Goal: Feedback & Contribution: Contribute content

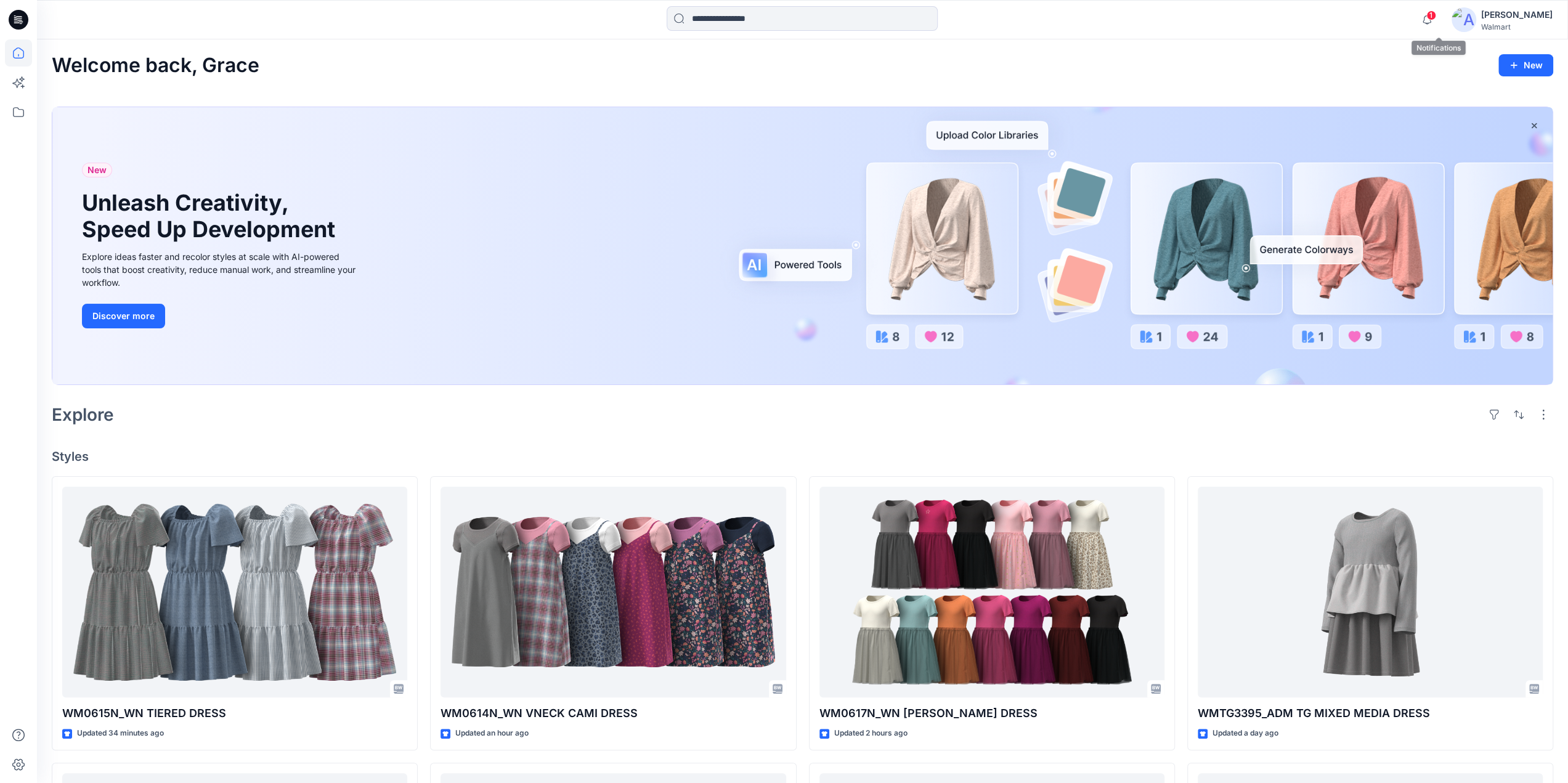
click at [1436, 18] on span "1" at bounding box center [1431, 15] width 10 height 10
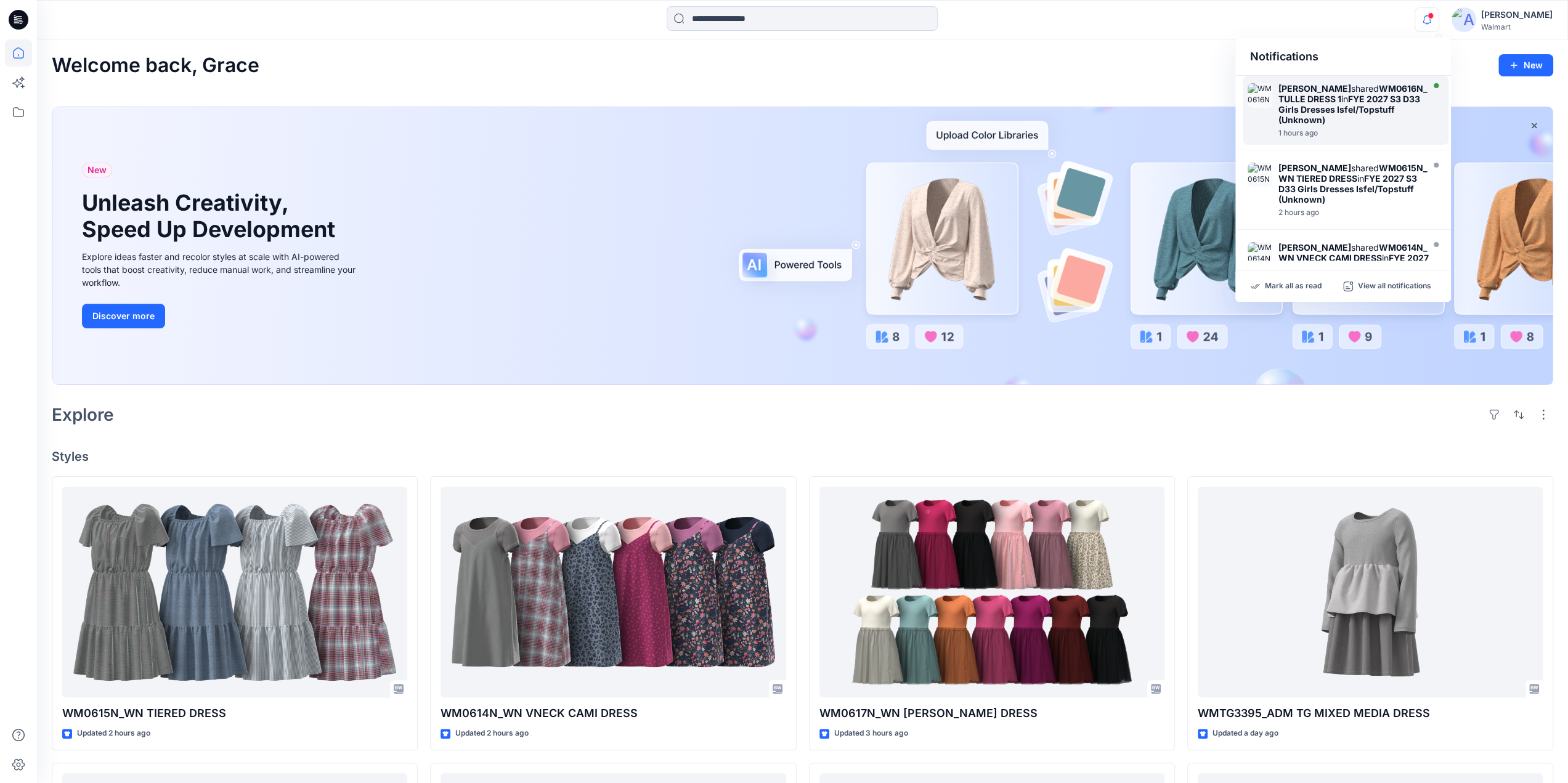
click at [1305, 106] on strong "FYE 2027 S3 D33 Girls Dresses Isfel/Topstuff (Unknown)" at bounding box center [1349, 109] width 142 height 31
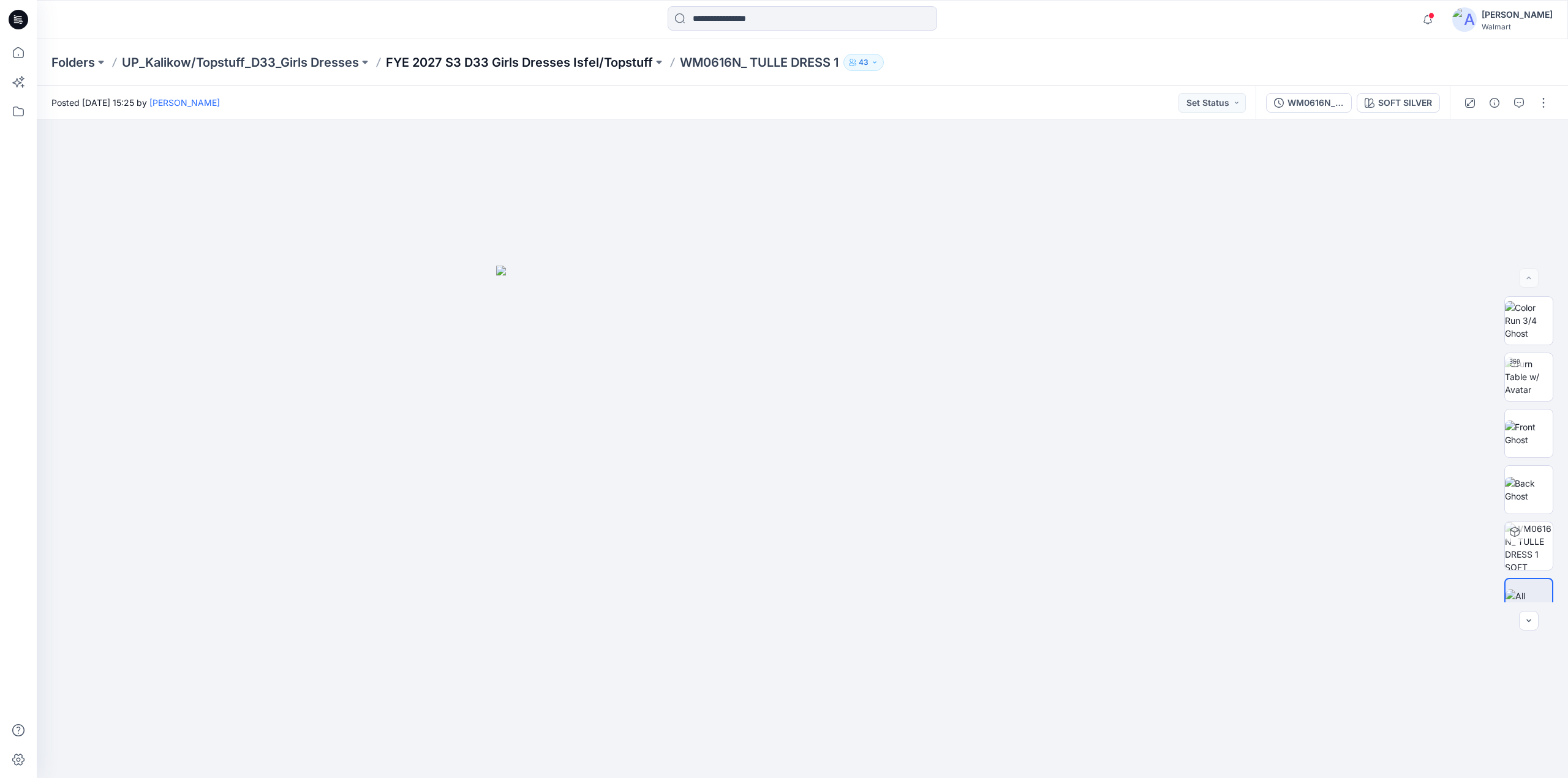
click at [501, 62] on p "FYE 2027 S3 D33 Girls Dresses Isfel/Topstuff" at bounding box center [519, 62] width 267 height 18
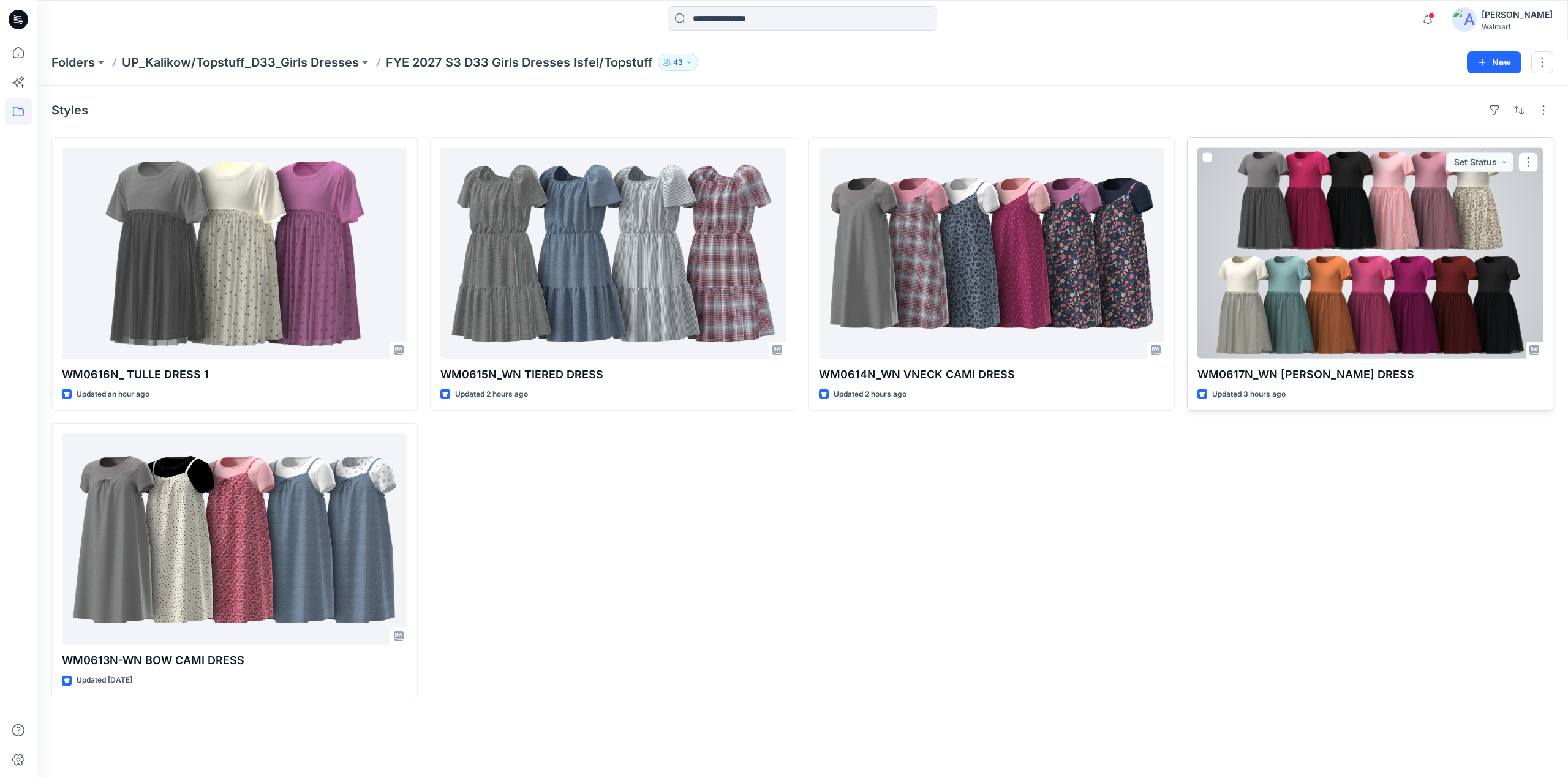
click at [1297, 291] on div at bounding box center [1370, 253] width 346 height 211
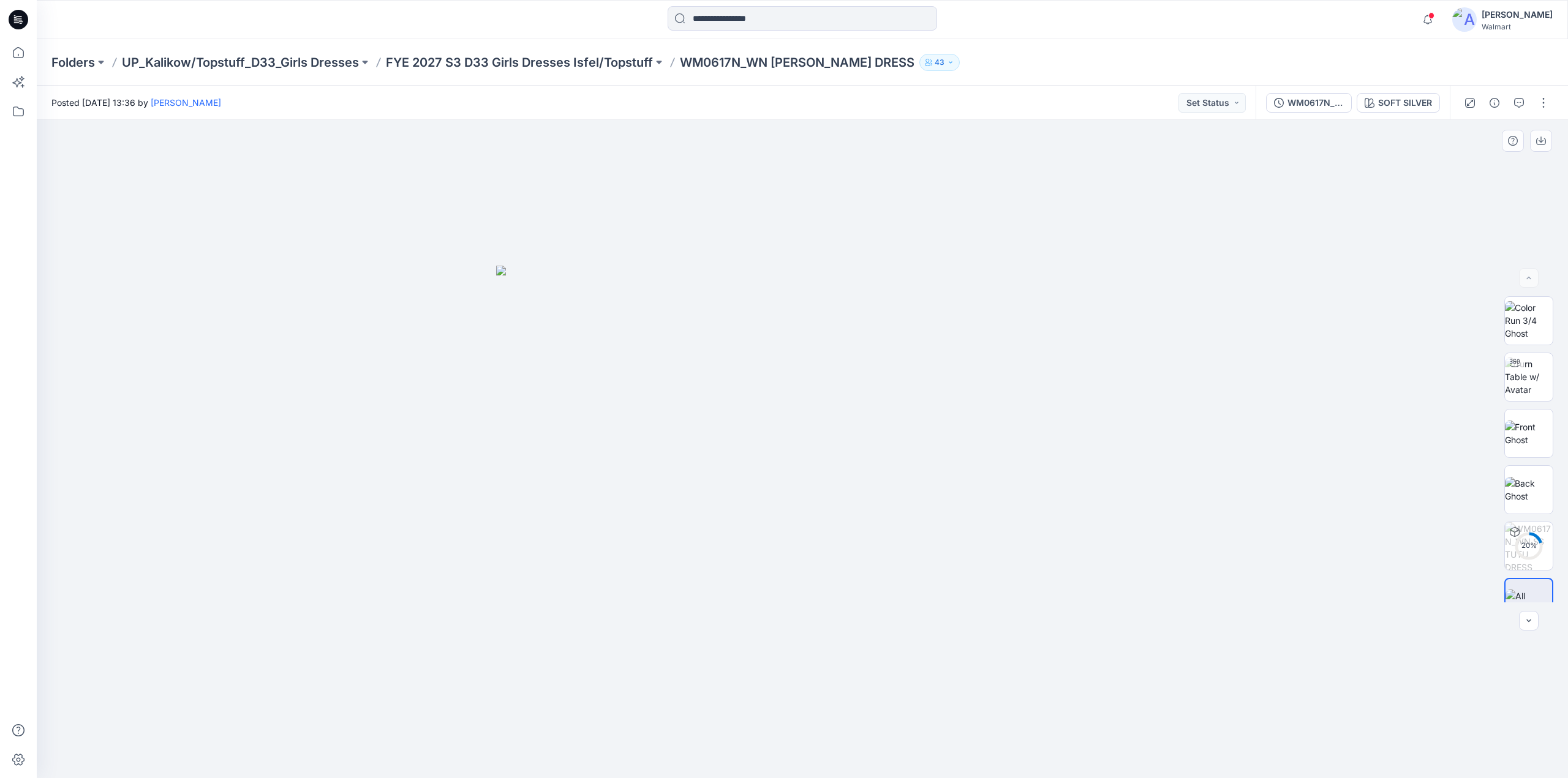
click at [787, 402] on img at bounding box center [803, 522] width 612 height 513
click at [1525, 374] on img at bounding box center [1528, 377] width 48 height 39
drag, startPoint x: 805, startPoint y: 528, endPoint x: 818, endPoint y: 279, distance: 249.3
click at [818, 279] on img at bounding box center [802, 133] width 1413 height 1291
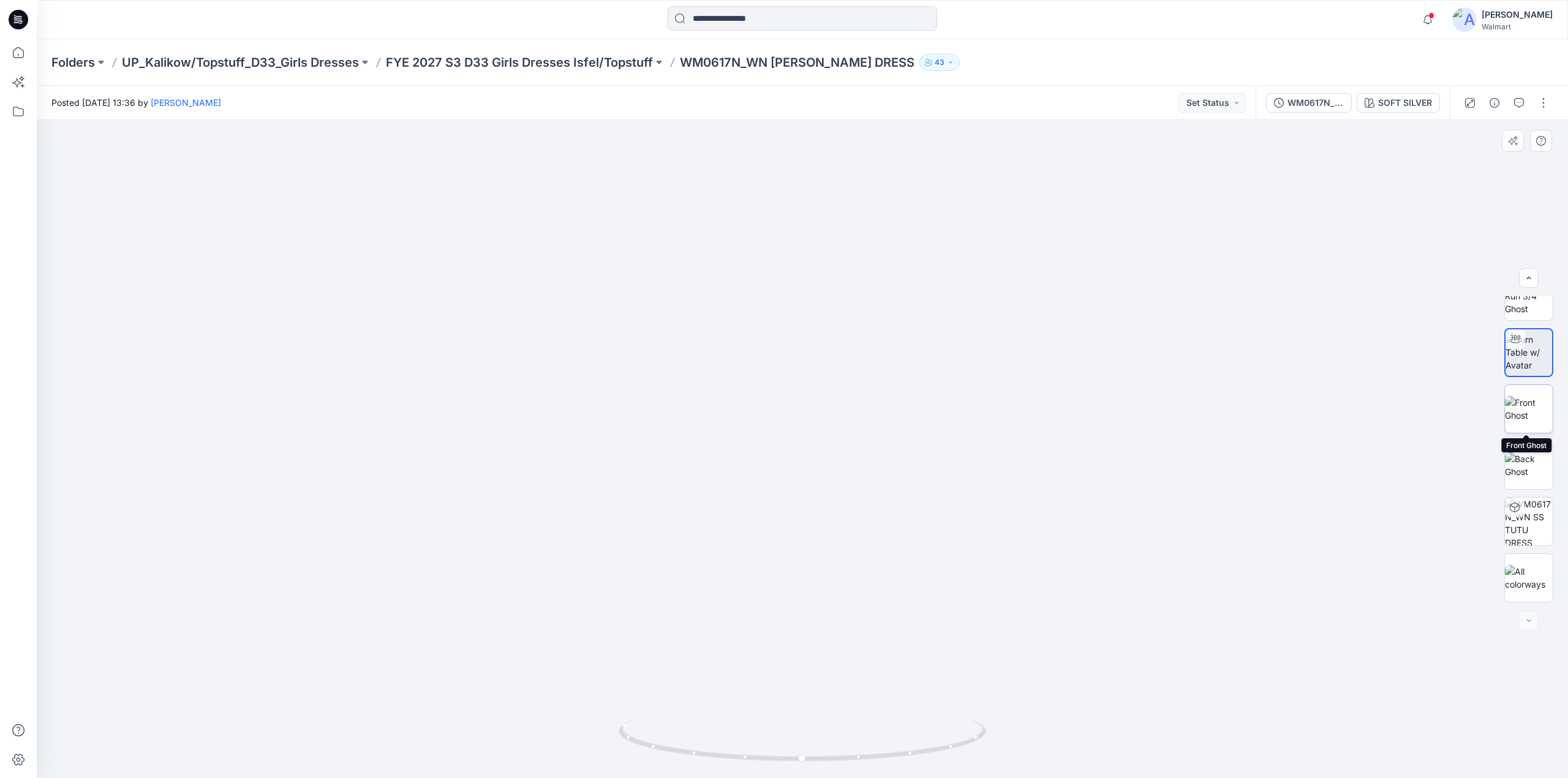
click at [1527, 405] on img at bounding box center [1528, 409] width 48 height 26
click at [19, 55] on icon at bounding box center [18, 52] width 27 height 27
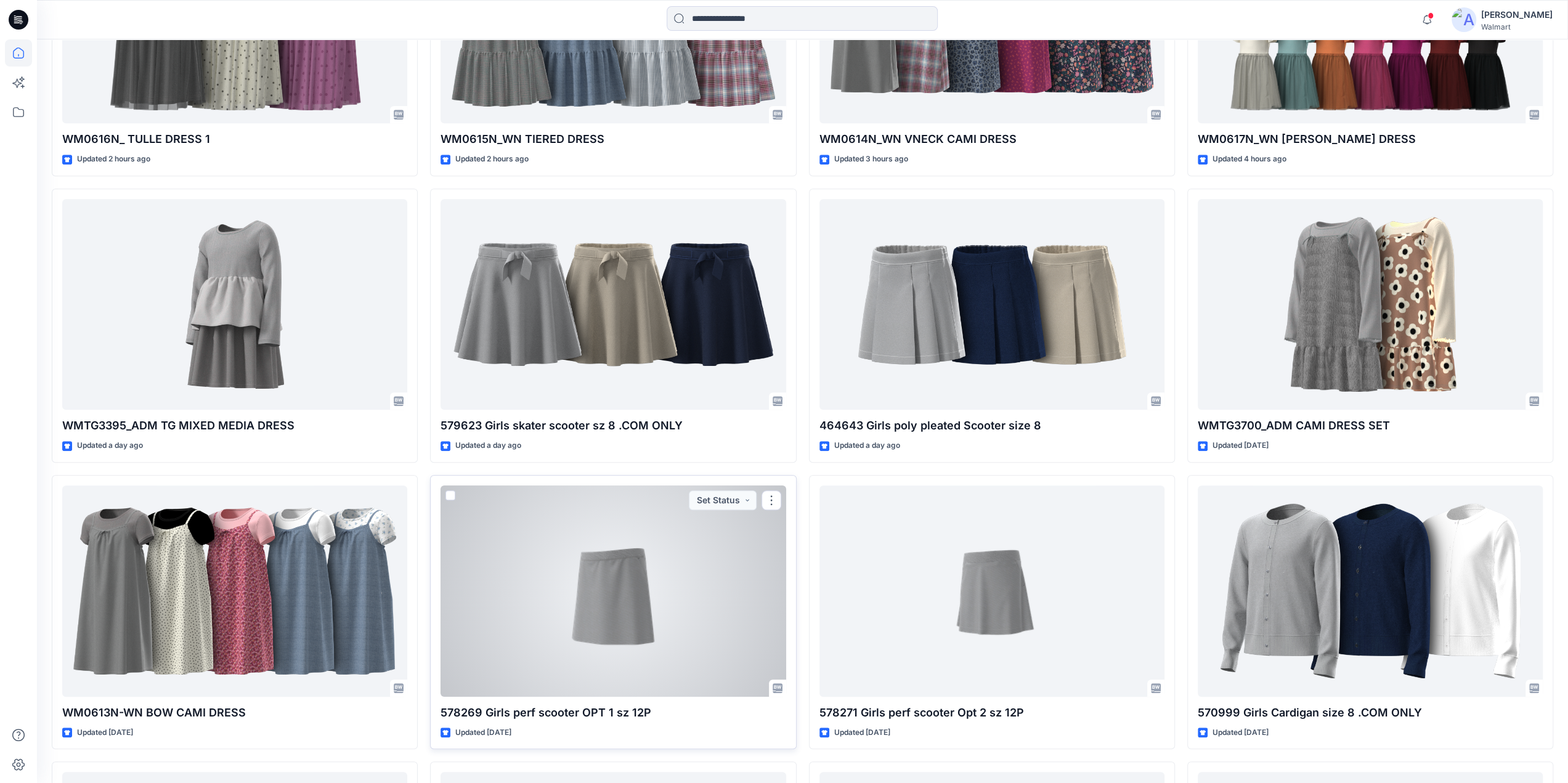
scroll to position [1458, 0]
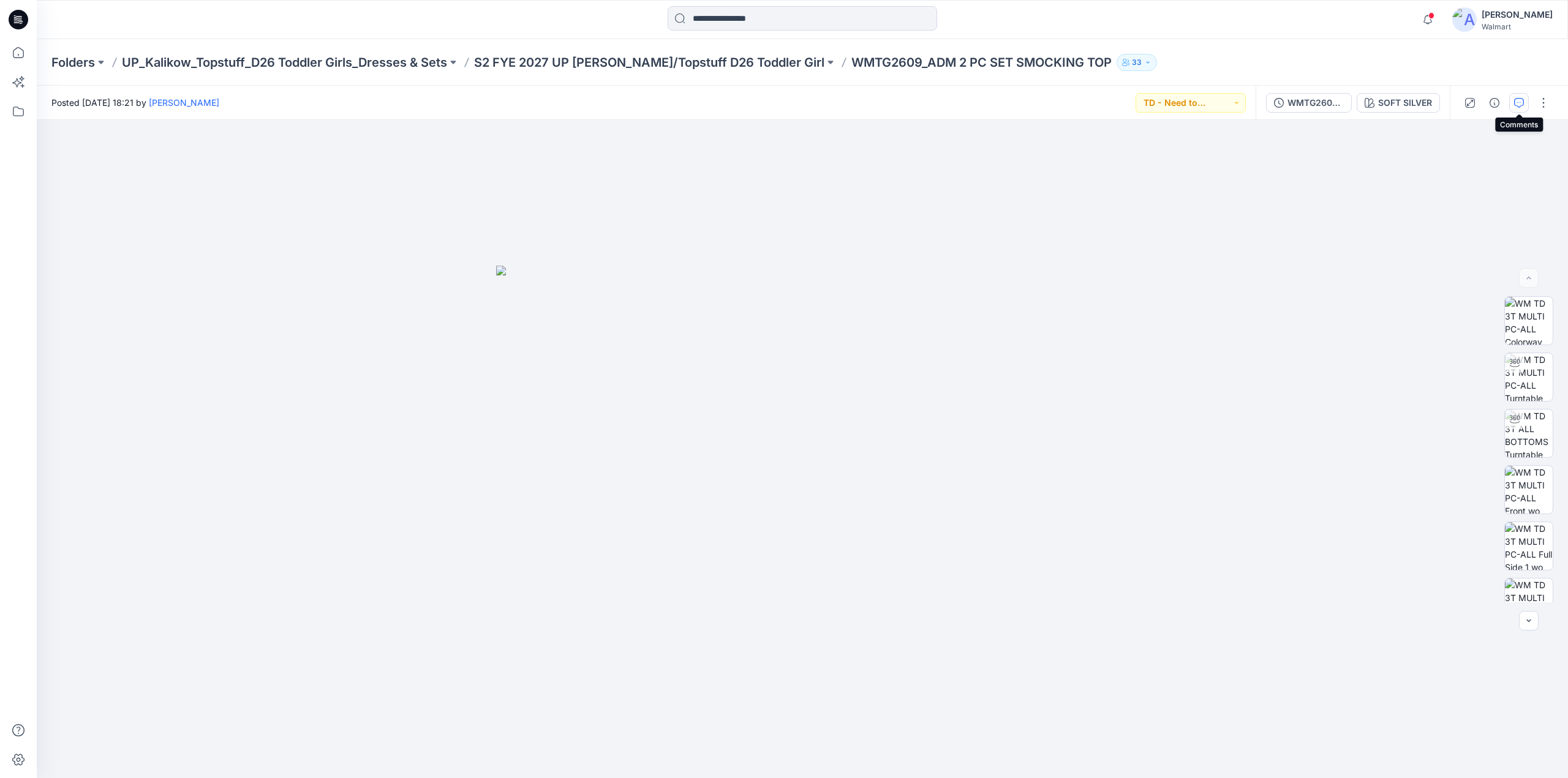
click at [1520, 99] on icon "button" at bounding box center [1519, 103] width 10 height 10
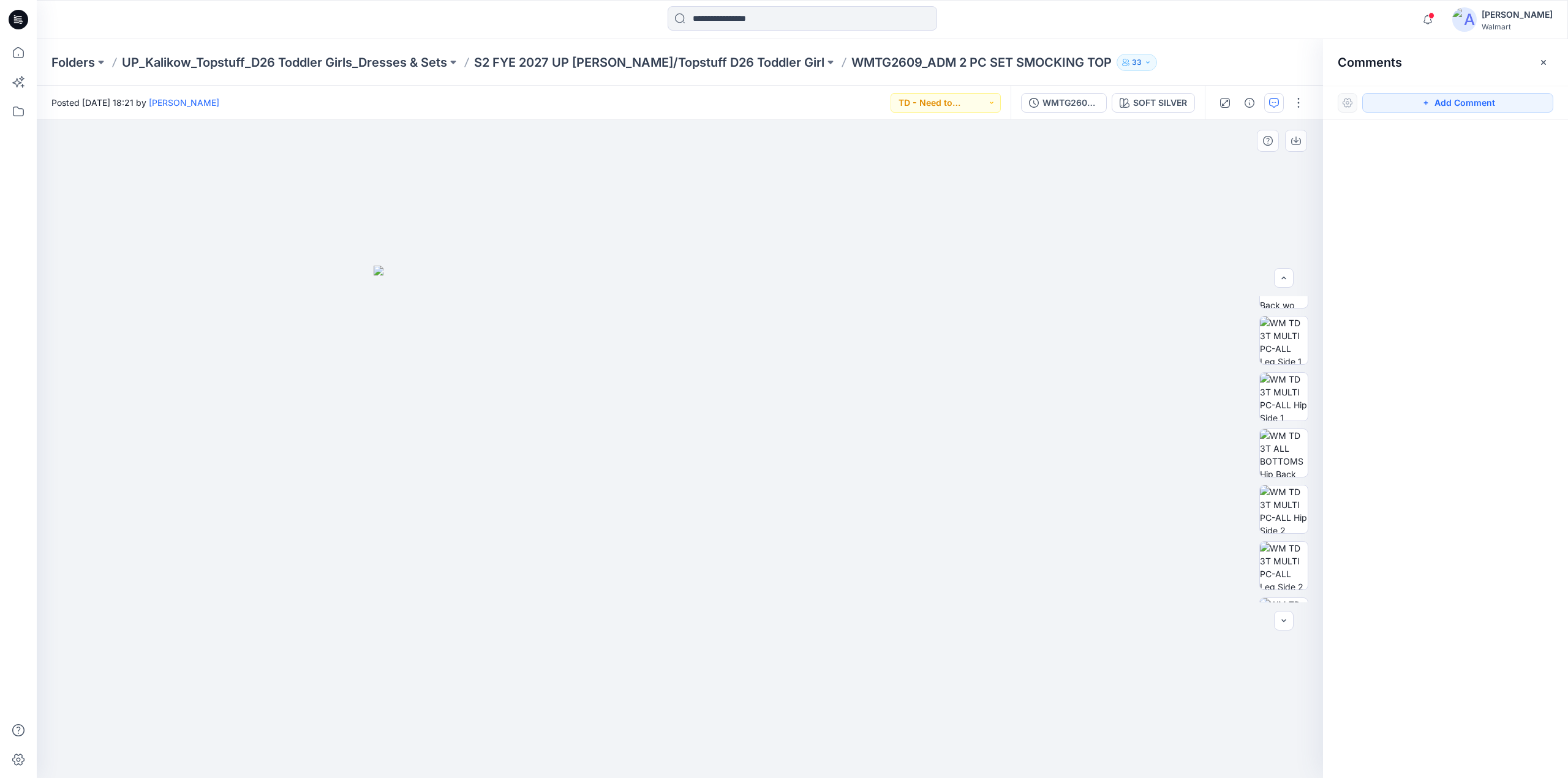
scroll to position [324, 0]
click at [1295, 399] on img at bounding box center [1283, 391] width 48 height 48
click at [16, 55] on icon at bounding box center [18, 52] width 27 height 27
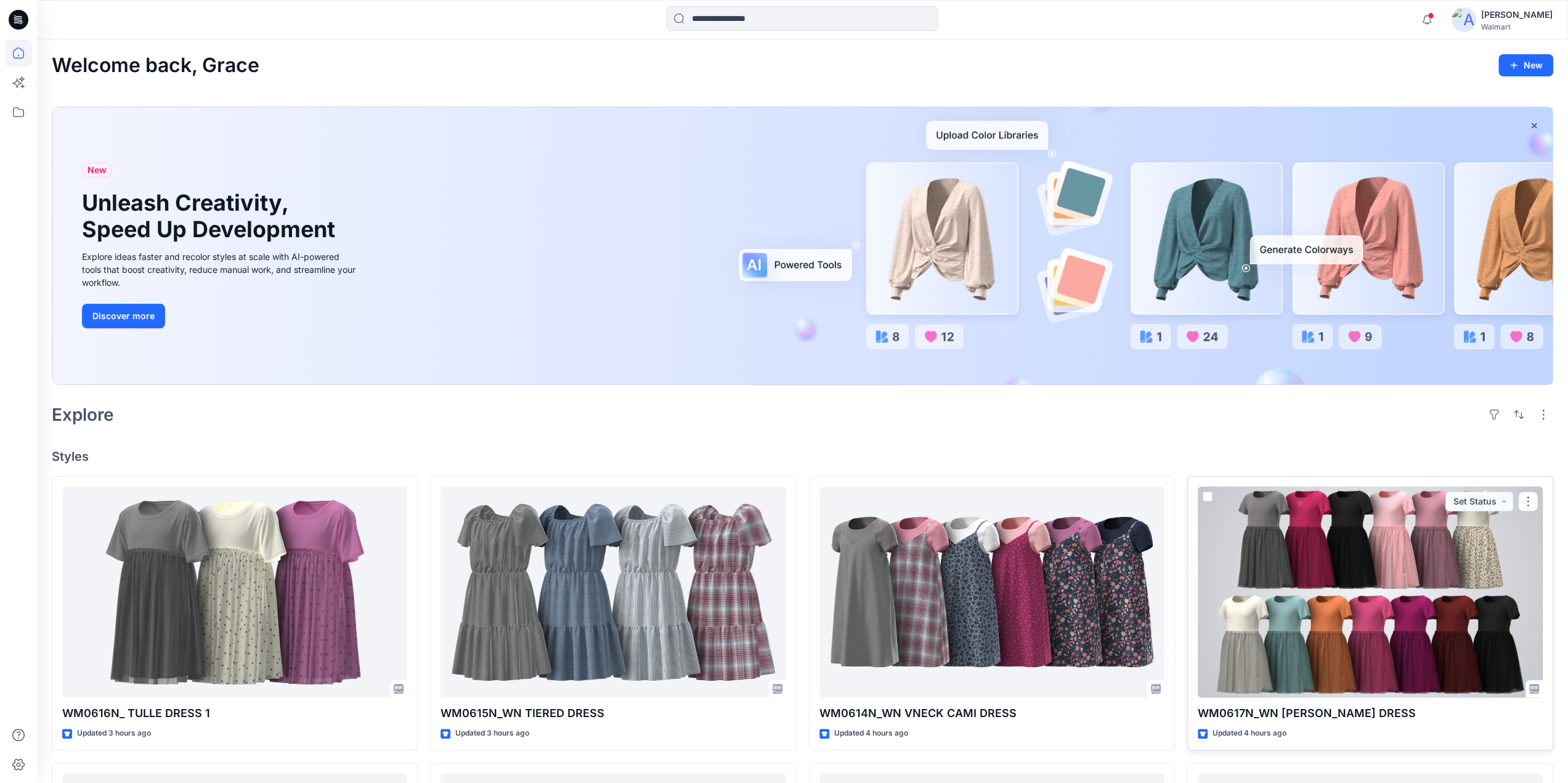
click at [1358, 624] on div at bounding box center [1370, 592] width 345 height 211
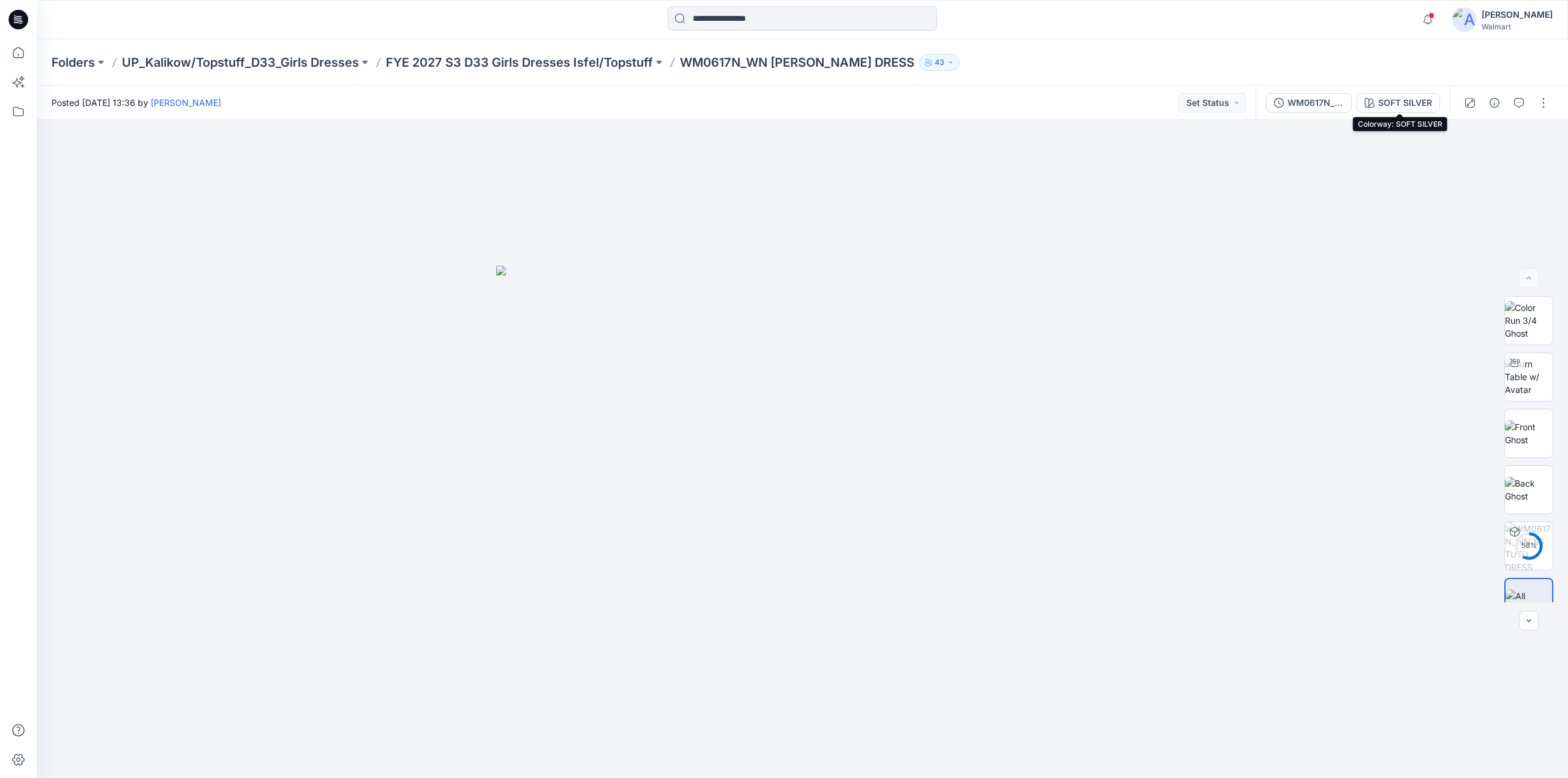
click at [1386, 98] on div "SOFT SILVER" at bounding box center [1405, 103] width 54 height 14
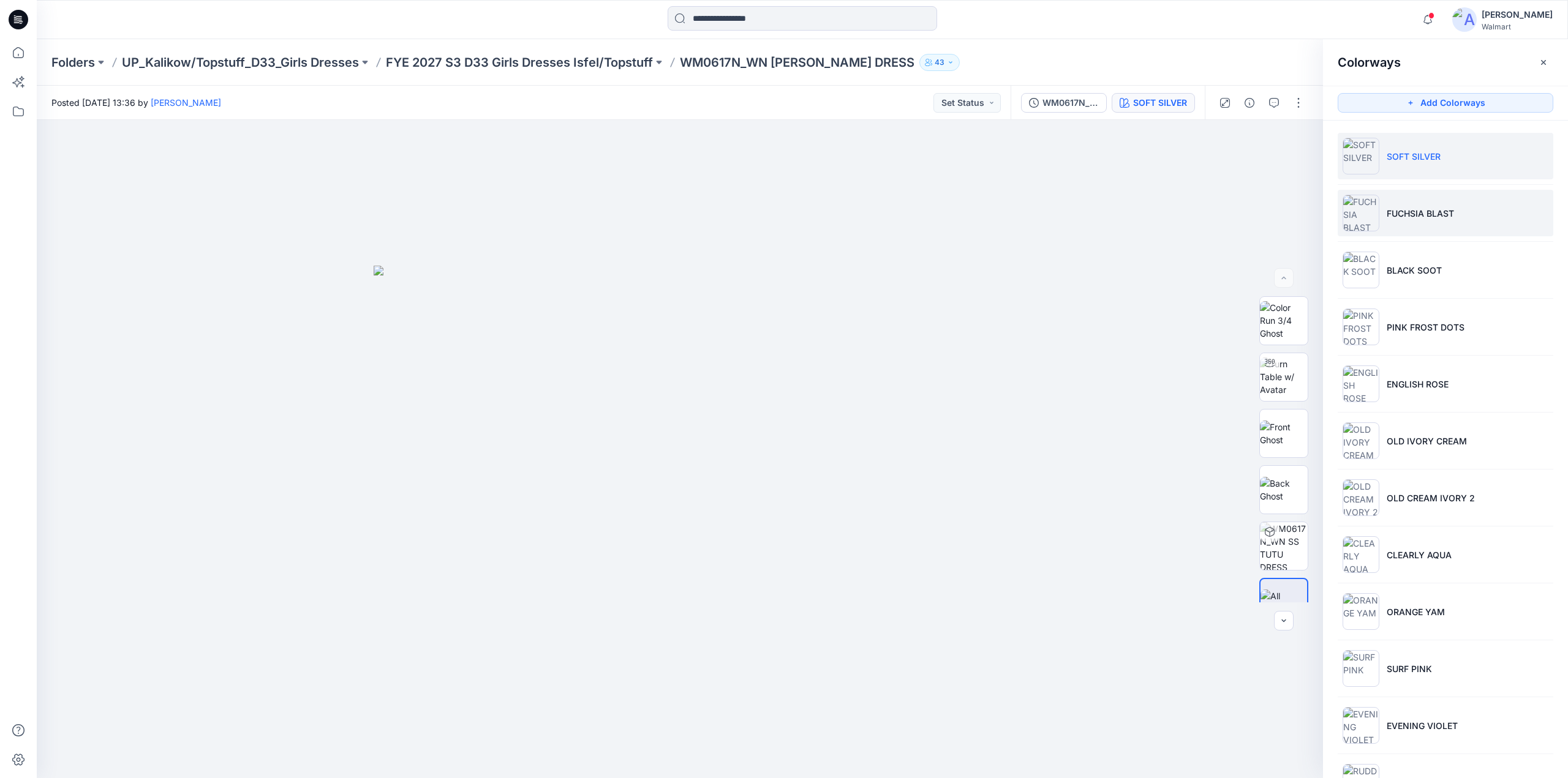
click at [1413, 218] on p "FUCHSIA BLAST" at bounding box center [1420, 213] width 67 height 13
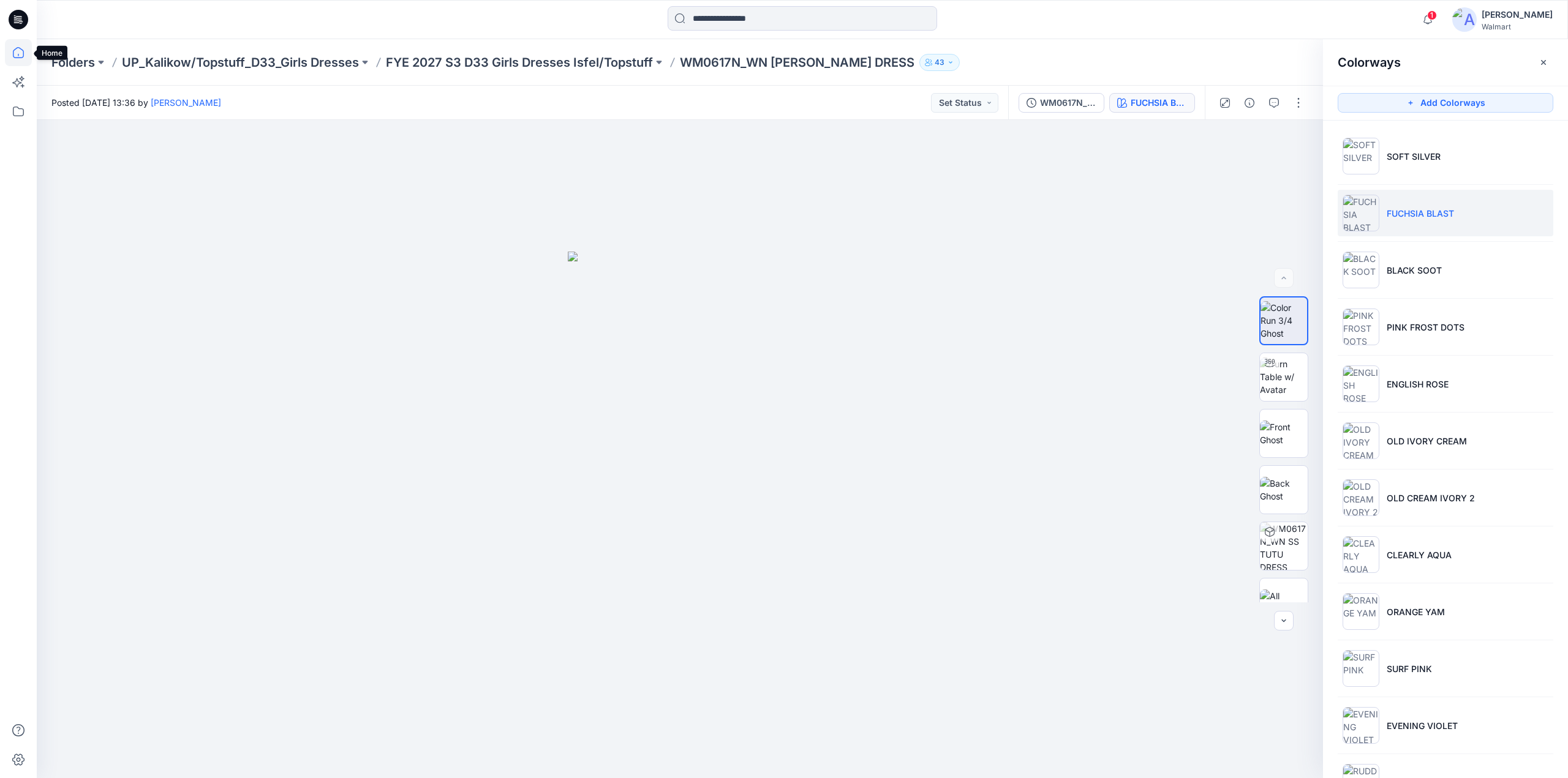
click at [14, 58] on icon at bounding box center [18, 52] width 27 height 27
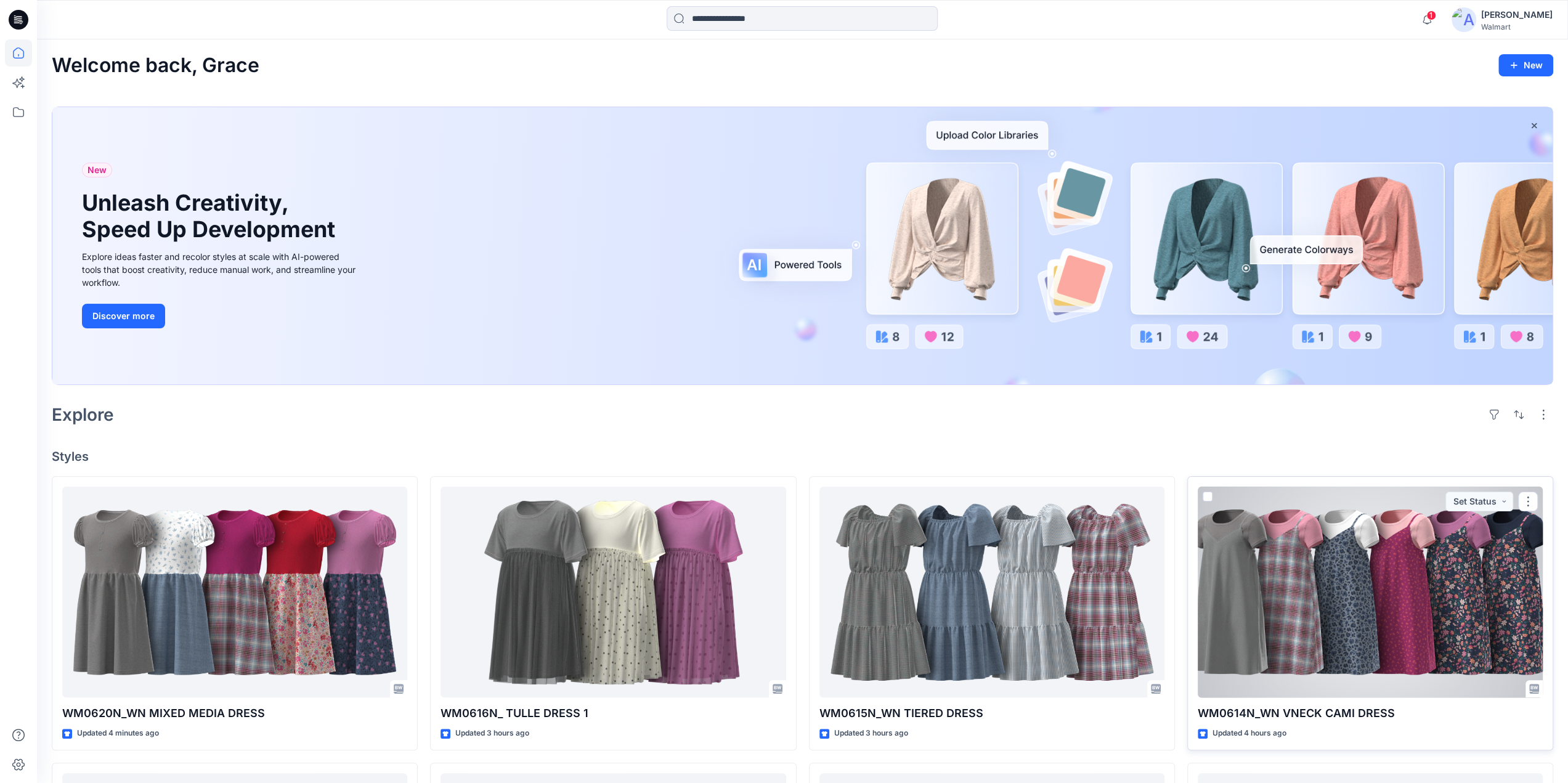
scroll to position [598, 0]
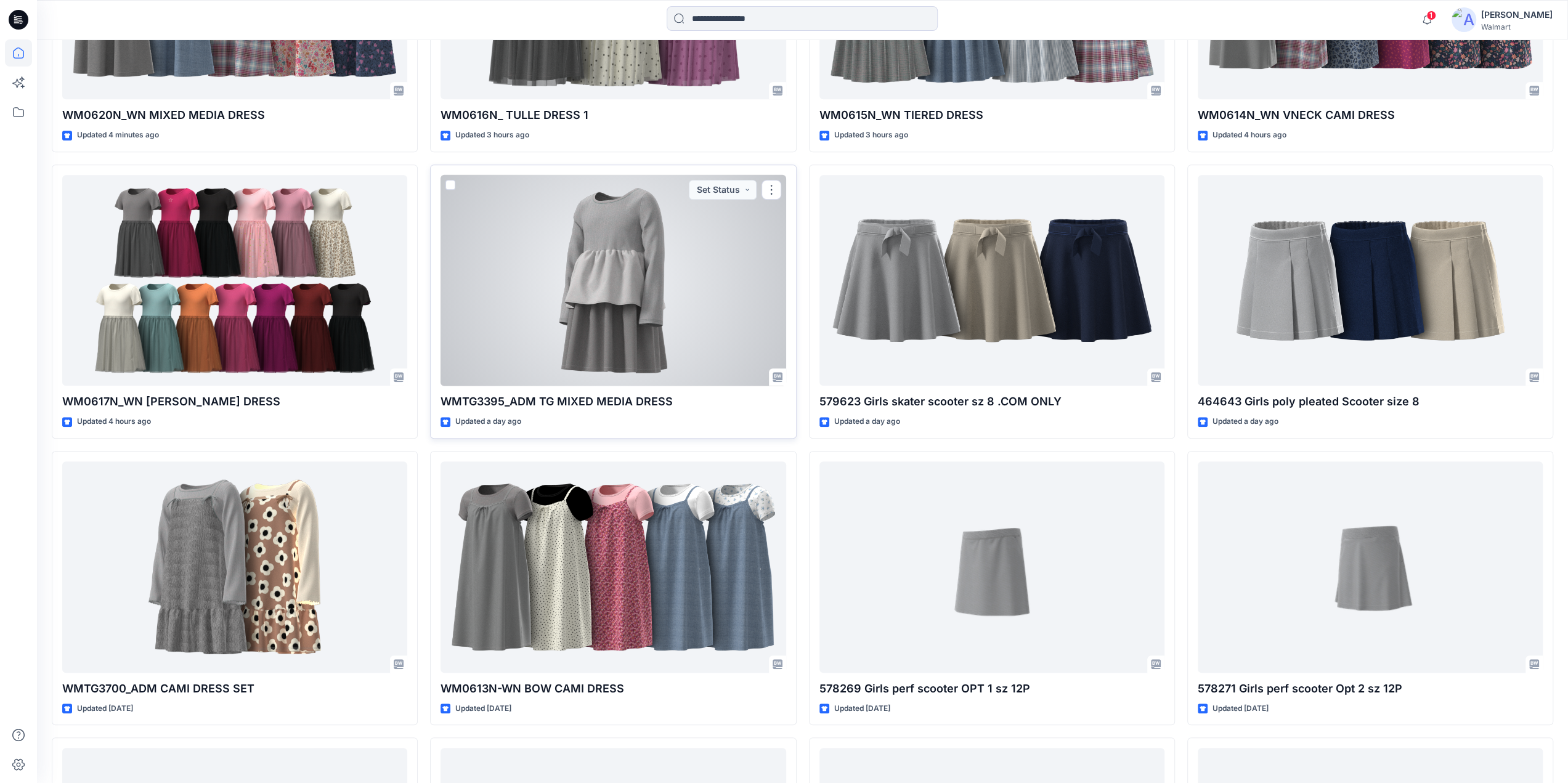
click at [574, 260] on div at bounding box center [613, 280] width 345 height 211
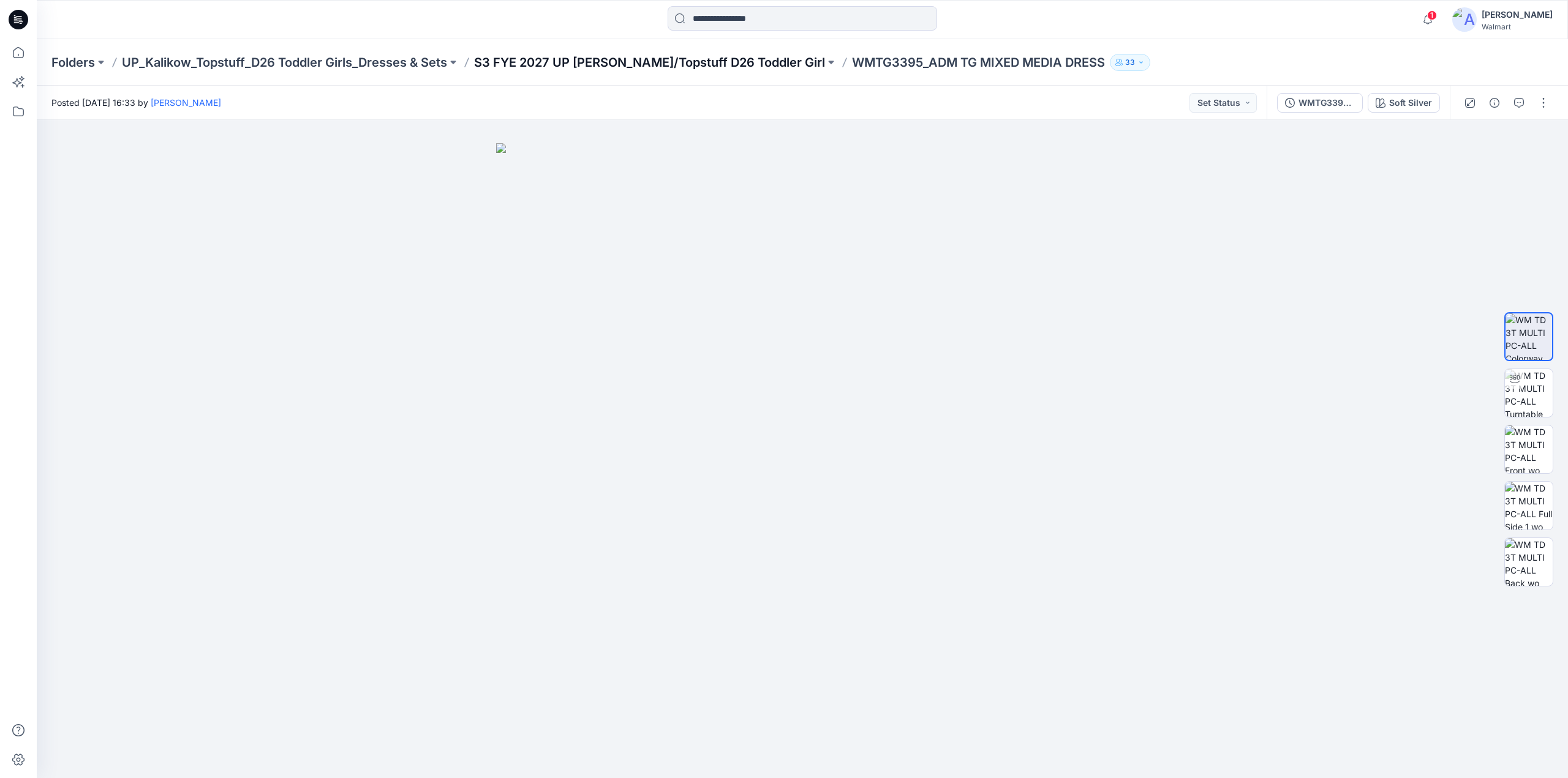
click at [616, 62] on p "S3 FYE 2027 UP [PERSON_NAME]/Topstuff D26 Toddler Girl" at bounding box center [650, 62] width 351 height 18
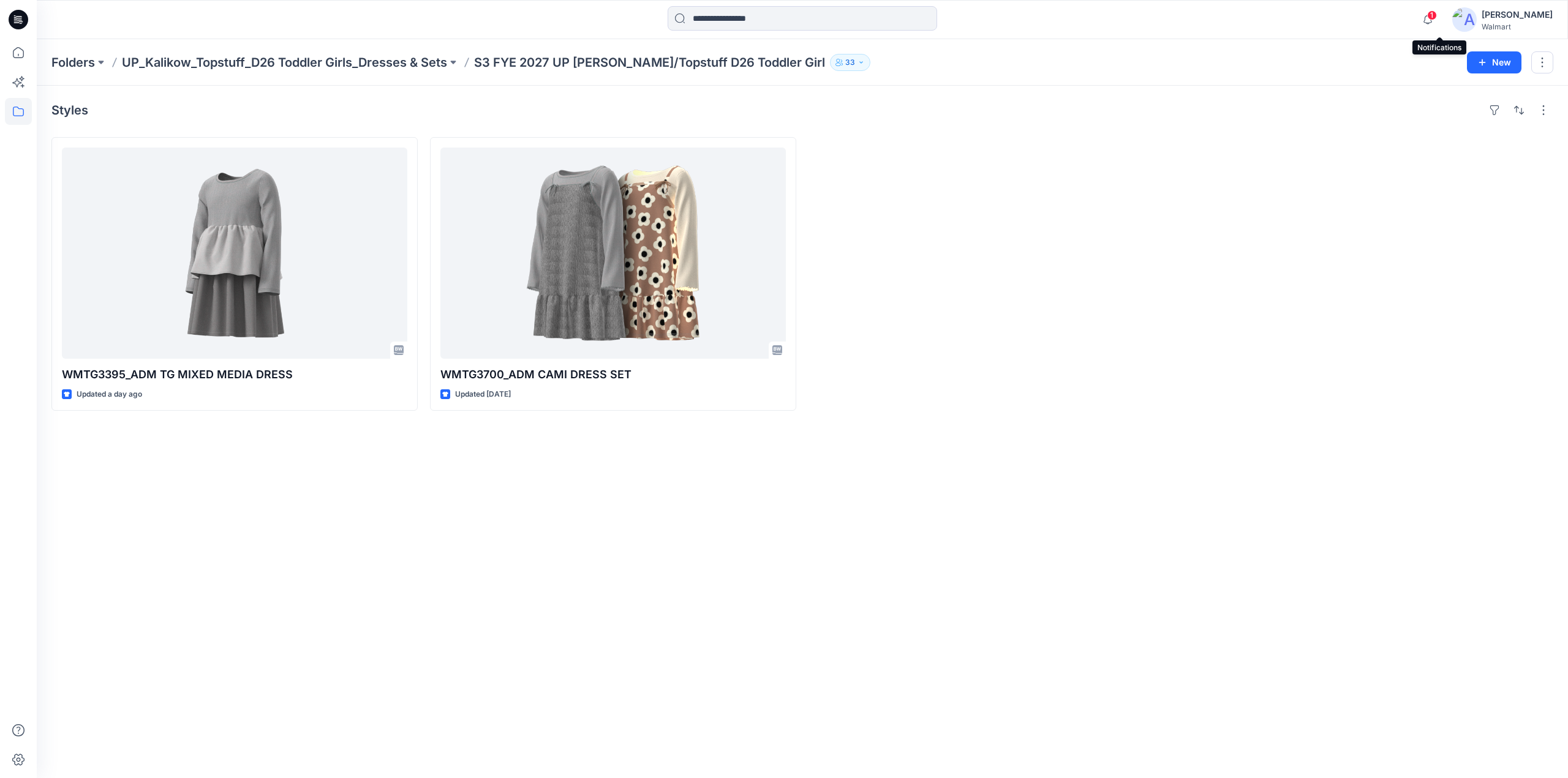
click at [1437, 11] on span "1" at bounding box center [1432, 15] width 10 height 10
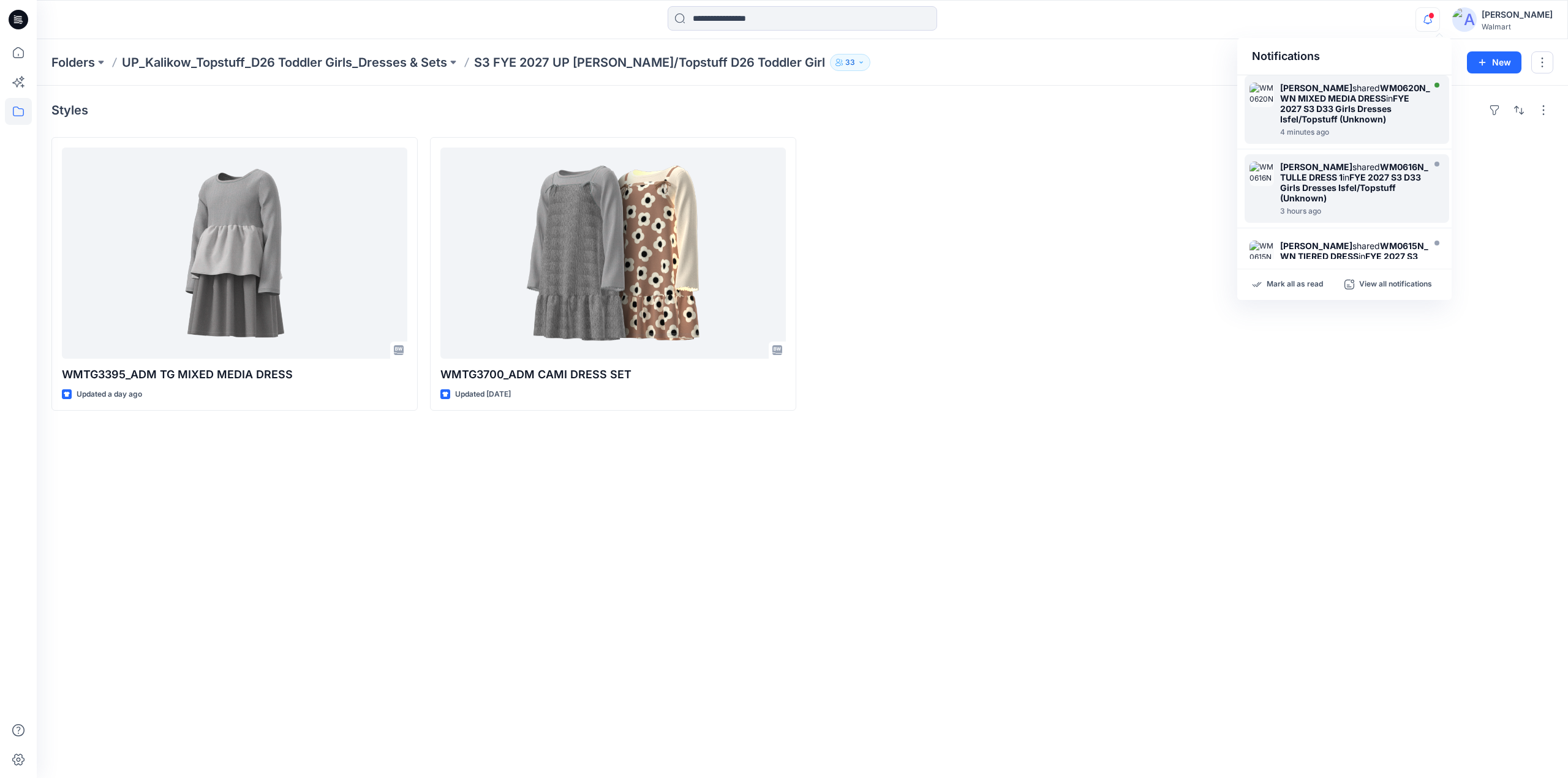
click at [1287, 113] on strong "FYE 2027 S3 D33 Girls Dresses Isfel/Topstuff (Unknown)" at bounding box center [1345, 108] width 129 height 31
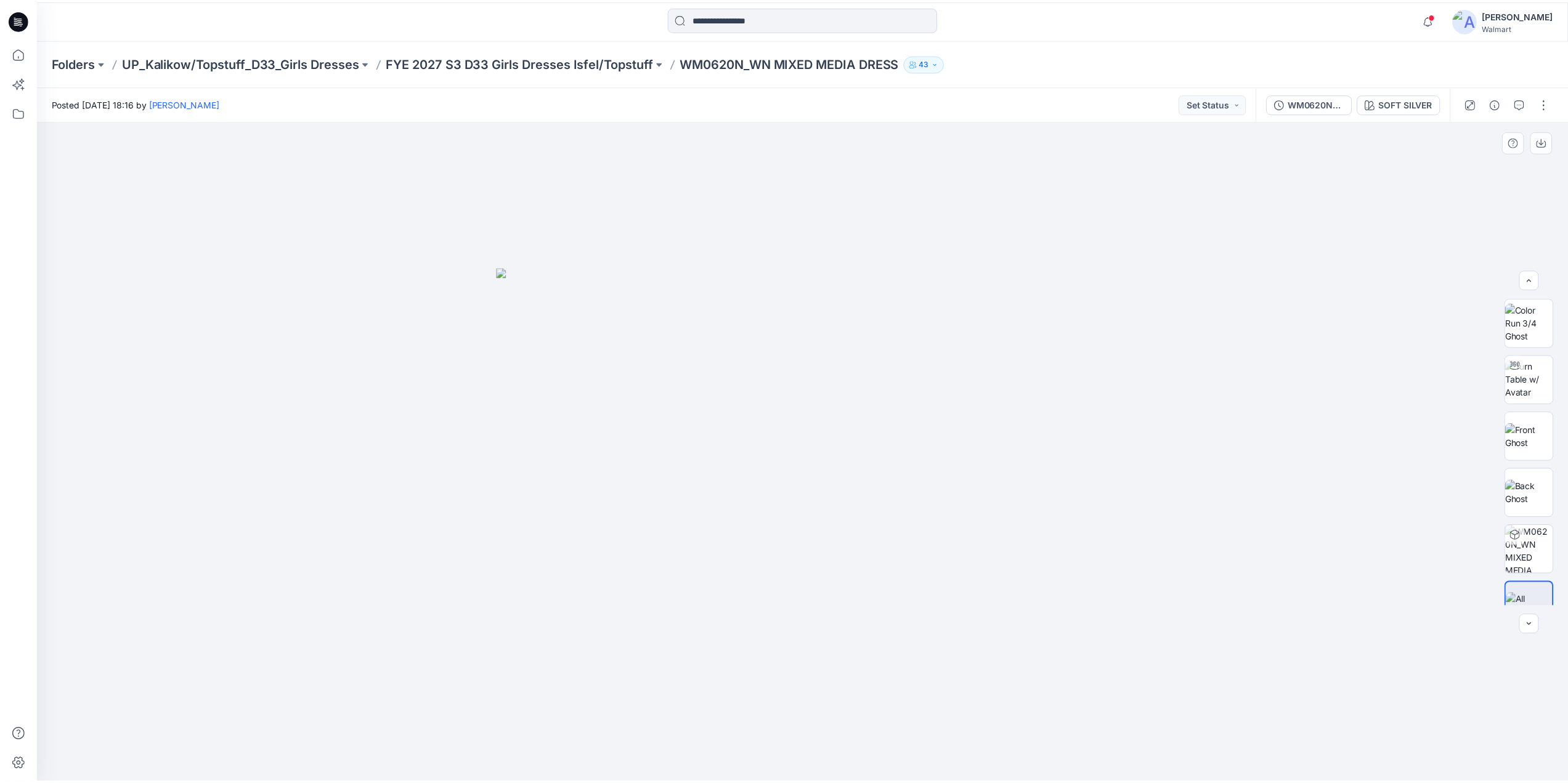
scroll to position [25, 0]
click at [15, 52] on icon at bounding box center [18, 52] width 27 height 27
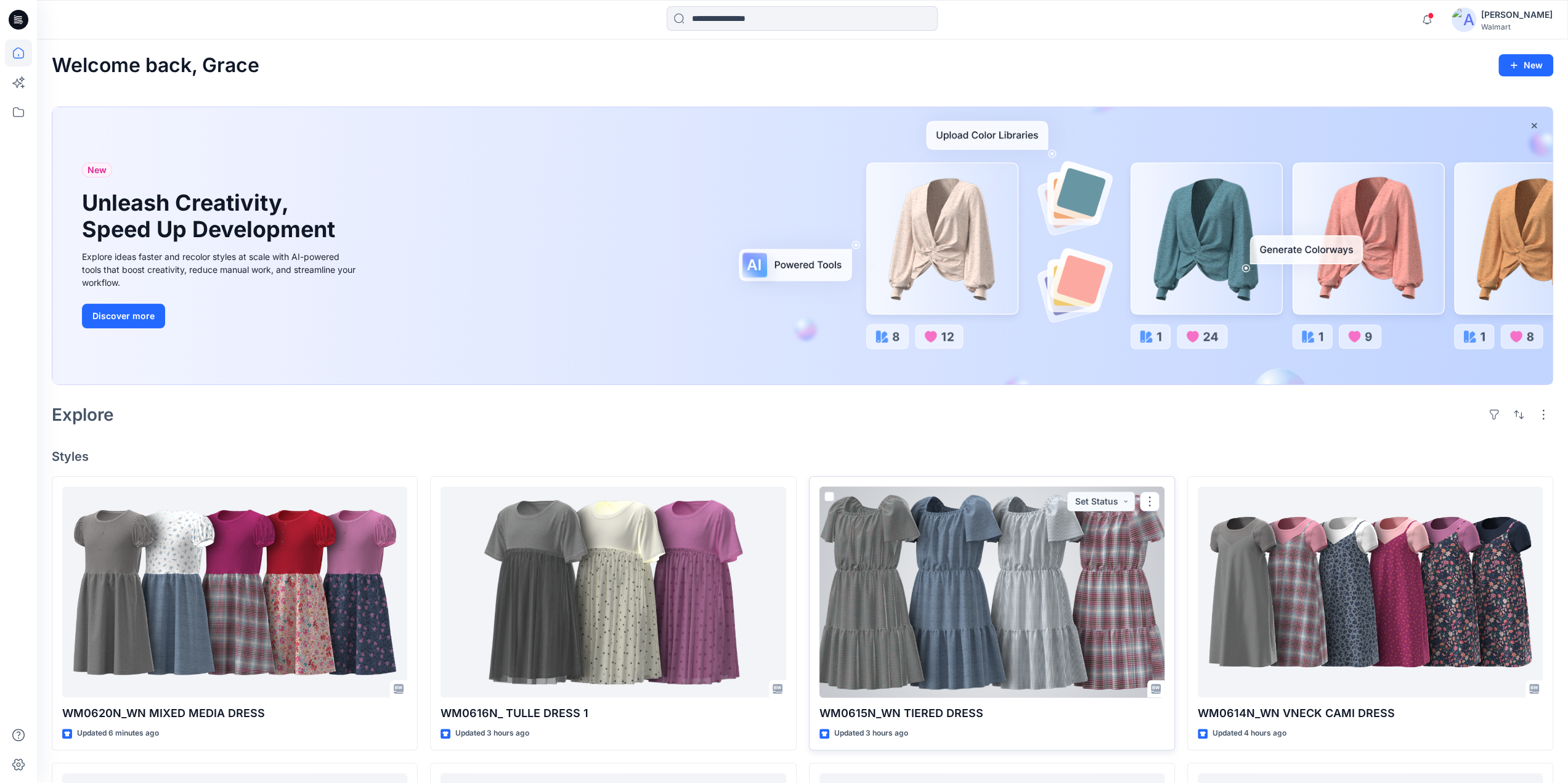
scroll to position [883, 0]
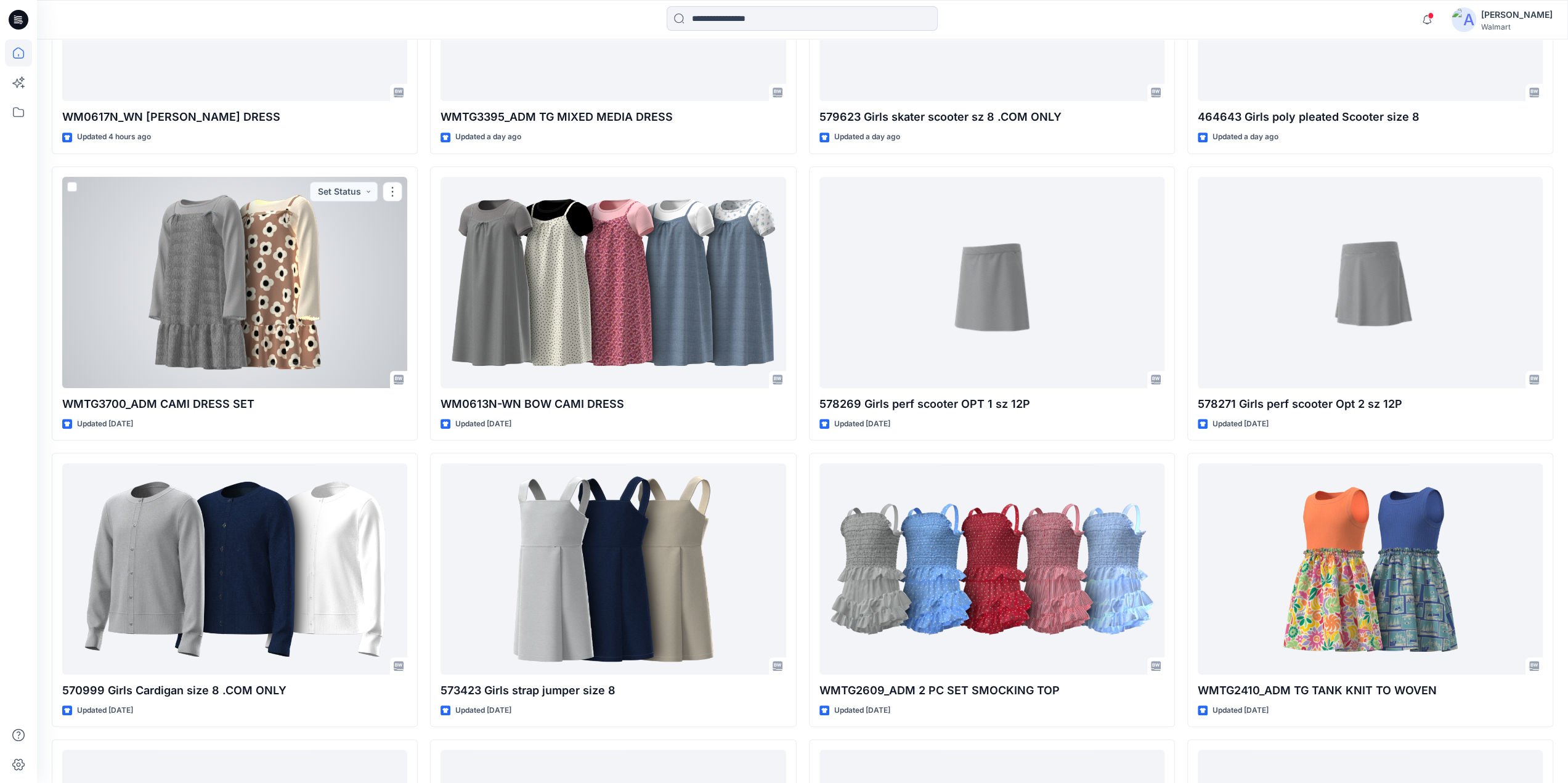
click at [234, 295] on div at bounding box center [234, 283] width 345 height 211
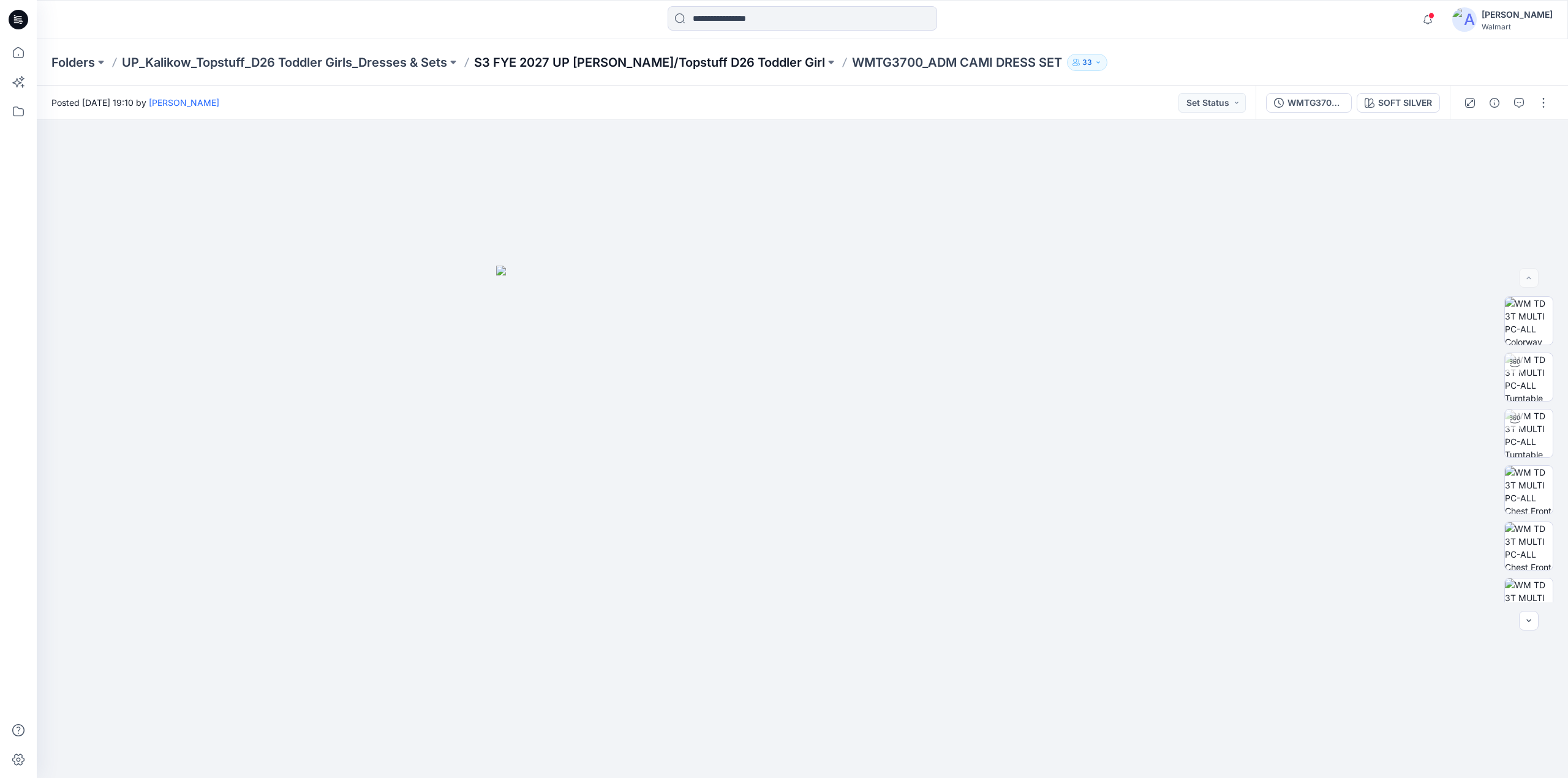
click at [679, 63] on p "S3 FYE 2027 UP [PERSON_NAME]/Topstuff D26 Toddler Girl" at bounding box center [650, 62] width 351 height 18
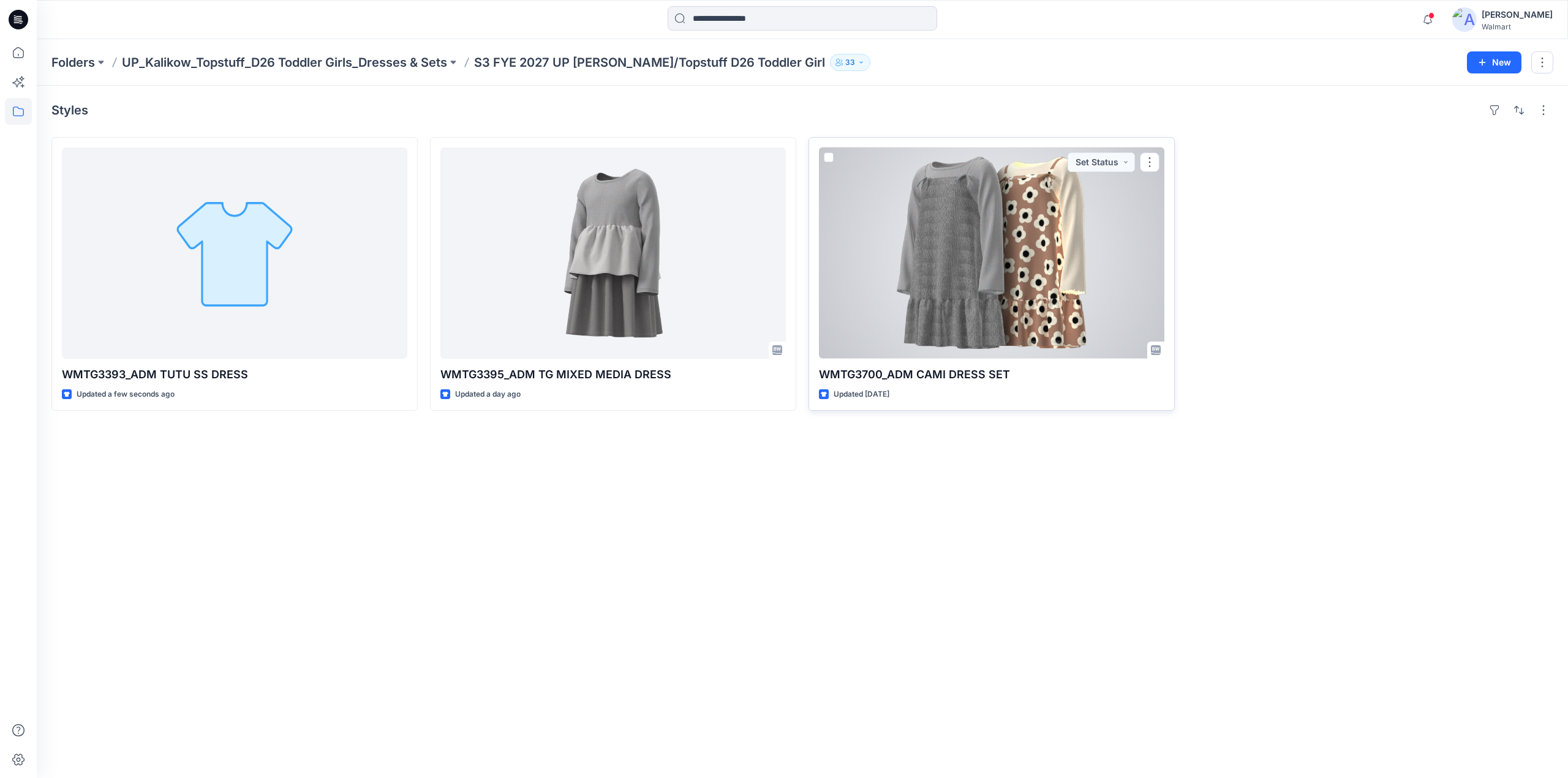
click at [1014, 263] on div at bounding box center [992, 253] width 346 height 211
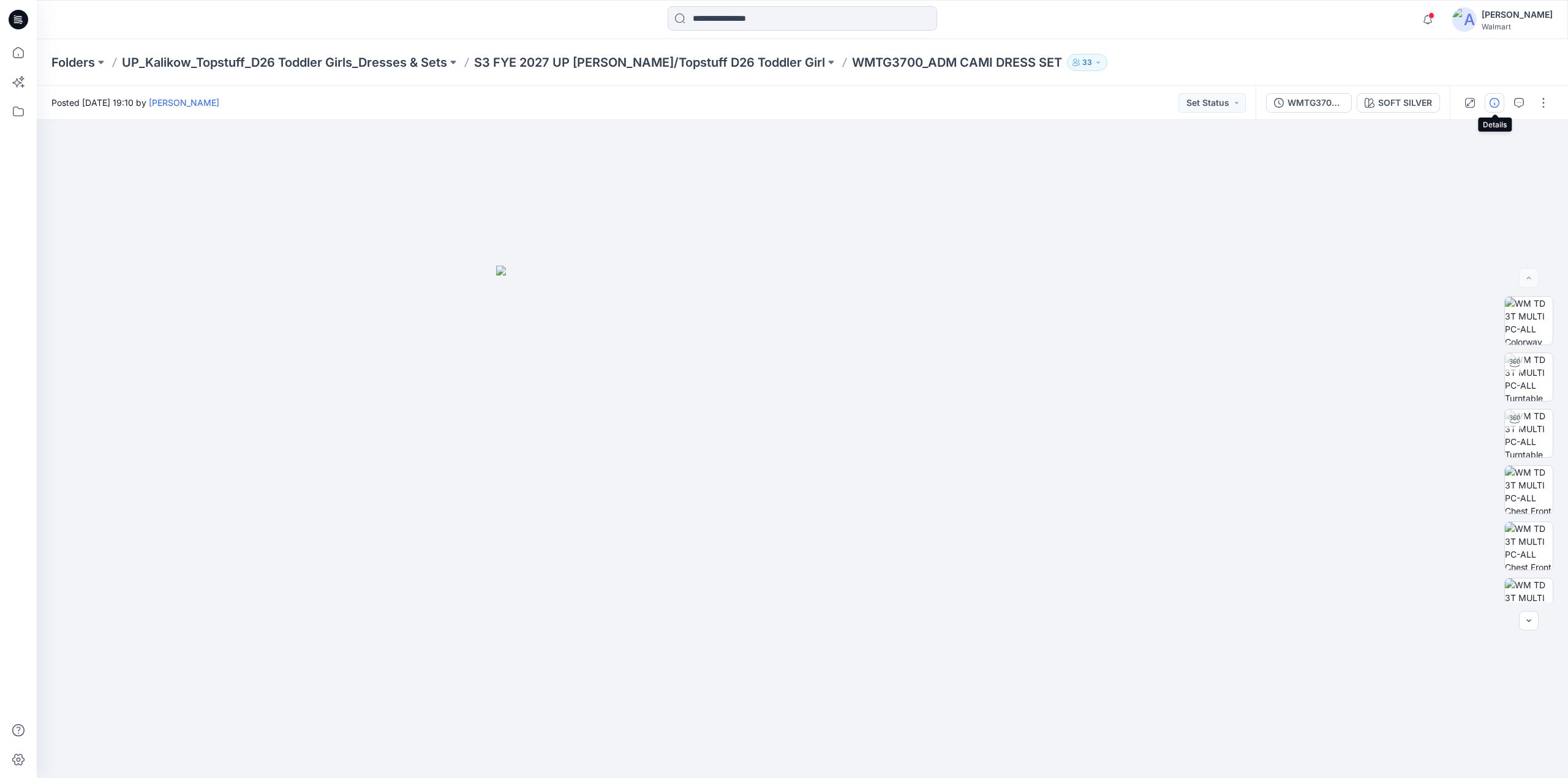
click at [1493, 102] on icon "button" at bounding box center [1494, 103] width 10 height 10
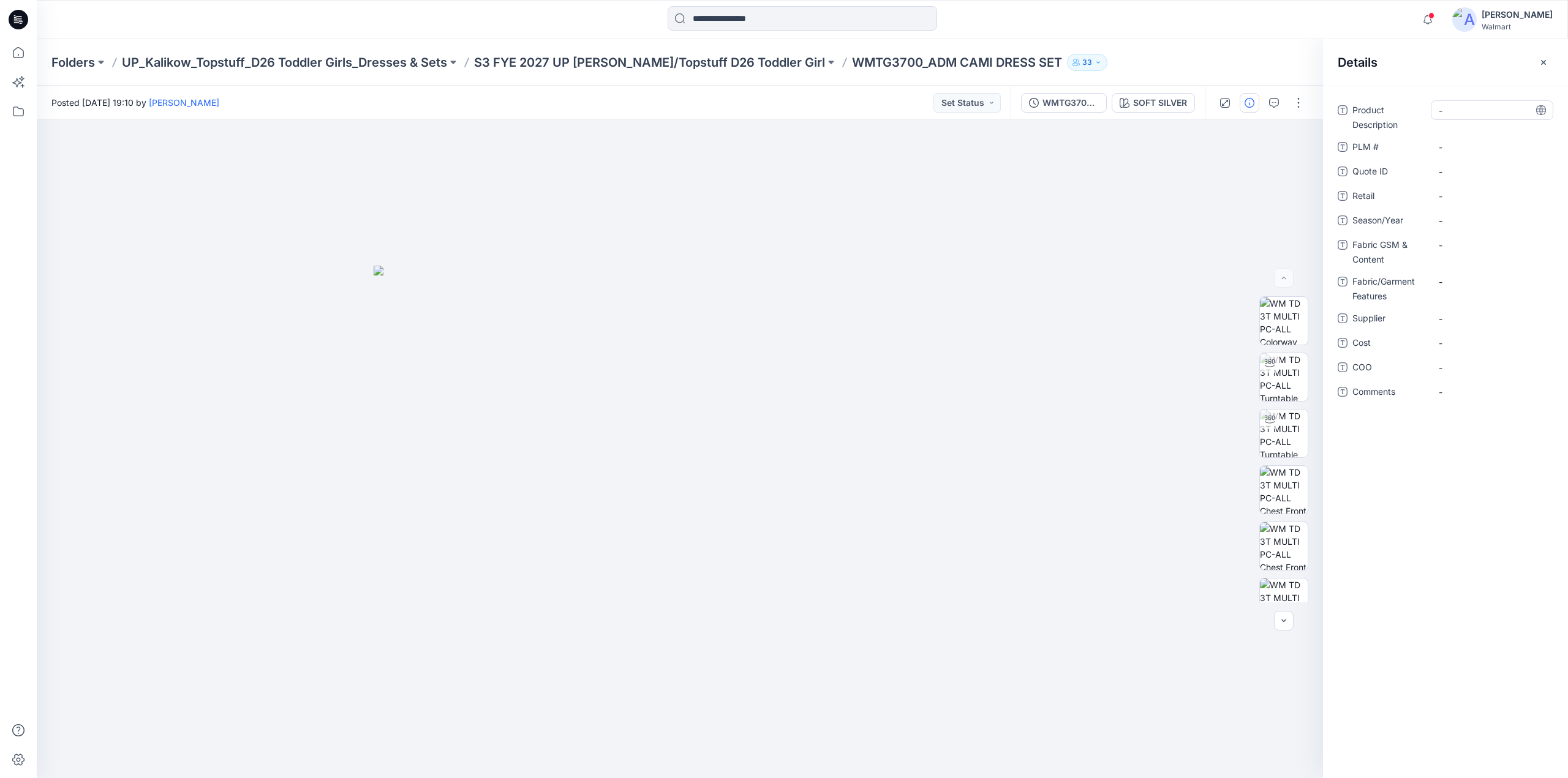
click at [1458, 106] on Description "-" at bounding box center [1492, 110] width 107 height 13
type textarea "*"
type textarea "**********"
drag, startPoint x: 800, startPoint y: 66, endPoint x: 872, endPoint y: 65, distance: 72.0
click at [873, 64] on div "Folders UP_Kalikow_Topstuff_D26 Toddler Girls_Dresses & Sets S3 FYE 2027 UP Kal…" at bounding box center [755, 62] width 1407 height 18
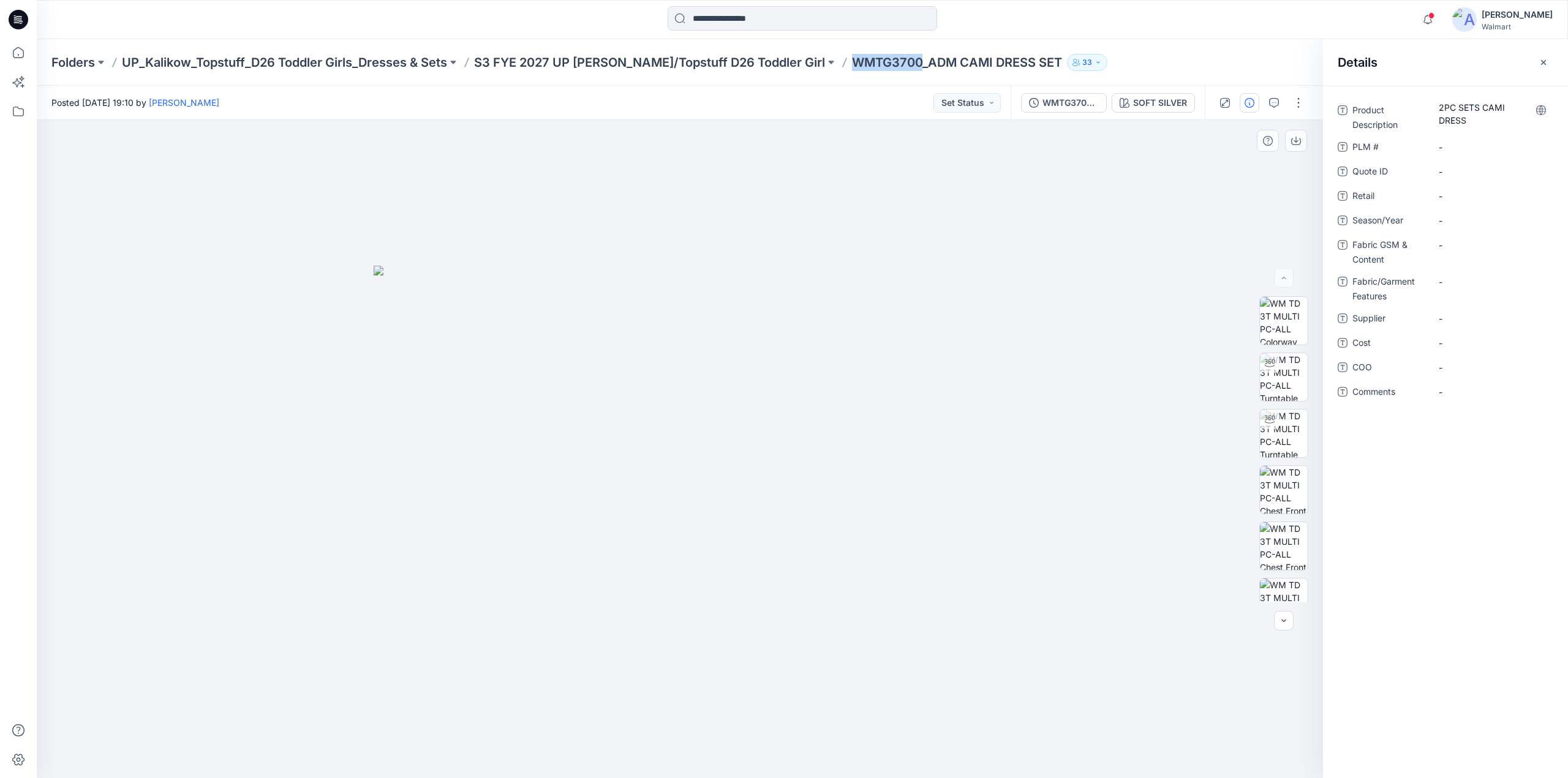
copy p "WMTG3700"
click at [1482, 151] on \ "-" at bounding box center [1492, 147] width 107 height 13
type textarea "********"
click at [1473, 177] on div "-" at bounding box center [1492, 171] width 123 height 20
type textarea "********"
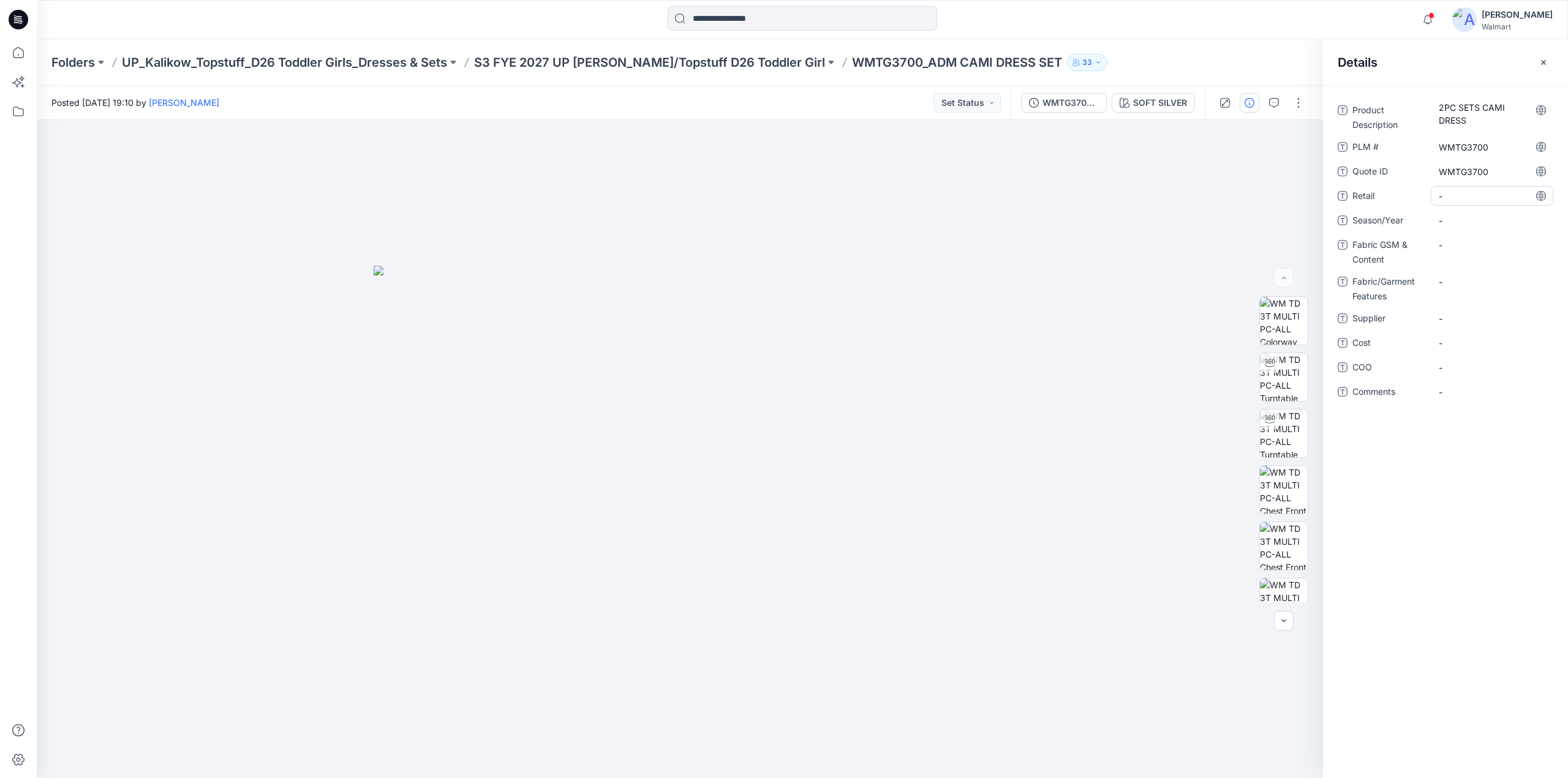
click at [1471, 198] on span "-" at bounding box center [1492, 196] width 107 height 13
type textarea "********"
click at [1466, 216] on span "-" at bounding box center [1492, 221] width 107 height 13
drag, startPoint x: 474, startPoint y: 68, endPoint x: 554, endPoint y: 67, distance: 80.0
click at [554, 67] on div "Folders UP_Kalikow_Topstuff_D26 Toddler Girls_Dresses & Sets S3 FYE 2027 UP Kal…" at bounding box center [755, 62] width 1407 height 18
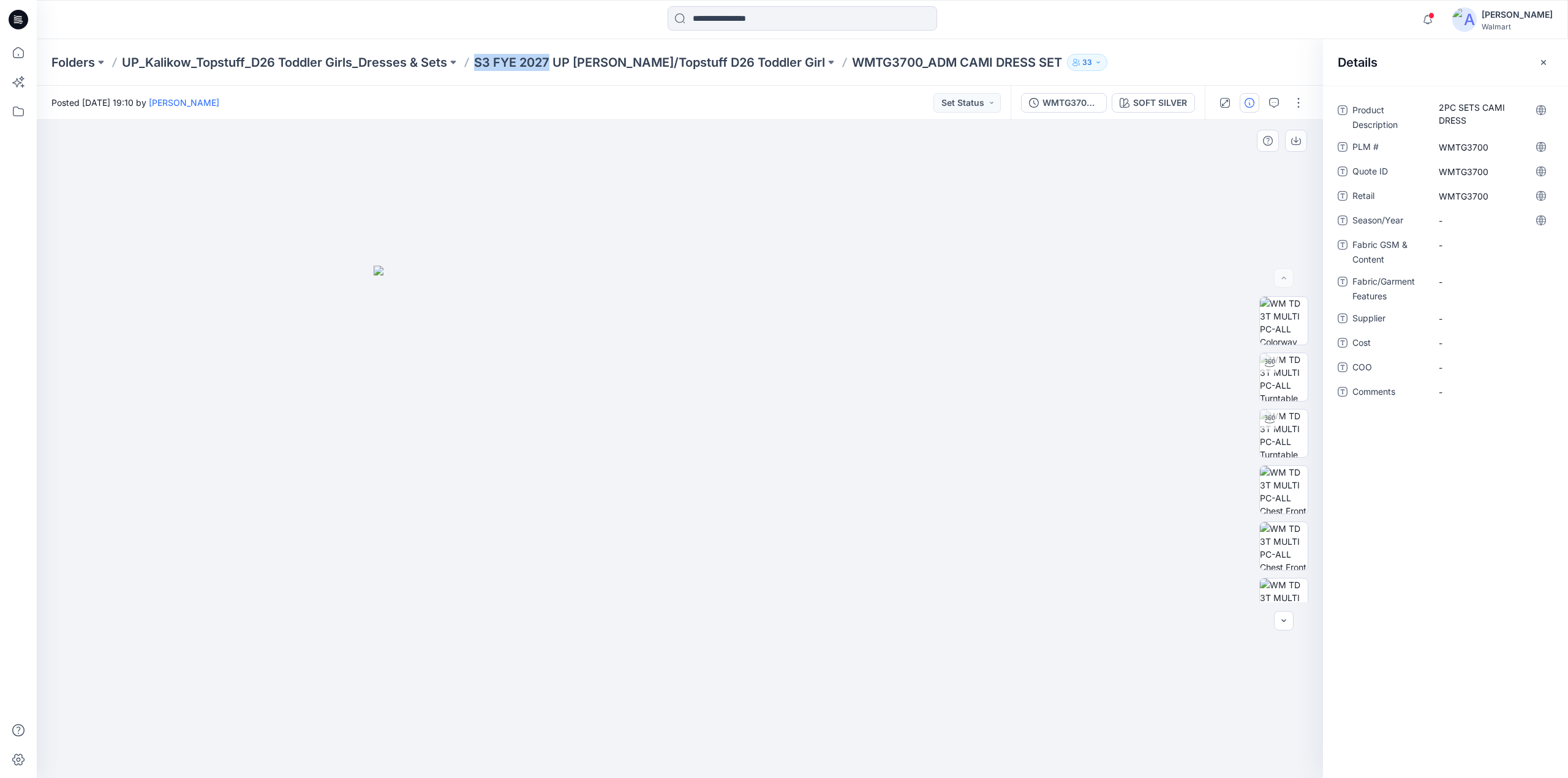
copy p "S3 FYE 2027"
click at [1459, 213] on div "-" at bounding box center [1492, 221] width 123 height 20
type textarea "**********"
click at [1462, 249] on Content "-" at bounding box center [1492, 245] width 107 height 13
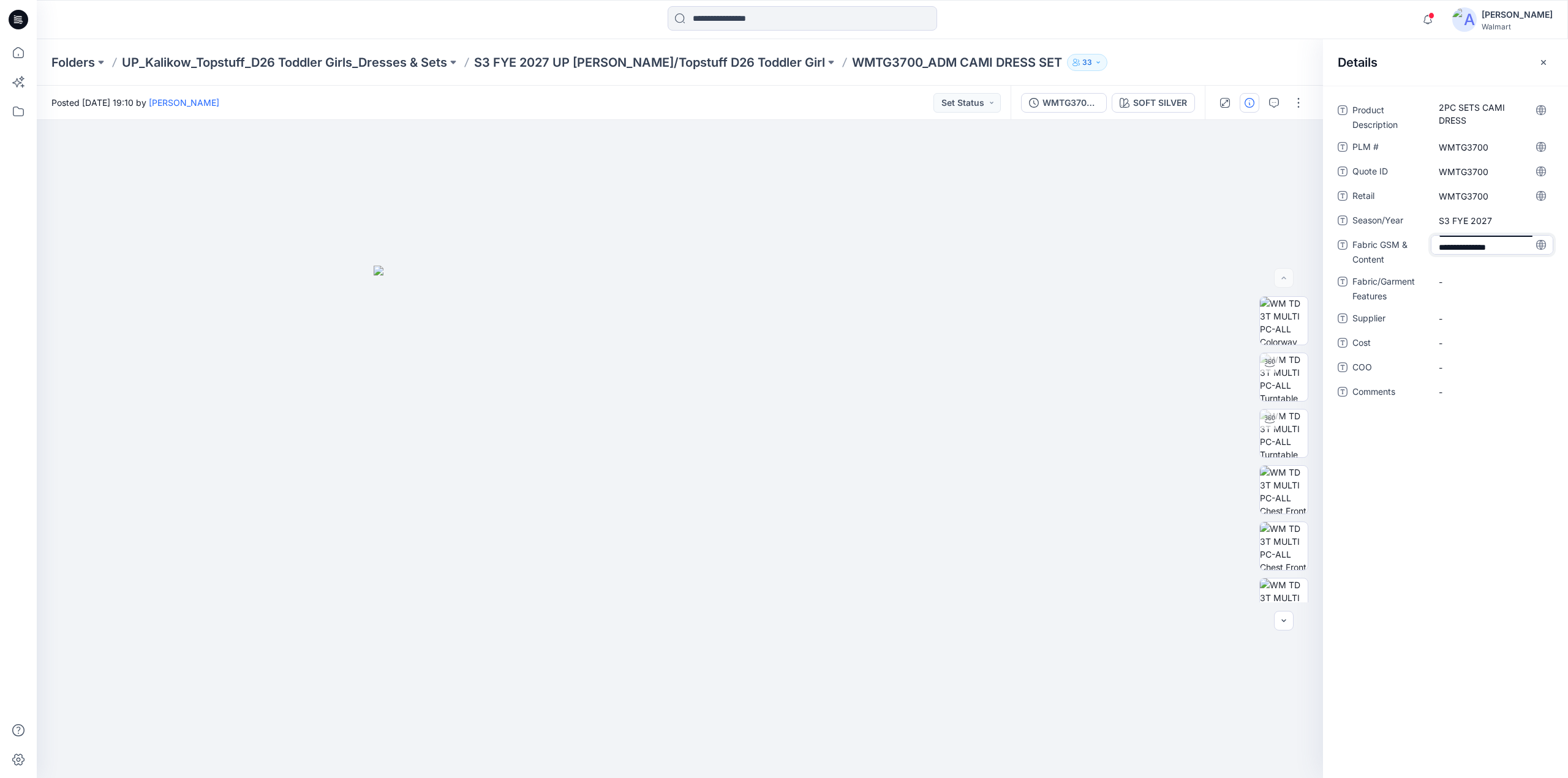
type textarea "**********"
click at [1470, 273] on div "Product Description 2PC SETS CAMI DRESS PLM # WMTG3700 Quote ID WMTG3700 Retail…" at bounding box center [1445, 262] width 216 height 324
click at [1468, 292] on Features "-" at bounding box center [1492, 289] width 107 height 13
type textarea "**********"
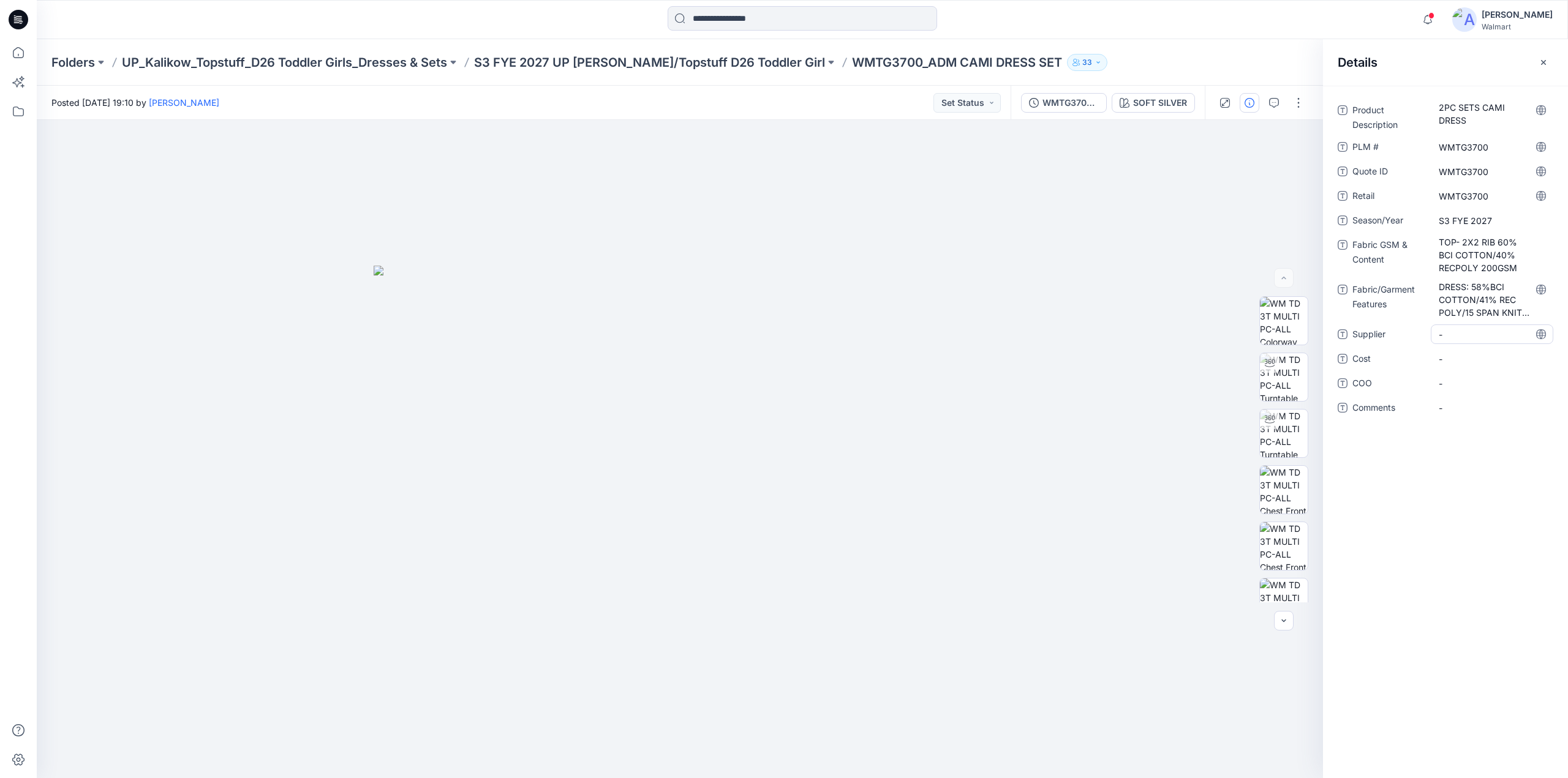
click at [1447, 337] on span "-" at bounding box center [1492, 334] width 107 height 13
type textarea "********"
click at [1480, 468] on div "Product Description 2PC SETS CAMI DRESS PLM # WMTG3700 Quote ID WMTG3700 Retail…" at bounding box center [1445, 432] width 245 height 693
click at [655, 61] on p "S3 FYE 2027 UP [PERSON_NAME]/Topstuff D26 Toddler Girl" at bounding box center [650, 62] width 351 height 18
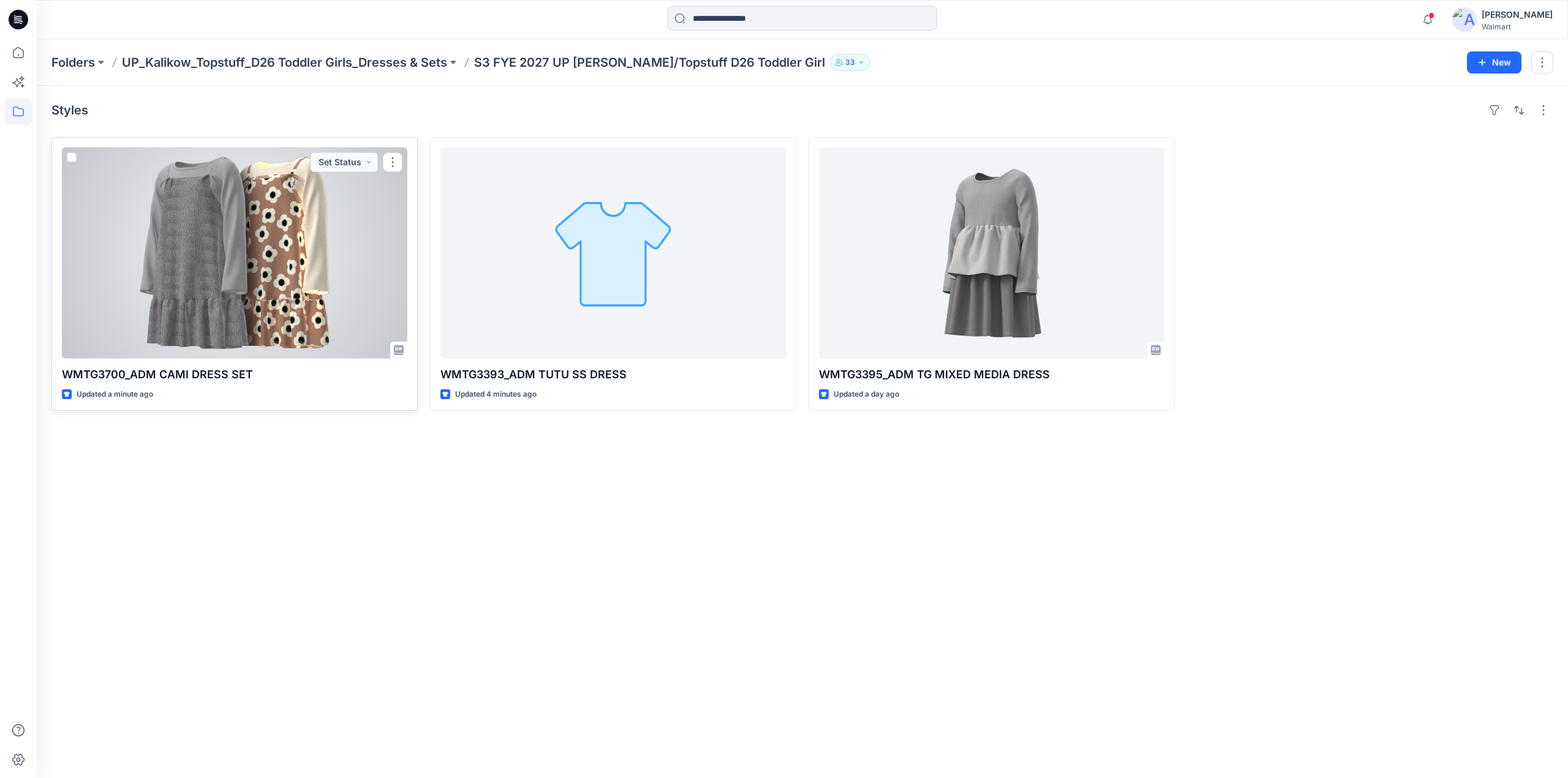
click at [262, 266] on div at bounding box center [235, 253] width 346 height 211
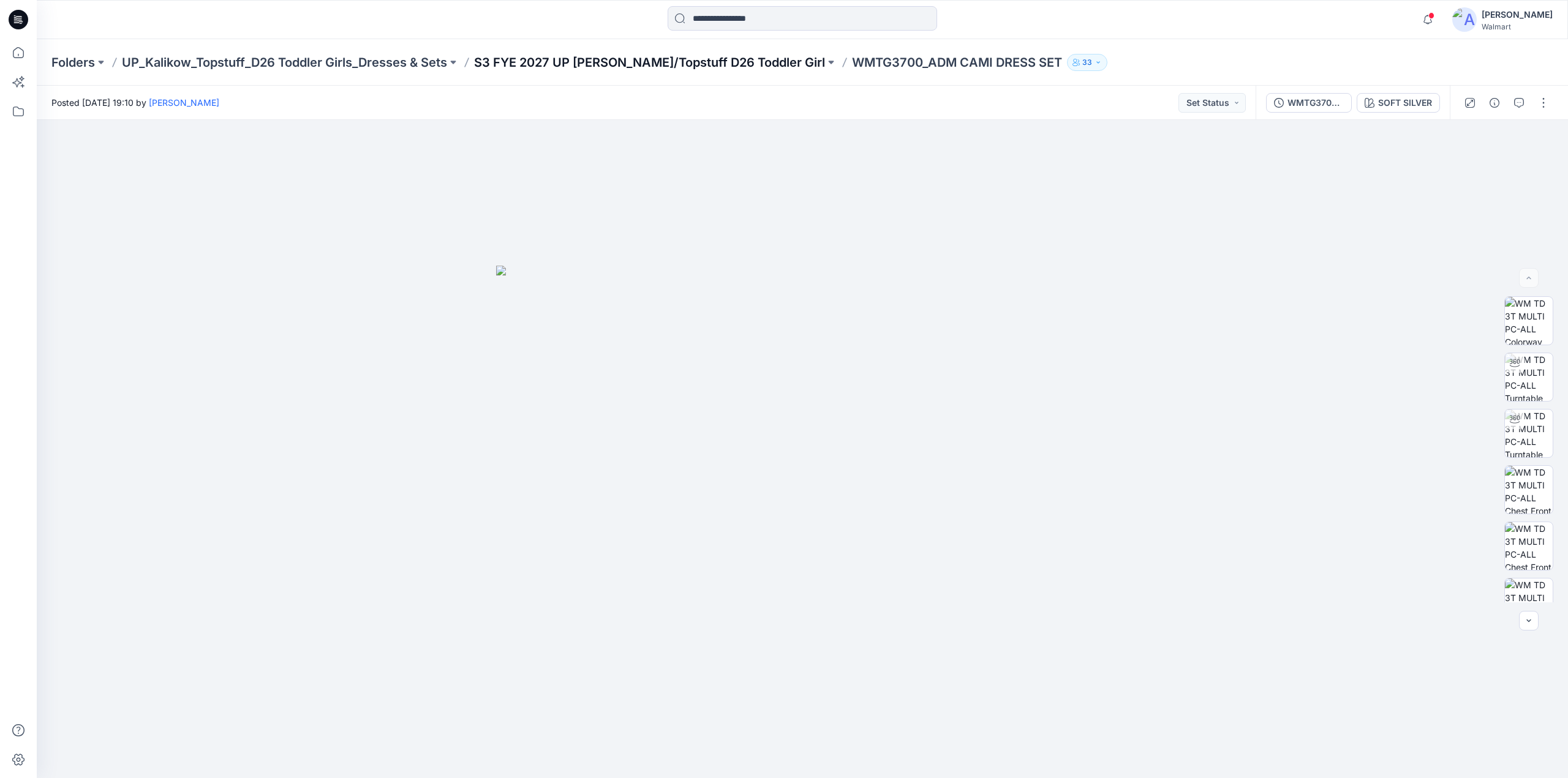
click at [596, 58] on p "S3 FYE 2027 UP [PERSON_NAME]/Topstuff D26 Toddler Girl" at bounding box center [650, 62] width 351 height 18
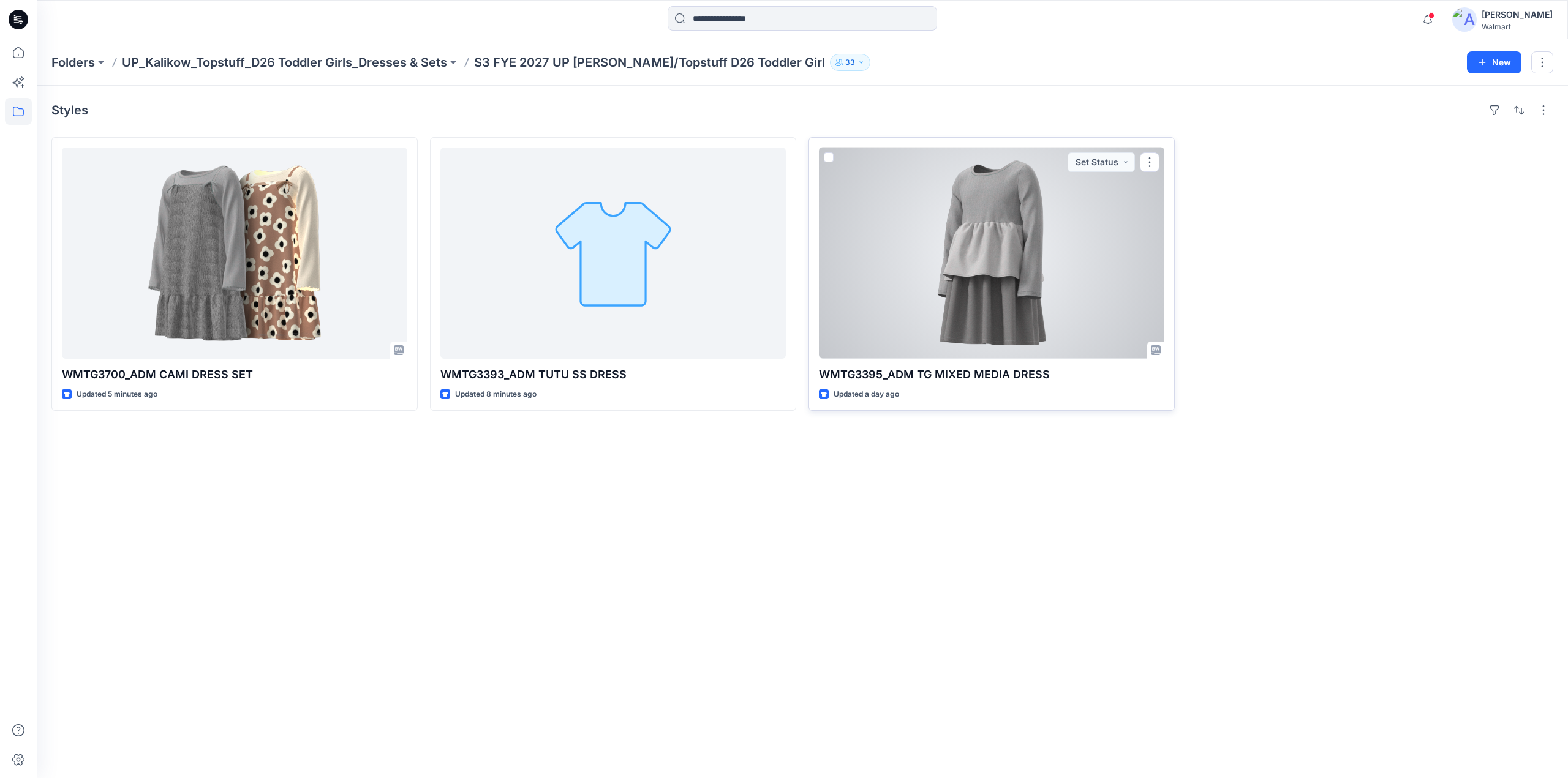
click at [1002, 261] on div at bounding box center [992, 253] width 346 height 211
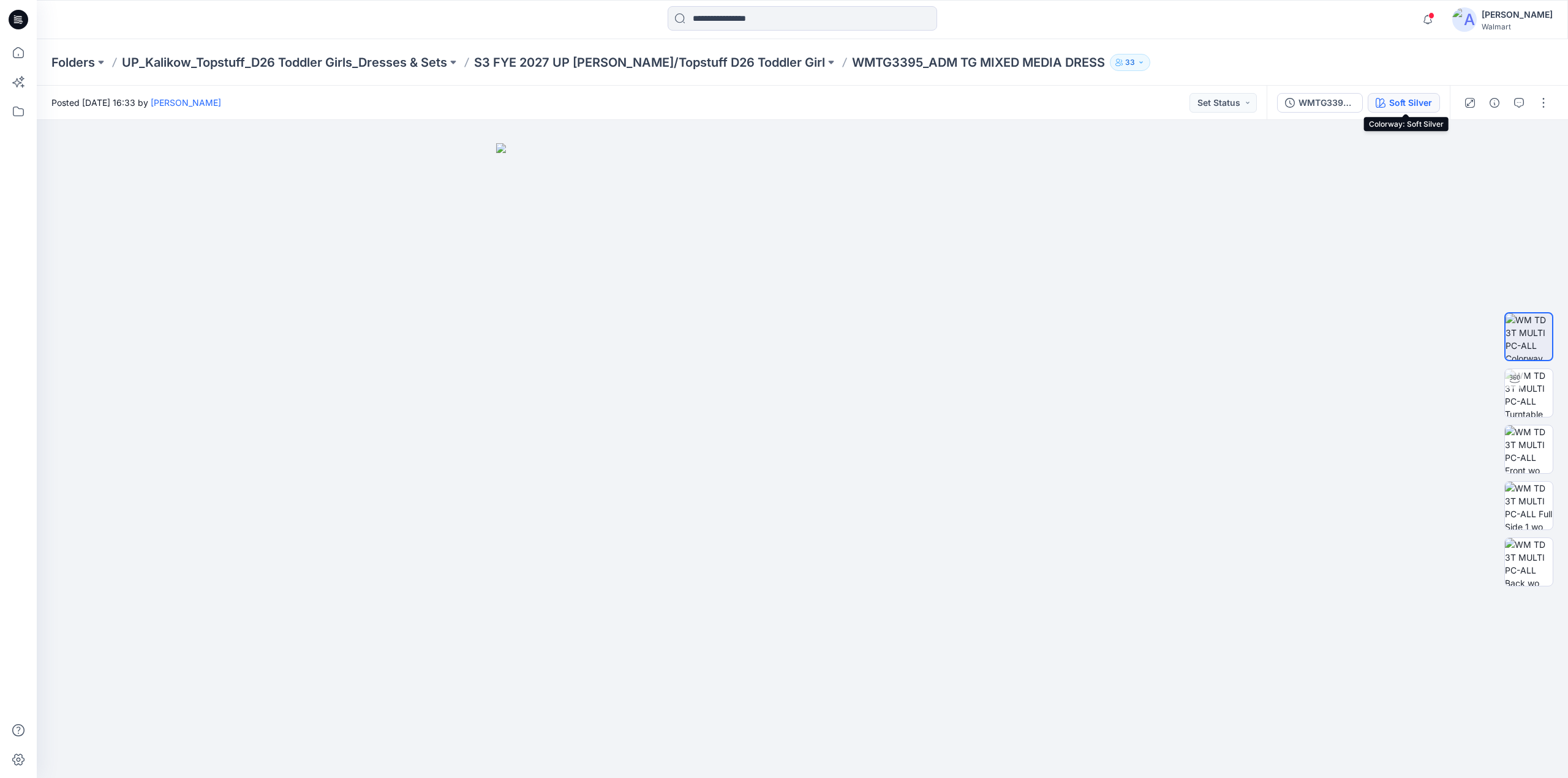
click at [1416, 96] on div "Soft Silver" at bounding box center [1410, 103] width 43 height 14
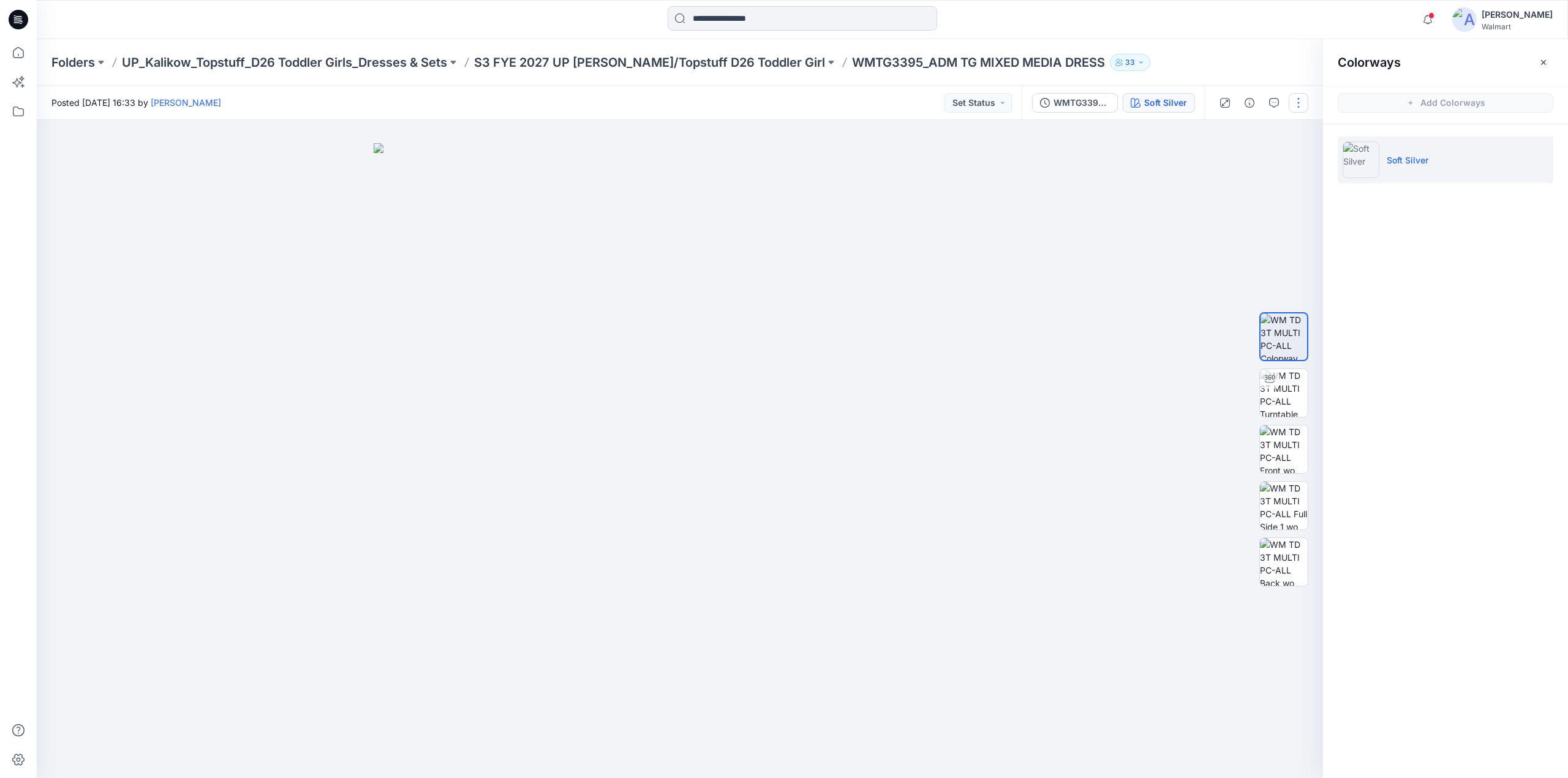
click at [1293, 100] on button "button" at bounding box center [1298, 103] width 20 height 20
click at [1240, 162] on button "Edit" at bounding box center [1247, 166] width 113 height 23
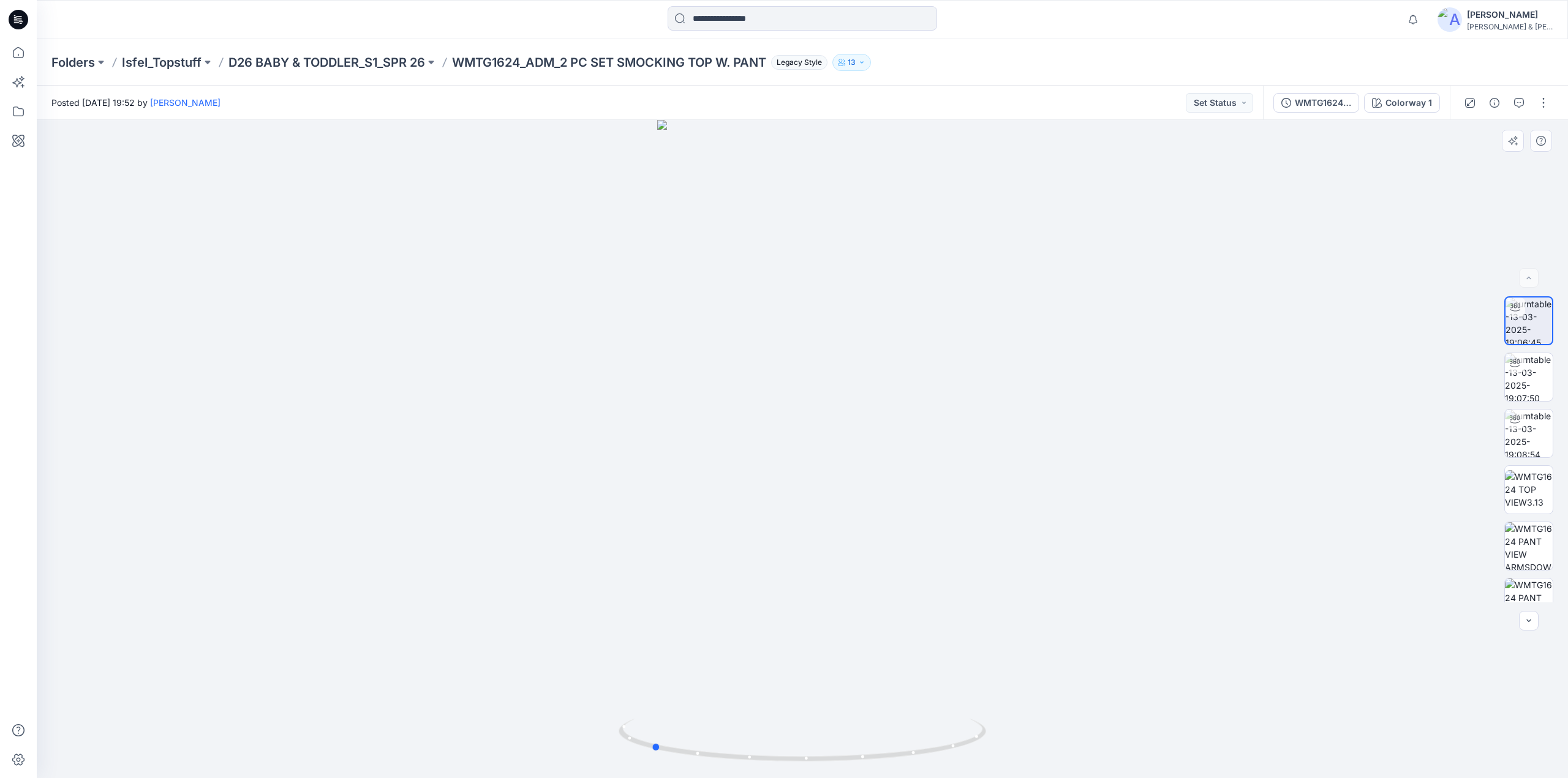
drag, startPoint x: 867, startPoint y: 438, endPoint x: 715, endPoint y: 431, distance: 152.2
click at [715, 431] on div at bounding box center [802, 449] width 1531 height 658
click at [1326, 110] on button "WMTG1624_ADM TG 2PC SET SMOCKING .PANT 3.13" at bounding box center [1316, 103] width 86 height 20
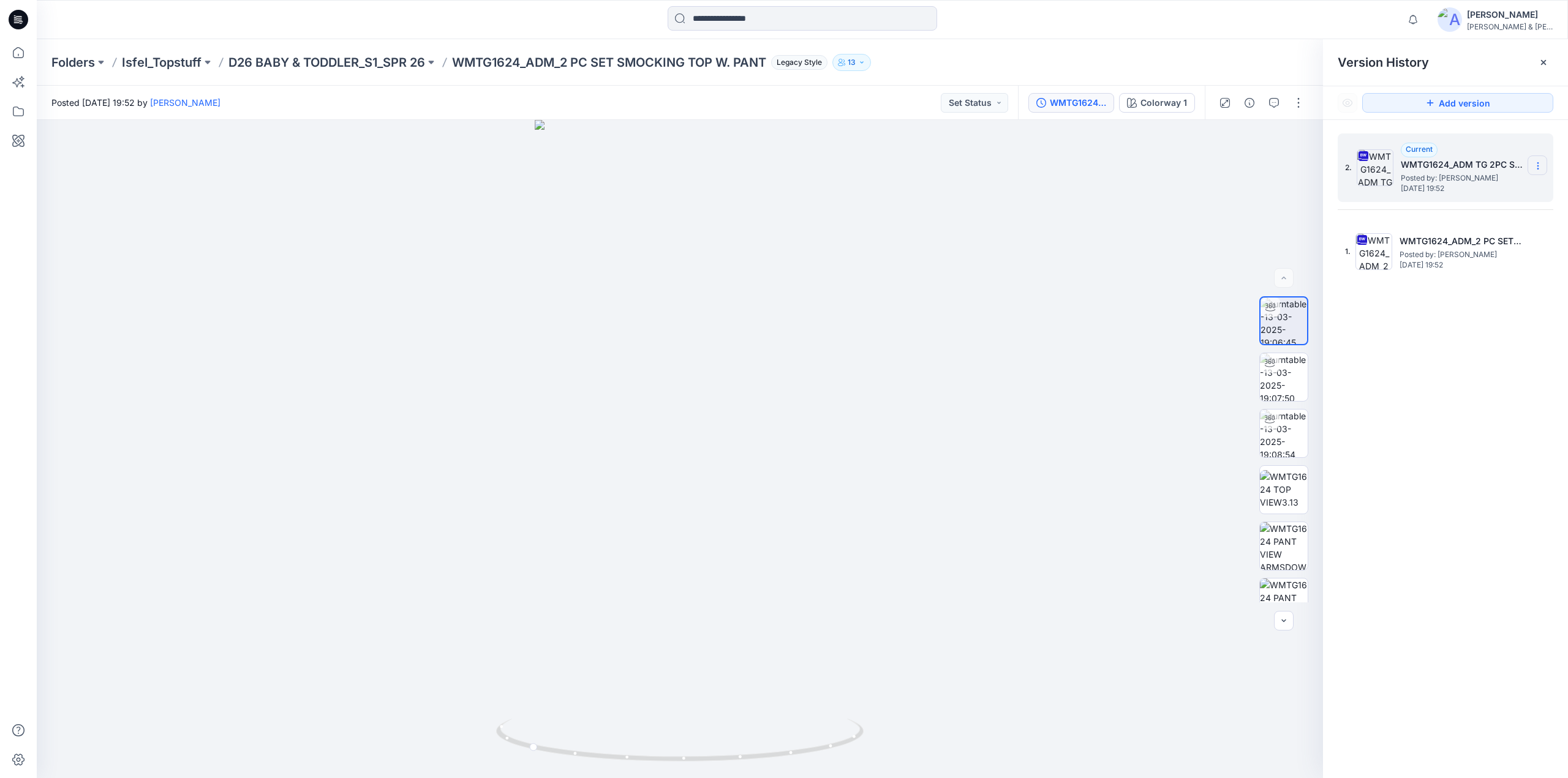
click at [1537, 162] on icon at bounding box center [1538, 166] width 10 height 10
click at [1454, 188] on span "Download Source BW File" at bounding box center [1476, 190] width 103 height 14
click at [8, 53] on icon at bounding box center [18, 52] width 27 height 27
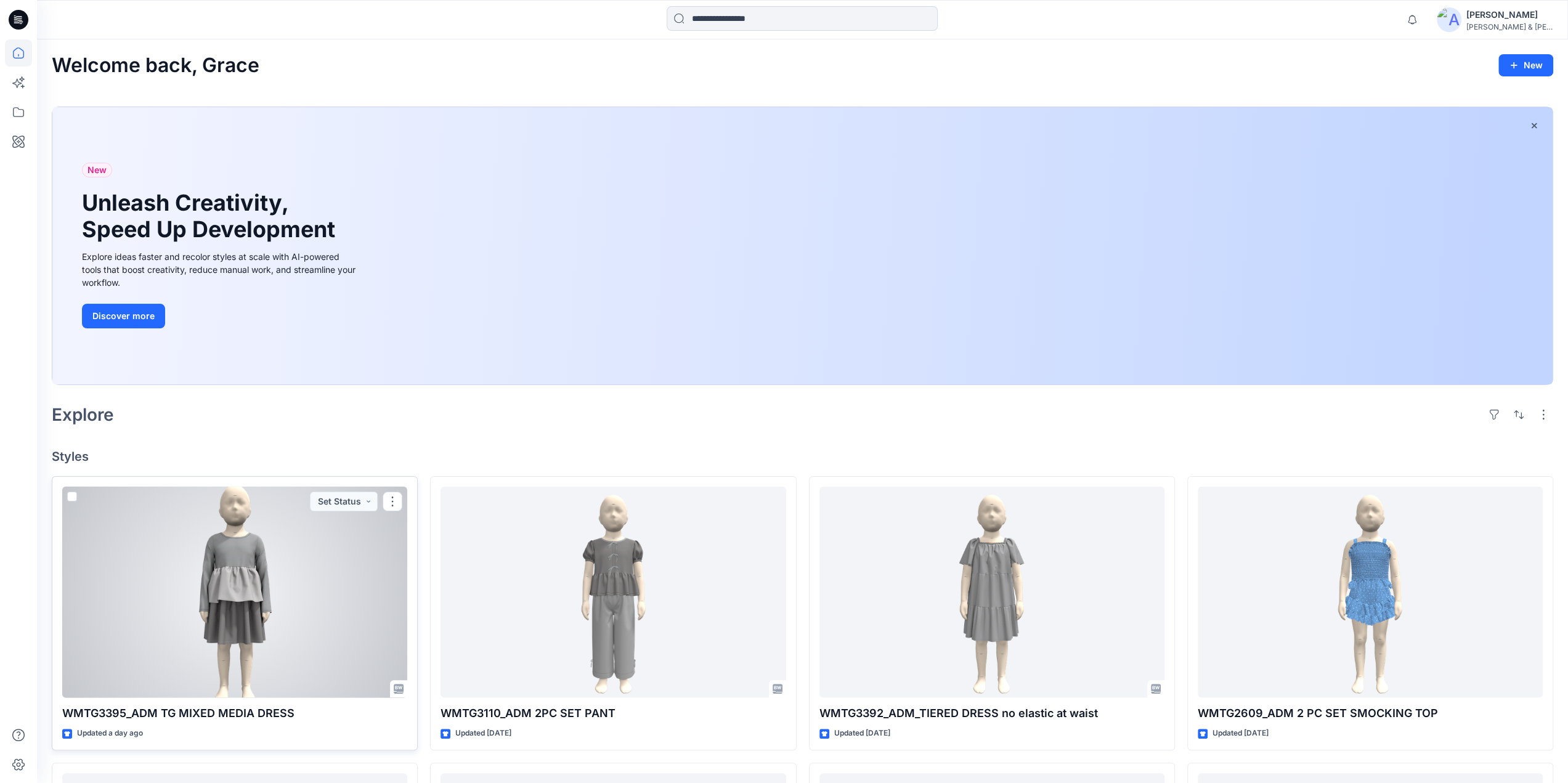
click at [237, 583] on div at bounding box center [234, 592] width 345 height 211
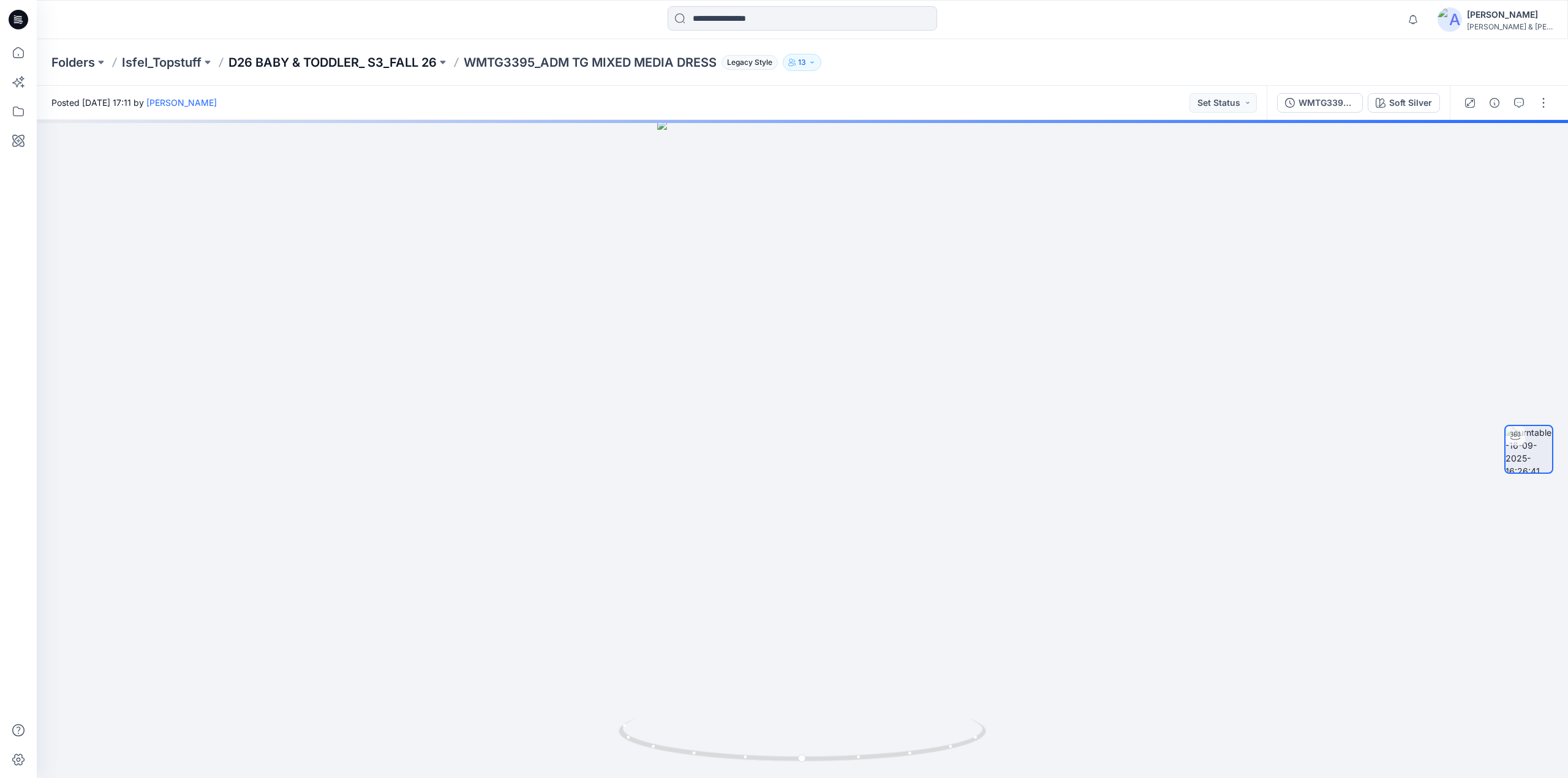
click at [395, 54] on p "D26 BABY & TODDLER_ S3_FALL 26" at bounding box center [332, 62] width 208 height 18
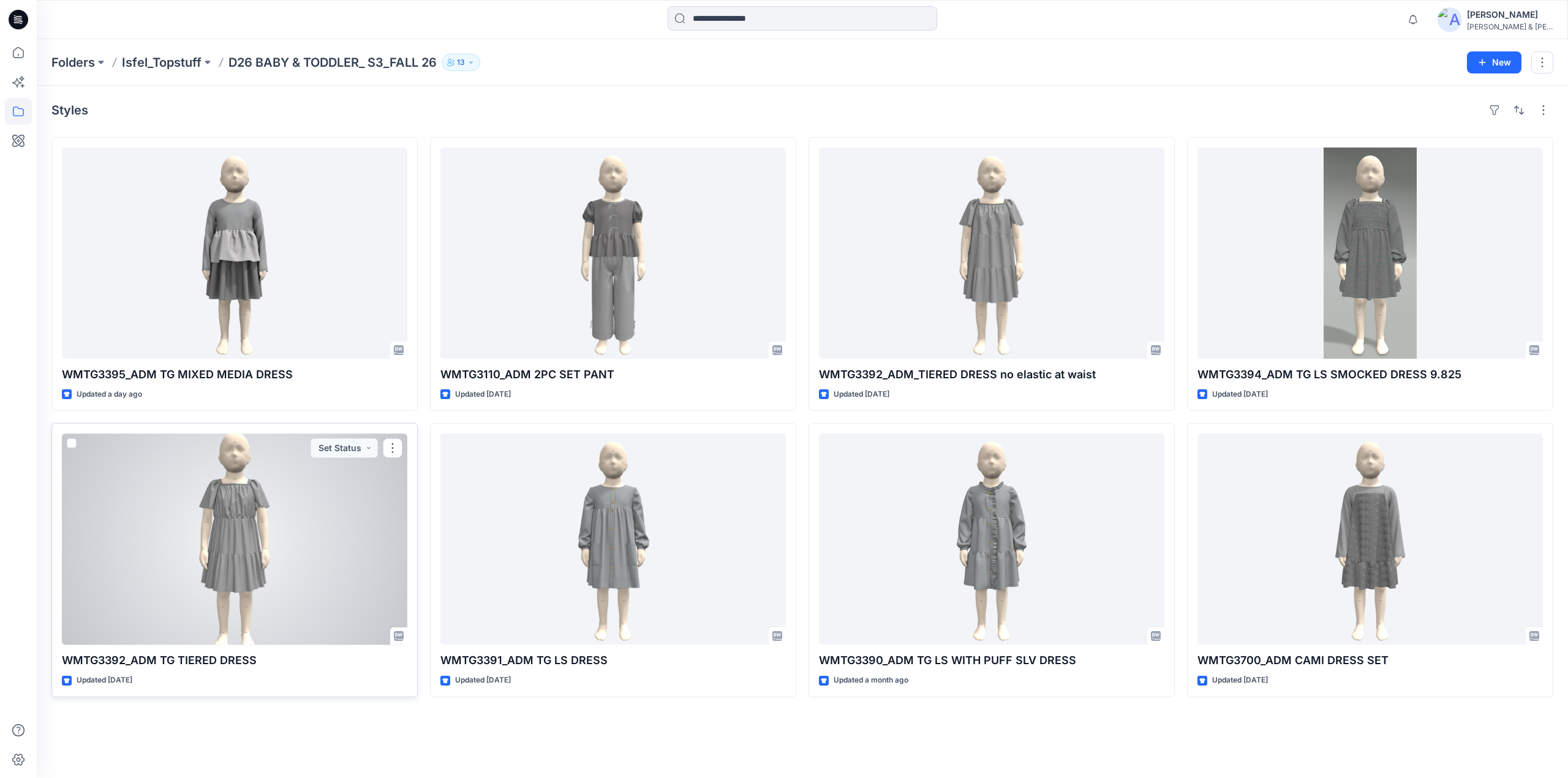
click at [246, 541] on div at bounding box center [235, 538] width 346 height 211
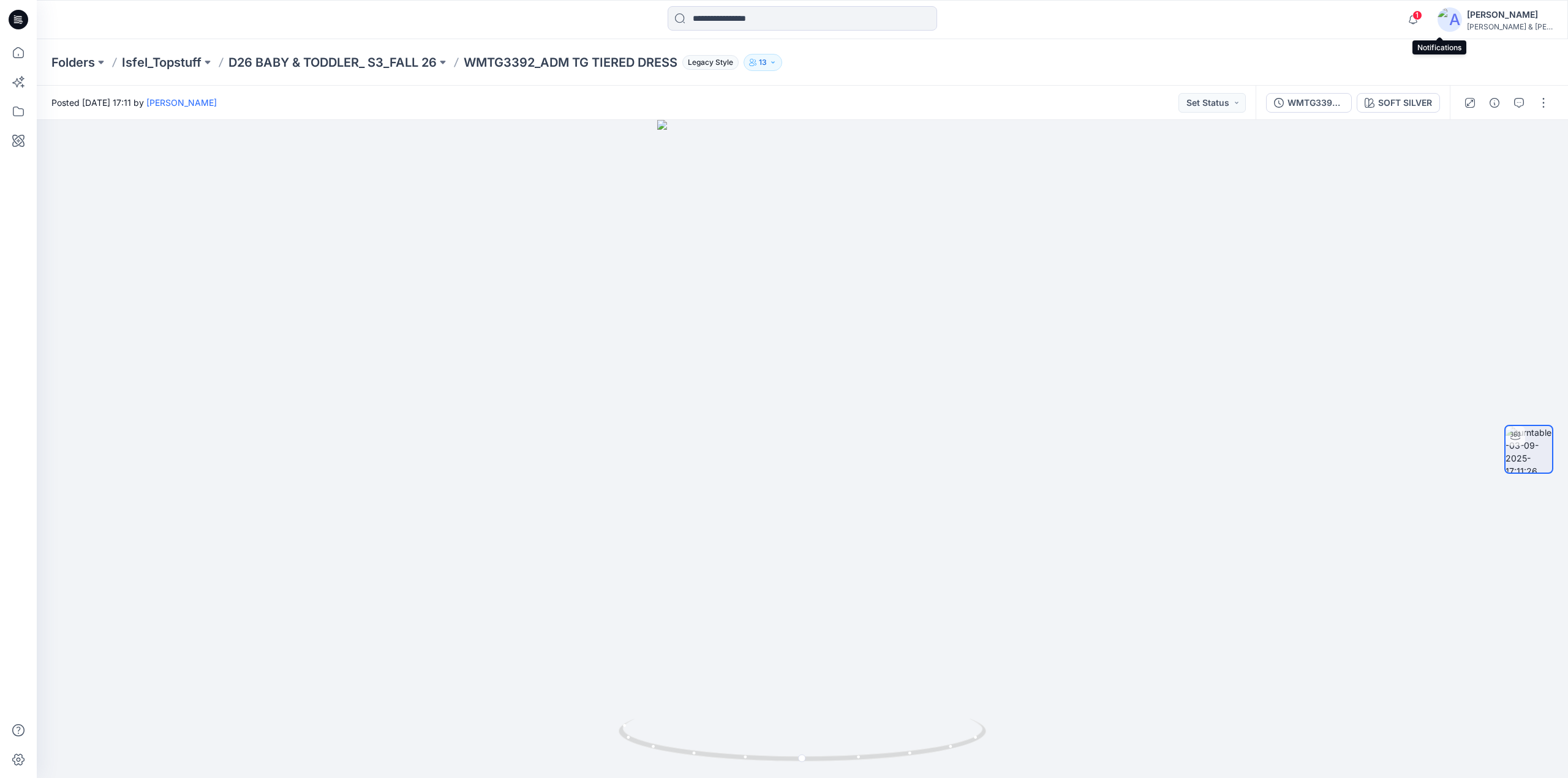
click at [1423, 14] on span "1" at bounding box center [1417, 15] width 10 height 10
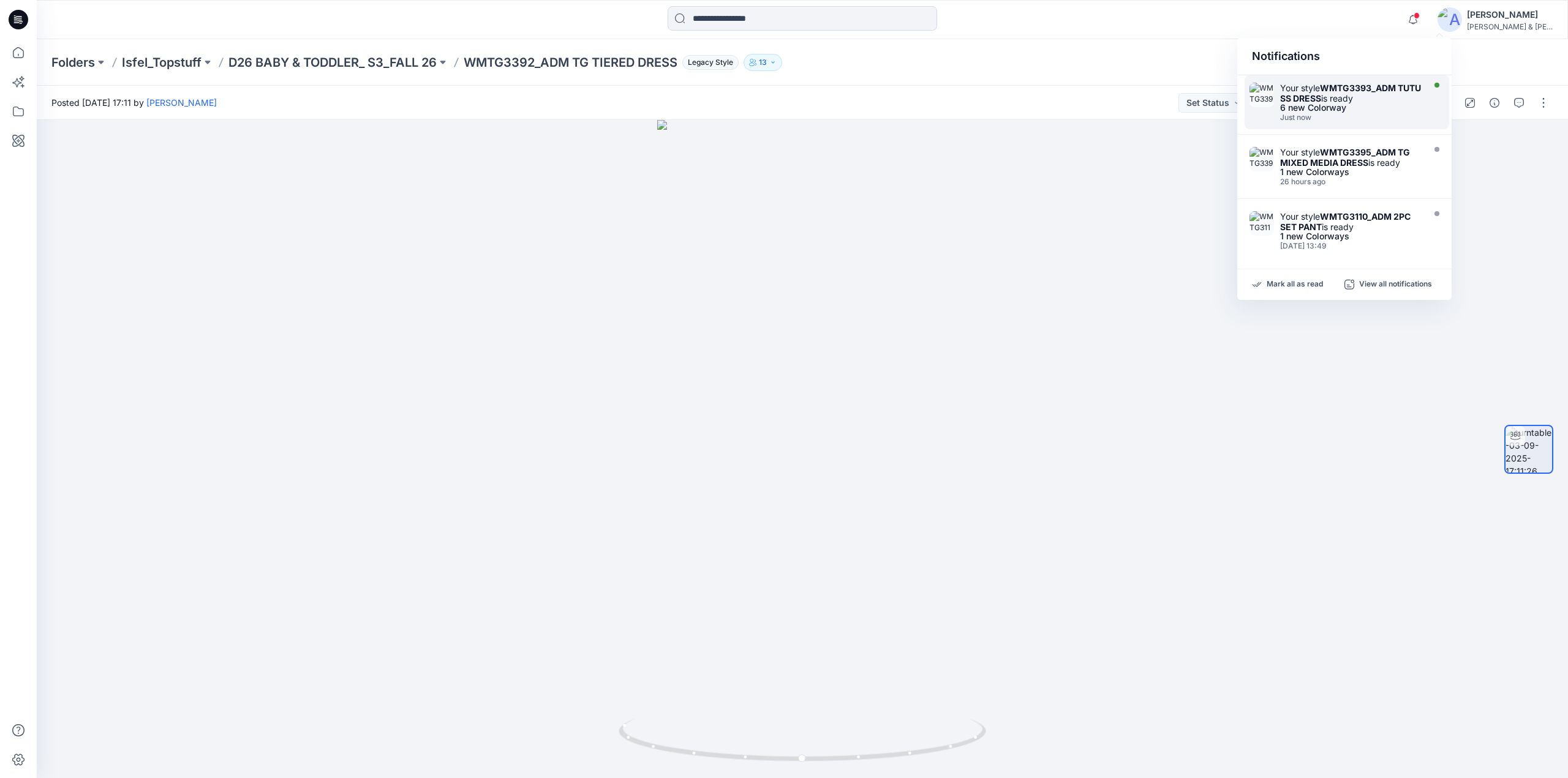
click at [1292, 93] on strong "WMTG3393_ADM TUTU SS DRESS" at bounding box center [1350, 93] width 141 height 21
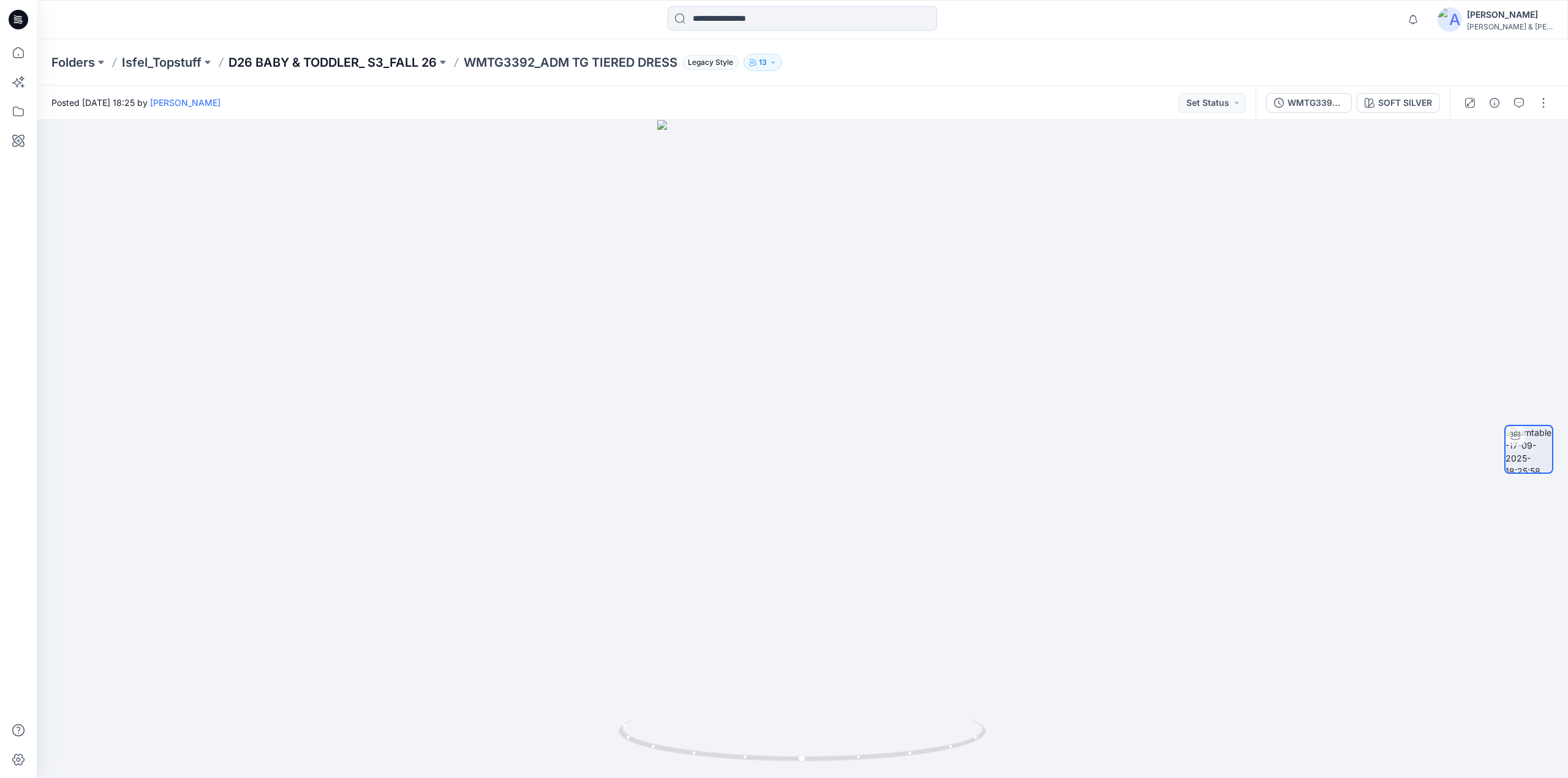
click at [389, 61] on p "D26 BABY & TODDLER_ S3_FALL 26" at bounding box center [332, 62] width 208 height 18
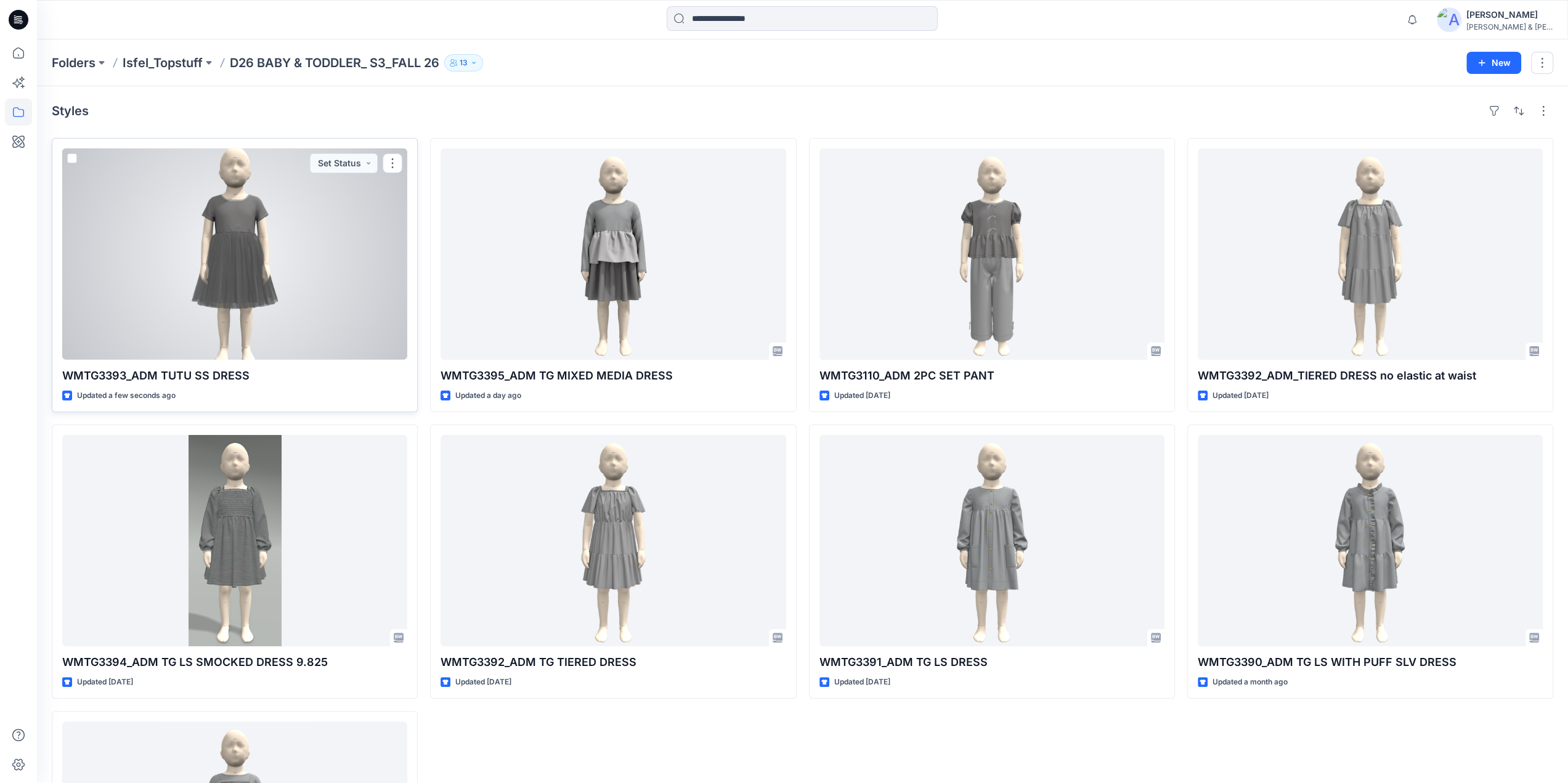
click at [224, 266] on div at bounding box center [234, 254] width 345 height 211
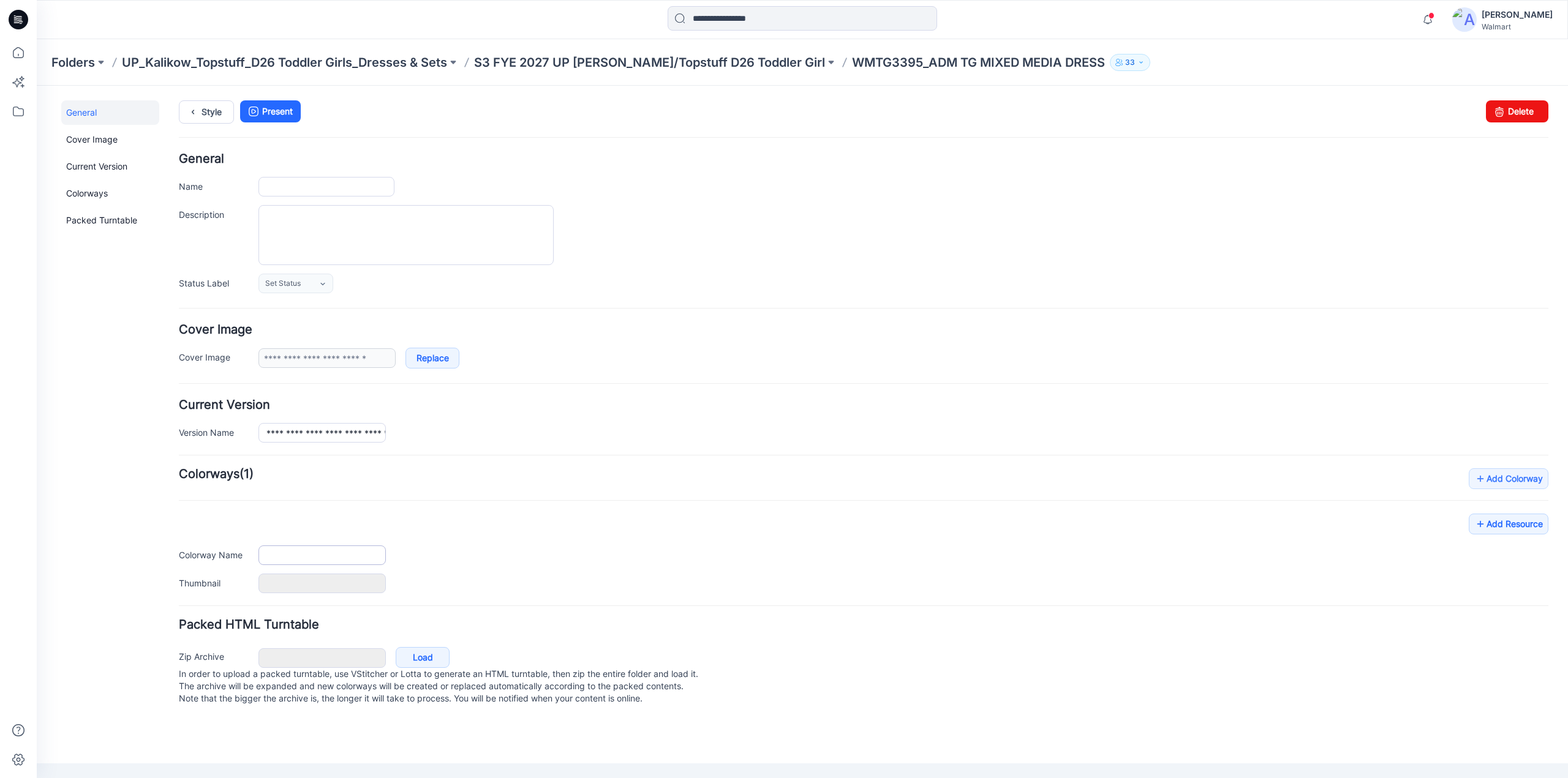
type input "**********"
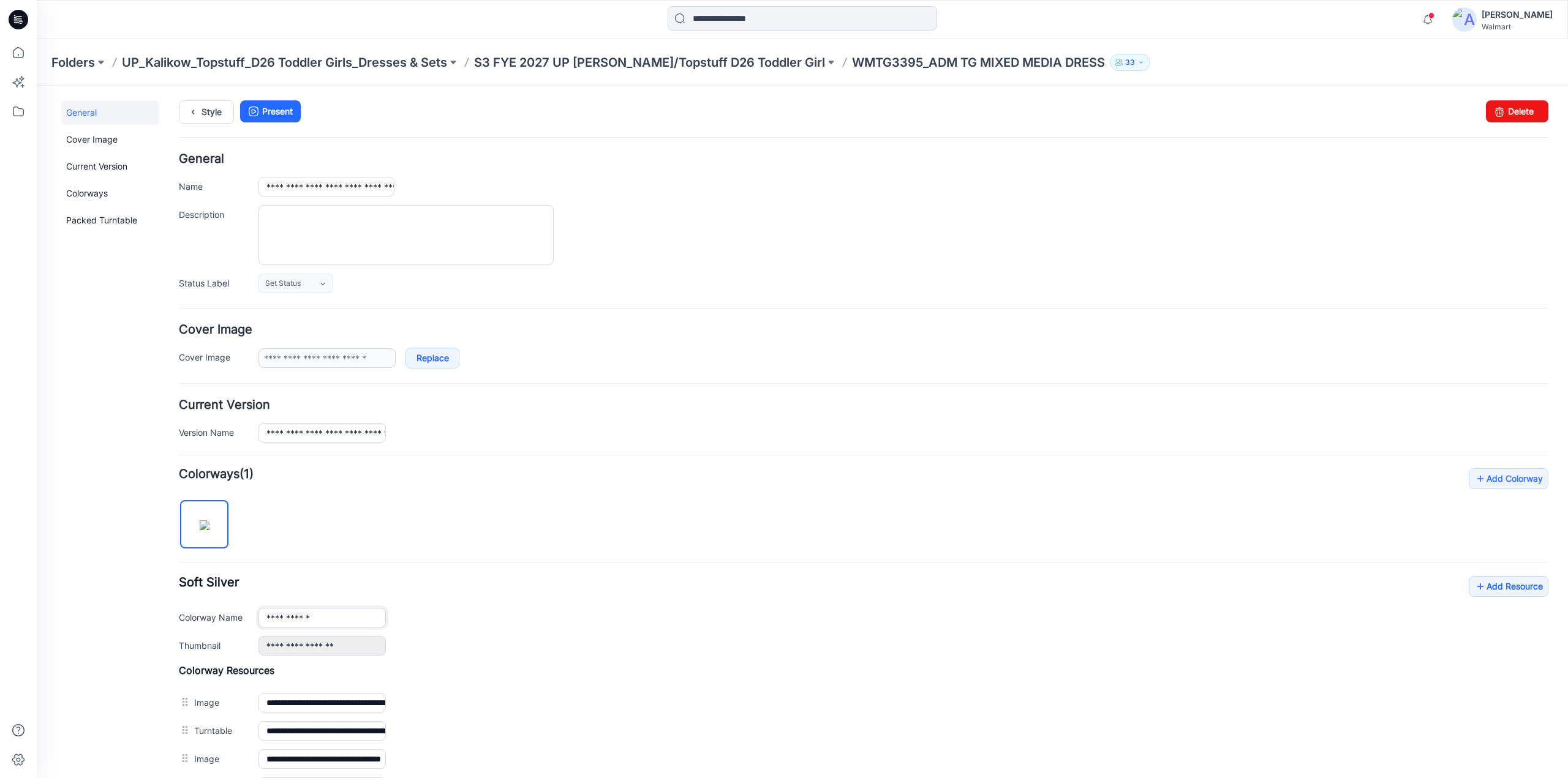
drag, startPoint x: 324, startPoint y: 616, endPoint x: 247, endPoint y: 614, distance: 77.0
click at [247, 614] on div "**********" at bounding box center [864, 618] width 1369 height 20
type input "**********"
click at [586, 627] on div "**********" at bounding box center [864, 616] width 1369 height 80
click at [203, 110] on link "Style" at bounding box center [206, 112] width 55 height 24
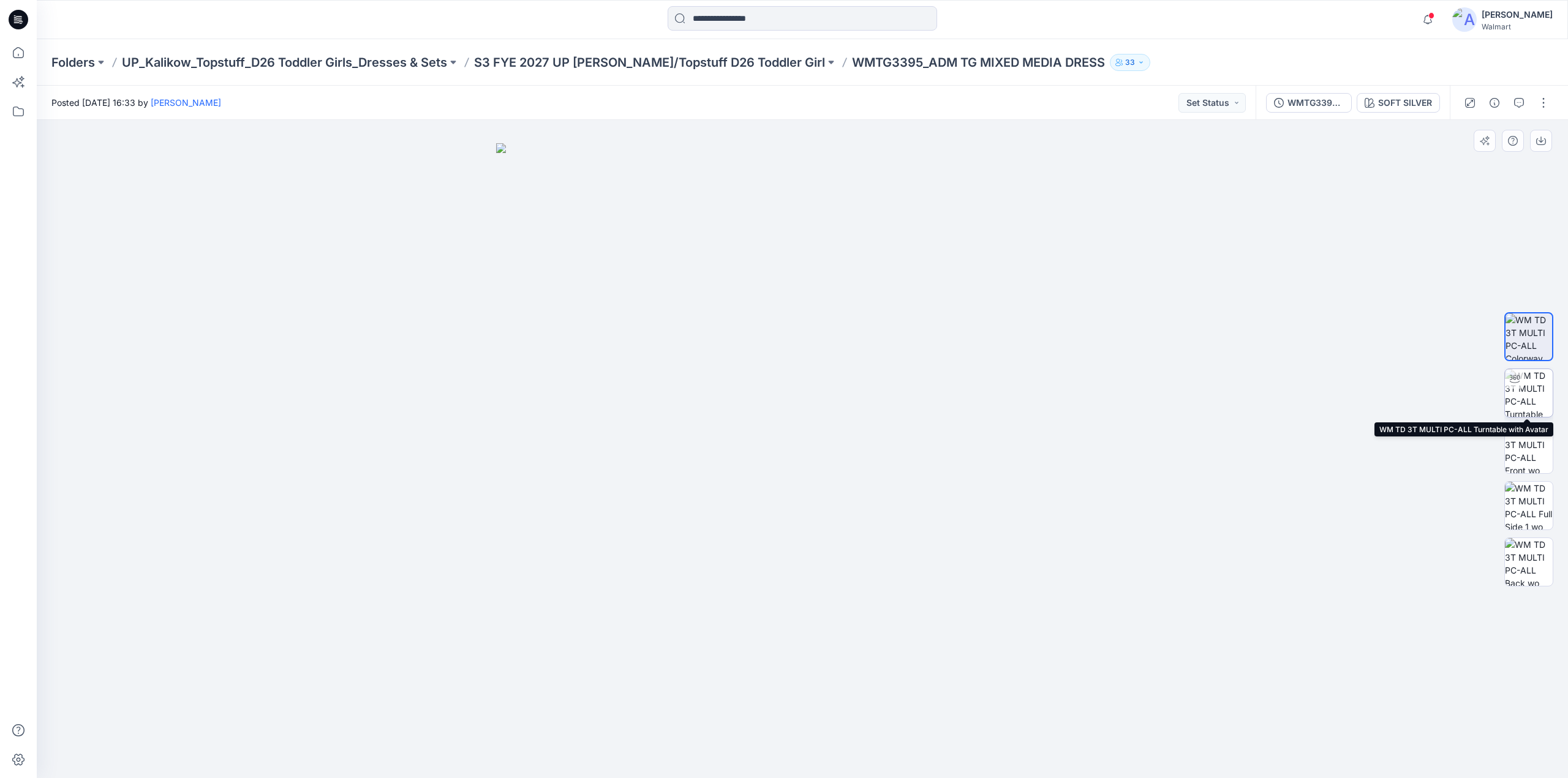
click at [1535, 396] on img at bounding box center [1528, 393] width 48 height 48
click at [634, 57] on p "S3 FYE 2027 UP [PERSON_NAME]/Topstuff D26 Toddler Girl" at bounding box center [650, 62] width 351 height 18
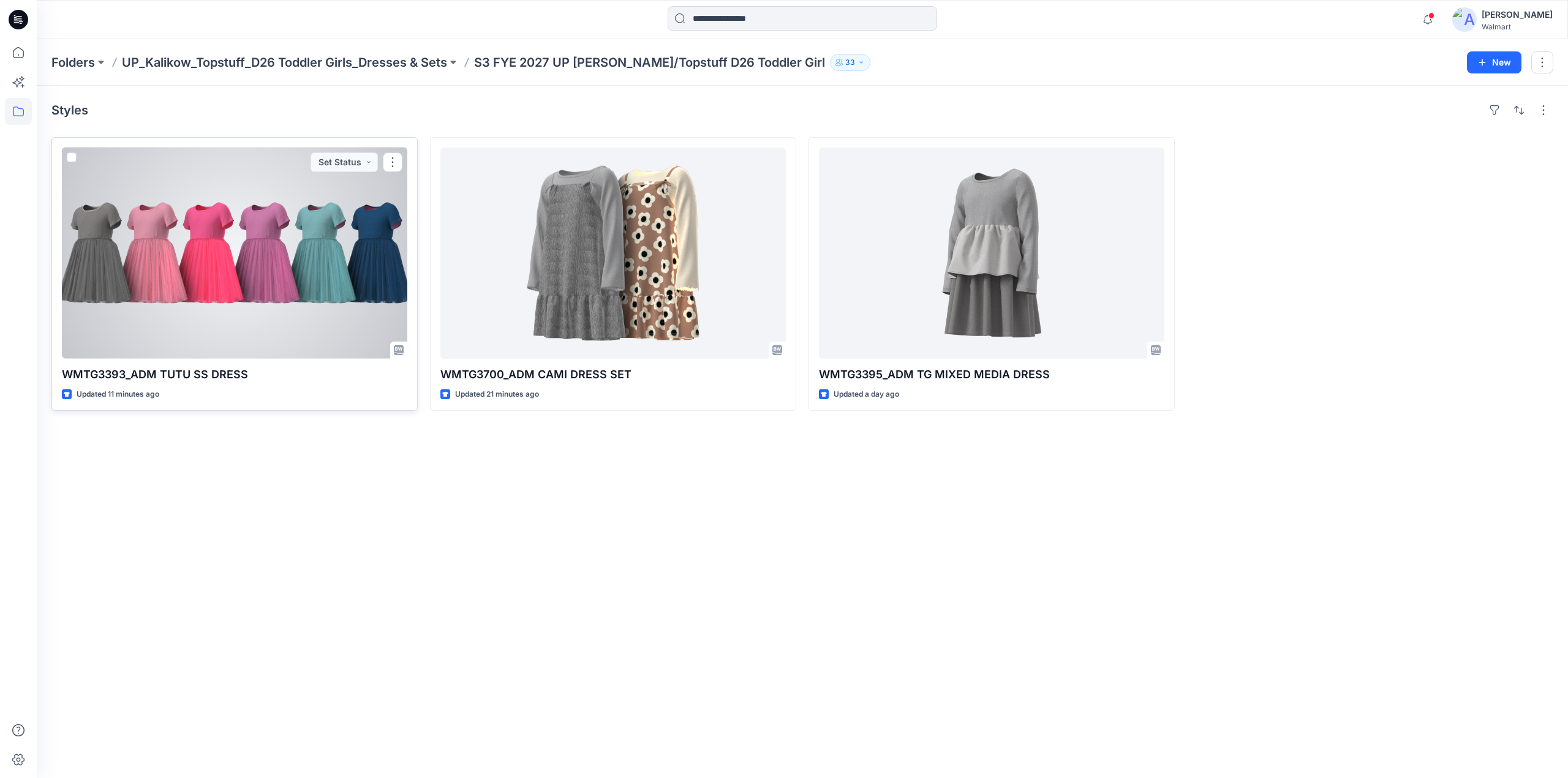
click at [229, 257] on div at bounding box center [235, 253] width 346 height 211
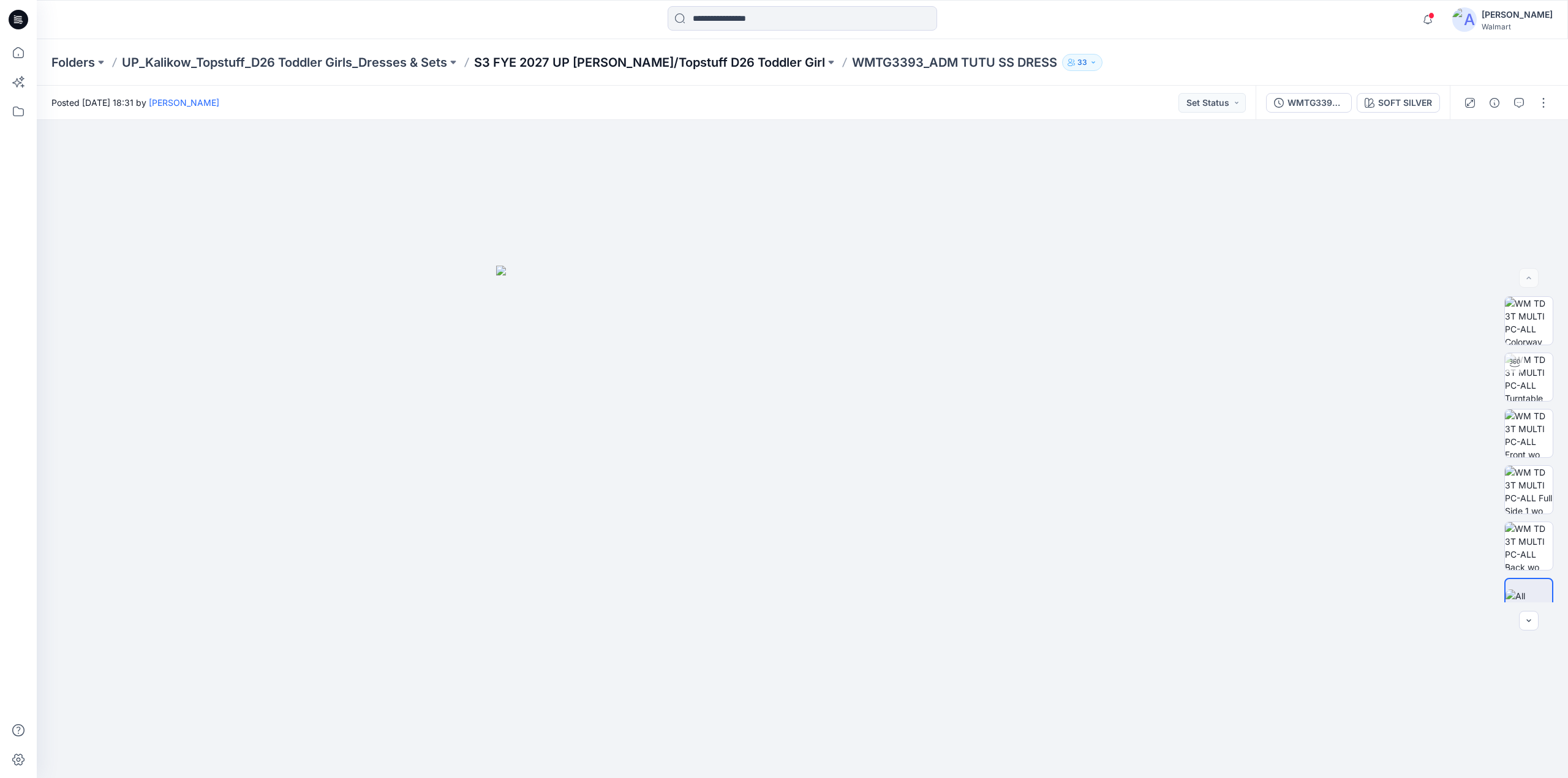
click at [551, 56] on p "S3 FYE 2027 UP [PERSON_NAME]/Topstuff D26 Toddler Girl" at bounding box center [650, 62] width 351 height 18
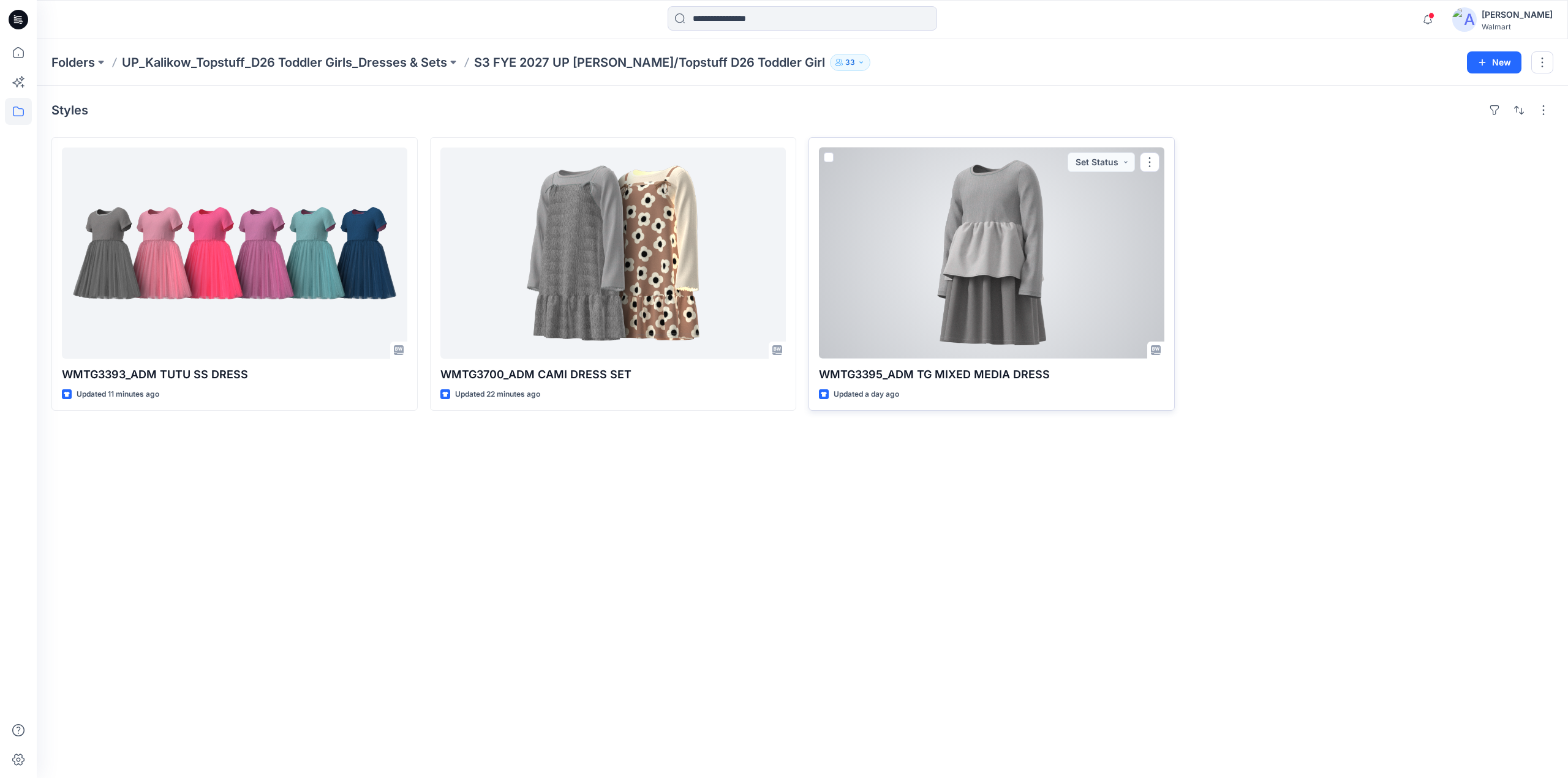
click at [968, 215] on div at bounding box center [992, 253] width 346 height 211
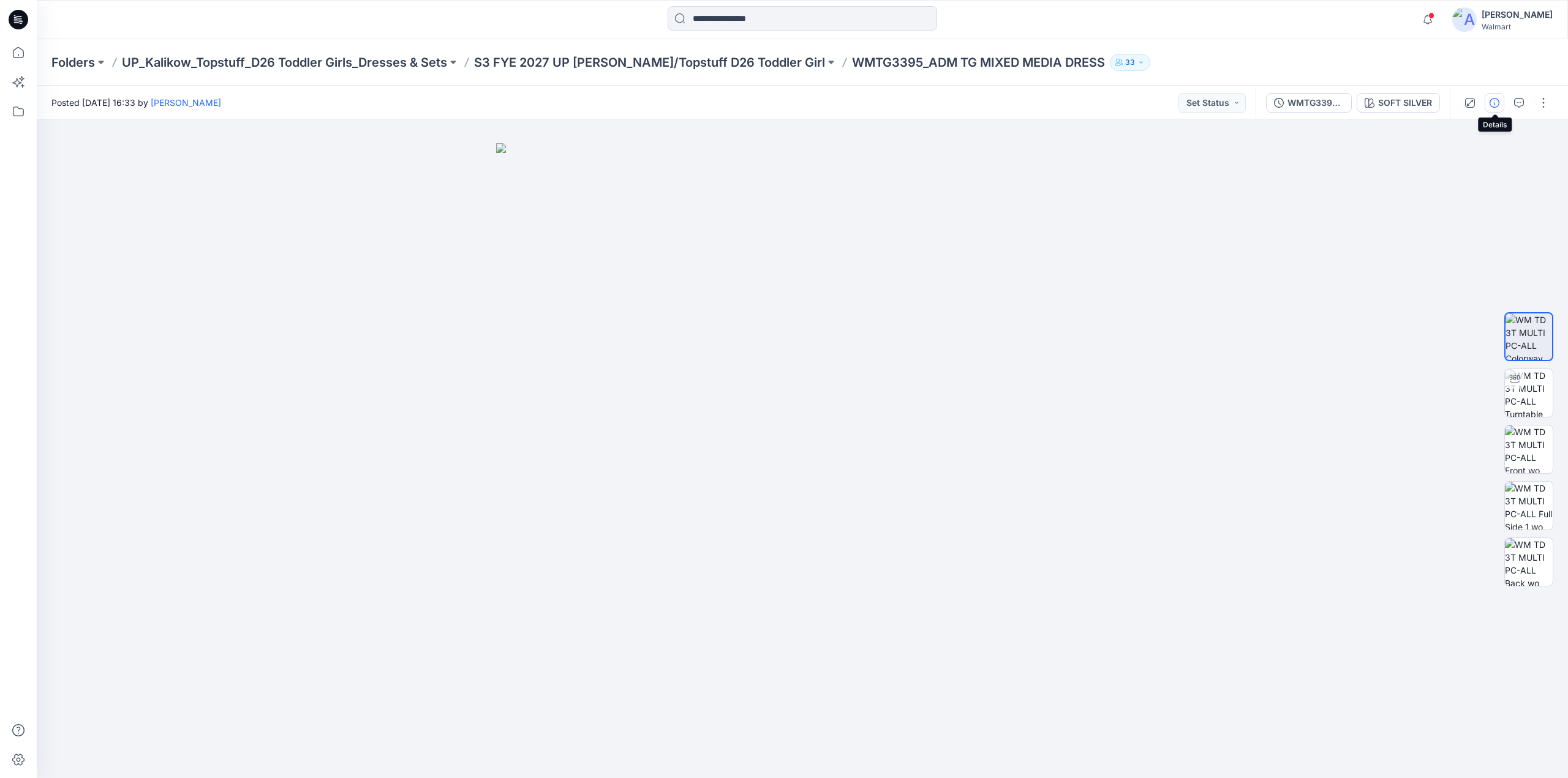
click at [1496, 104] on icon "button" at bounding box center [1494, 103] width 10 height 10
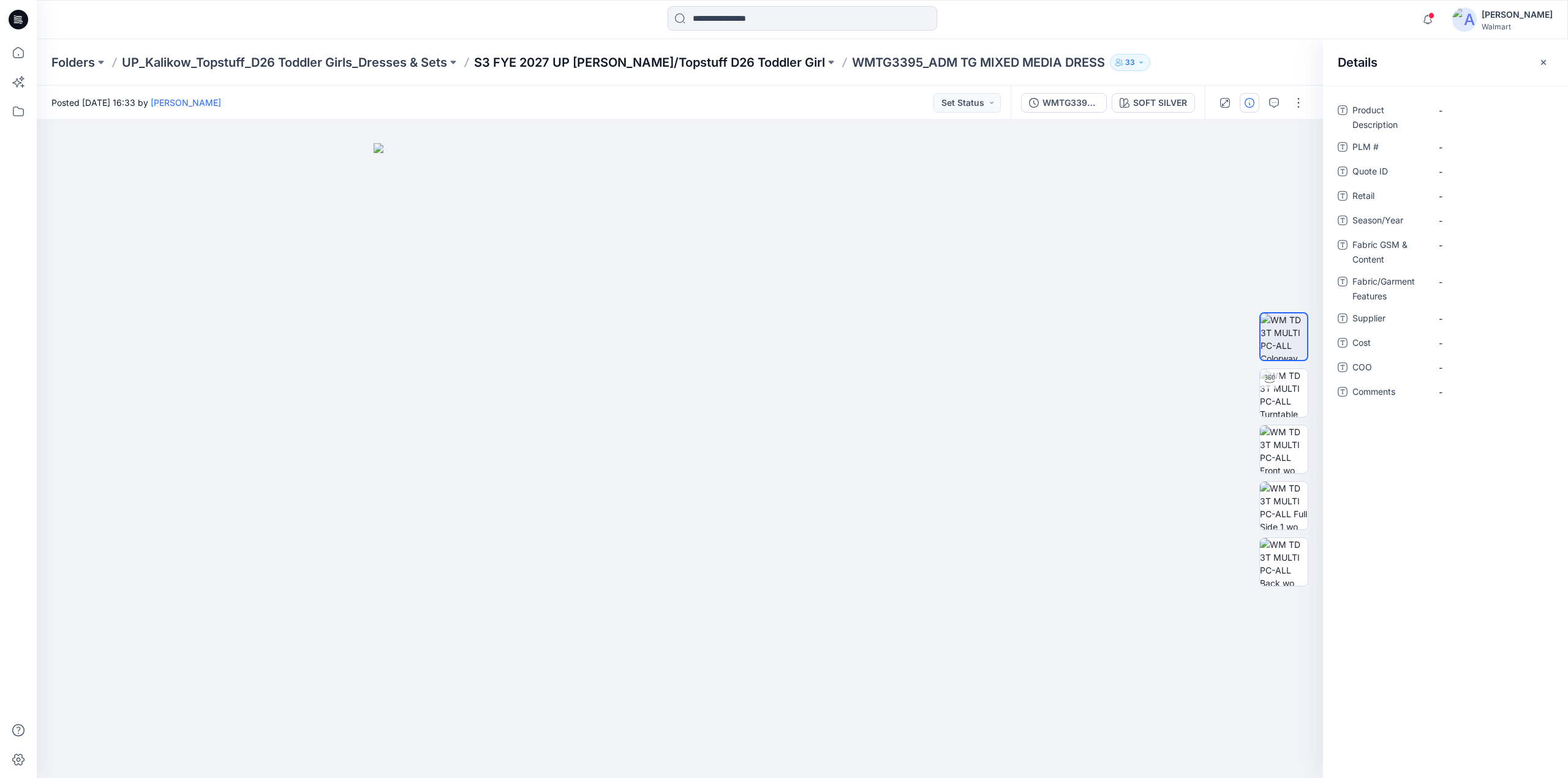
click at [539, 61] on p "S3 FYE 2027 UP [PERSON_NAME]/Topstuff D26 Toddler Girl" at bounding box center [650, 62] width 351 height 18
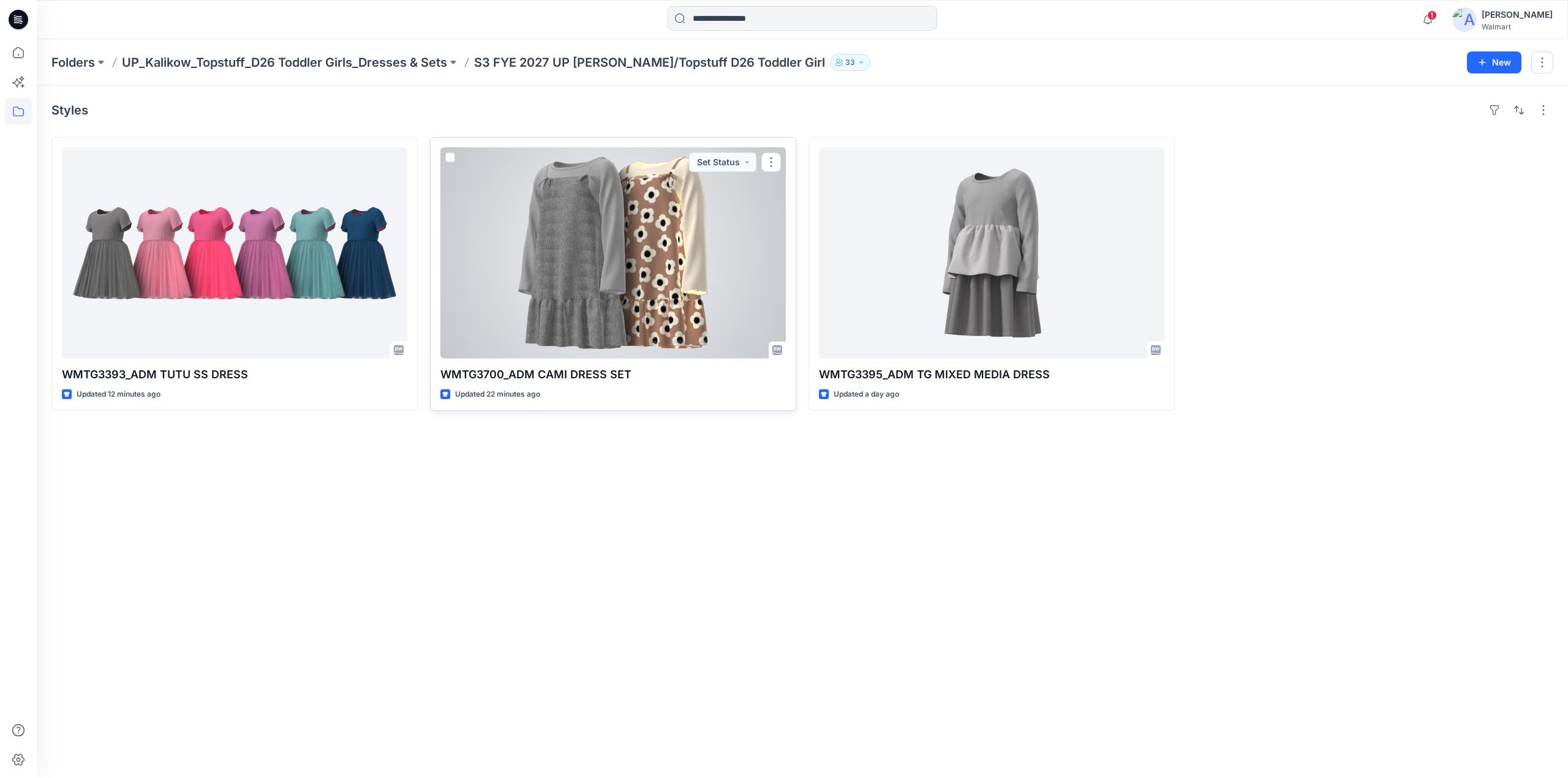
click at [580, 216] on div at bounding box center [613, 253] width 346 height 211
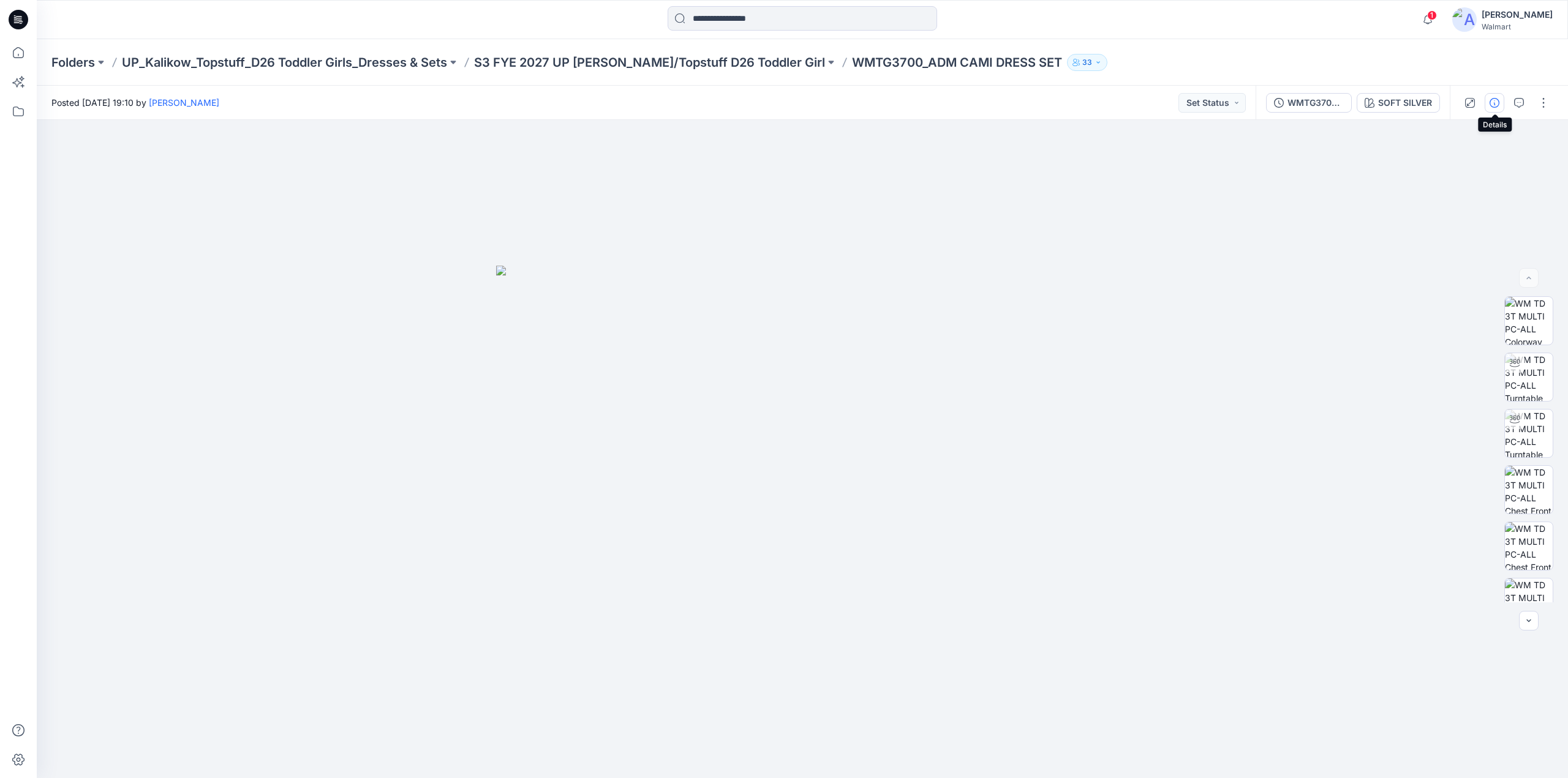
click at [1501, 107] on button "button" at bounding box center [1495, 103] width 20 height 20
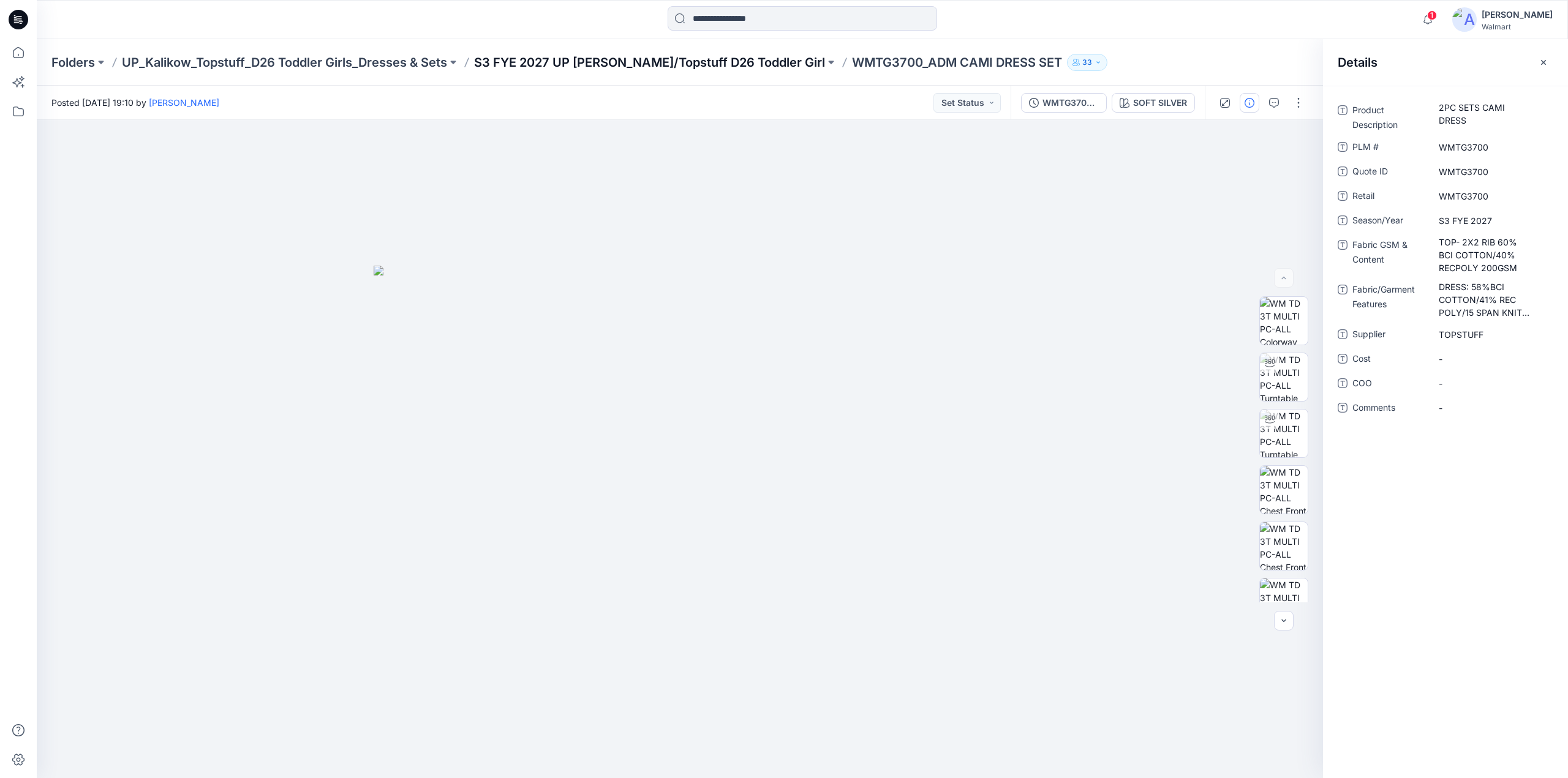
click at [702, 59] on p "S3 FYE 2027 UP [PERSON_NAME]/Topstuff D26 Toddler Girl" at bounding box center [650, 62] width 351 height 18
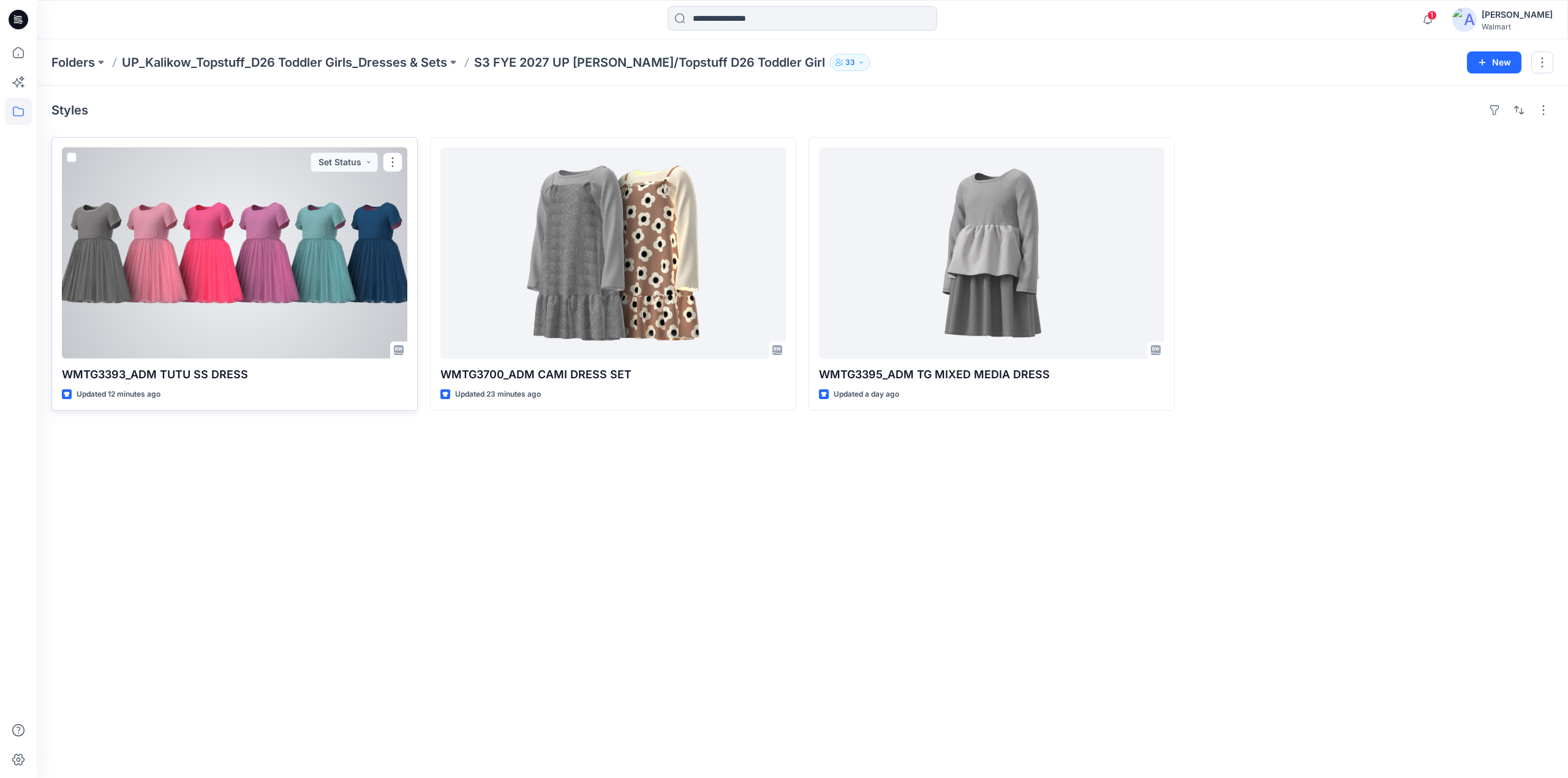
click at [337, 204] on div at bounding box center [235, 253] width 346 height 211
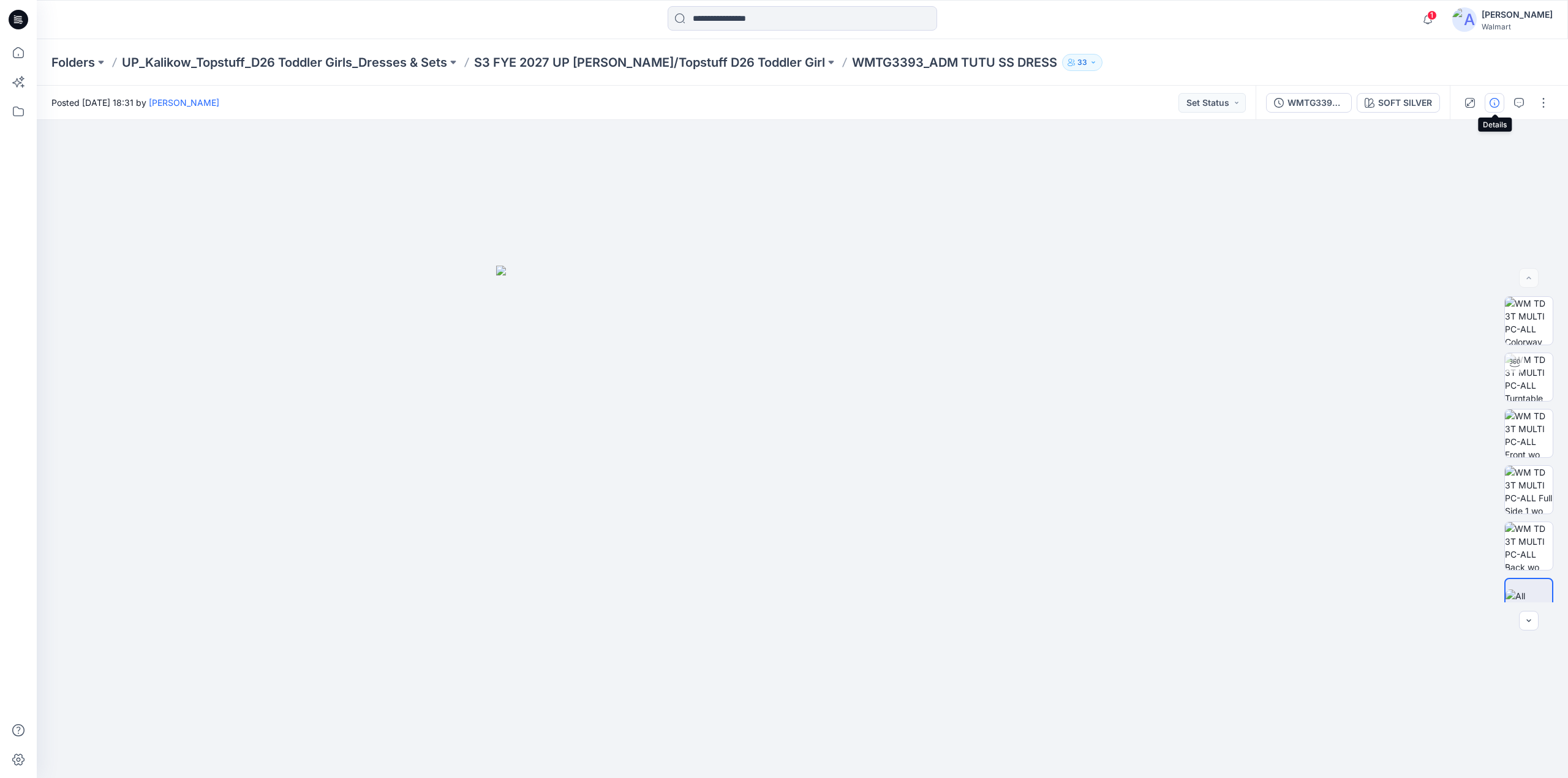
click at [1498, 106] on icon "button" at bounding box center [1494, 103] width 10 height 10
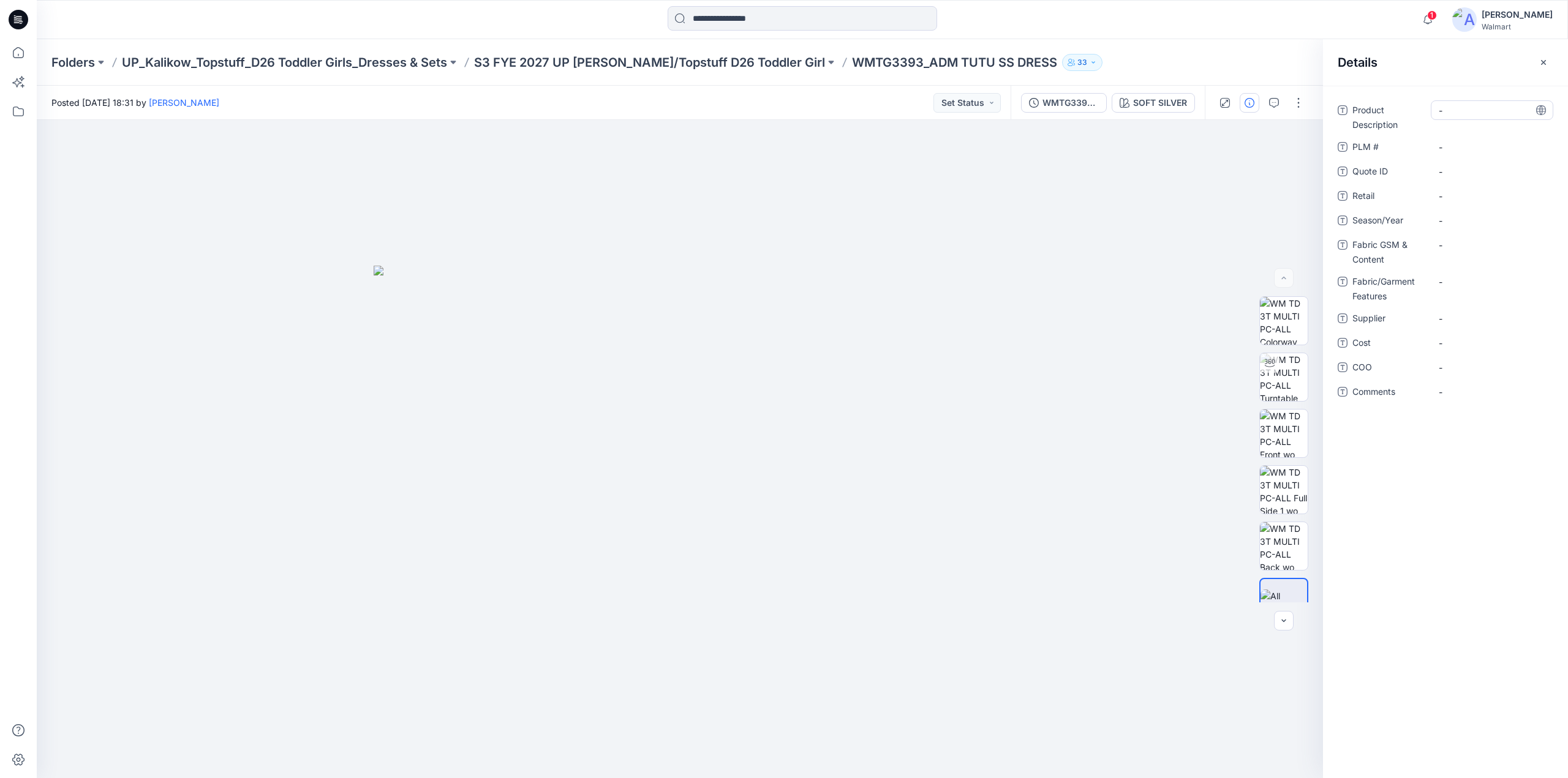
click at [1486, 116] on Description "-" at bounding box center [1492, 110] width 107 height 13
type textarea "**********"
drag, startPoint x: 807, startPoint y: 72, endPoint x: 869, endPoint y: 70, distance: 62.0
click at [872, 65] on div "Folders UP_Kalikow_Topstuff_D26 Toddler Girls_Dresses & Sets S3 FYE 2027 UP Kal…" at bounding box center [802, 62] width 1531 height 46
copy p "WMTG3393"
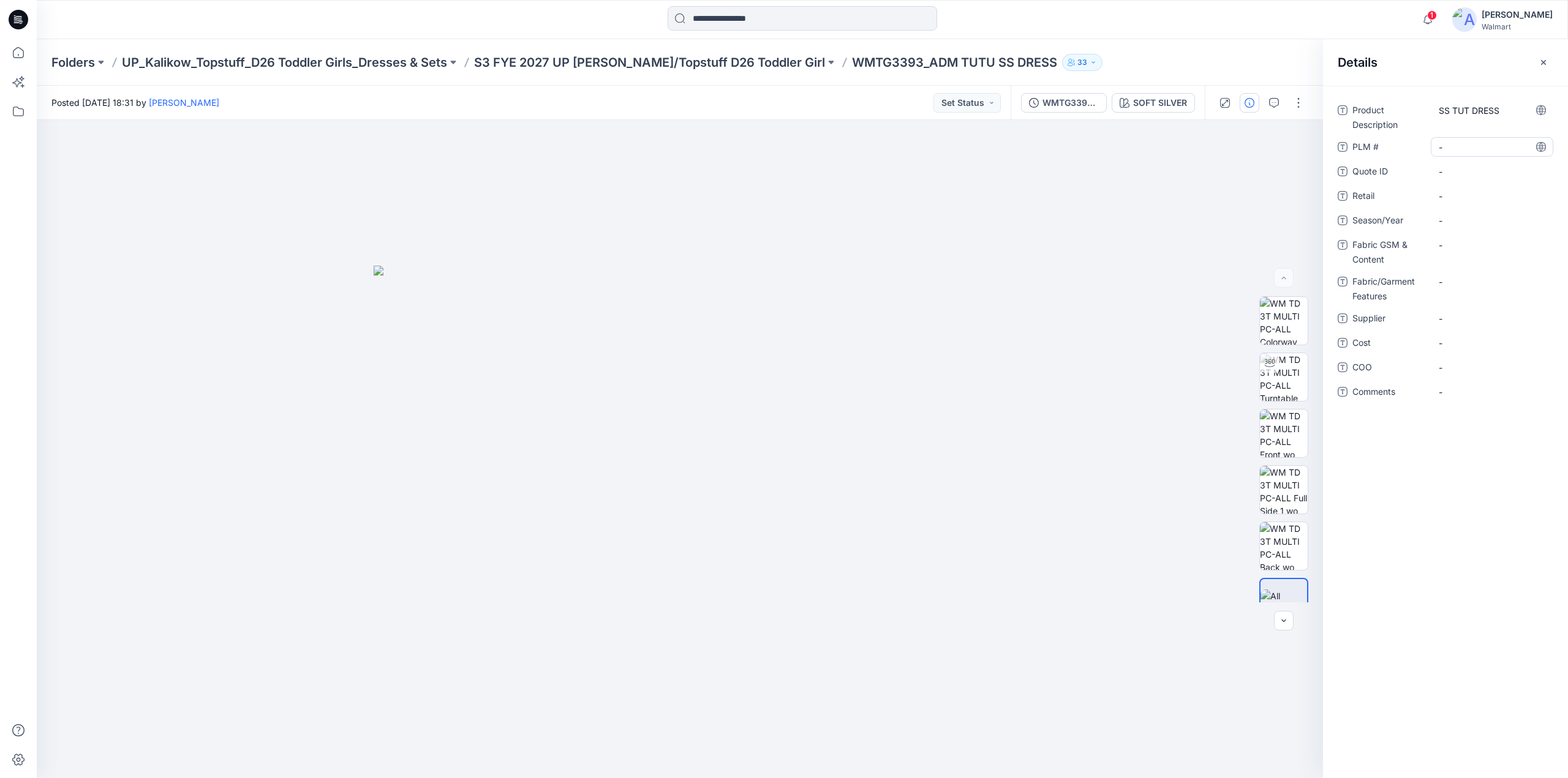
click at [1469, 142] on \ "-" at bounding box center [1492, 147] width 107 height 13
type textarea "********"
click at [1461, 173] on ID "-" at bounding box center [1492, 171] width 107 height 13
type textarea "********"
click at [1464, 196] on span "-" at bounding box center [1492, 196] width 107 height 13
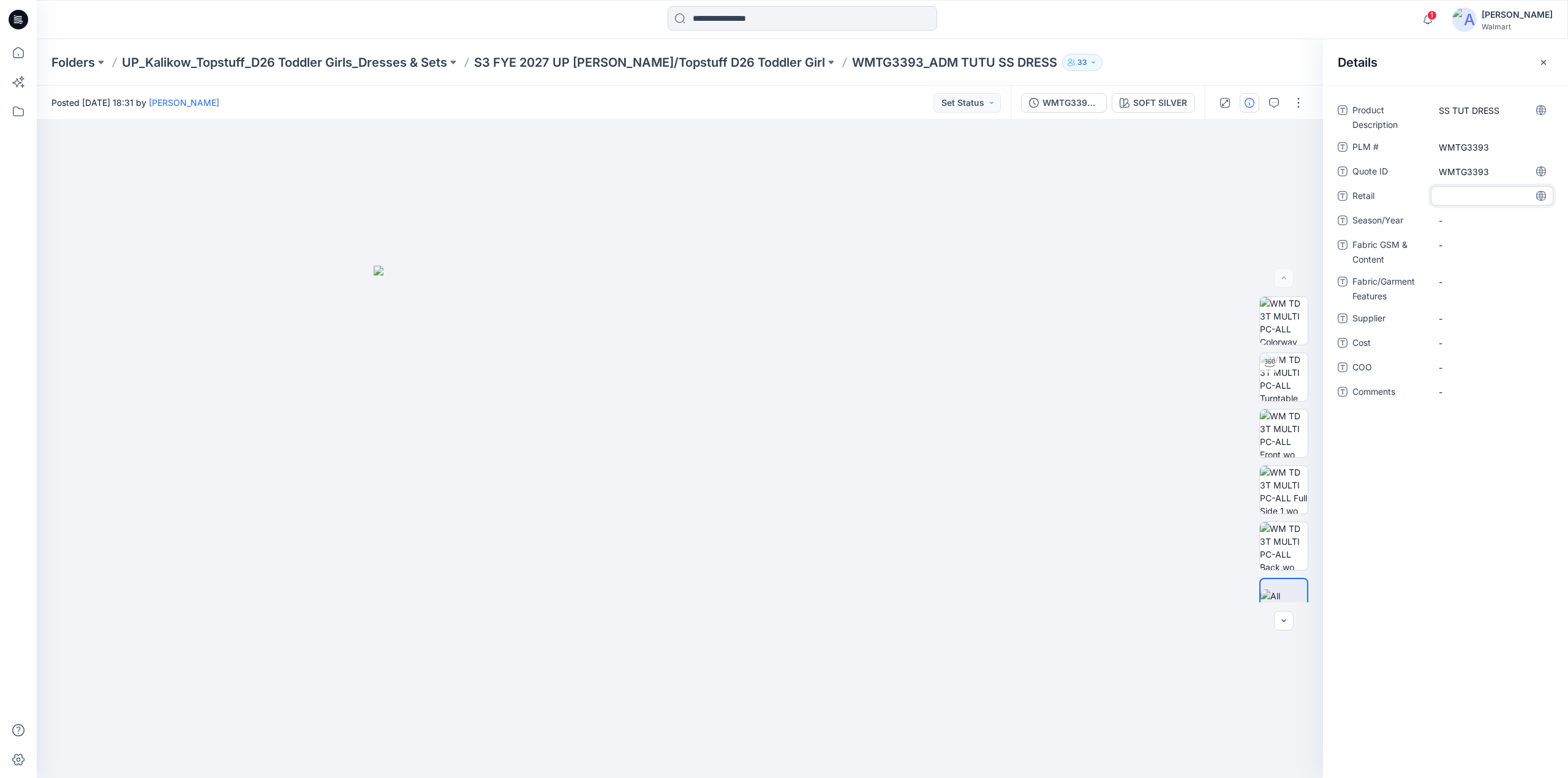
type textarea "********"
drag, startPoint x: 474, startPoint y: 72, endPoint x: 553, endPoint y: 59, distance: 80.1
click at [553, 59] on div "Folders UP_Kalikow_Topstuff_D26 Toddler Girls_Dresses & Sets S3 FYE 2027 UP Kal…" at bounding box center [802, 62] width 1531 height 46
copy p "S3 FYE 2027"
click at [1477, 221] on span "-" at bounding box center [1492, 221] width 107 height 13
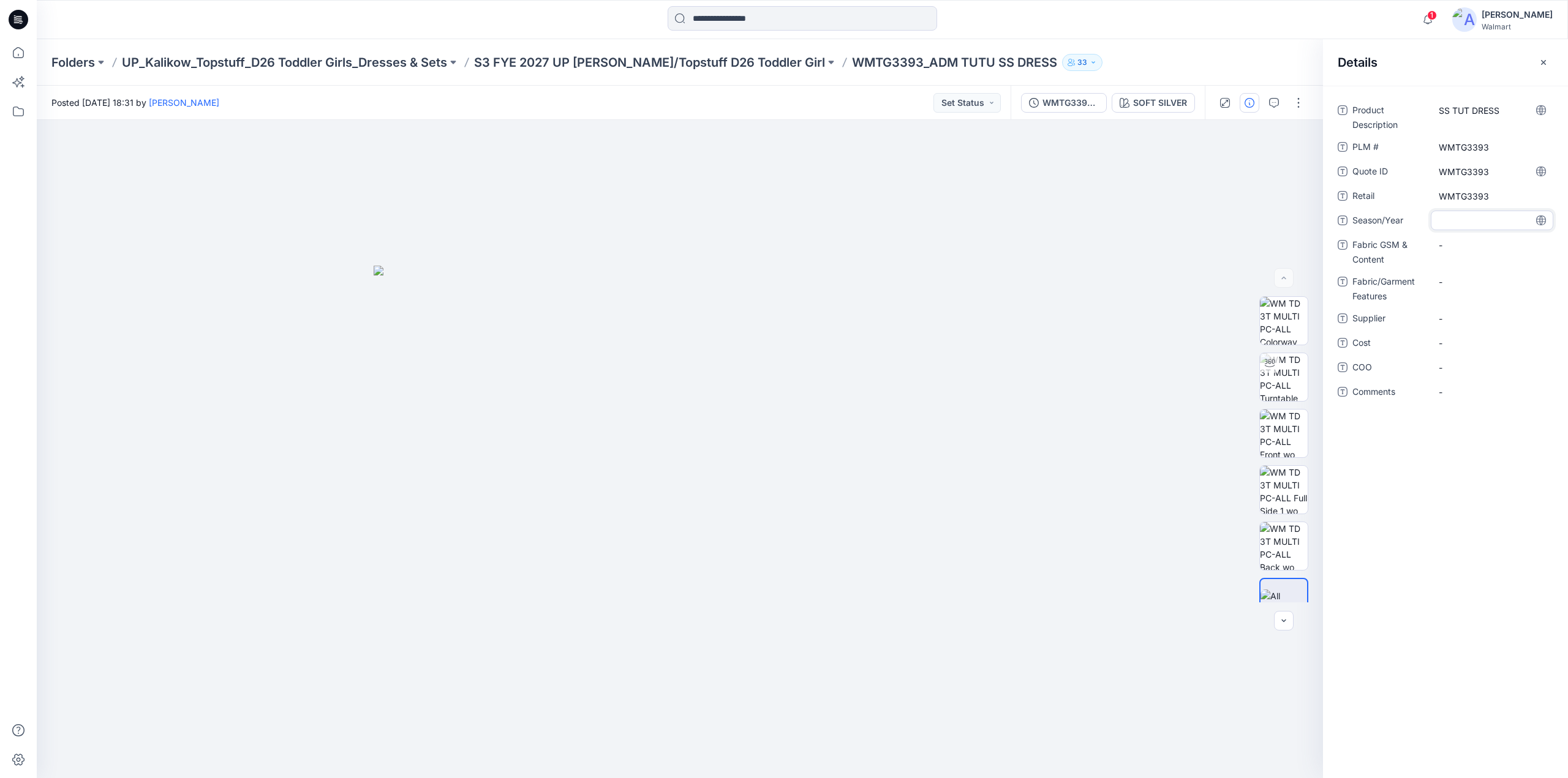
type textarea "**********"
click at [1461, 244] on Content "-" at bounding box center [1492, 245] width 107 height 13
type textarea "**********"
click at [1479, 286] on Features "-" at bounding box center [1492, 282] width 107 height 13
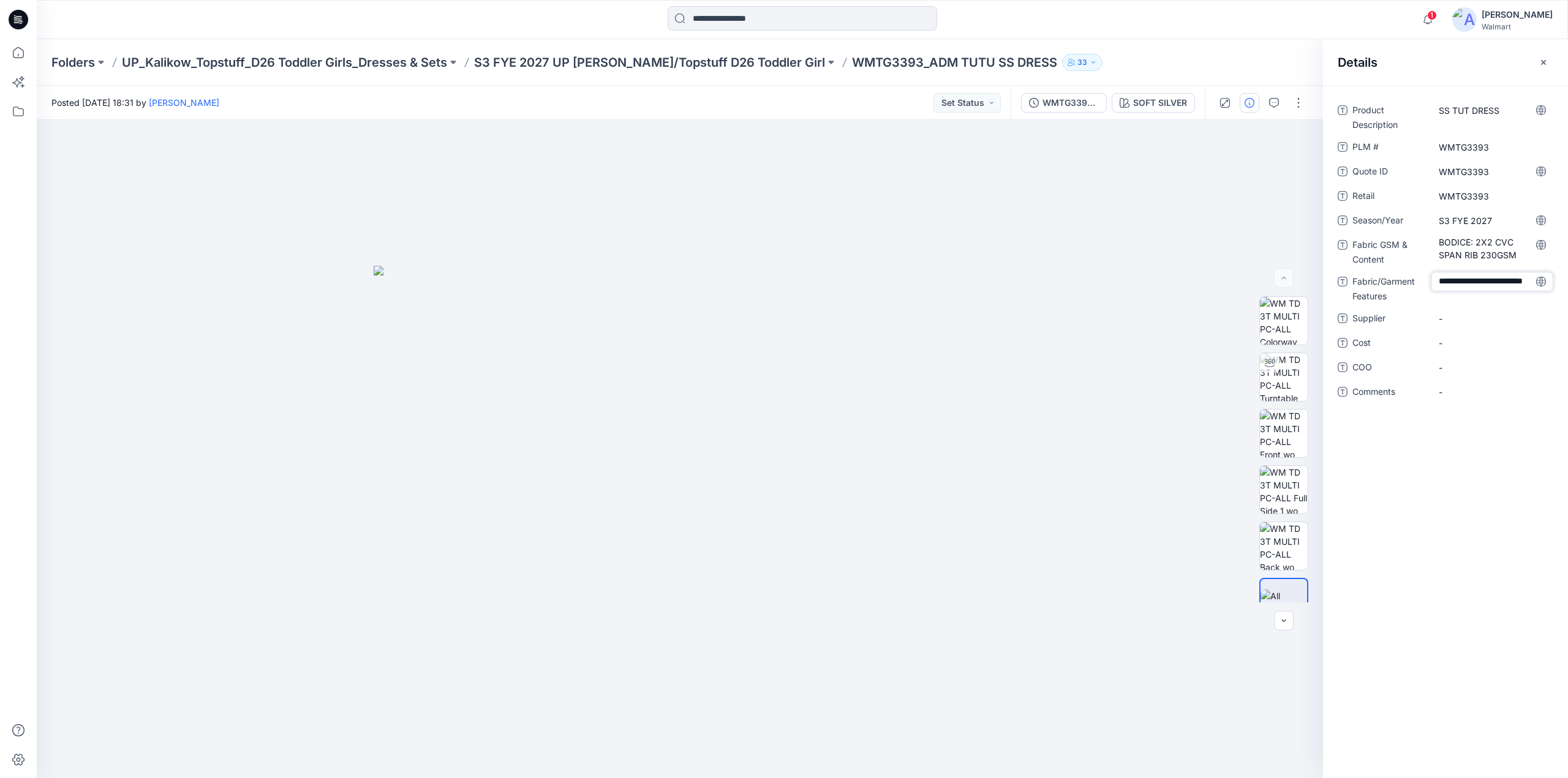
type textarea "**********"
click at [1489, 247] on Content "BODICE: 2X2 CVC SPAN RIB 230GSM" at bounding box center [1492, 249] width 107 height 26
drag, startPoint x: 1476, startPoint y: 242, endPoint x: 1527, endPoint y: 270, distance: 58.2
click at [1527, 267] on div "**********" at bounding box center [1445, 258] width 216 height 316
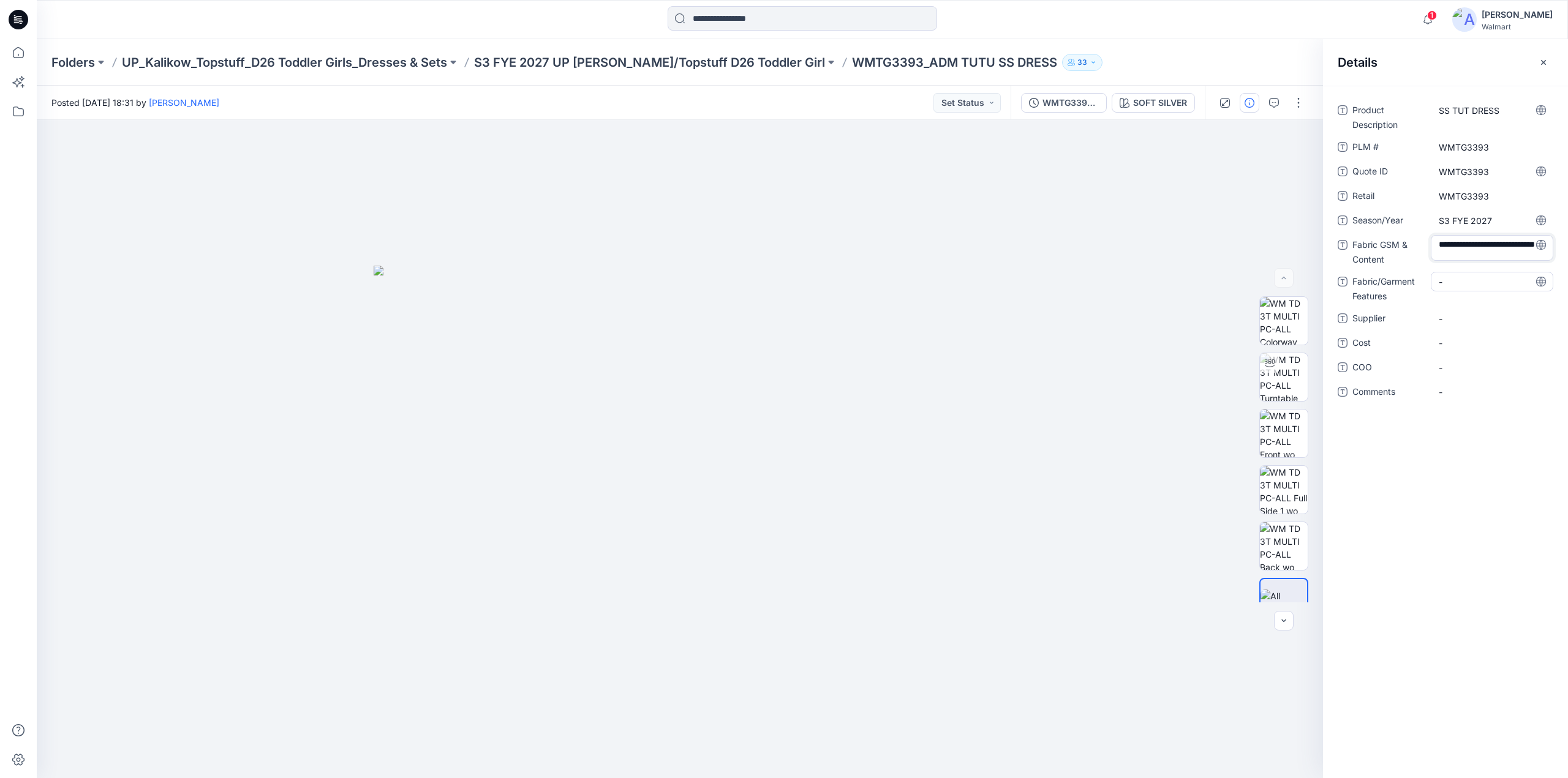
type textarea "**********"
click at [1463, 289] on Features "-" at bounding box center [1492, 289] width 107 height 13
type textarea "**********"
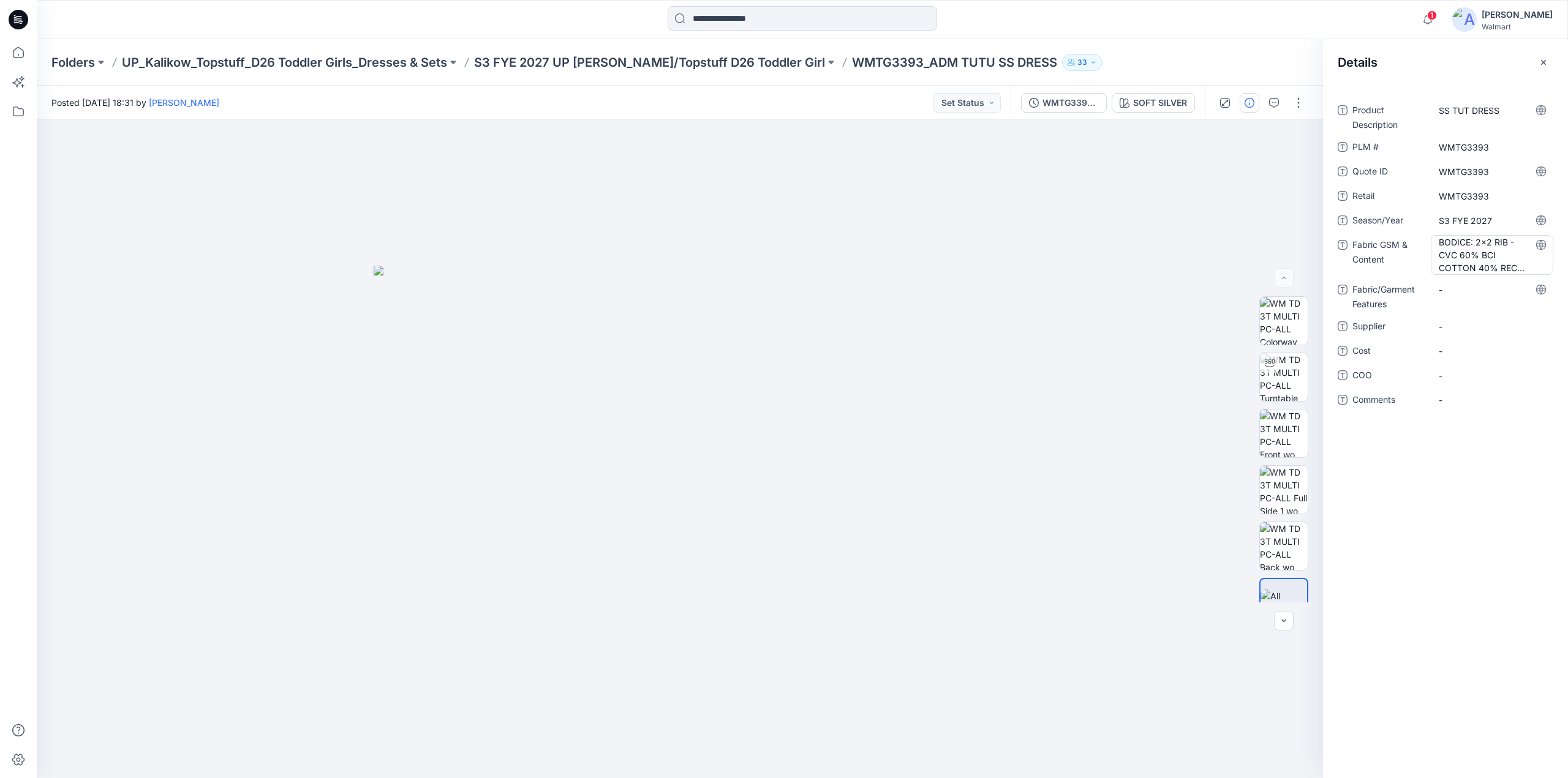
click at [1489, 266] on Content "BODICE: 2x2 RIB - CVC 60% BCI COTTON 40% REC POLY 230" at bounding box center [1492, 255] width 107 height 39
click at [1479, 301] on div "-" at bounding box center [1492, 295] width 123 height 32
click at [1462, 295] on div "-" at bounding box center [1492, 290] width 123 height 20
type textarea "**********"
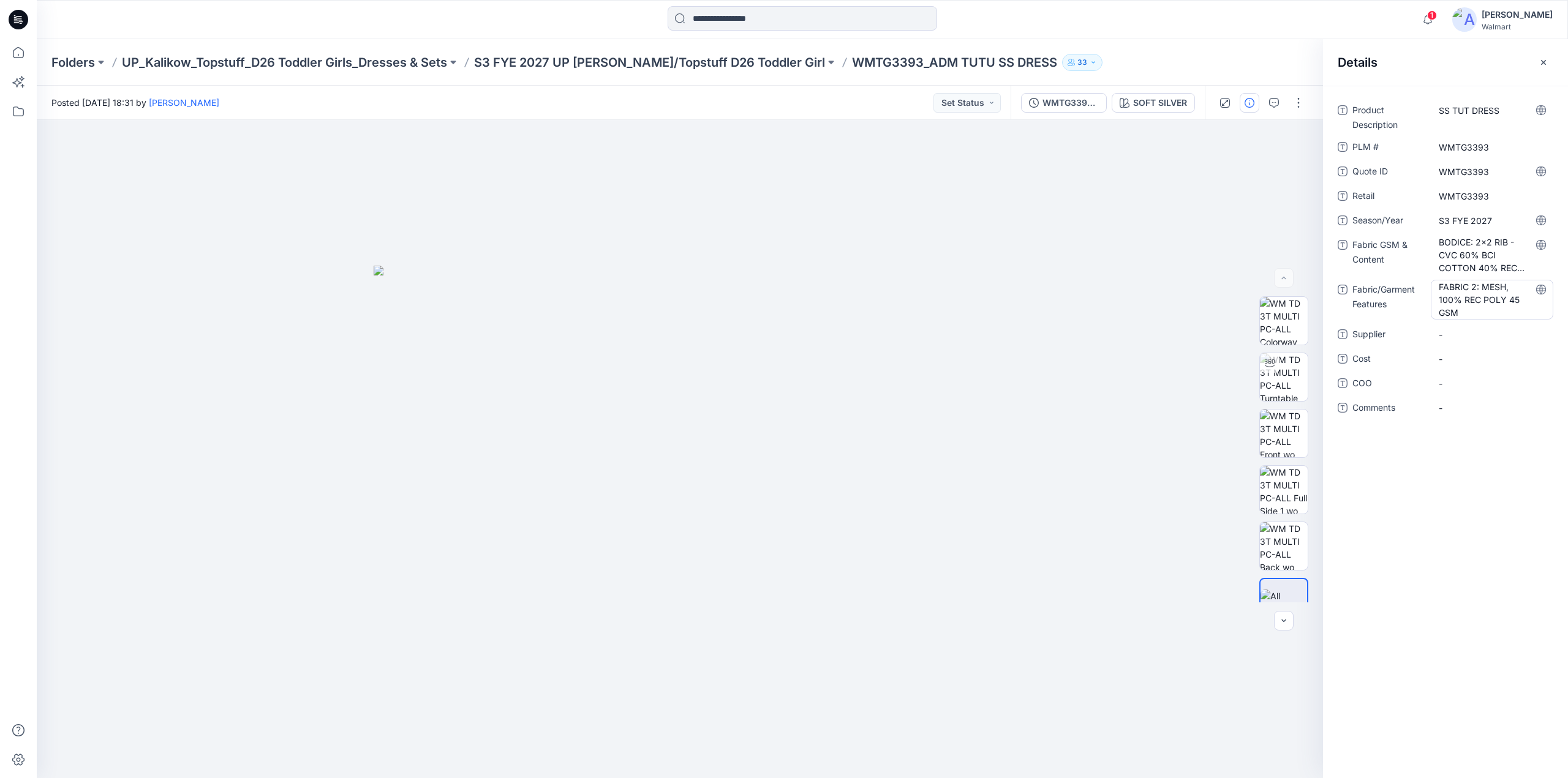
click at [1479, 308] on Features "FABRIC 2: MESH, 100% REC POLY 45 GSM" at bounding box center [1492, 299] width 107 height 39
click at [1481, 288] on textarea "**********" at bounding box center [1492, 299] width 123 height 39
drag, startPoint x: 1481, startPoint y: 288, endPoint x: 1421, endPoint y: 295, distance: 60.4
click at [1421, 295] on div "**********" at bounding box center [1445, 299] width 216 height 39
type textarea "**********"
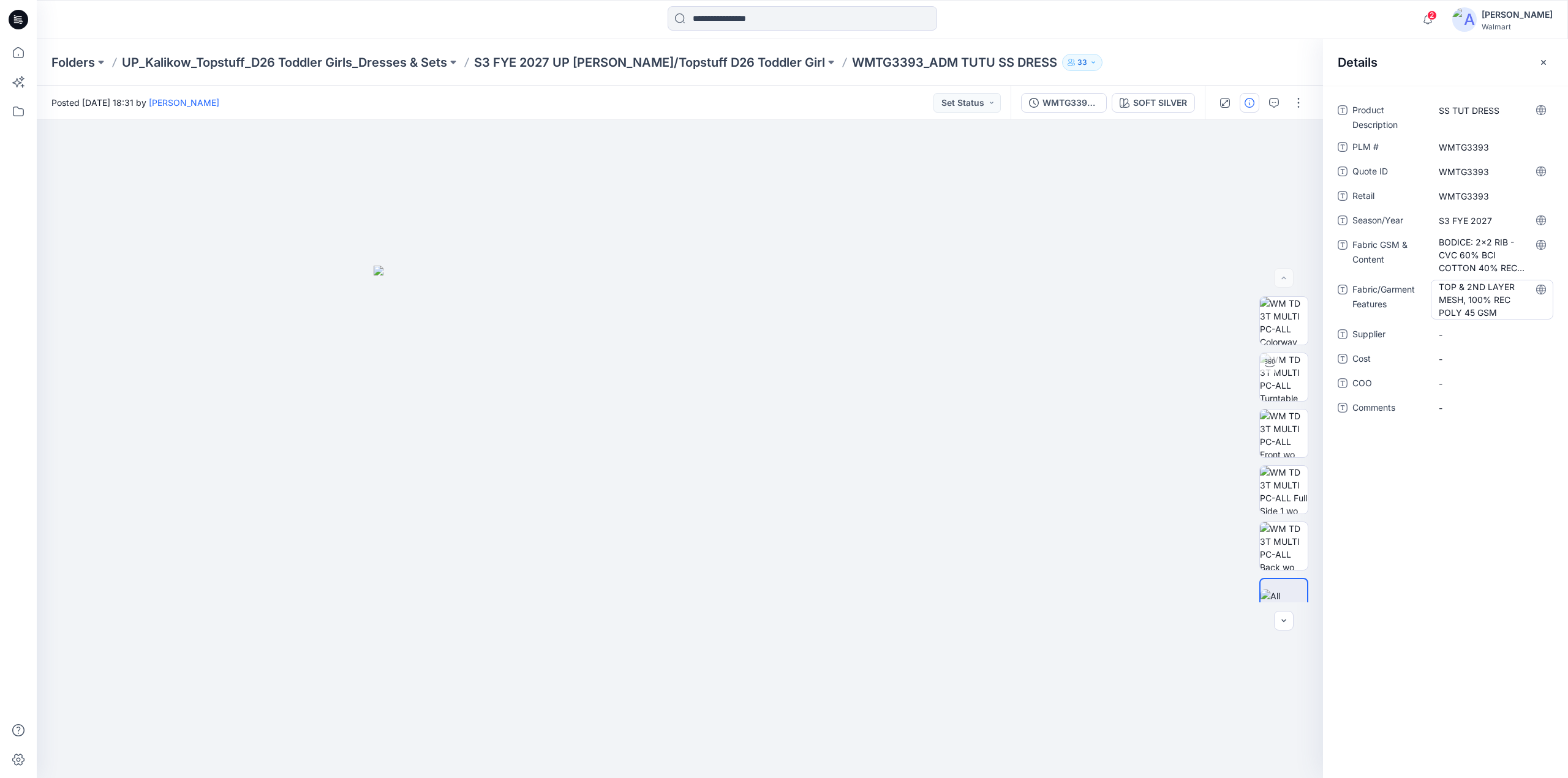
click at [1506, 310] on Features "TOP & 2ND LAYER MESH, 100% REC POLY 45 GSM" at bounding box center [1492, 299] width 107 height 39
drag, startPoint x: 1479, startPoint y: 281, endPoint x: 1391, endPoint y: 285, distance: 88.1
click at [1391, 285] on div "**********" at bounding box center [1445, 299] width 216 height 39
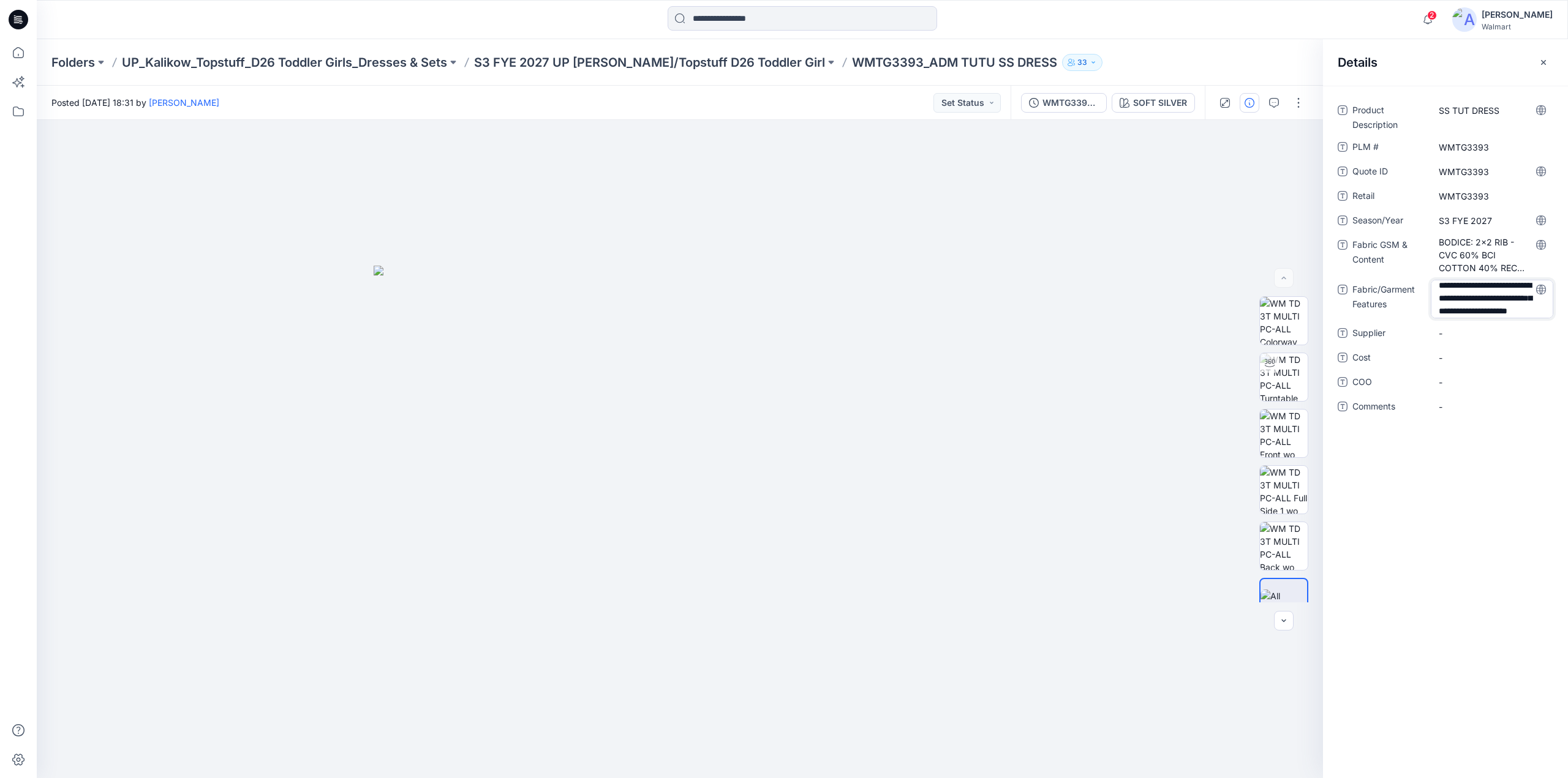
click at [1490, 302] on textarea "**********" at bounding box center [1492, 299] width 123 height 39
drag, startPoint x: 1479, startPoint y: 284, endPoint x: 1441, endPoint y: 293, distance: 39.1
click at [1439, 290] on textarea "**********" at bounding box center [1492, 299] width 123 height 39
type textarea "**********"
click at [1457, 333] on span "-" at bounding box center [1492, 334] width 107 height 13
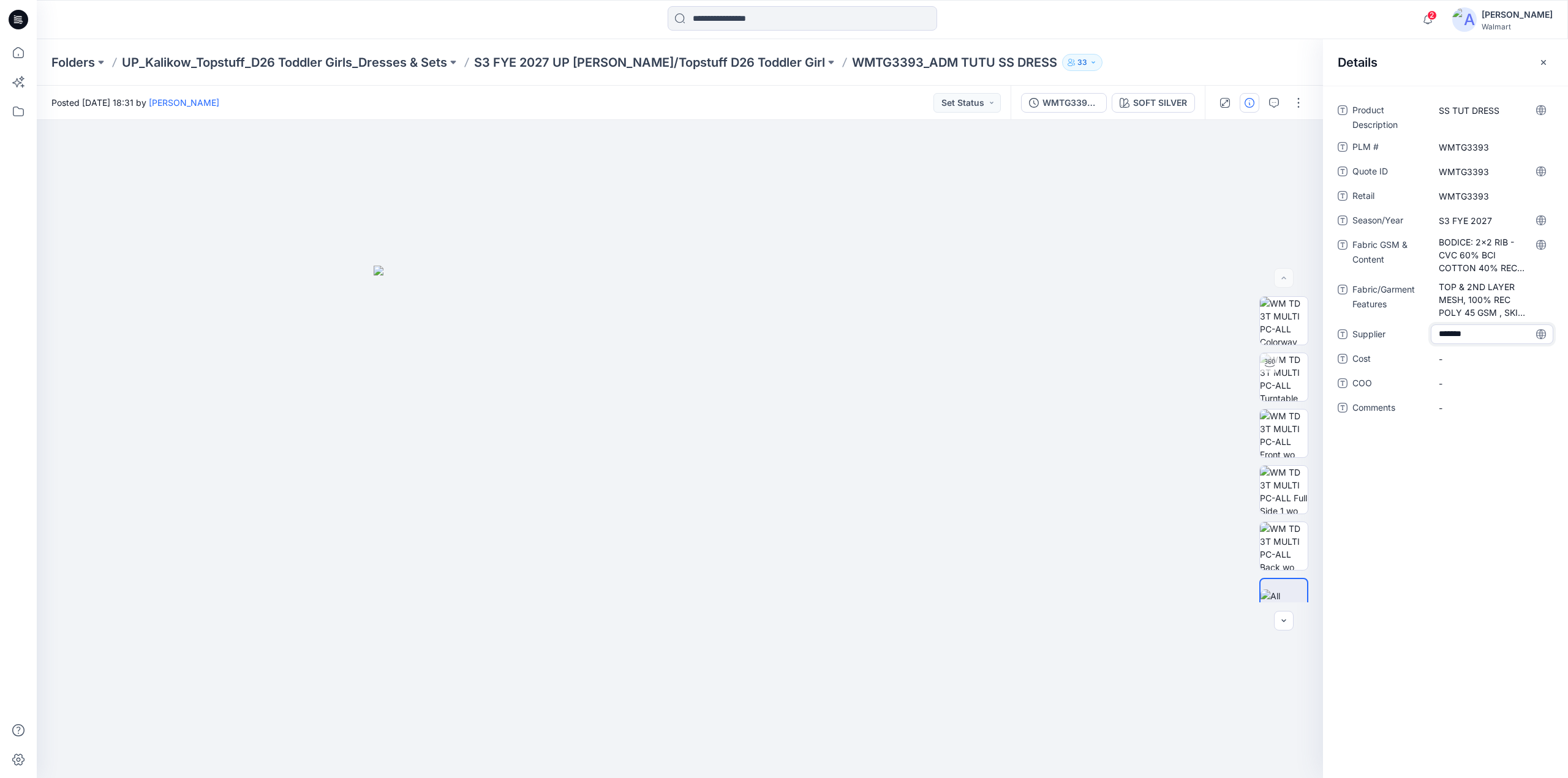
type textarea "********"
click at [956, 320] on img at bounding box center [680, 522] width 612 height 513
click at [1437, 18] on span "2" at bounding box center [1432, 15] width 10 height 10
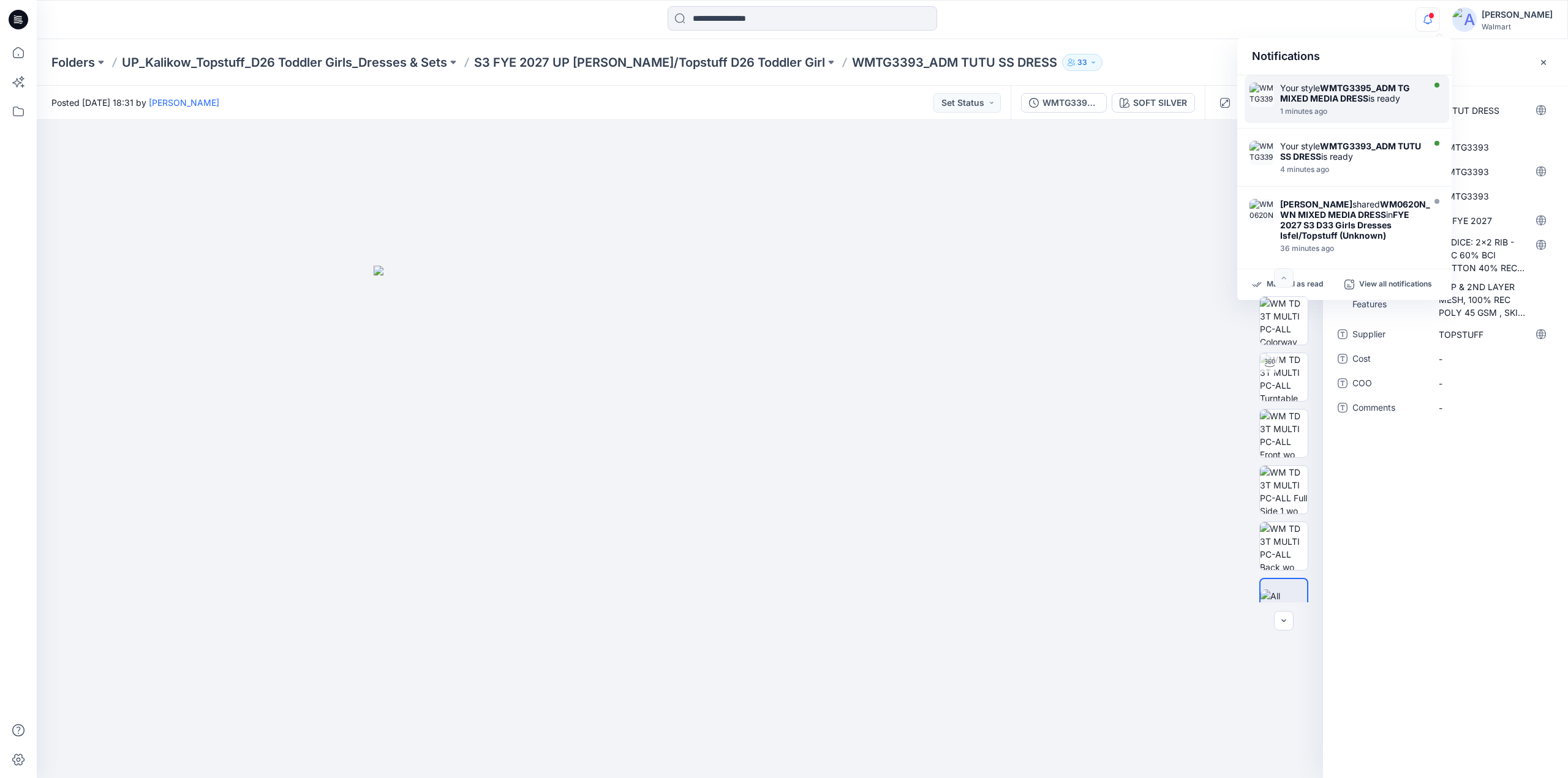
click at [1295, 95] on strong "WMTG3395_ADM TG MIXED MEDIA DRESS" at bounding box center [1345, 93] width 130 height 21
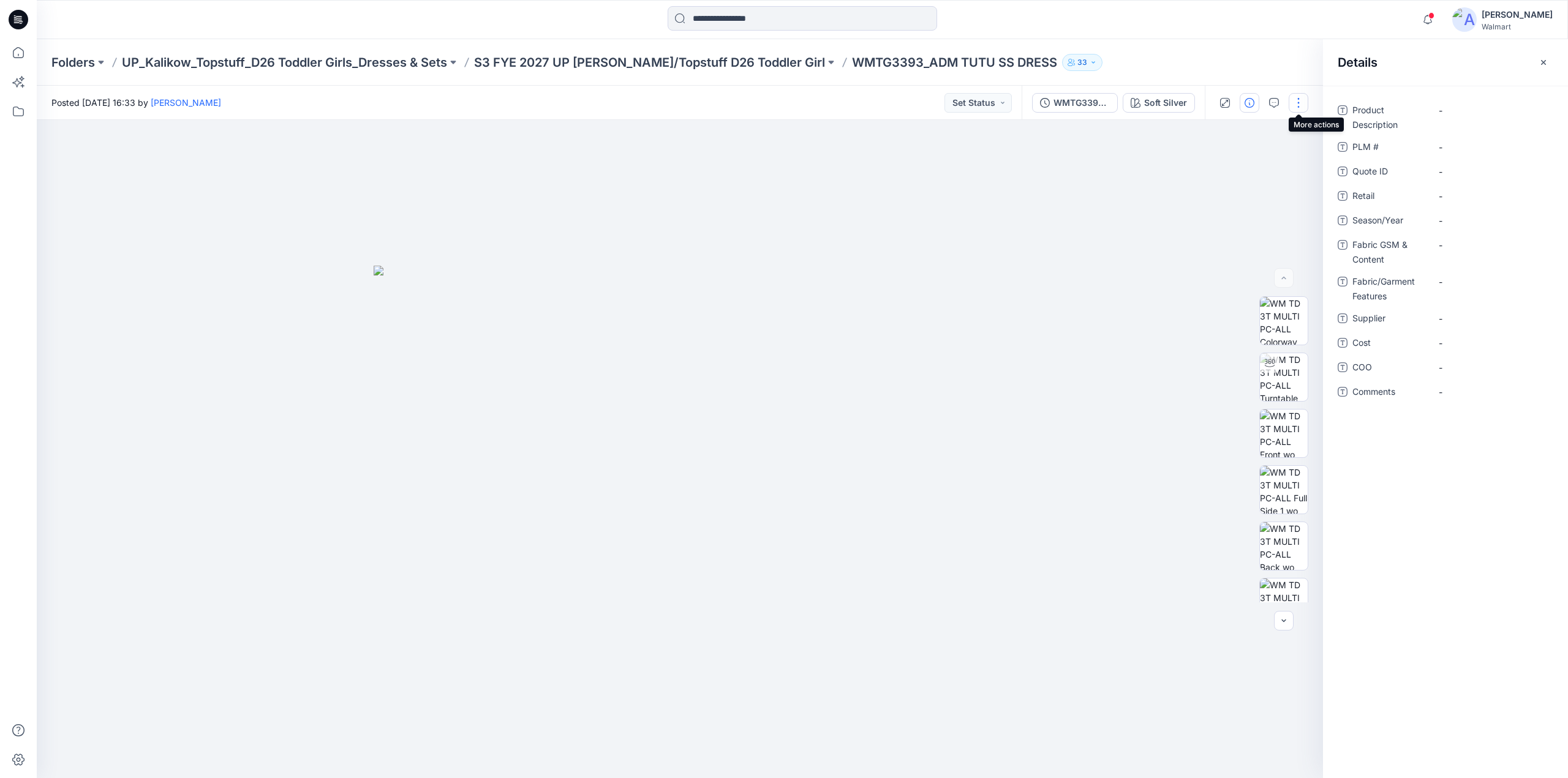
click at [1294, 104] on button "button" at bounding box center [1298, 103] width 20 height 20
click at [1229, 164] on button "Edit" at bounding box center [1247, 166] width 113 height 23
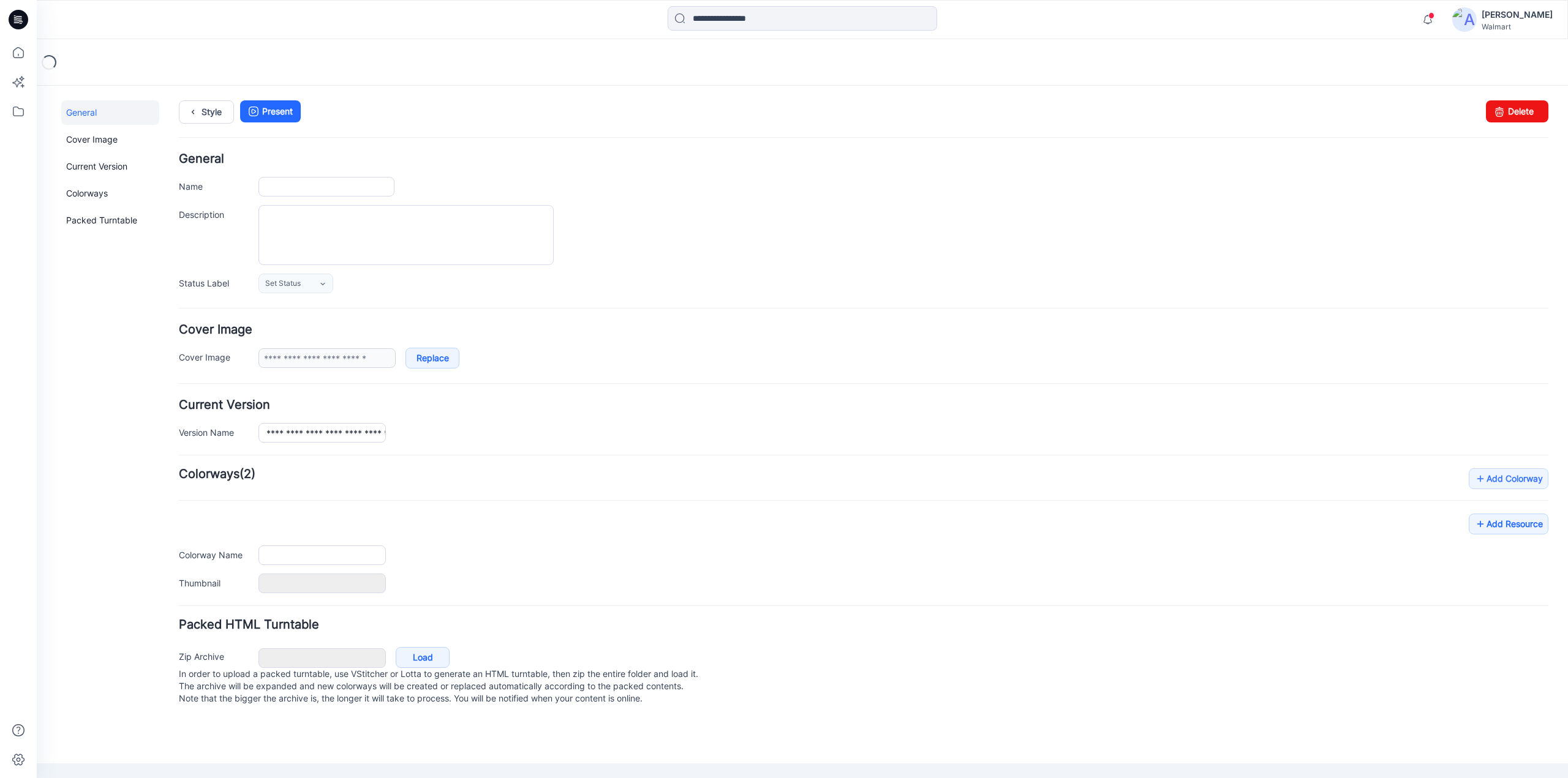
type input "**********"
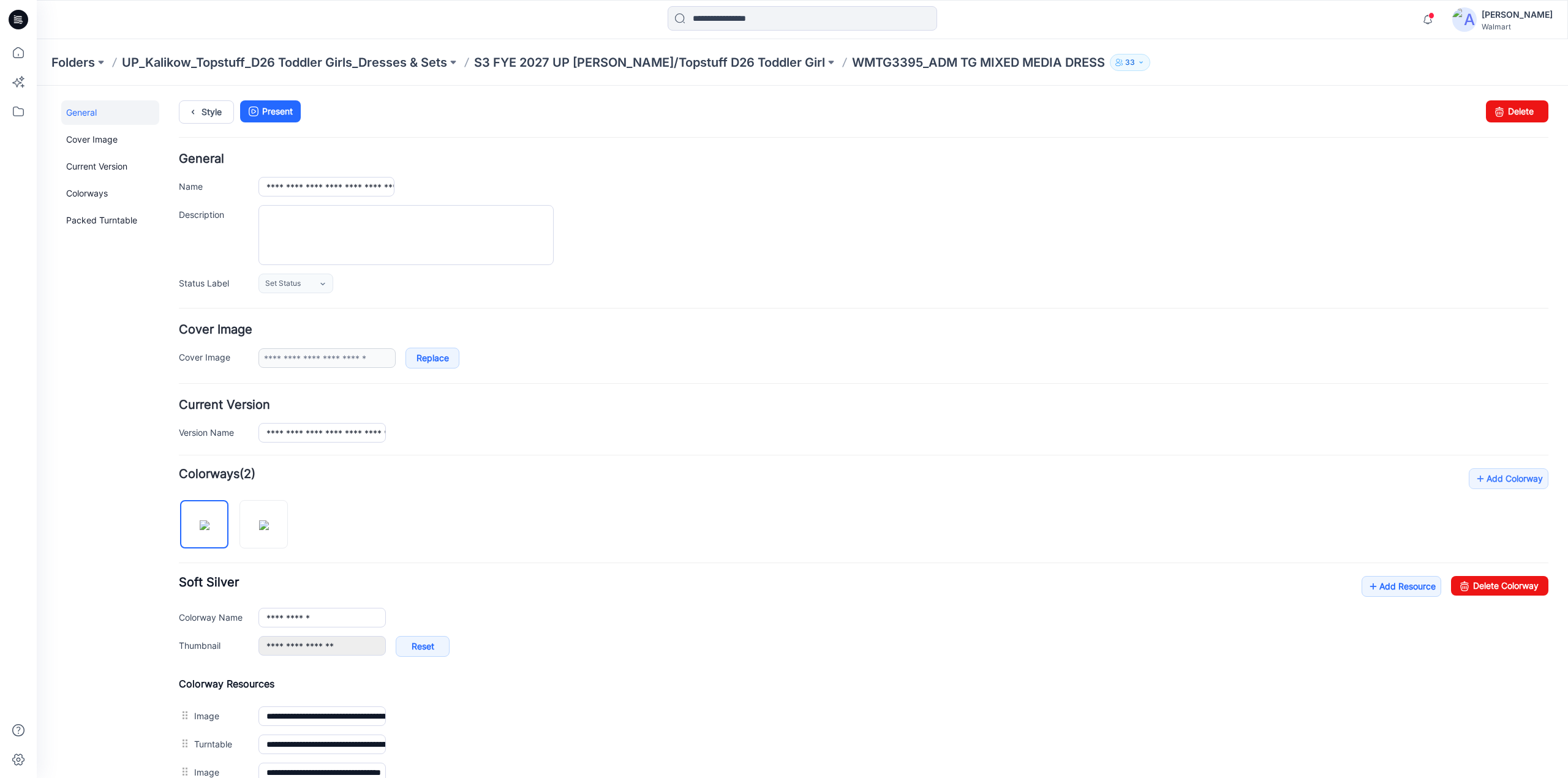
scroll to position [339, 0]
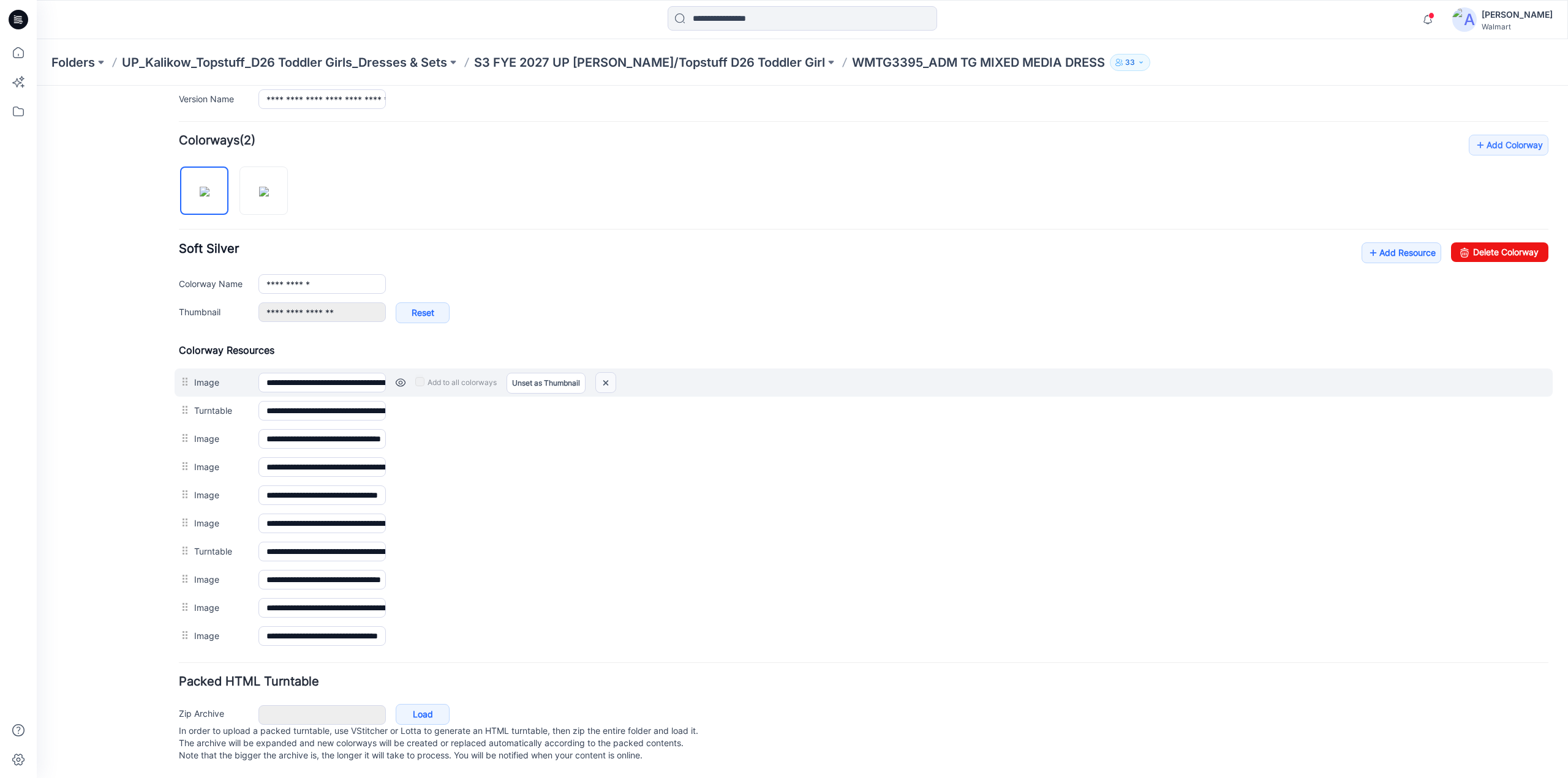
drag, startPoint x: 876, startPoint y: 138, endPoint x: 605, endPoint y: 375, distance: 360.0
click at [605, 375] on img at bounding box center [606, 383] width 20 height 21
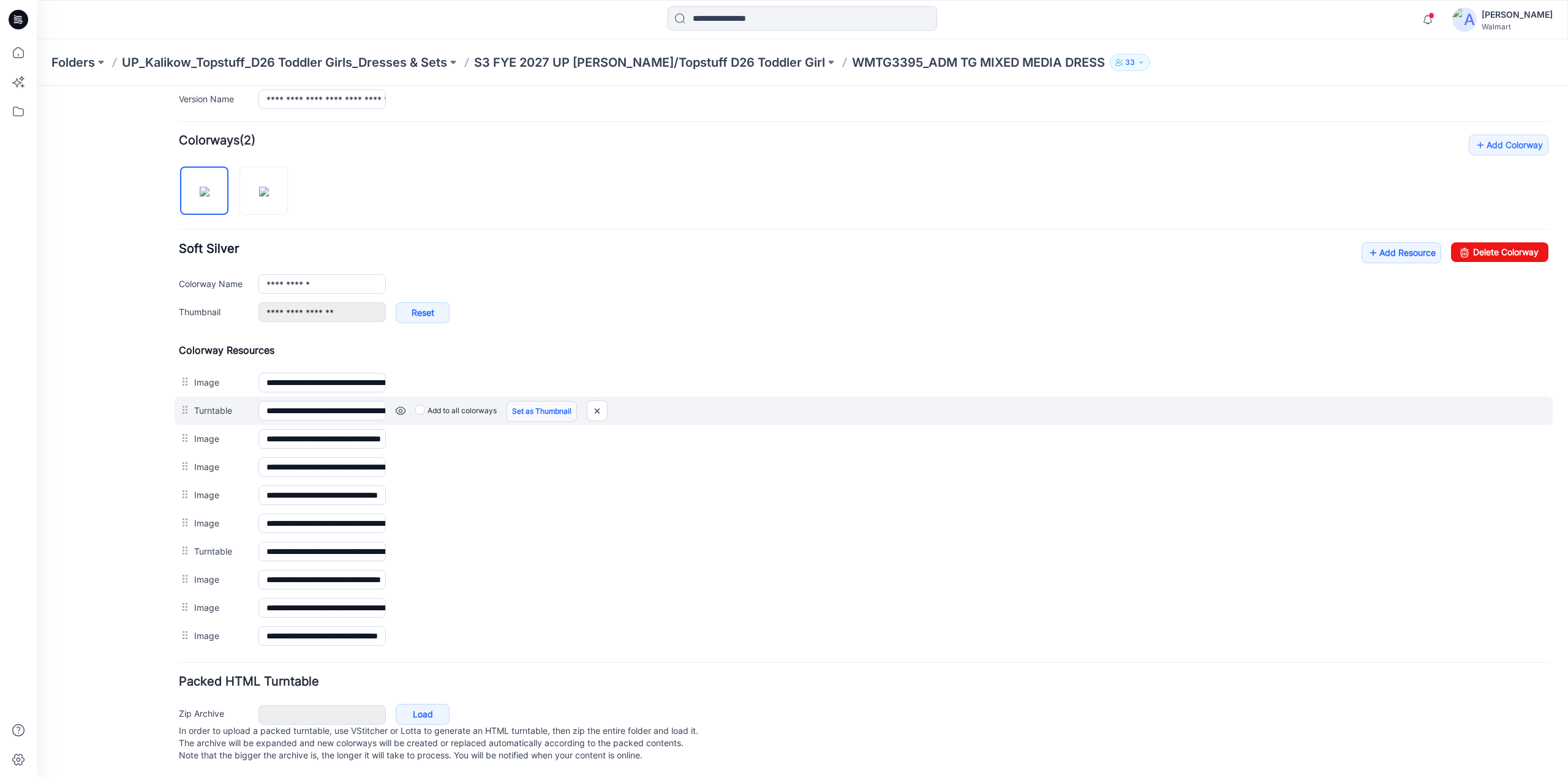
scroll to position [298, 0]
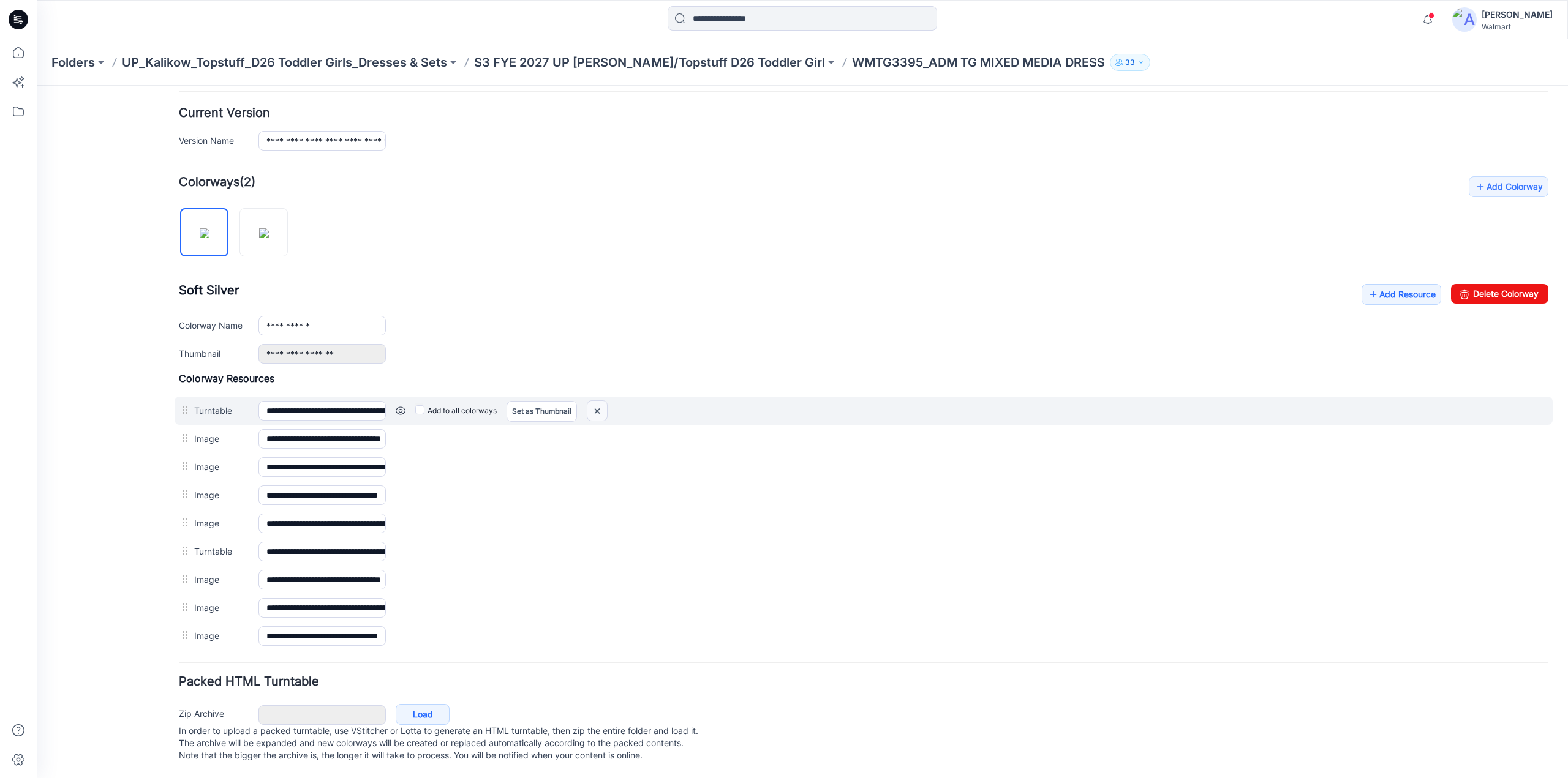
click at [594, 401] on img at bounding box center [597, 411] width 20 height 21
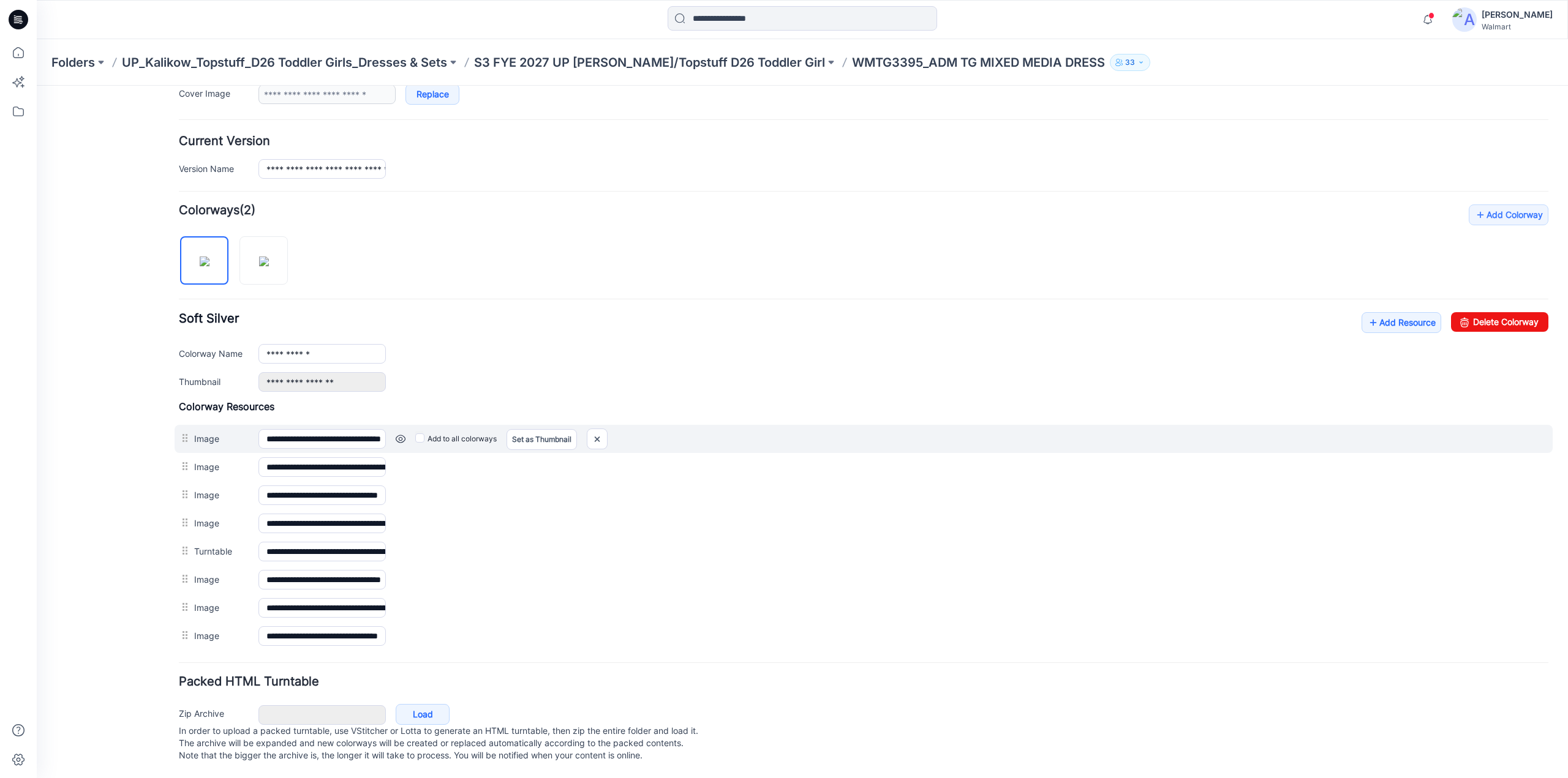
scroll to position [269, 0]
drag, startPoint x: 889, startPoint y: 142, endPoint x: 599, endPoint y: 424, distance: 404.5
click at [599, 429] on img at bounding box center [597, 439] width 20 height 21
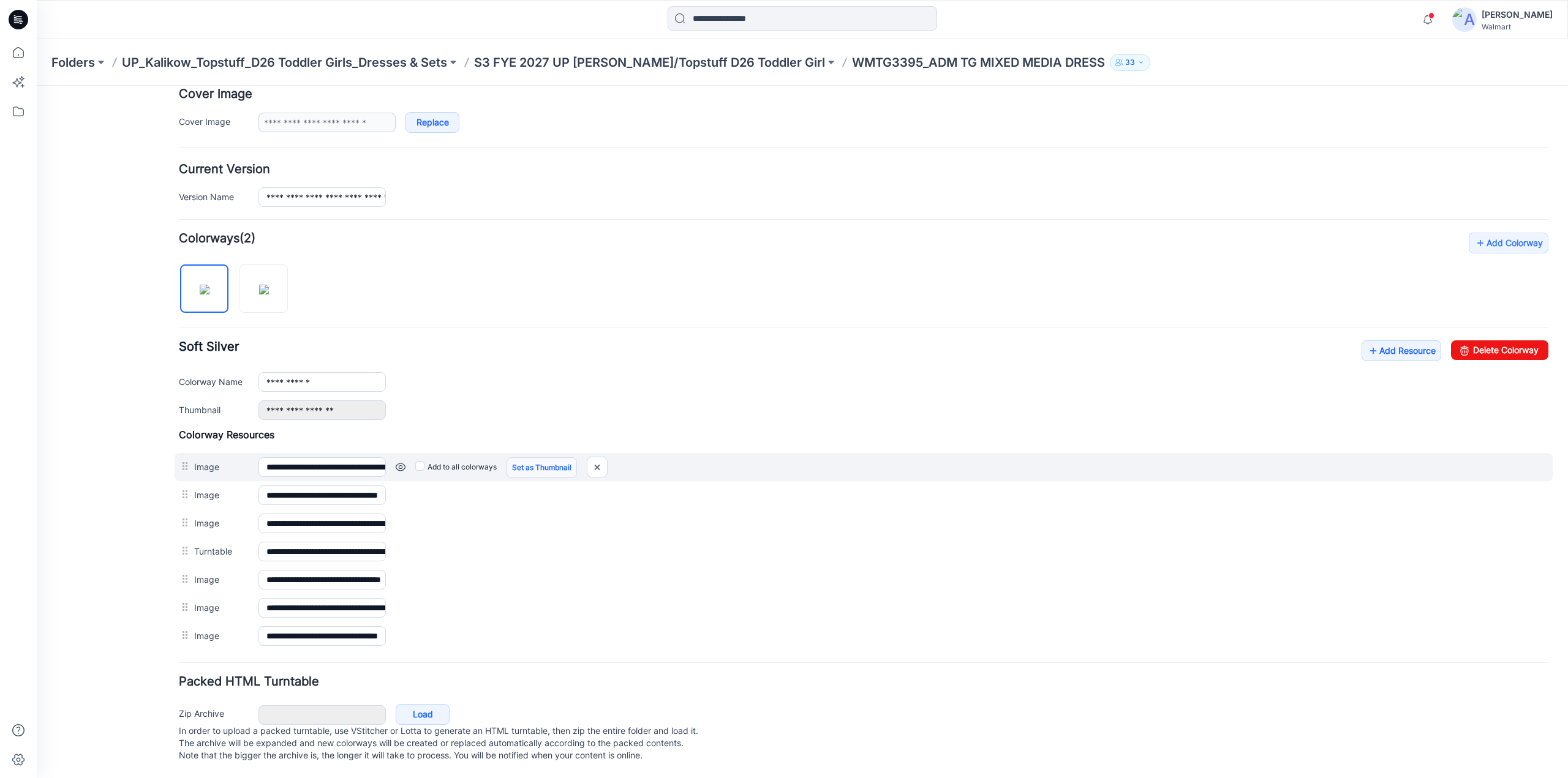
scroll to position [242, 0]
click at [600, 462] on img at bounding box center [597, 467] width 20 height 21
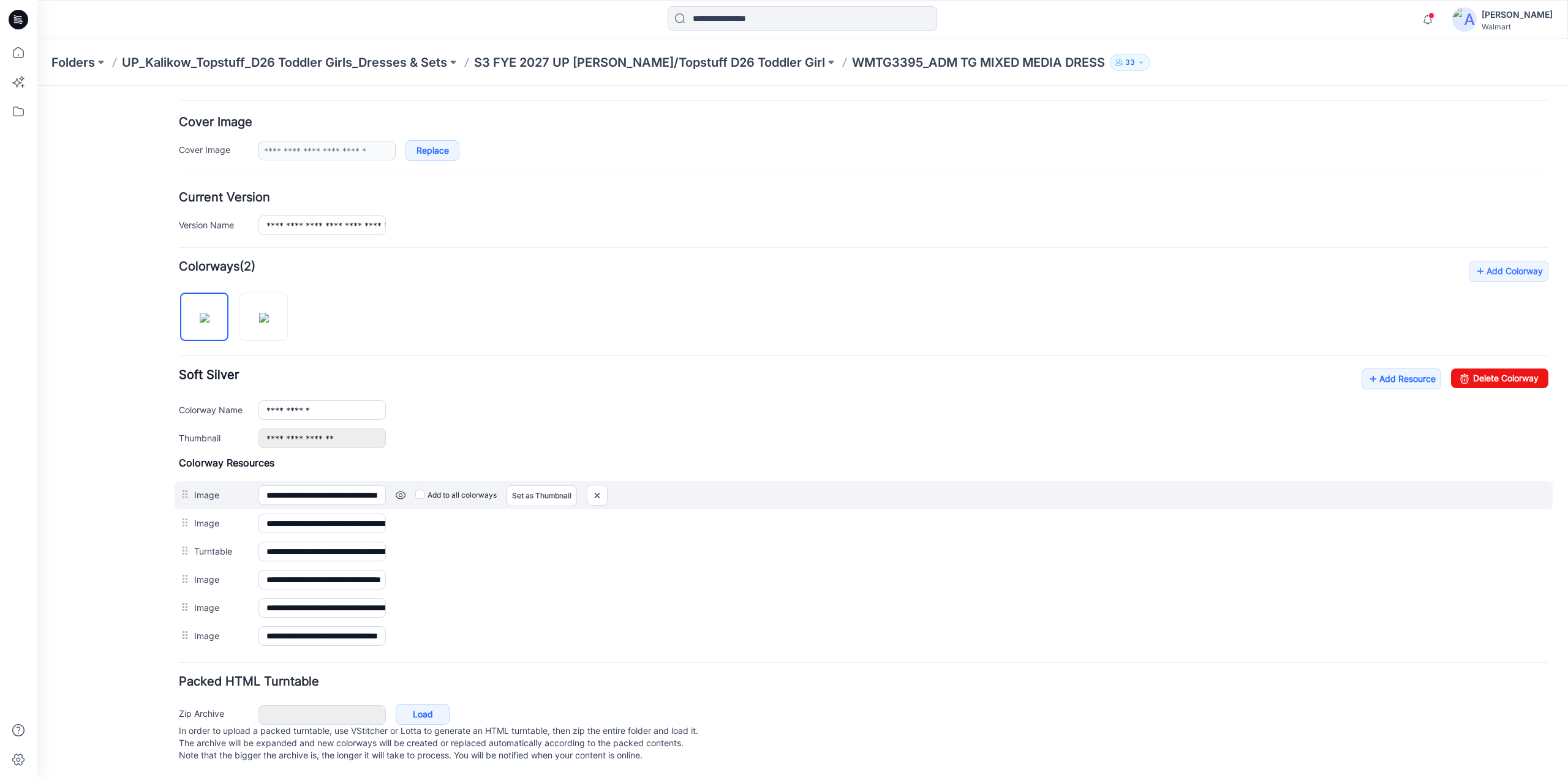
scroll to position [215, 0]
drag, startPoint x: 599, startPoint y: 487, endPoint x: 859, endPoint y: 140, distance: 433.6
click at [599, 487] on img at bounding box center [597, 496] width 20 height 21
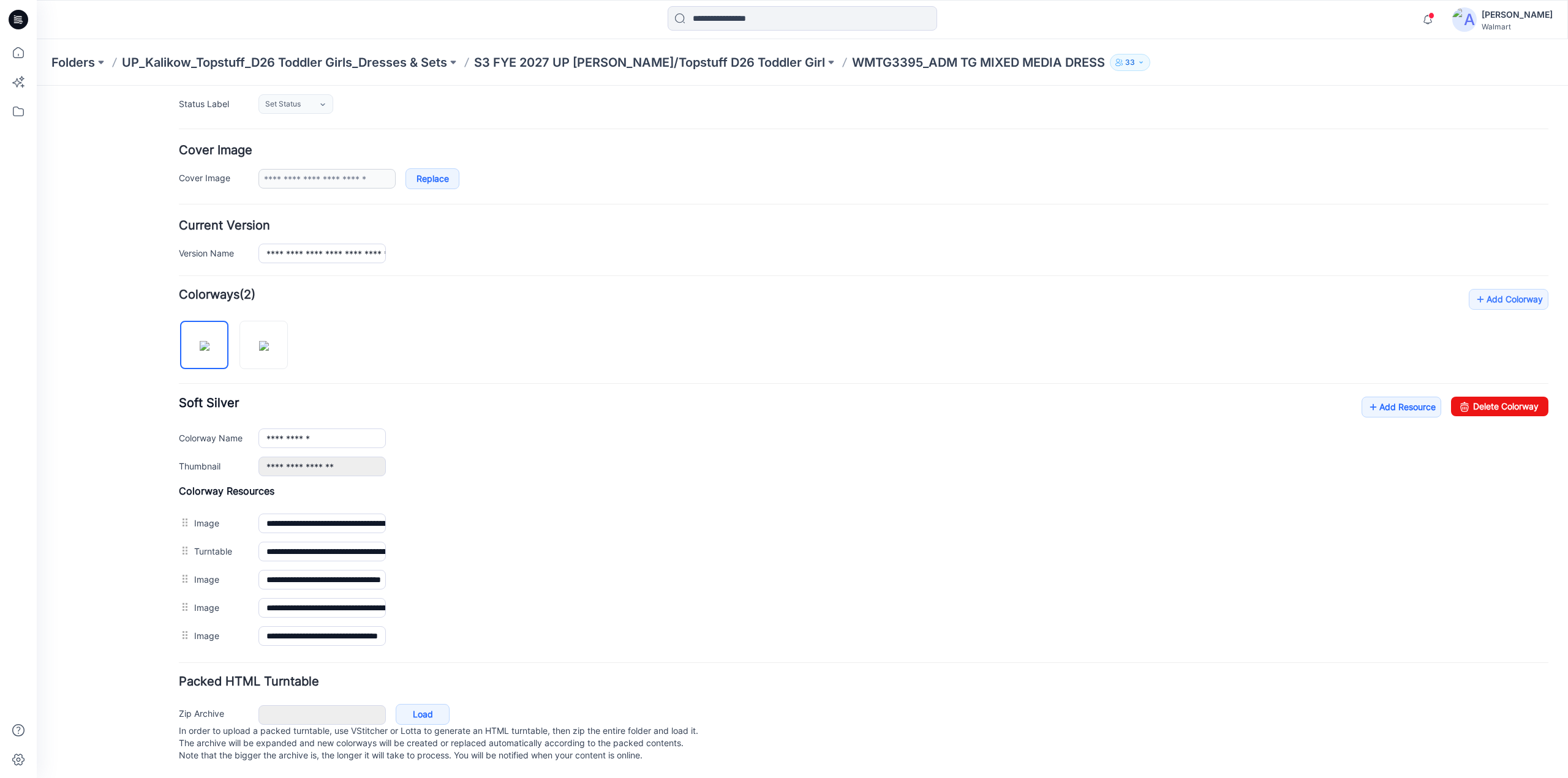
scroll to position [187, 0]
drag, startPoint x: 326, startPoint y: 427, endPoint x: 221, endPoint y: 431, distance: 105.1
click at [221, 431] on div "**********" at bounding box center [864, 438] width 1369 height 20
click at [269, 341] on img at bounding box center [263, 346] width 10 height 10
type input "**********"
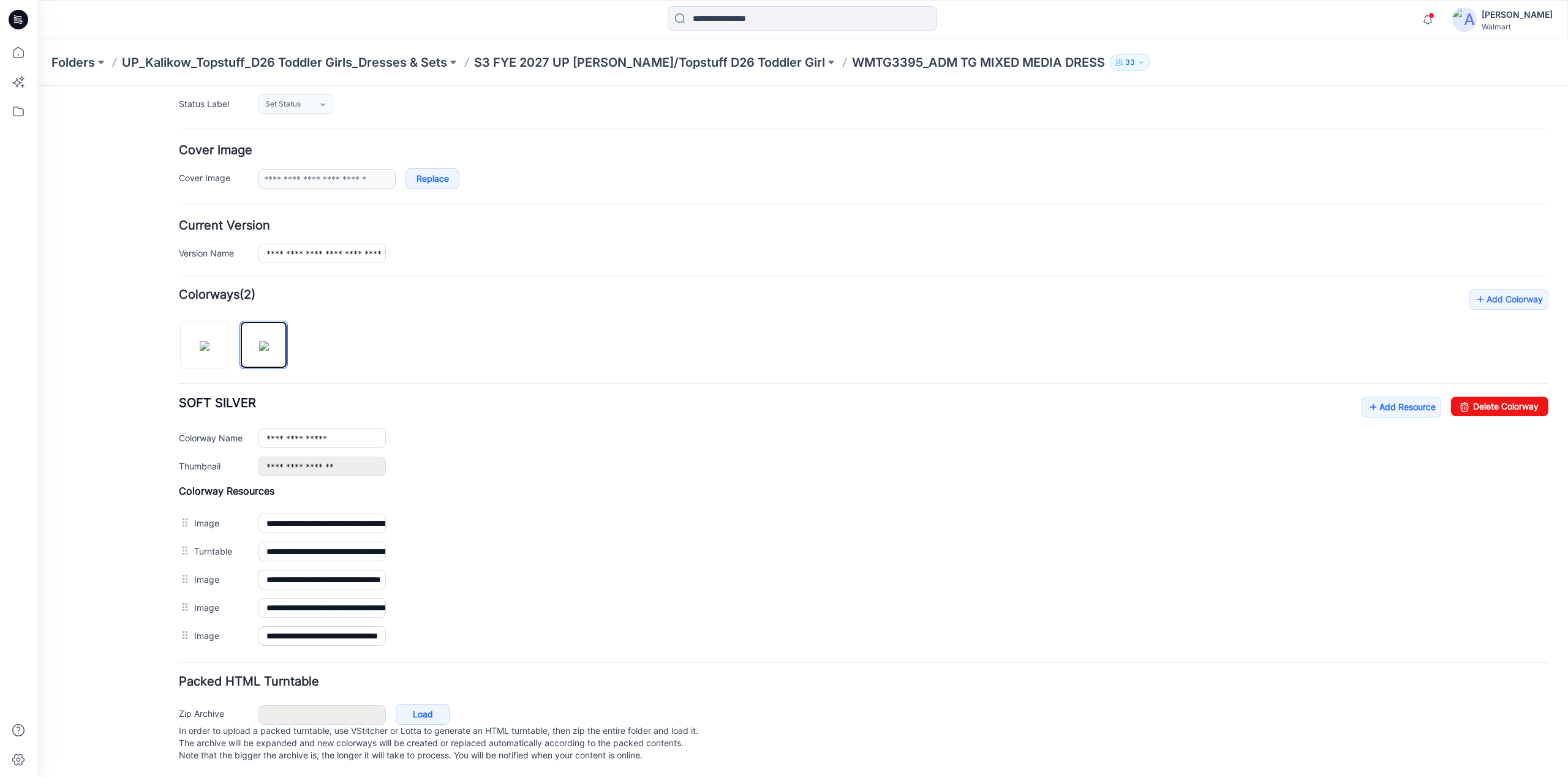
scroll to position [0, 0]
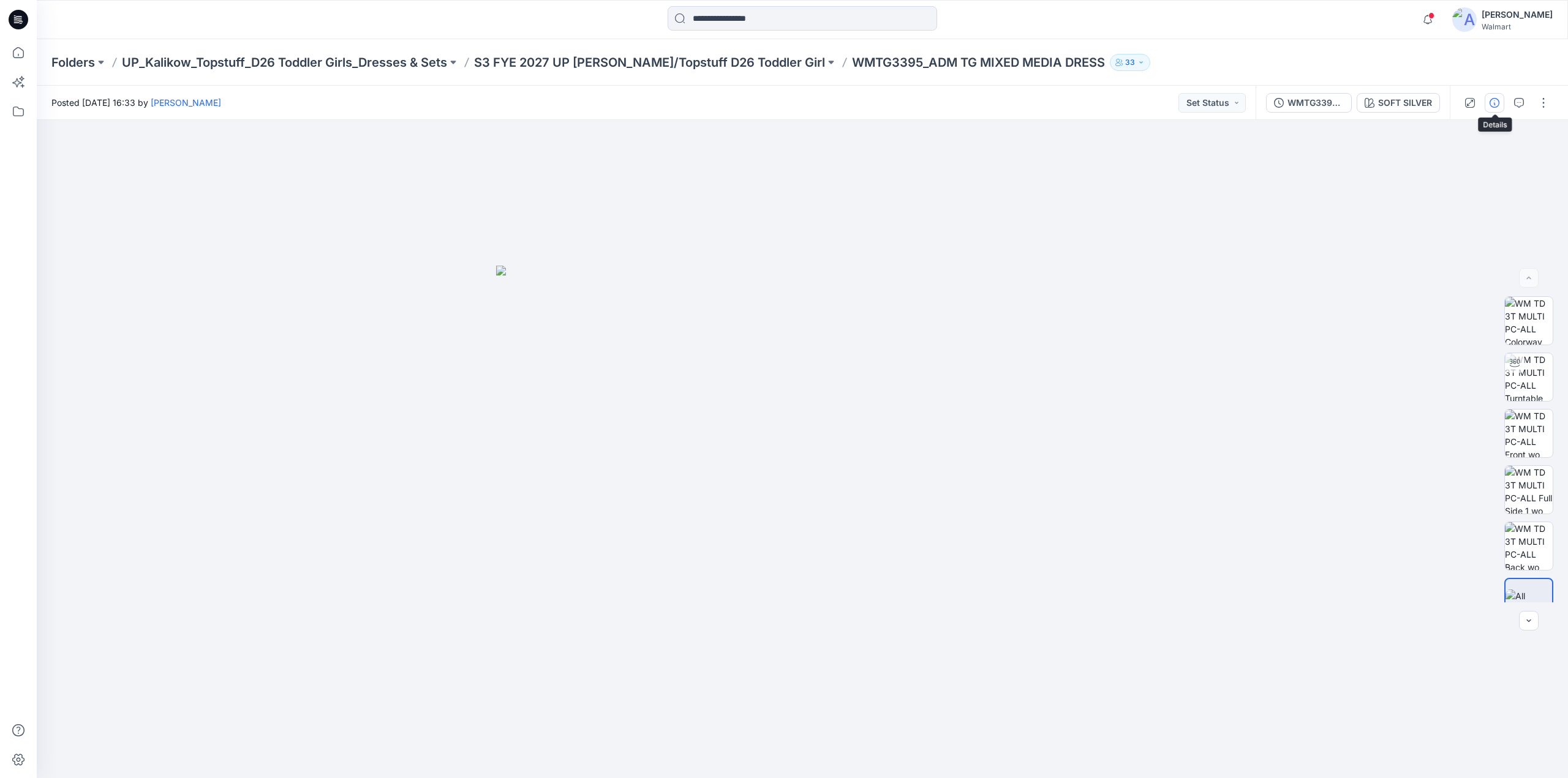
click at [1494, 96] on button "button" at bounding box center [1495, 103] width 20 height 20
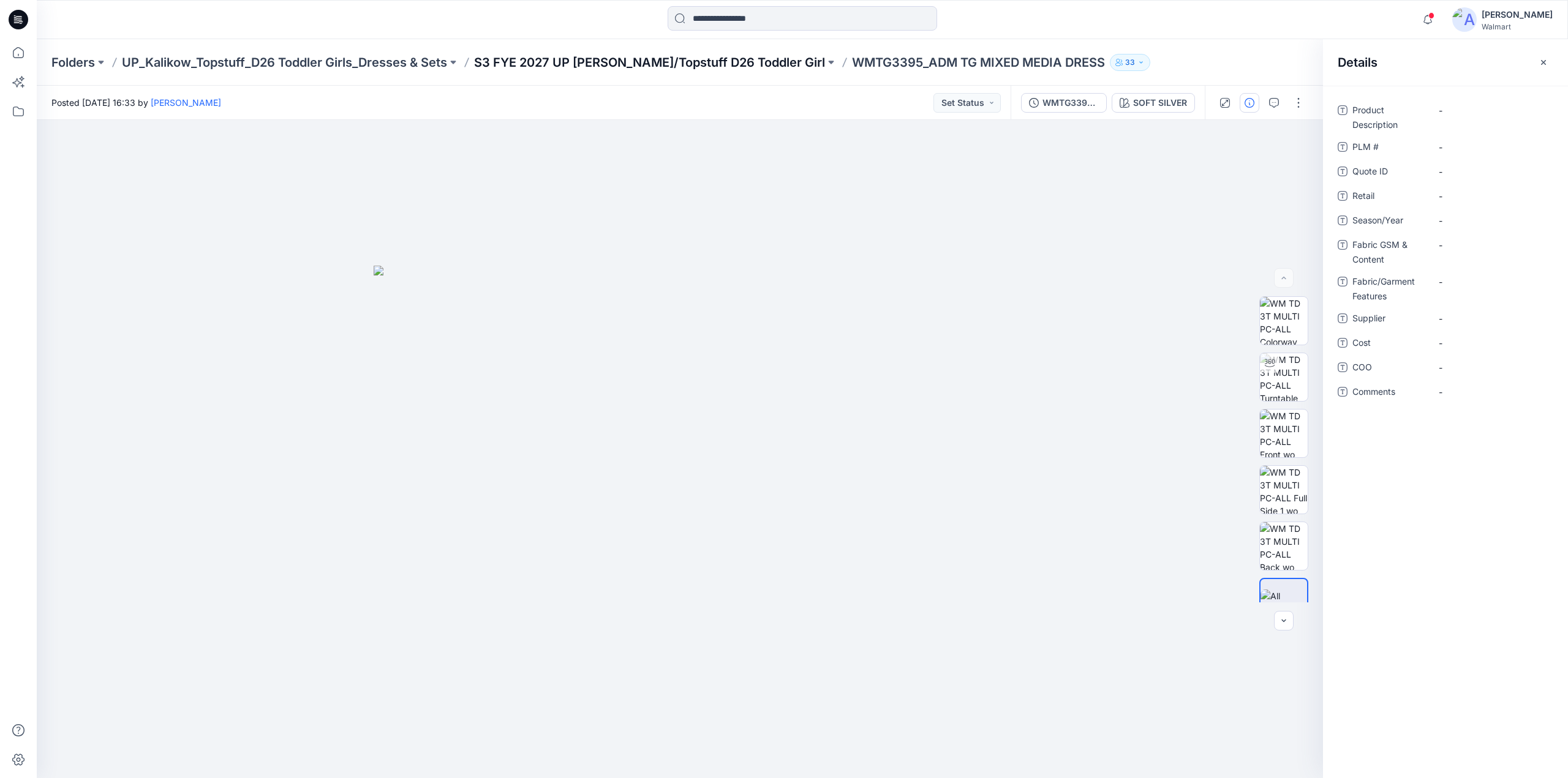
click at [566, 63] on p "S3 FYE 2027 UP [PERSON_NAME]/Topstuff D26 Toddler Girl" at bounding box center [650, 62] width 351 height 18
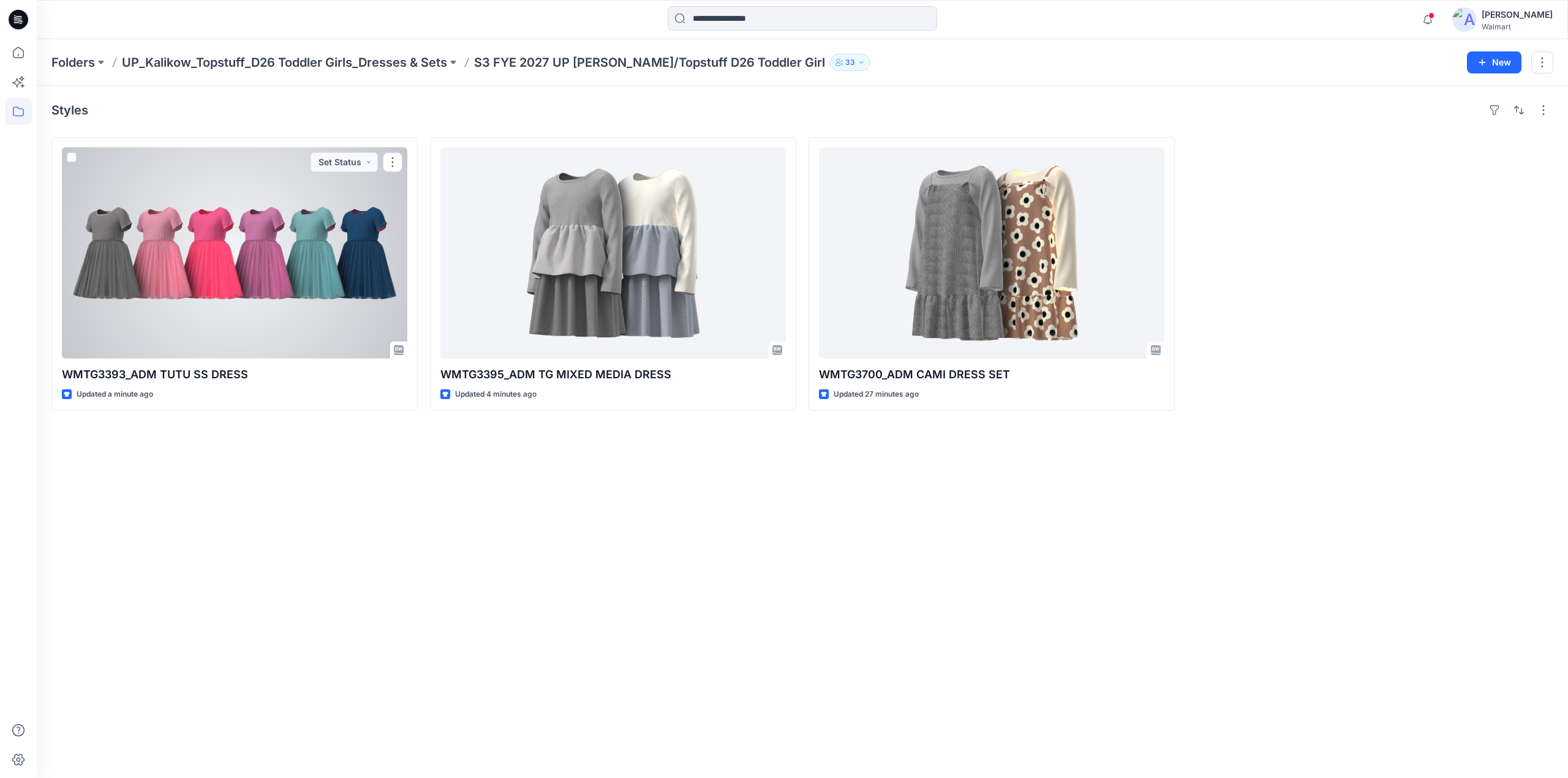
click at [340, 243] on div at bounding box center [235, 253] width 346 height 211
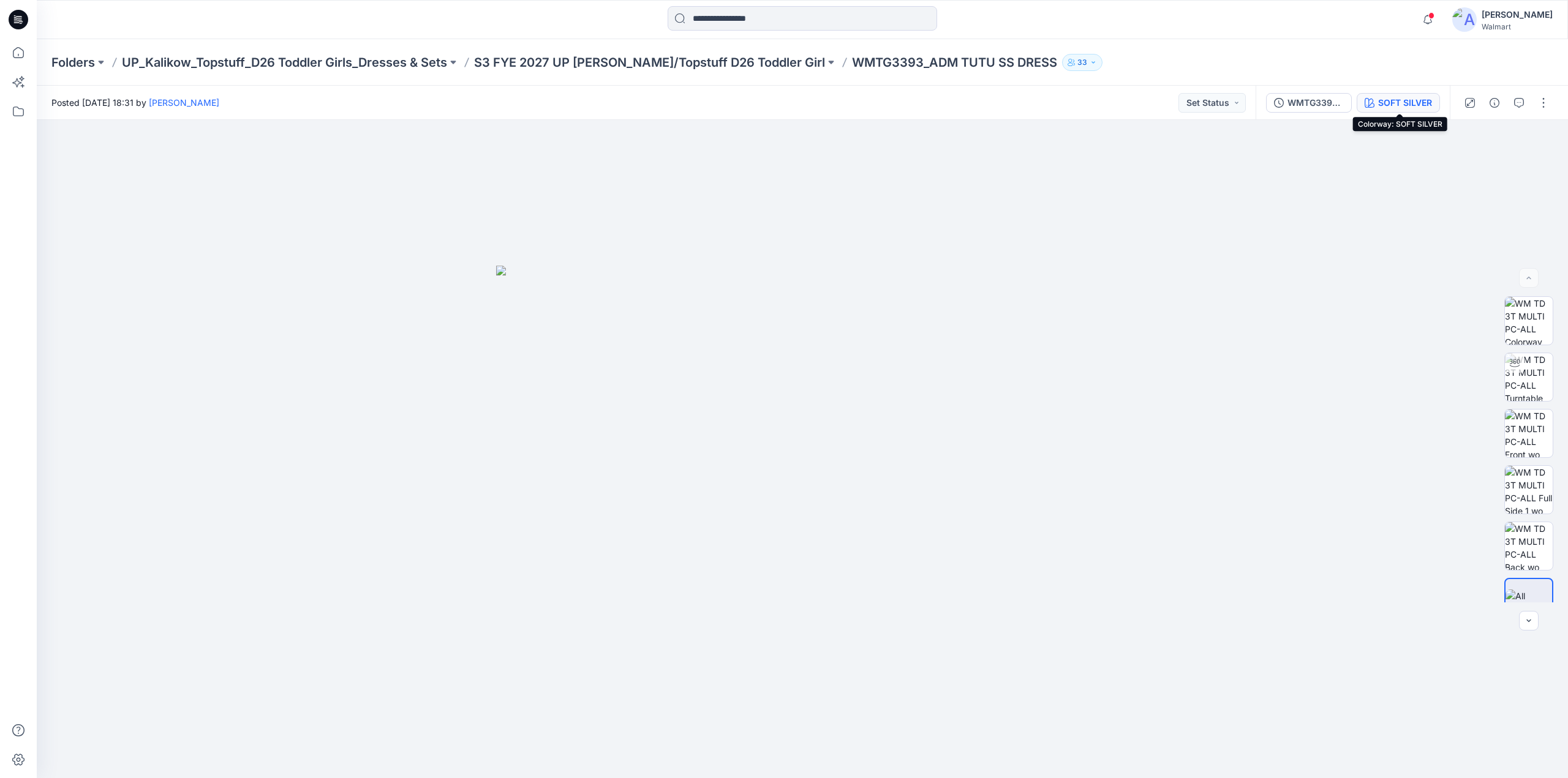
click at [1389, 98] on div "SOFT SILVER" at bounding box center [1405, 103] width 54 height 14
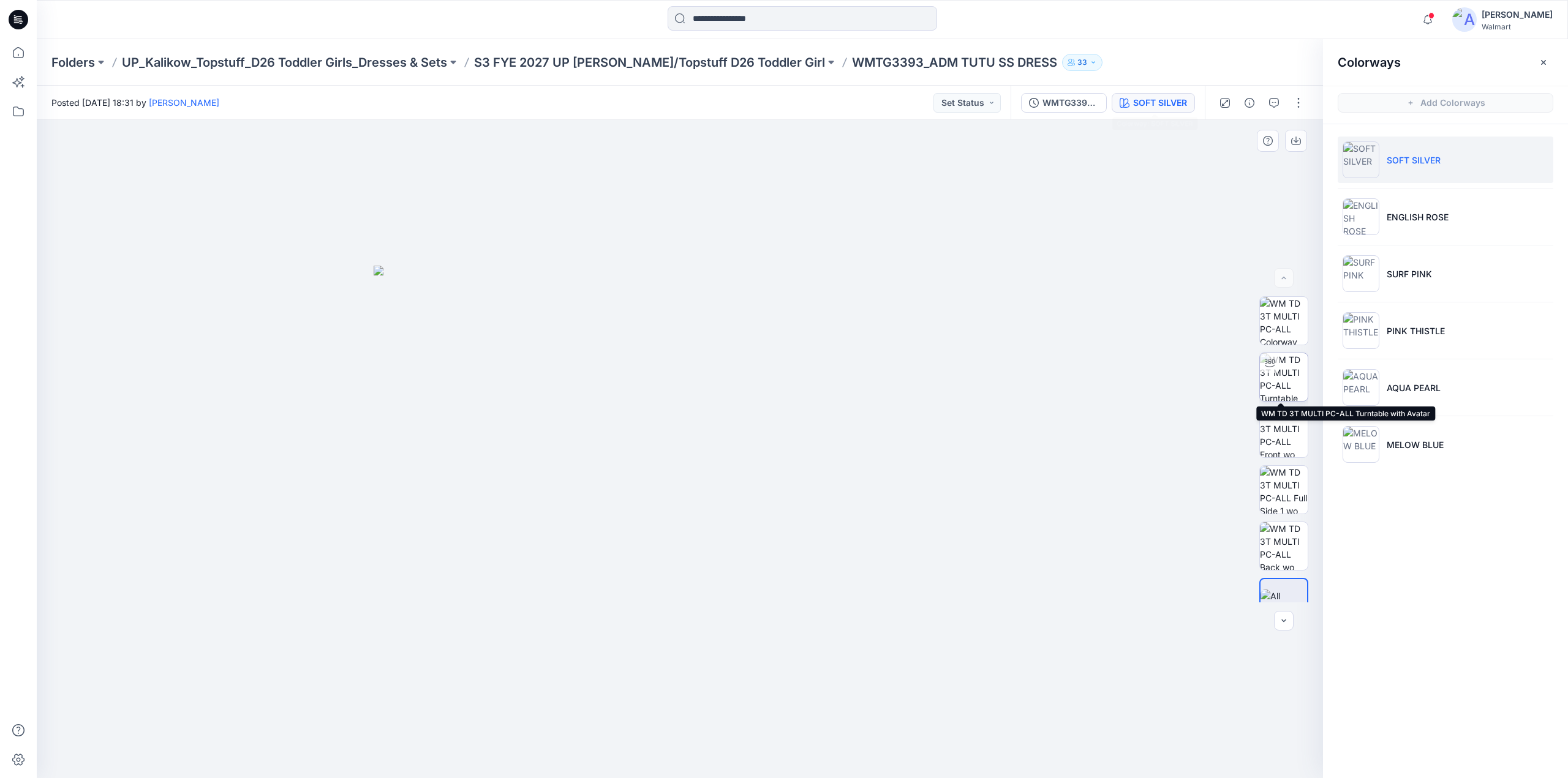
click at [1278, 375] on img at bounding box center [1283, 377] width 48 height 48
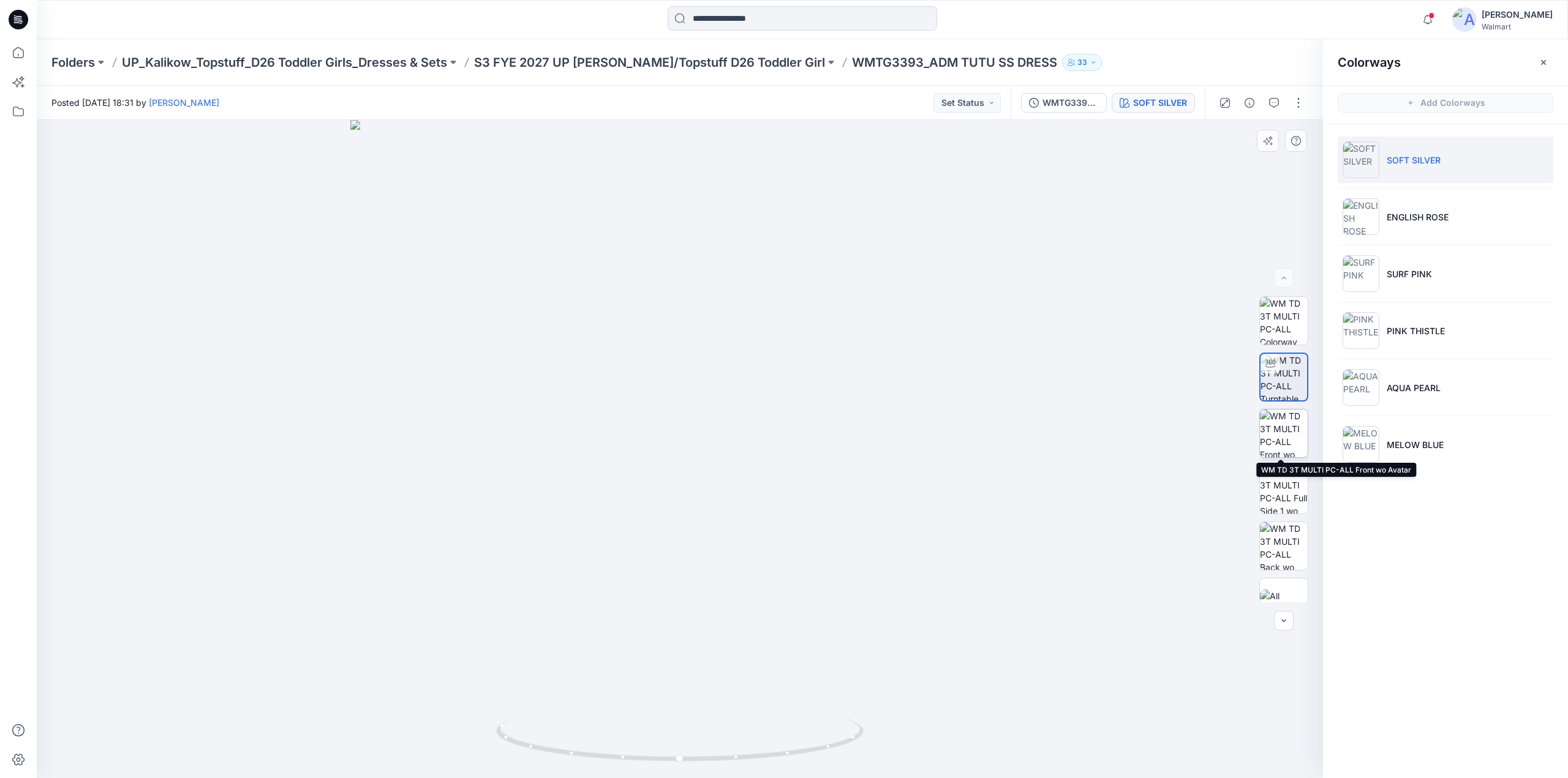
click at [1282, 430] on img at bounding box center [1283, 433] width 48 height 48
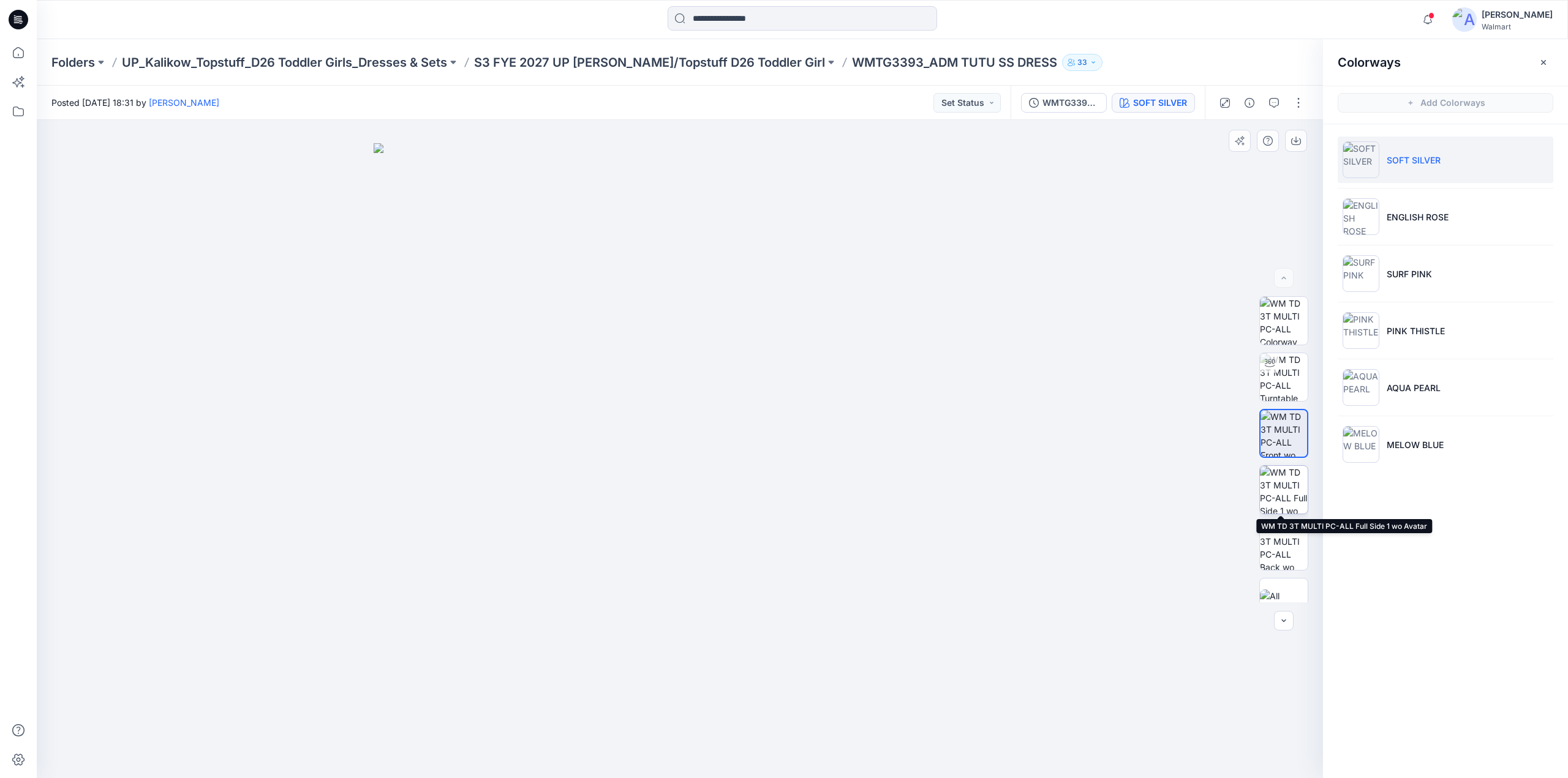
click at [1282, 476] on img at bounding box center [1283, 489] width 48 height 48
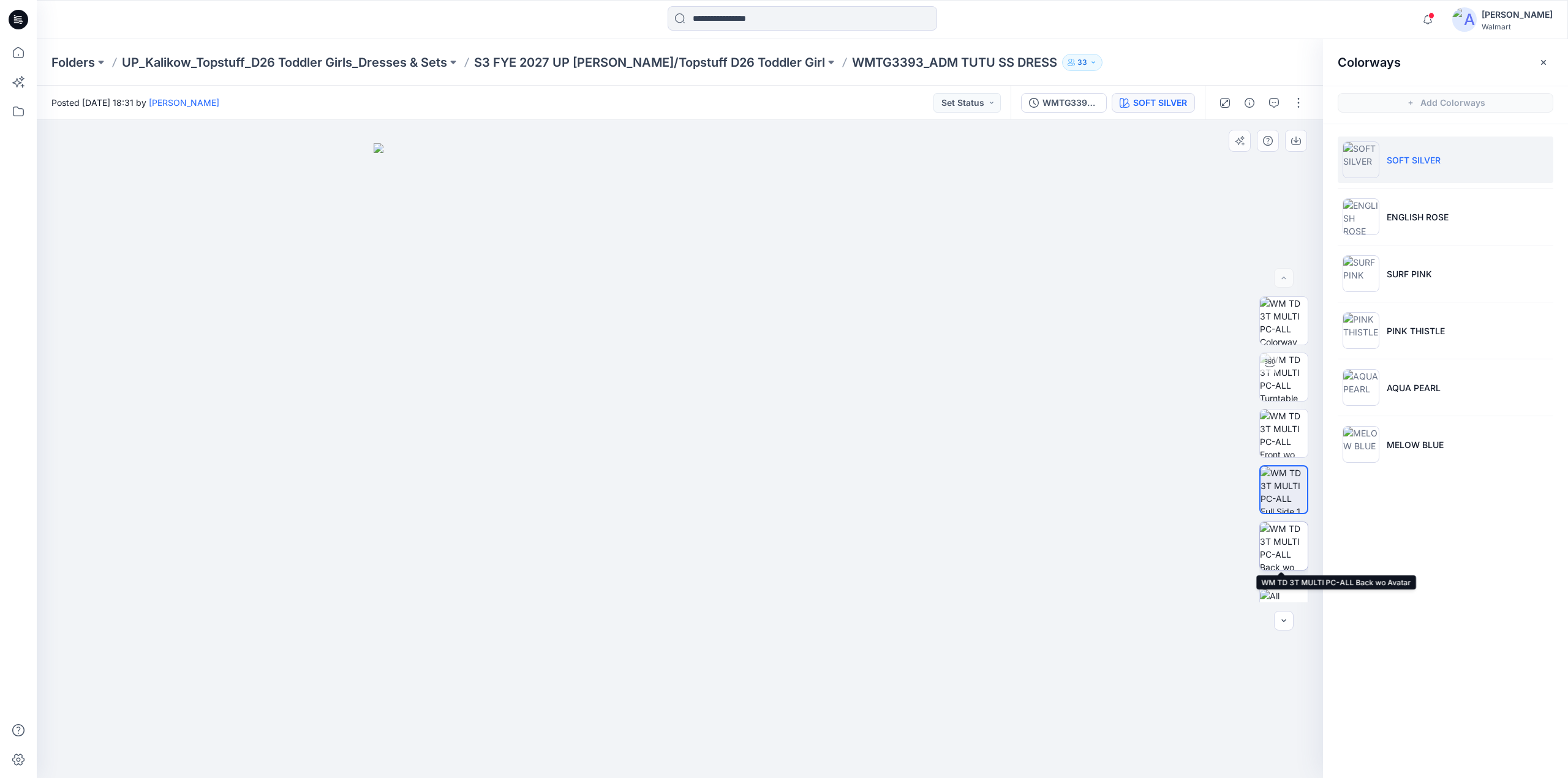
click at [1282, 540] on img at bounding box center [1283, 546] width 48 height 48
click at [1247, 98] on icon "button" at bounding box center [1249, 103] width 10 height 10
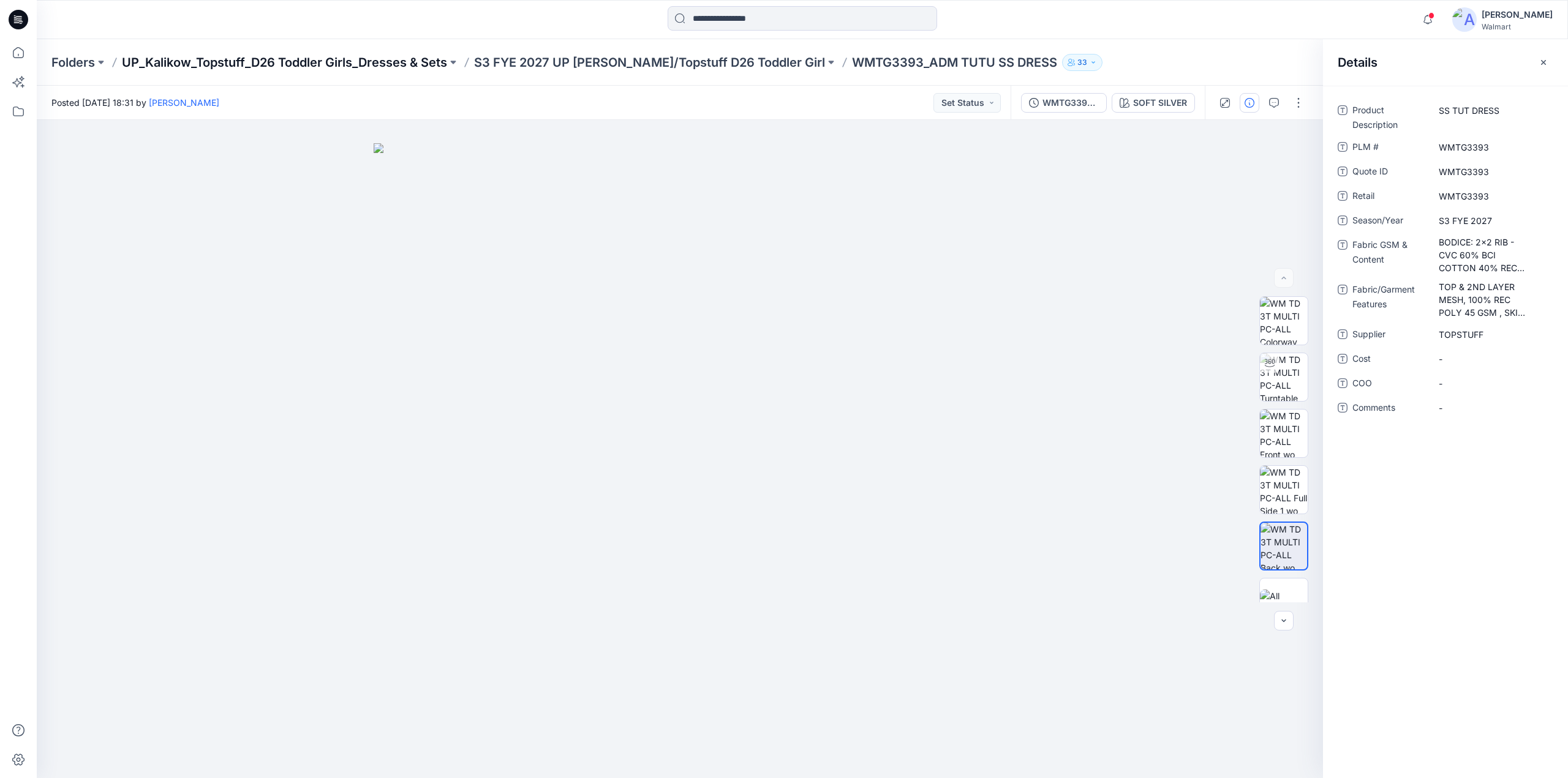
click at [370, 57] on p "UP_Kalikow_Topstuff_D26 Toddler Girls_Dresses & Sets" at bounding box center [284, 62] width 325 height 18
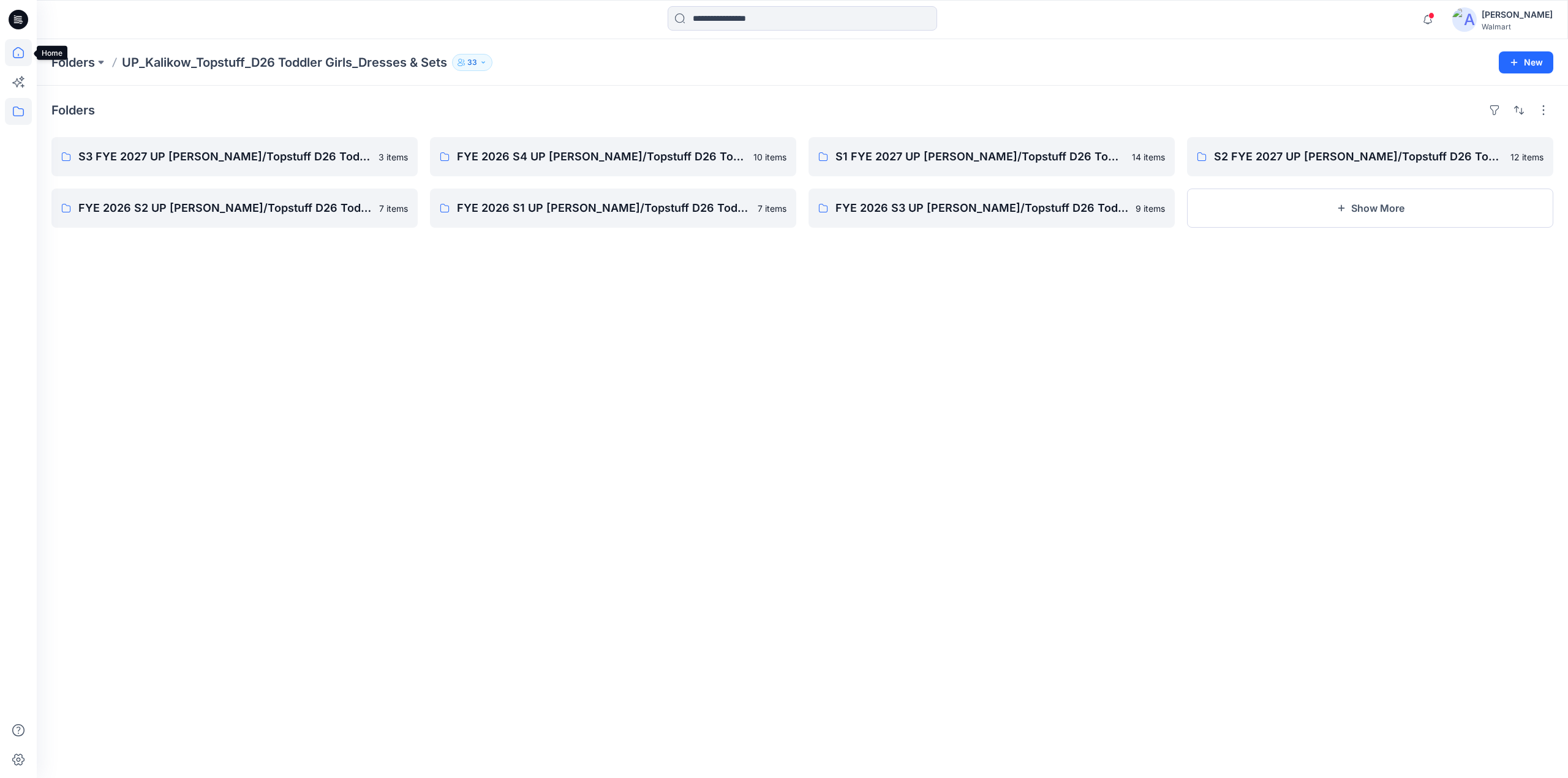
click at [17, 56] on icon at bounding box center [18, 52] width 27 height 27
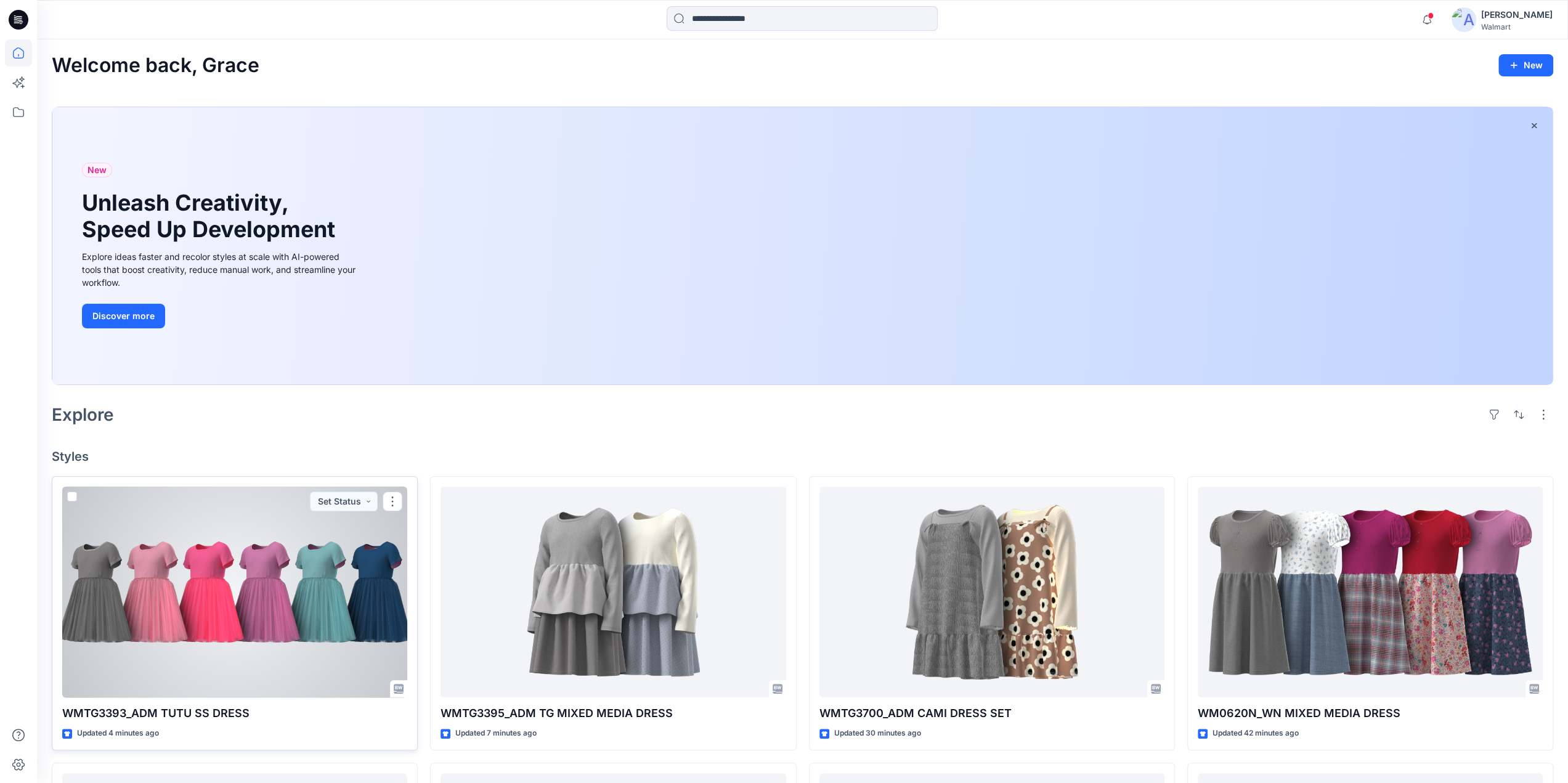
click at [298, 568] on div at bounding box center [234, 592] width 345 height 211
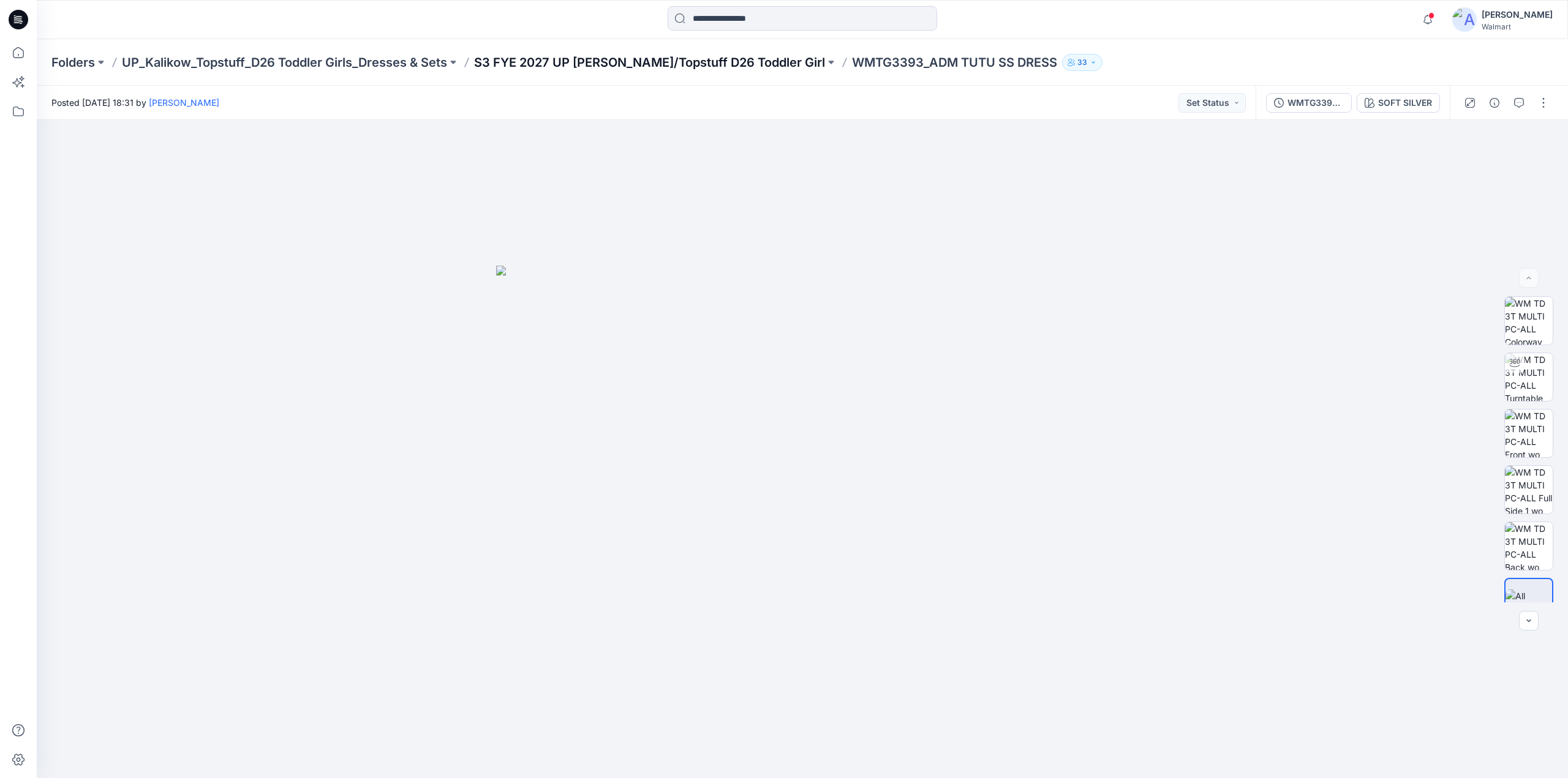
click at [665, 58] on p "S3 FYE 2027 UP [PERSON_NAME]/Topstuff D26 Toddler Girl" at bounding box center [650, 62] width 351 height 18
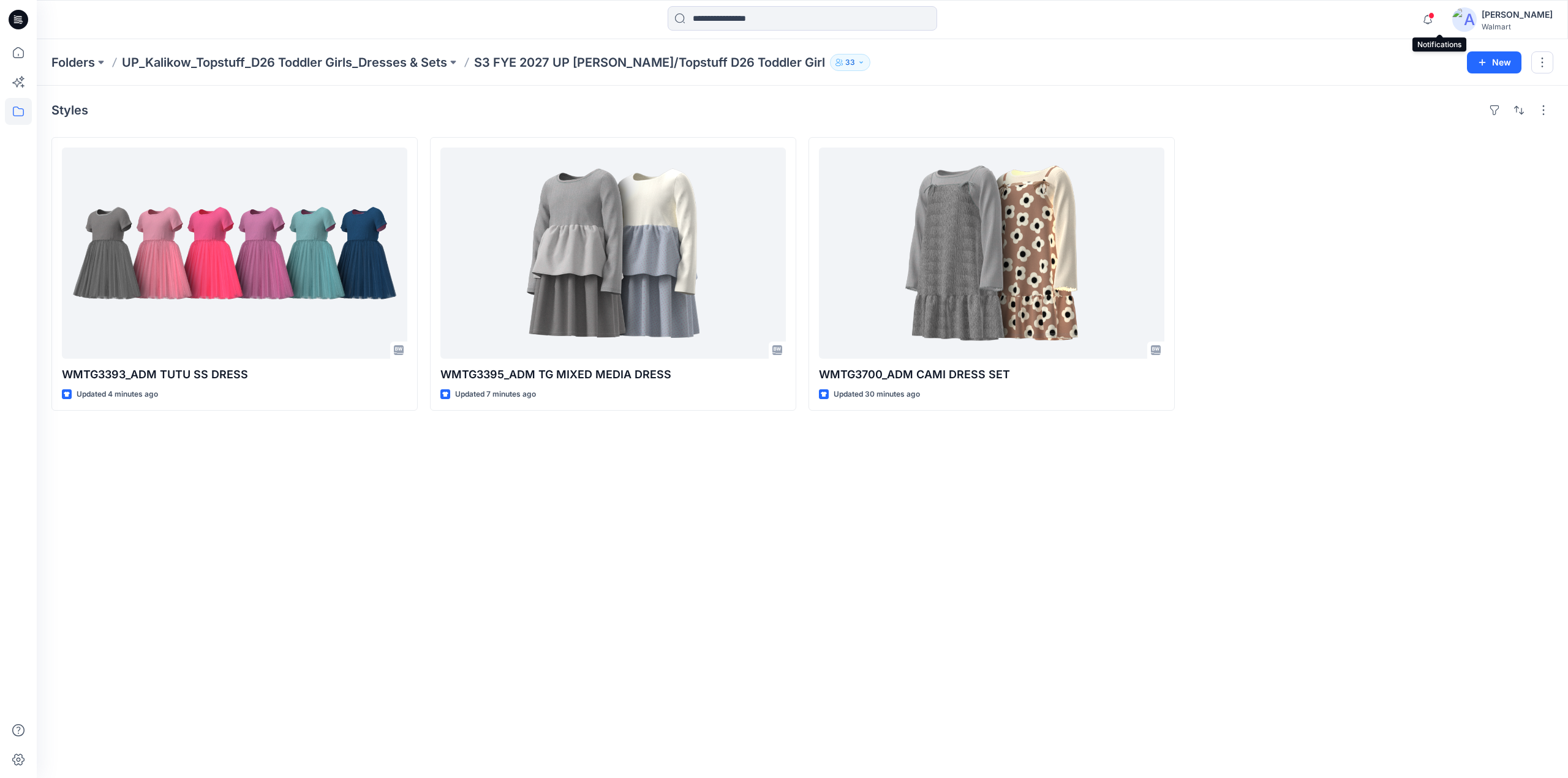
click at [1435, 12] on span at bounding box center [1432, 15] width 6 height 7
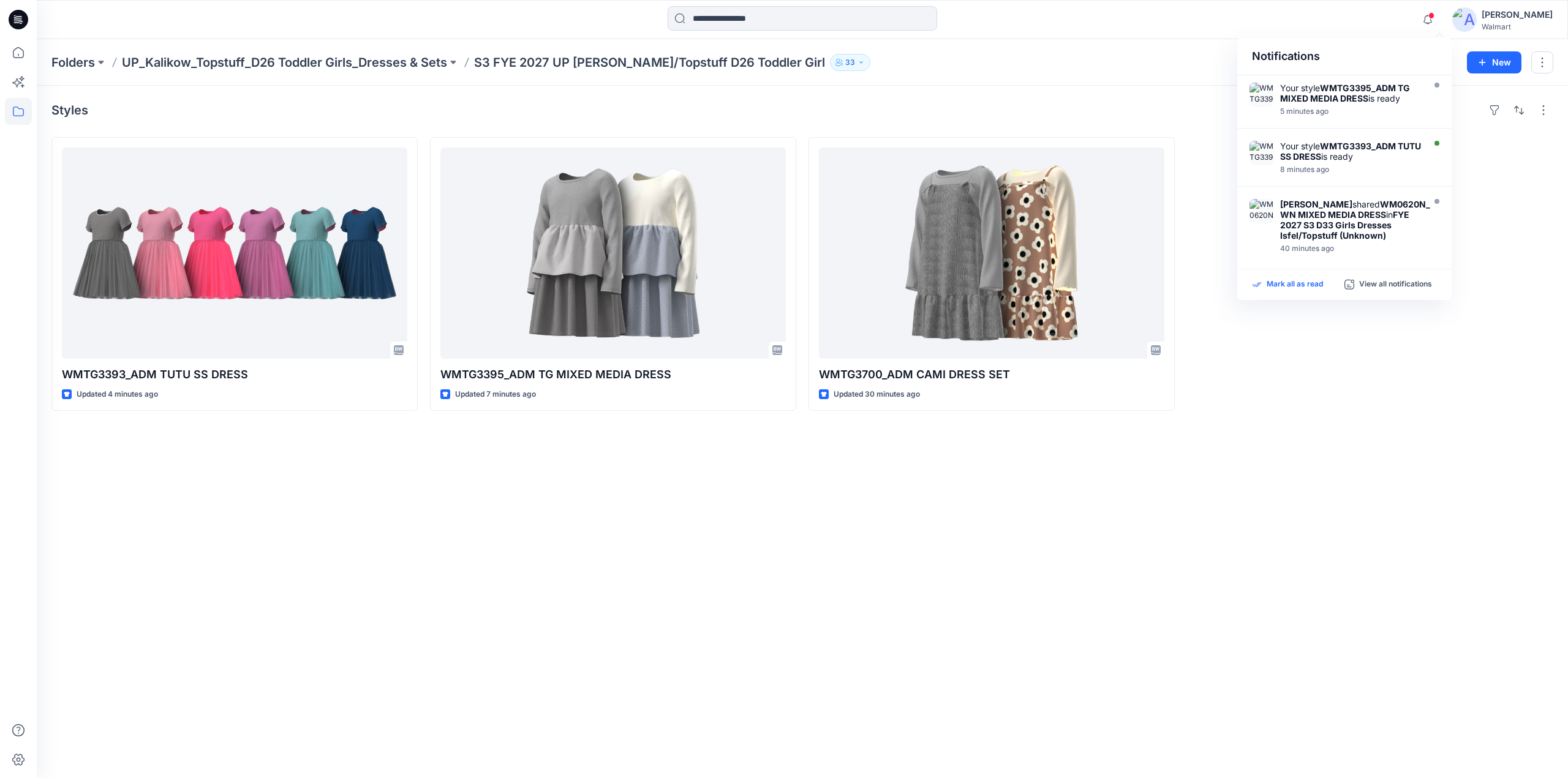
click at [1292, 283] on p "Mark all as read" at bounding box center [1295, 285] width 56 height 11
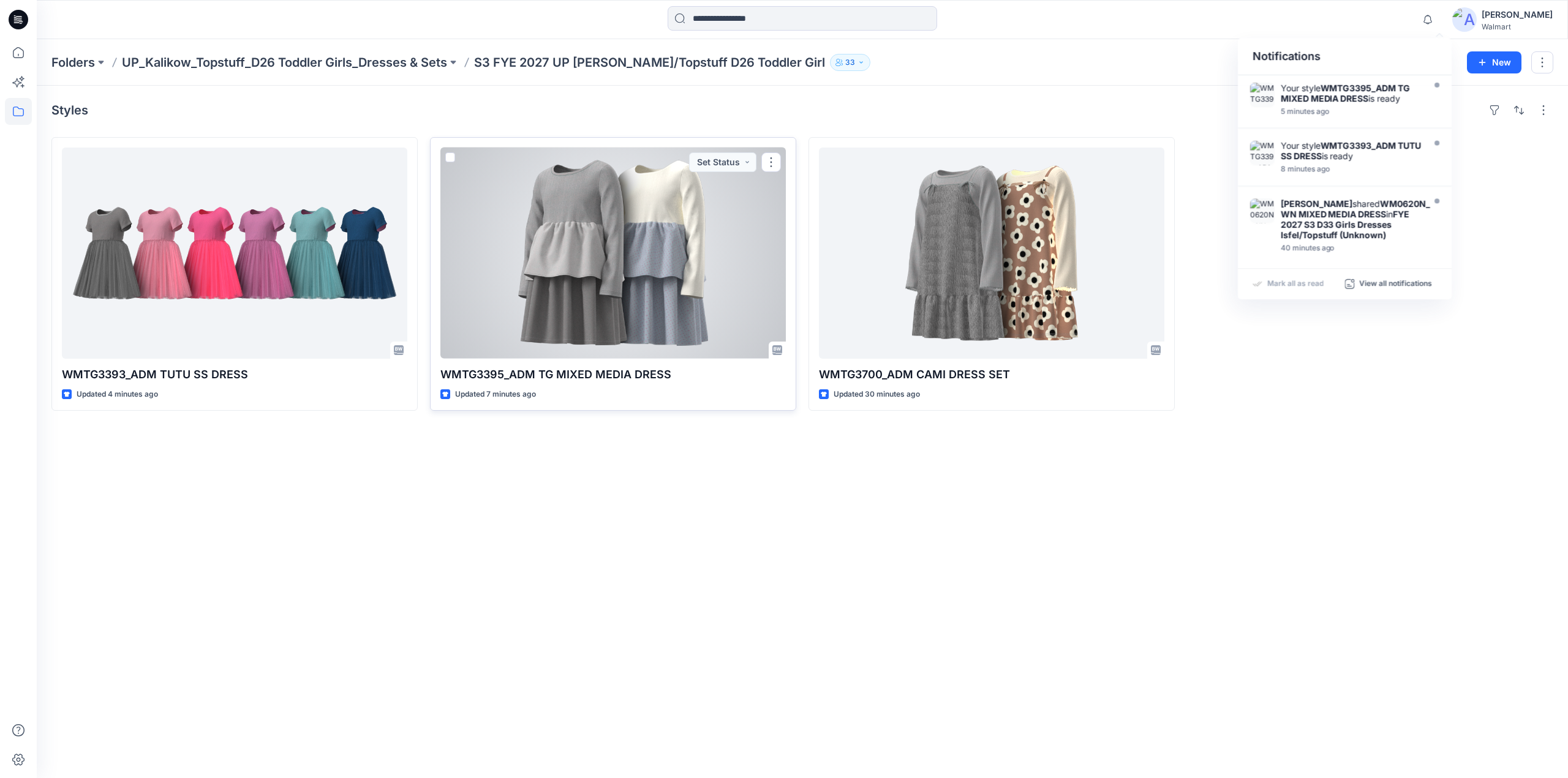
click at [680, 305] on div at bounding box center [613, 253] width 346 height 211
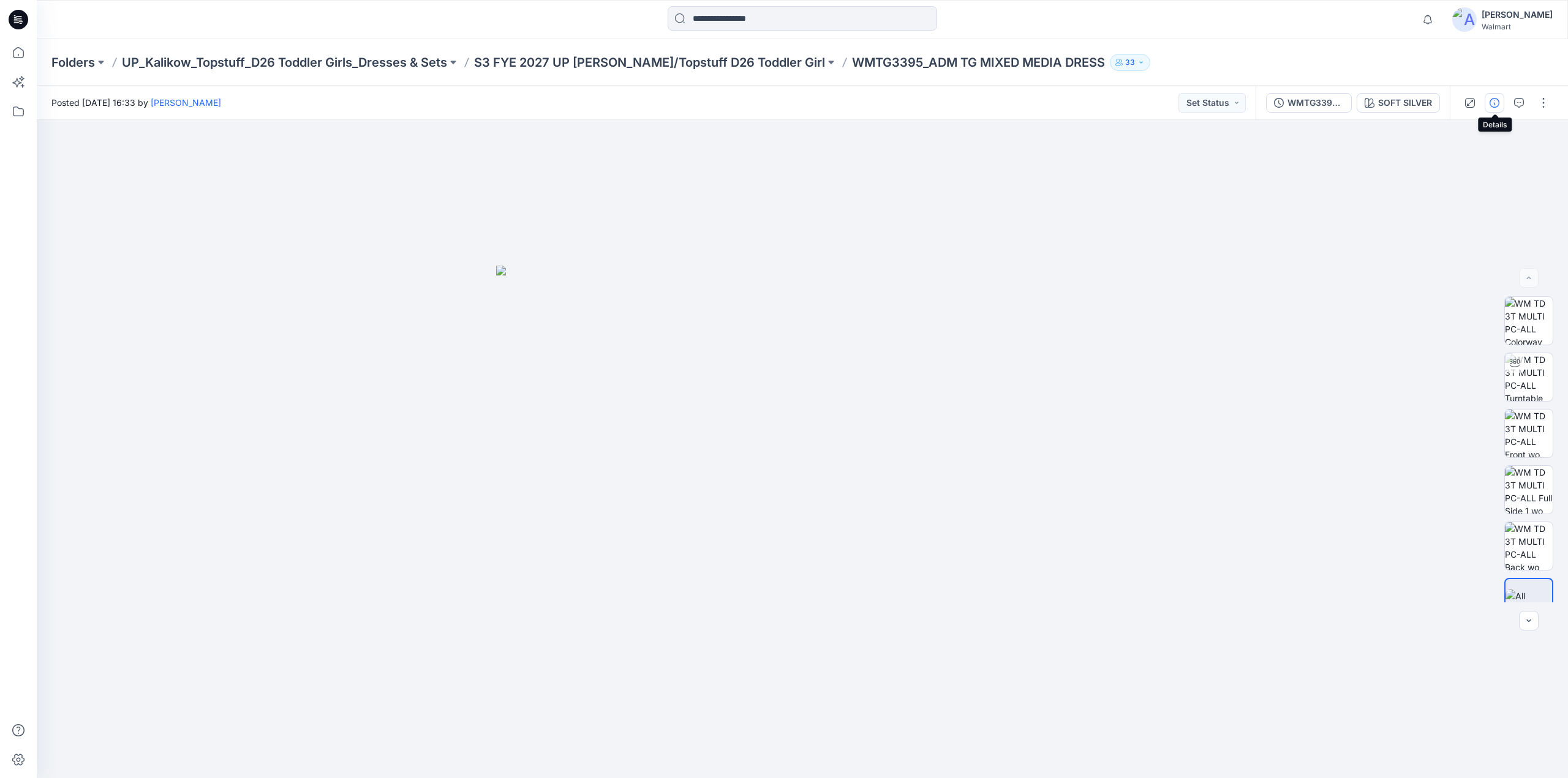
click at [1494, 102] on icon "button" at bounding box center [1494, 103] width 10 height 10
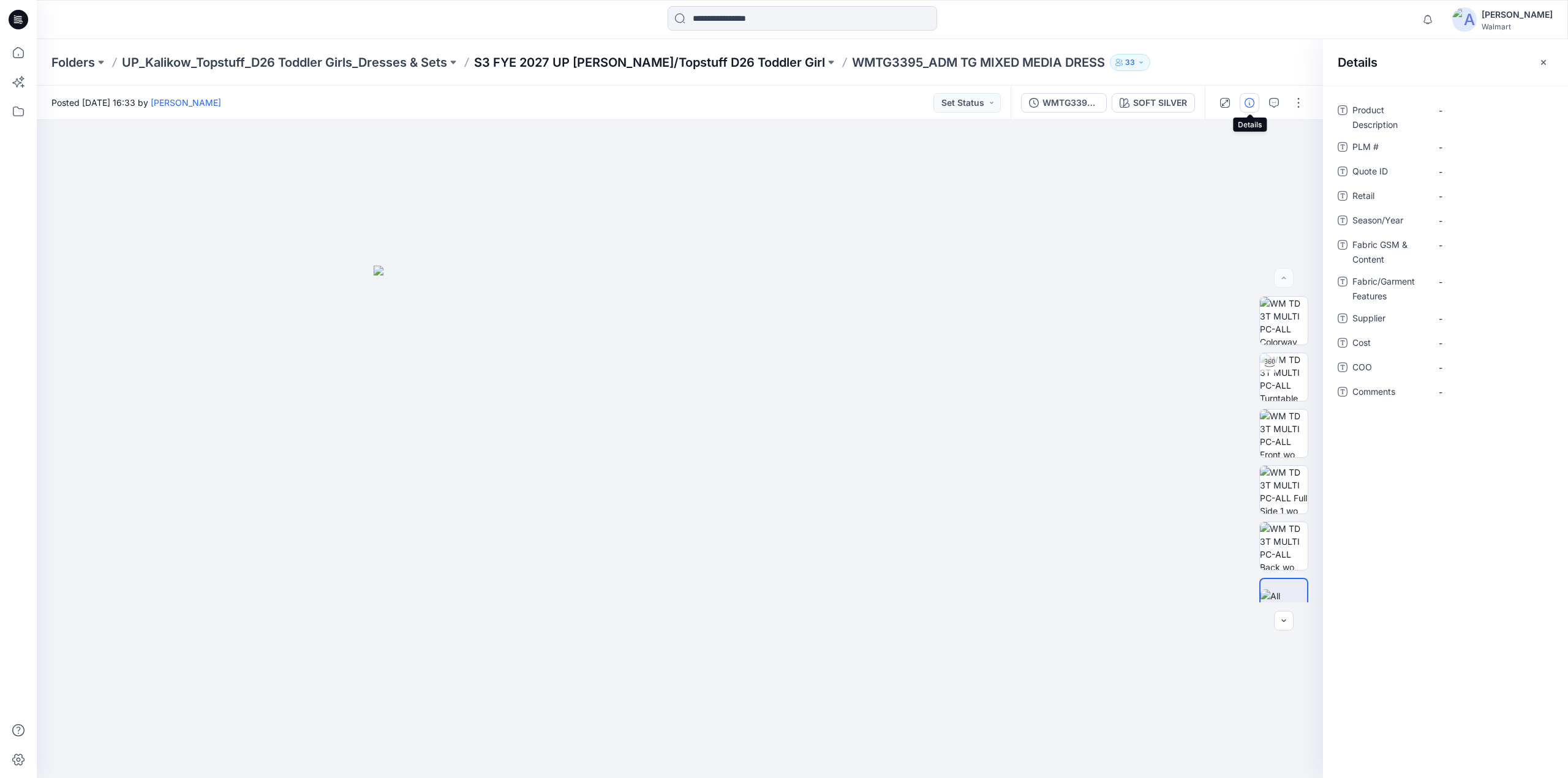
click at [602, 62] on p "S3 FYE 2027 UP [PERSON_NAME]/Topstuff D26 Toddler Girl" at bounding box center [650, 62] width 351 height 18
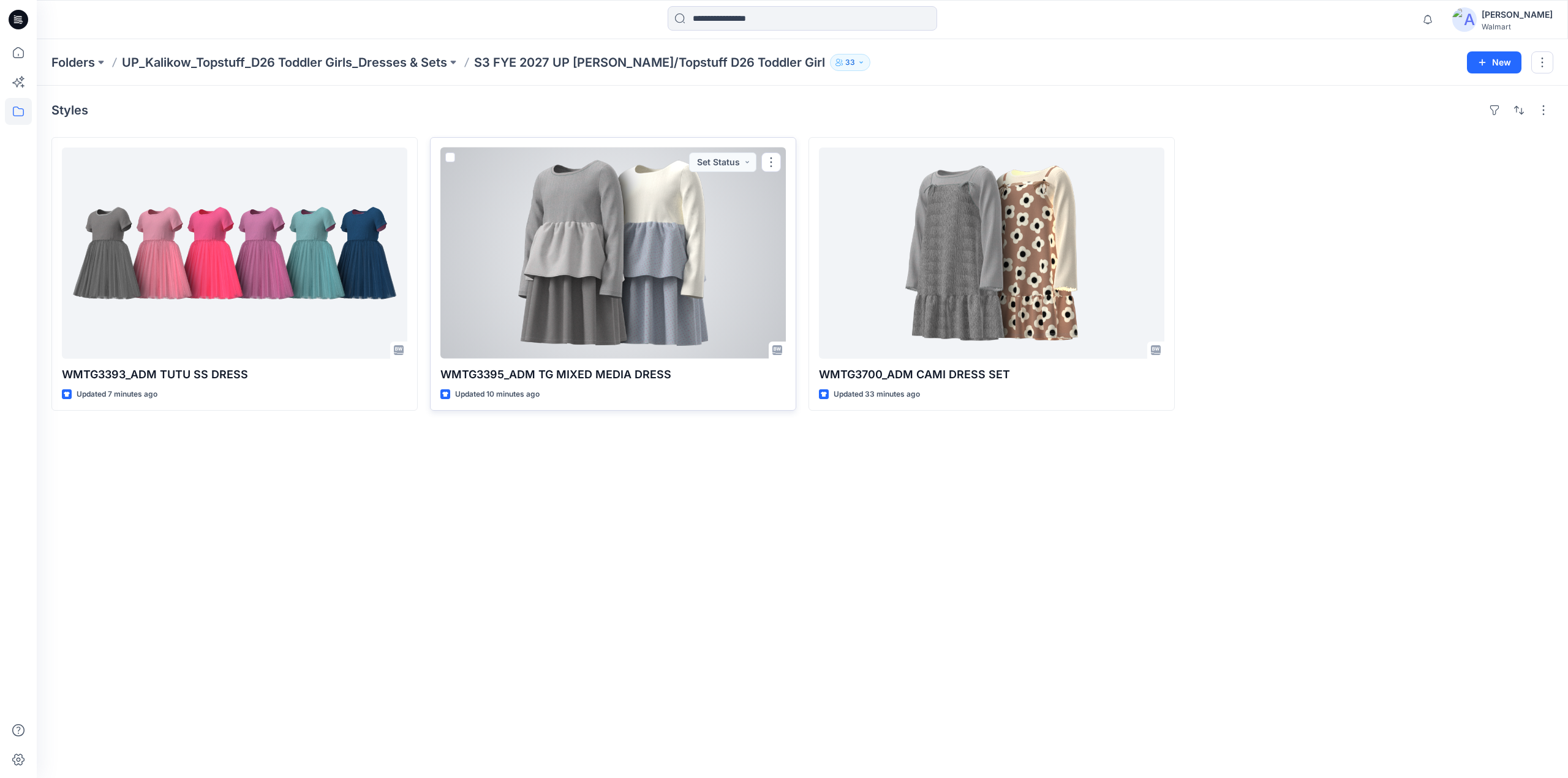
click at [610, 261] on div at bounding box center [613, 253] width 346 height 211
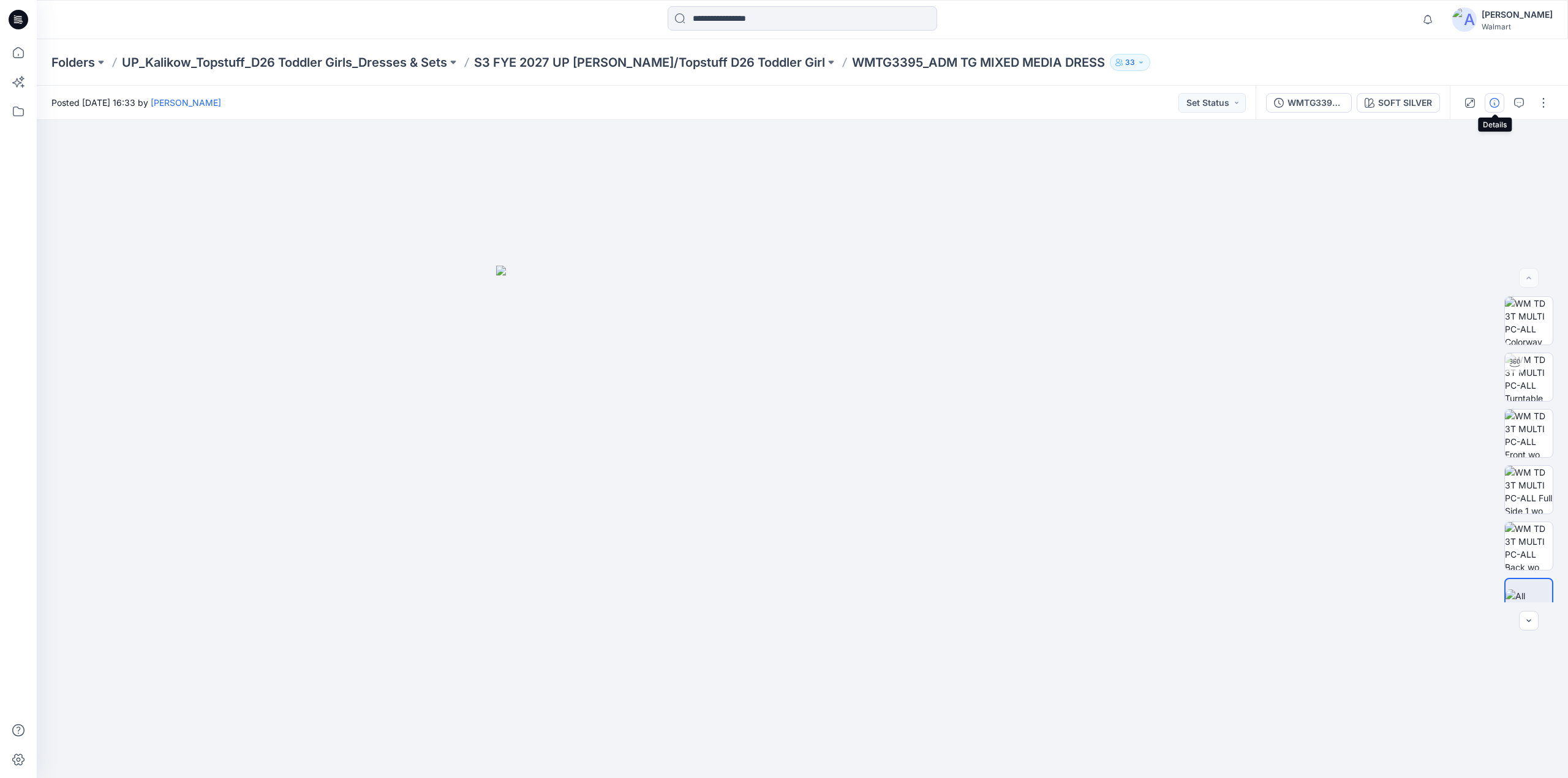
click at [1494, 105] on icon "button" at bounding box center [1494, 103] width 10 height 10
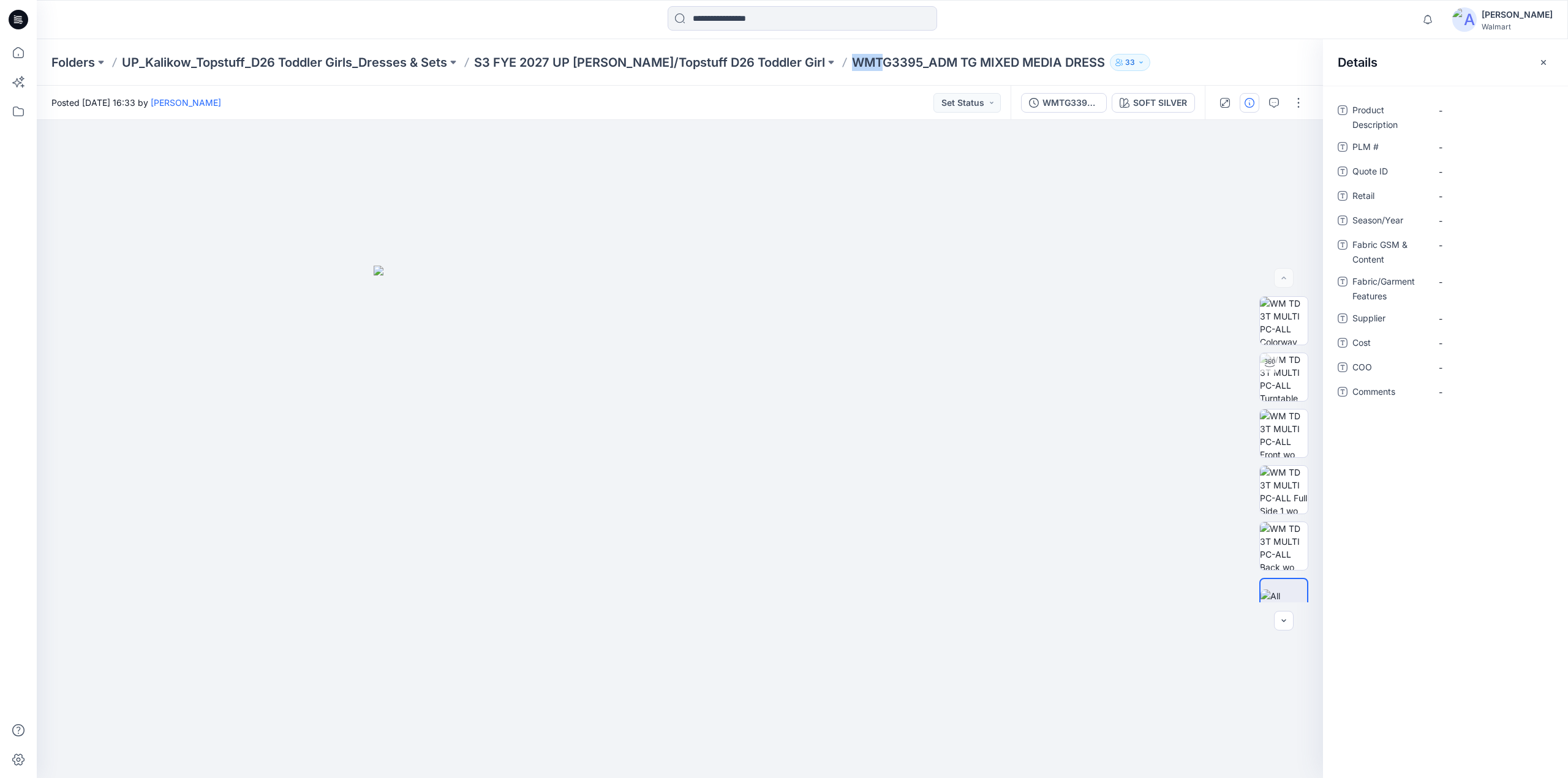
drag, startPoint x: 799, startPoint y: 69, endPoint x: 838, endPoint y: 68, distance: 39.0
click at [838, 68] on div "Folders UP_Kalikow_Topstuff_D26 Toddler Girls_Dresses & Sets S3 FYE 2027 UP Kal…" at bounding box center [755, 62] width 1407 height 18
click at [1451, 110] on Description "-" at bounding box center [1492, 110] width 107 height 13
type textarea "**********"
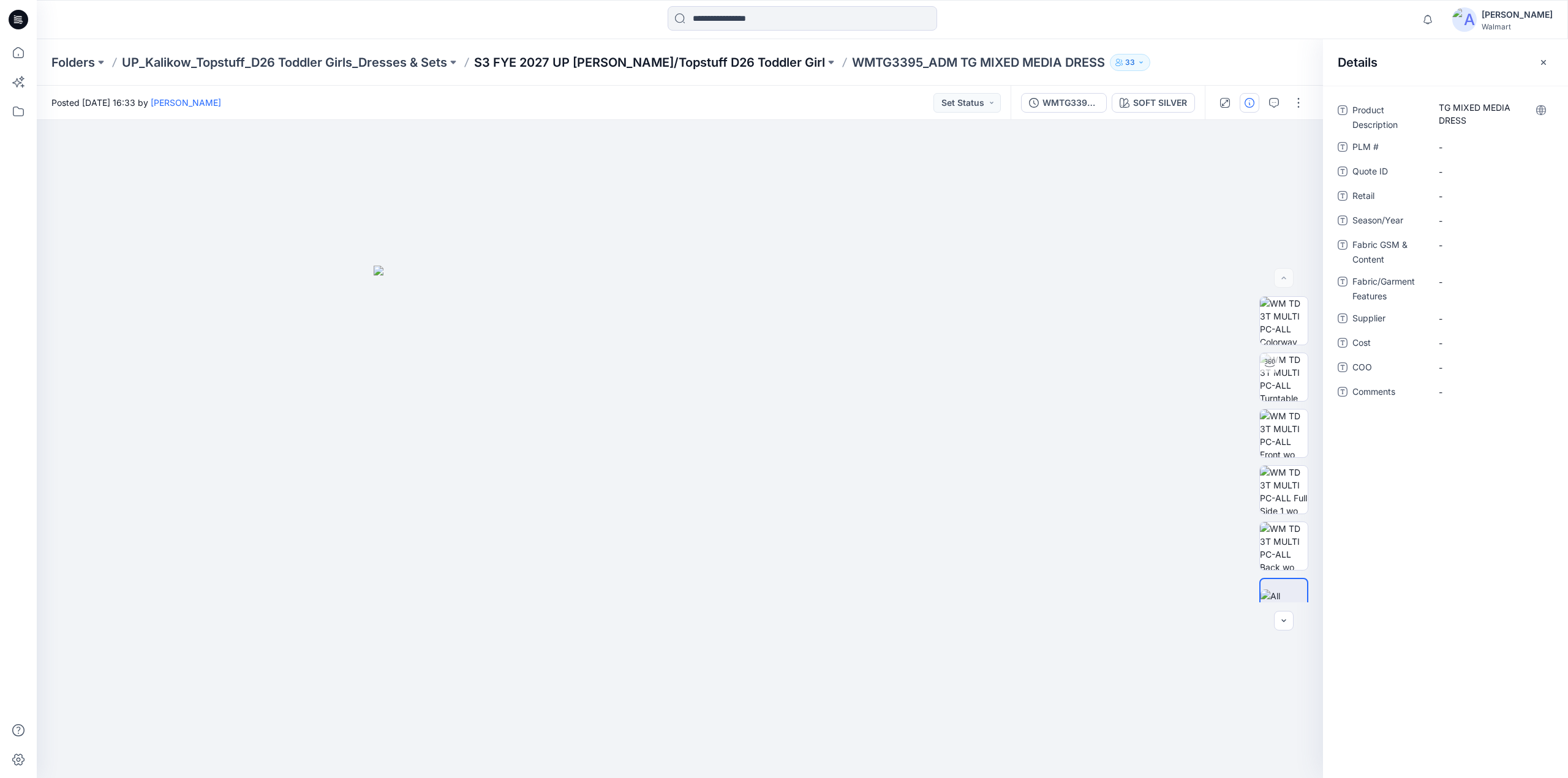
click at [628, 56] on p "S3 FYE 2027 UP [PERSON_NAME]/Topstuff D26 Toddler Girl" at bounding box center [650, 62] width 351 height 18
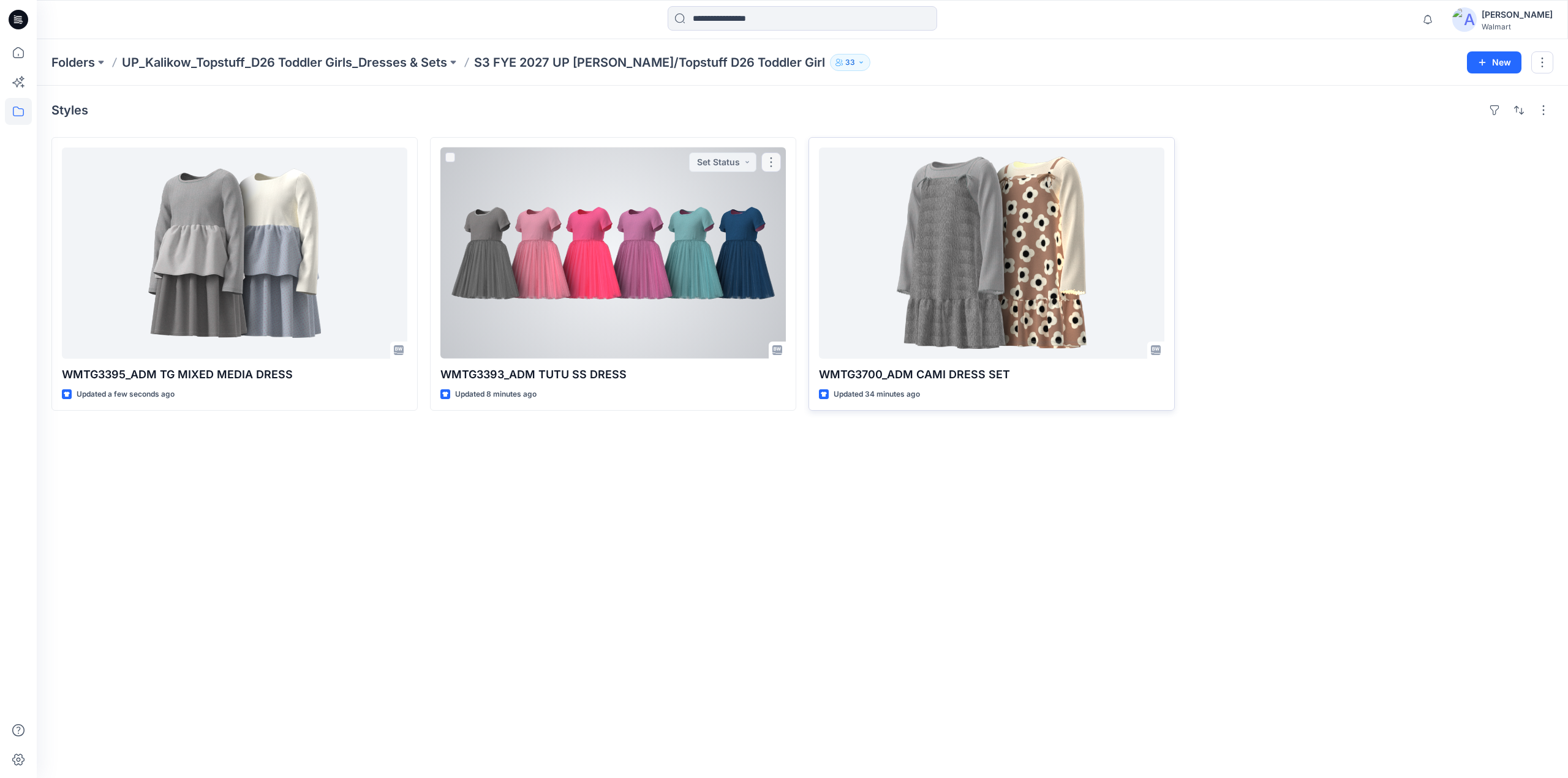
click at [960, 209] on div at bounding box center [992, 253] width 346 height 211
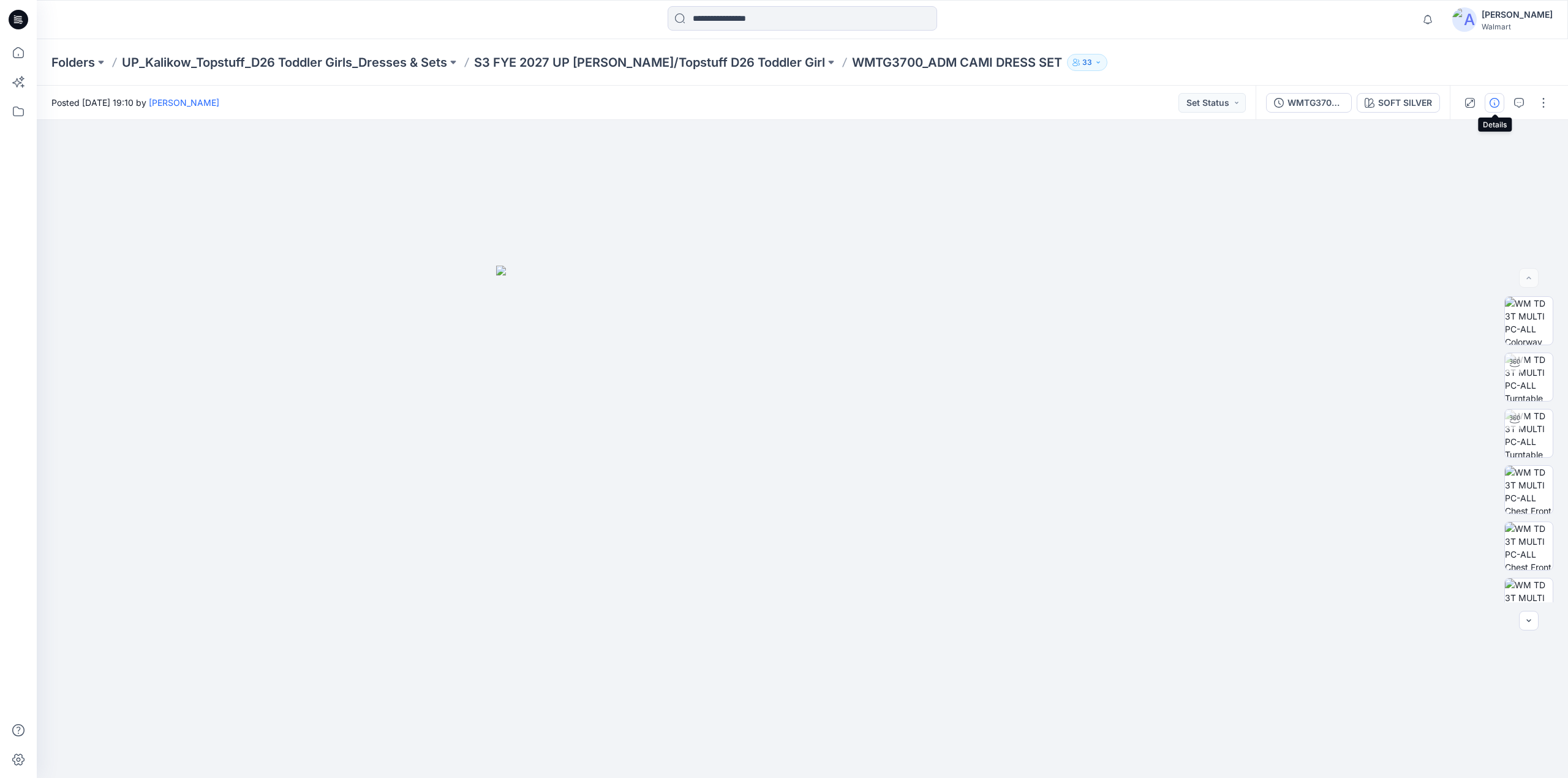
click at [1495, 101] on icon "button" at bounding box center [1494, 103] width 10 height 10
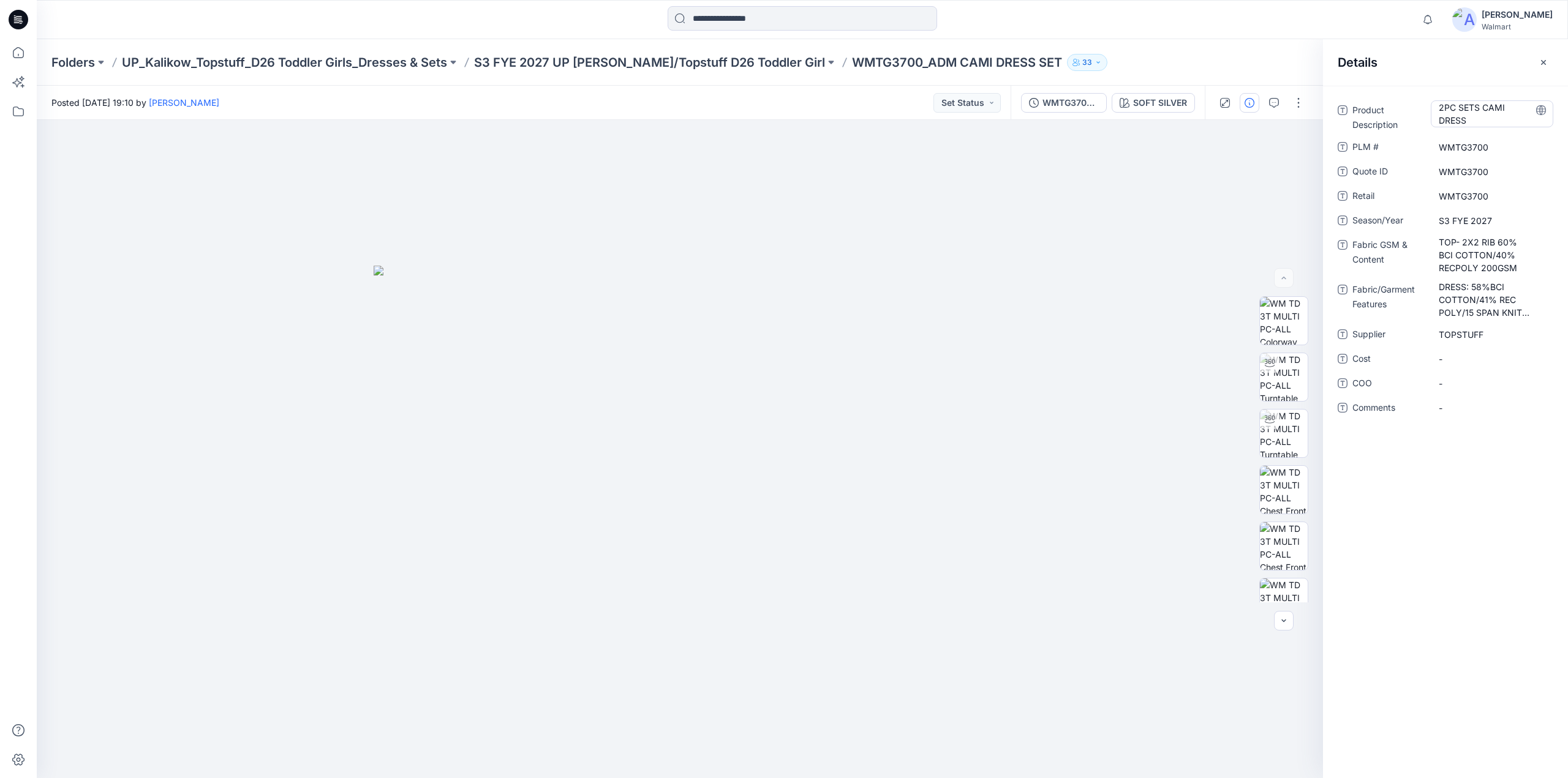
click at [1439, 104] on Description "2PC SETS CAMI DRESS" at bounding box center [1492, 114] width 107 height 26
click at [1440, 111] on textarea "**********" at bounding box center [1492, 113] width 123 height 26
type textarea "**********"
click at [717, 62] on p "S3 FYE 2027 UP [PERSON_NAME]/Topstuff D26 Toddler Girl" at bounding box center [650, 62] width 351 height 18
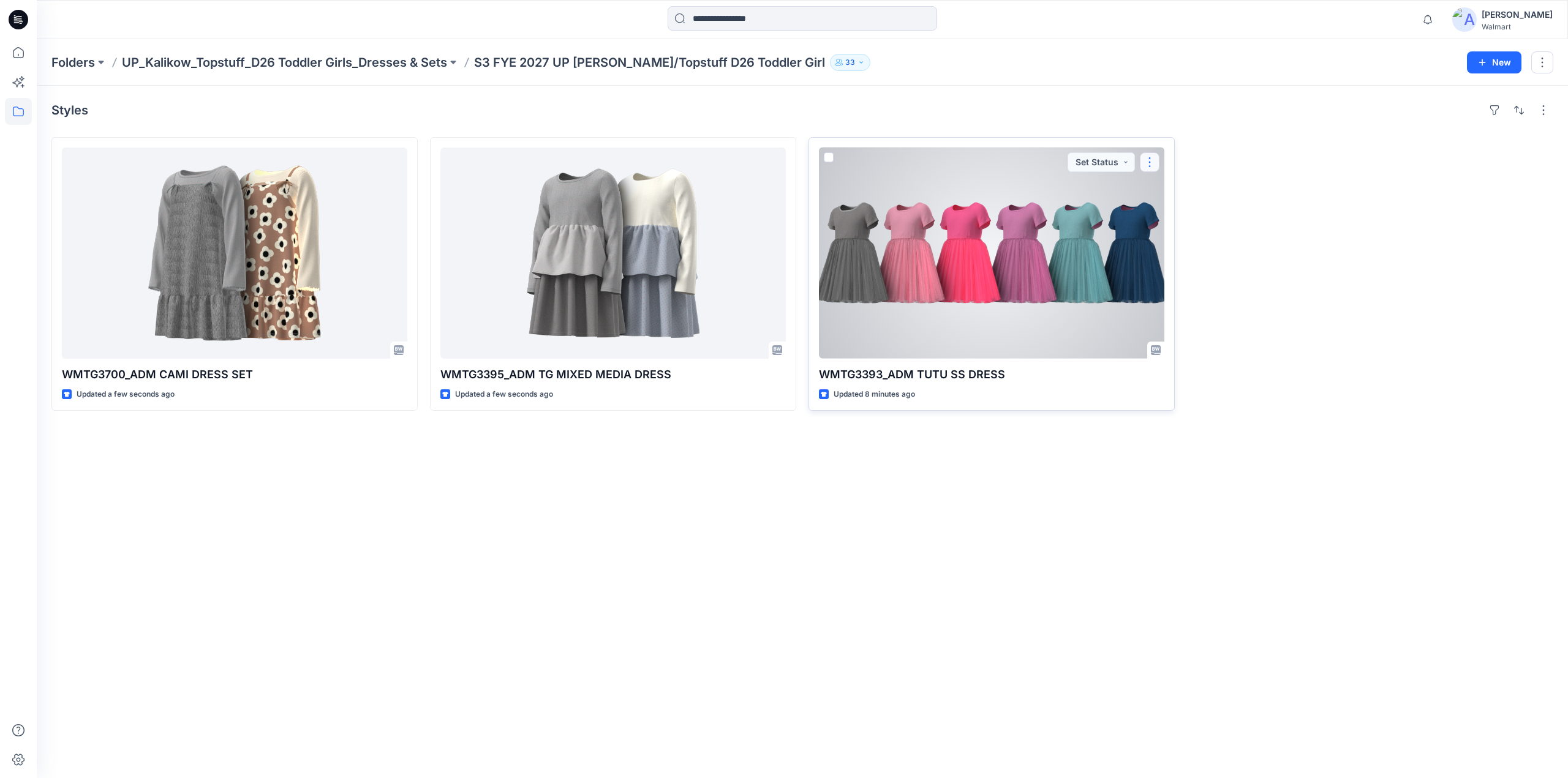
click at [1150, 162] on button "button" at bounding box center [1150, 162] width 20 height 20
click at [1165, 187] on p "Edit" at bounding box center [1172, 190] width 15 height 13
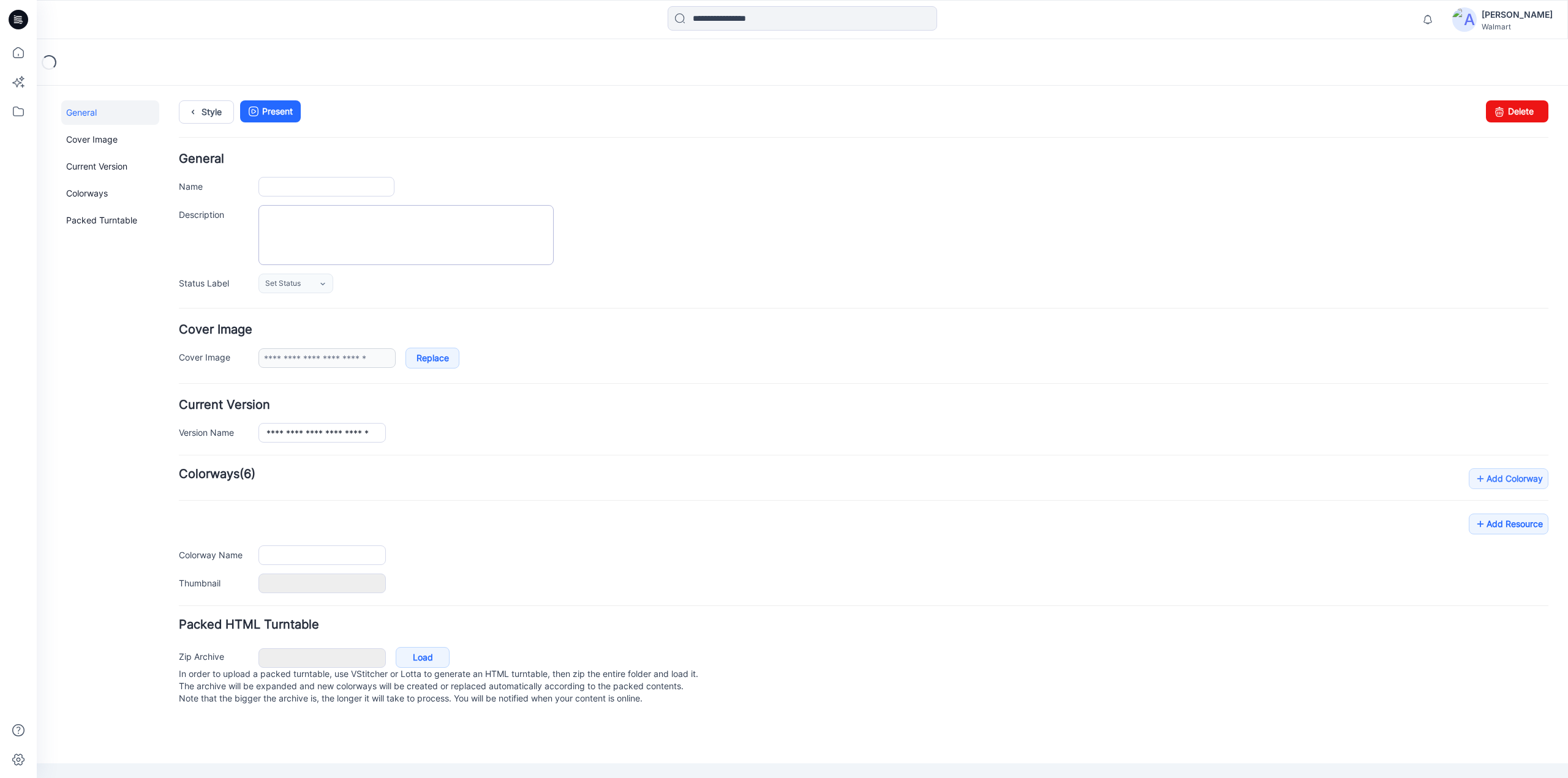
type input "**********"
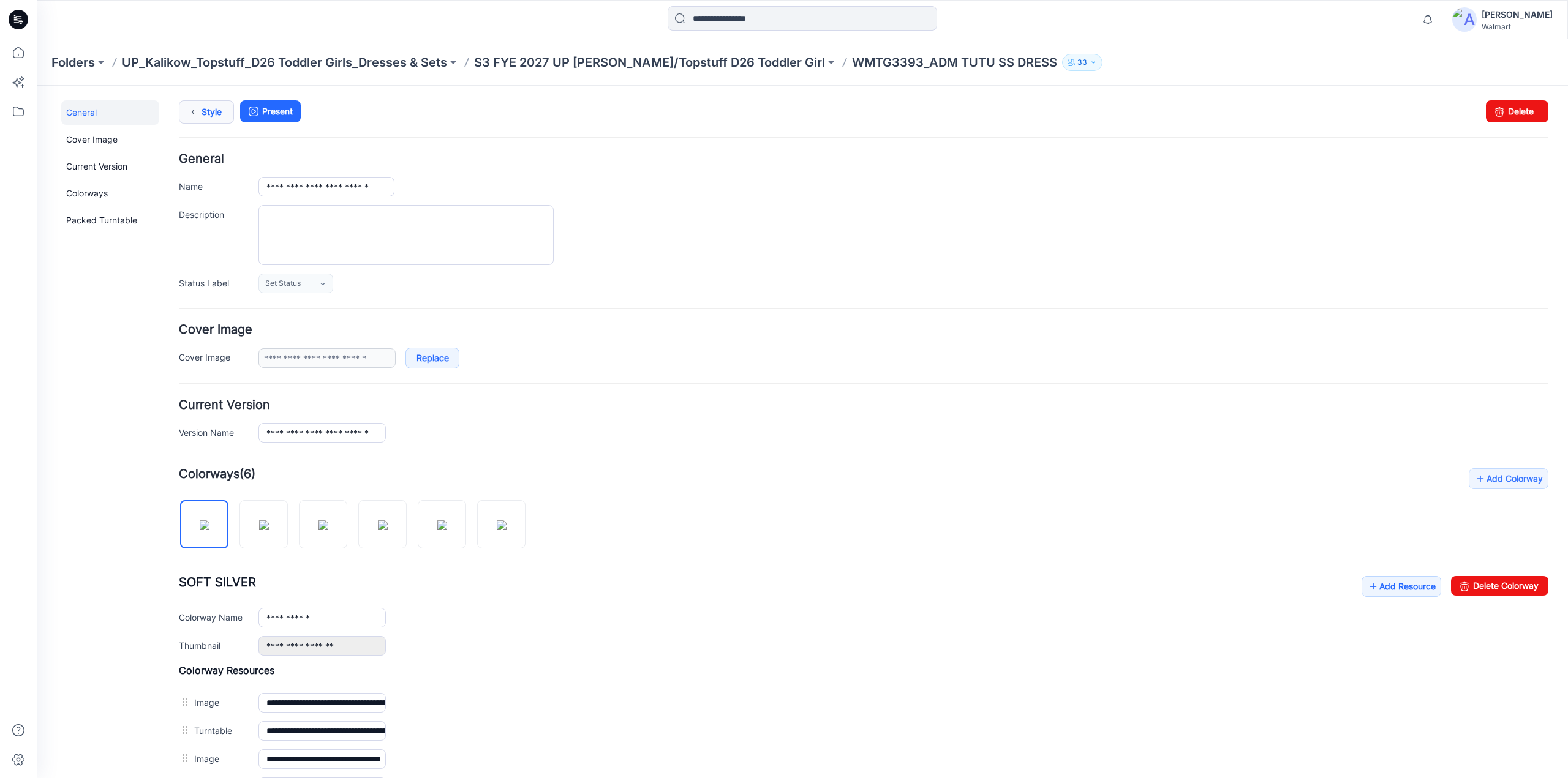
click at [221, 112] on link "Style" at bounding box center [206, 112] width 55 height 24
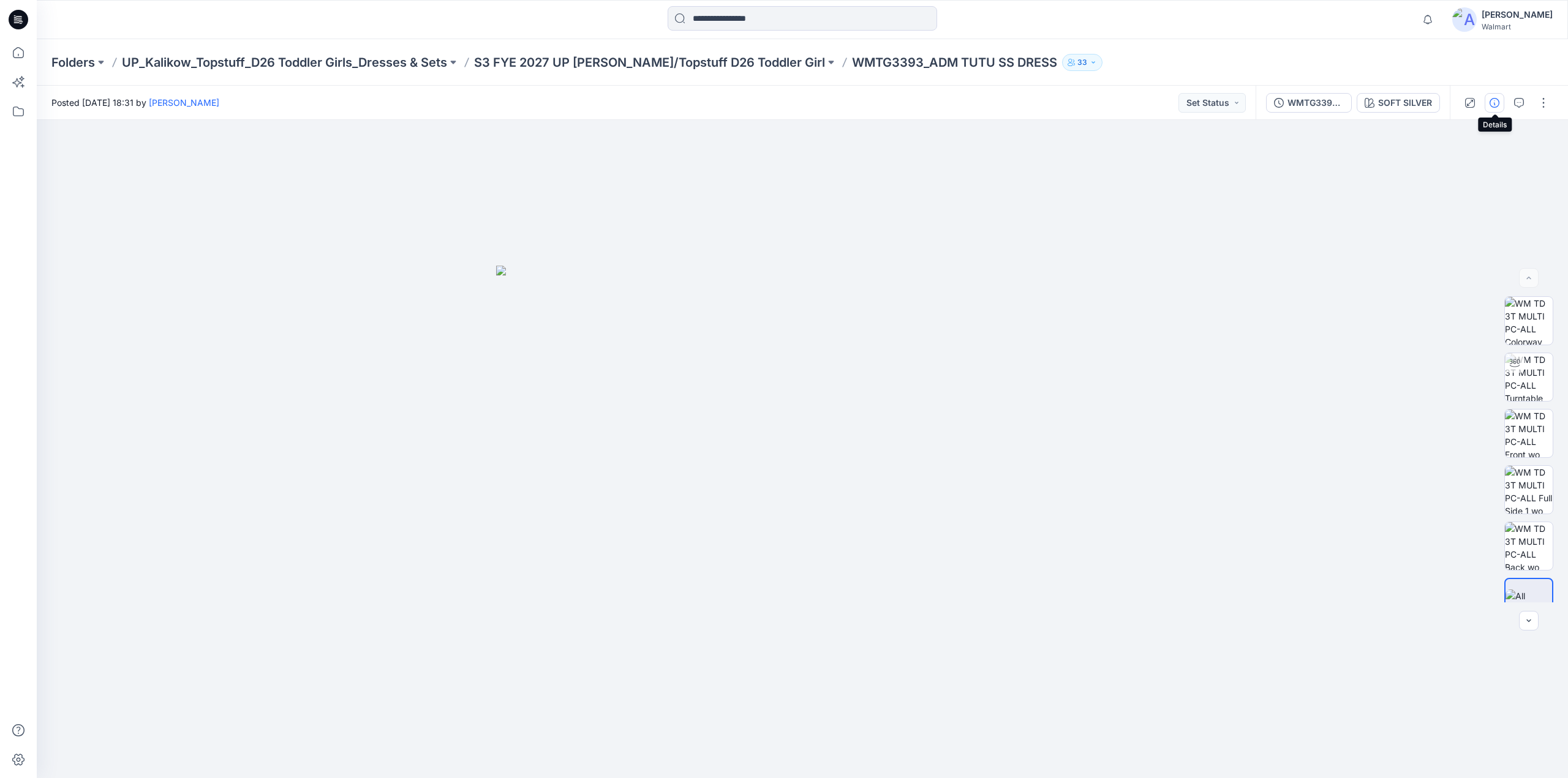
click at [1496, 102] on icon "button" at bounding box center [1494, 103] width 10 height 10
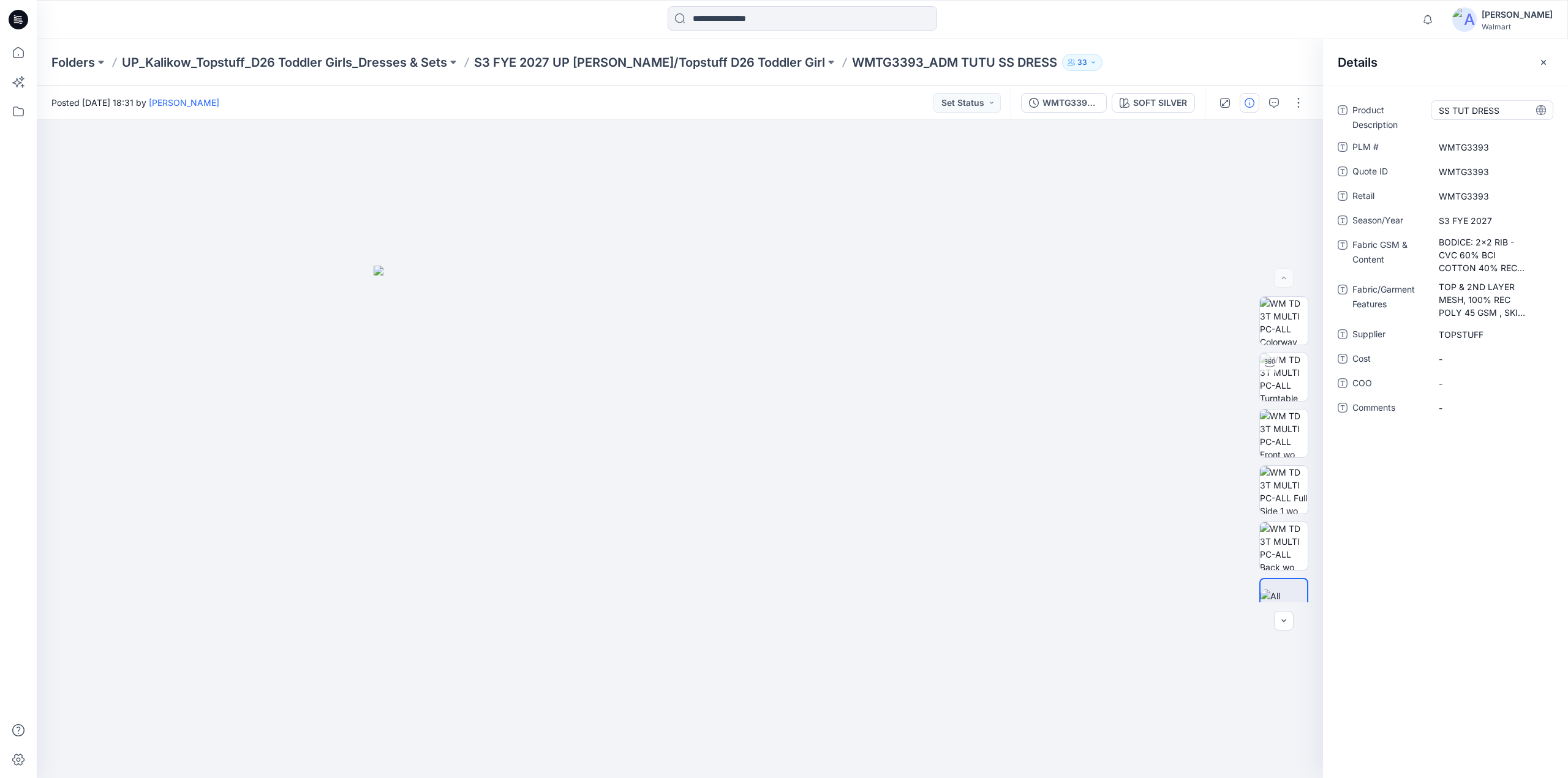
click at [1442, 112] on Description "SS TUT DRESS" at bounding box center [1492, 110] width 107 height 13
click at [1442, 112] on textarea "**********" at bounding box center [1492, 110] width 123 height 20
type textarea "**********"
click at [571, 59] on p "S3 FYE 2027 UP [PERSON_NAME]/Topstuff D26 Toddler Girl" at bounding box center [650, 62] width 351 height 18
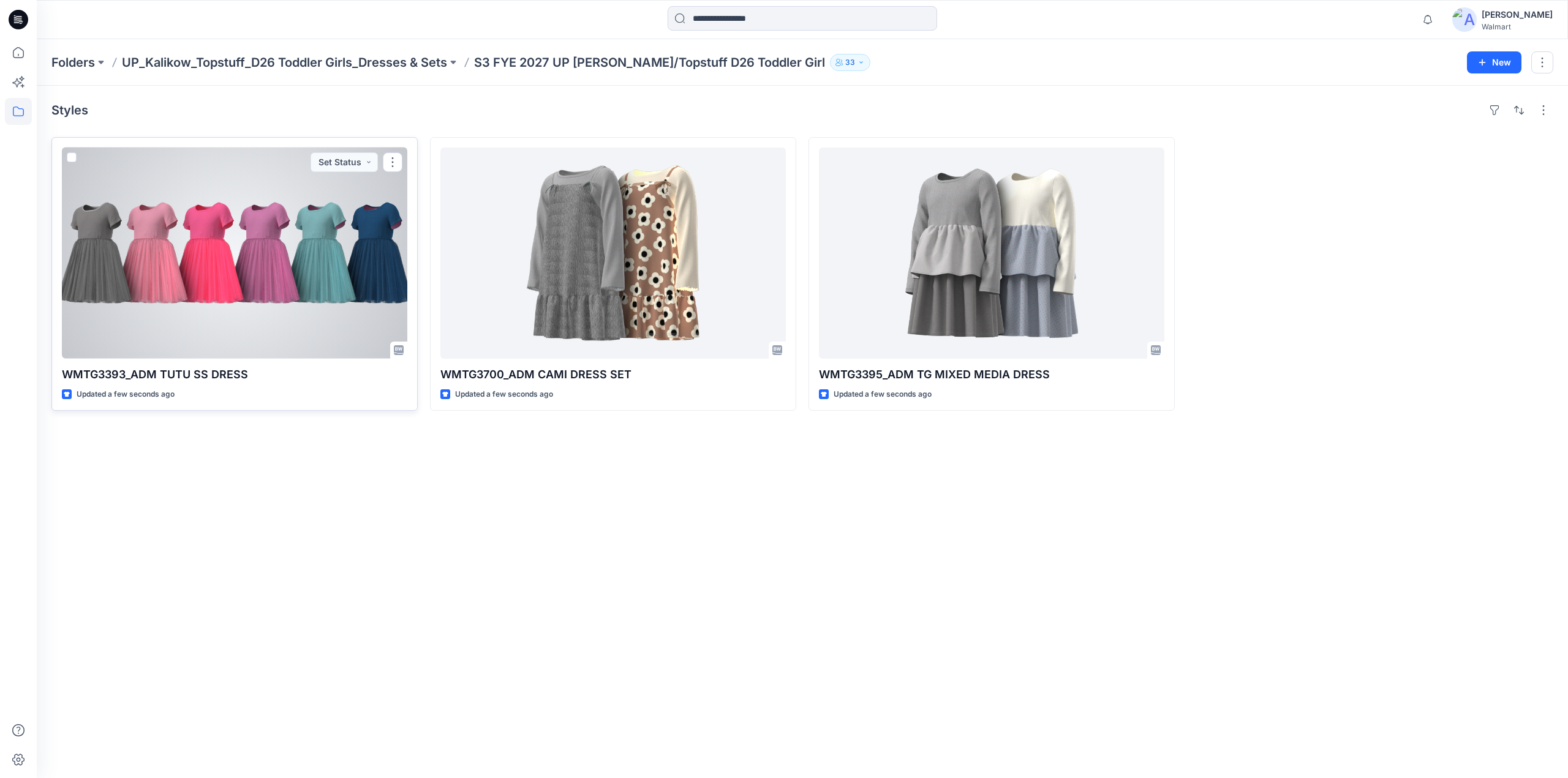
click at [324, 227] on div at bounding box center [235, 253] width 346 height 211
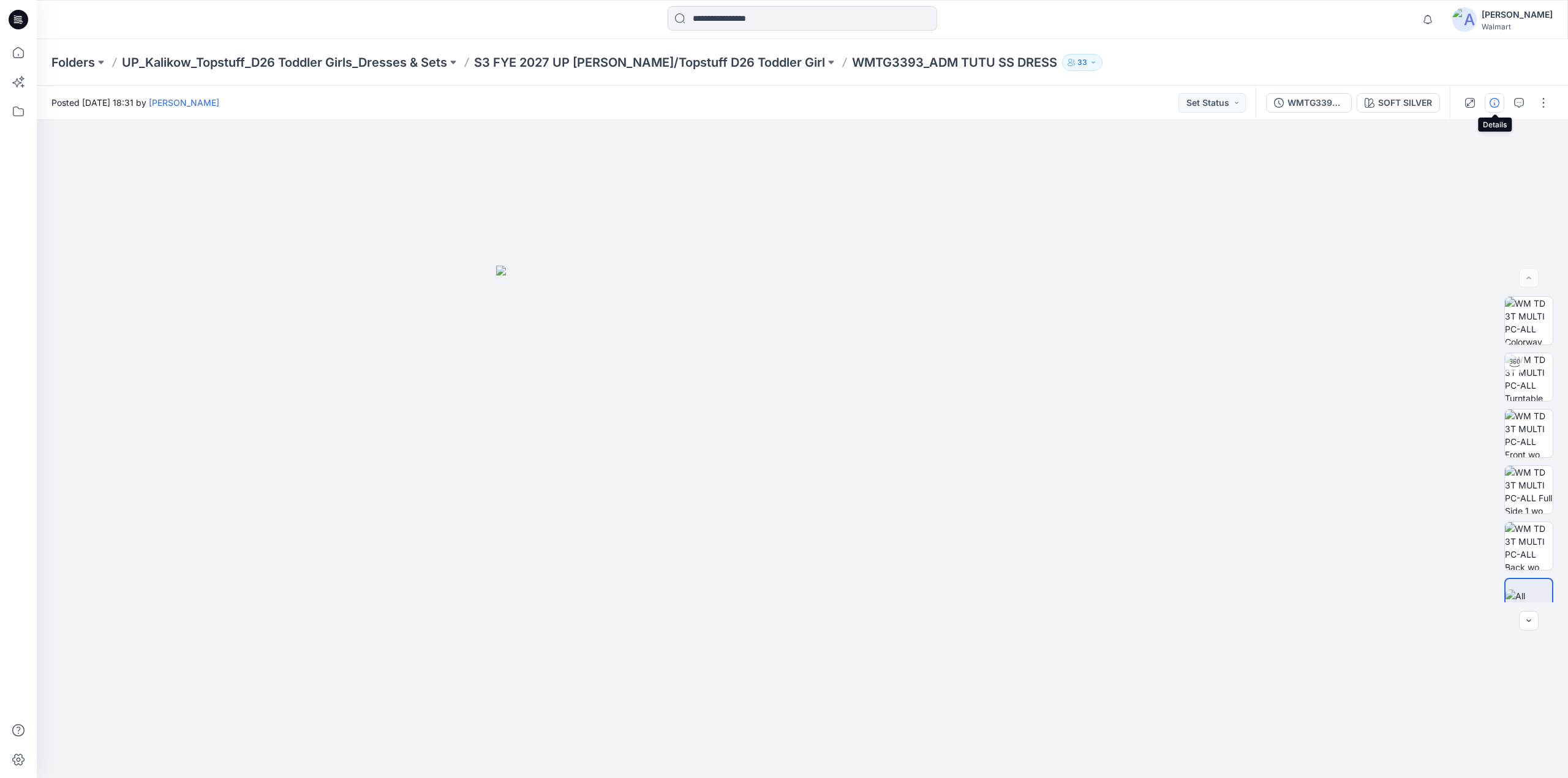
click at [1496, 99] on icon "button" at bounding box center [1494, 103] width 10 height 10
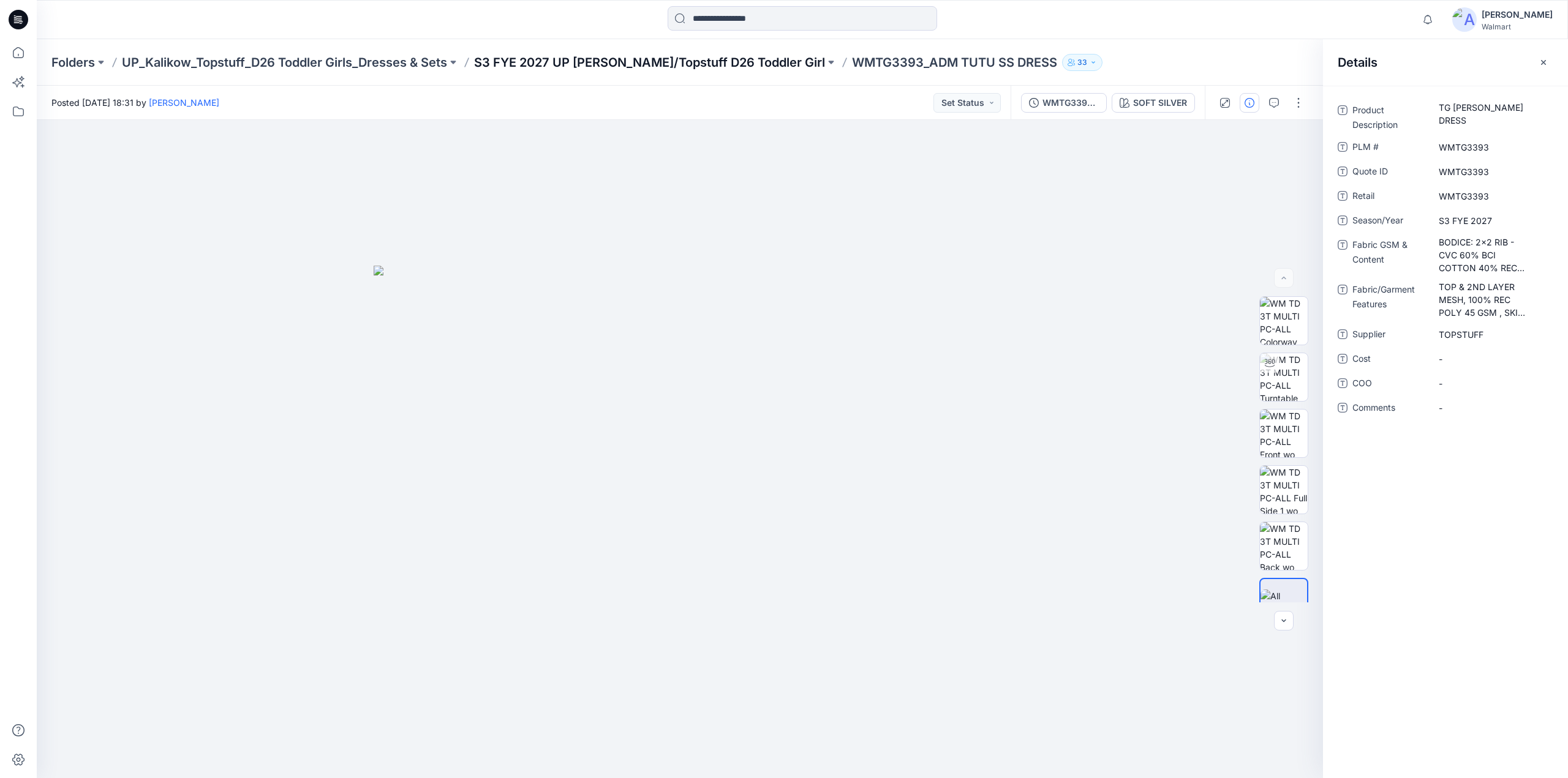
click at [678, 64] on p "S3 FYE 2027 UP [PERSON_NAME]/Topstuff D26 Toddler Girl" at bounding box center [650, 62] width 351 height 18
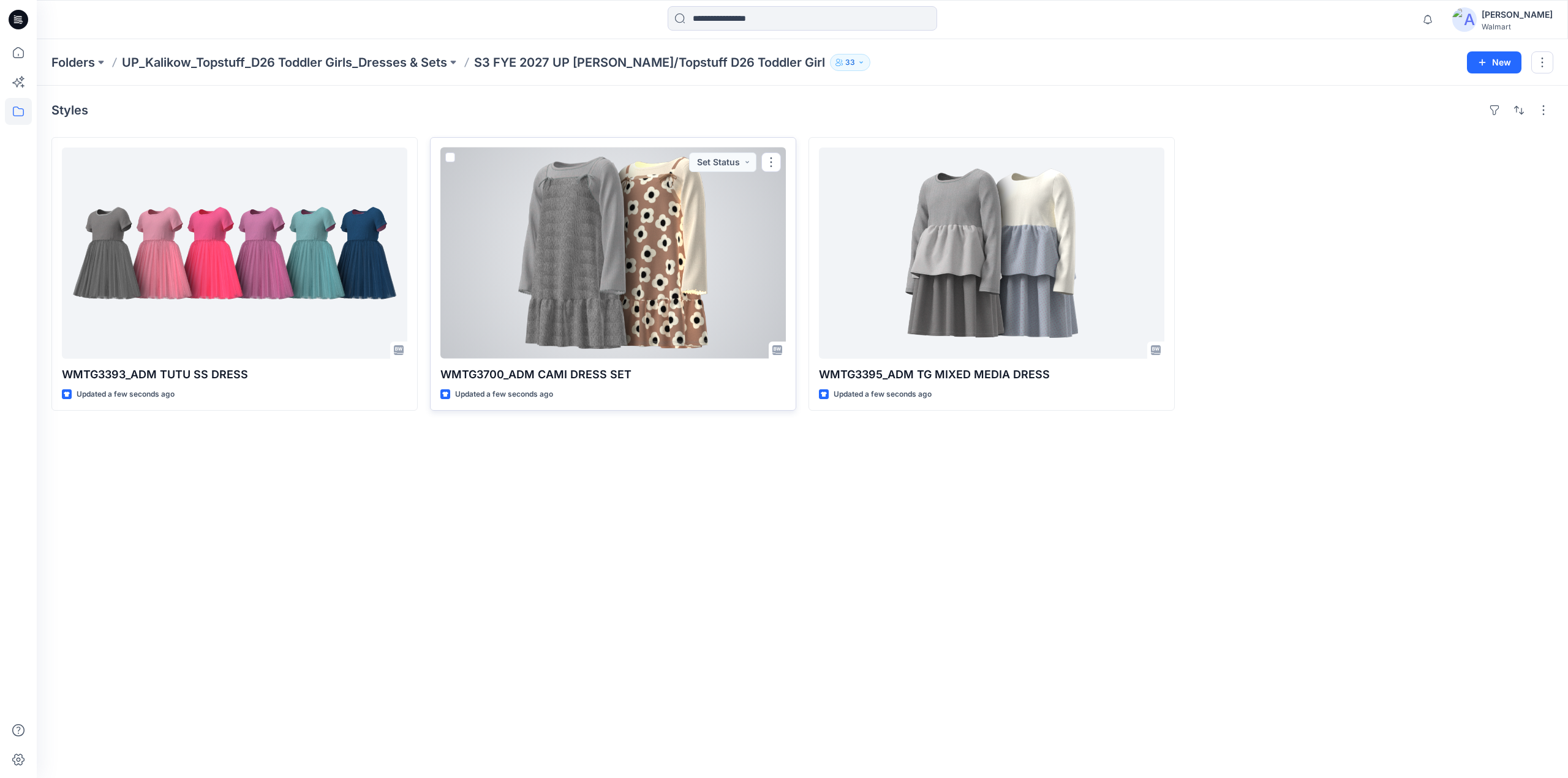
click at [657, 204] on div at bounding box center [613, 253] width 346 height 211
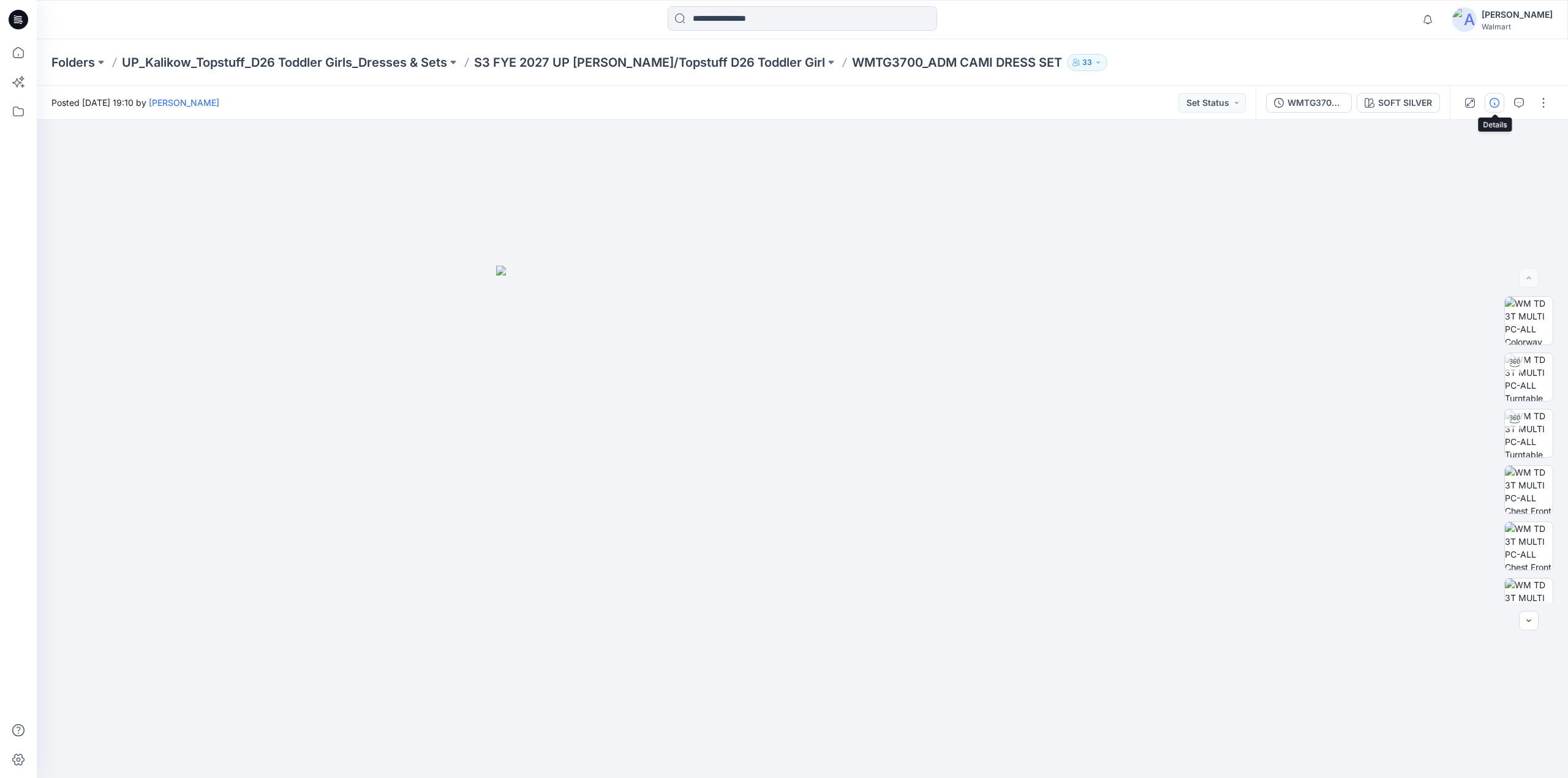
click at [1496, 100] on icon "button" at bounding box center [1494, 103] width 10 height 10
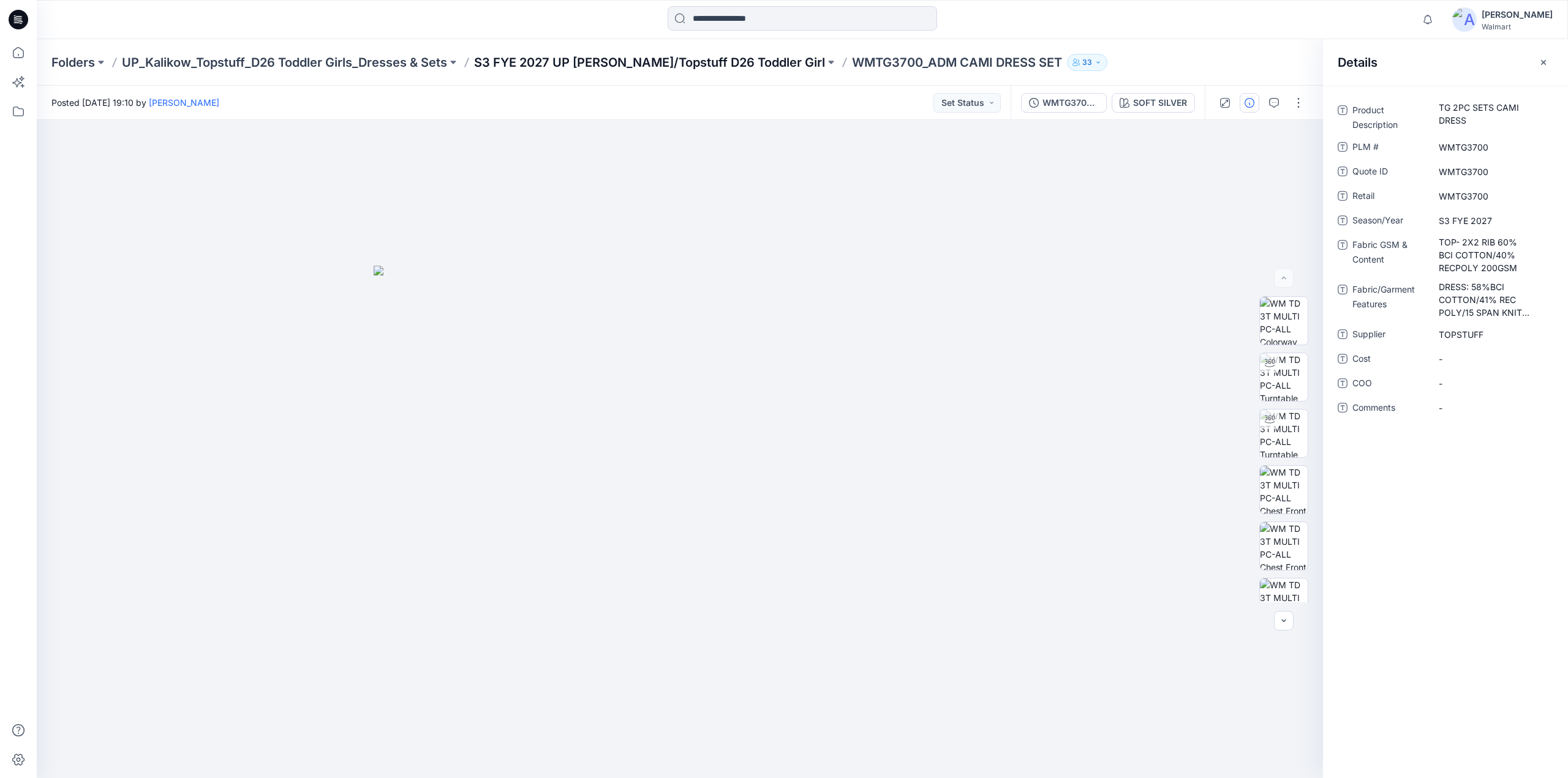
click at [695, 65] on p "S3 FYE 2027 UP [PERSON_NAME]/Topstuff D26 Toddler Girl" at bounding box center [650, 62] width 351 height 18
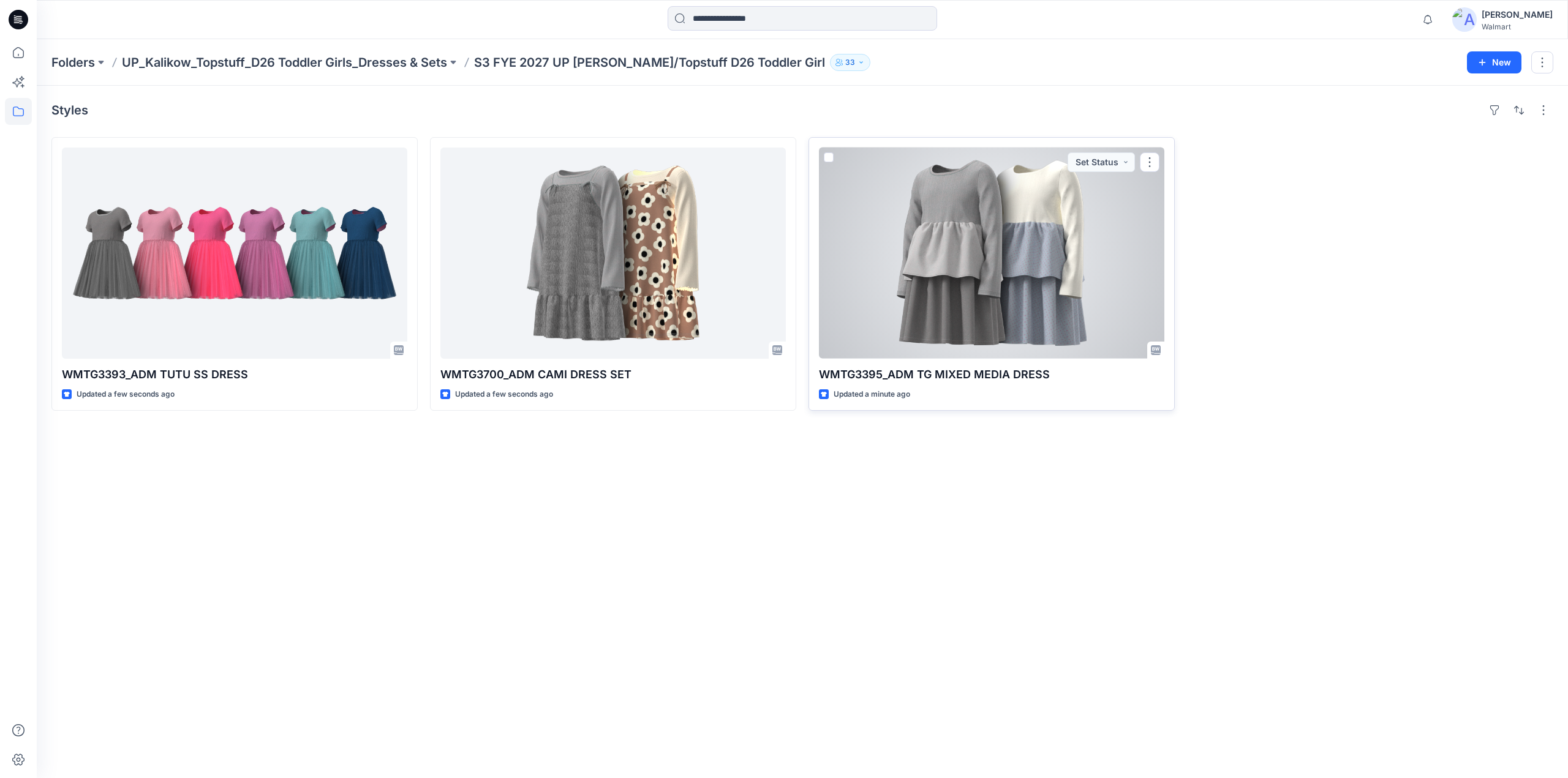
click at [1010, 174] on div at bounding box center [992, 253] width 346 height 211
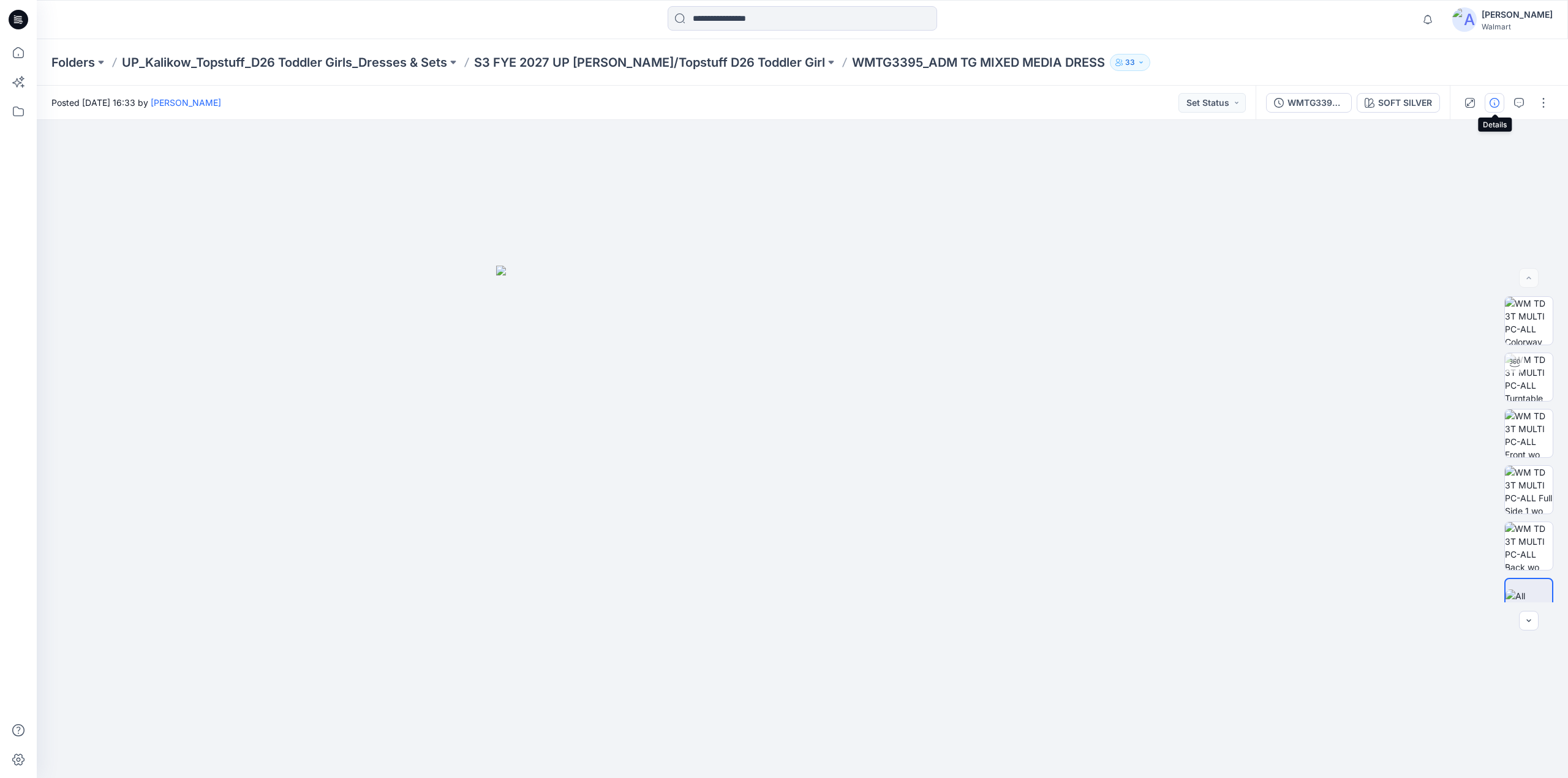
click at [1492, 104] on icon "button" at bounding box center [1494, 103] width 10 height 10
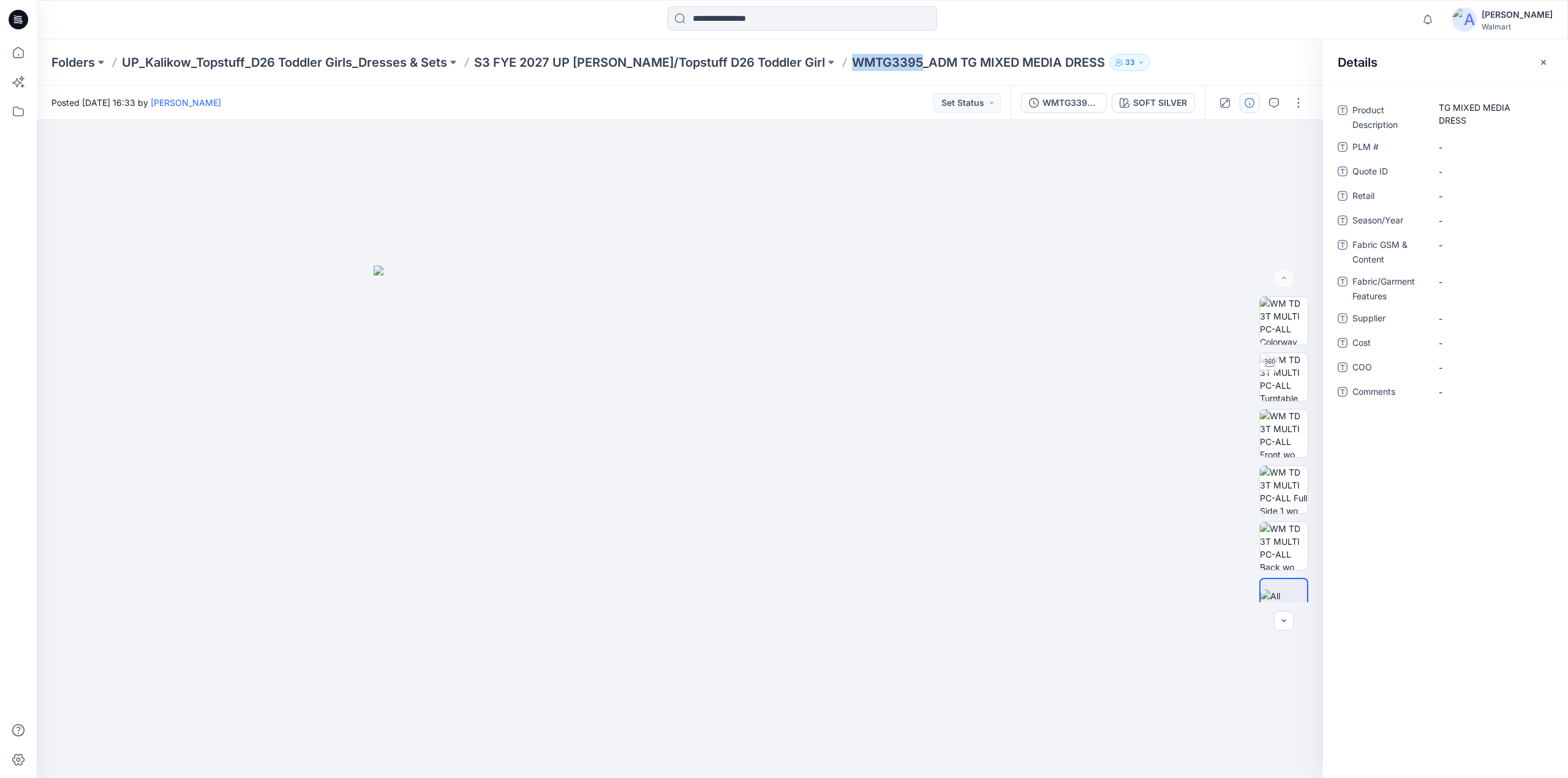
drag, startPoint x: 800, startPoint y: 70, endPoint x: 872, endPoint y: 72, distance: 72.0
click at [872, 72] on div "Folders UP_Kalikow_Topstuff_D26 Toddler Girls_Dresses & Sets S3 FYE 2027 UP Kal…" at bounding box center [802, 62] width 1531 height 46
copy p "WMTG3395"
click at [1467, 145] on \ "-" at bounding box center [1492, 147] width 107 height 13
type textarea "********"
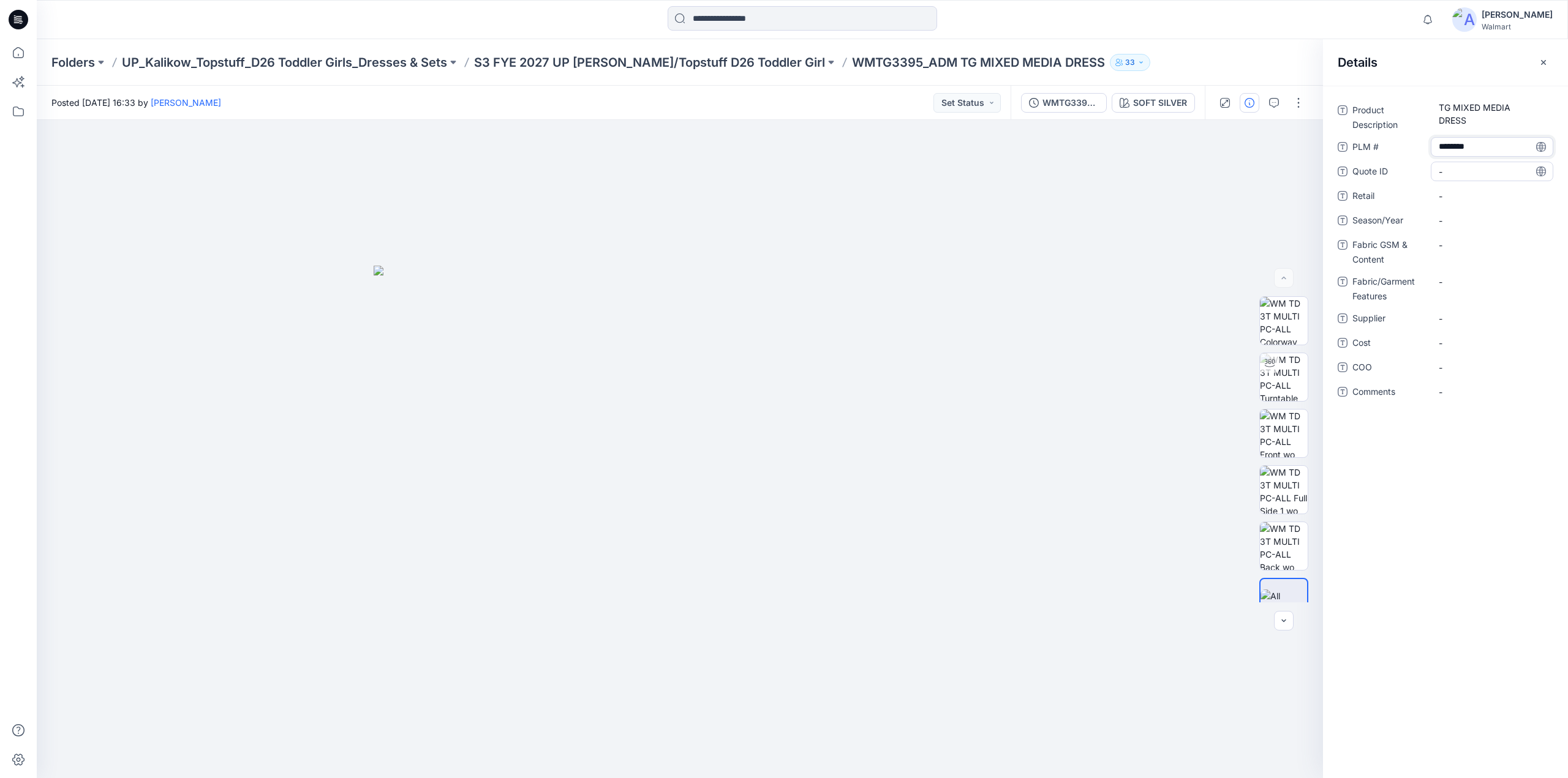
click at [1463, 166] on ID "-" at bounding box center [1492, 171] width 107 height 13
type textarea "********"
click at [1461, 196] on span "-" at bounding box center [1492, 196] width 107 height 13
type textarea "********"
drag, startPoint x: 476, startPoint y: 66, endPoint x: 553, endPoint y: 61, distance: 77.2
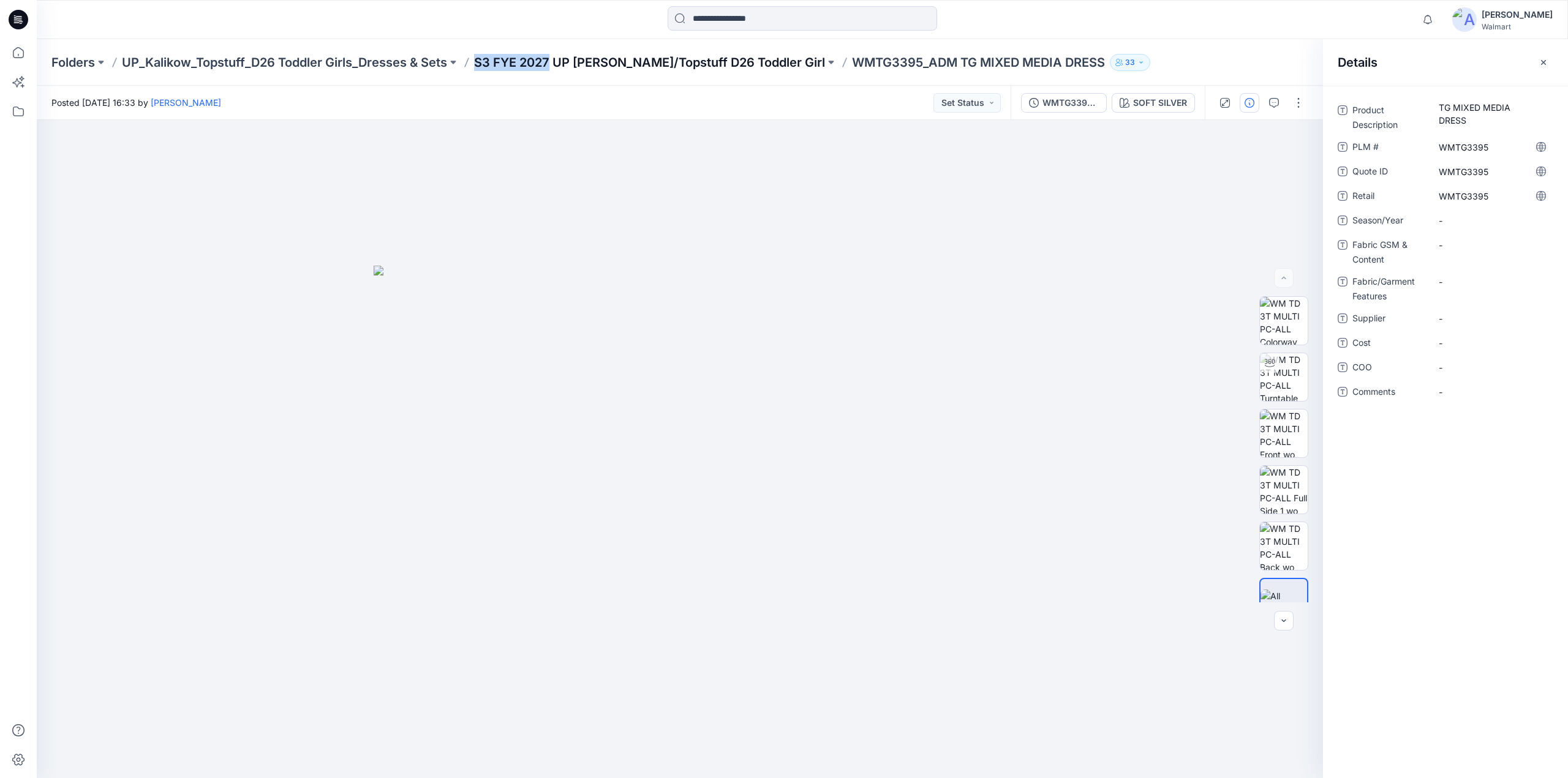
click at [553, 61] on div "Folders UP_Kalikow_Topstuff_D26 Toddler Girls_Dresses & Sets S3 FYE 2027 UP Kal…" at bounding box center [755, 62] width 1407 height 18
copy p "S3 FYE 2027"
click at [1455, 209] on div "Product Description TG MIXED MEDIA DRESS PLM # WMTG3395 Quote ID WMTG3395 Retai…" at bounding box center [1445, 258] width 216 height 316
click at [1453, 221] on span "-" at bounding box center [1492, 221] width 107 height 13
type textarea "**********"
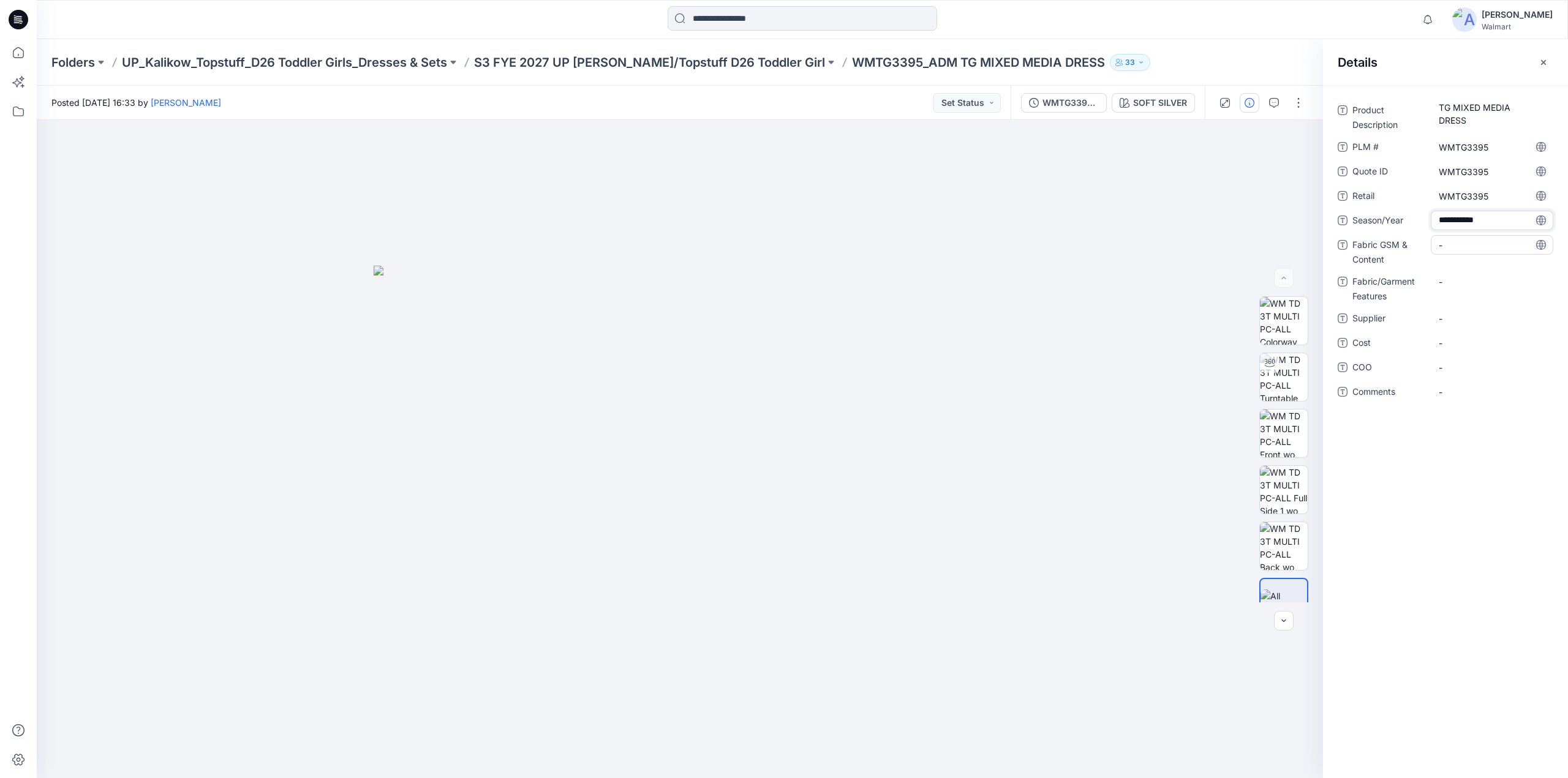
click at [1455, 245] on Content "-" at bounding box center [1492, 245] width 107 height 13
click at [1479, 242] on Content "-" at bounding box center [1492, 245] width 107 height 13
type textarea "**********"
click at [1523, 246] on Content "BODICE/SLEEVES:" at bounding box center [1492, 245] width 107 height 13
type textarea "**********"
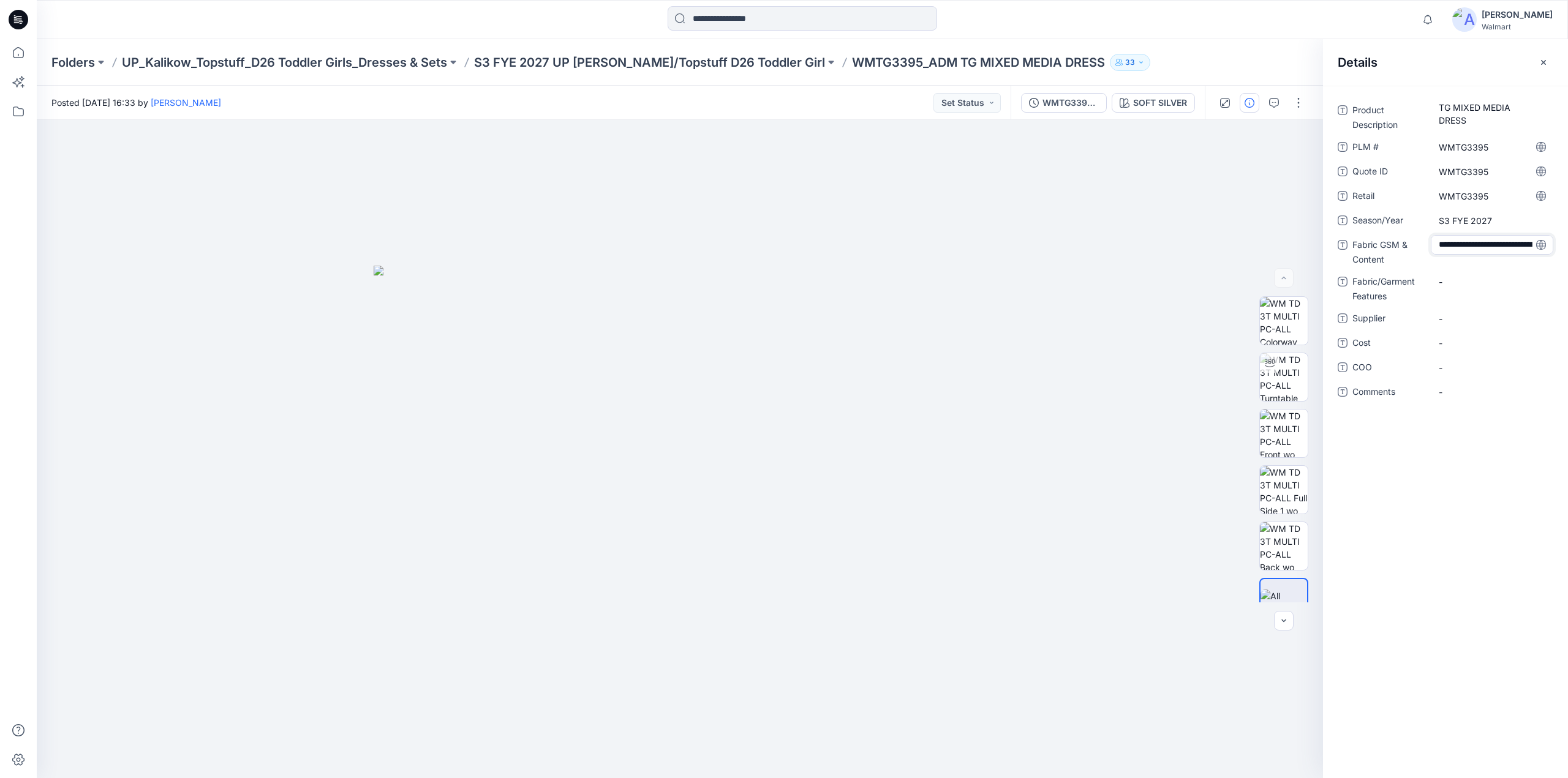
scroll to position [21, 0]
click at [1455, 282] on div "-" at bounding box center [1492, 290] width 123 height 20
type textarea "**********"
click at [1519, 286] on Features "FLOUNCE/SKIRT:" at bounding box center [1492, 289] width 107 height 13
type textarea "**********"
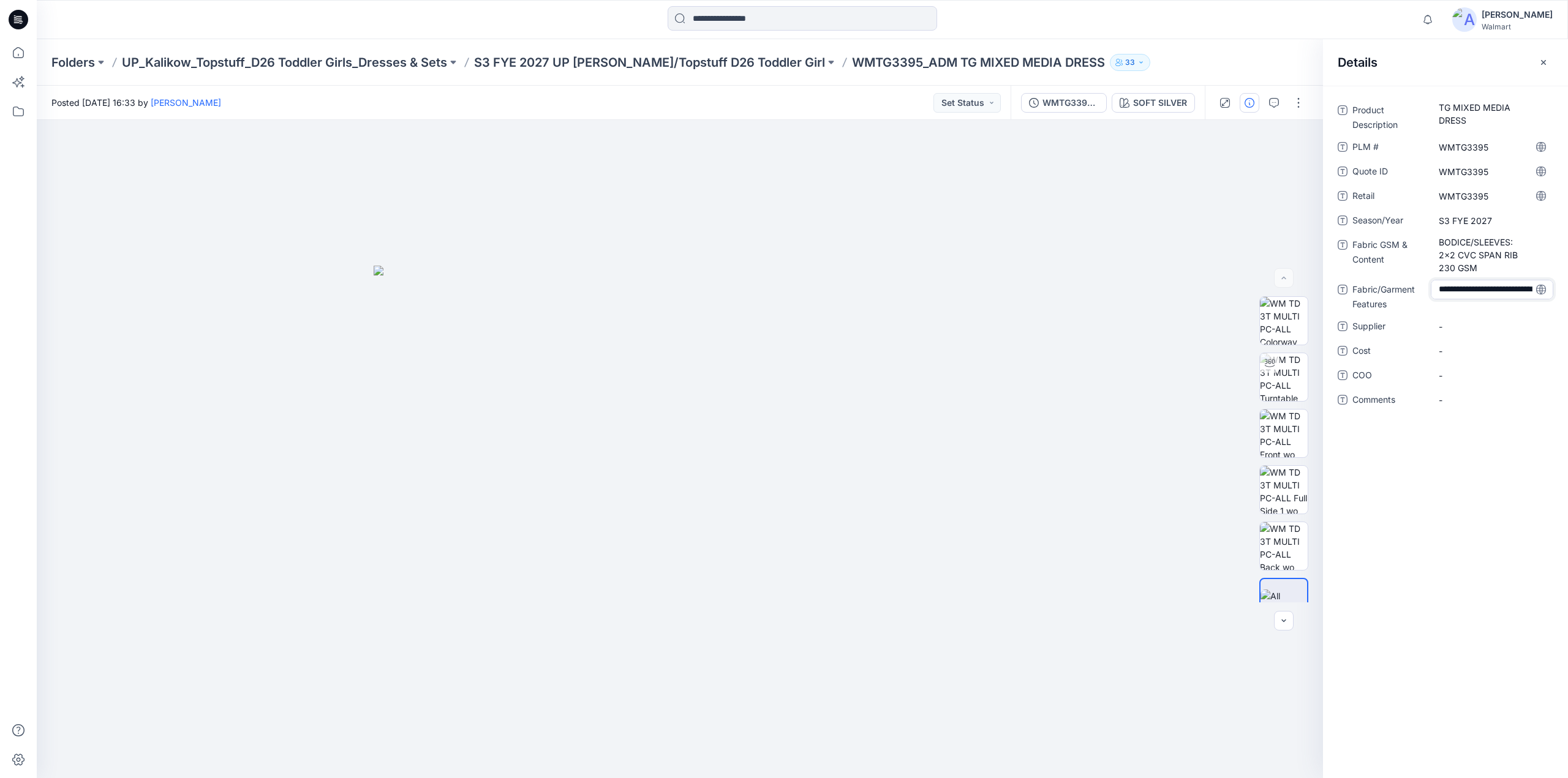
scroll to position [46, 0]
click at [1451, 334] on span "-" at bounding box center [1492, 334] width 107 height 13
type textarea "********"
click at [685, 58] on p "S3 FYE 2027 UP [PERSON_NAME]/Topstuff D26 Toddler Girl" at bounding box center [650, 62] width 351 height 18
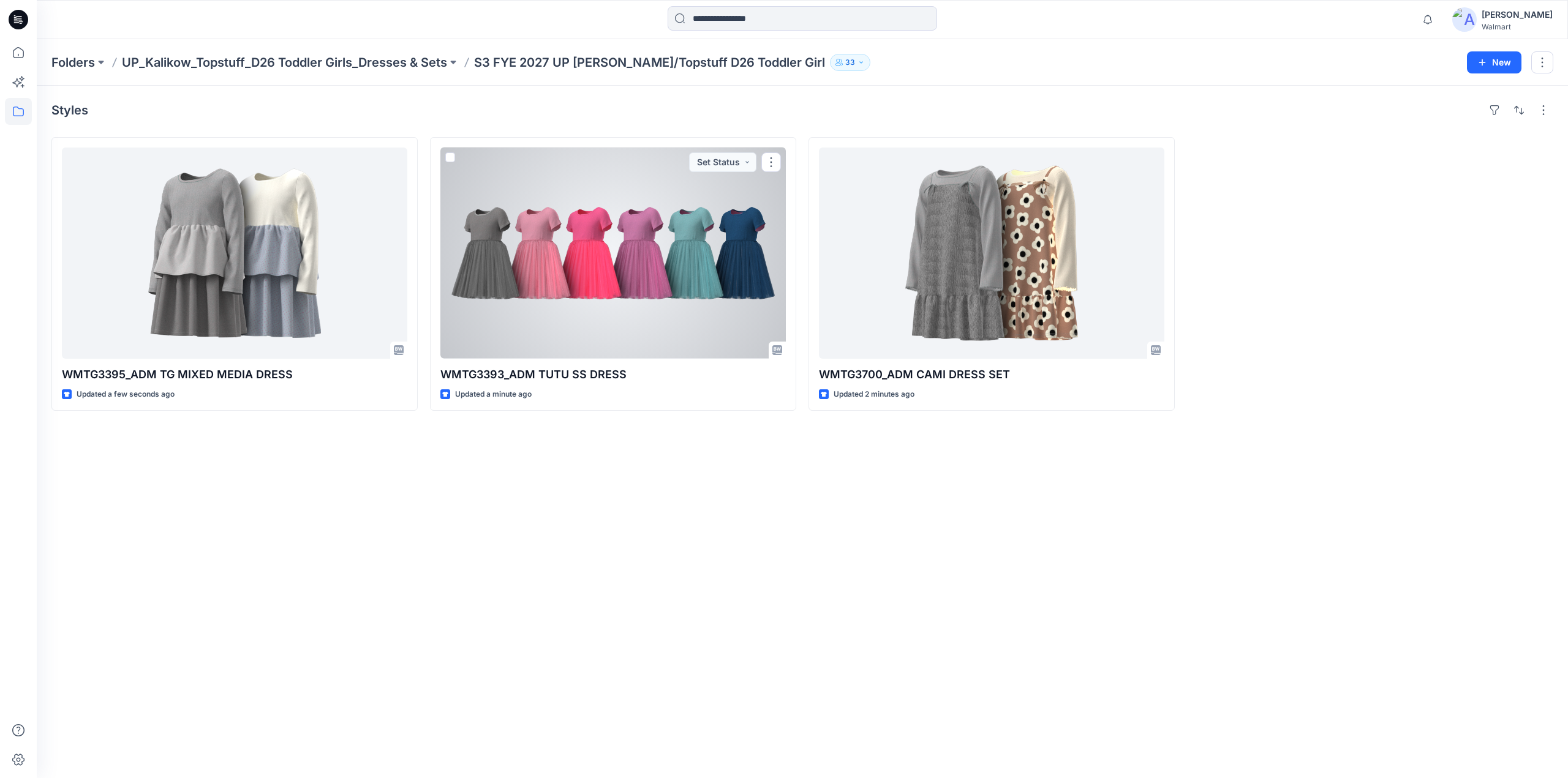
click at [640, 239] on div at bounding box center [613, 253] width 346 height 211
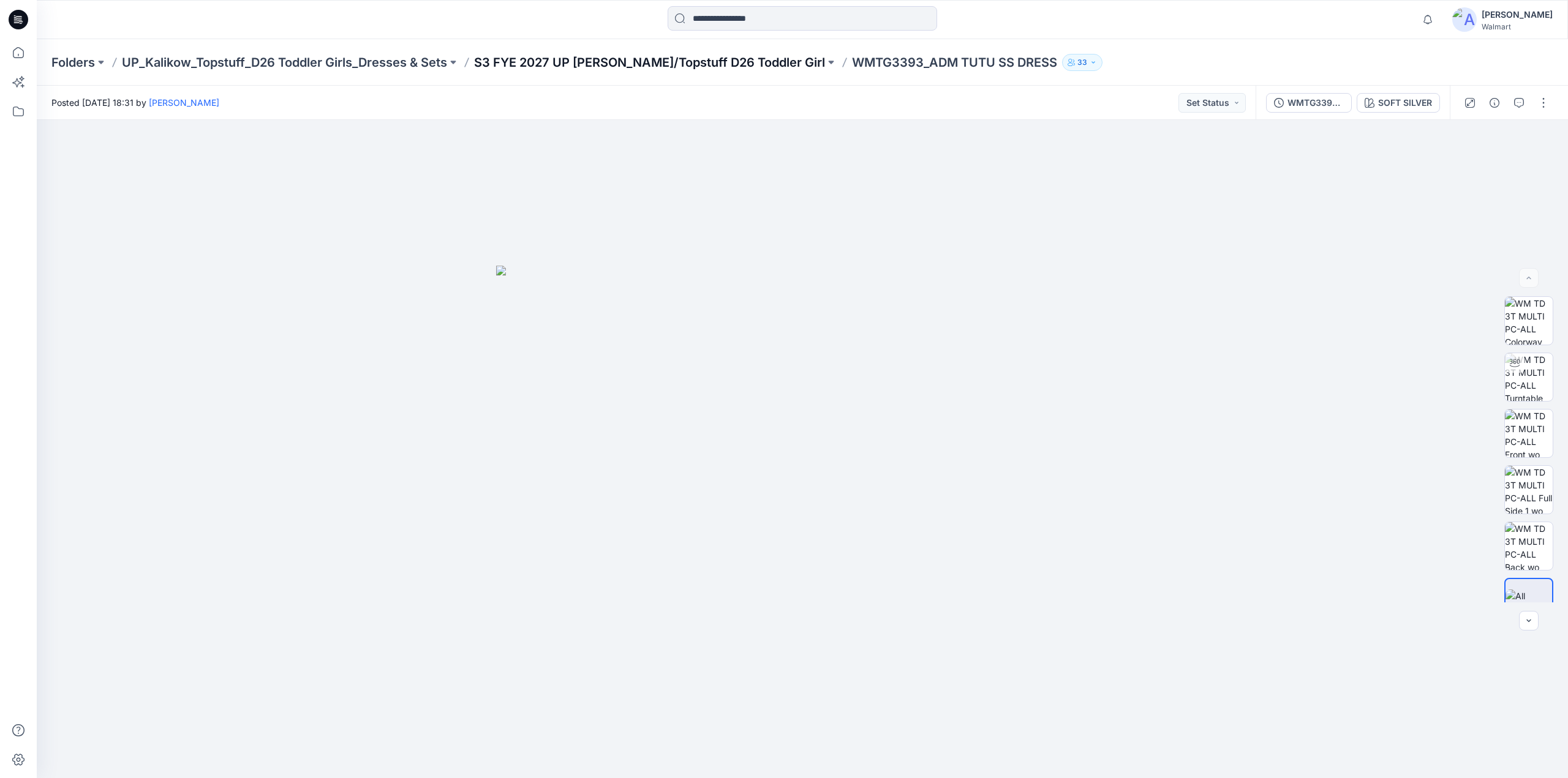
click at [704, 65] on p "S3 FYE 2027 UP Kalikow/Topstuff D26 Toddler Girl" at bounding box center [650, 62] width 351 height 18
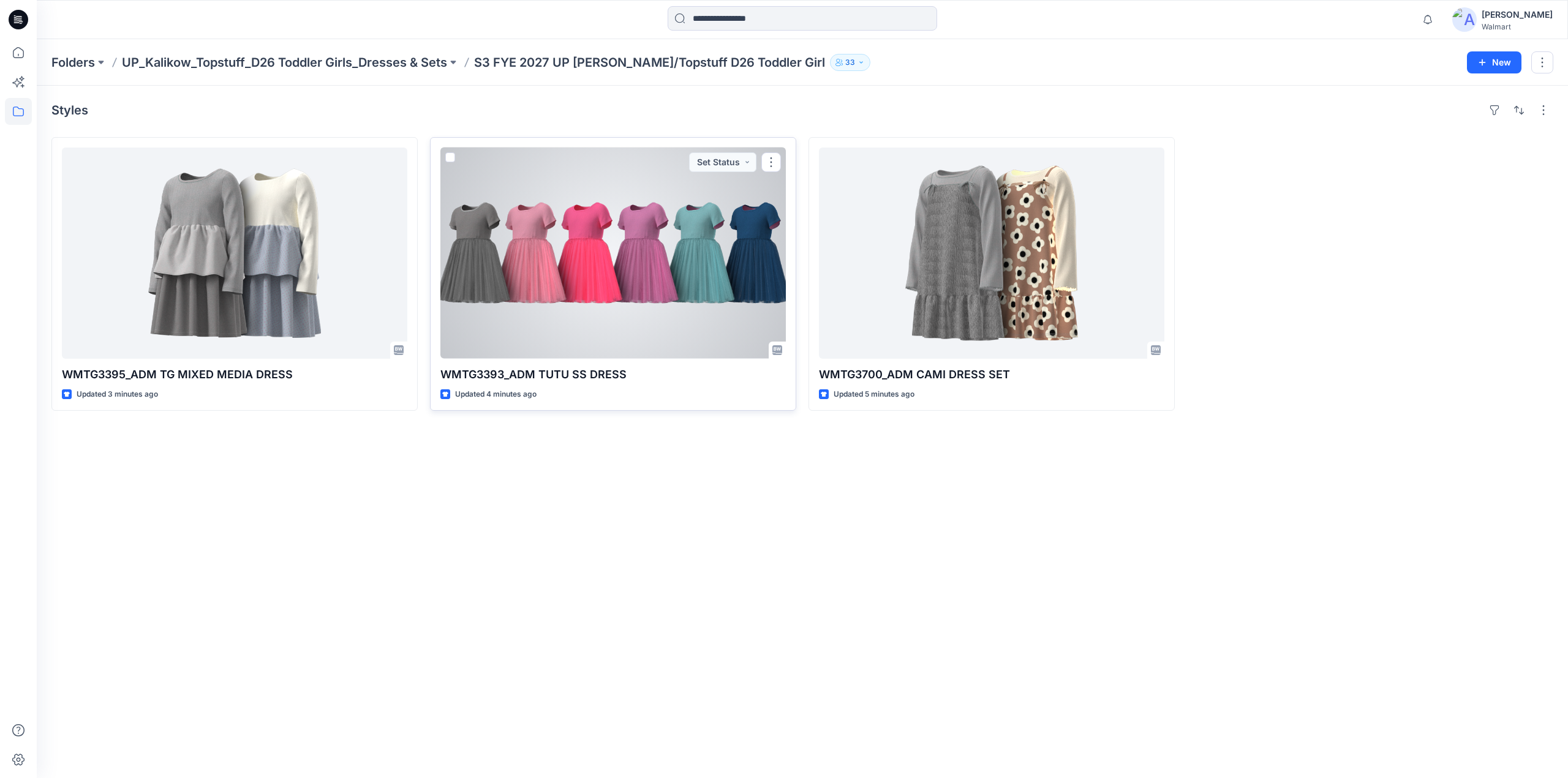
click at [656, 277] on div at bounding box center [613, 253] width 346 height 211
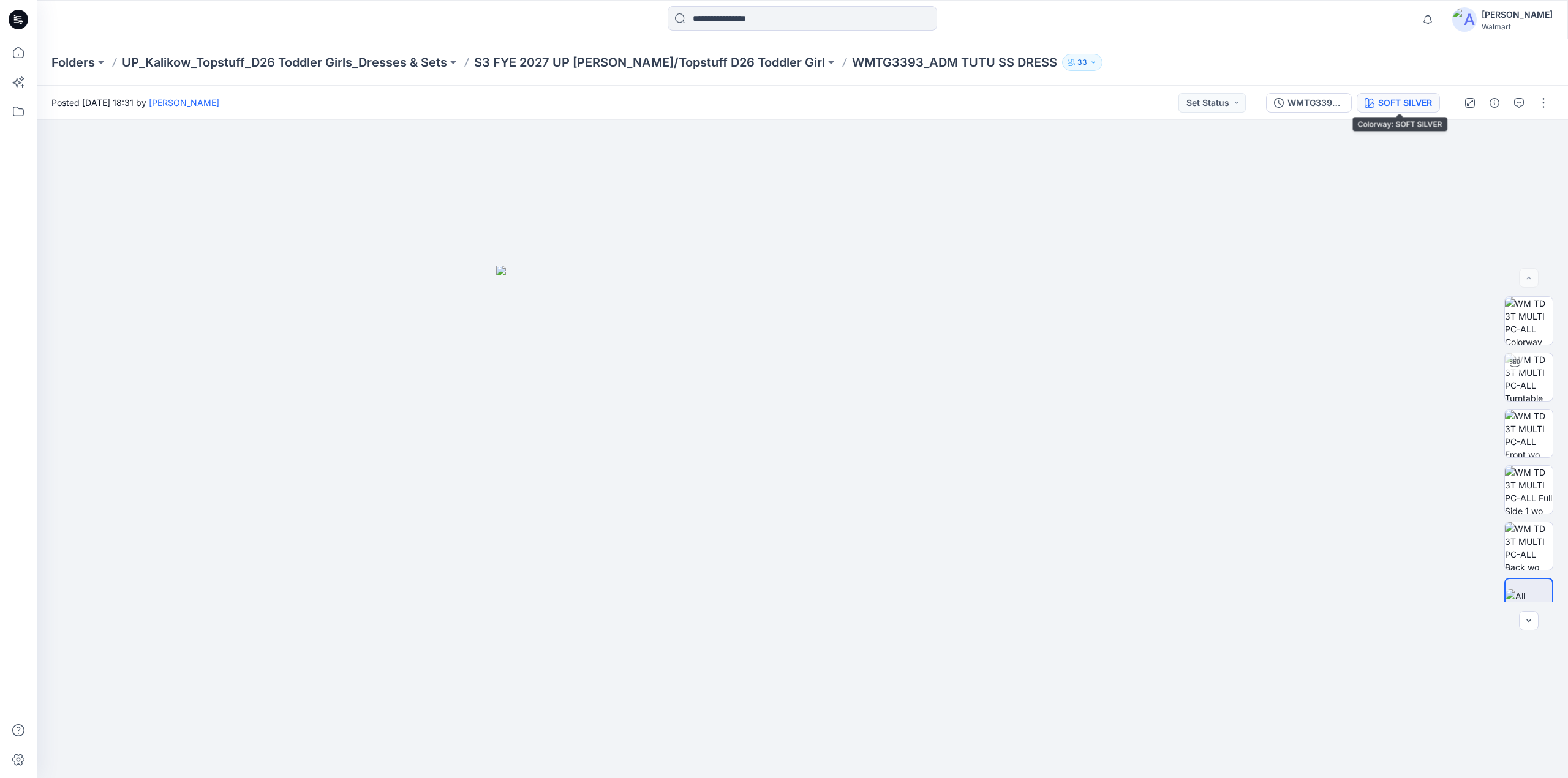
click at [1391, 102] on div "SOFT SILVER" at bounding box center [1405, 103] width 54 height 14
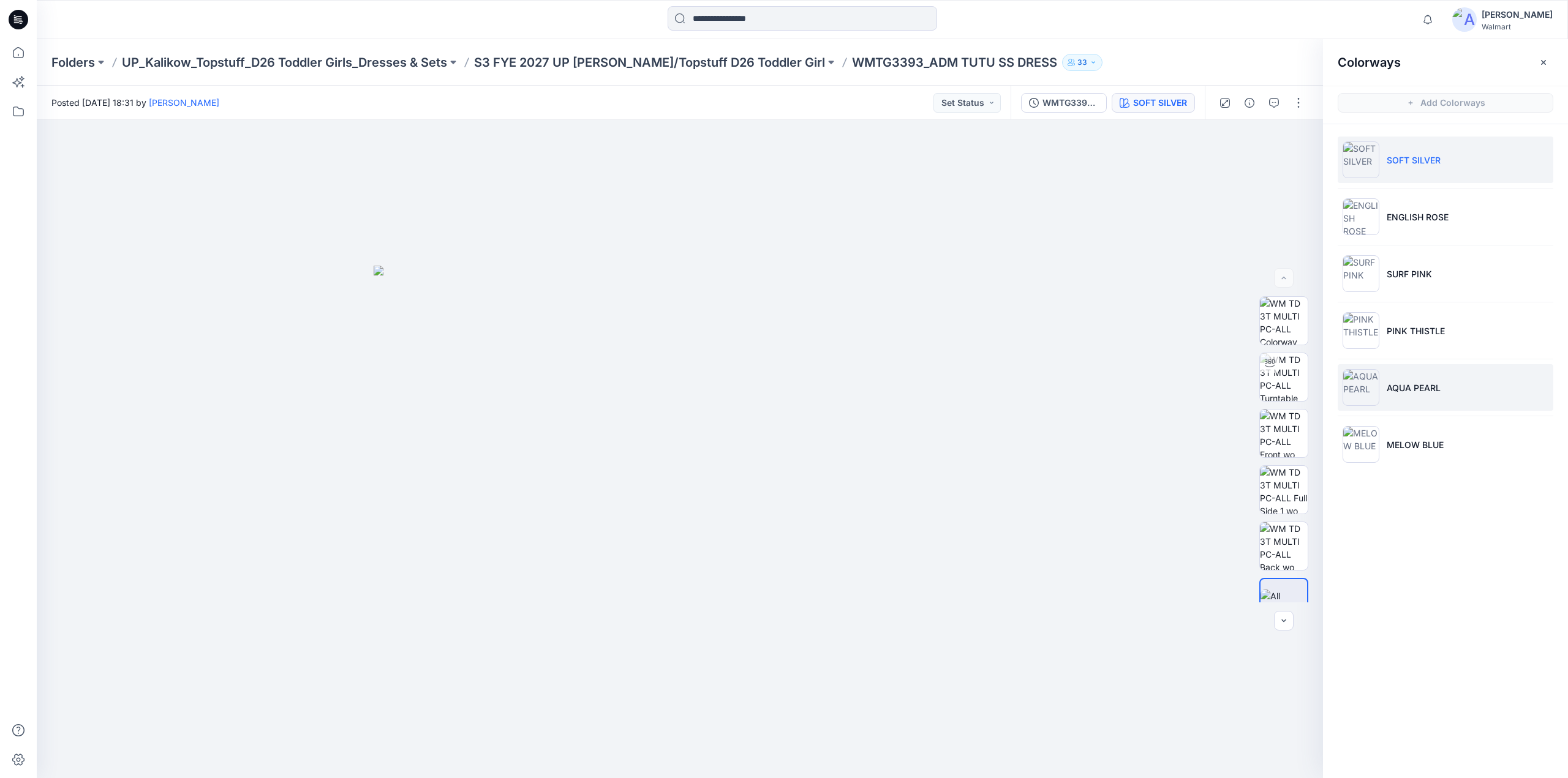
click at [1400, 390] on p "AQUA PEARL" at bounding box center [1413, 387] width 54 height 13
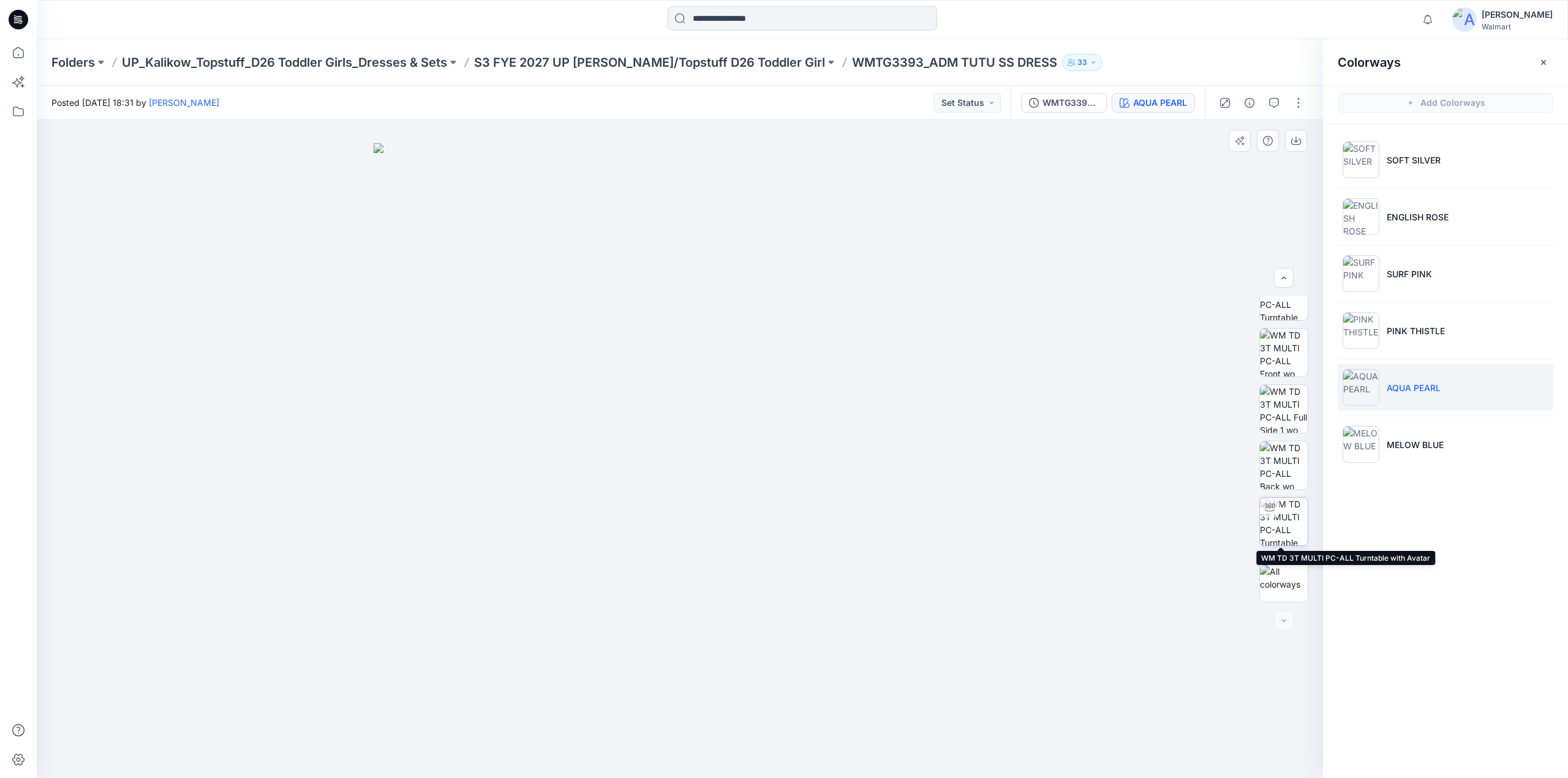
click at [1282, 515] on img at bounding box center [1283, 521] width 48 height 48
click at [762, 535] on div at bounding box center [679, 449] width 1286 height 658
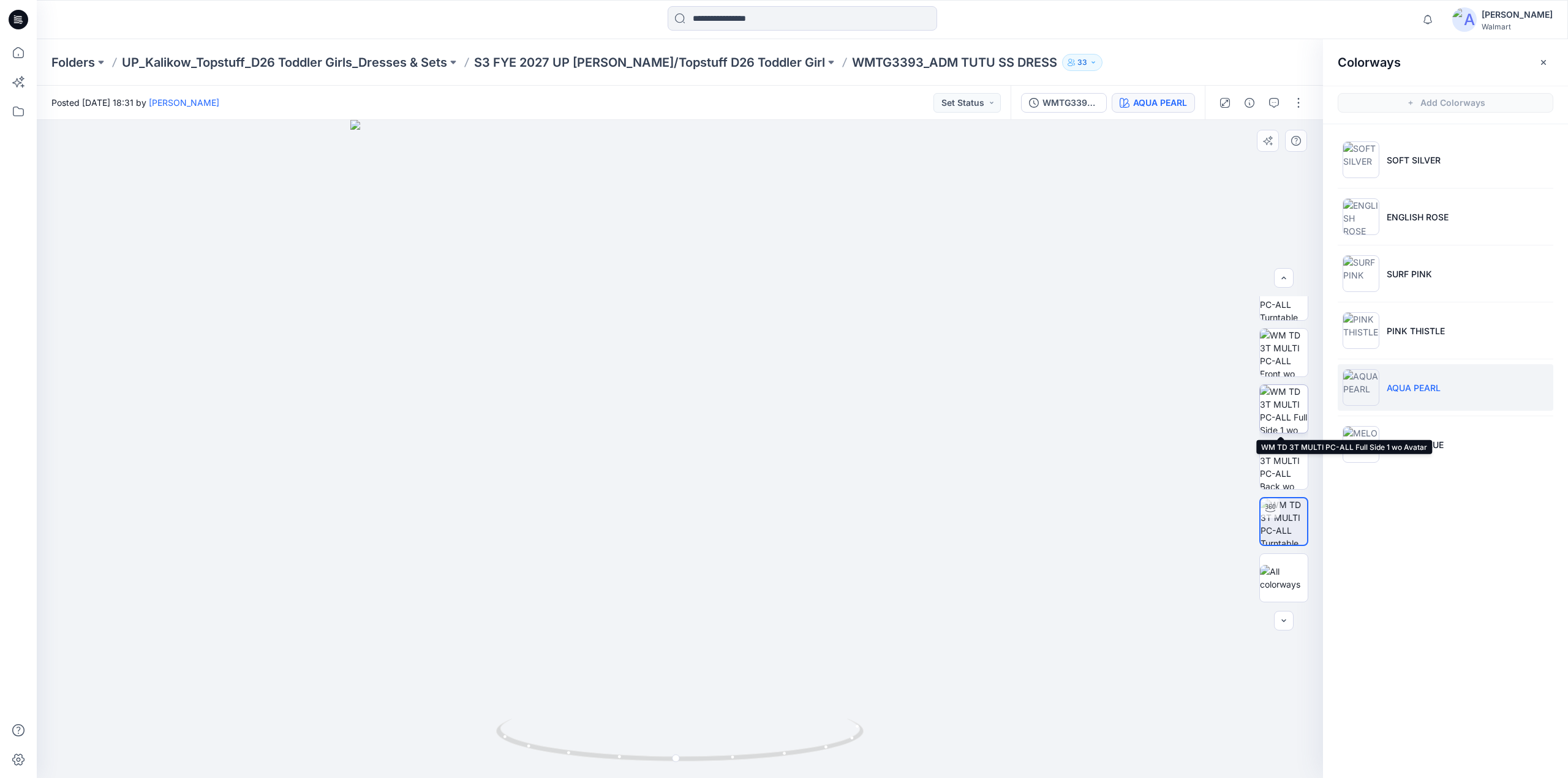
scroll to position [0, 0]
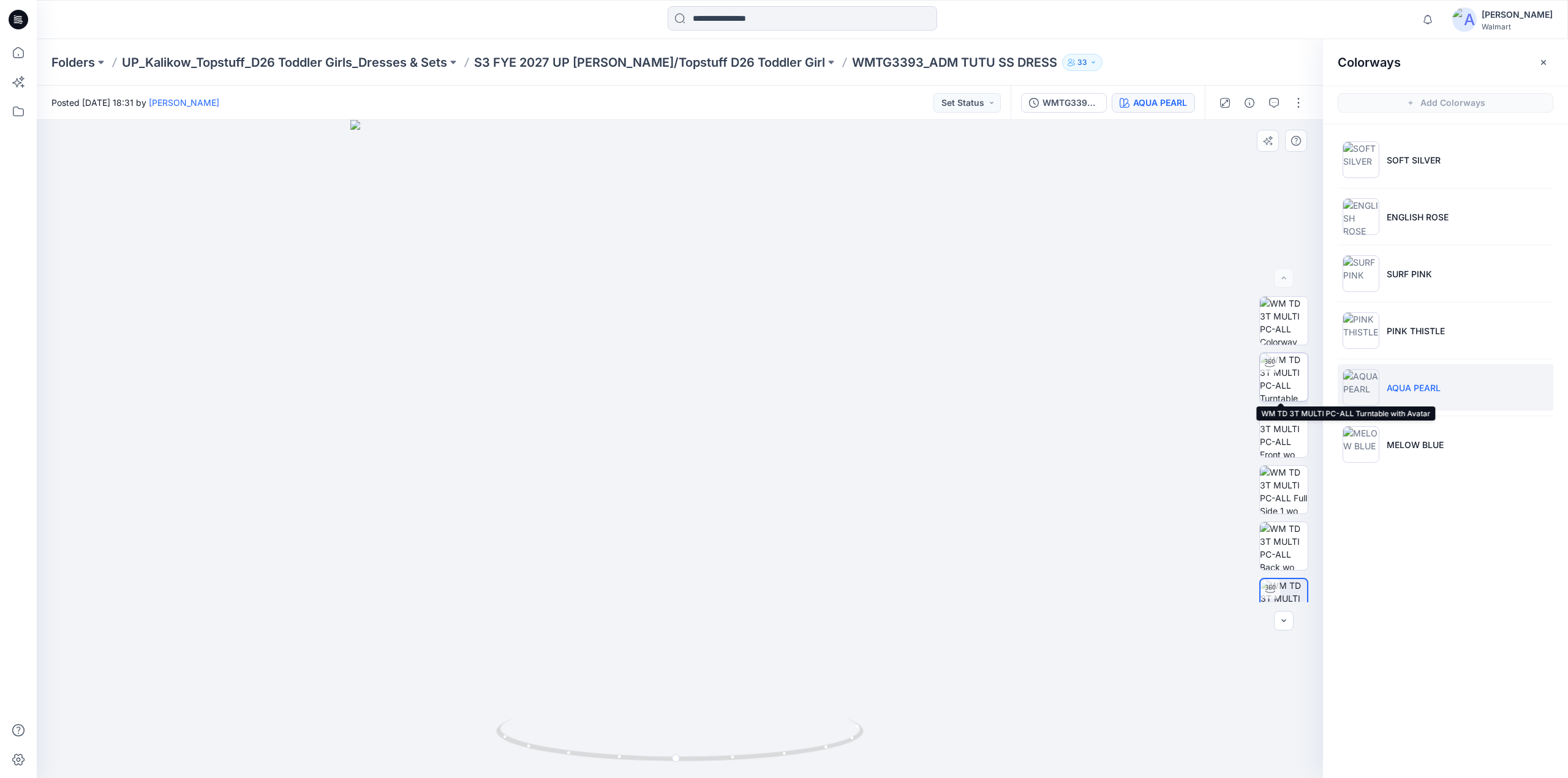
click at [1281, 381] on img at bounding box center [1283, 377] width 48 height 48
drag, startPoint x: 790, startPoint y: 524, endPoint x: 825, endPoint y: 514, distance: 36.4
click at [825, 514] on div at bounding box center [679, 449] width 1286 height 658
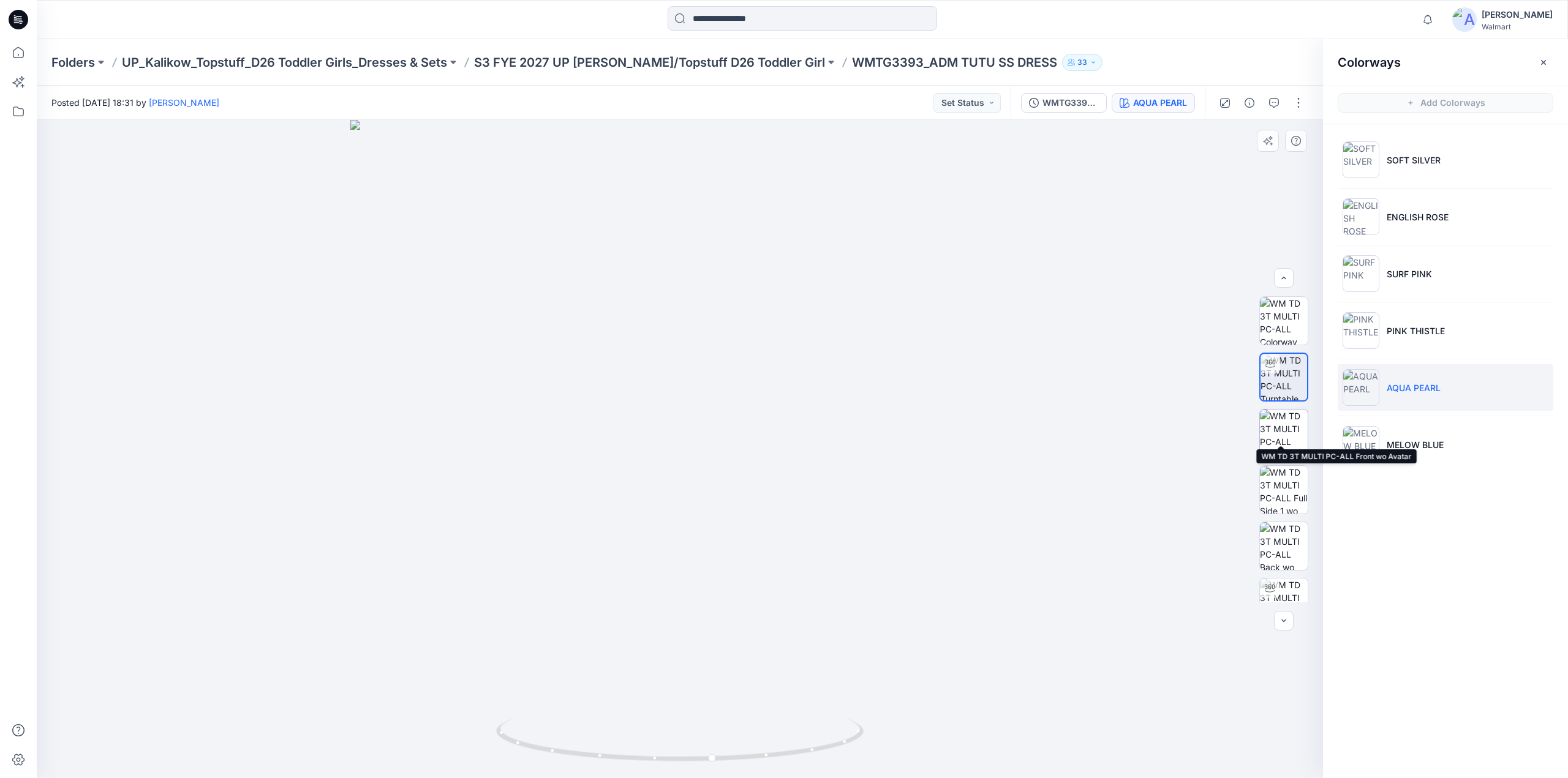
scroll to position [81, 0]
click at [648, 61] on p "S3 FYE 2027 UP Kalikow/Topstuff D26 Toddler Girl" at bounding box center [650, 62] width 351 height 18
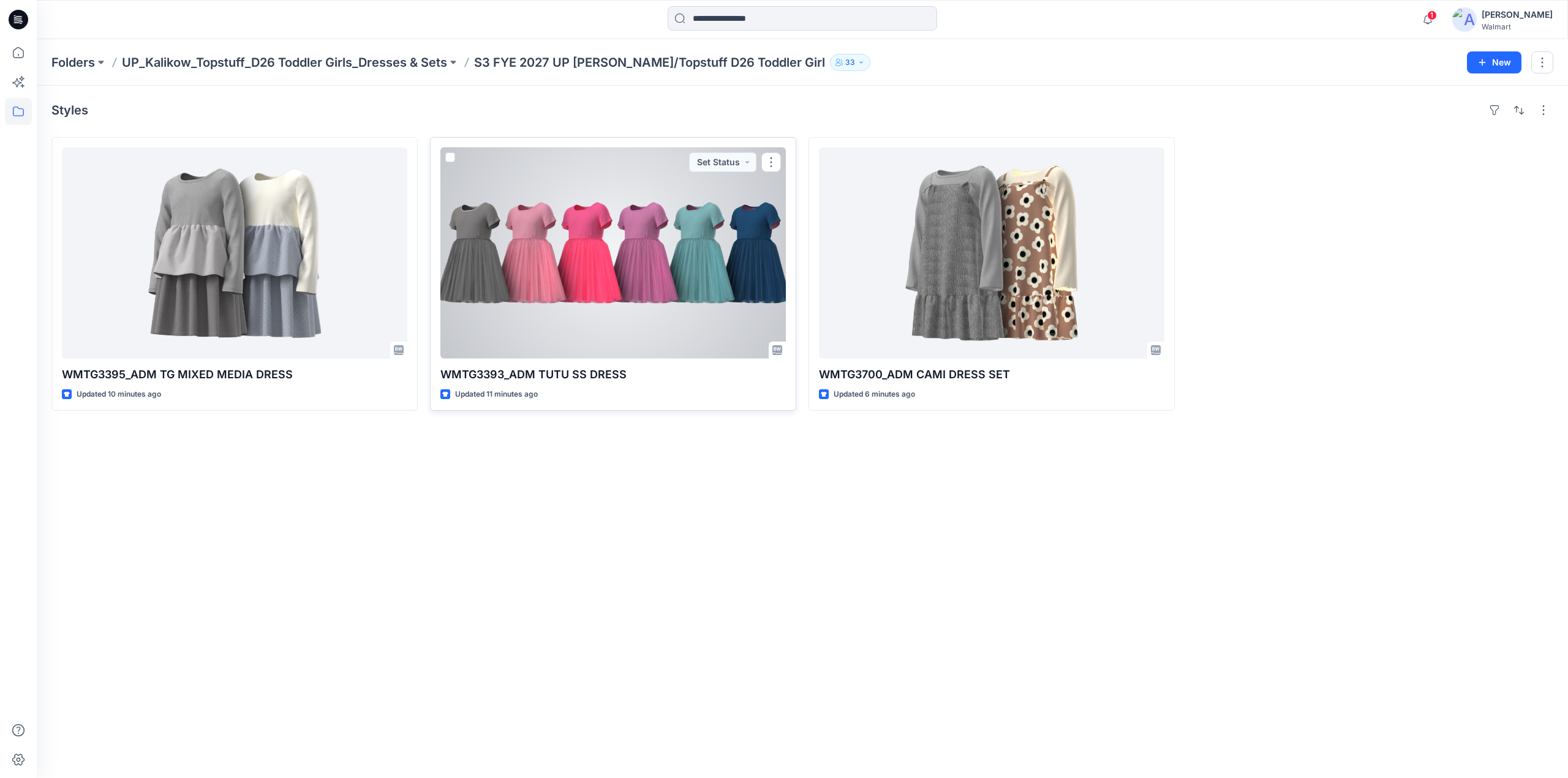
click at [570, 277] on div at bounding box center [613, 253] width 346 height 211
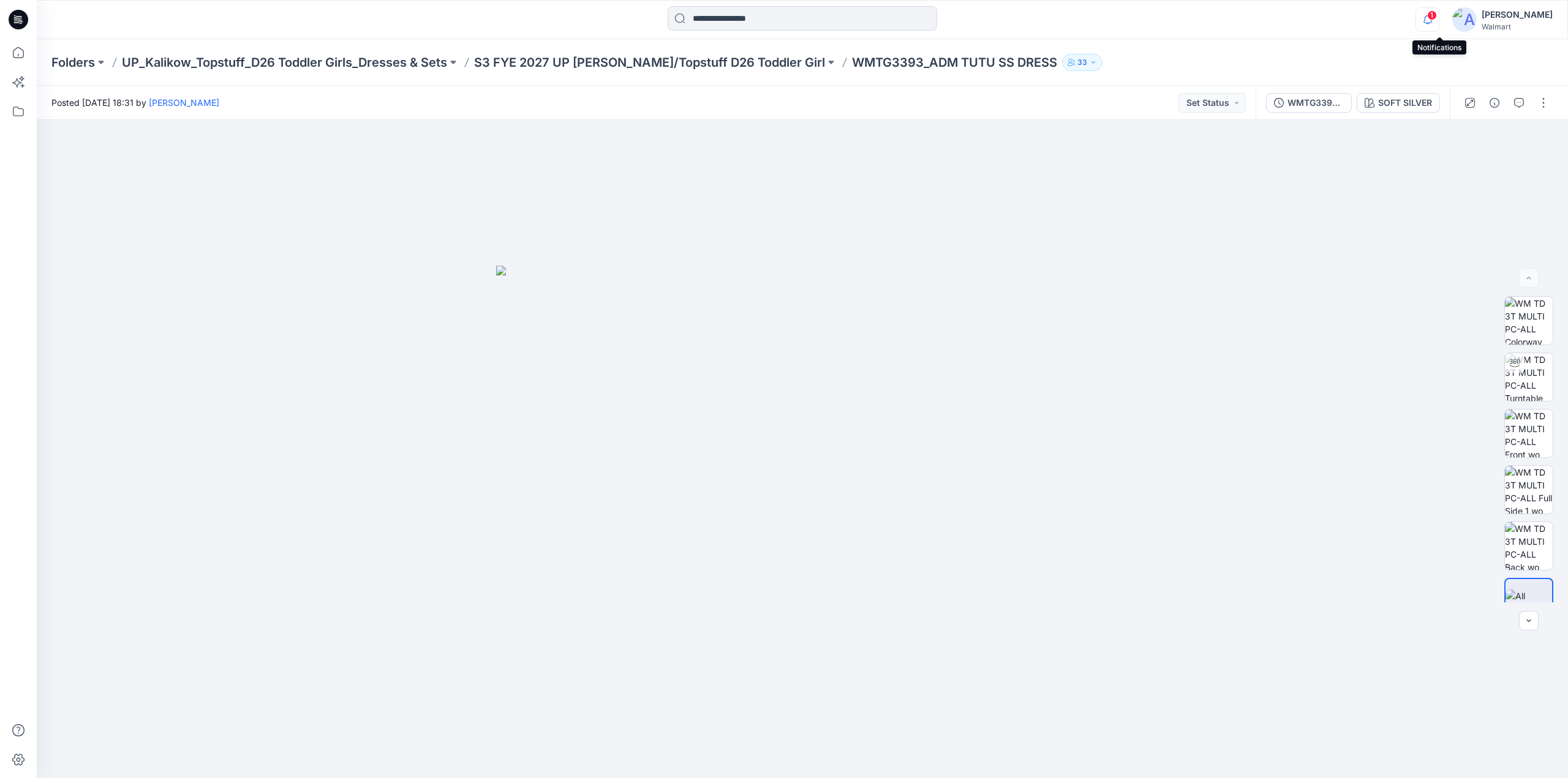
click at [1439, 19] on icon "button" at bounding box center [1428, 20] width 24 height 24
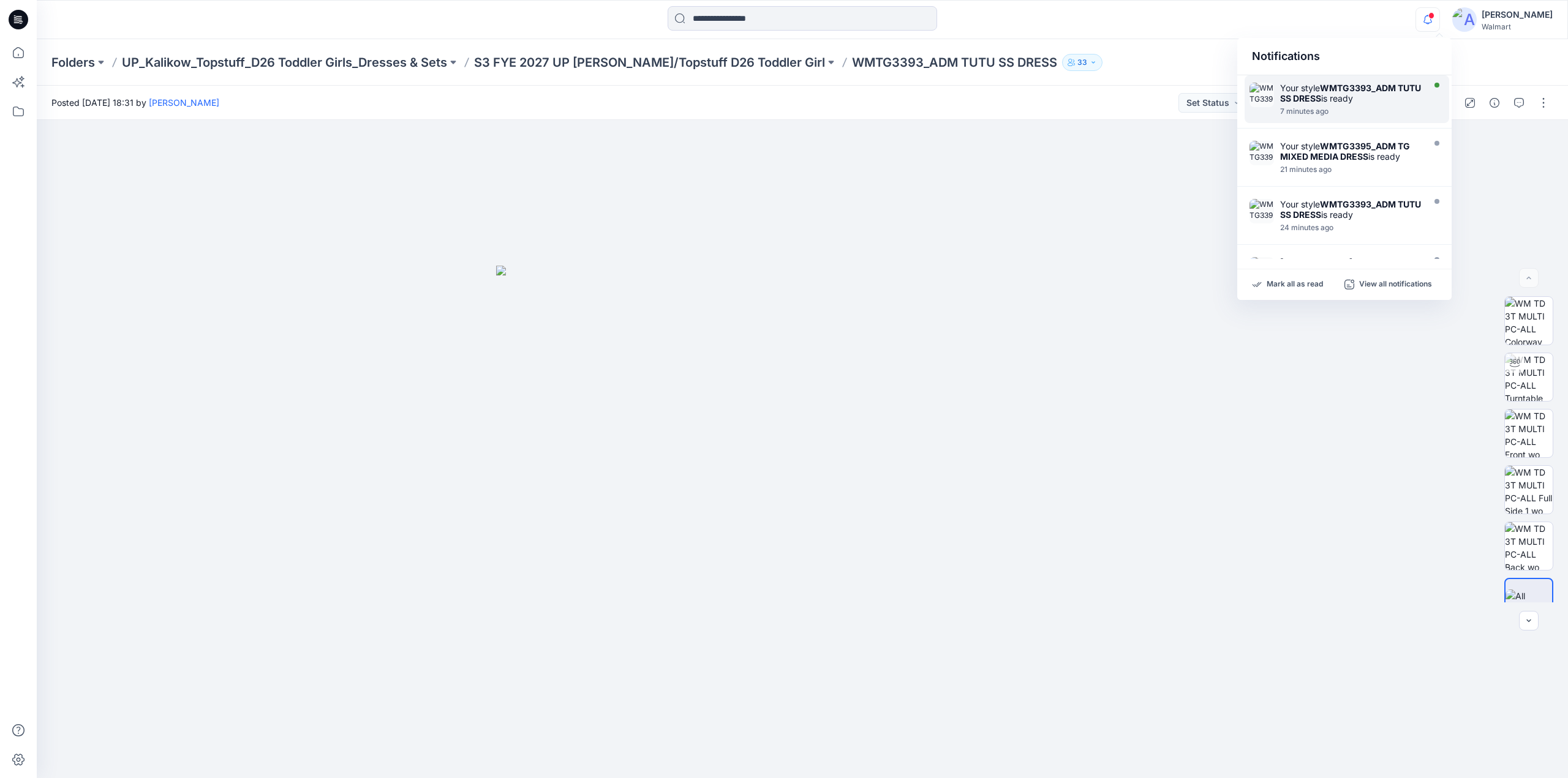
click at [1366, 102] on div "Your style WMTG3393_ADM TUTU SS DRESS is ready" at bounding box center [1350, 93] width 141 height 21
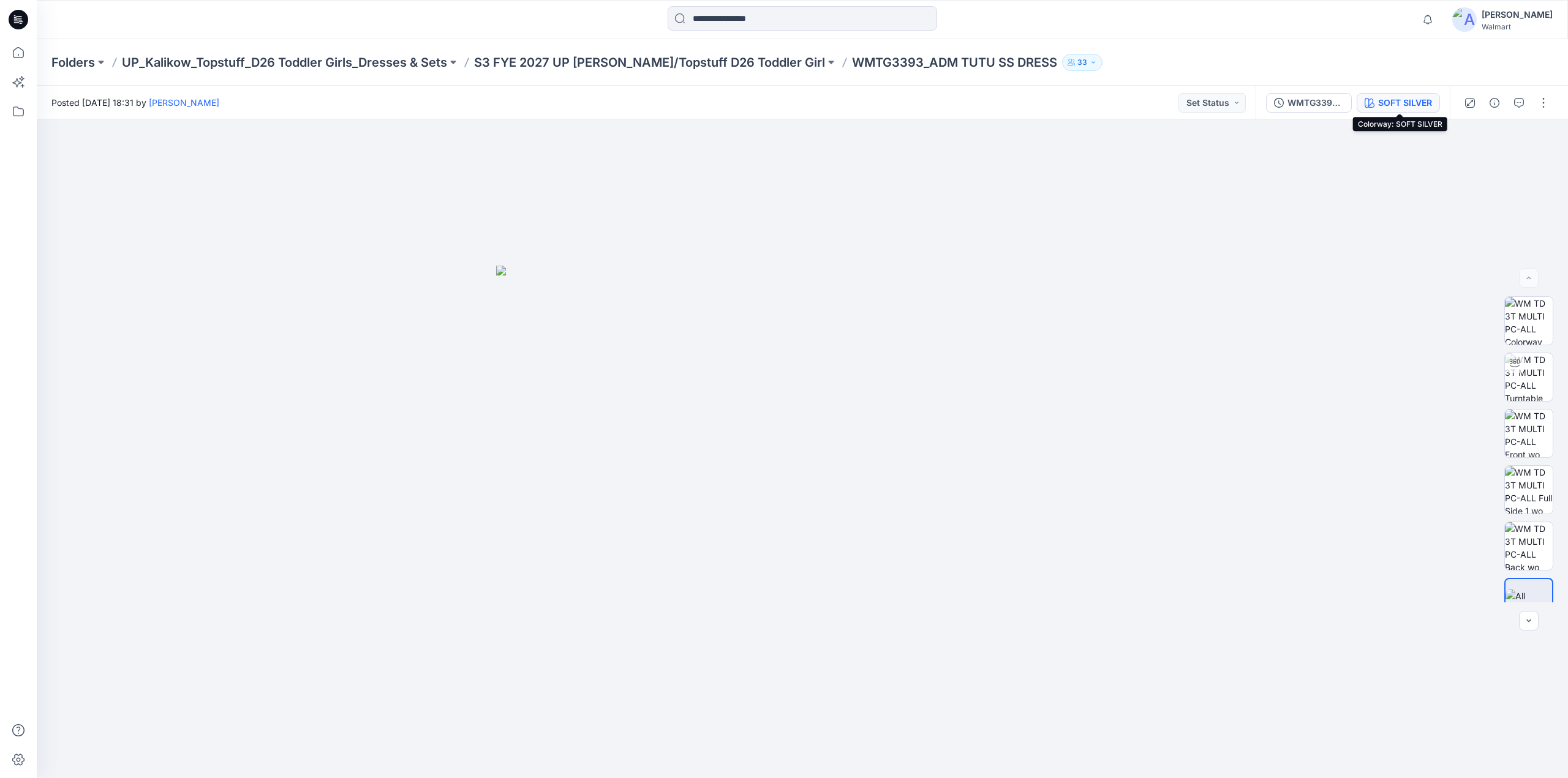
click at [1404, 102] on div "SOFT SILVER" at bounding box center [1405, 103] width 54 height 14
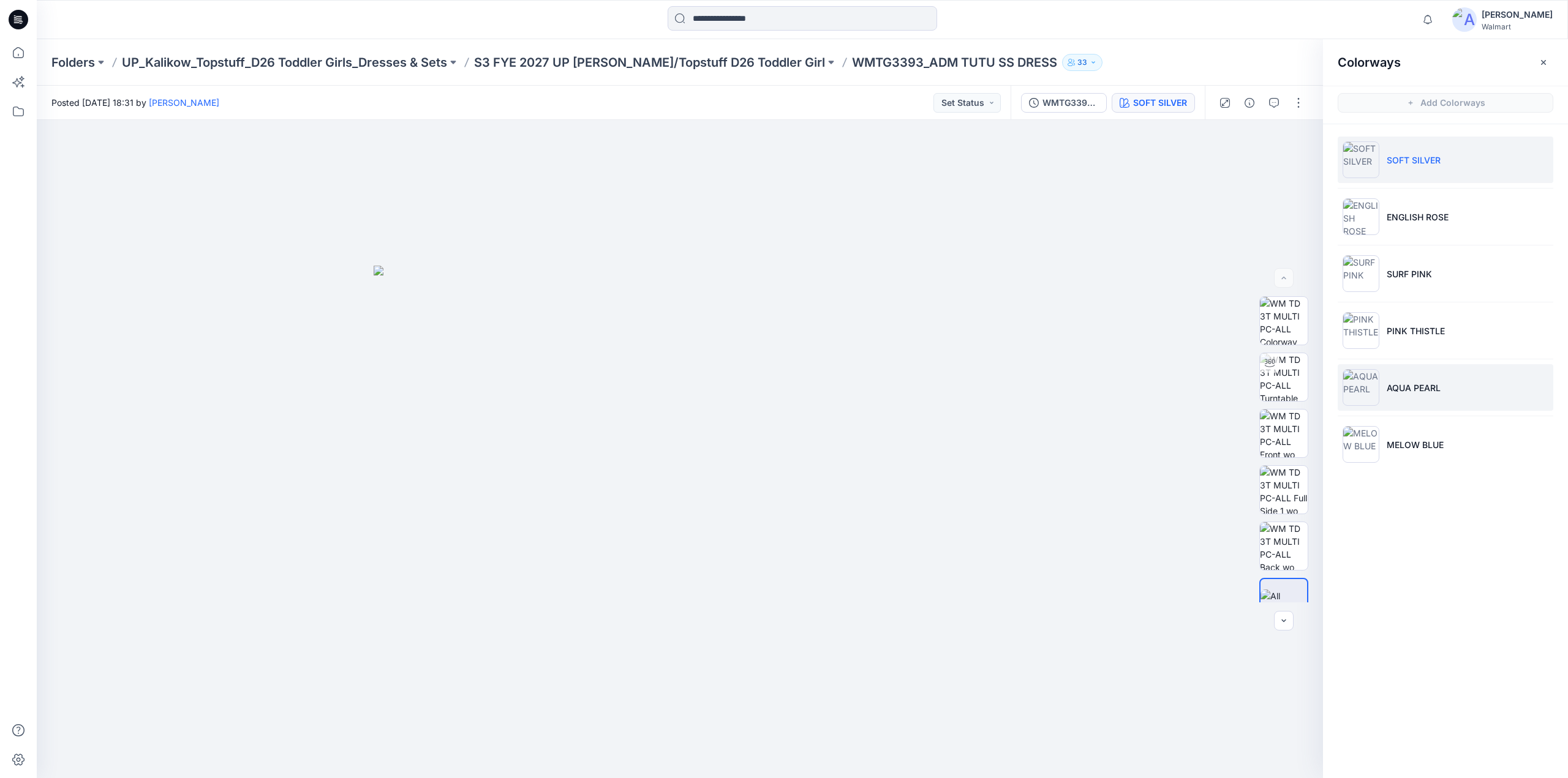
click at [1395, 396] on li "AQUA PEARL" at bounding box center [1445, 387] width 216 height 46
click at [1288, 381] on img at bounding box center [1283, 387] width 48 height 48
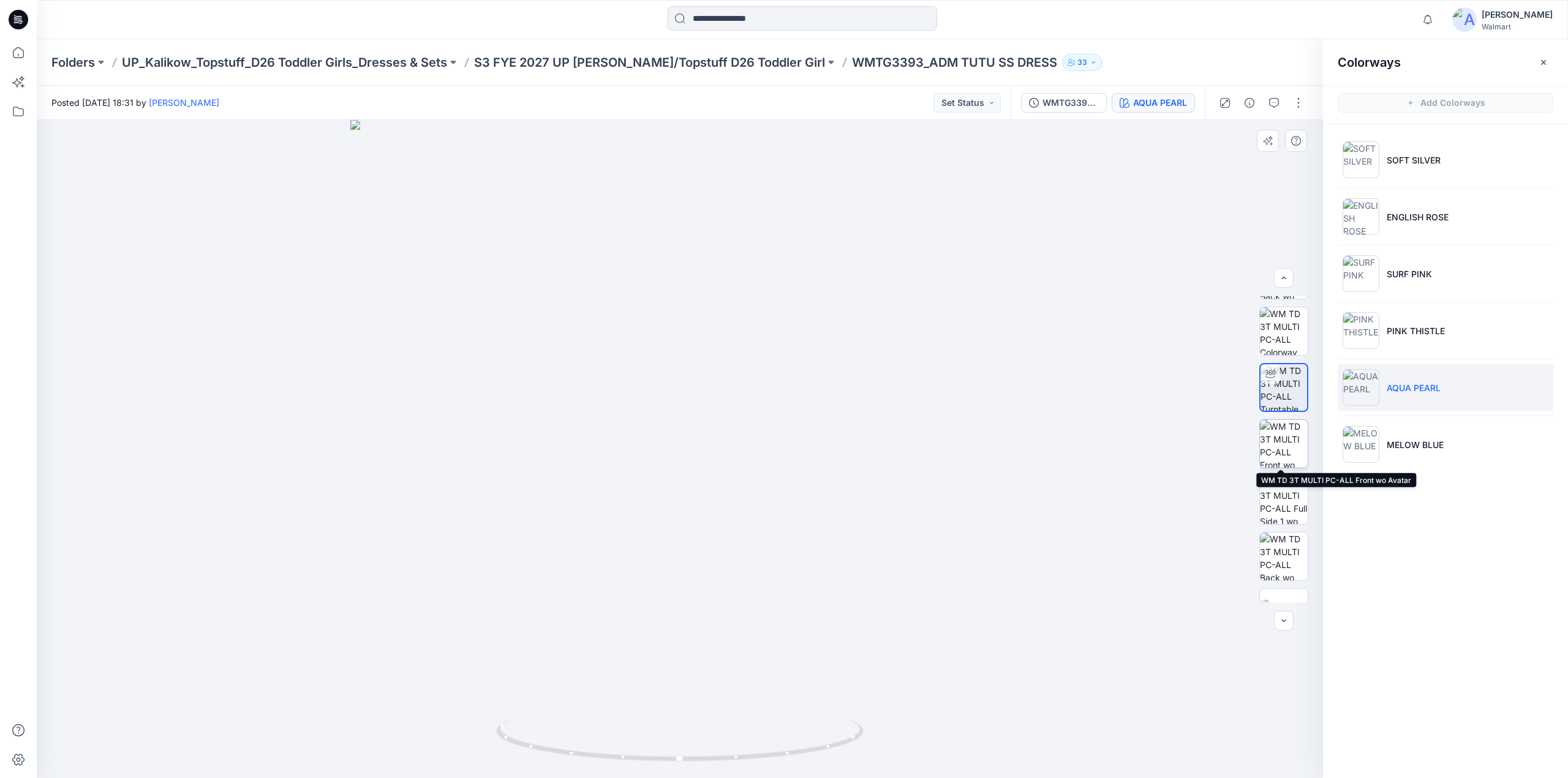
click at [1282, 438] on img at bounding box center [1283, 444] width 48 height 48
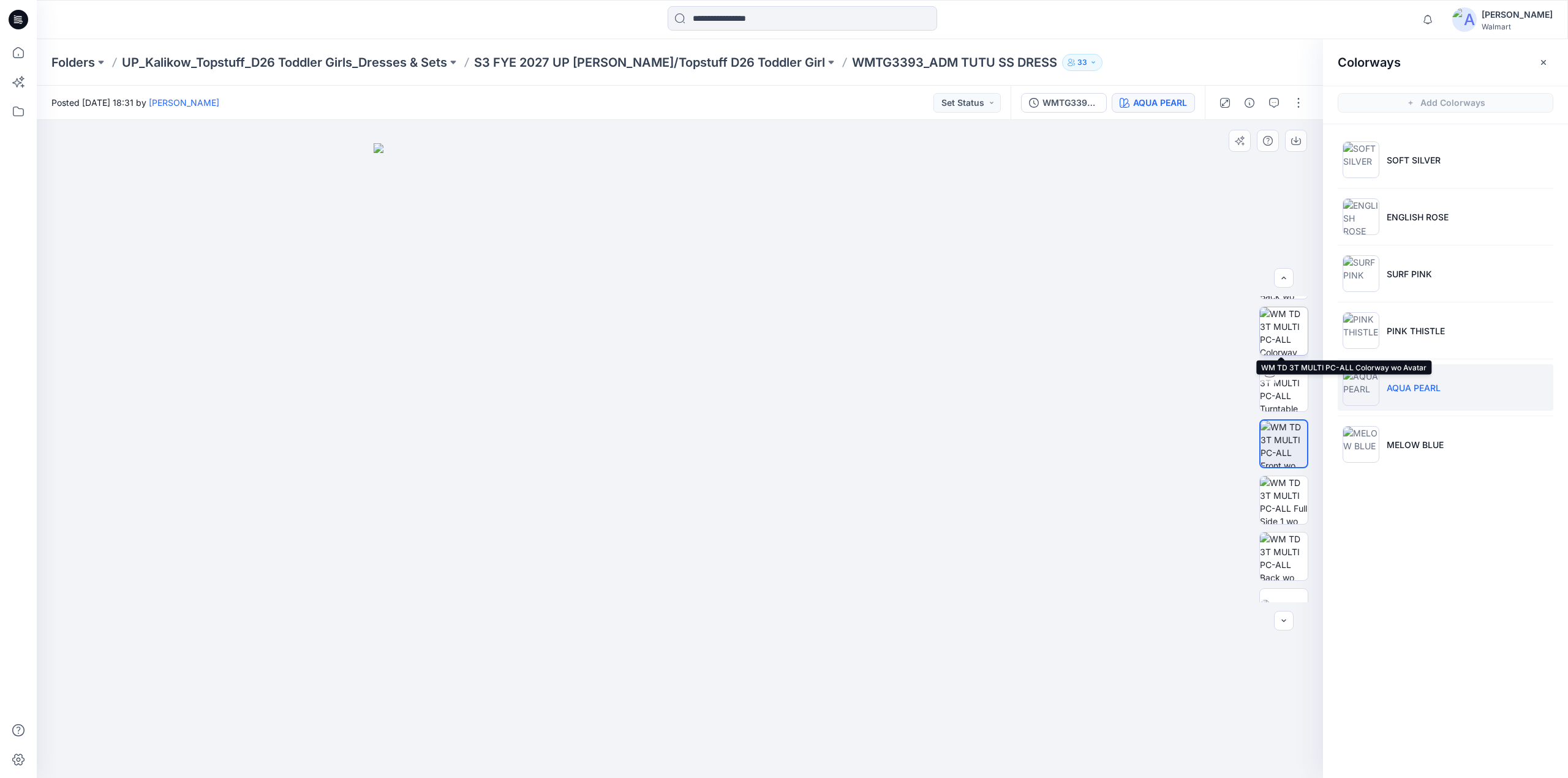
click at [1279, 321] on img at bounding box center [1283, 331] width 48 height 48
click at [1298, 100] on button "button" at bounding box center [1298, 103] width 20 height 20
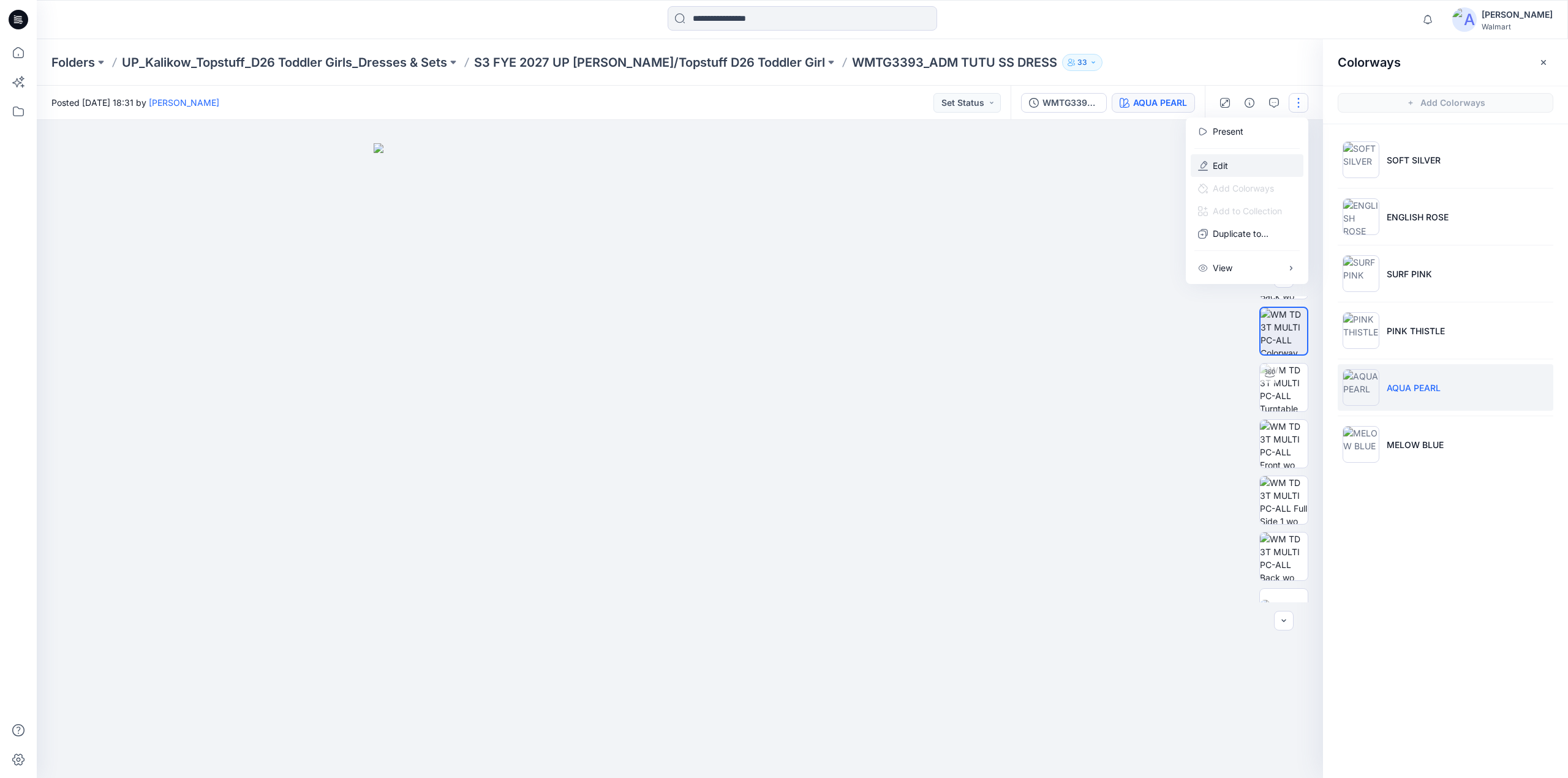
click at [1206, 167] on icon "button" at bounding box center [1202, 166] width 10 height 10
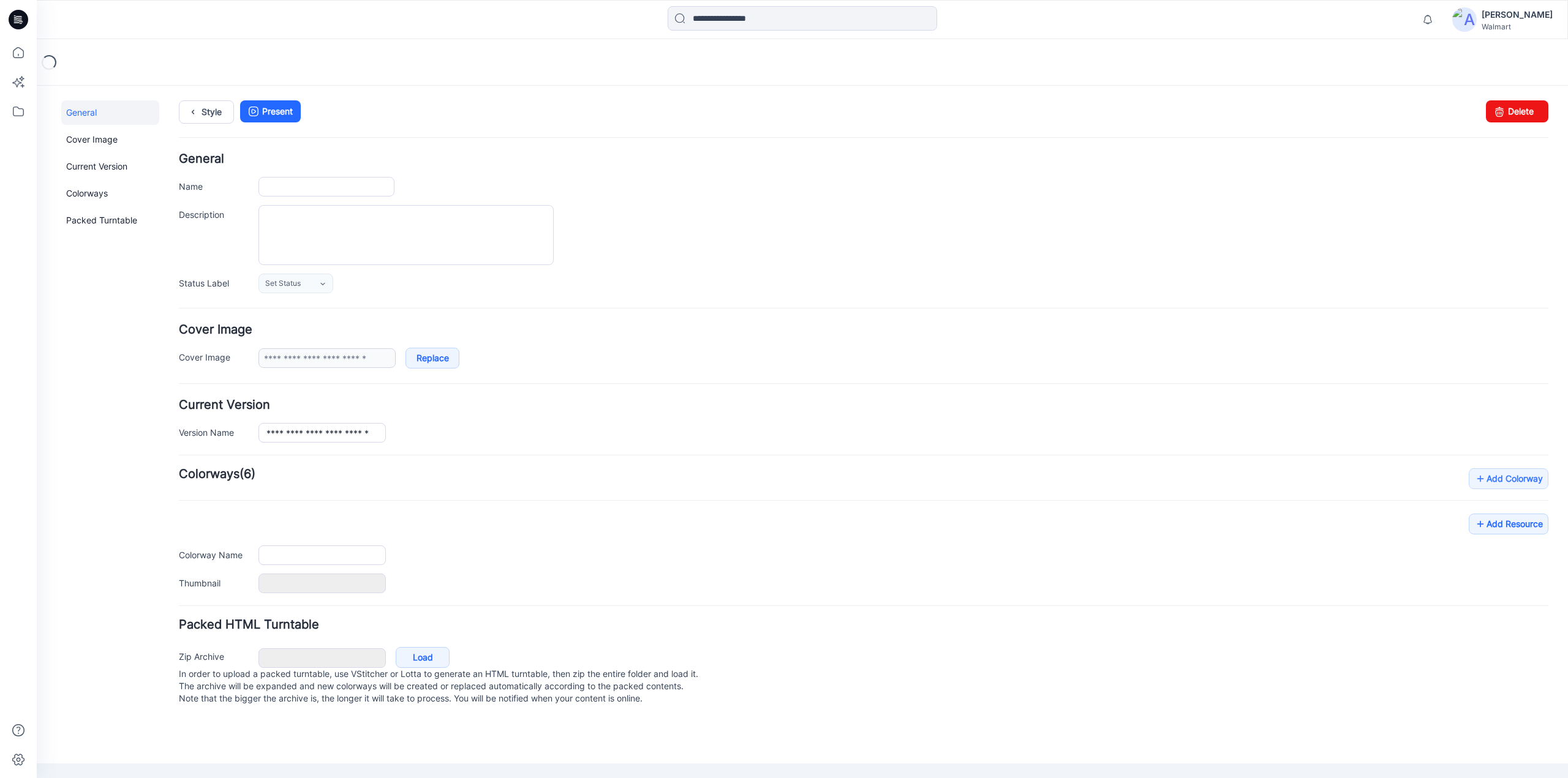
type input "**********"
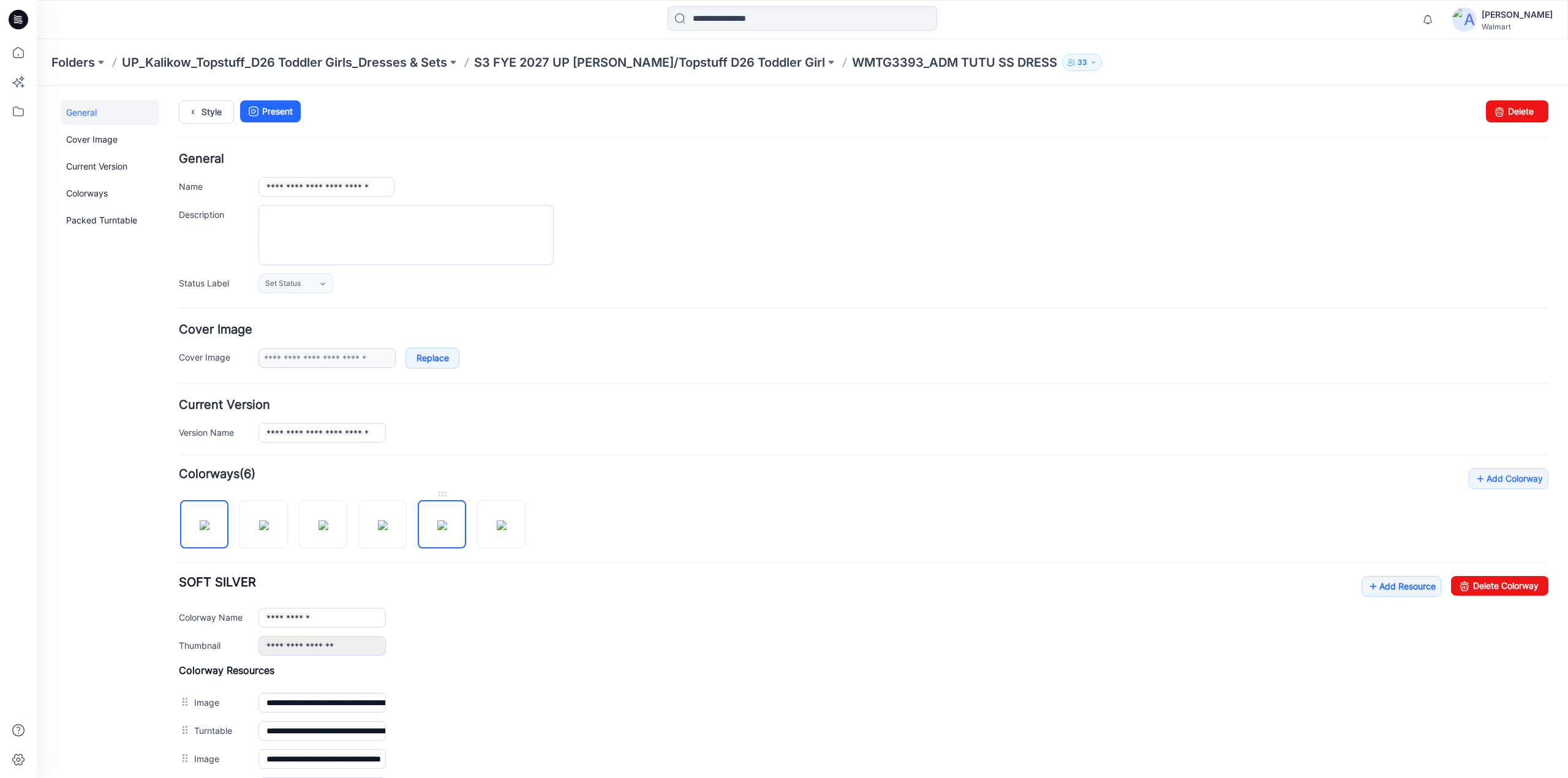
drag, startPoint x: 443, startPoint y: 514, endPoint x: 436, endPoint y: 512, distance: 7.3
click at [437, 521] on img at bounding box center [442, 525] width 10 height 10
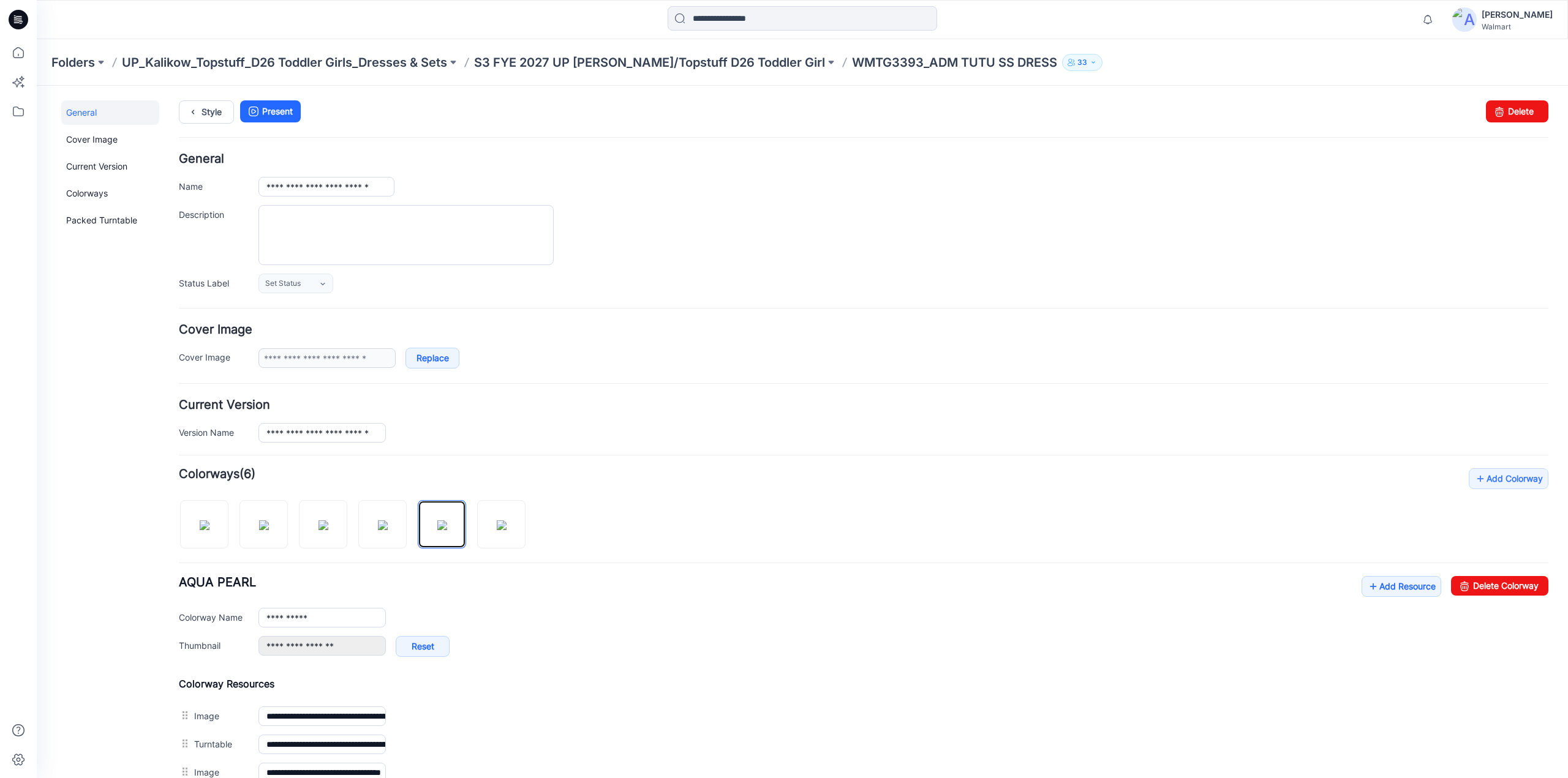
scroll to position [339, 0]
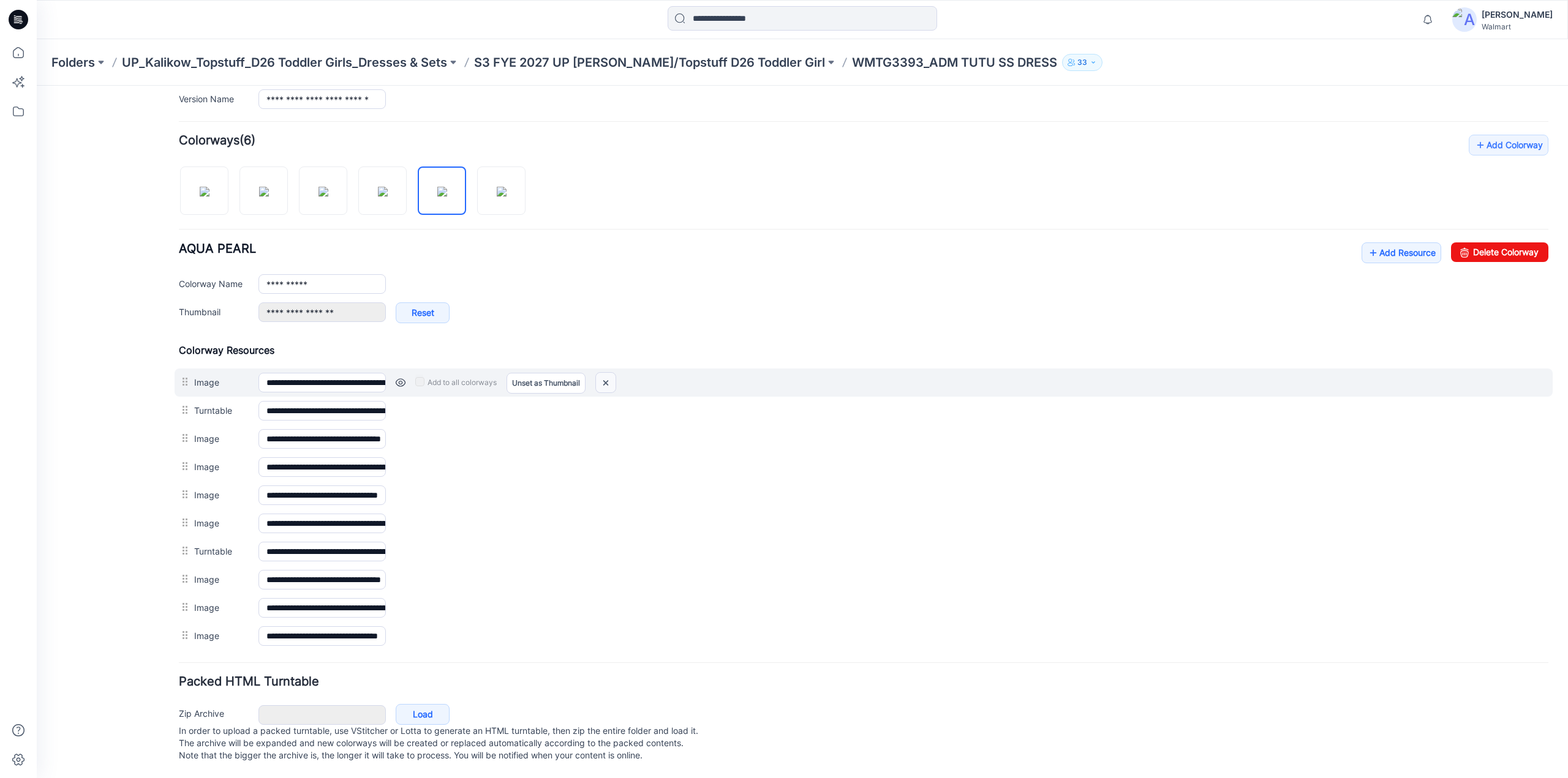
click at [605, 373] on img at bounding box center [606, 383] width 20 height 21
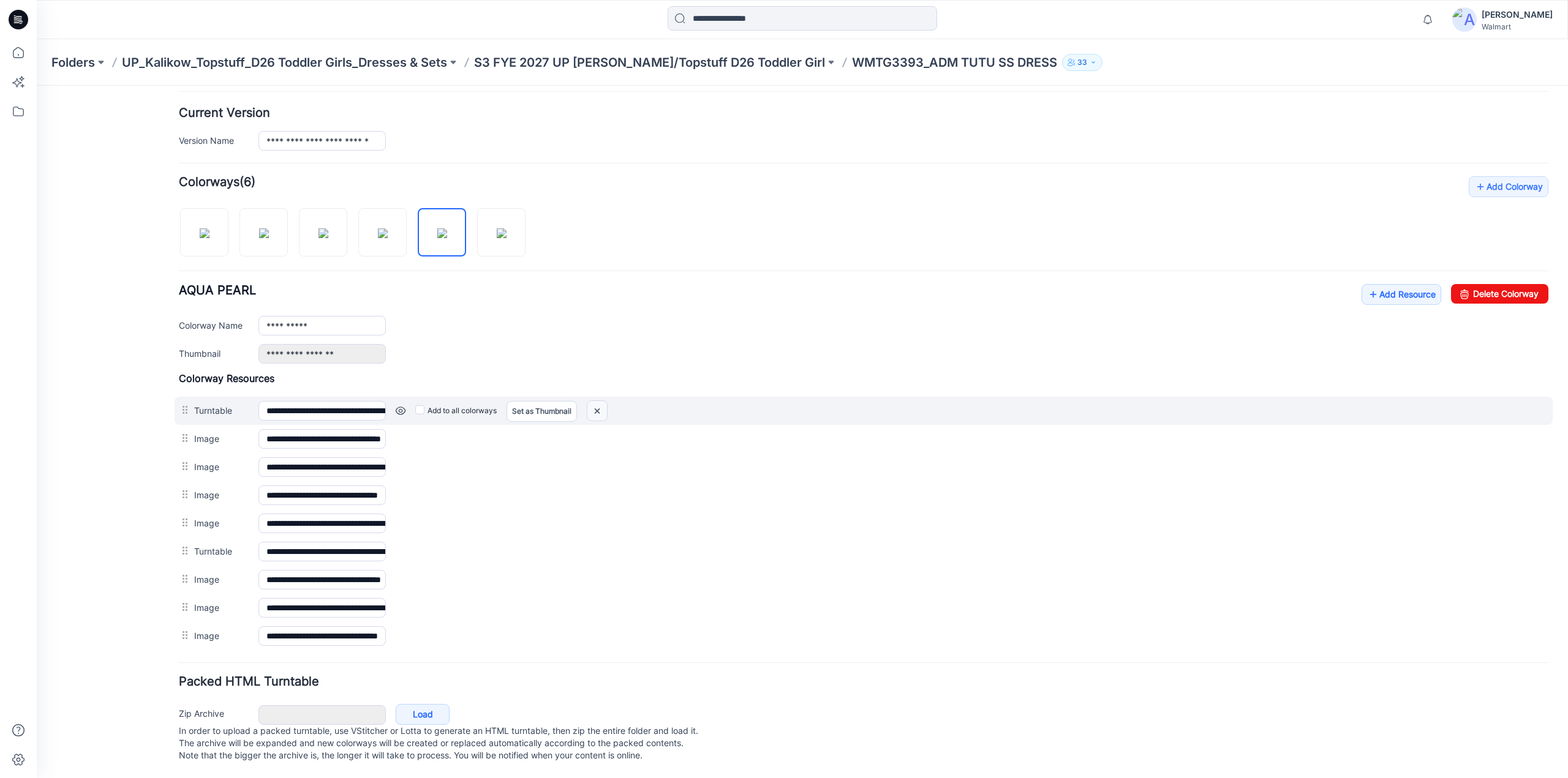
scroll to position [298, 0]
drag, startPoint x: 866, startPoint y: 145, endPoint x: 593, endPoint y: 398, distance: 372.2
click at [593, 401] on img at bounding box center [597, 411] width 20 height 21
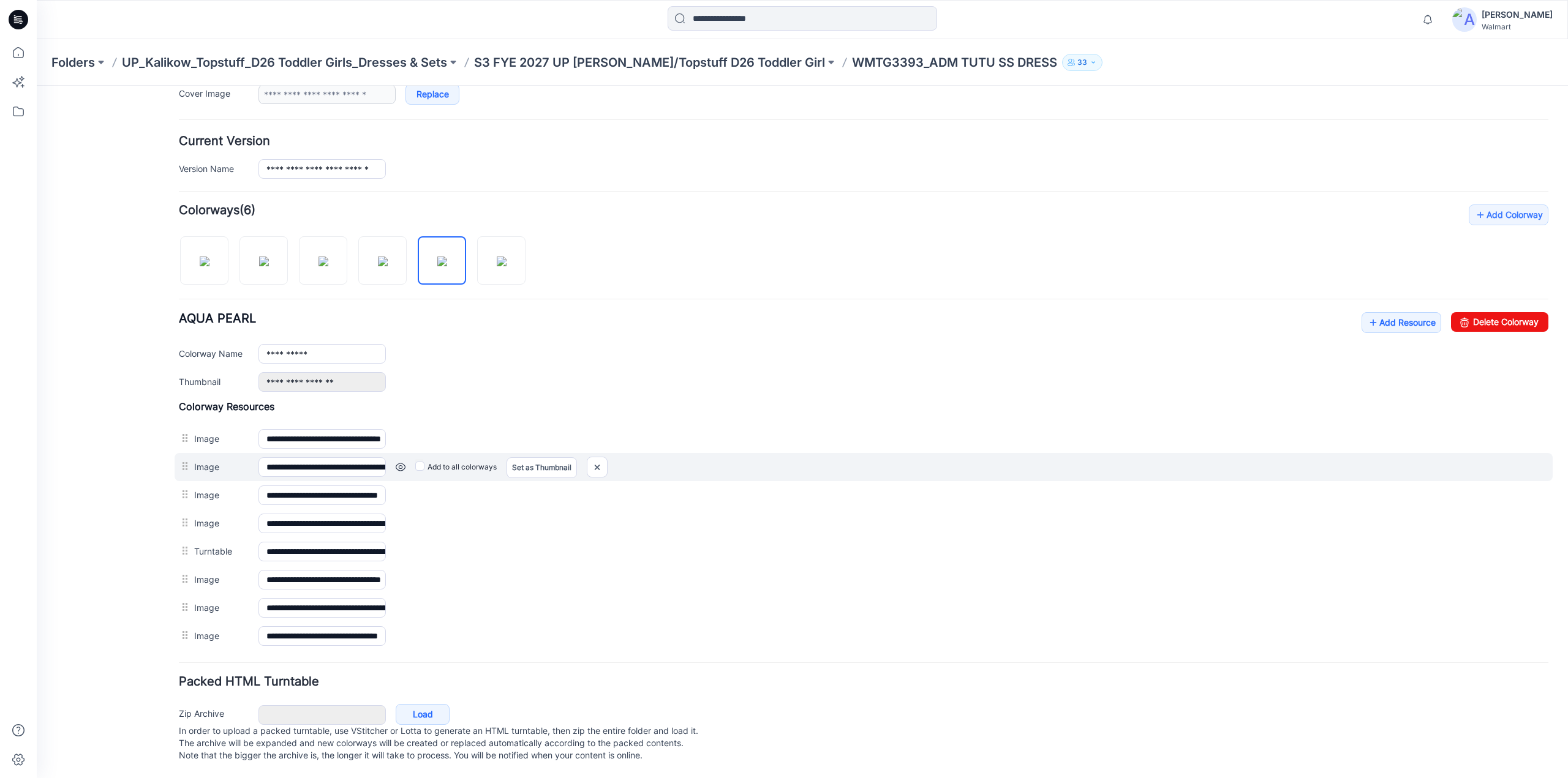
scroll to position [269, 0]
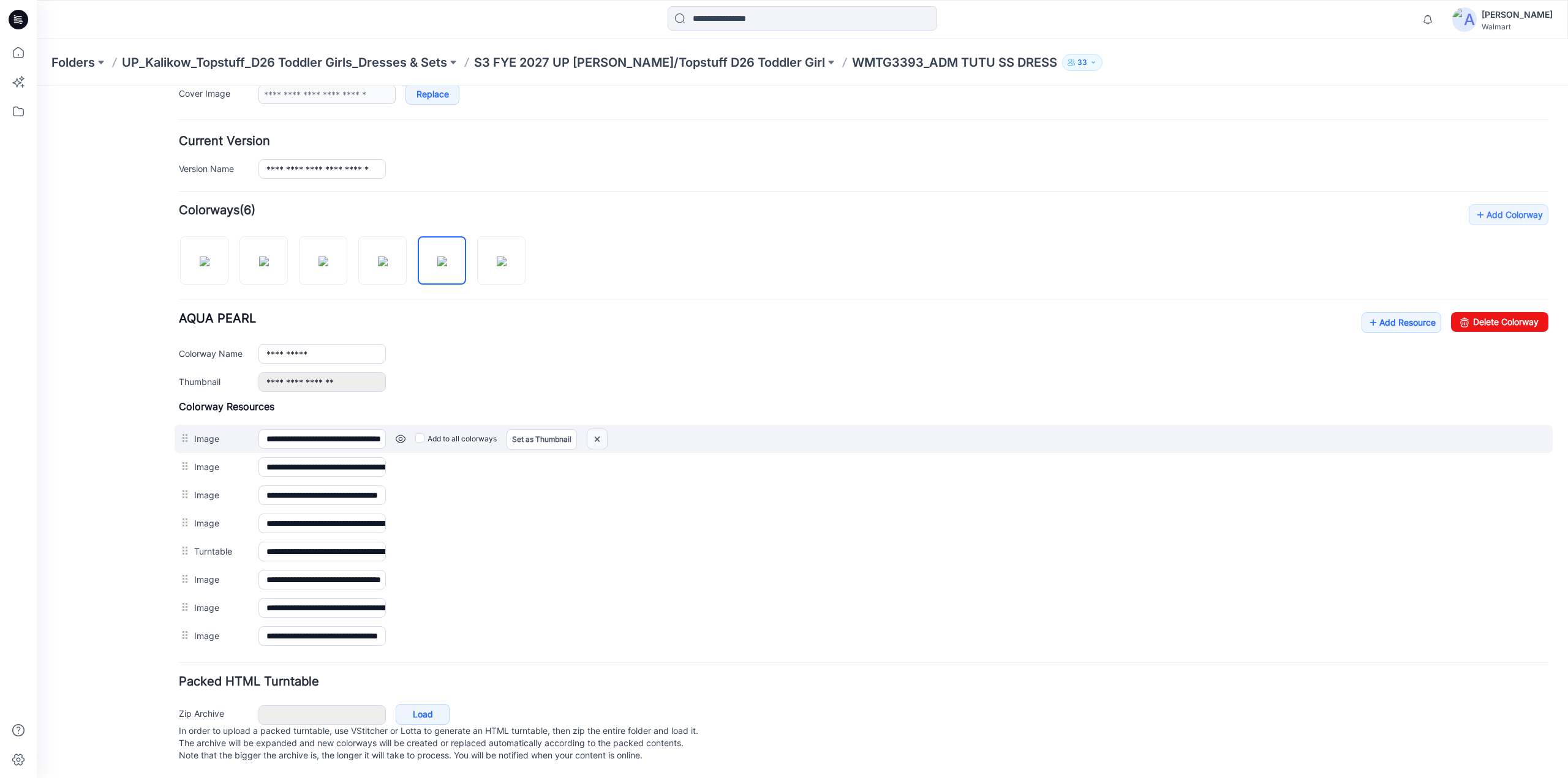
drag, startPoint x: 599, startPoint y: 430, endPoint x: 859, endPoint y: 139, distance: 390.2
click at [599, 430] on img at bounding box center [597, 439] width 20 height 21
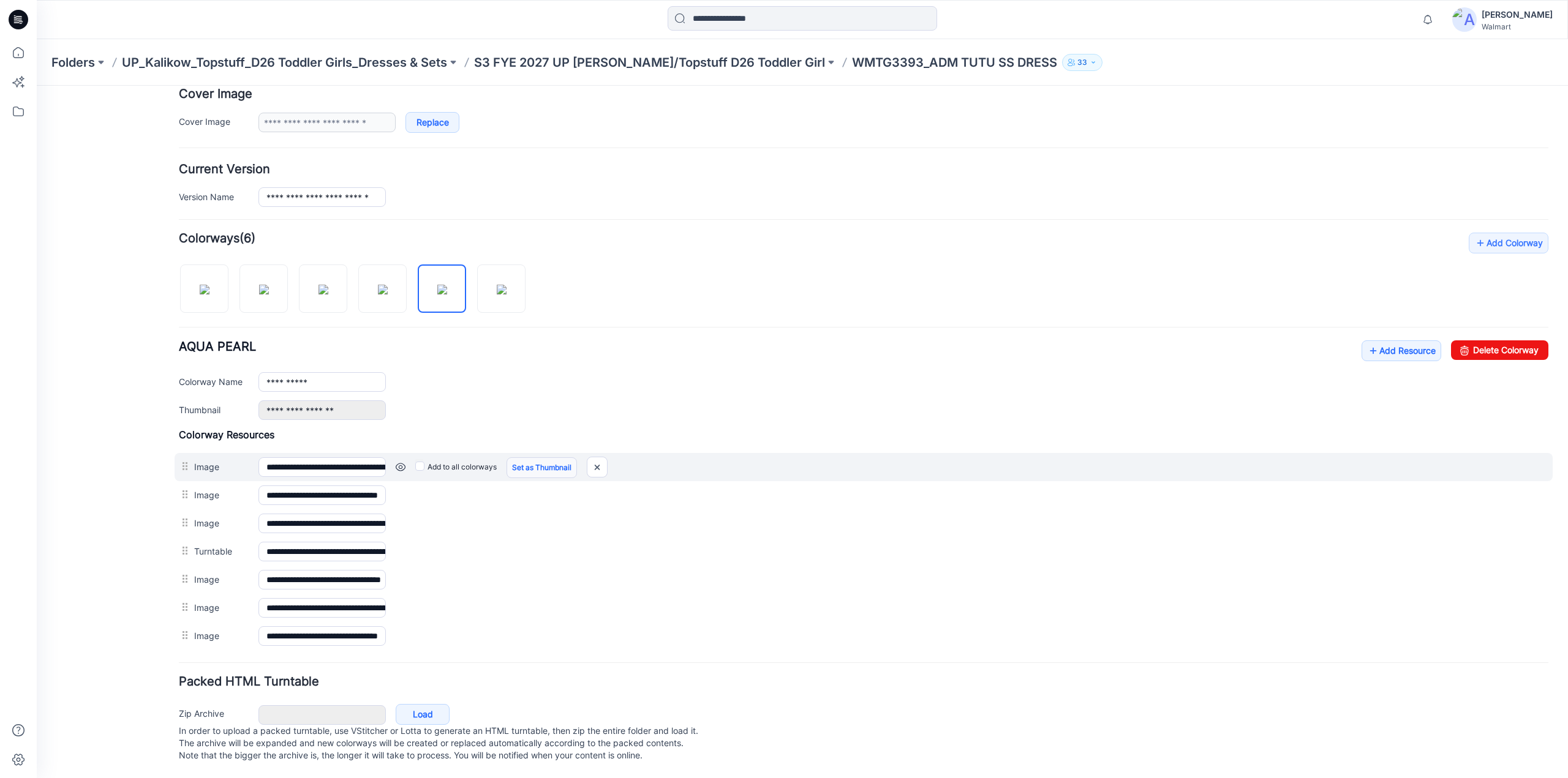
scroll to position [242, 0]
drag, startPoint x: 594, startPoint y: 455, endPoint x: 865, endPoint y: 138, distance: 417.0
click at [594, 458] on img at bounding box center [597, 467] width 20 height 21
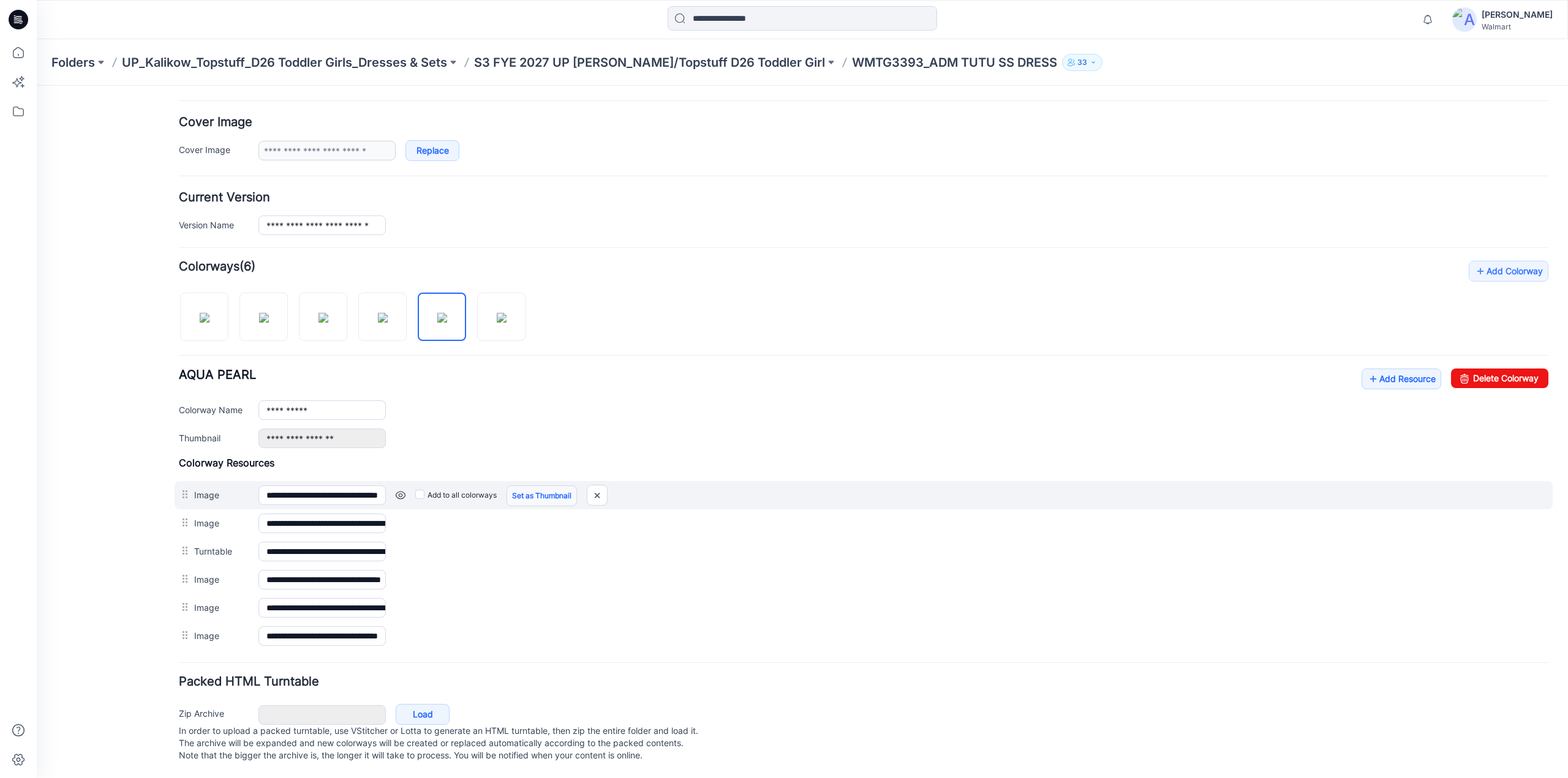
scroll to position [215, 0]
drag, startPoint x: 859, startPoint y: 140, endPoint x: 593, endPoint y: 484, distance: 434.8
click at [593, 486] on img at bounding box center [597, 496] width 20 height 21
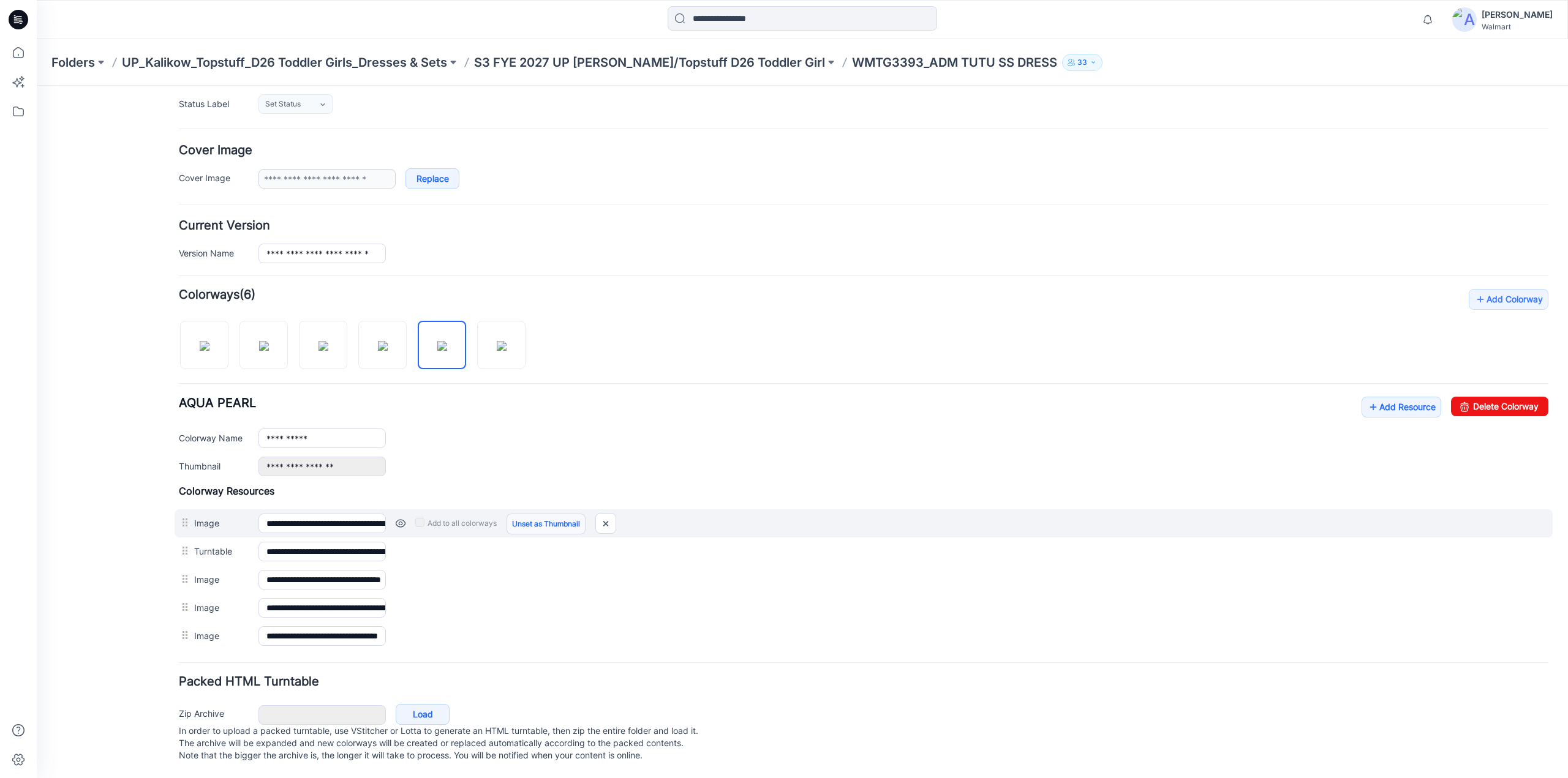
scroll to position [187, 0]
click at [531, 514] on link "Unset as Thumbnail" at bounding box center [546, 524] width 79 height 21
click at [533, 514] on link "Unset as Thumbnail" at bounding box center [546, 524] width 79 height 21
click at [534, 514] on link "Unset as Thumbnail" at bounding box center [546, 524] width 79 height 21
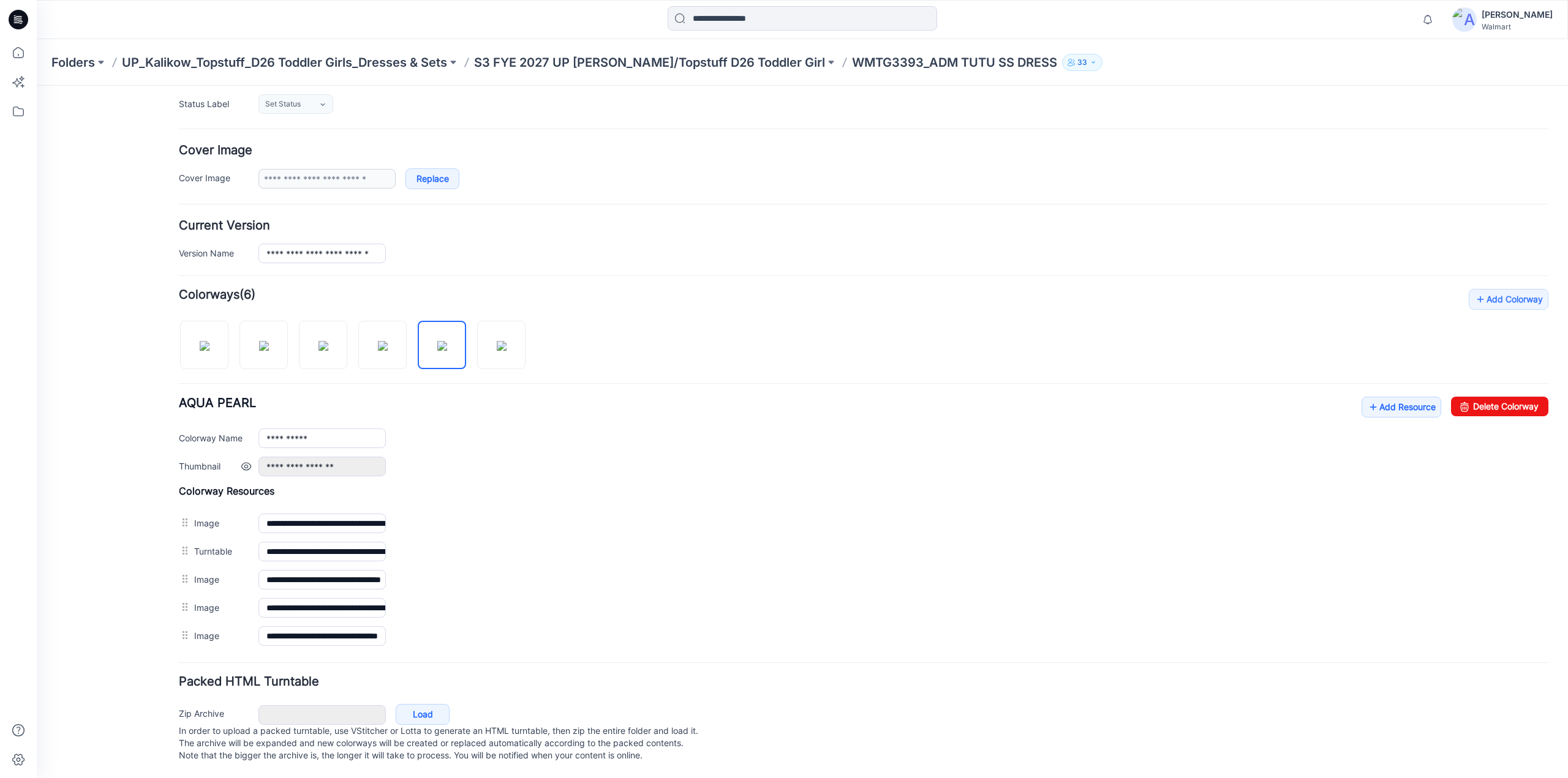
click at [249, 461] on link at bounding box center [246, 466] width 10 height 10
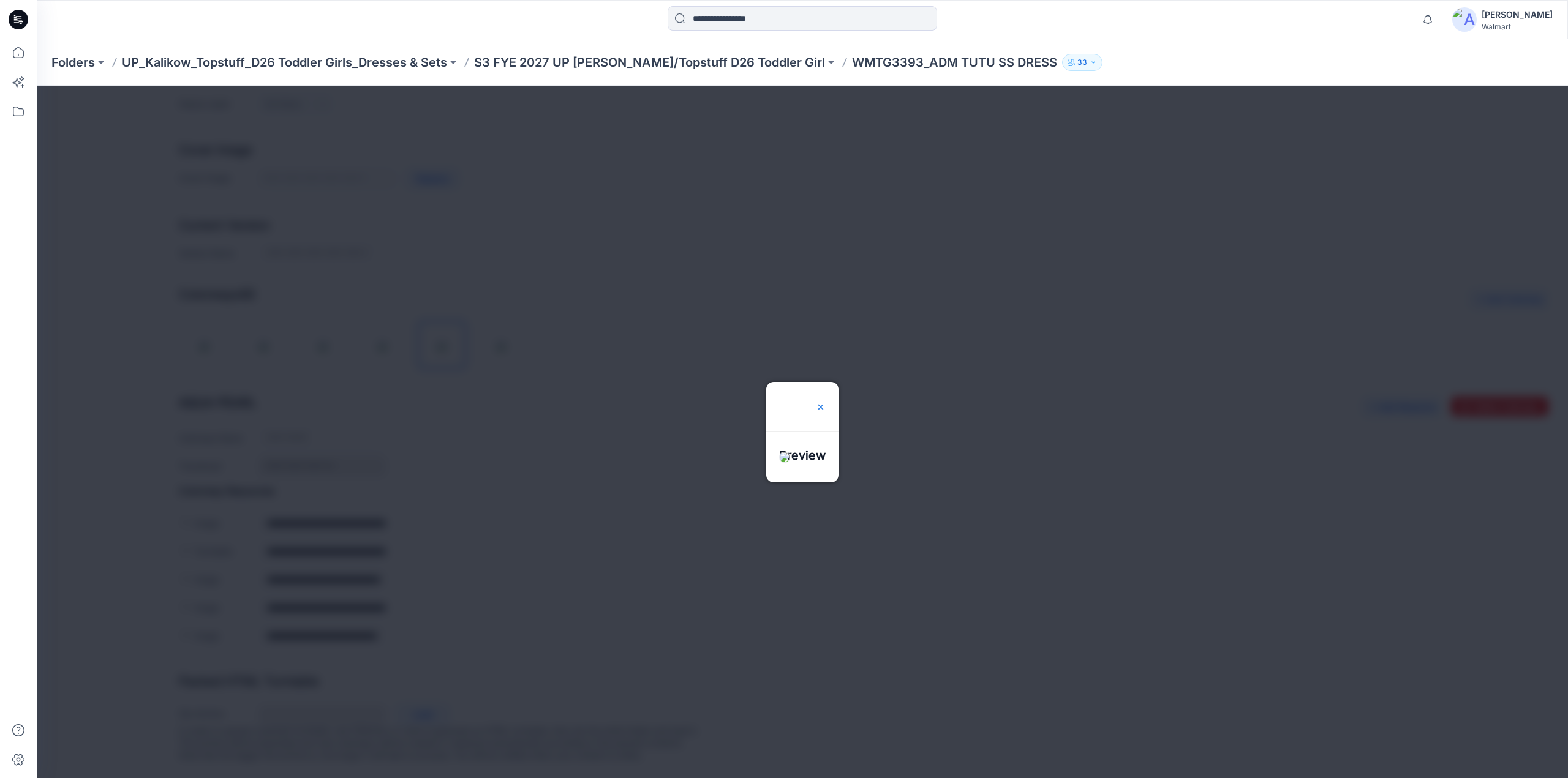
click at [826, 402] on img at bounding box center [820, 407] width 10 height 10
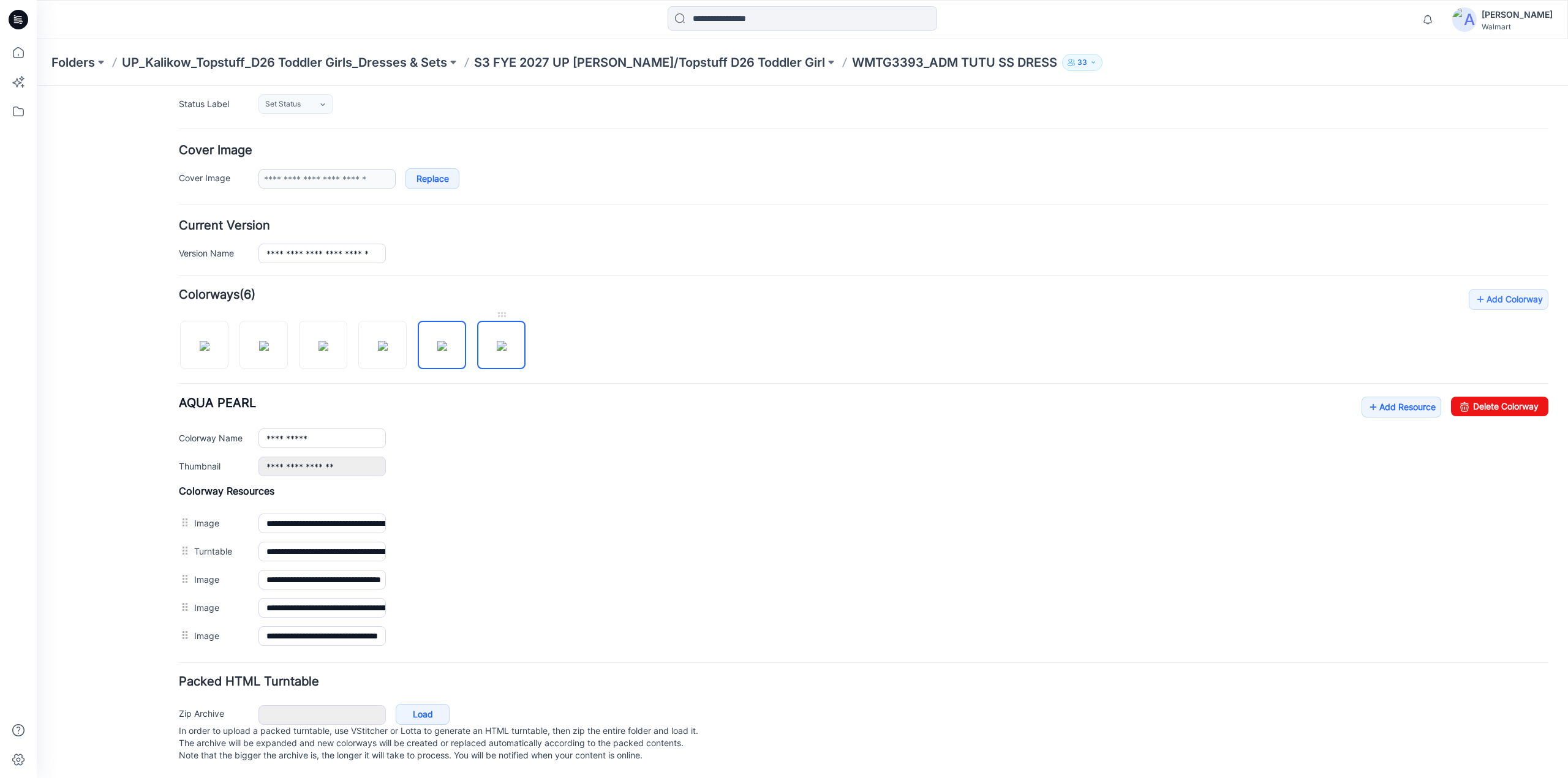
click at [497, 341] on img at bounding box center [501, 346] width 10 height 10
type input "**********"
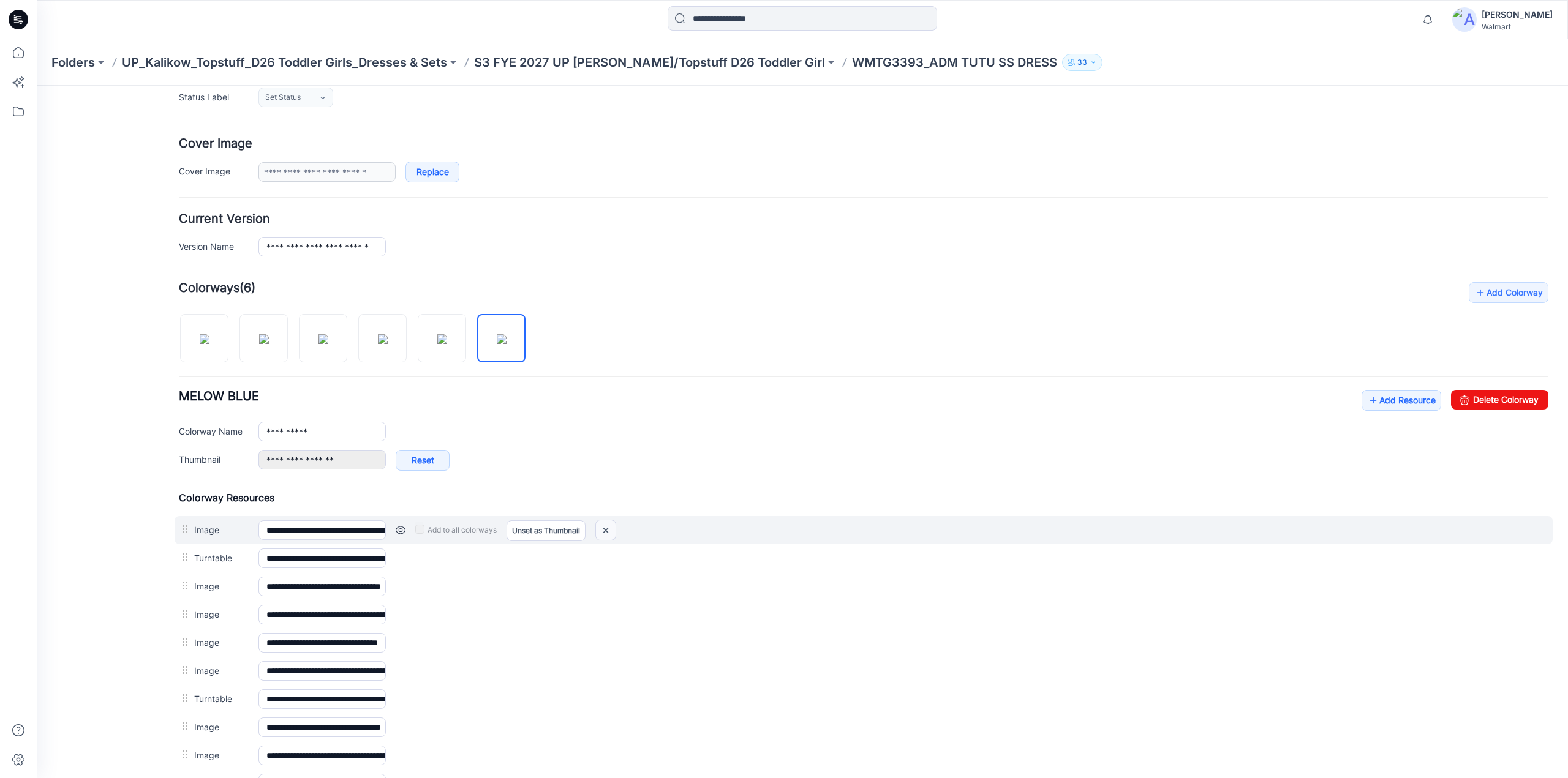
click at [608, 526] on img at bounding box center [606, 531] width 20 height 21
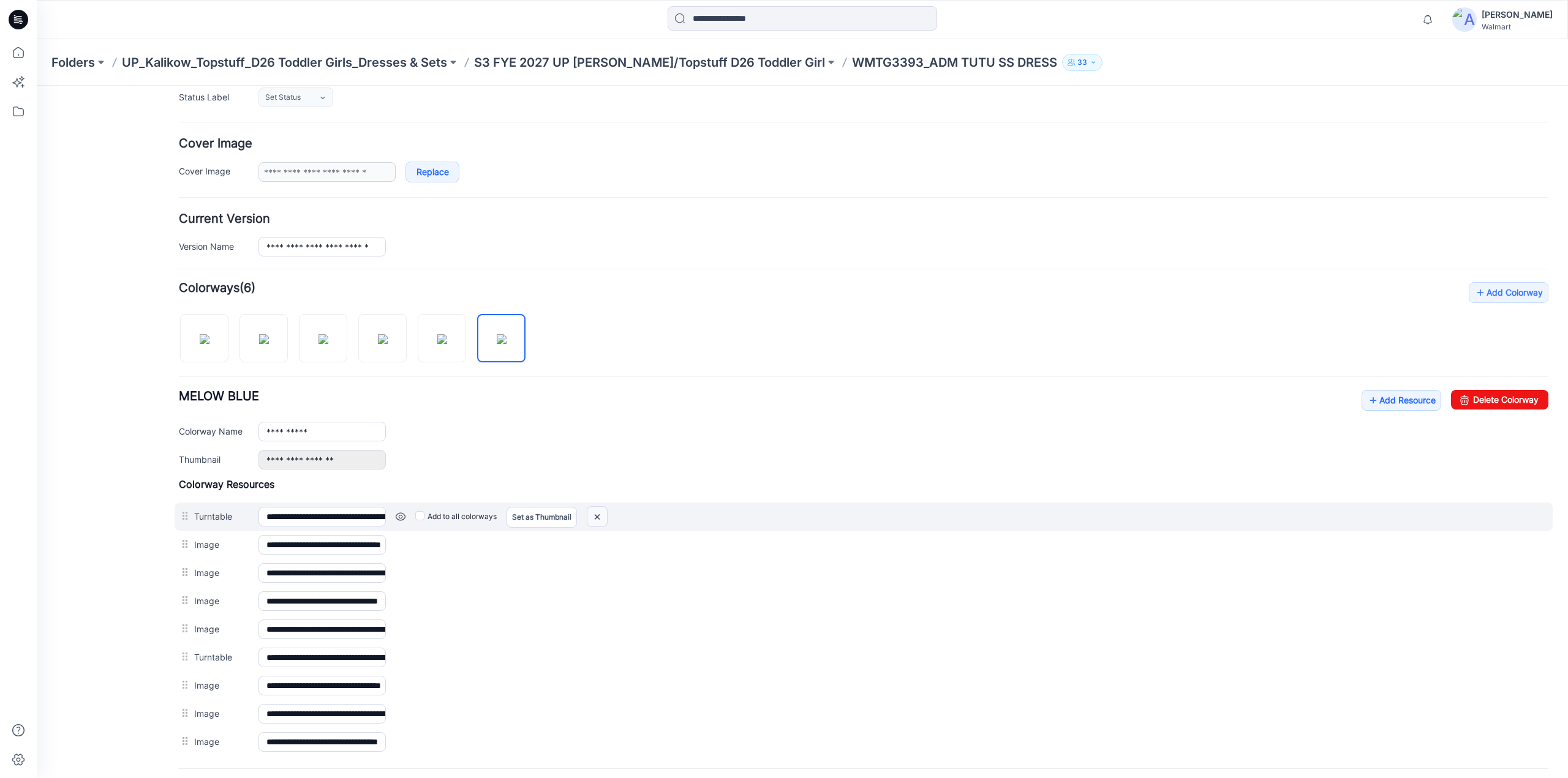
click at [593, 514] on img at bounding box center [597, 517] width 20 height 21
drag, startPoint x: 599, startPoint y: 514, endPoint x: 866, endPoint y: 142, distance: 457.9
click at [599, 514] on img at bounding box center [597, 517] width 20 height 21
drag, startPoint x: 596, startPoint y: 517, endPoint x: 871, endPoint y: 136, distance: 469.9
click at [596, 517] on img at bounding box center [597, 517] width 20 height 21
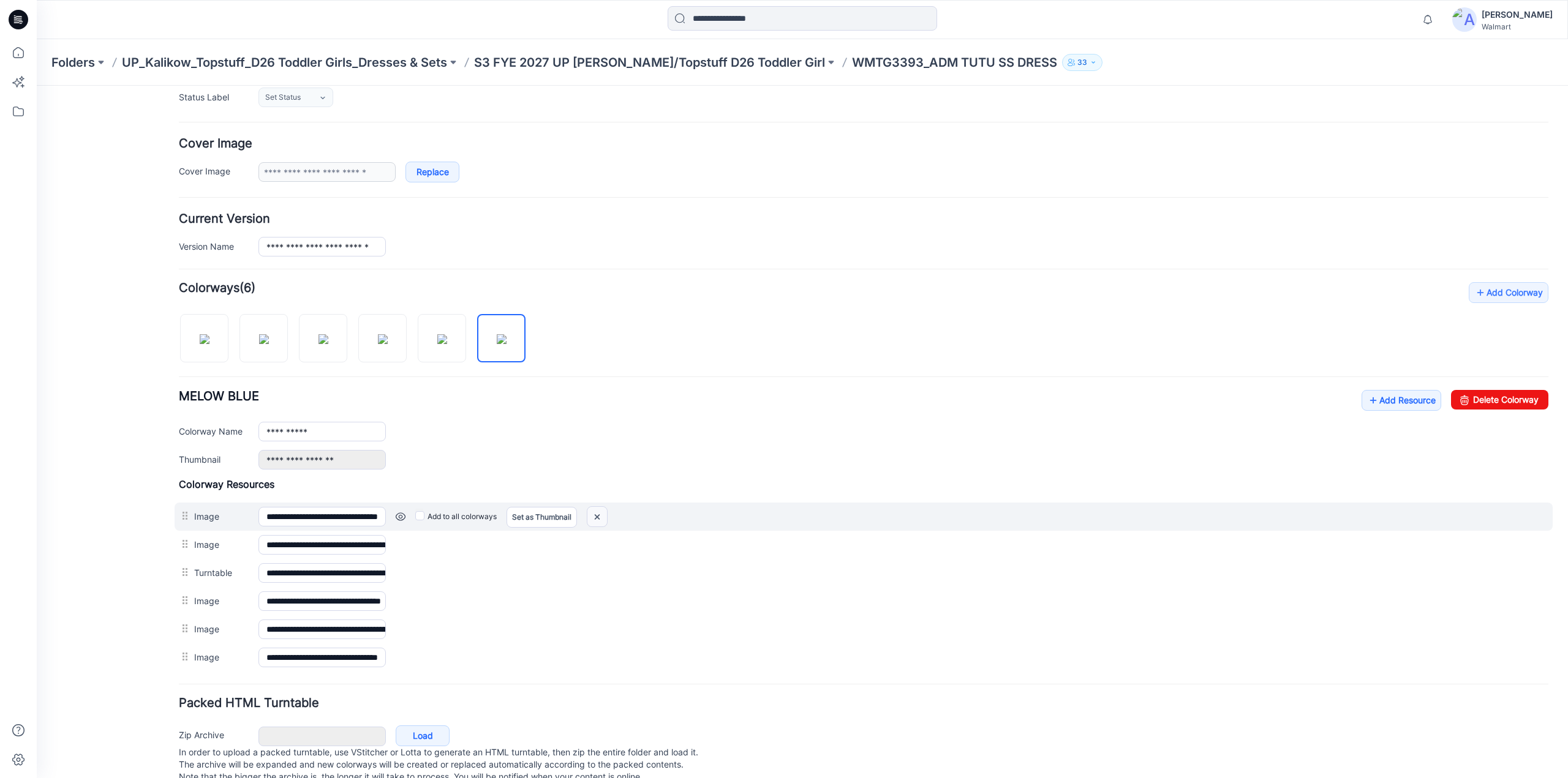
click at [591, 512] on img at bounding box center [597, 517] width 20 height 21
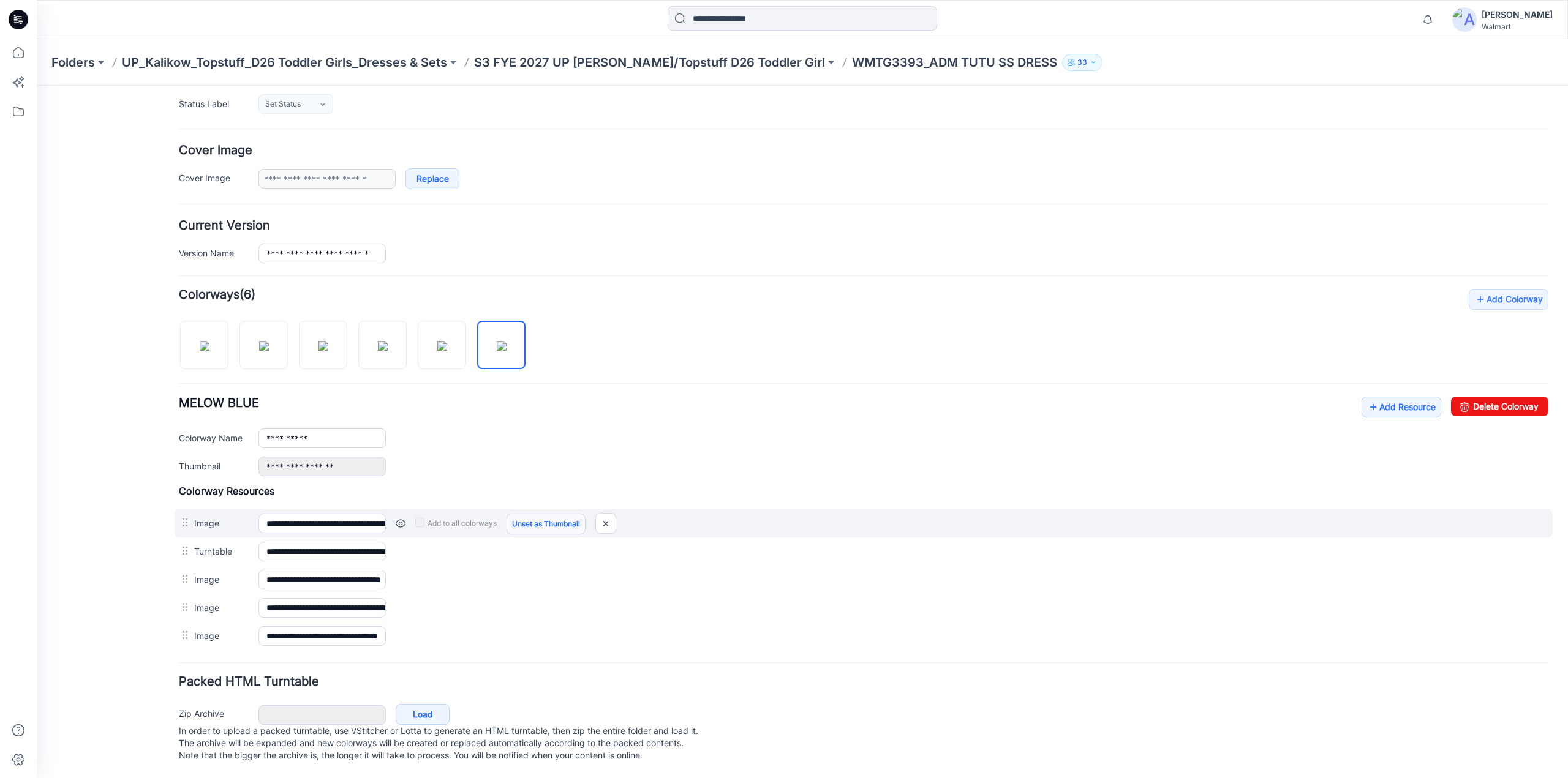
click at [522, 514] on link "Unset as Thumbnail" at bounding box center [546, 524] width 79 height 21
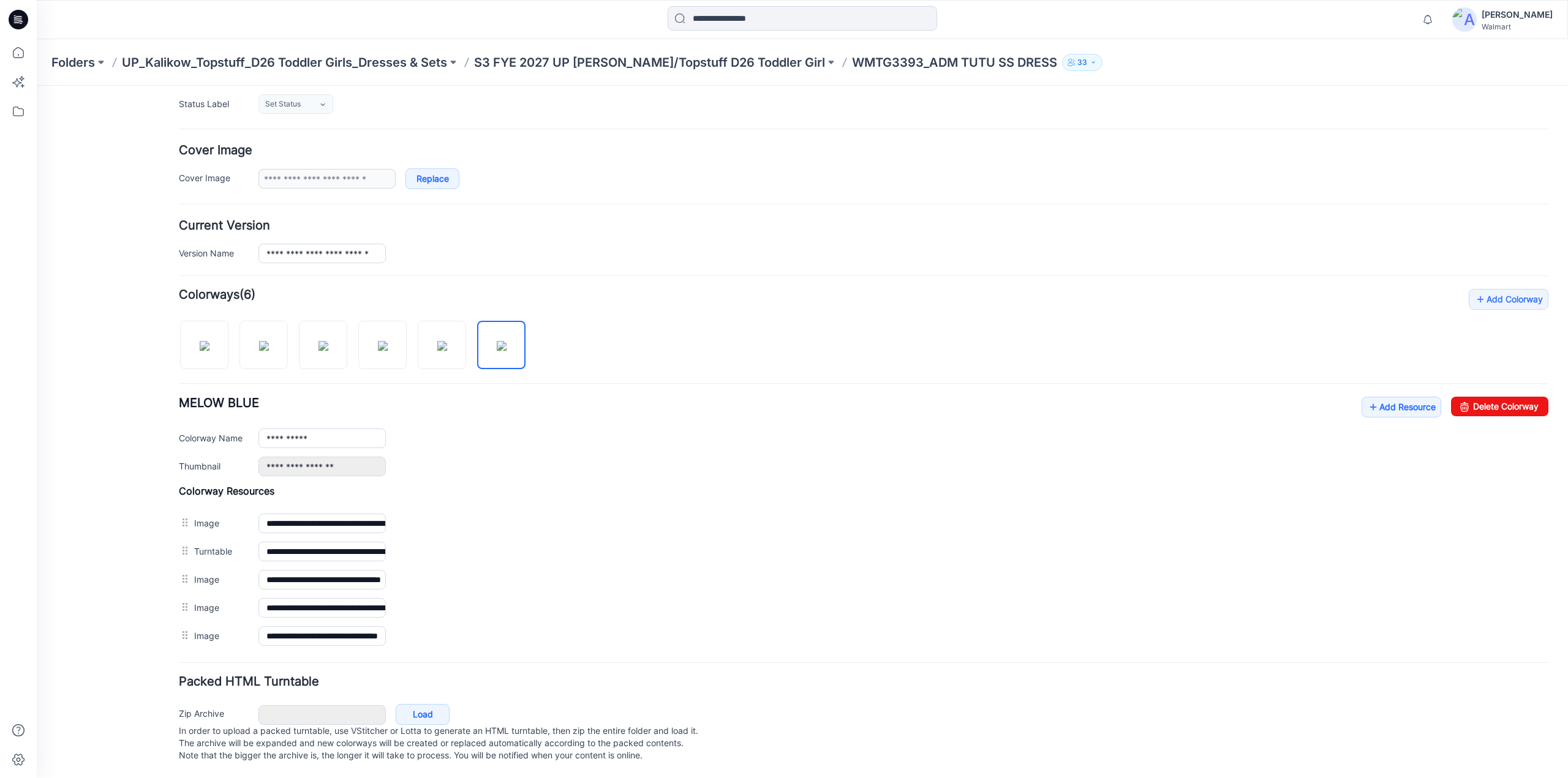
click at [37, 86] on link "Unset as Thumbnail" at bounding box center [37, 86] width 0 height 0
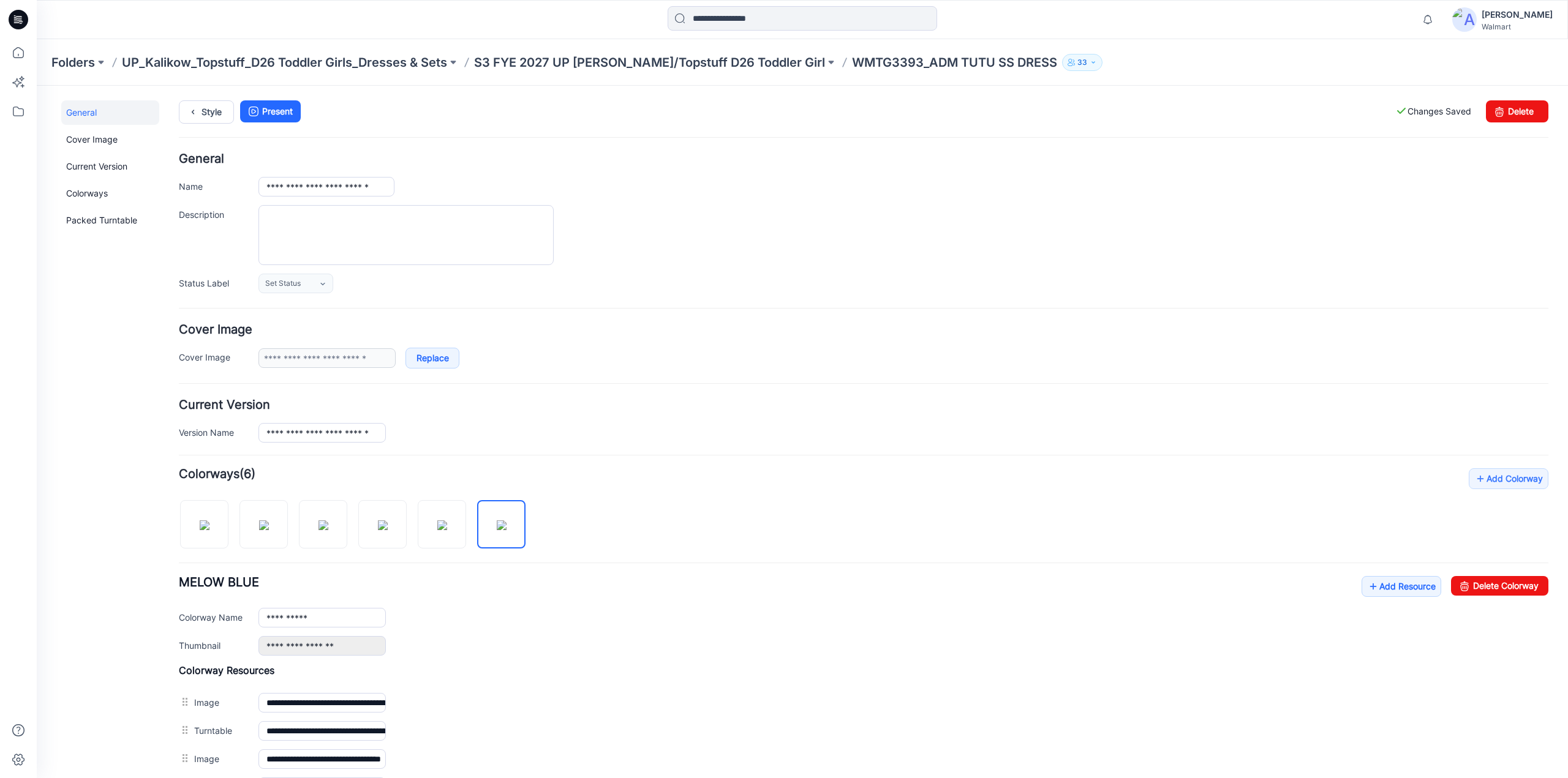
scroll to position [0, 0]
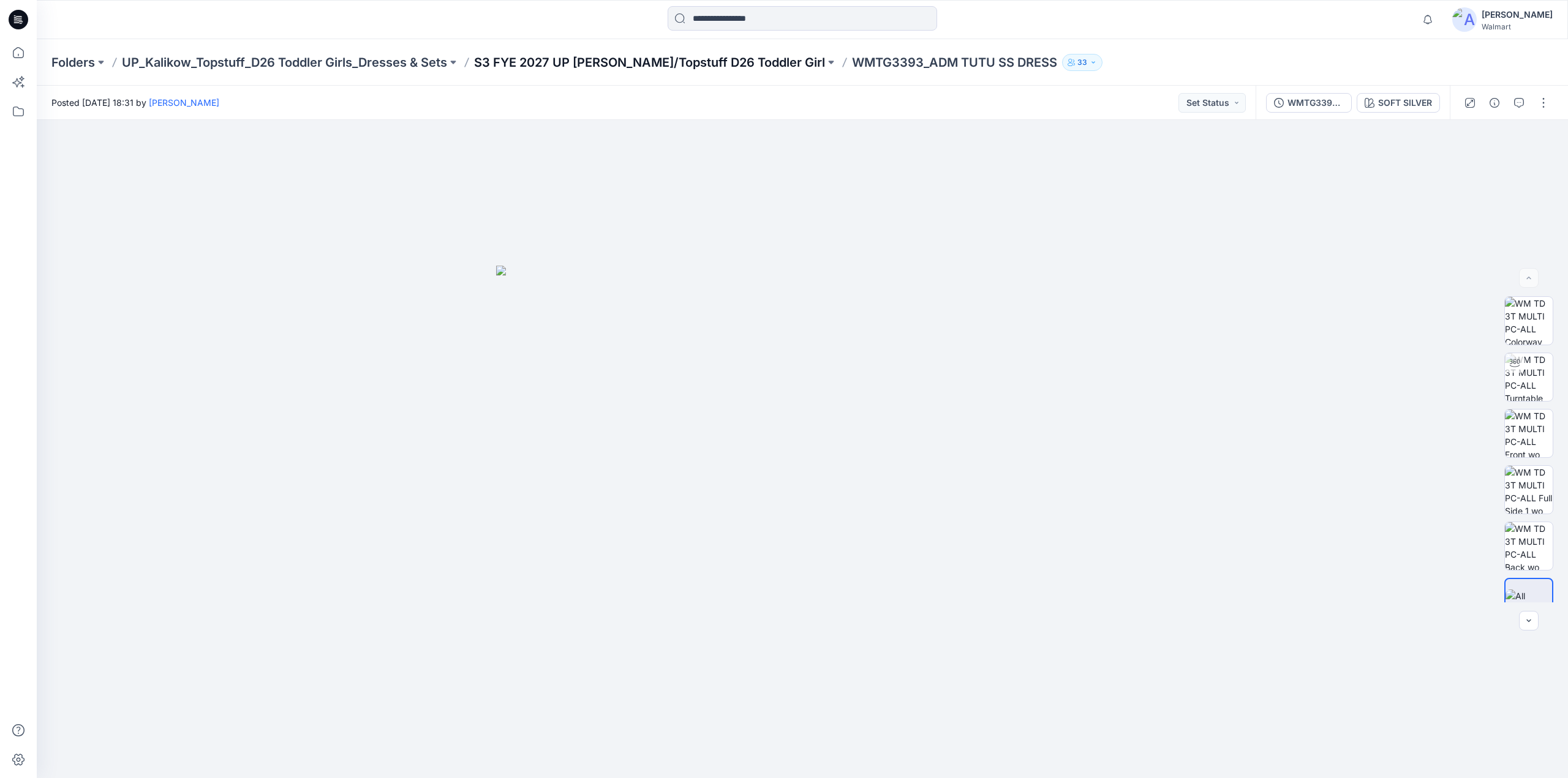
click at [612, 62] on p "S3 FYE 2027 UP [PERSON_NAME]/Topstuff D26 Toddler Girl" at bounding box center [650, 62] width 351 height 18
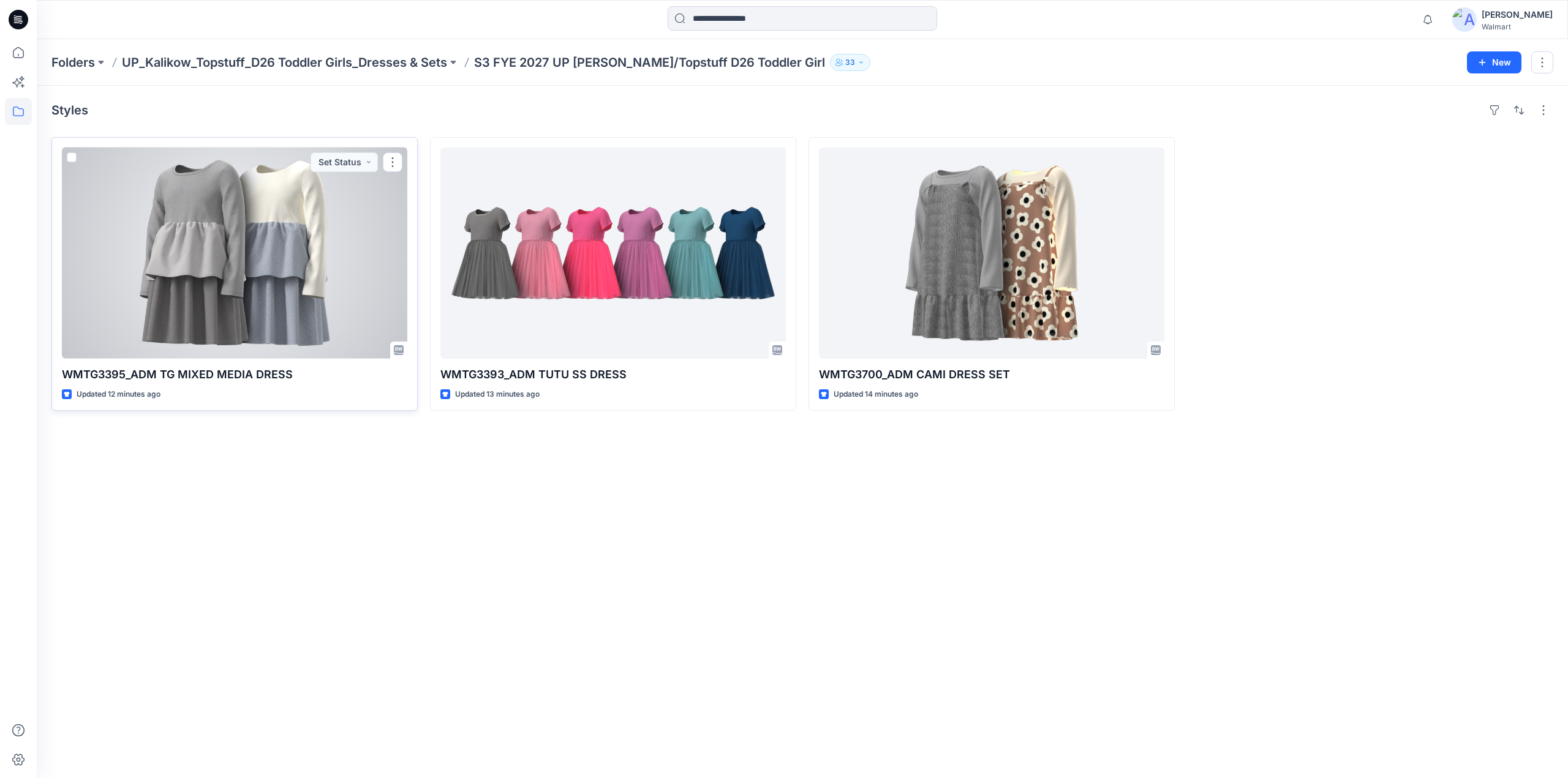
click at [268, 230] on div at bounding box center [235, 253] width 346 height 211
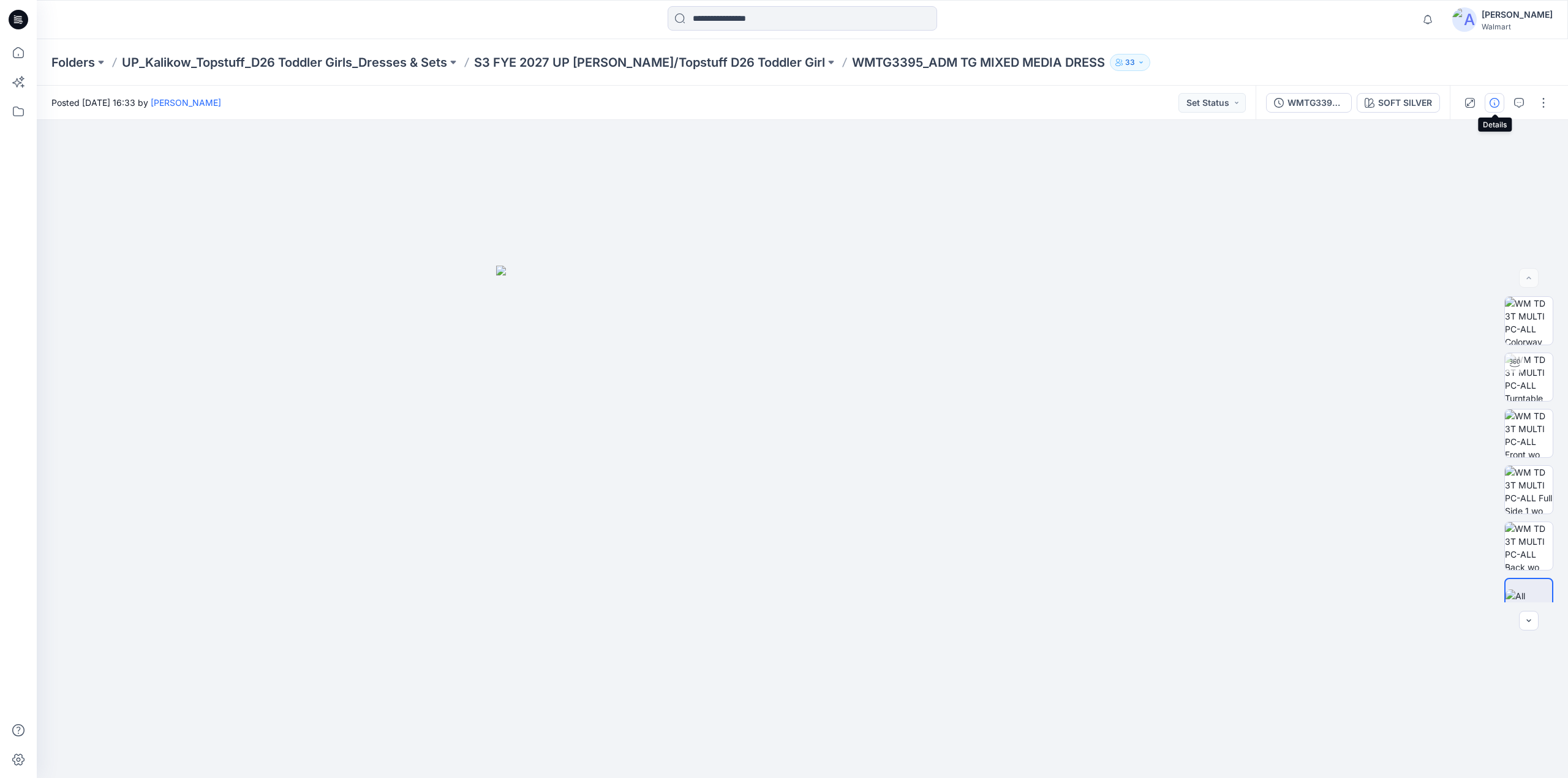
click at [1499, 102] on icon "button" at bounding box center [1494, 103] width 10 height 10
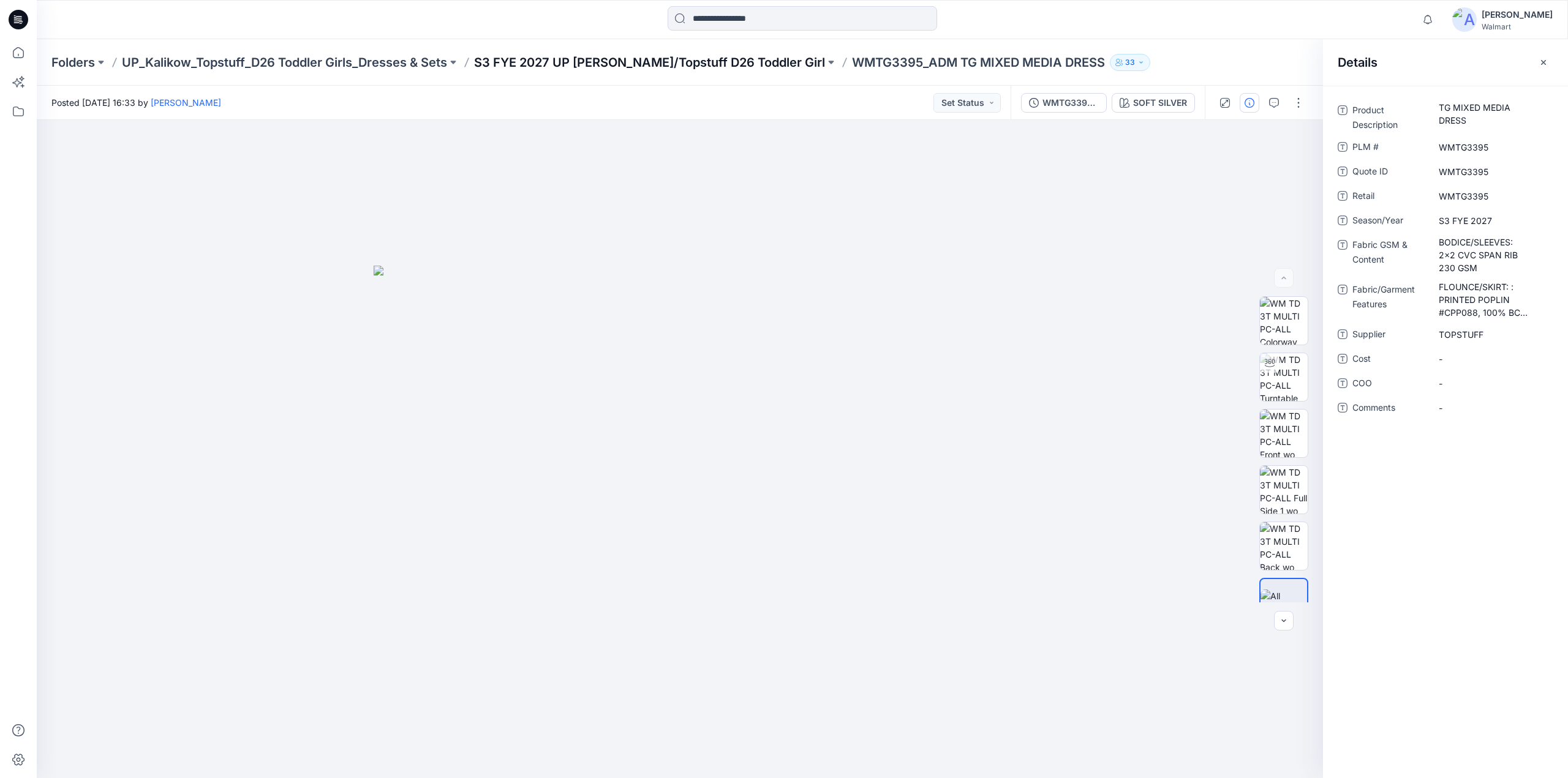
click at [671, 64] on p "S3 FYE 2027 UP [PERSON_NAME]/Topstuff D26 Toddler Girl" at bounding box center [650, 62] width 351 height 18
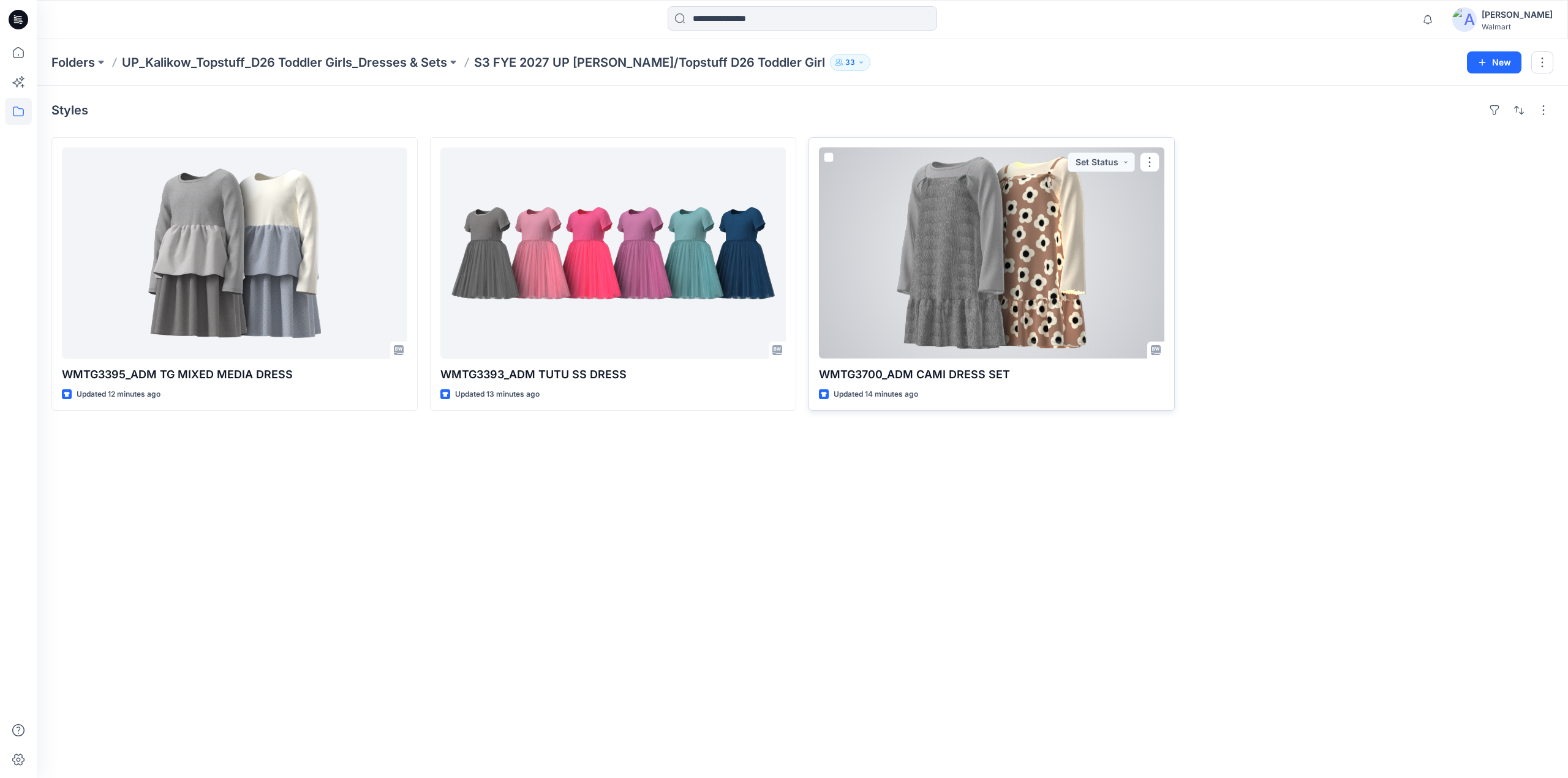
click at [1099, 257] on div at bounding box center [992, 253] width 346 height 211
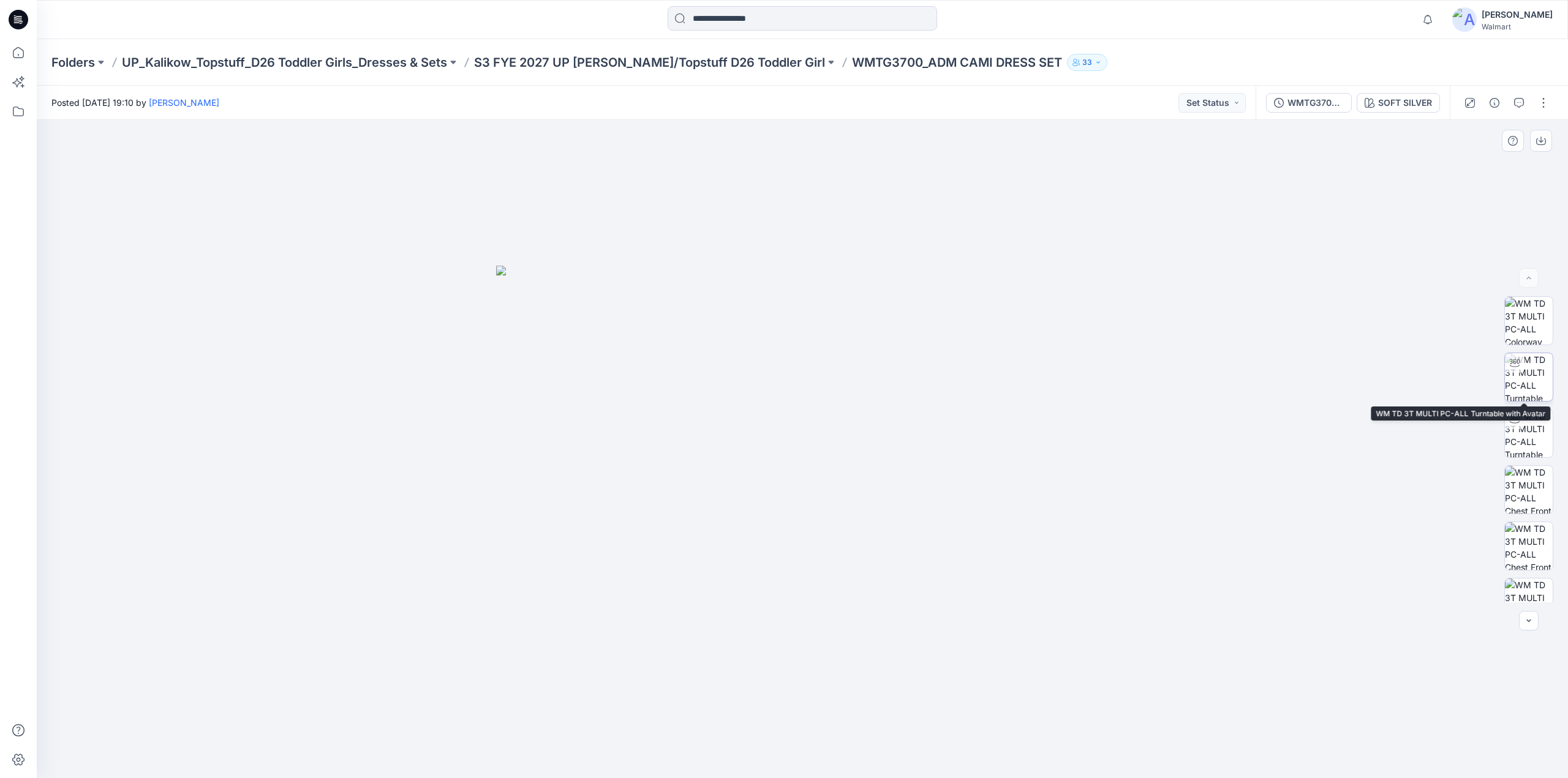
click at [1524, 381] on img at bounding box center [1528, 377] width 48 height 48
click at [1544, 100] on button "button" at bounding box center [1544, 103] width 20 height 20
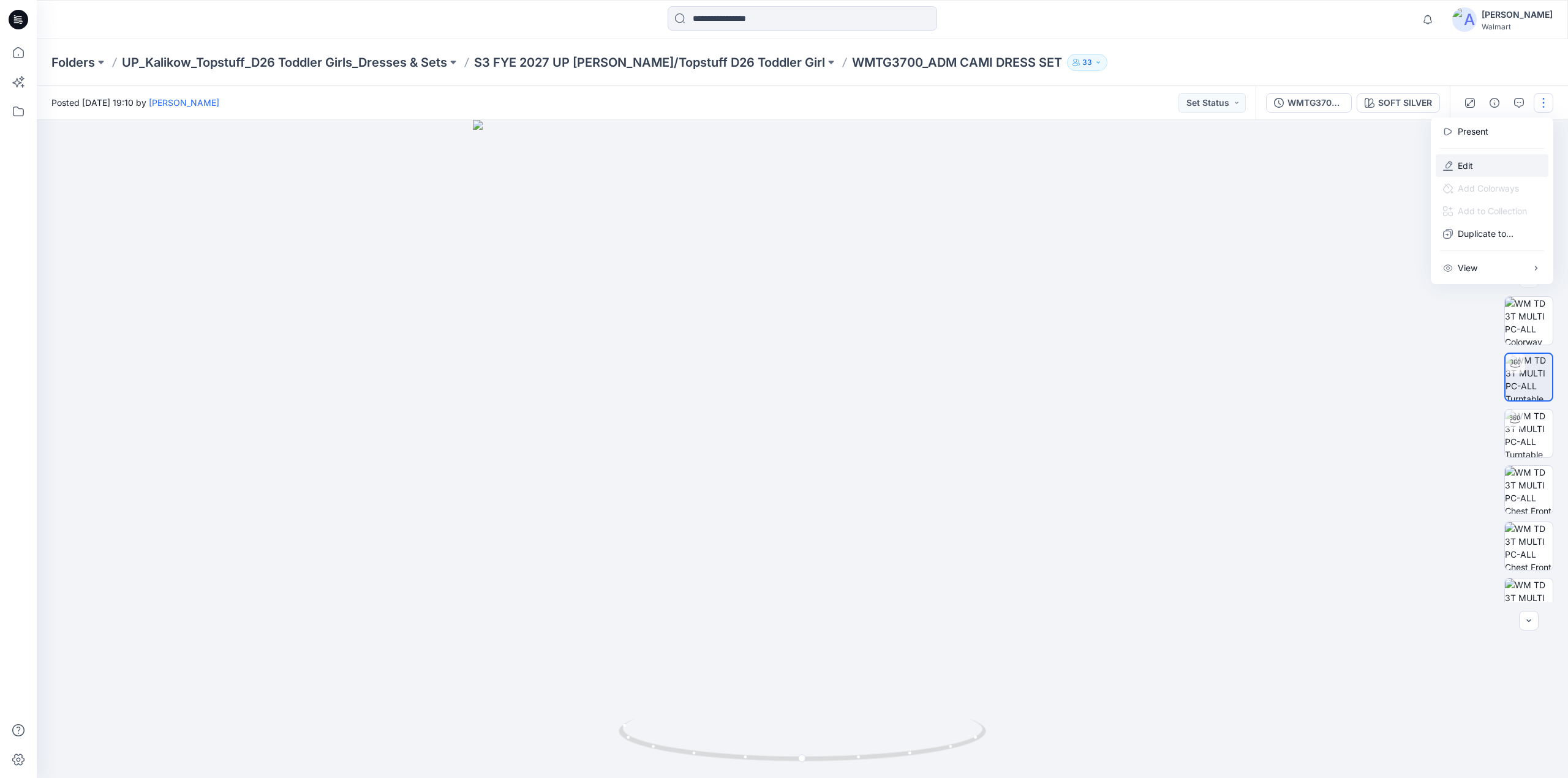
click at [1474, 168] on button "Edit" at bounding box center [1492, 166] width 113 height 23
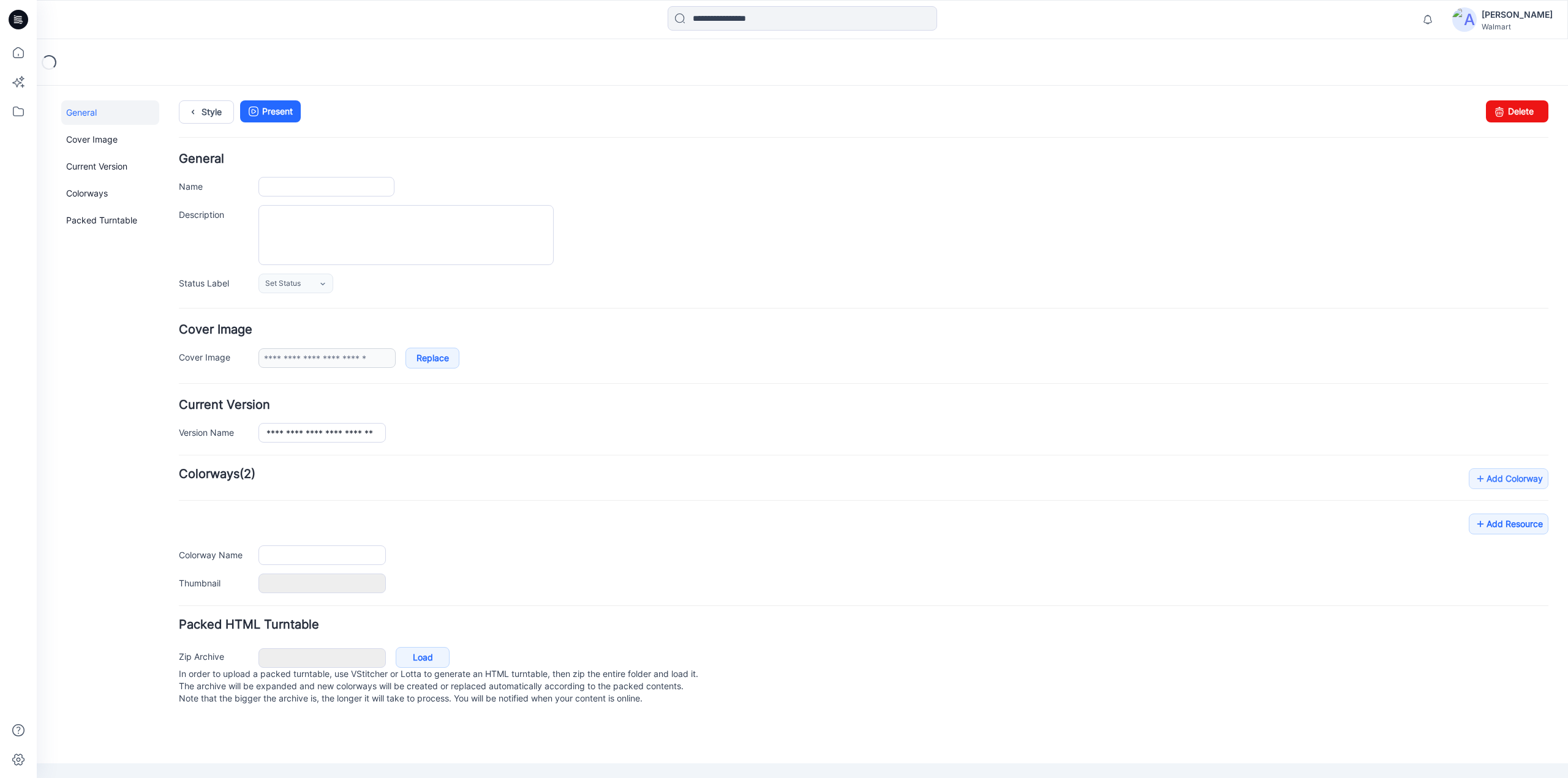
type input "**********"
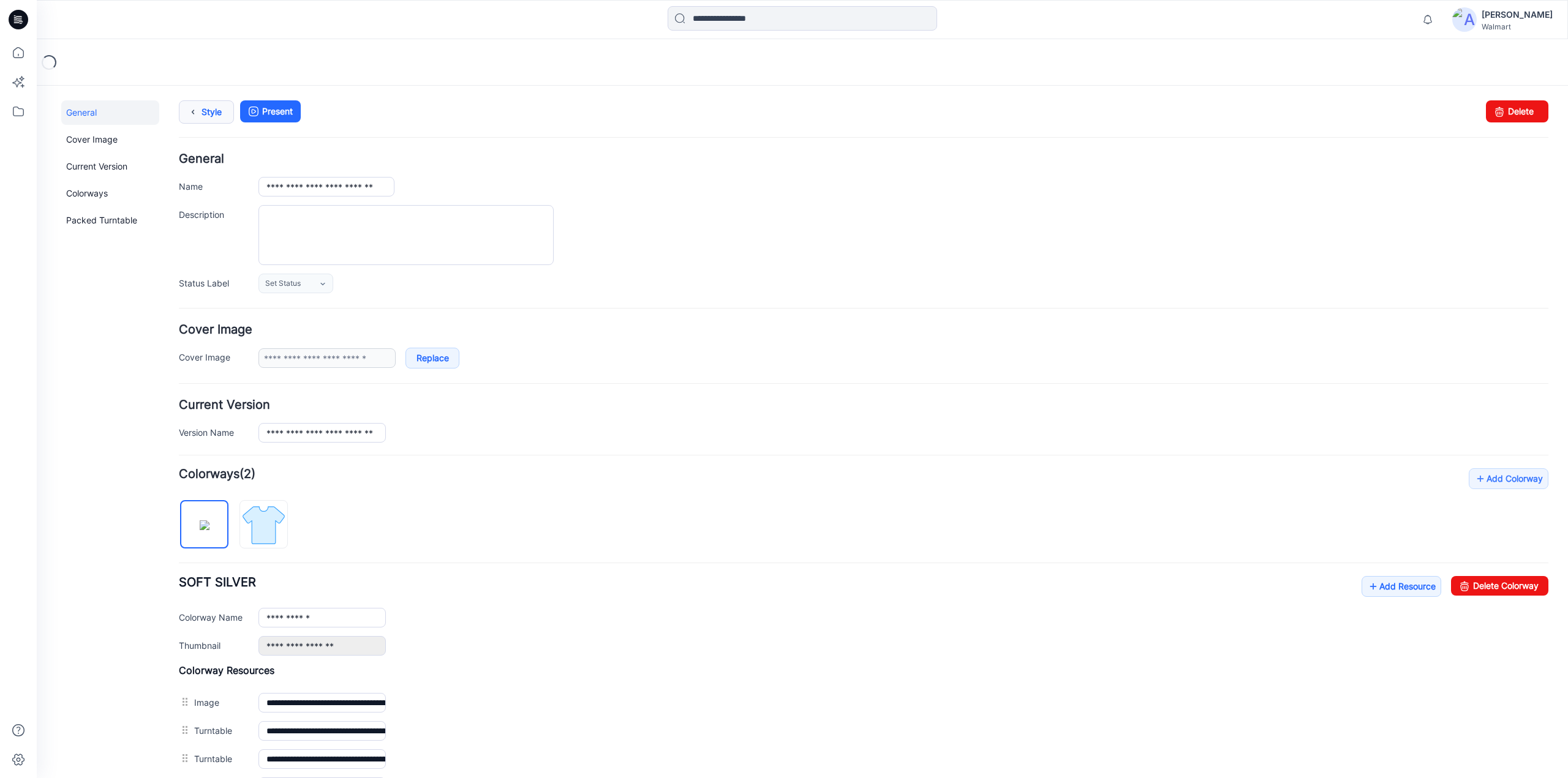
click at [203, 117] on link "Style" at bounding box center [206, 112] width 55 height 24
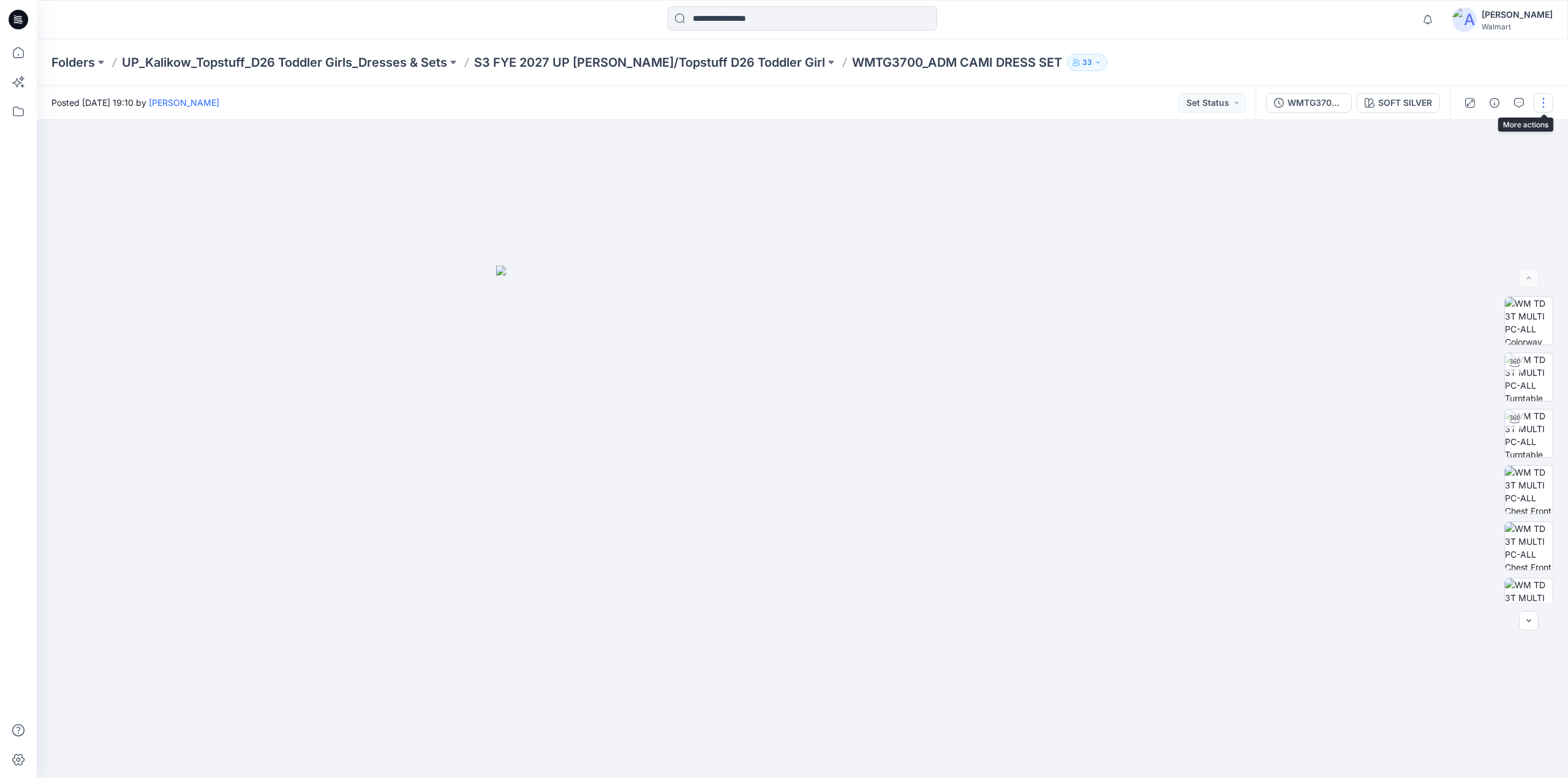
click at [1542, 104] on button "button" at bounding box center [1544, 103] width 20 height 20
click at [1475, 164] on button "Edit" at bounding box center [1492, 166] width 113 height 23
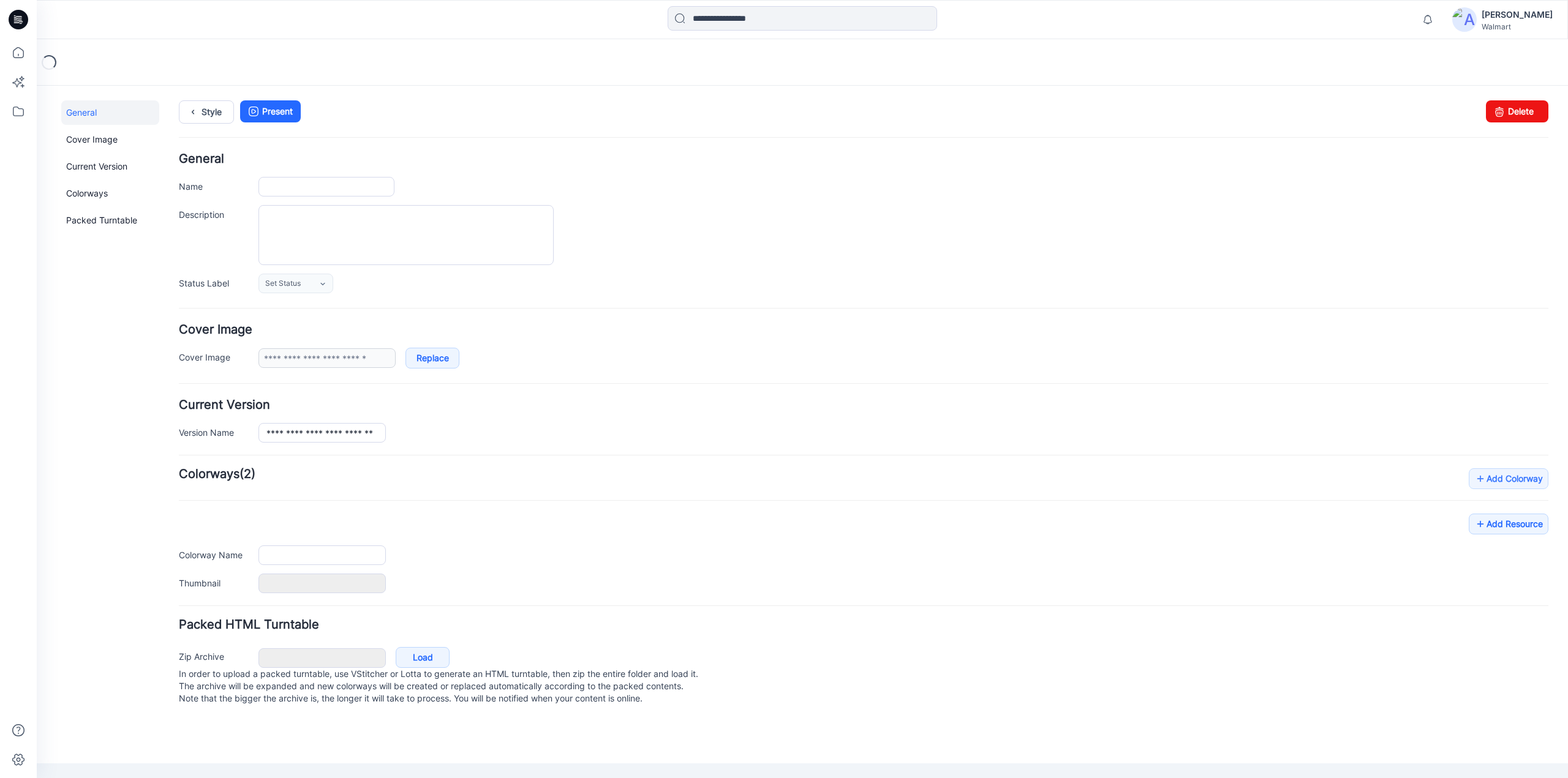
type input "**********"
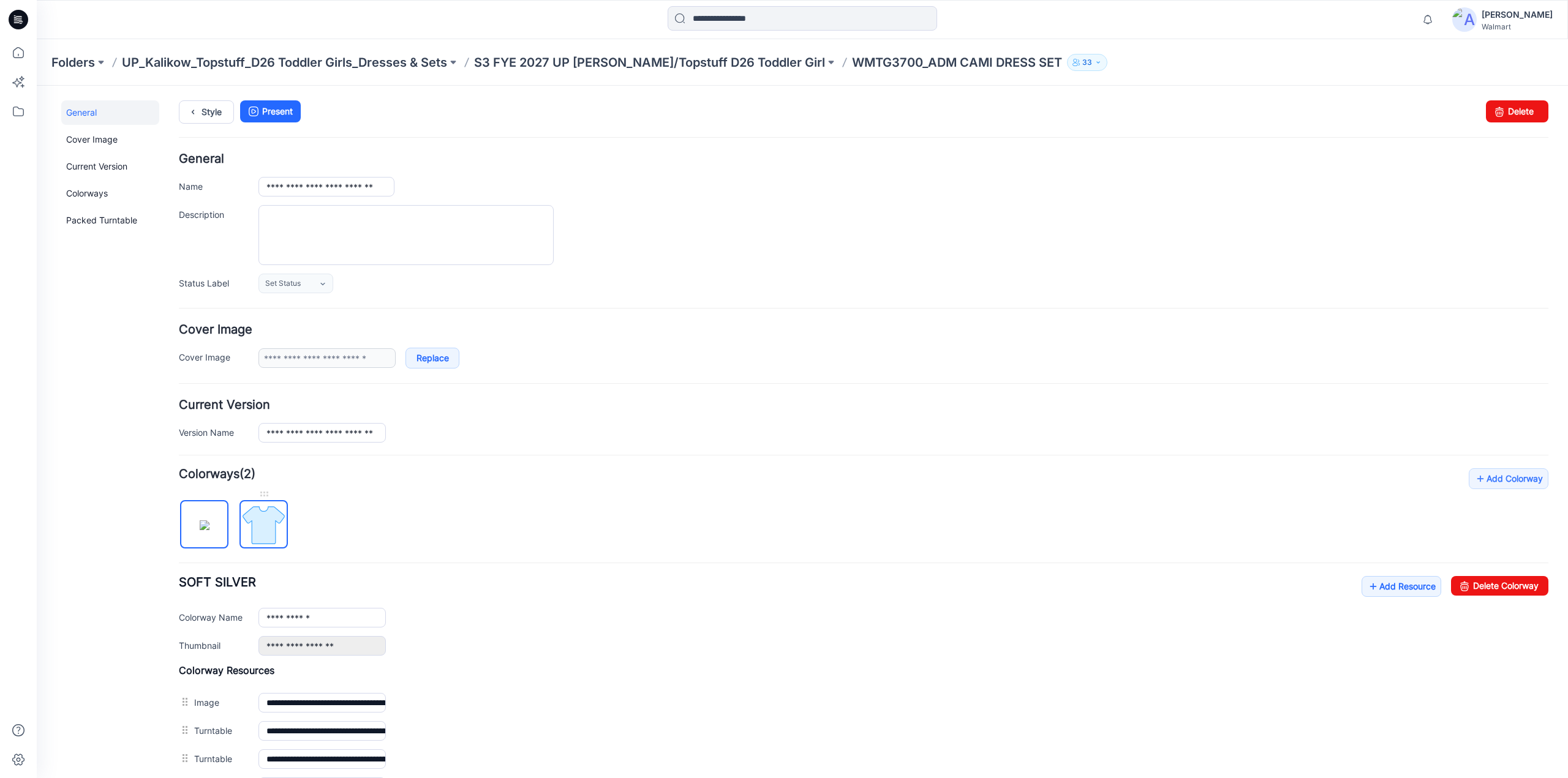
click at [268, 512] on img at bounding box center [263, 525] width 46 height 46
type input "**********"
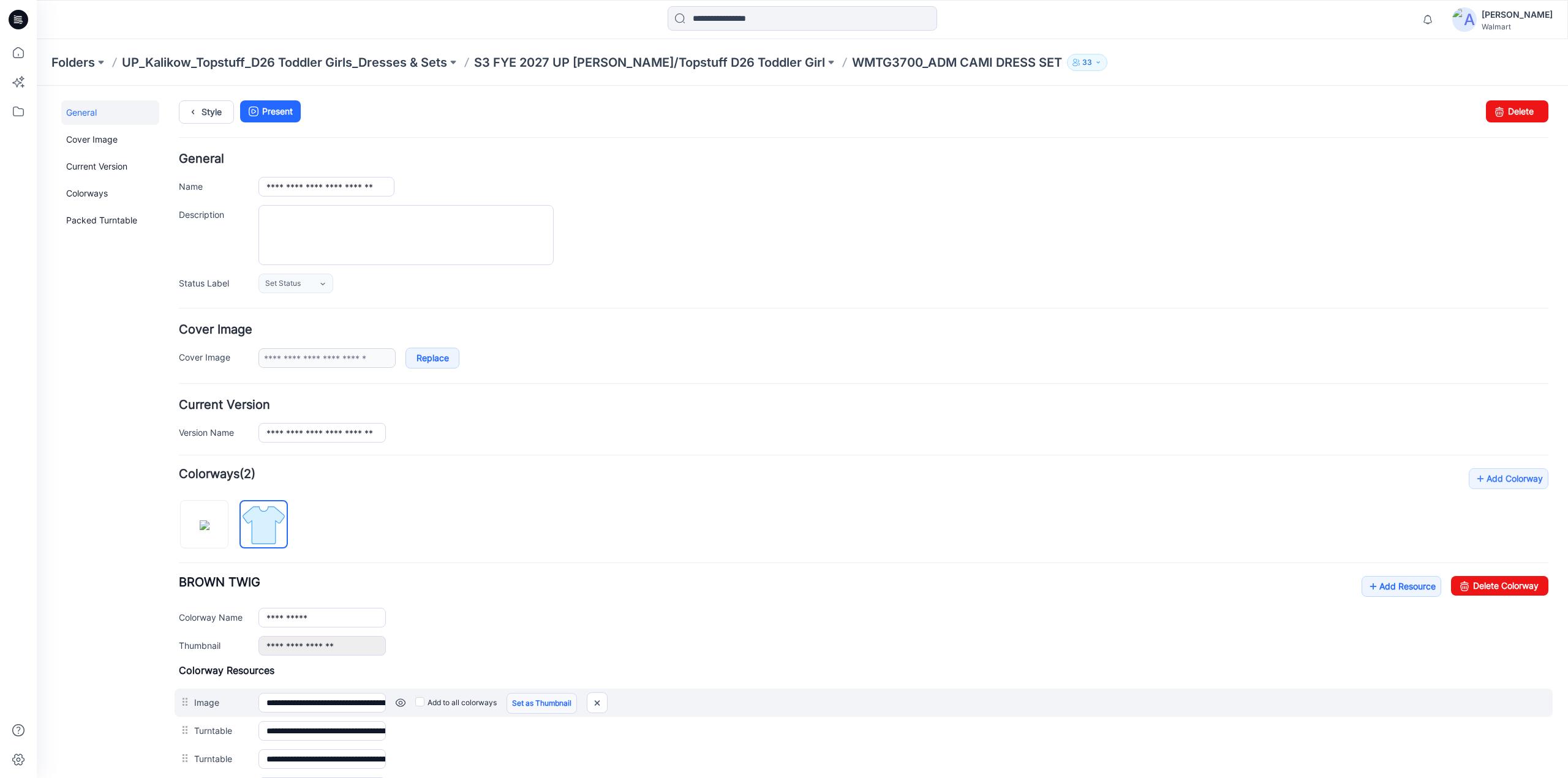
click at [553, 695] on link "Set as Thumbnail" at bounding box center [541, 703] width 70 height 21
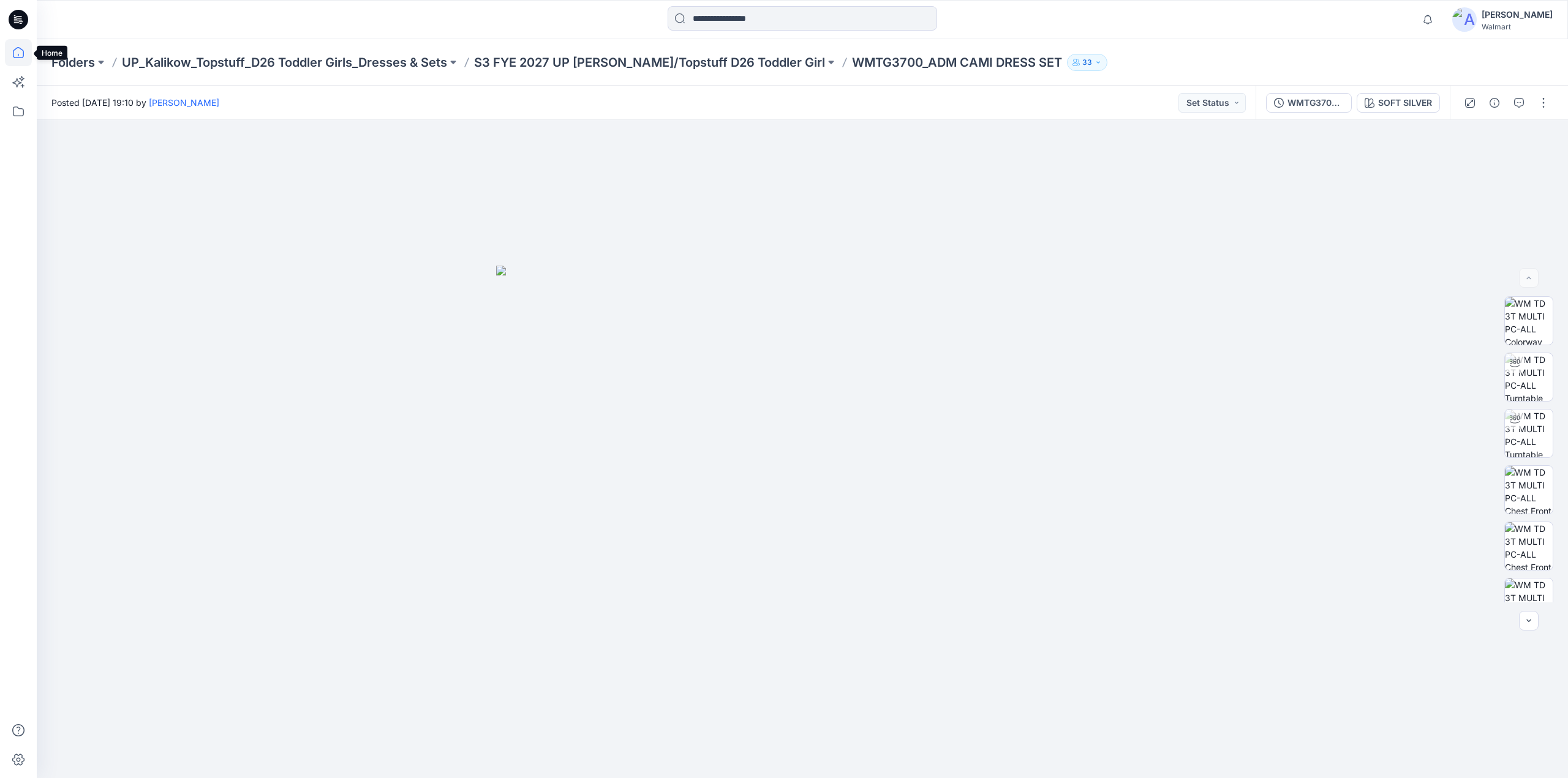
click at [16, 55] on icon at bounding box center [18, 52] width 27 height 27
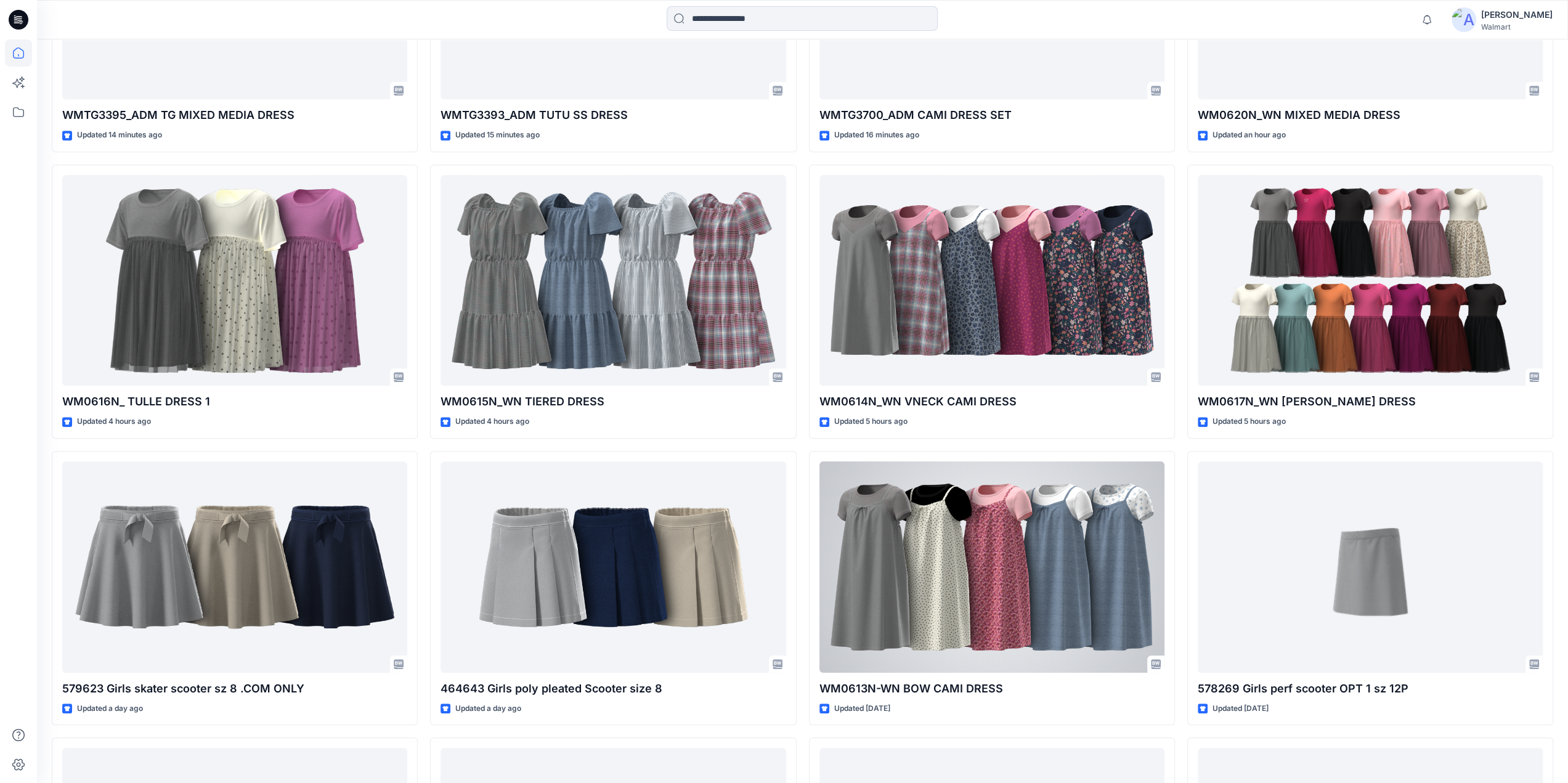
scroll to position [1458, 0]
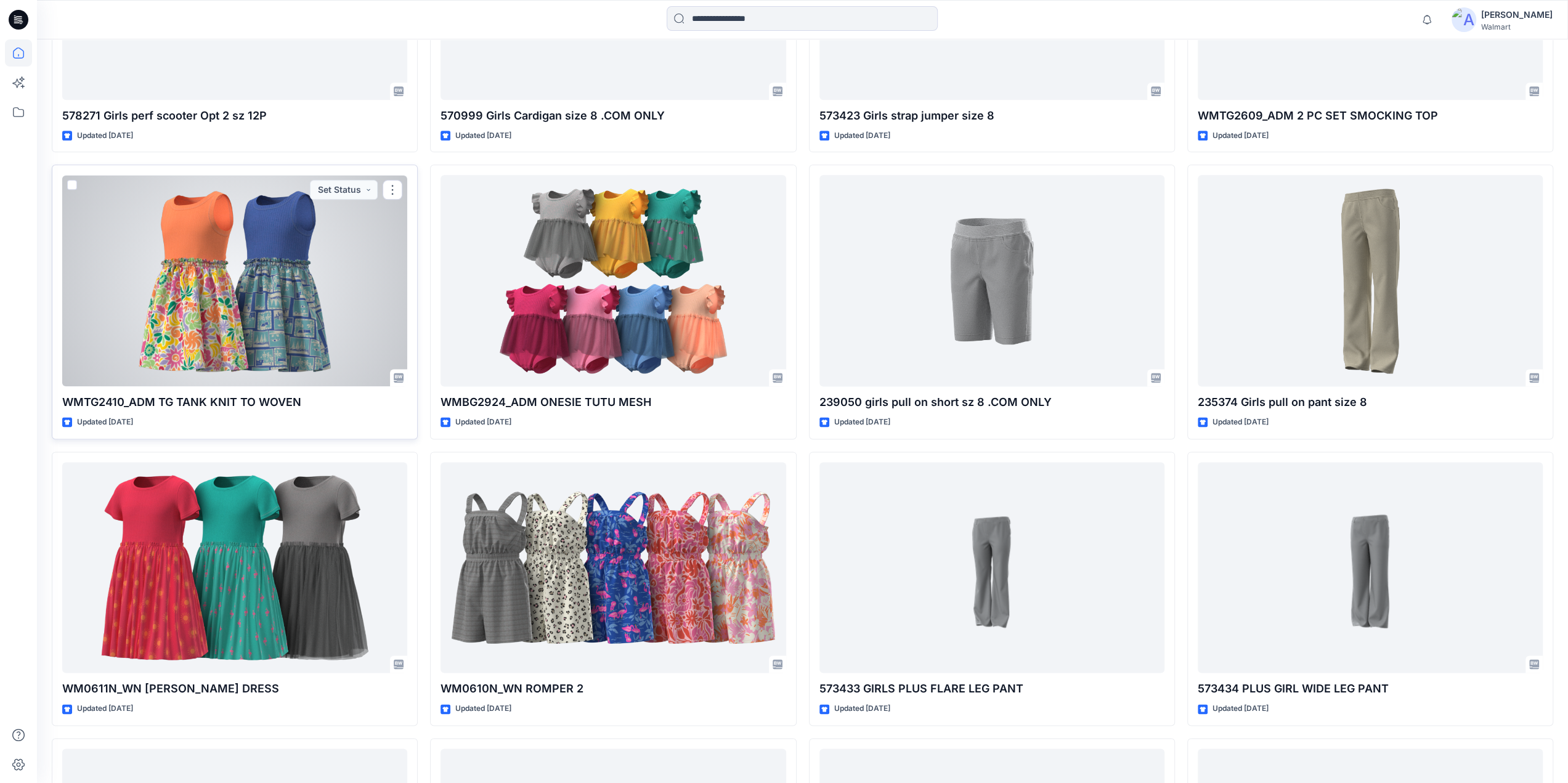
click at [269, 287] on div at bounding box center [234, 280] width 345 height 211
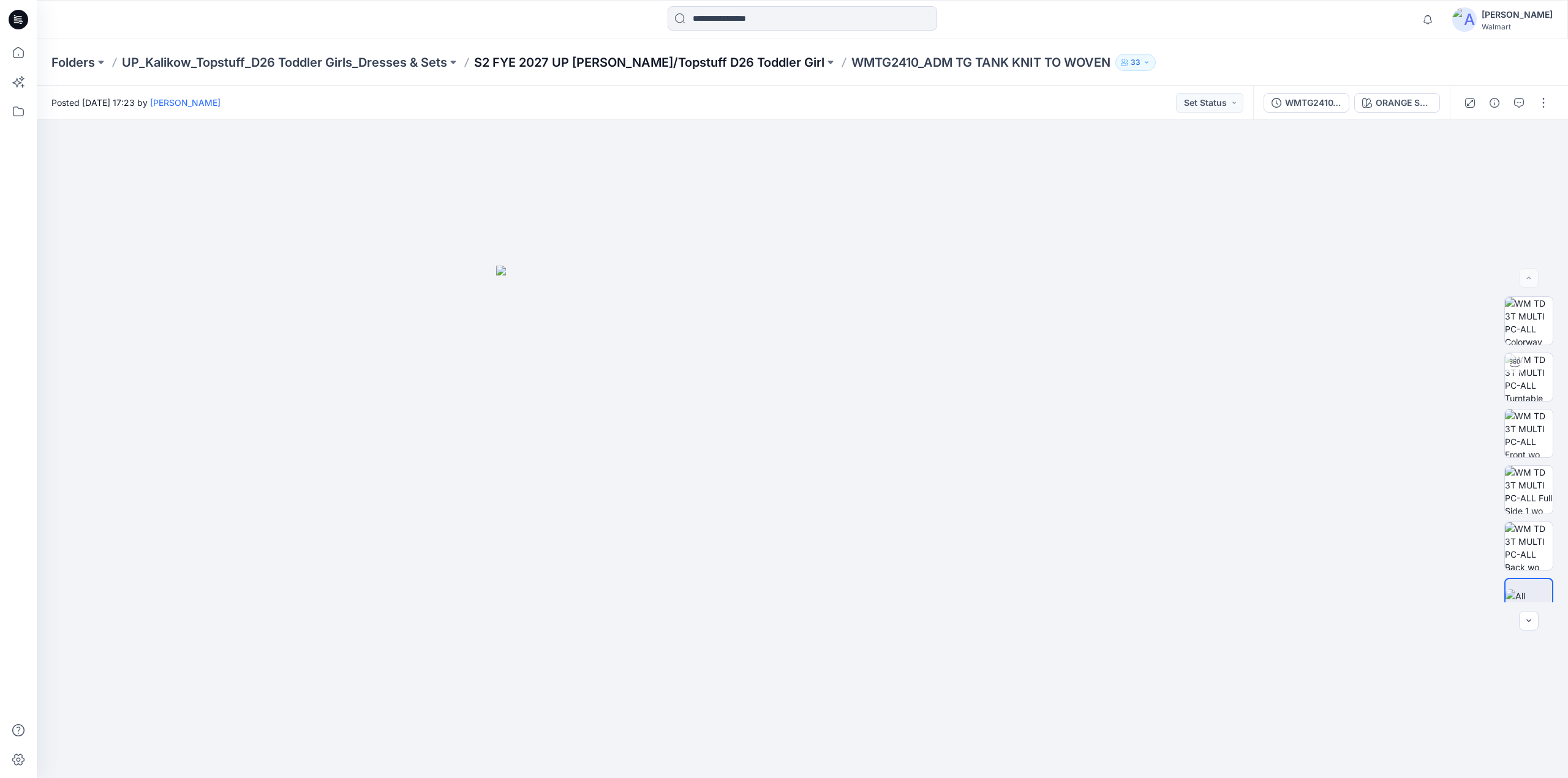
click at [681, 55] on p "S2 FYE 2027 UP Kalikow/Topstuff D26 Toddler Girl" at bounding box center [650, 62] width 350 height 18
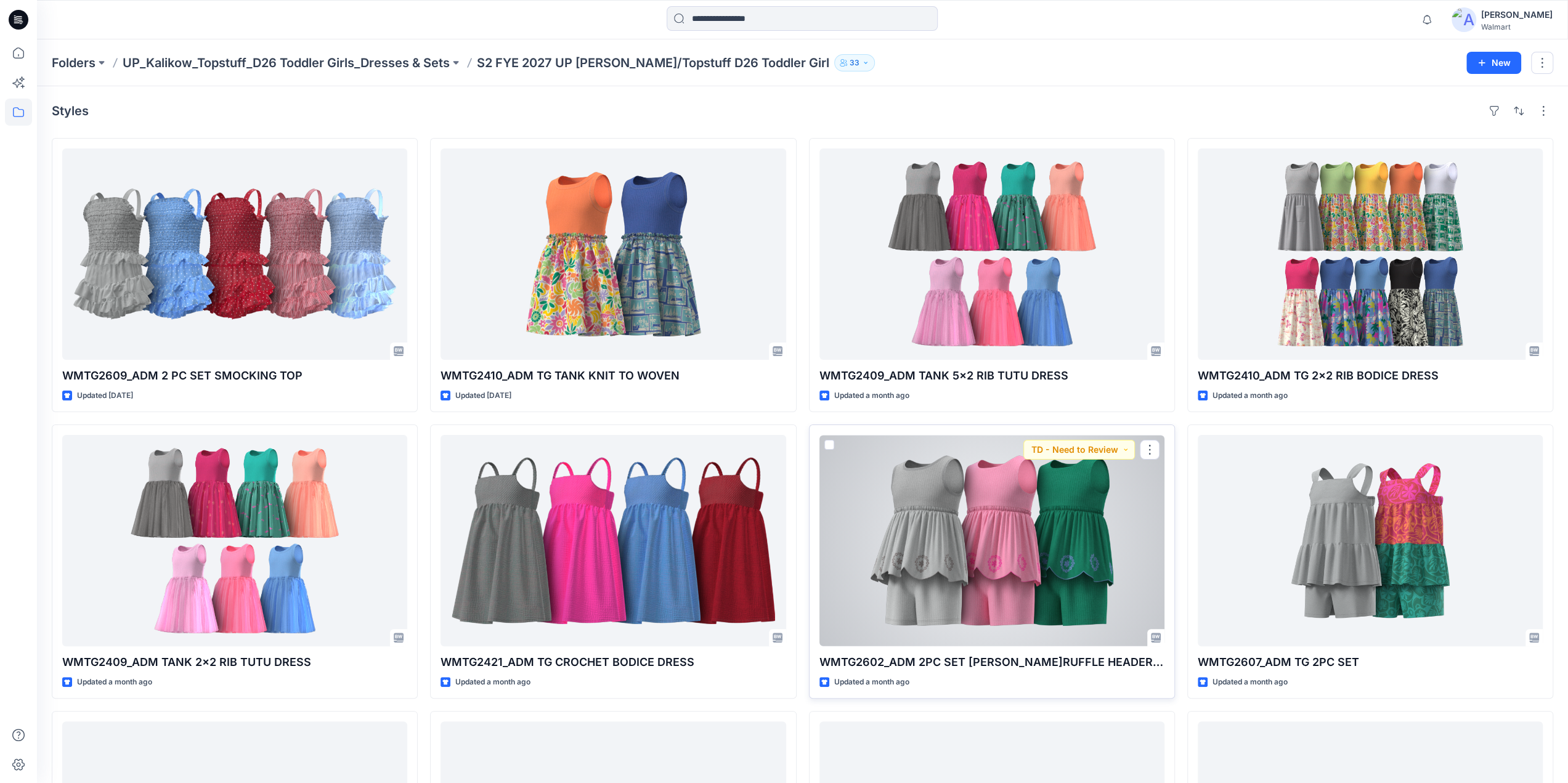
scroll to position [216, 0]
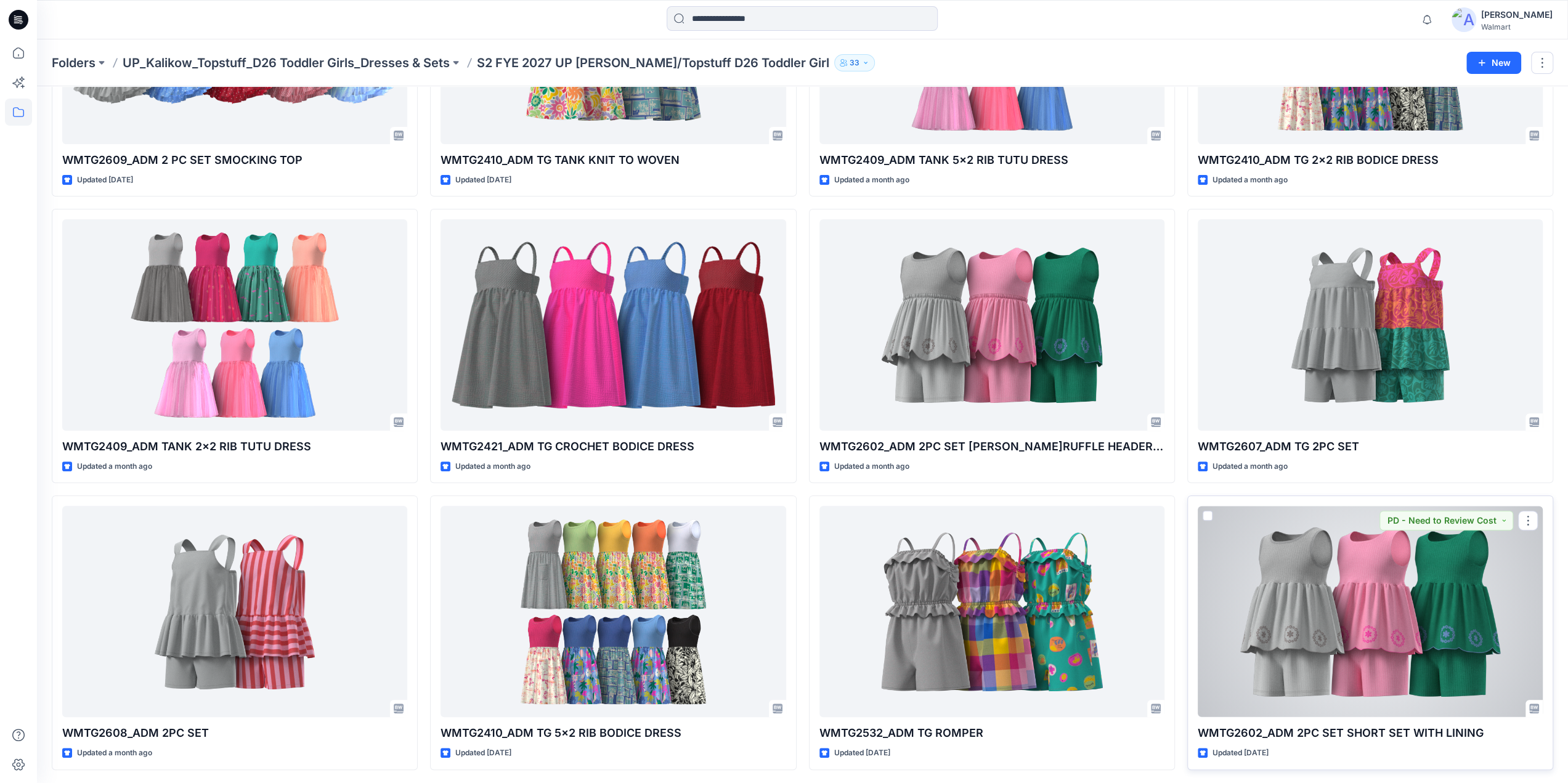
click at [1395, 602] on div at bounding box center [1370, 611] width 345 height 211
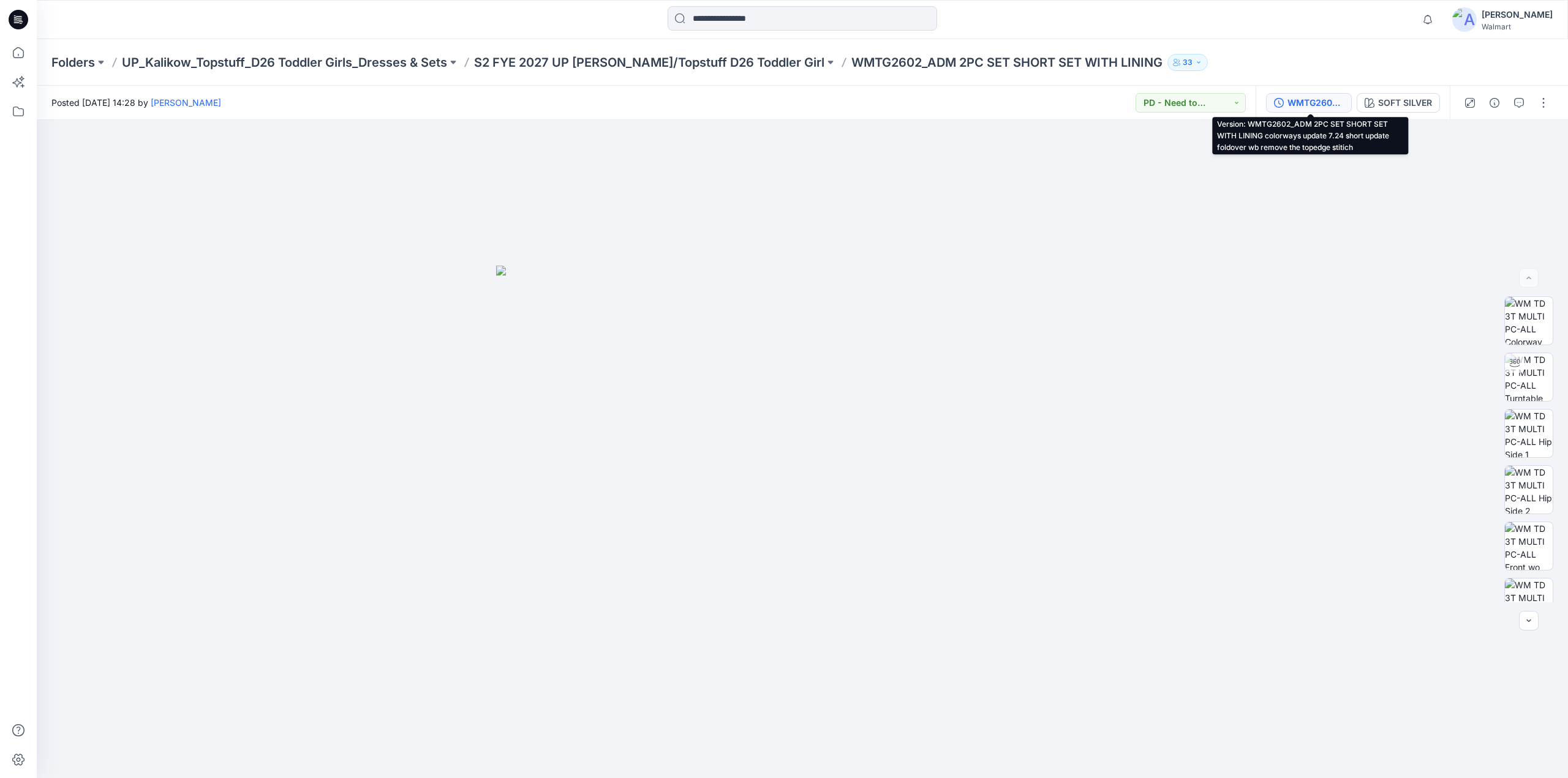
click at [1289, 100] on div "WMTG2602_ADM 2PC SET SHORT SET WITH LINING colorways update 7.24 short update f…" at bounding box center [1316, 103] width 56 height 14
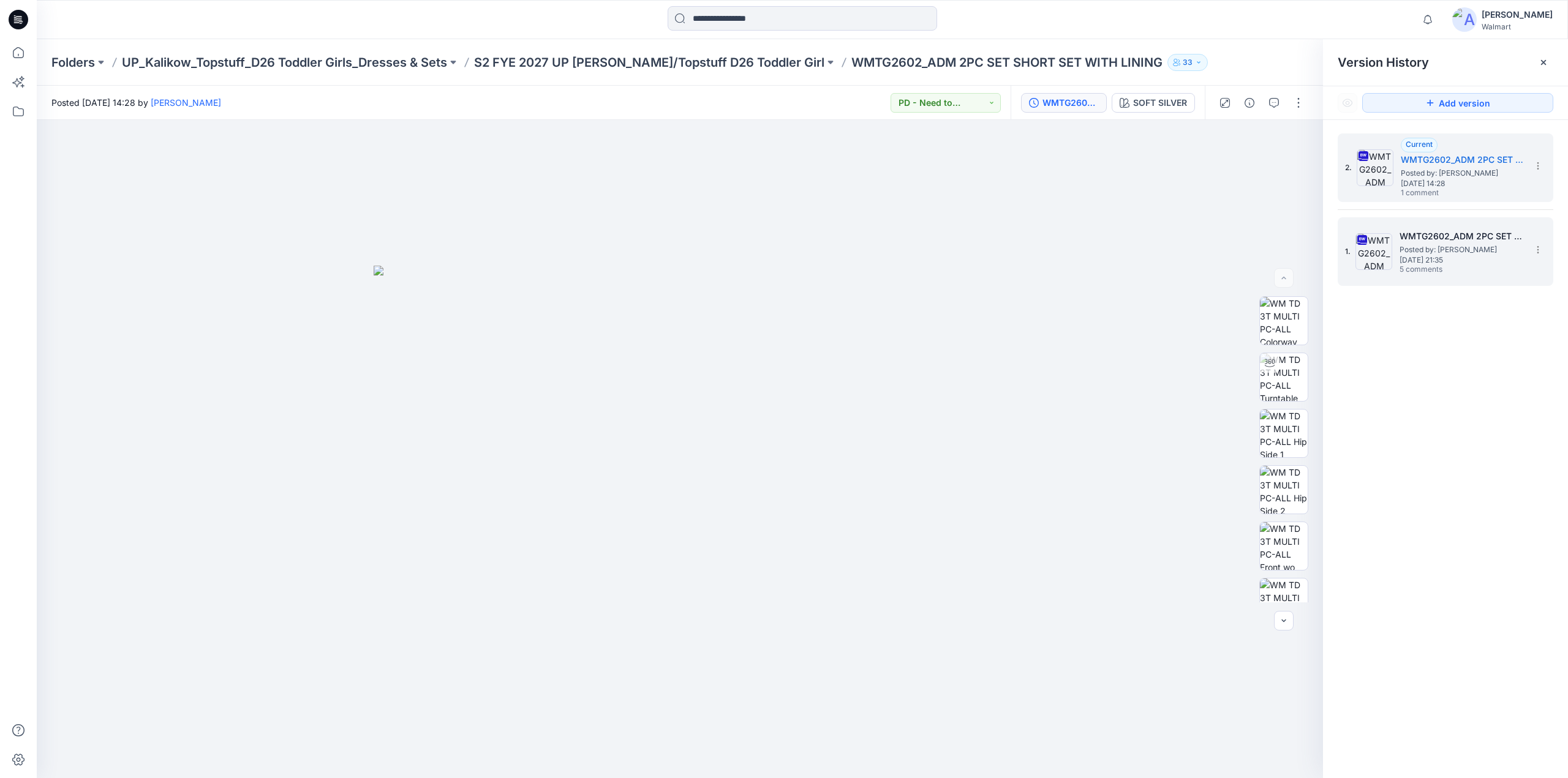
click at [1427, 260] on span "Monday, July 07, 2025 21:35" at bounding box center [1461, 260] width 123 height 8
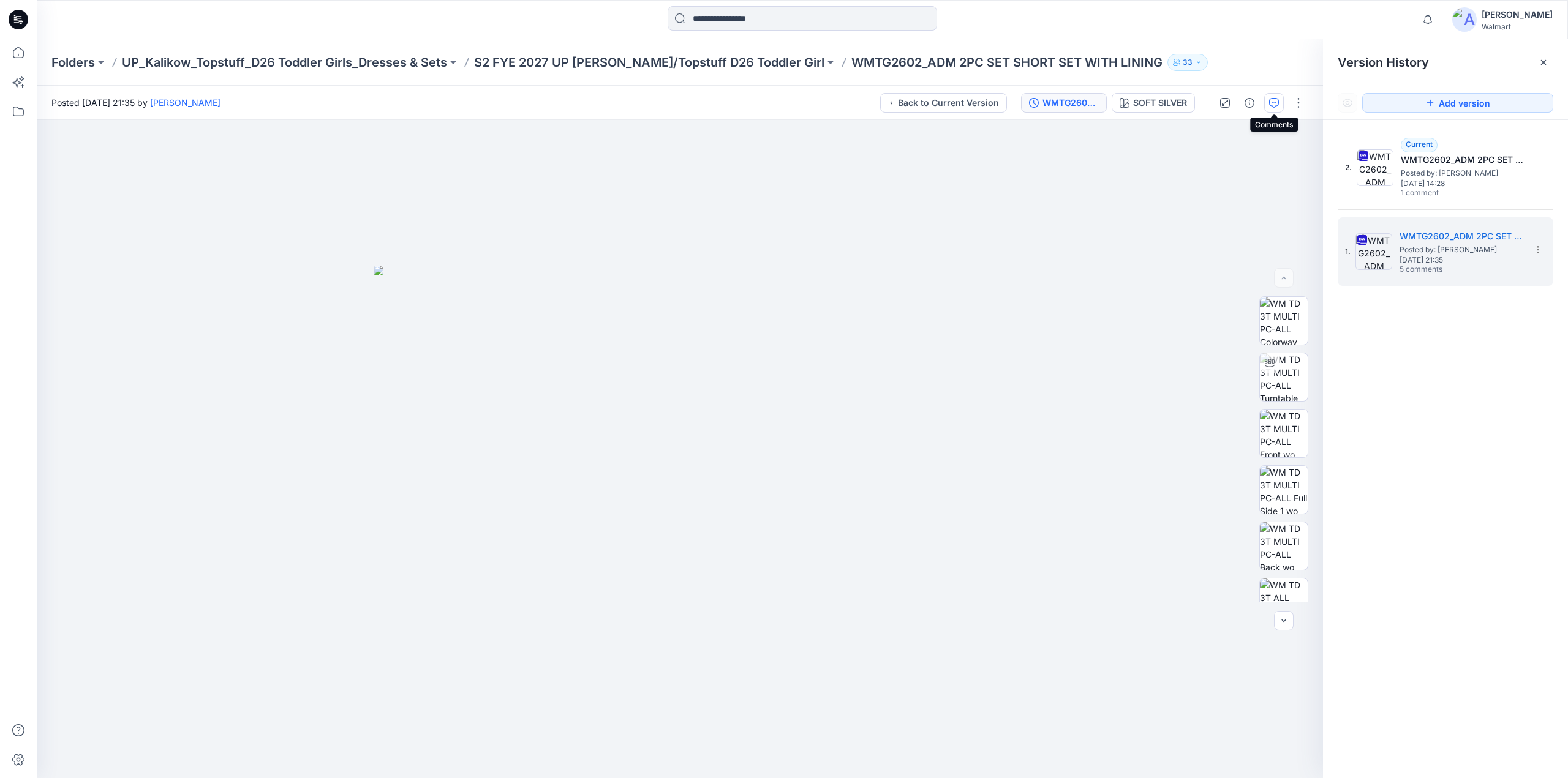
click at [1279, 101] on icon "button" at bounding box center [1274, 103] width 10 height 10
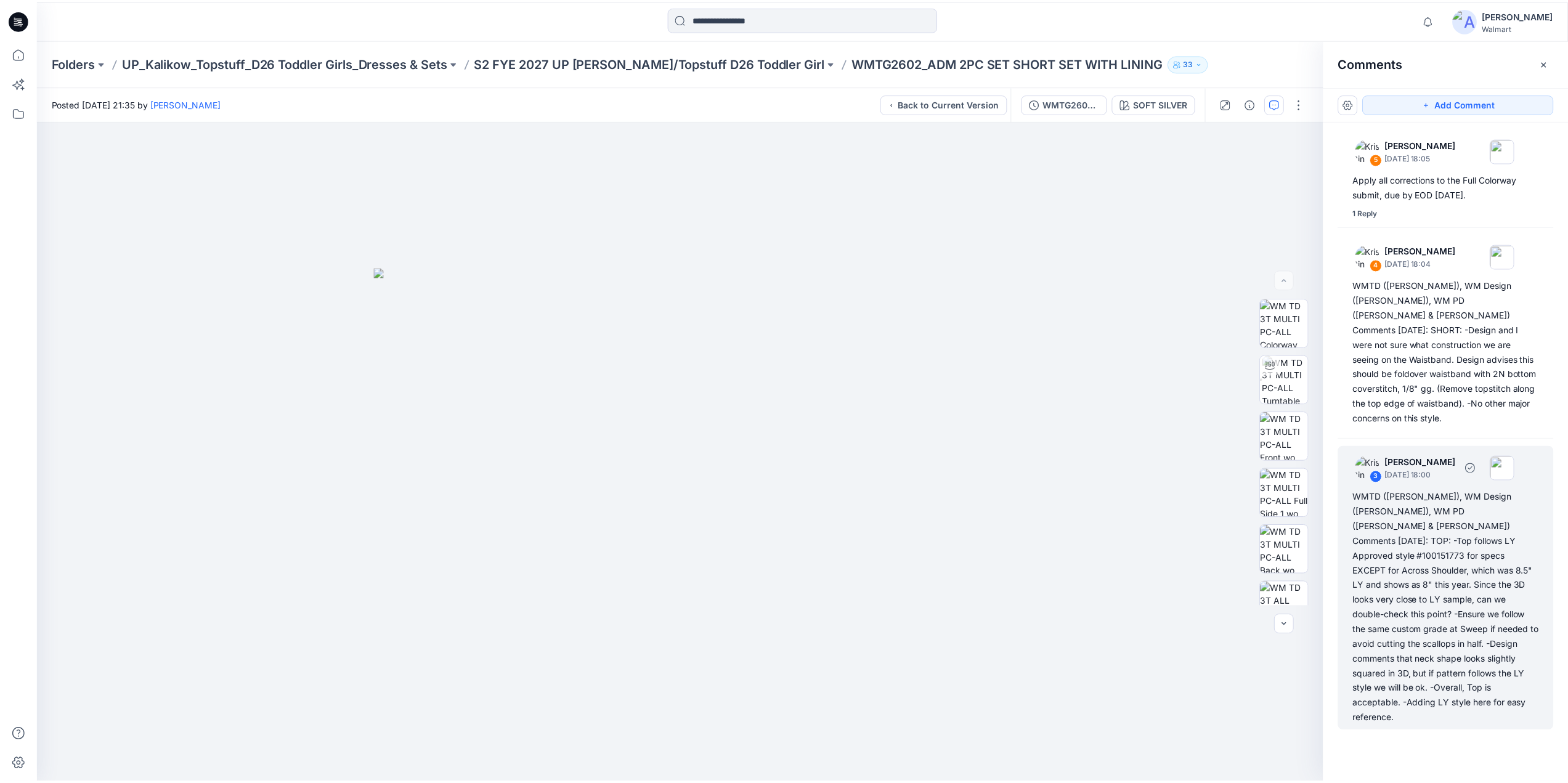
scroll to position [231, 0]
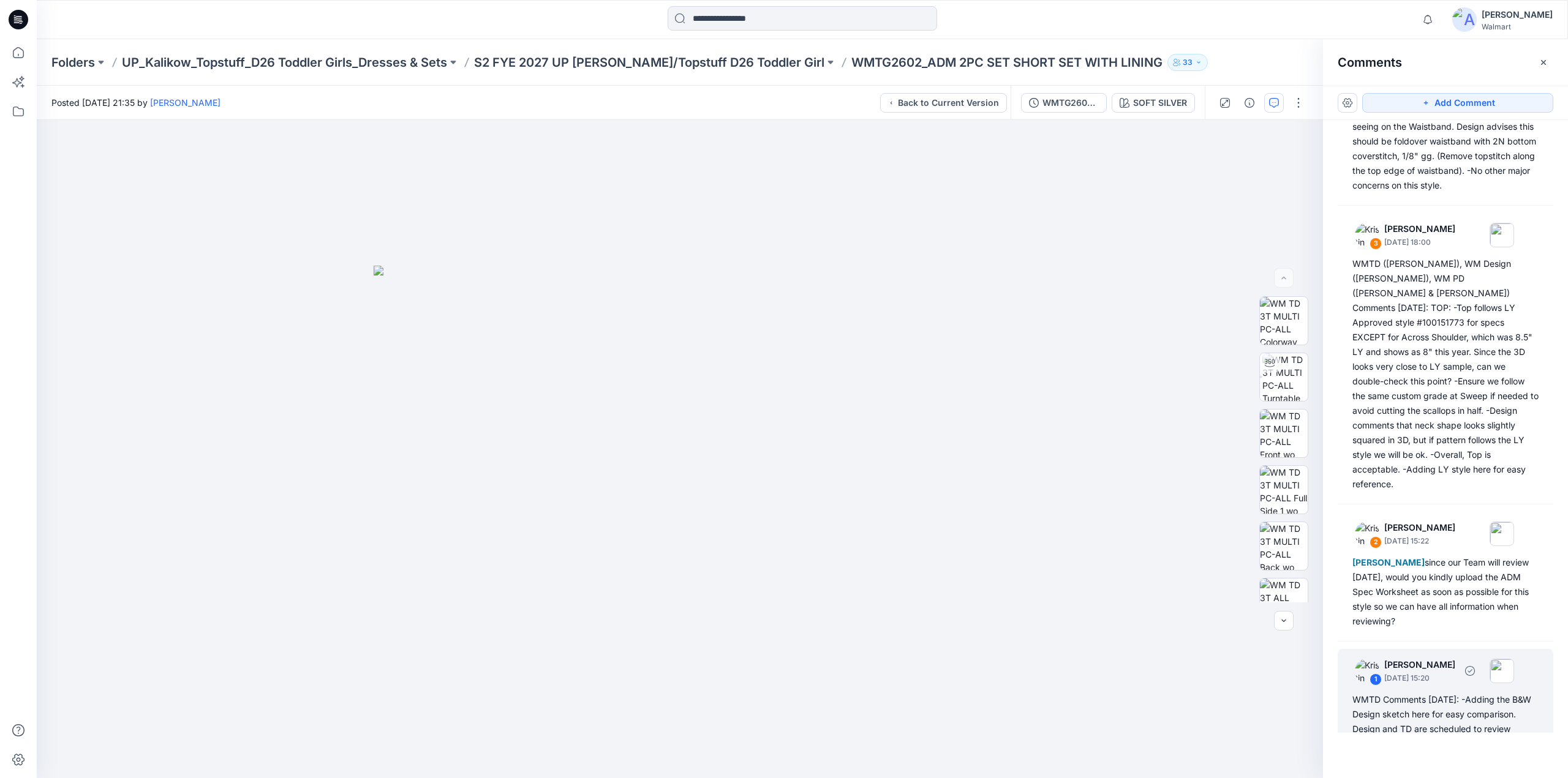
click at [1418, 693] on div "WMTD Comments 7.15.25: -Adding the B&W Design sketch here for easy comparison. …" at bounding box center [1445, 722] width 187 height 59
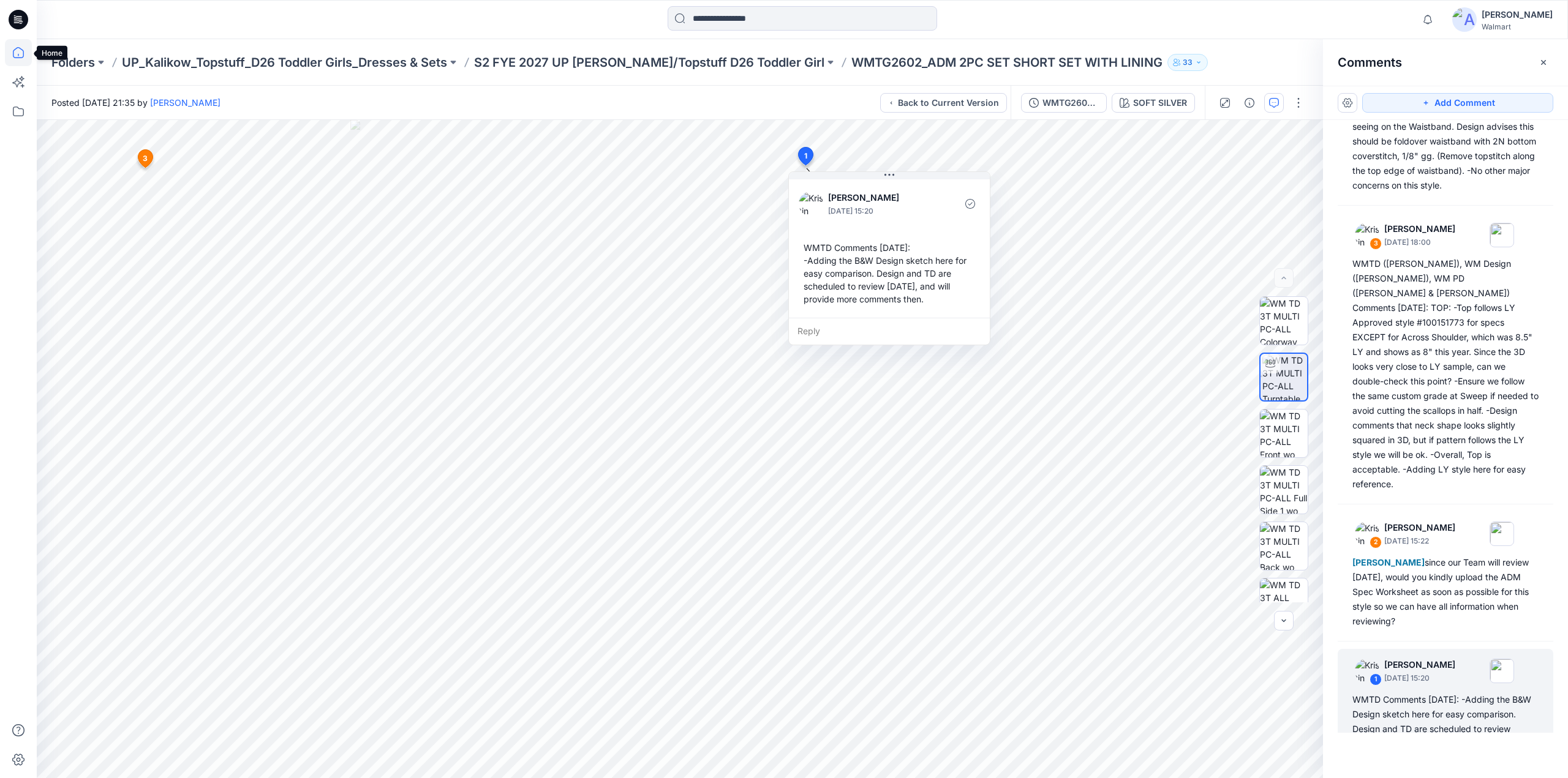
click at [14, 52] on icon at bounding box center [18, 52] width 27 height 27
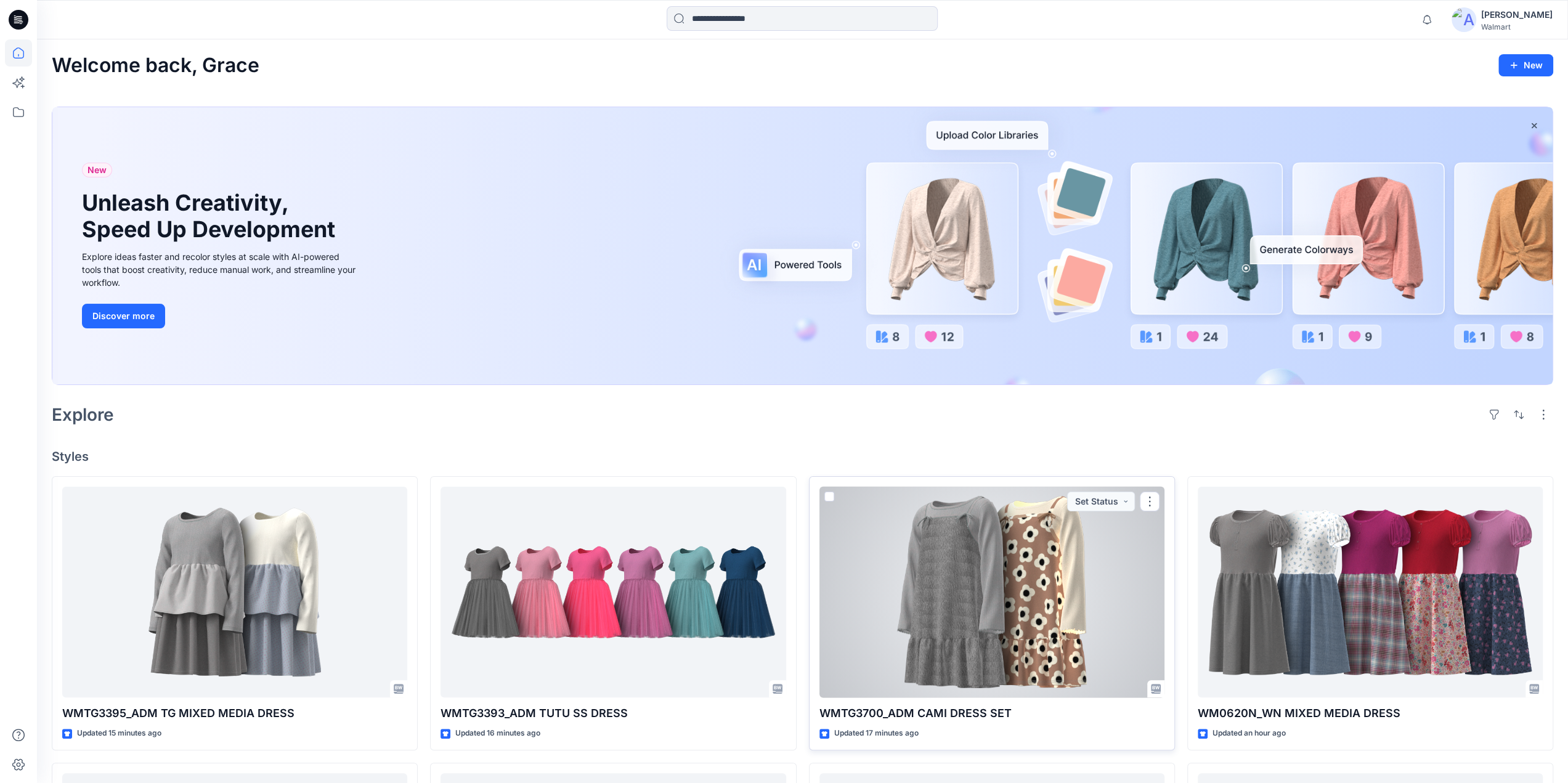
click at [963, 619] on div at bounding box center [992, 592] width 345 height 211
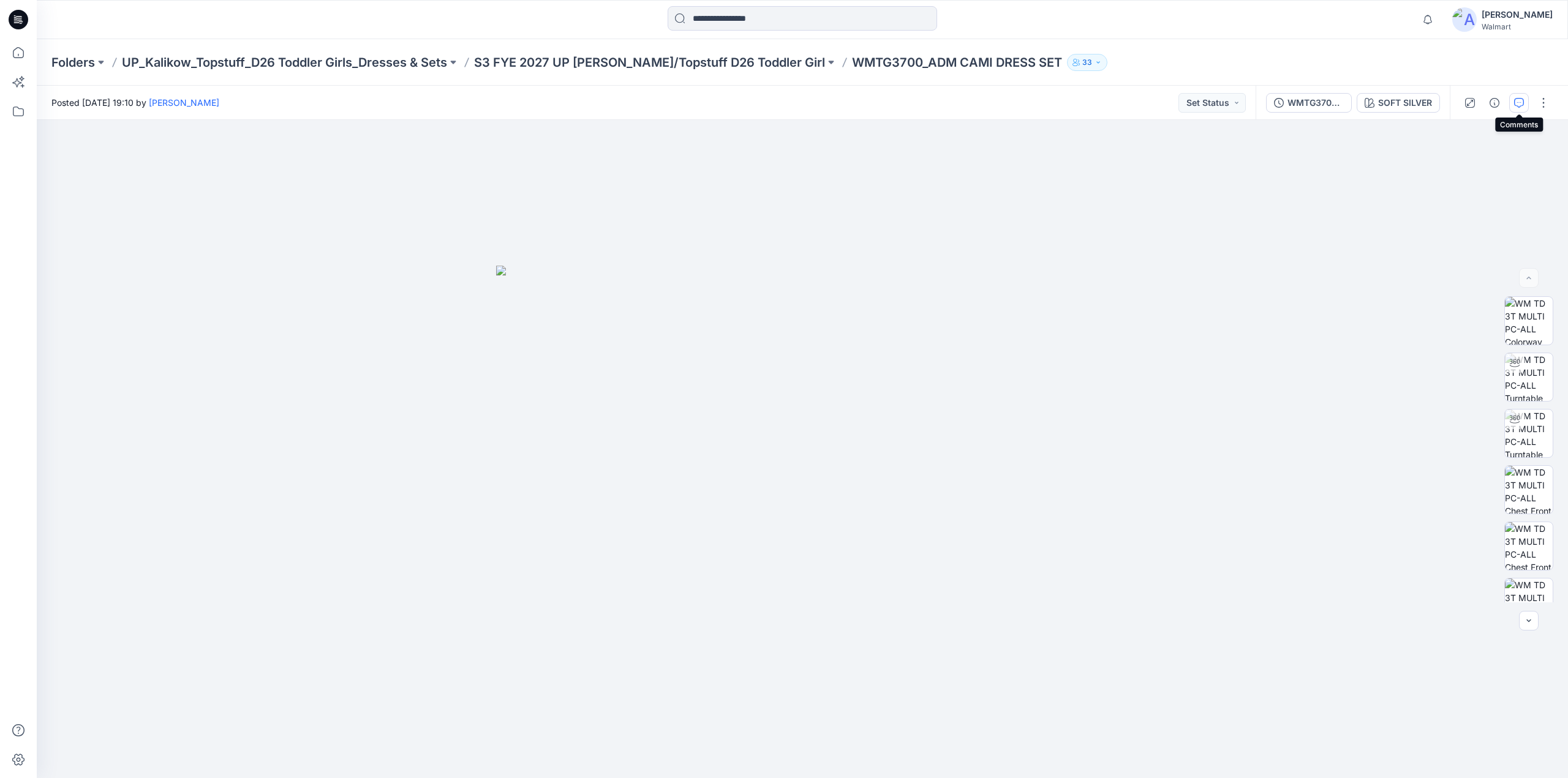
click at [1518, 99] on icon "button" at bounding box center [1519, 103] width 10 height 10
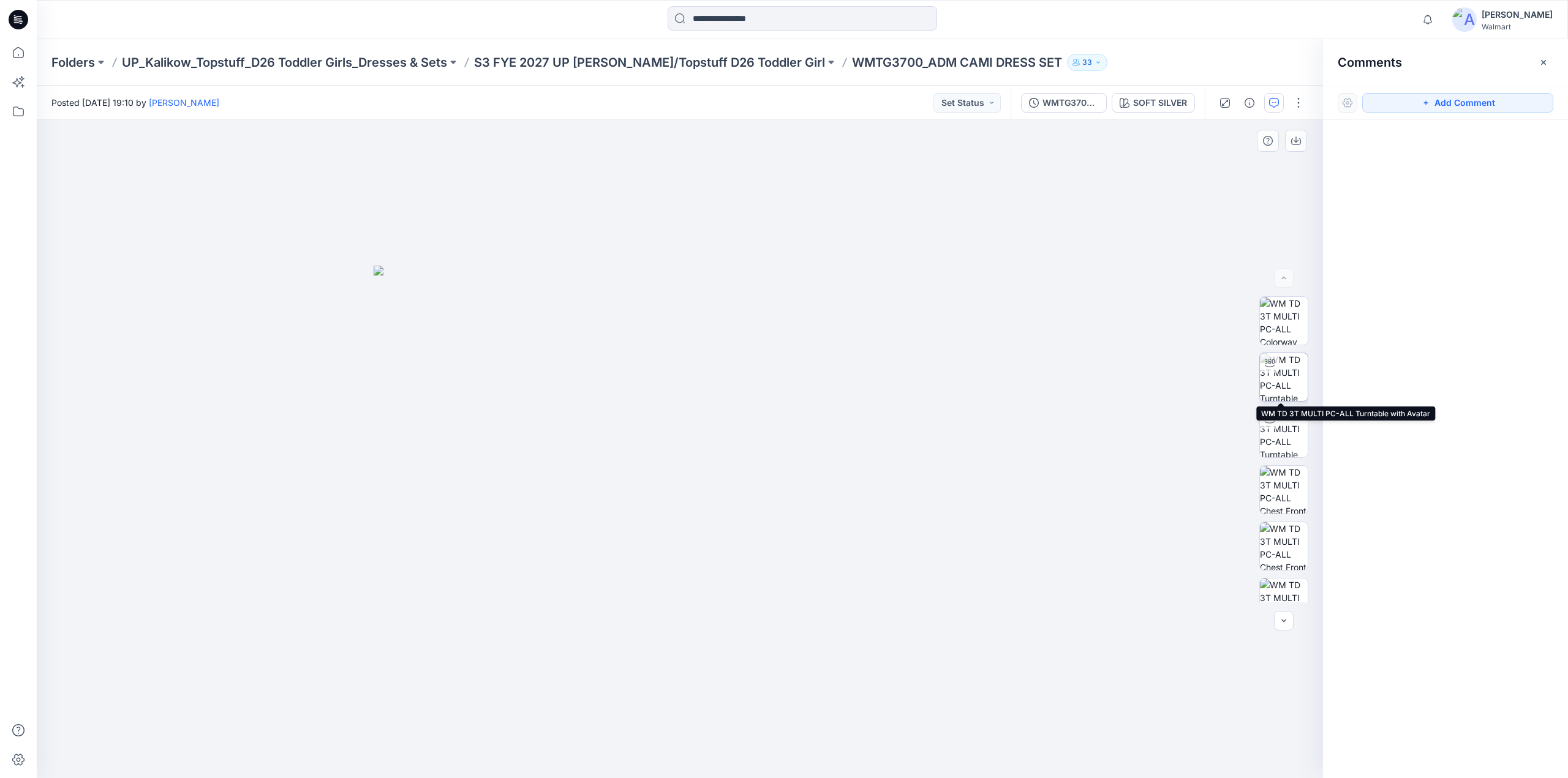
click at [1287, 368] on img at bounding box center [1283, 377] width 48 height 48
click at [1425, 107] on icon "button" at bounding box center [1426, 103] width 10 height 10
click at [609, 306] on div "1" at bounding box center [679, 449] width 1286 height 658
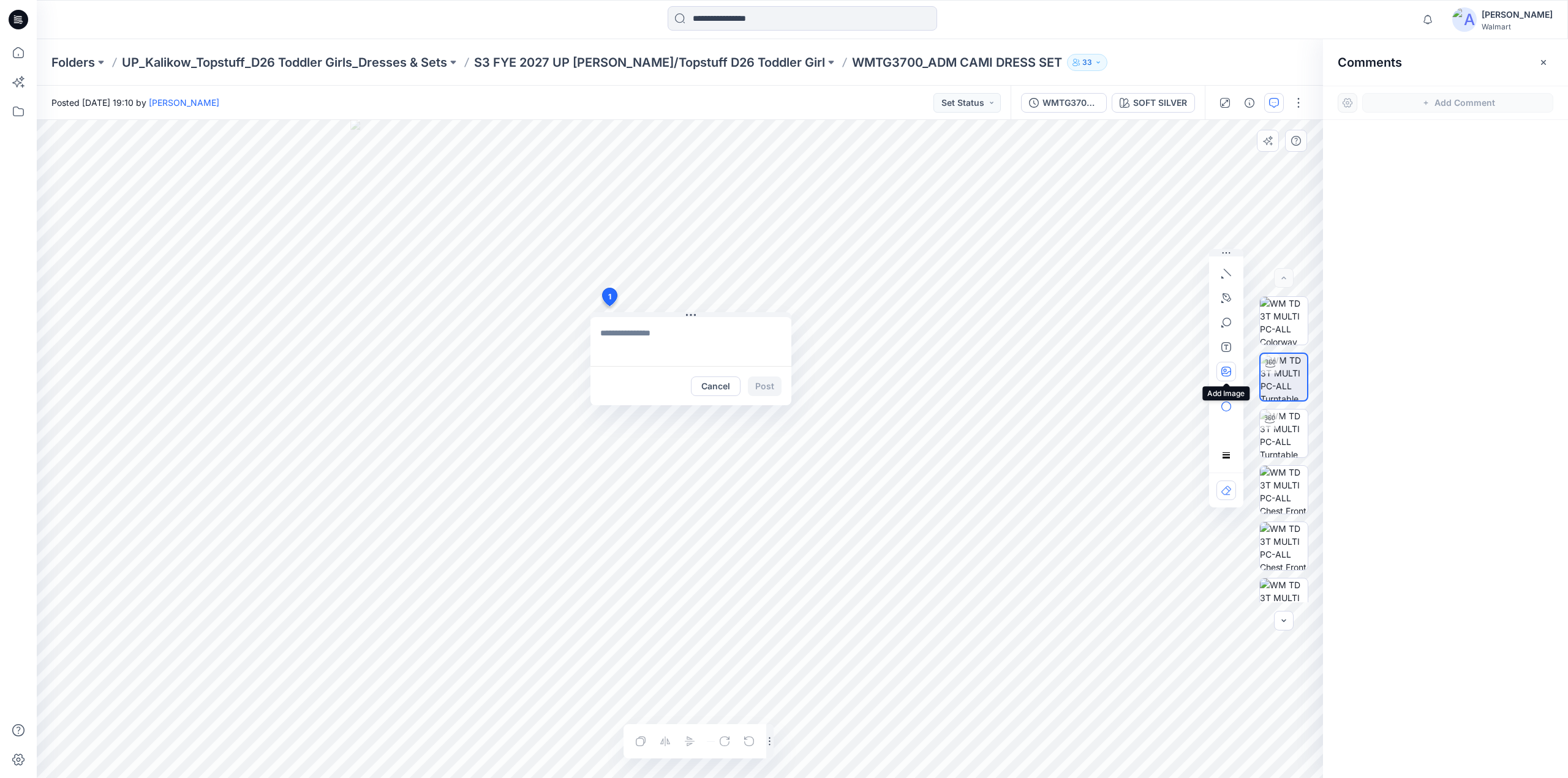
click at [1227, 365] on button "button" at bounding box center [1226, 371] width 20 height 20
type input"] "**********"
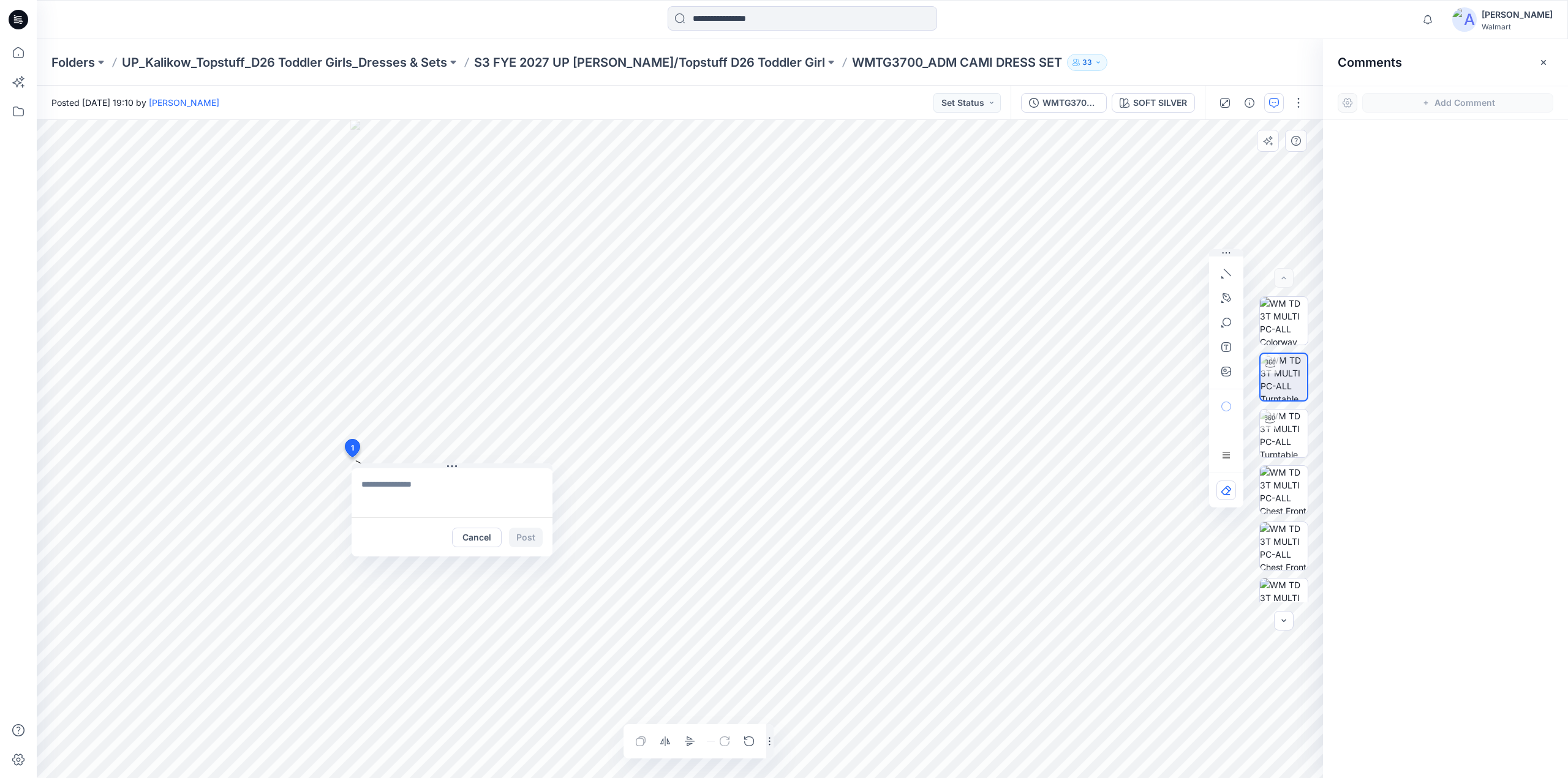
drag, startPoint x: 612, startPoint y: 298, endPoint x: 353, endPoint y: 448, distance: 299.3
click at [377, 486] on textarea at bounding box center [435, 493] width 201 height 49
type textarea "**********"
click at [1230, 373] on icon "button" at bounding box center [1226, 371] width 10 height 10
click at [1222, 375] on icon "button" at bounding box center [1226, 371] width 10 height 10
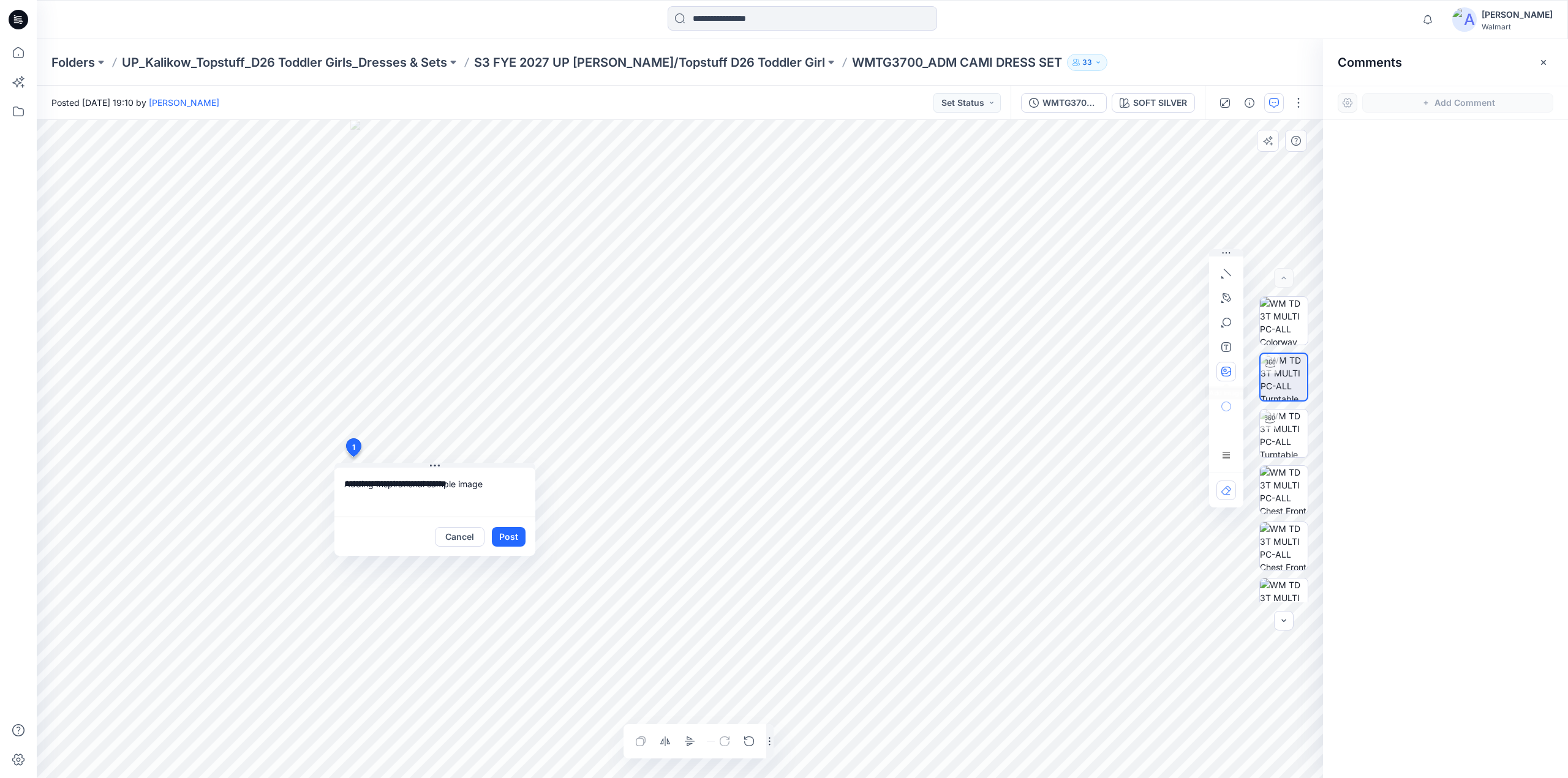
type input"] "**********"
click at [506, 525] on div "Cancel Post" at bounding box center [435, 536] width 201 height 39
click at [509, 530] on button "Post" at bounding box center [509, 537] width 34 height 20
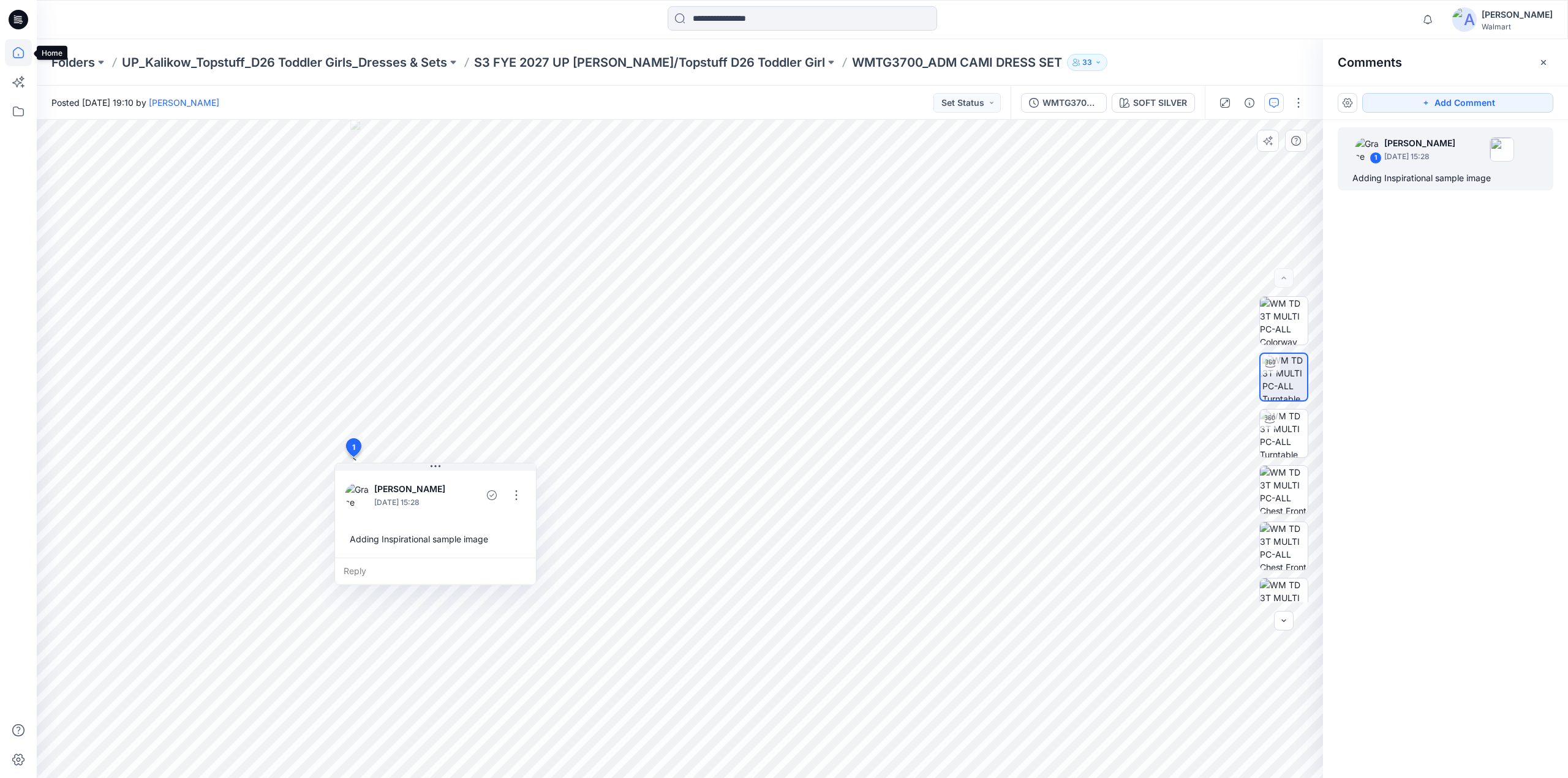
click at [18, 54] on icon at bounding box center [18, 53] width 11 height 11
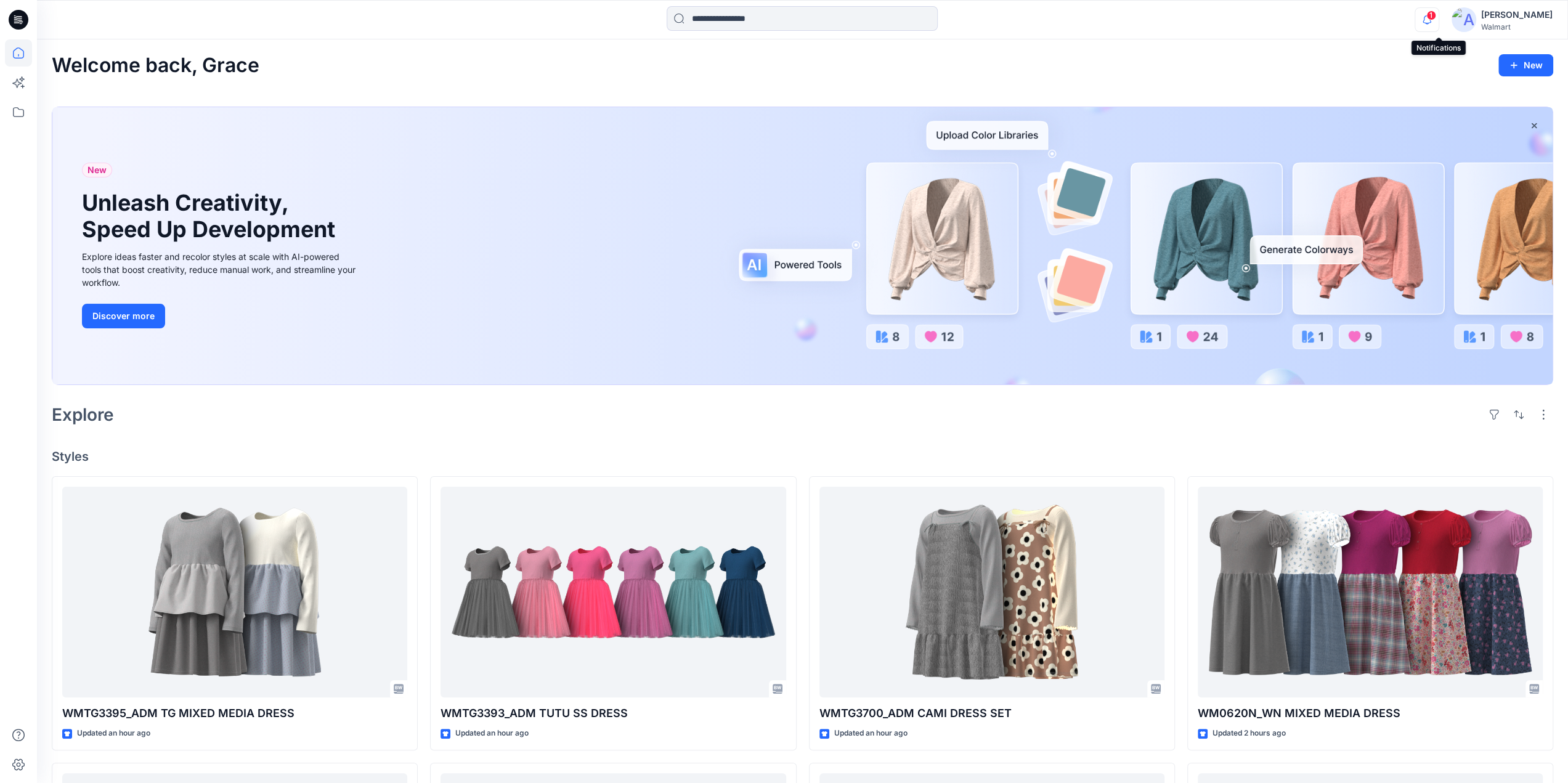
click at [1434, 18] on icon "button" at bounding box center [1427, 20] width 24 height 25
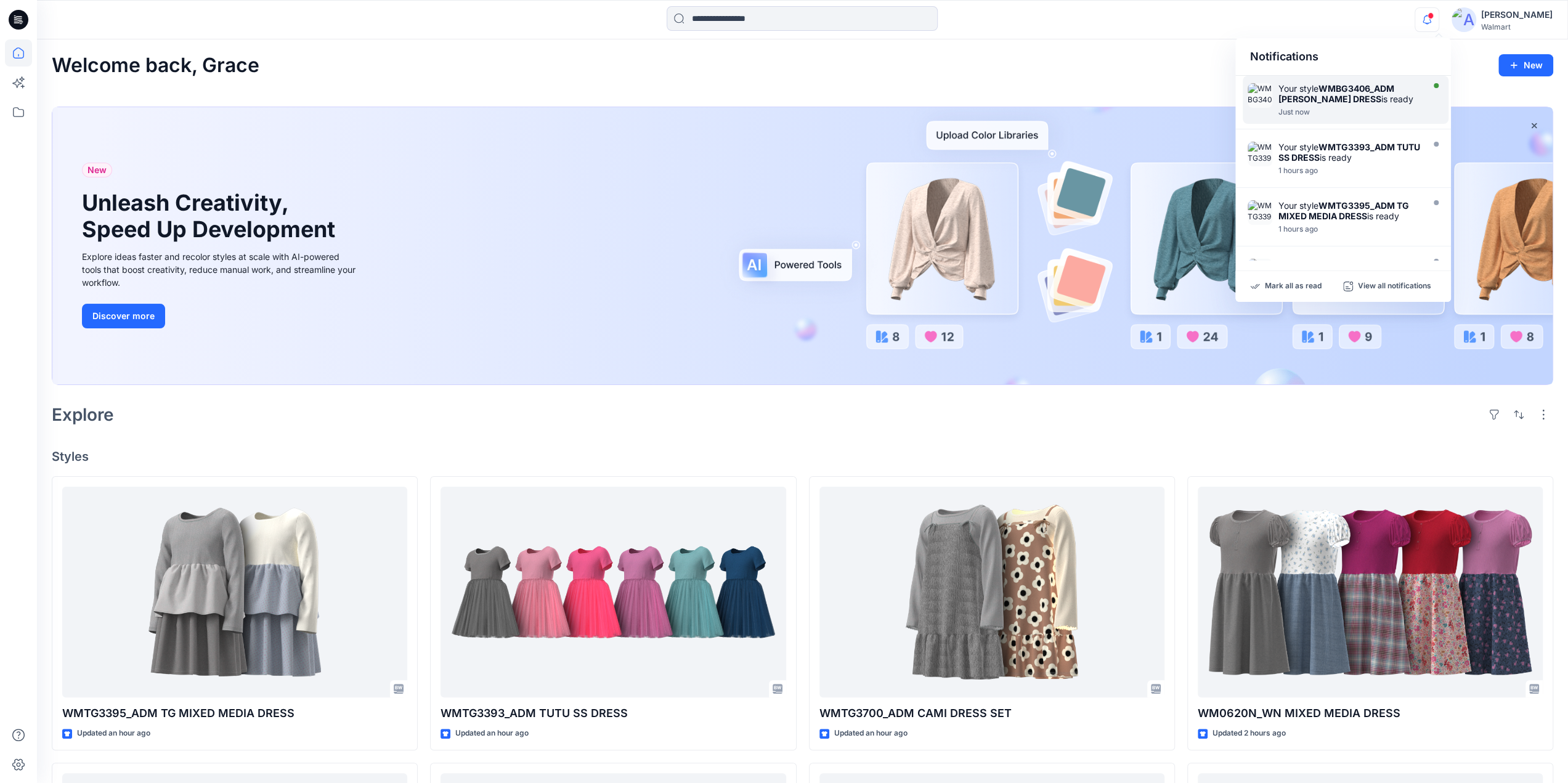
click at [1291, 102] on strong "WMBG3406_ADM BG TUTU DRESS" at bounding box center [1336, 93] width 116 height 21
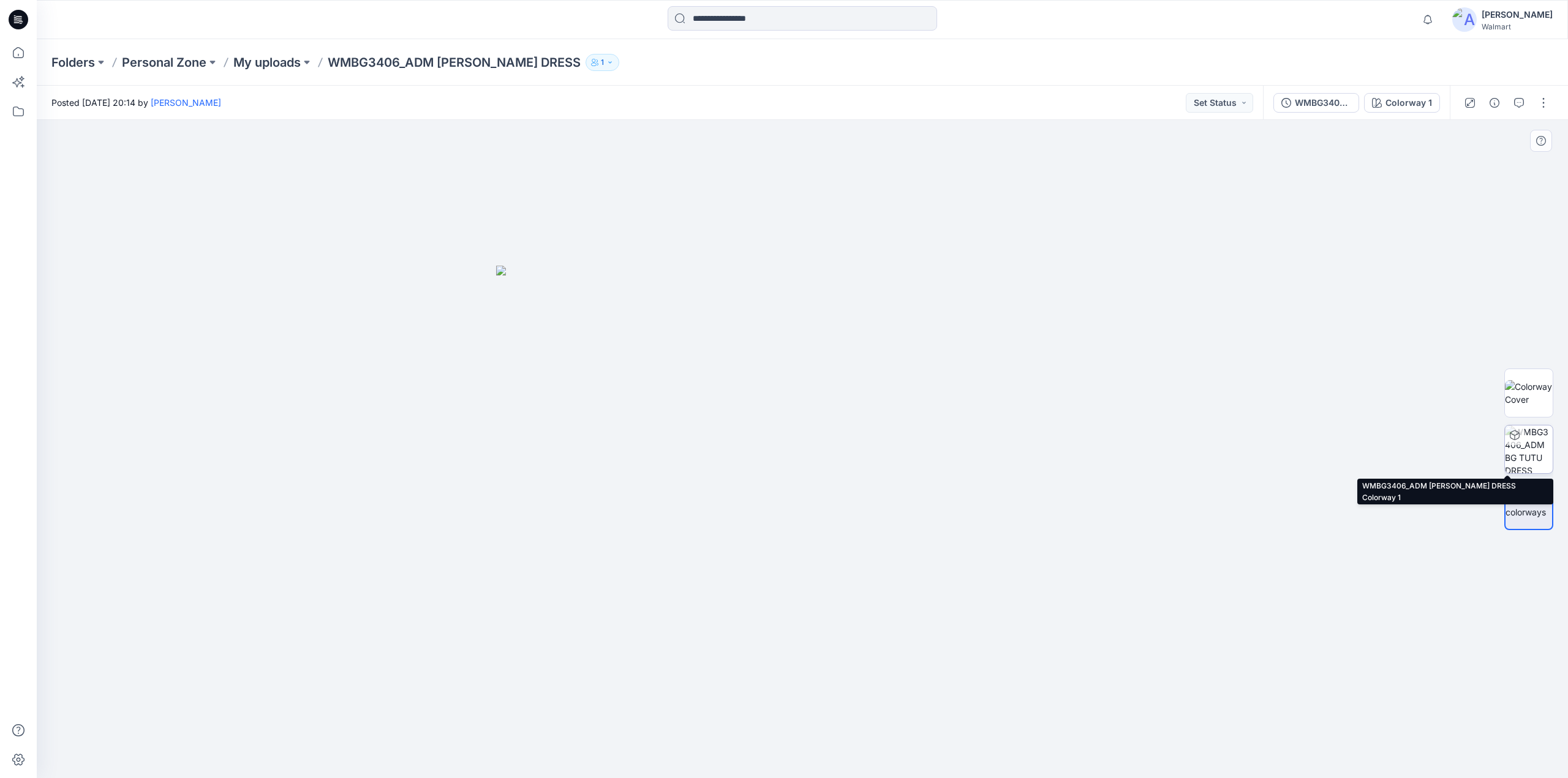
click at [1526, 444] on img at bounding box center [1528, 449] width 48 height 48
click at [1528, 454] on img at bounding box center [1528, 449] width 46 height 46
click at [1537, 102] on button "button" at bounding box center [1544, 103] width 20 height 20
click at [270, 64] on p "My uploads" at bounding box center [267, 62] width 67 height 18
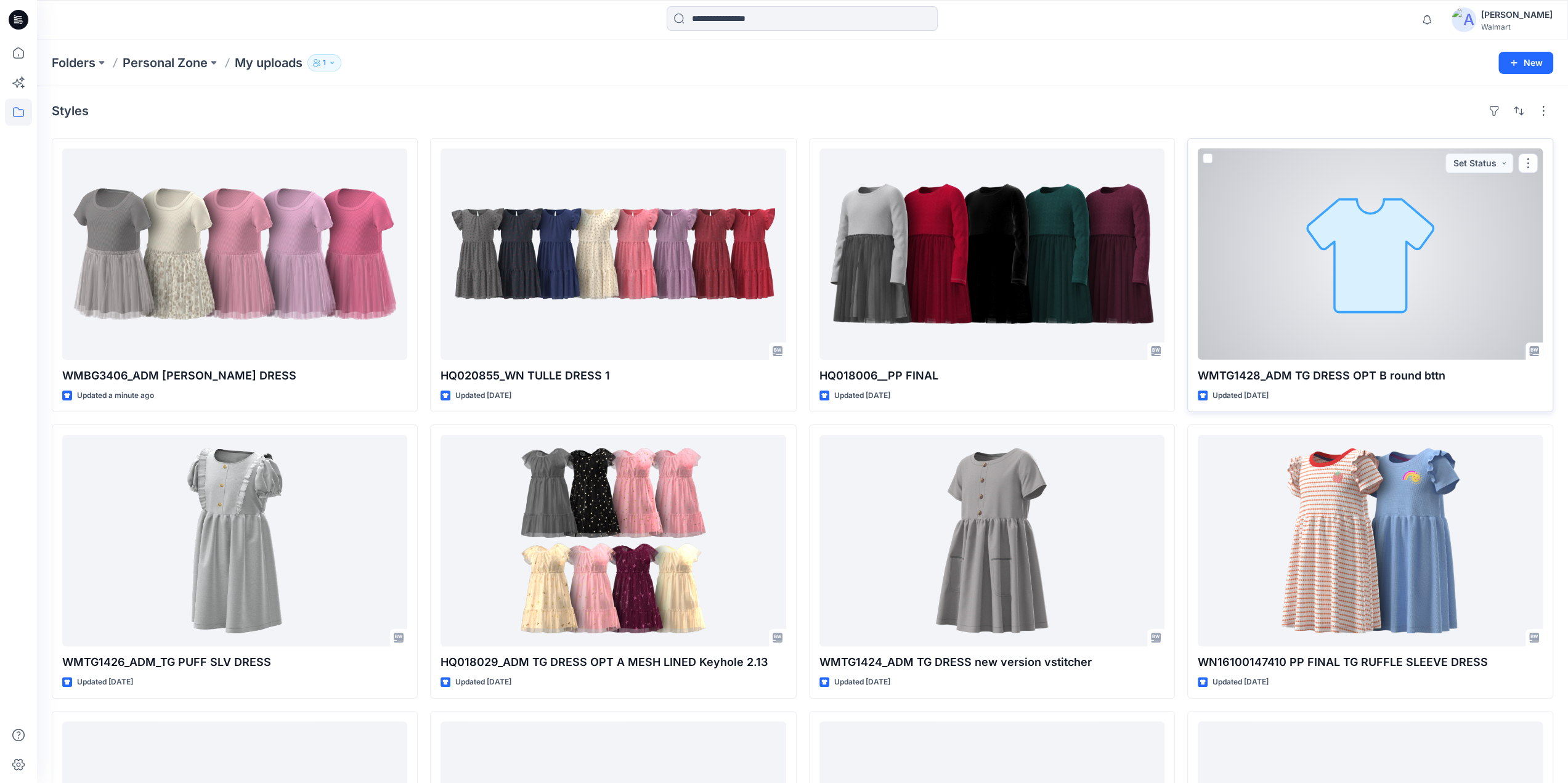
click at [1365, 253] on div at bounding box center [1370, 254] width 345 height 211
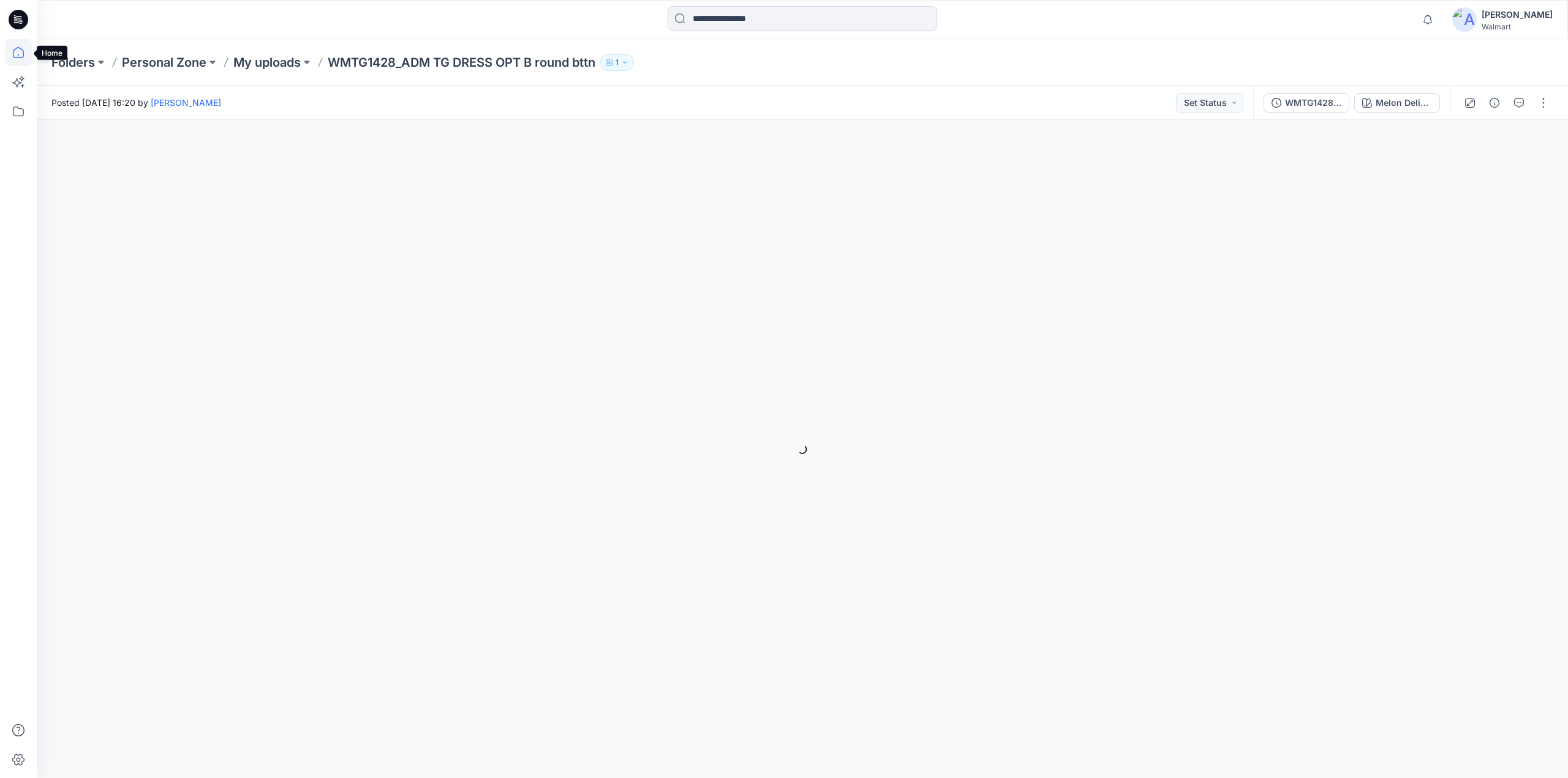
click at [13, 49] on icon at bounding box center [18, 52] width 27 height 27
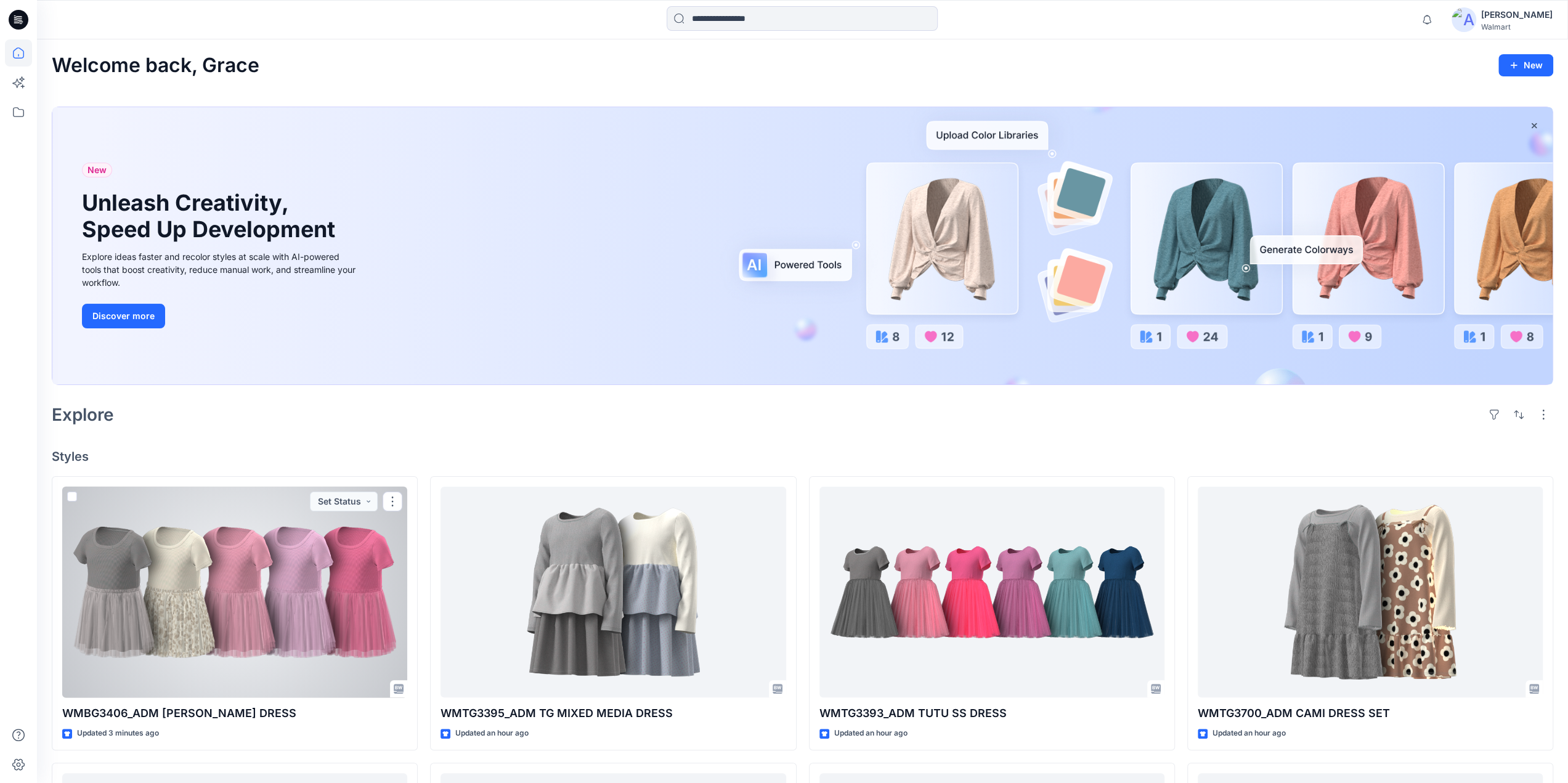
click at [296, 603] on div at bounding box center [234, 592] width 345 height 211
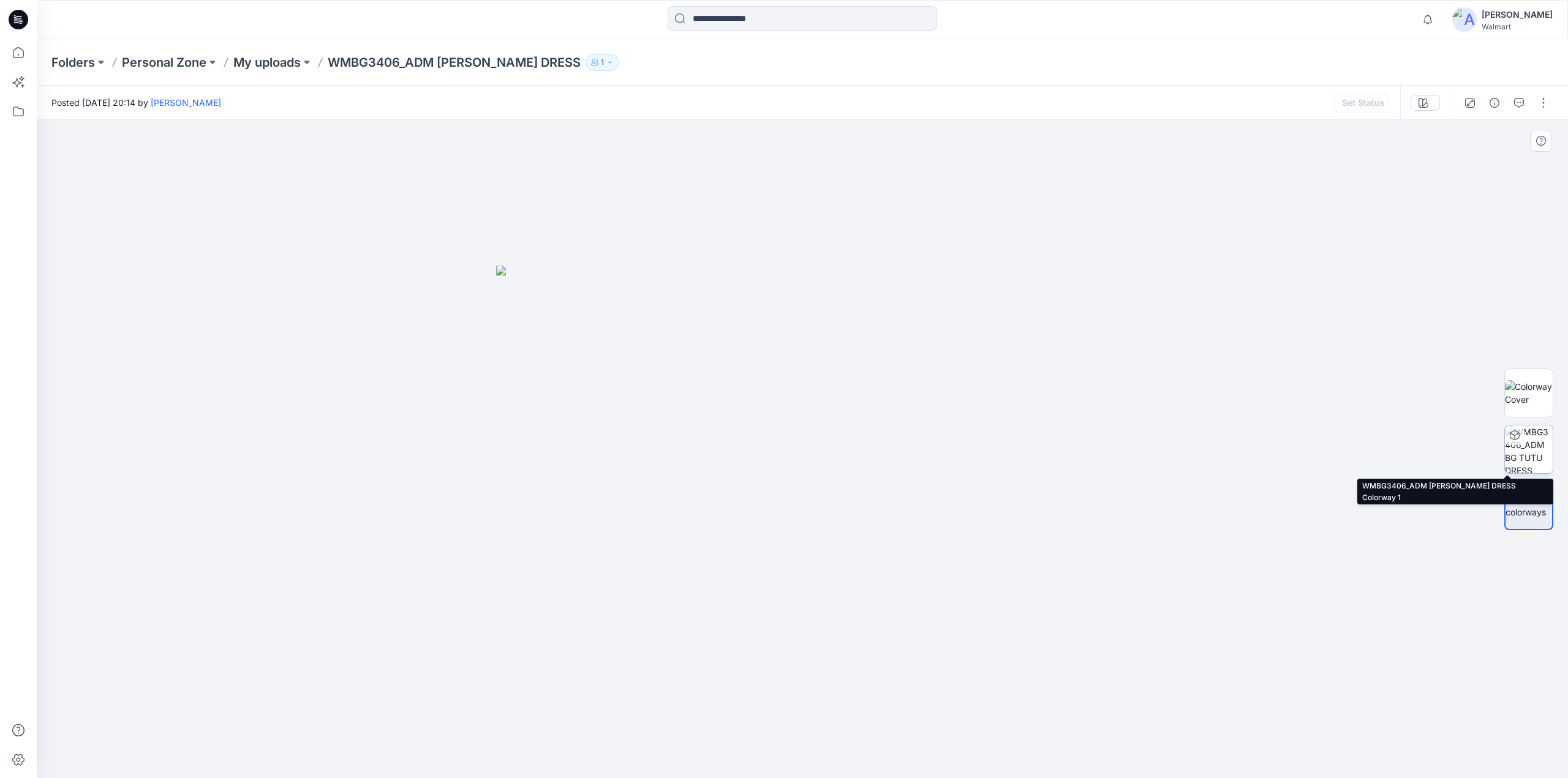
click at [1528, 445] on img at bounding box center [1528, 449] width 48 height 48
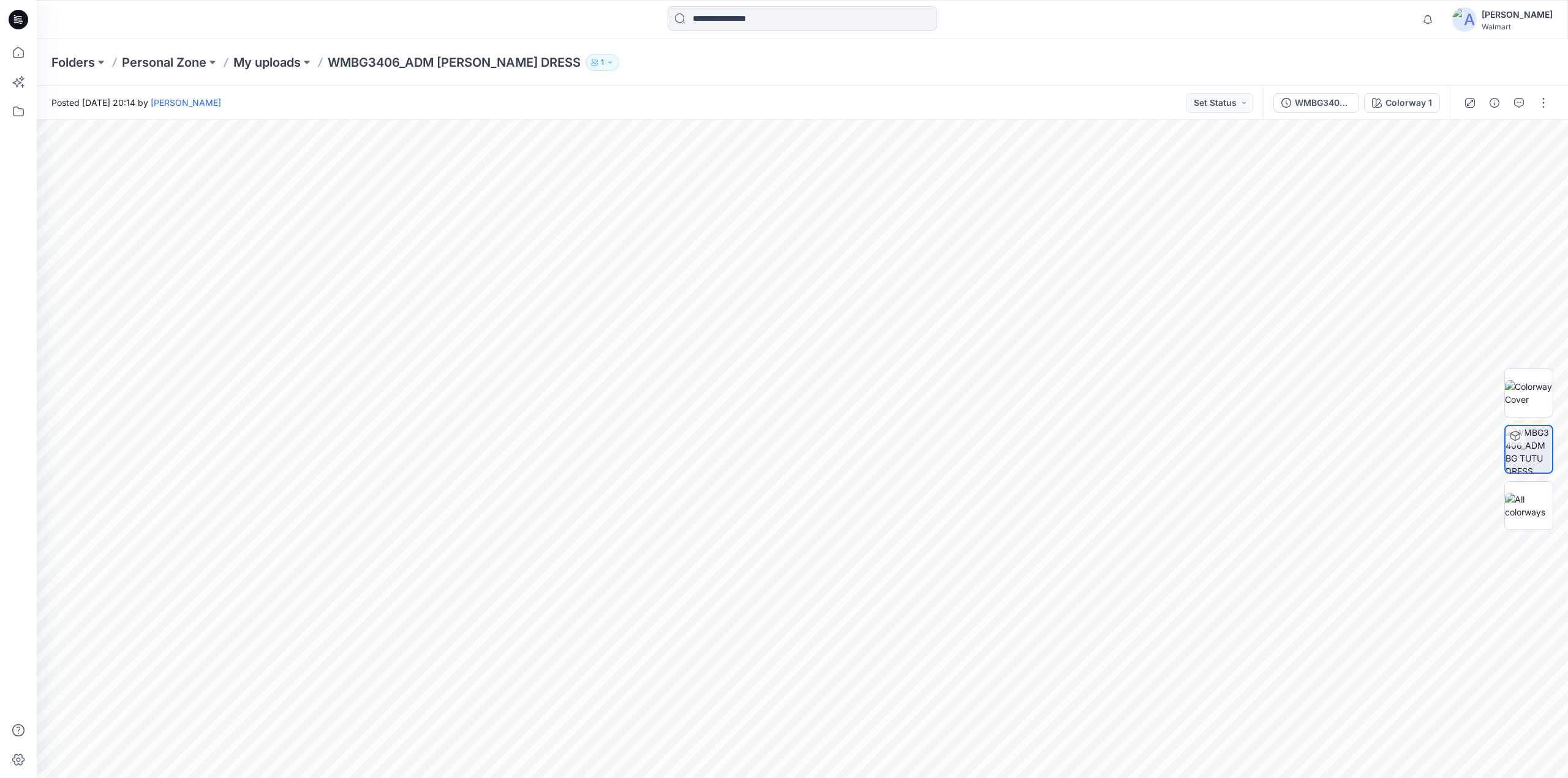
click at [1513, 432] on icon at bounding box center [1515, 435] width 10 height 10
click at [1541, 149] on icon "button" at bounding box center [1543, 145] width 10 height 10
click at [1544, 154] on button "button" at bounding box center [1544, 146] width 20 height 20
click at [1544, 146] on icon "button" at bounding box center [1543, 145] width 10 height 10
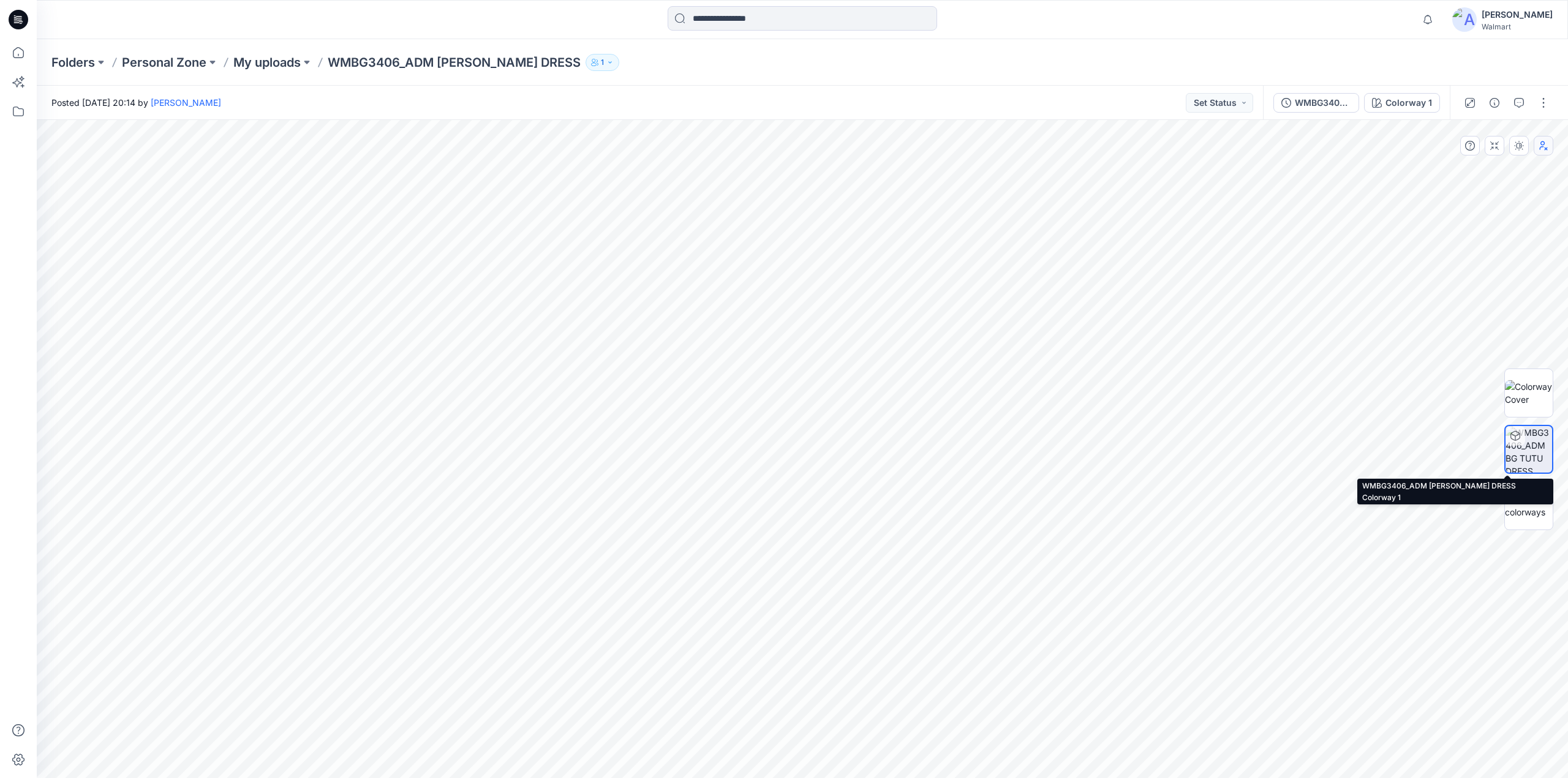
click at [1534, 446] on img at bounding box center [1528, 449] width 46 height 46
click at [1531, 449] on img at bounding box center [1528, 449] width 46 height 46
click at [1399, 96] on div "Colorway 1" at bounding box center [1408, 103] width 46 height 14
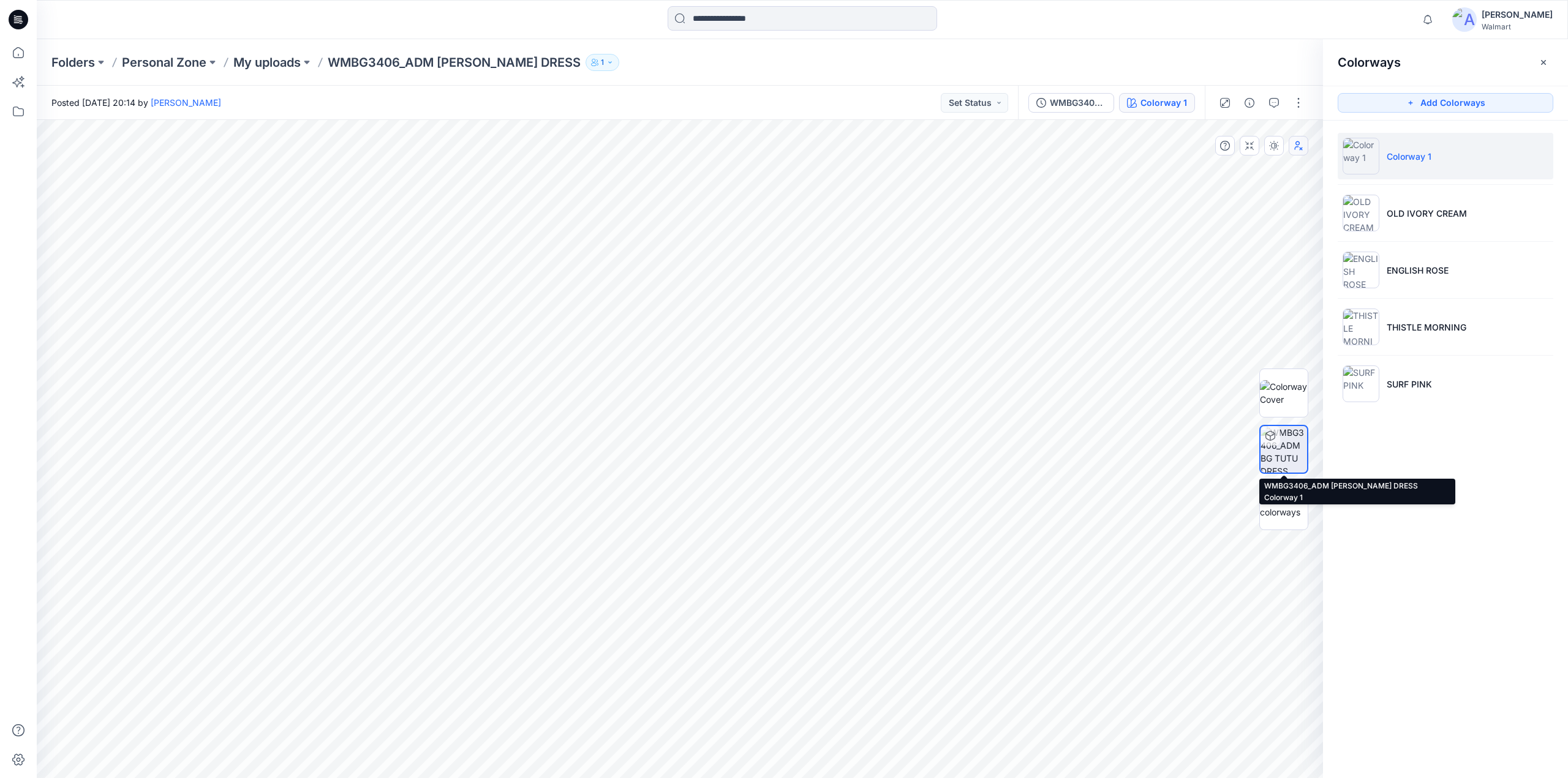
click at [1280, 453] on img at bounding box center [1283, 449] width 46 height 46
click at [1082, 120] on div "WMBG3406_ADM BG TUTU DRESS Colorway 1" at bounding box center [1111, 103] width 187 height 34
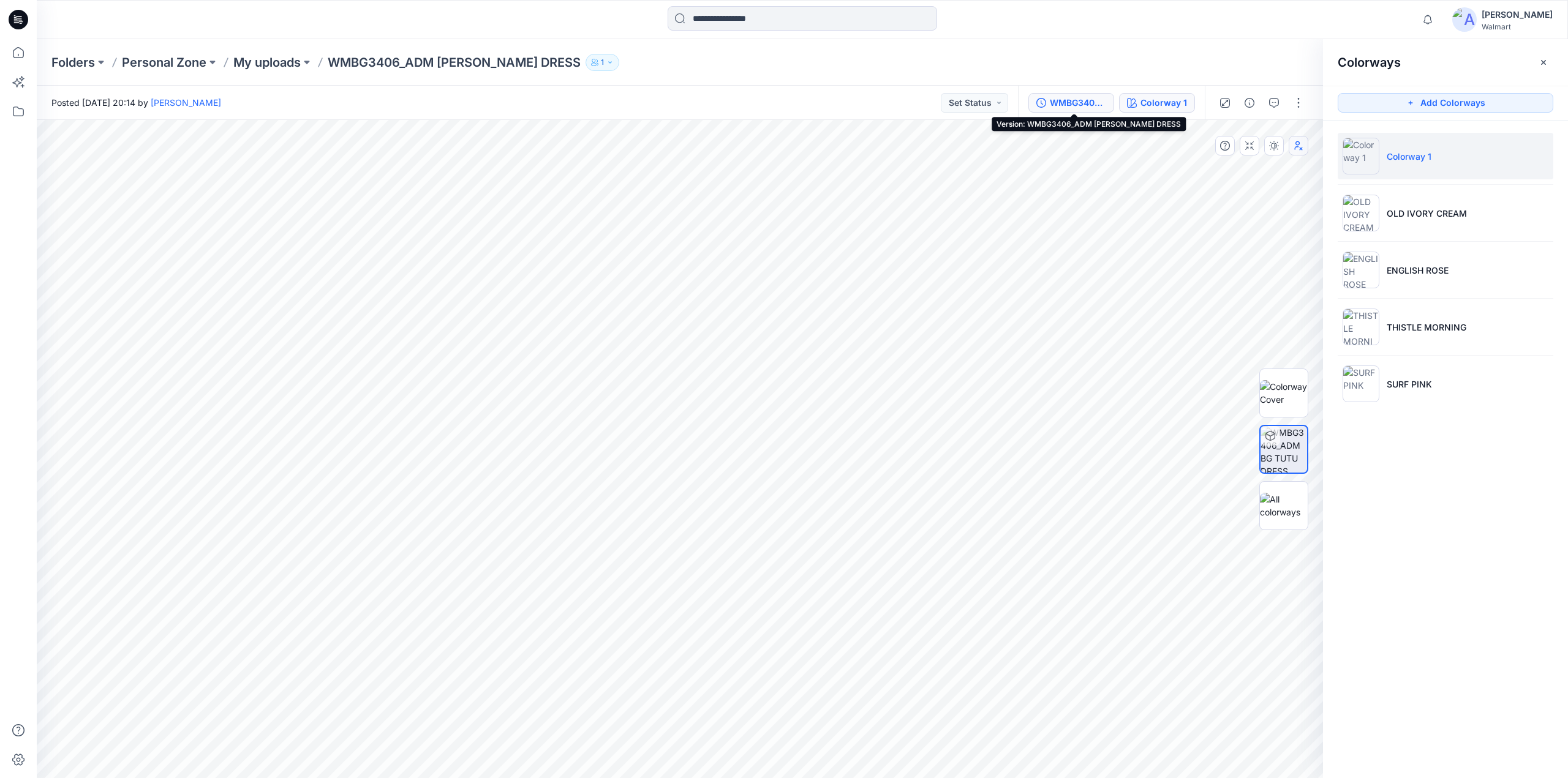
click at [1081, 110] on button "WMBG3406_ADM BG TUTU DRESS" at bounding box center [1071, 103] width 86 height 20
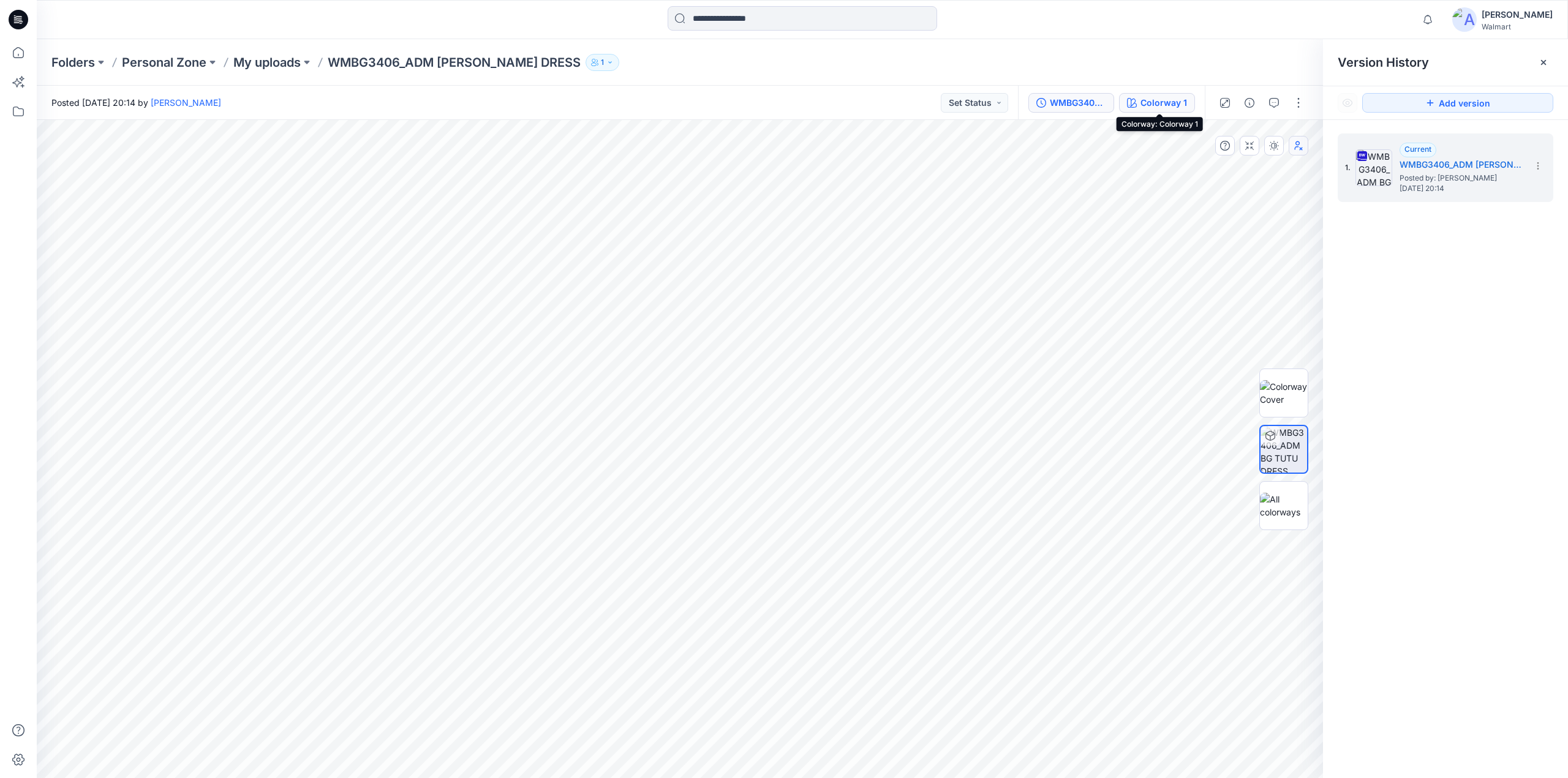
click at [1182, 100] on div "Colorway 1" at bounding box center [1164, 103] width 46 height 14
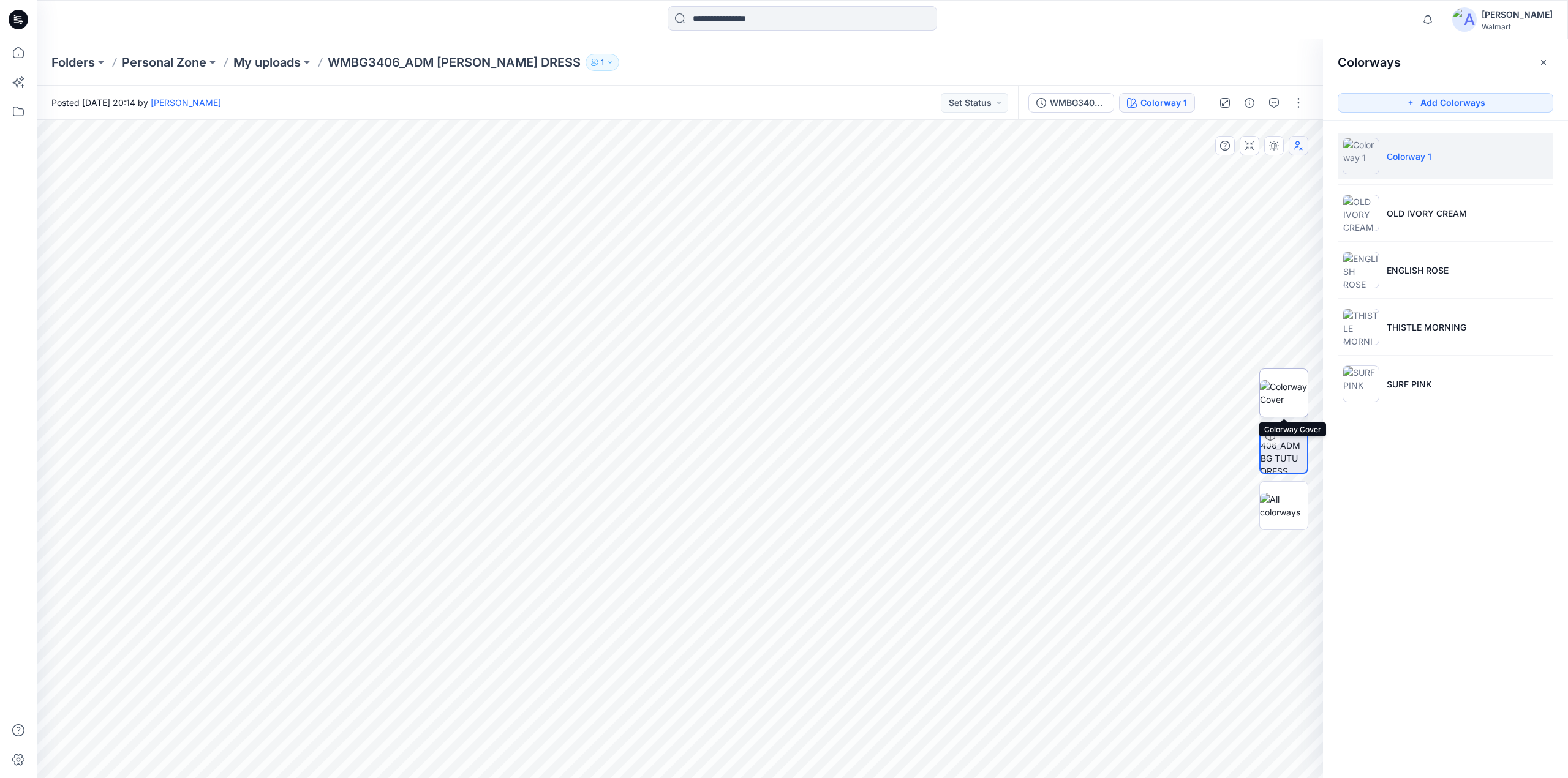
click at [1282, 393] on img at bounding box center [1283, 393] width 48 height 26
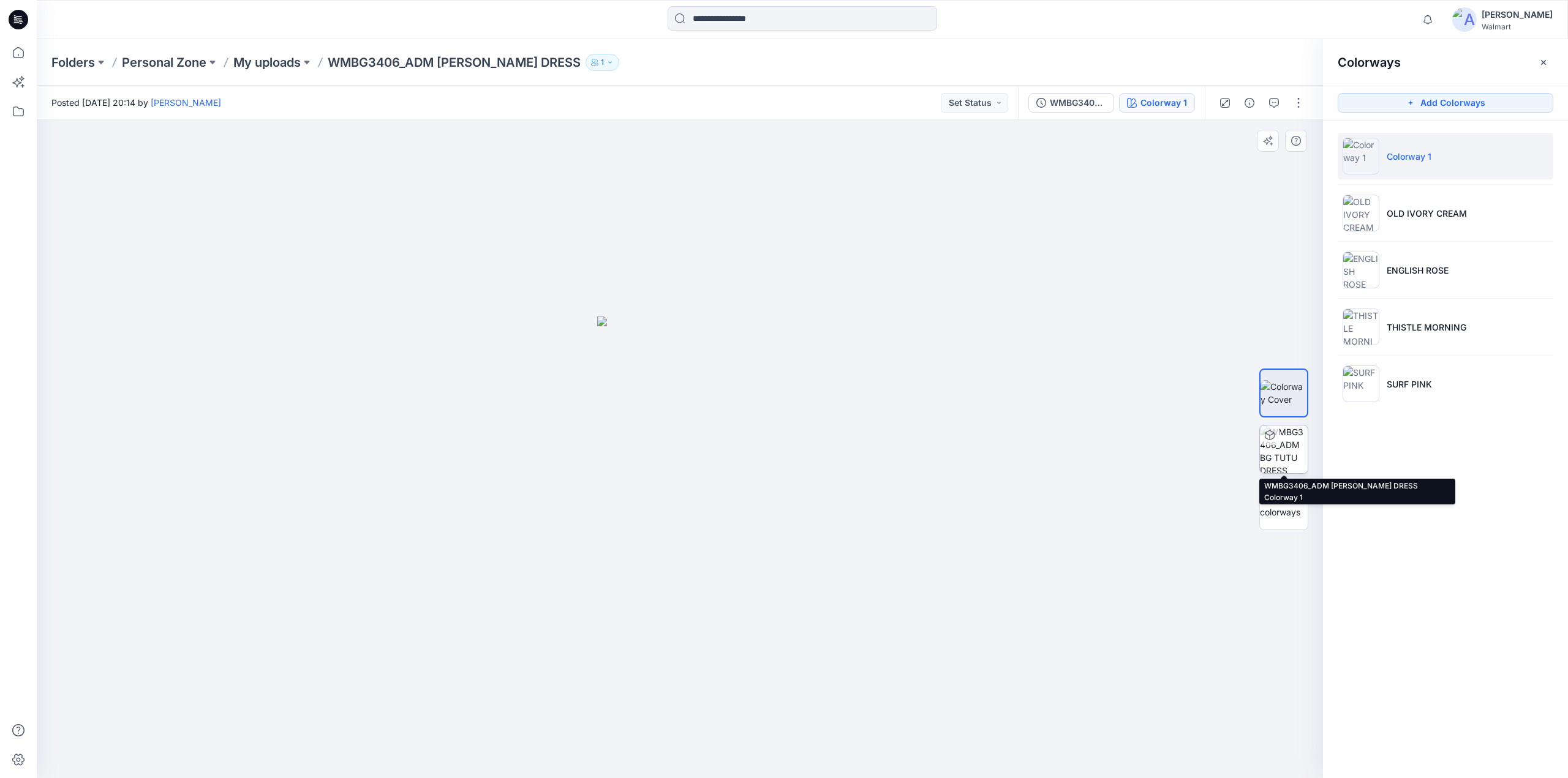
click at [1284, 436] on img at bounding box center [1283, 449] width 48 height 48
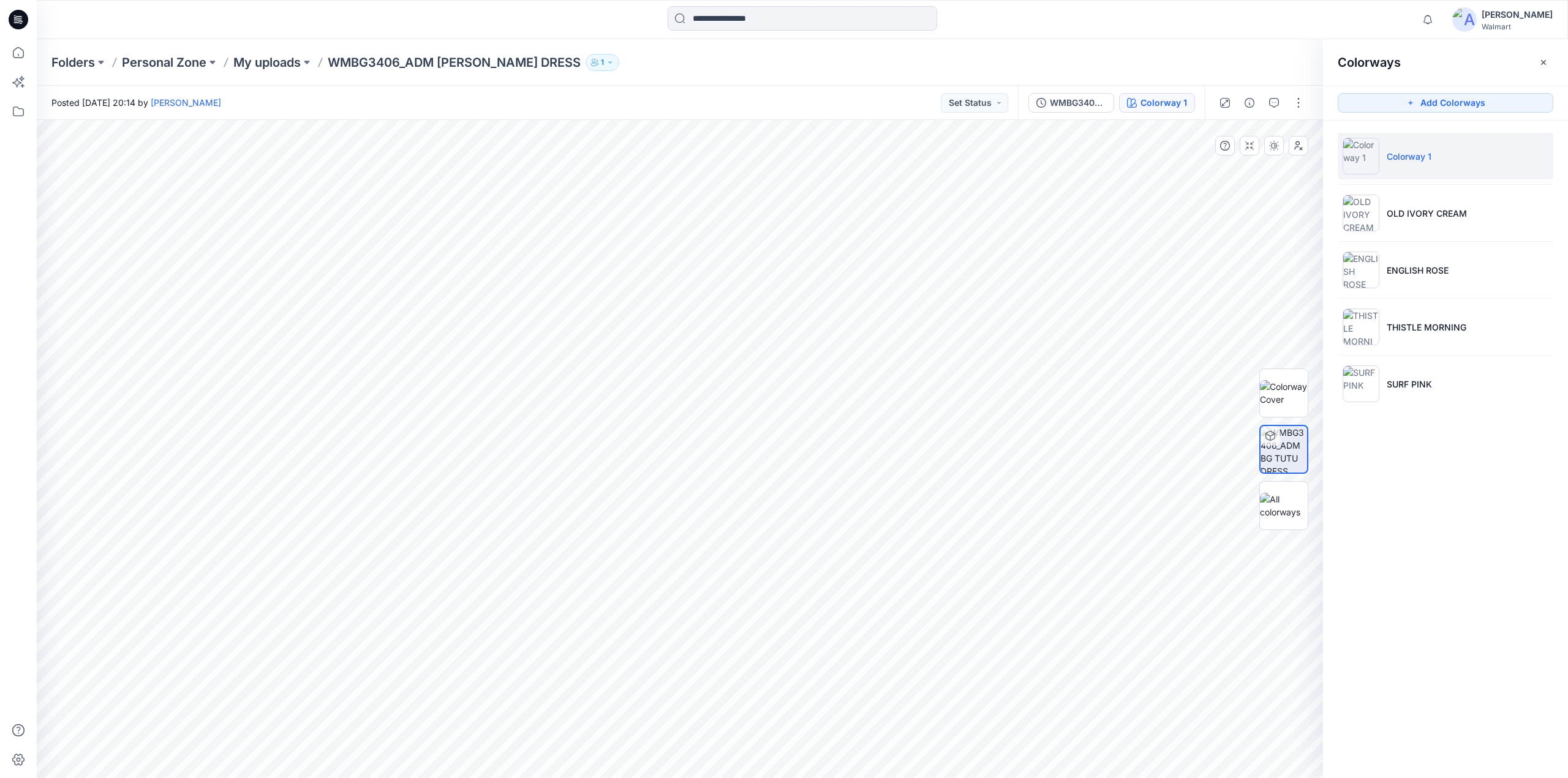
click at [1284, 436] on img at bounding box center [1283, 449] width 46 height 46
click at [1057, 103] on div "WMBG3406_ADM BG TUTU DRESS" at bounding box center [1078, 103] width 56 height 14
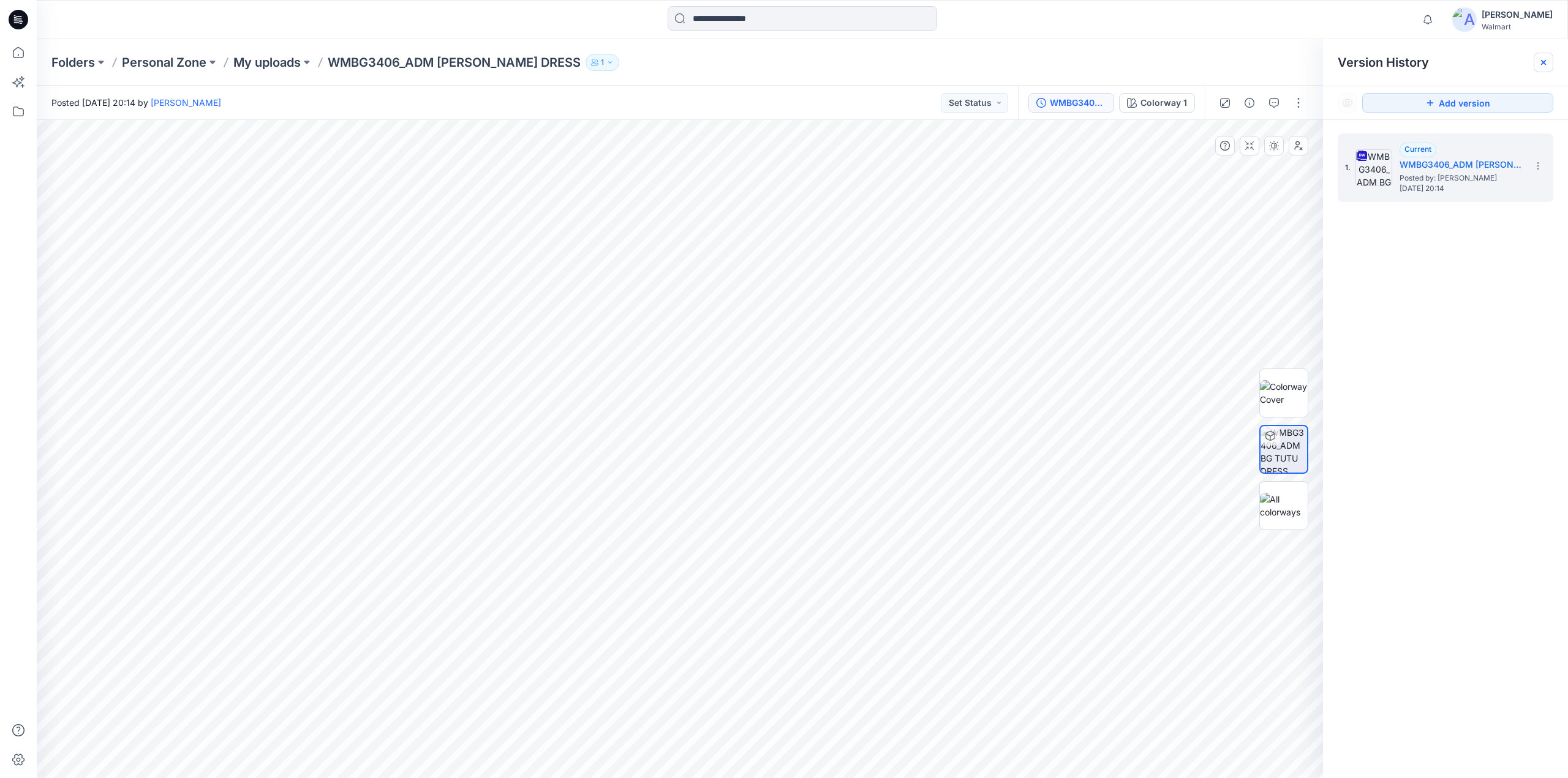
click at [1540, 59] on icon at bounding box center [1543, 62] width 10 height 10
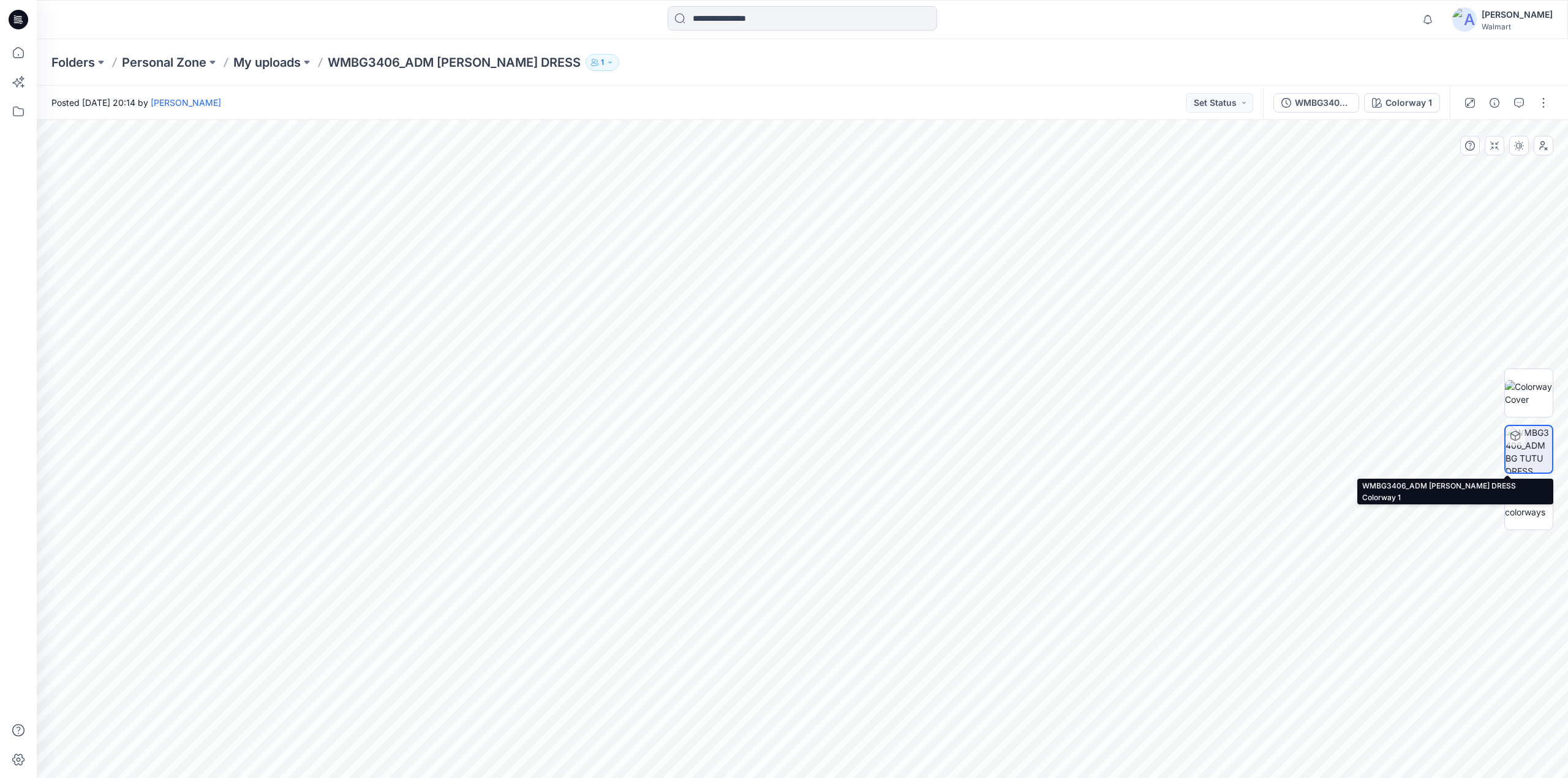
click at [1525, 446] on img at bounding box center [1528, 449] width 46 height 46
click at [1544, 144] on icon "button" at bounding box center [1544, 146] width 8 height 9
click at [1544, 145] on icon "button" at bounding box center [1543, 145] width 10 height 10
click at [1487, 145] on button "button" at bounding box center [1495, 146] width 20 height 20
click at [1517, 143] on icon "button" at bounding box center [1519, 145] width 10 height 10
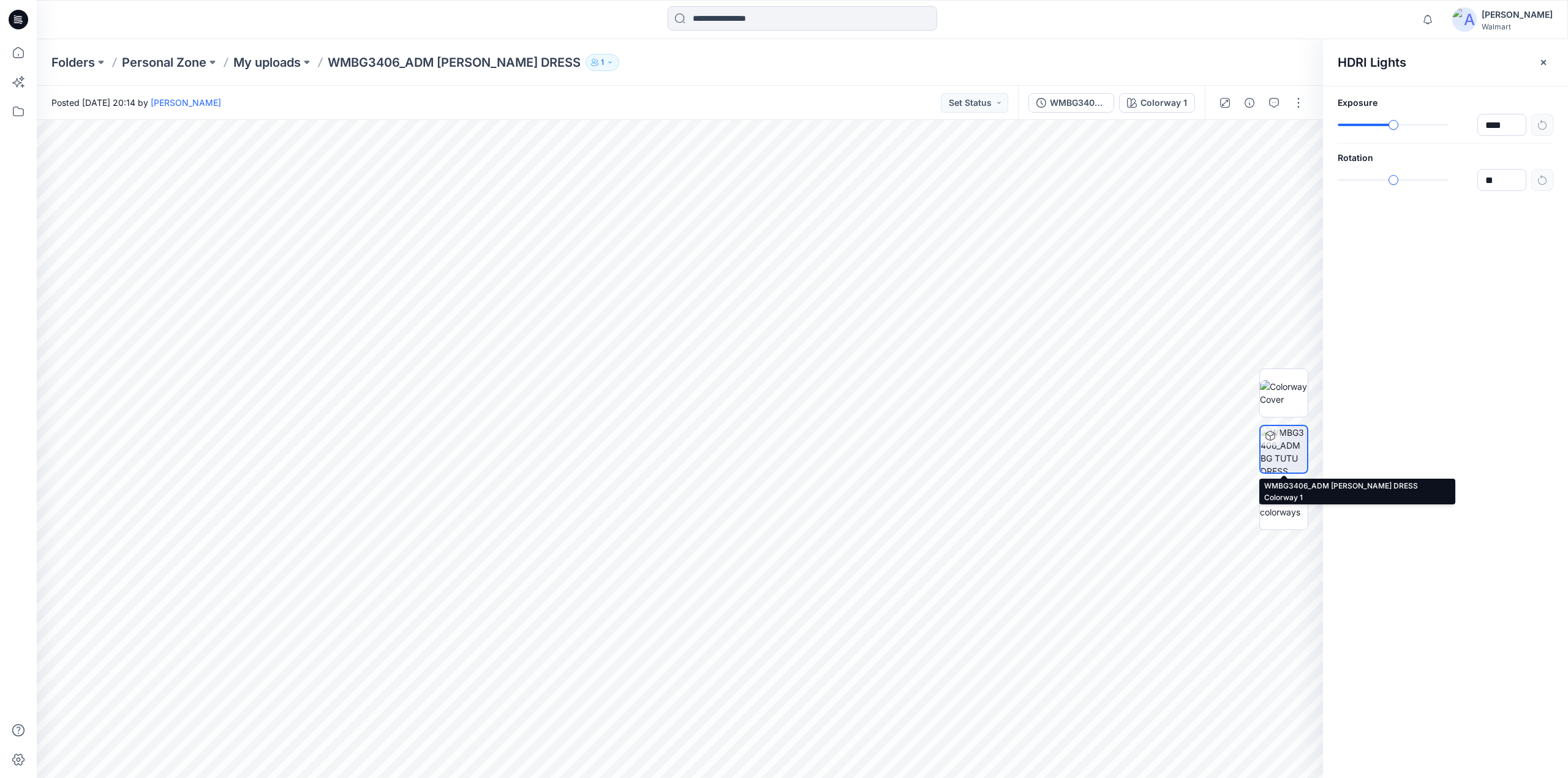
click at [1289, 443] on img at bounding box center [1283, 449] width 46 height 46
click at [24, 49] on icon at bounding box center [18, 52] width 27 height 27
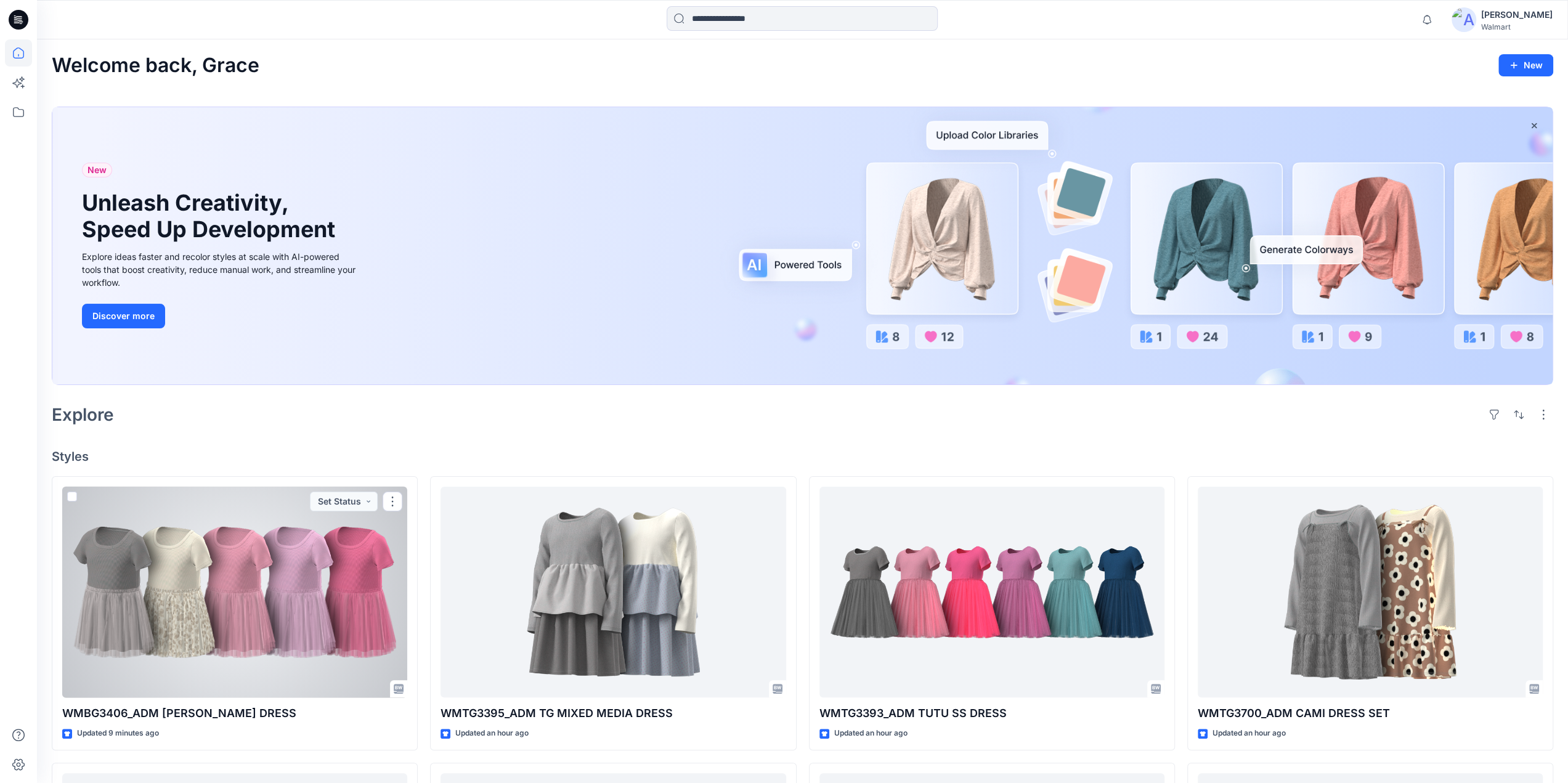
click at [310, 575] on div at bounding box center [234, 592] width 345 height 211
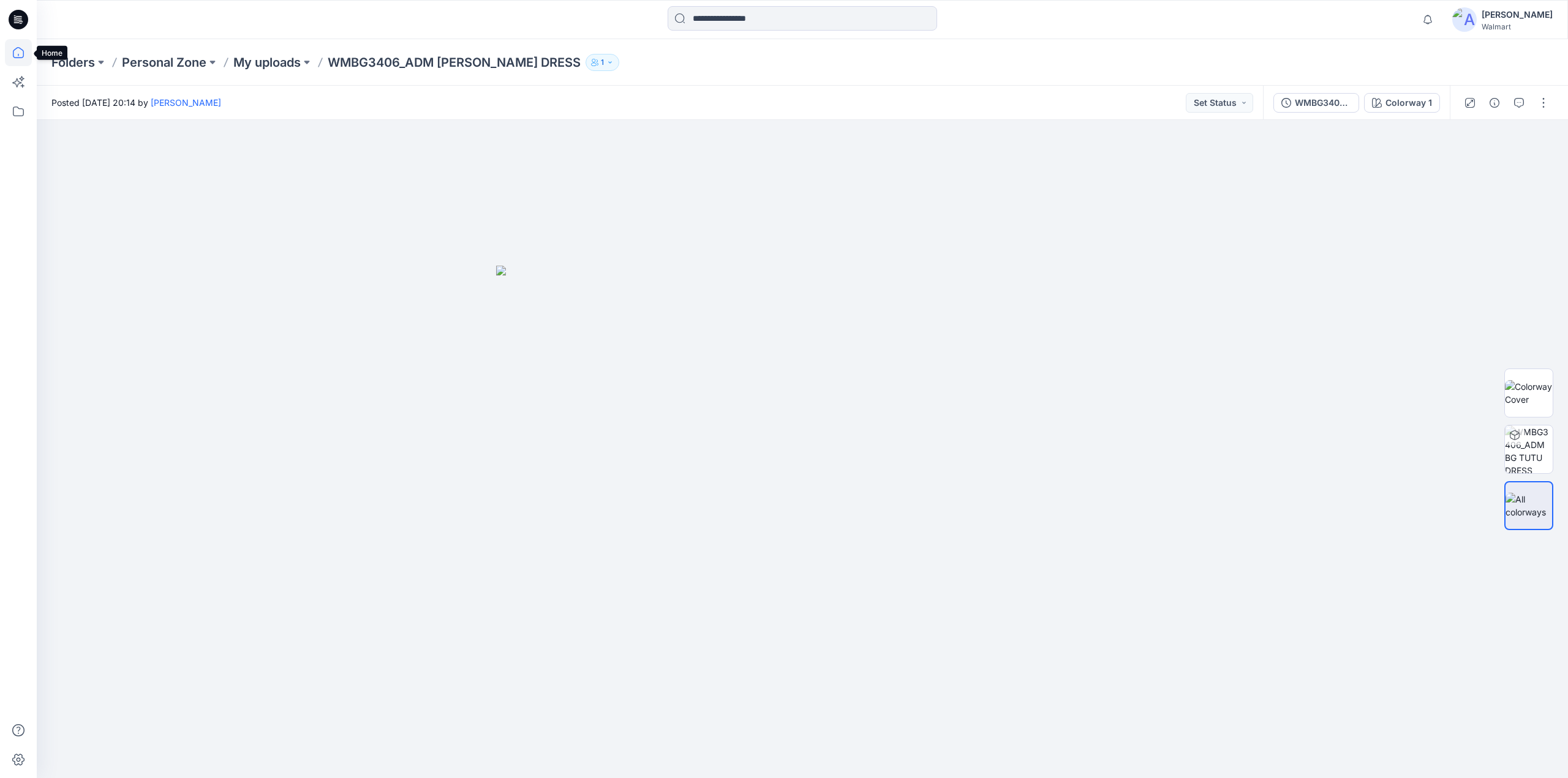
click at [24, 51] on icon at bounding box center [18, 53] width 11 height 11
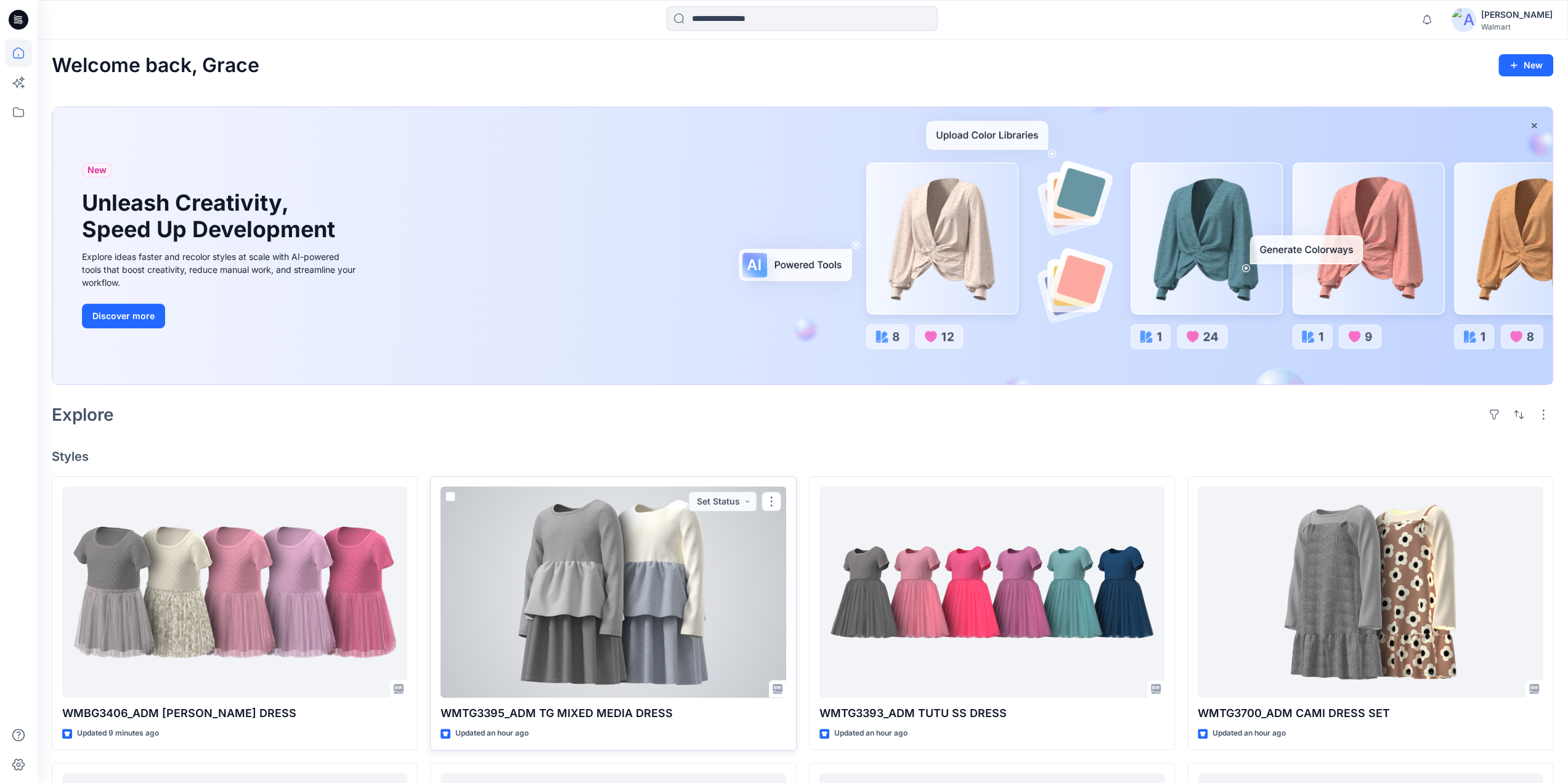
click at [645, 599] on div at bounding box center [613, 592] width 345 height 211
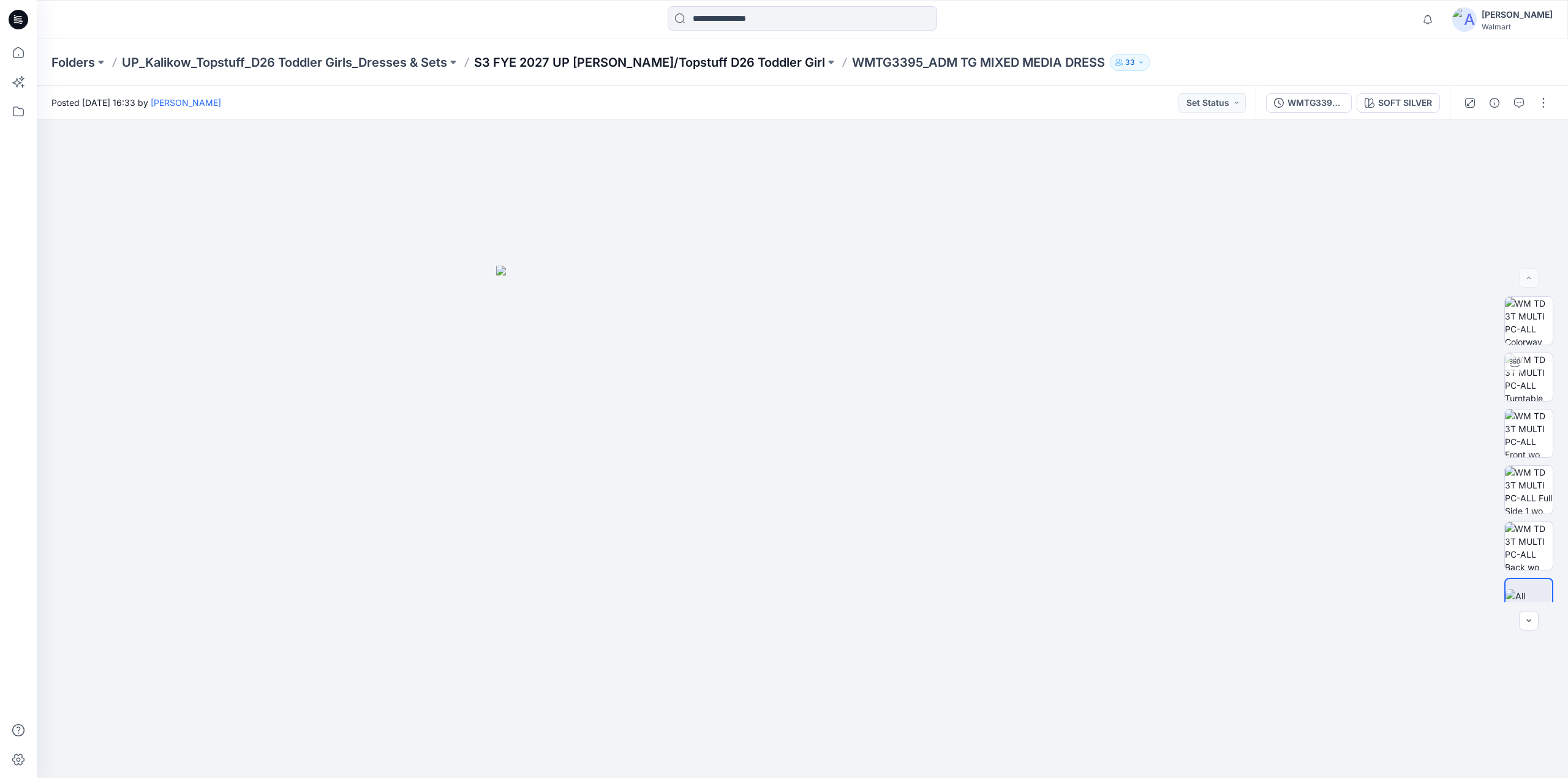
click at [628, 57] on p "S3 FYE 2027 UP [PERSON_NAME]/Topstuff D26 Toddler Girl" at bounding box center [650, 62] width 351 height 18
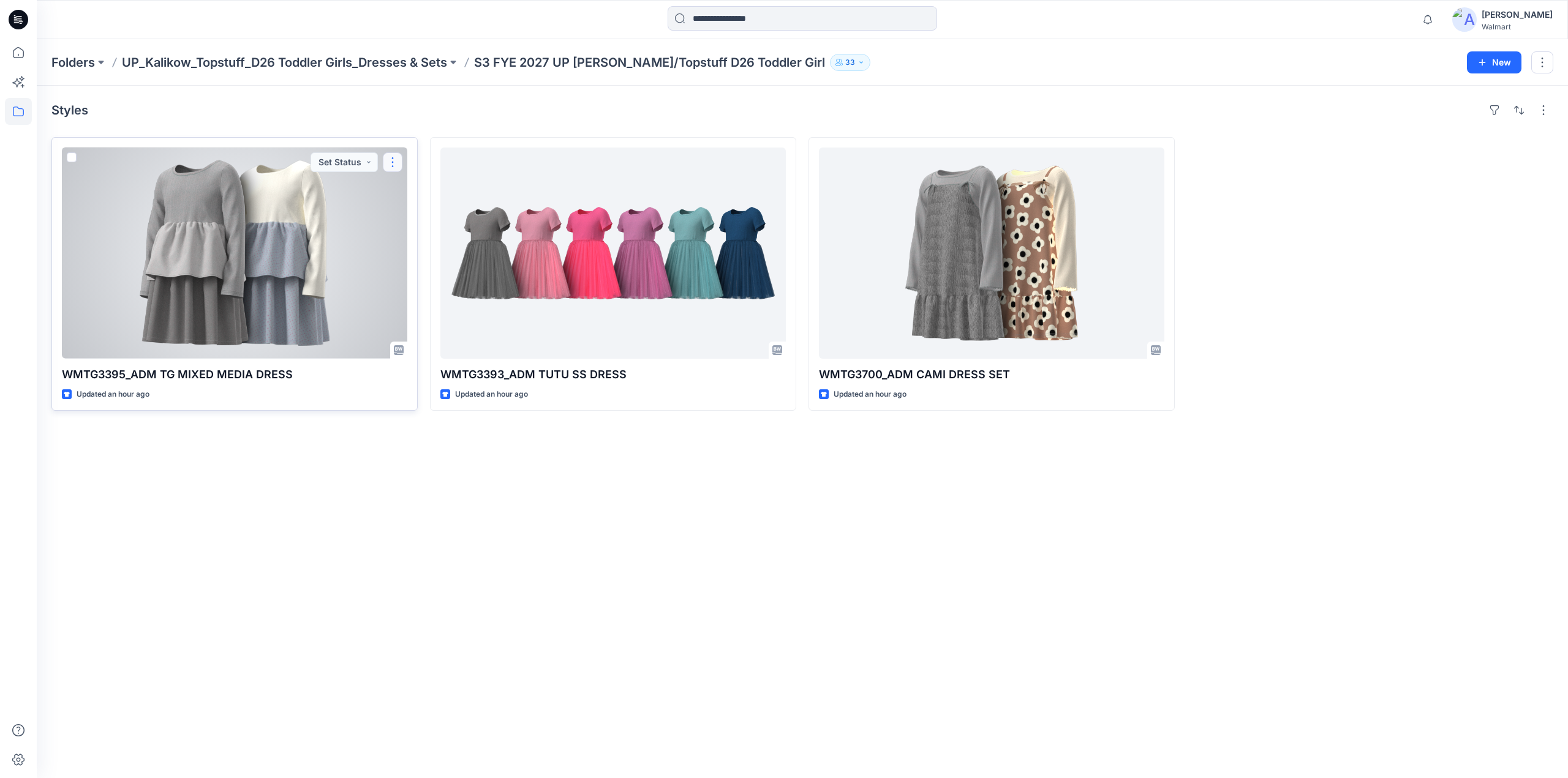
click at [396, 155] on button "button" at bounding box center [393, 162] width 20 height 20
click at [321, 234] on div at bounding box center [235, 253] width 346 height 211
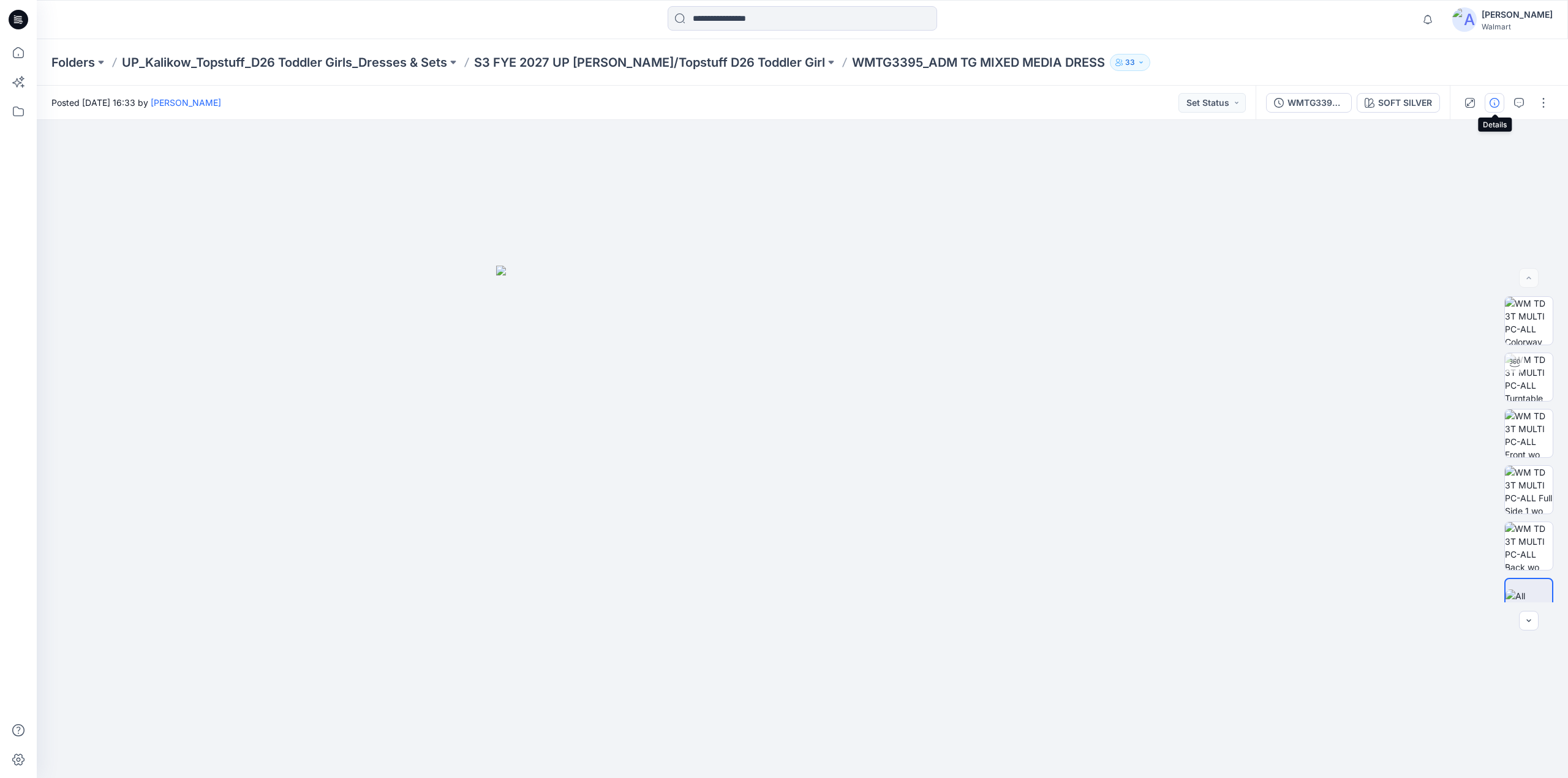
click at [1490, 102] on icon "button" at bounding box center [1494, 103] width 10 height 10
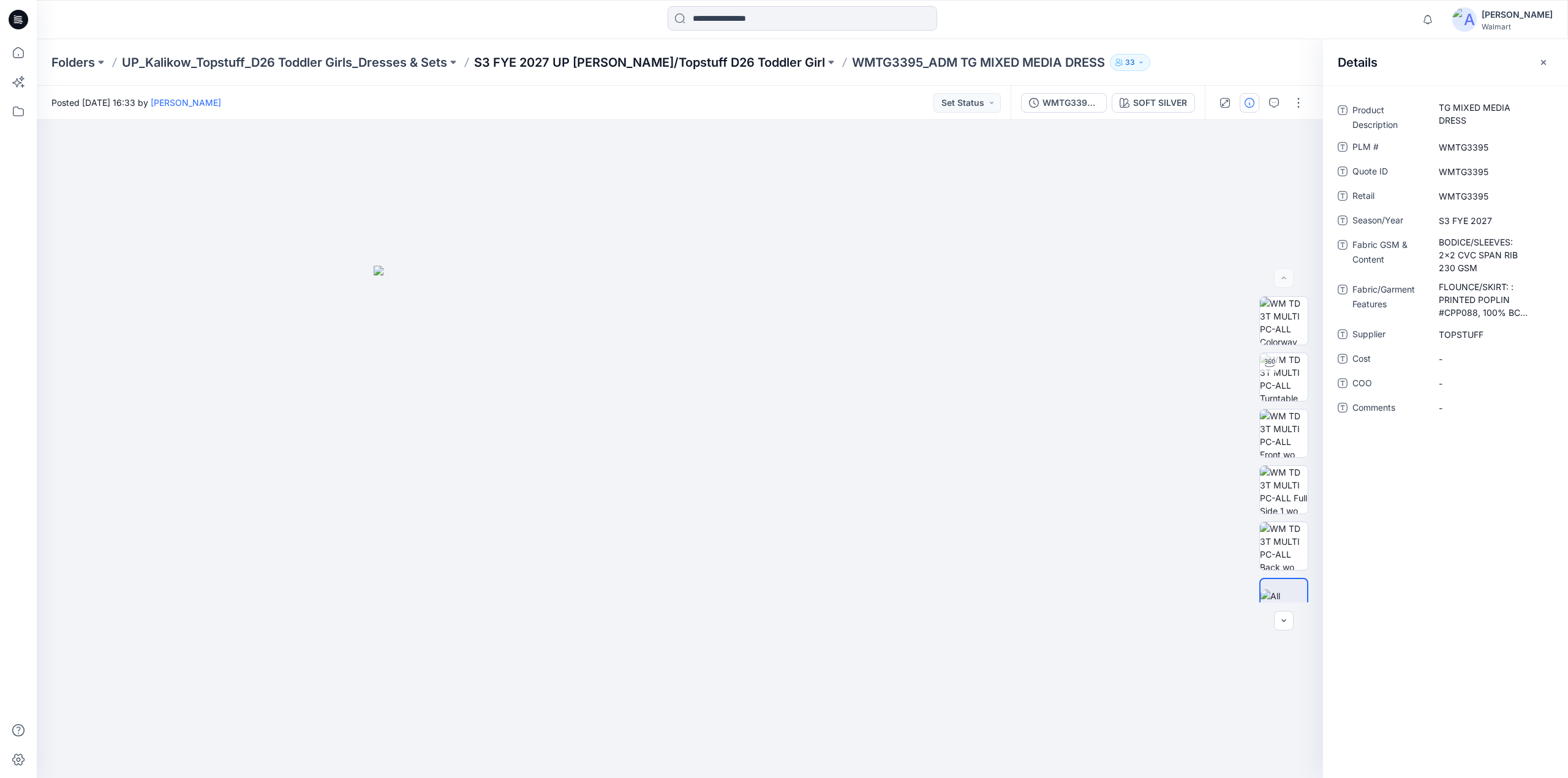
click at [680, 64] on p "S3 FYE 2027 UP [PERSON_NAME]/Topstuff D26 Toddler Girl" at bounding box center [650, 62] width 351 height 18
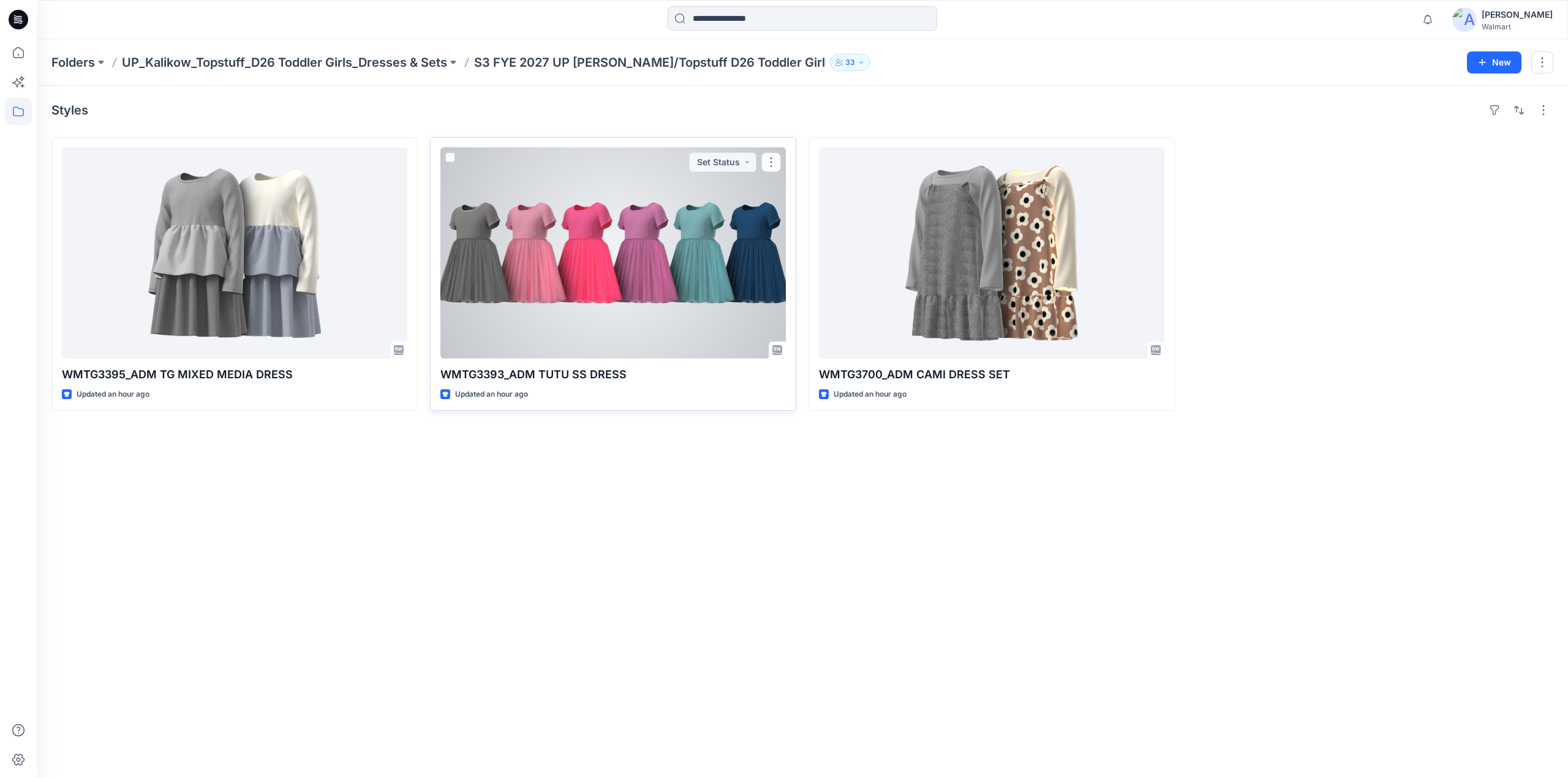
click at [669, 215] on div at bounding box center [613, 253] width 346 height 211
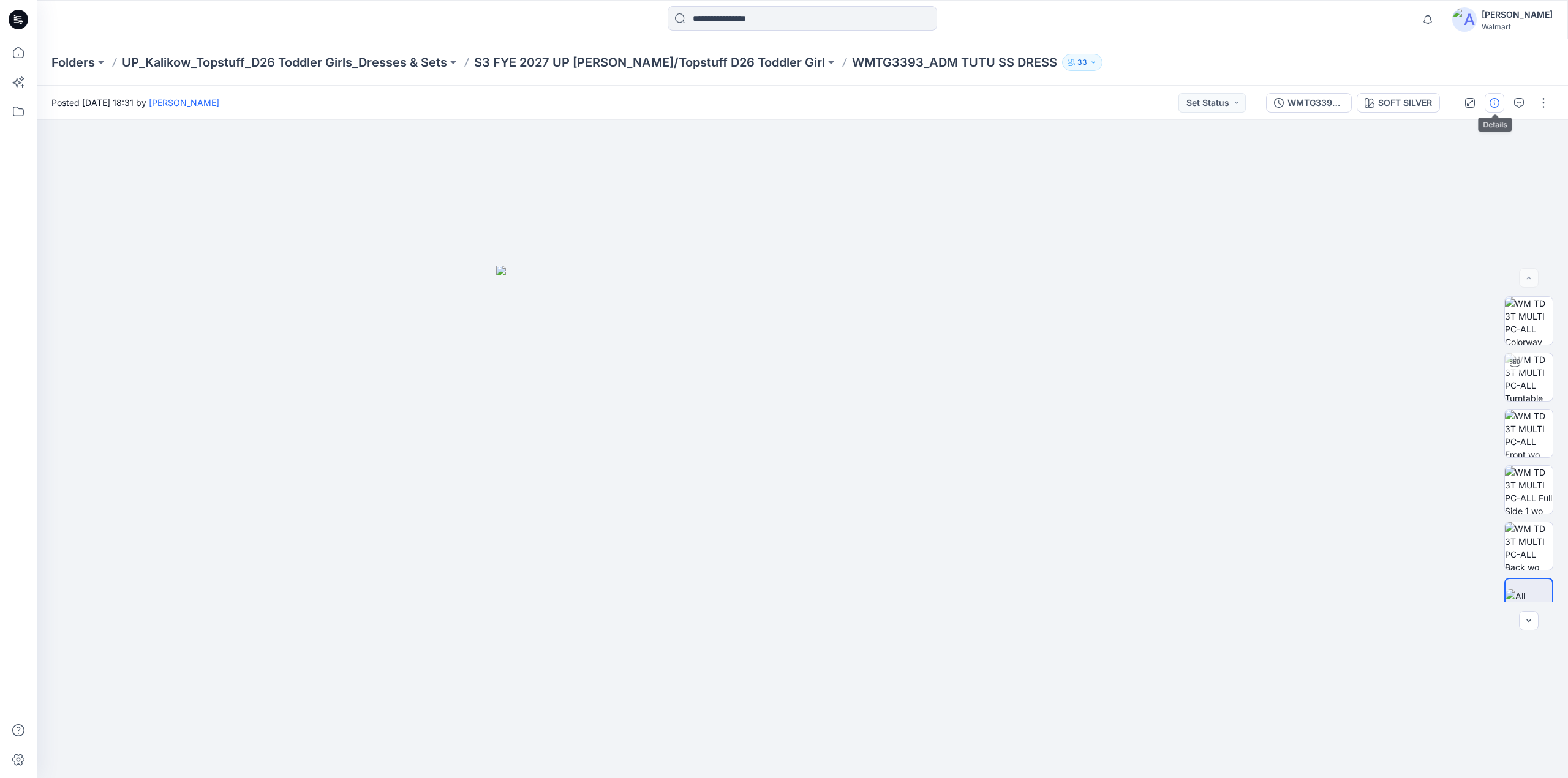
click at [1495, 101] on icon "button" at bounding box center [1494, 103] width 10 height 10
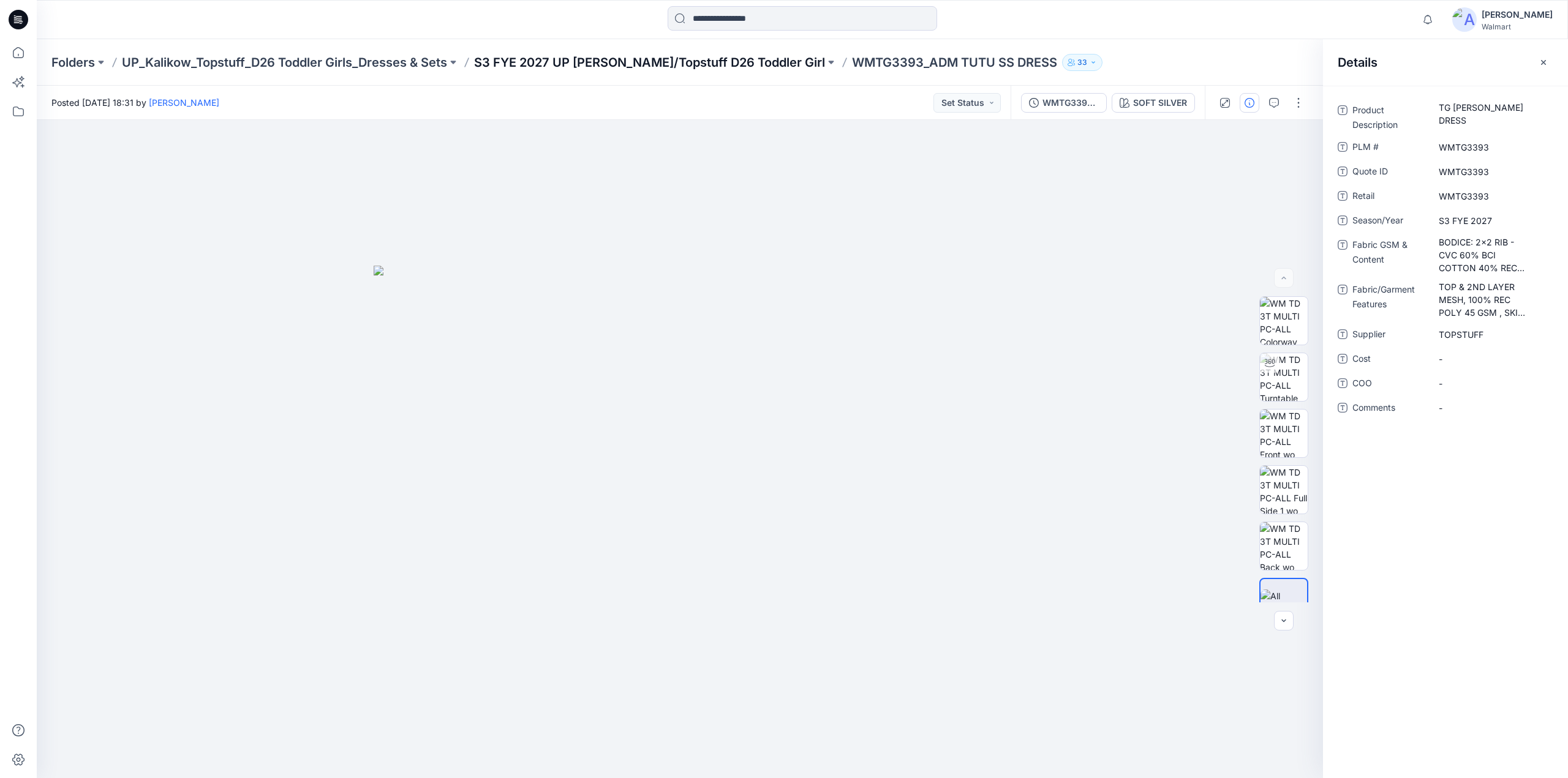
click at [647, 68] on p "S3 FYE 2027 UP [PERSON_NAME]/Topstuff D26 Toddler Girl" at bounding box center [650, 62] width 351 height 18
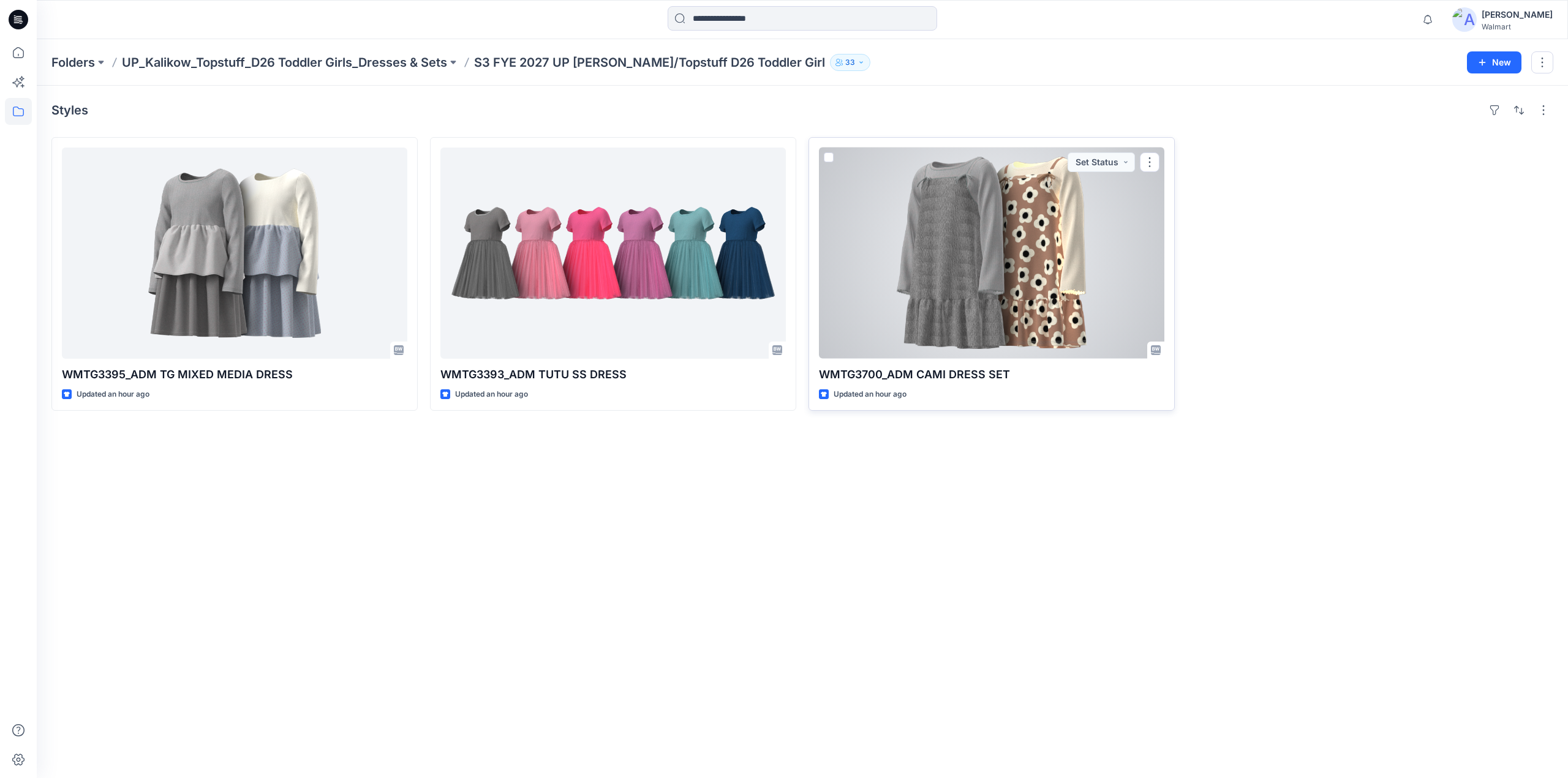
click at [1034, 238] on div at bounding box center [992, 253] width 346 height 211
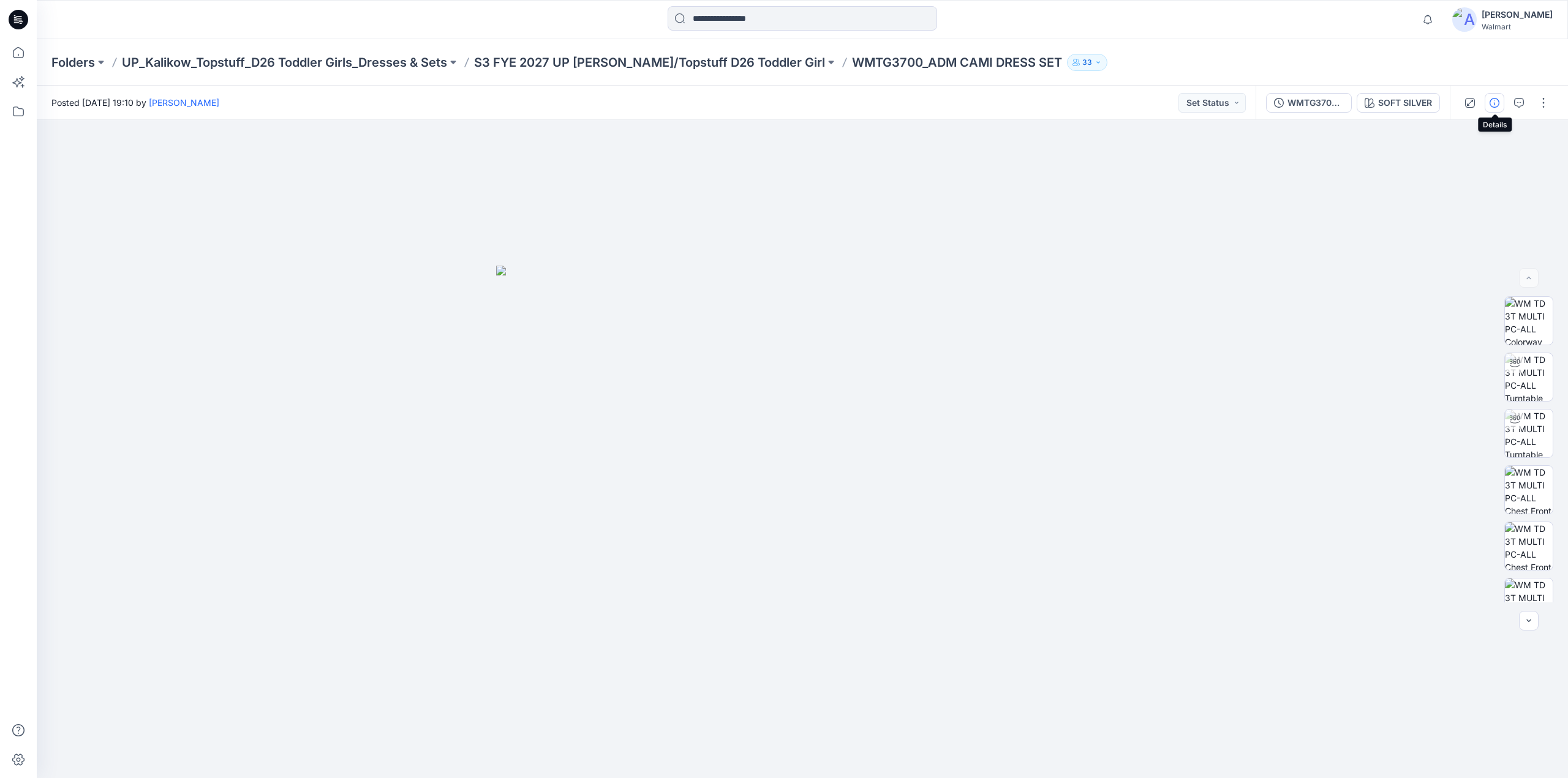
click at [1497, 98] on icon "button" at bounding box center [1494, 103] width 10 height 10
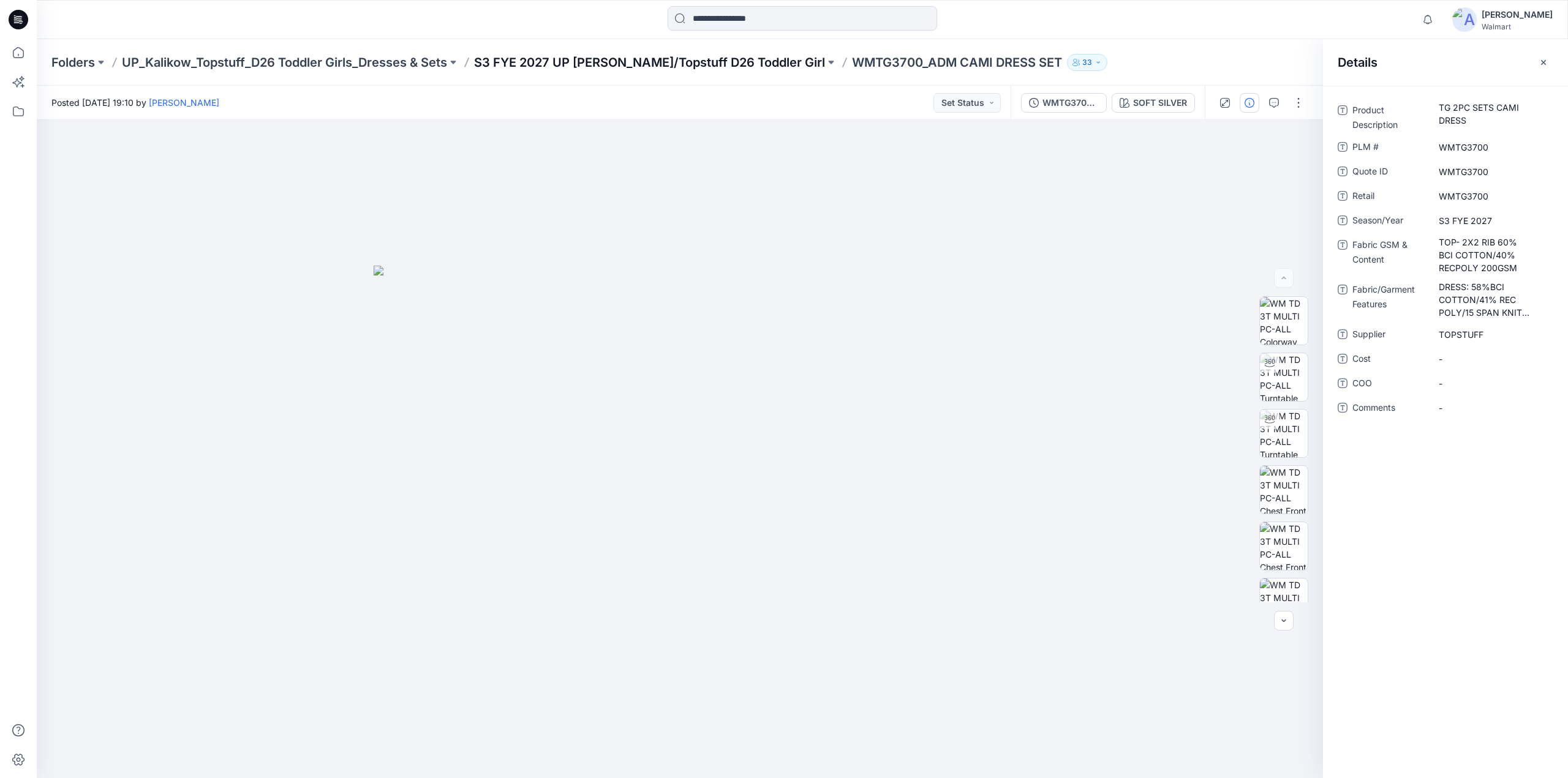
click at [644, 63] on p "S3 FYE 2027 UP [PERSON_NAME]/Topstuff D26 Toddler Girl" at bounding box center [650, 62] width 351 height 18
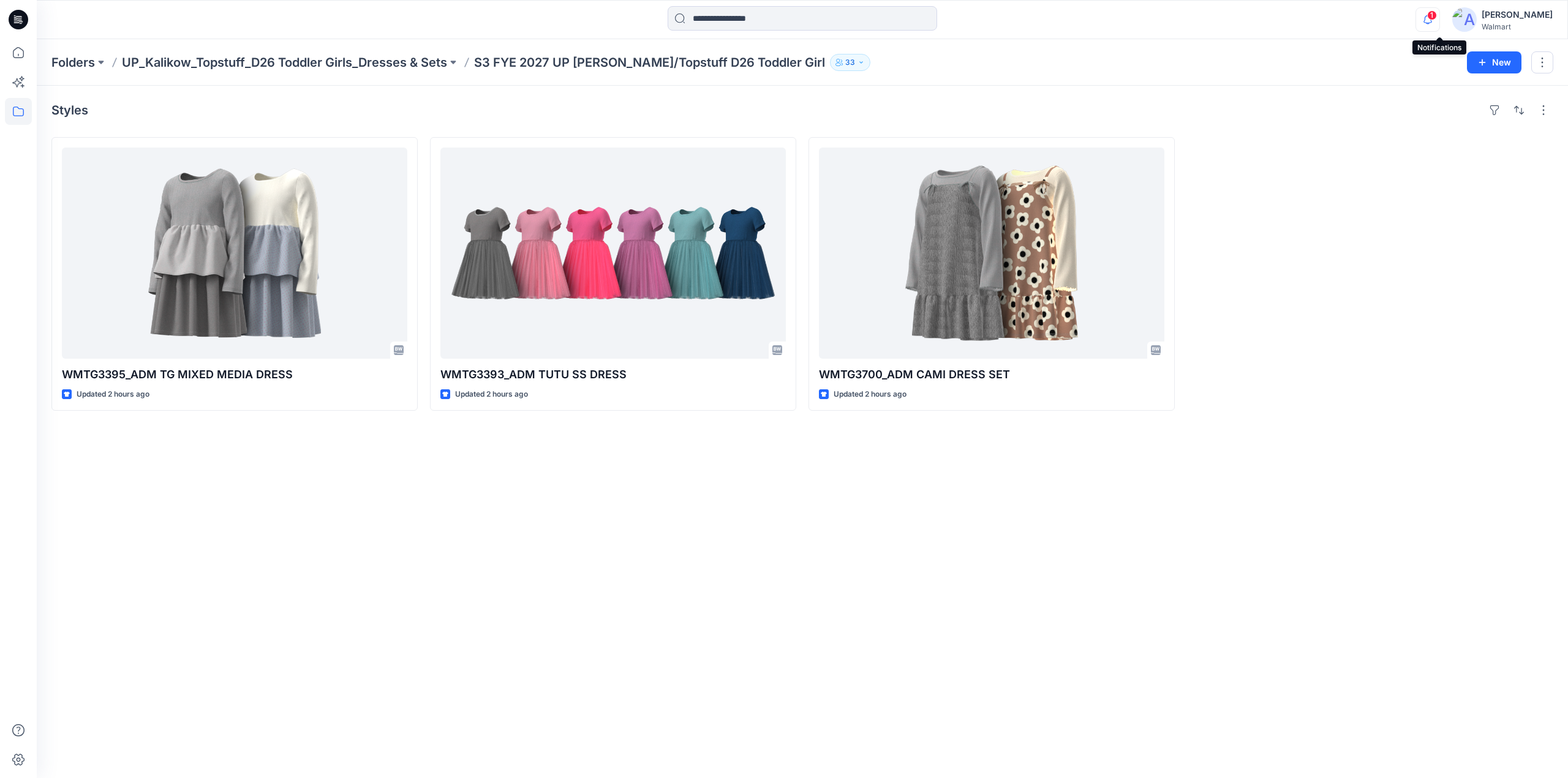
click at [1439, 16] on icon "button" at bounding box center [1428, 20] width 24 height 24
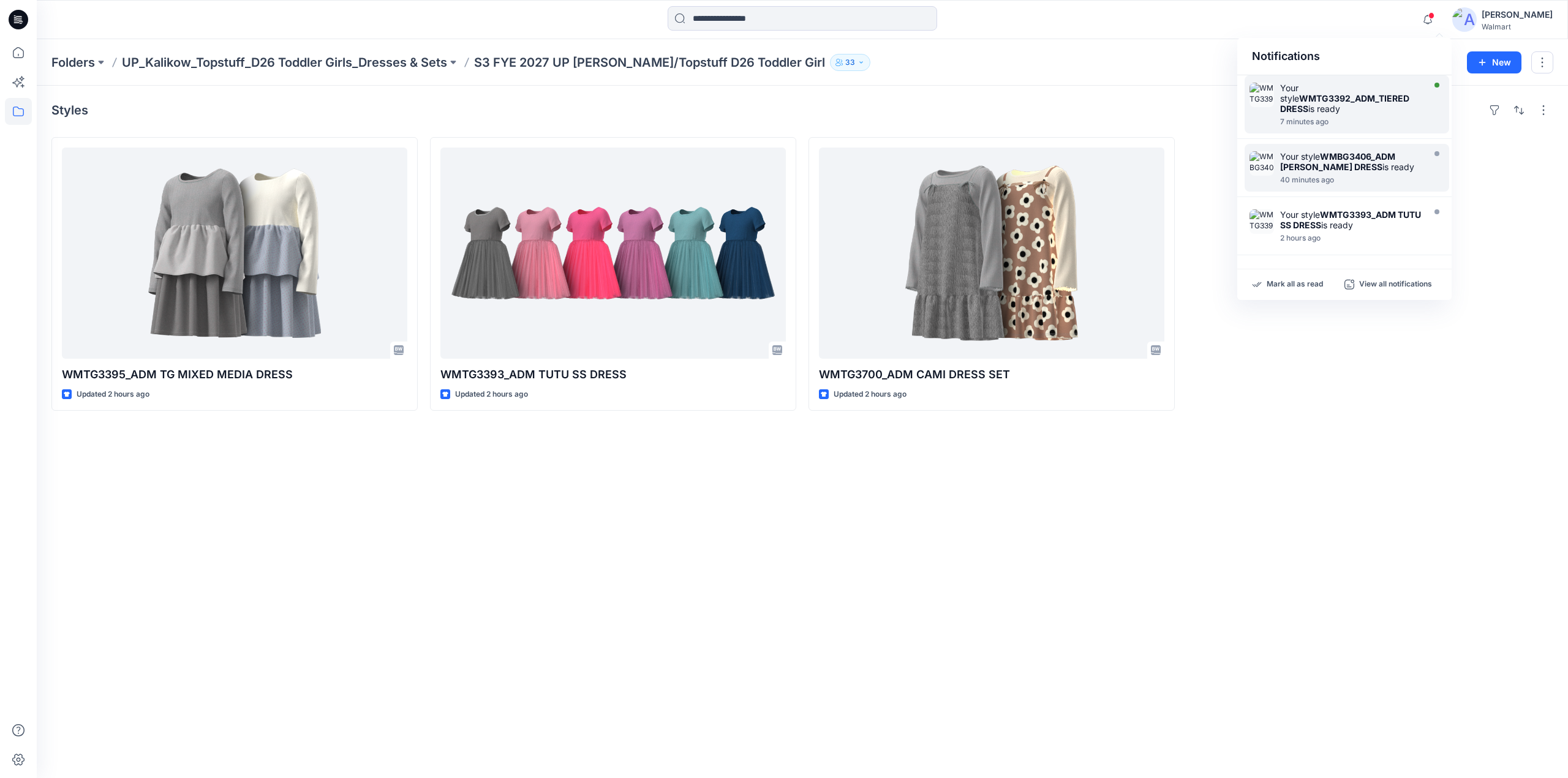
click at [1326, 96] on strong "WMTG3392_ADM_TIERED DRESS" at bounding box center [1345, 103] width 129 height 21
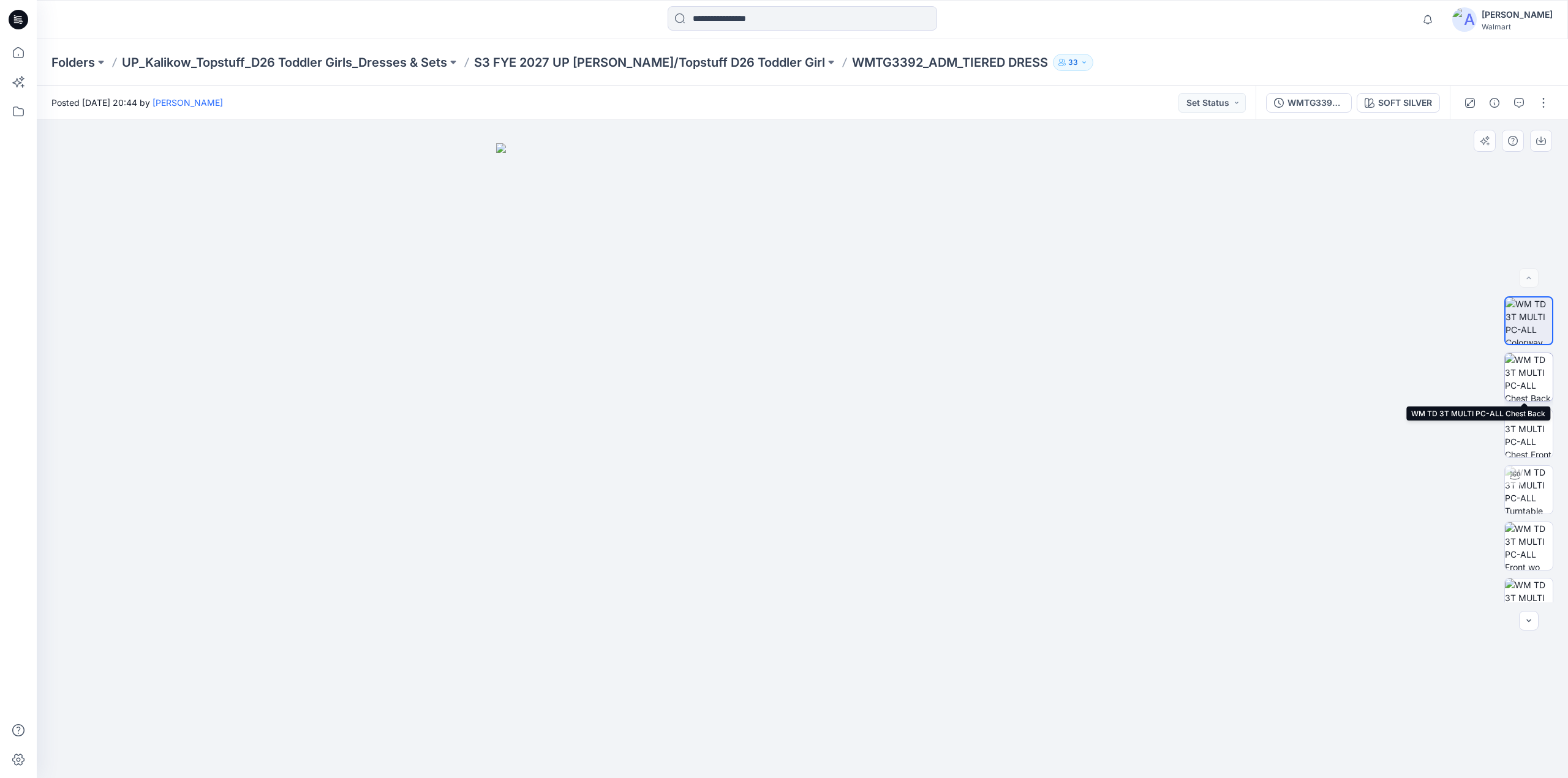
click at [1526, 387] on img at bounding box center [1528, 377] width 48 height 48
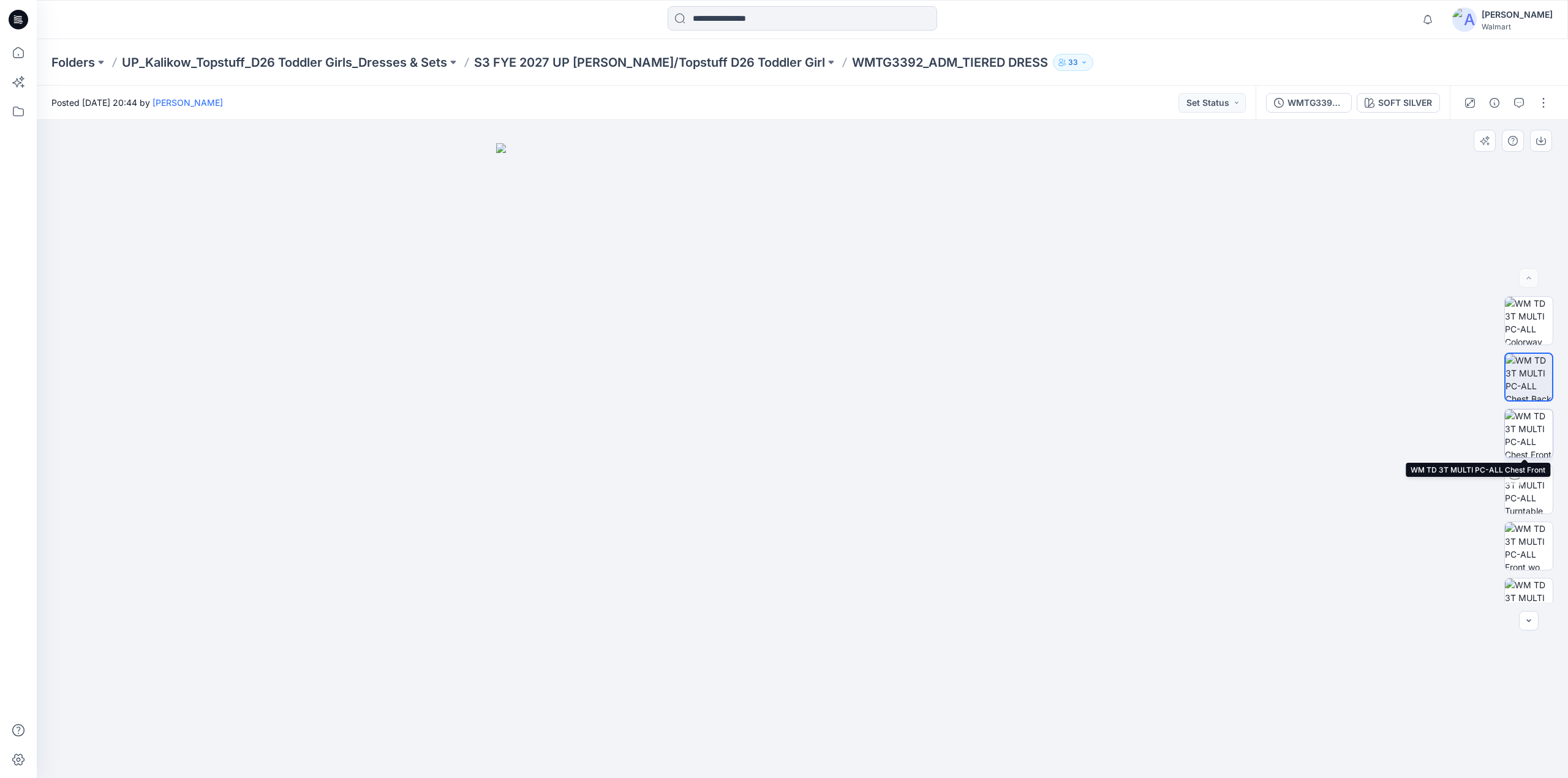
click at [1522, 438] on img at bounding box center [1528, 433] width 48 height 48
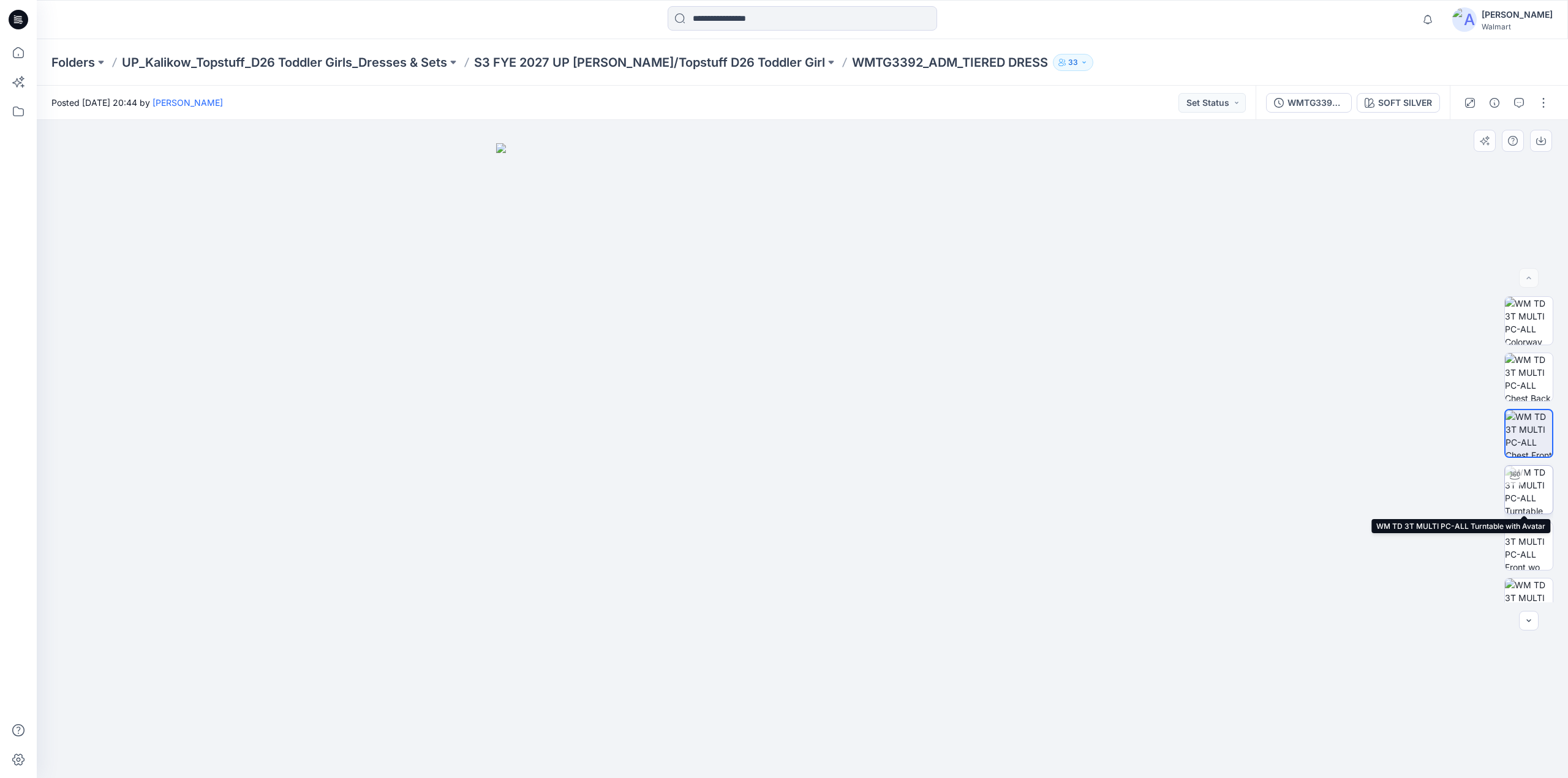
click at [1525, 493] on img at bounding box center [1528, 489] width 48 height 48
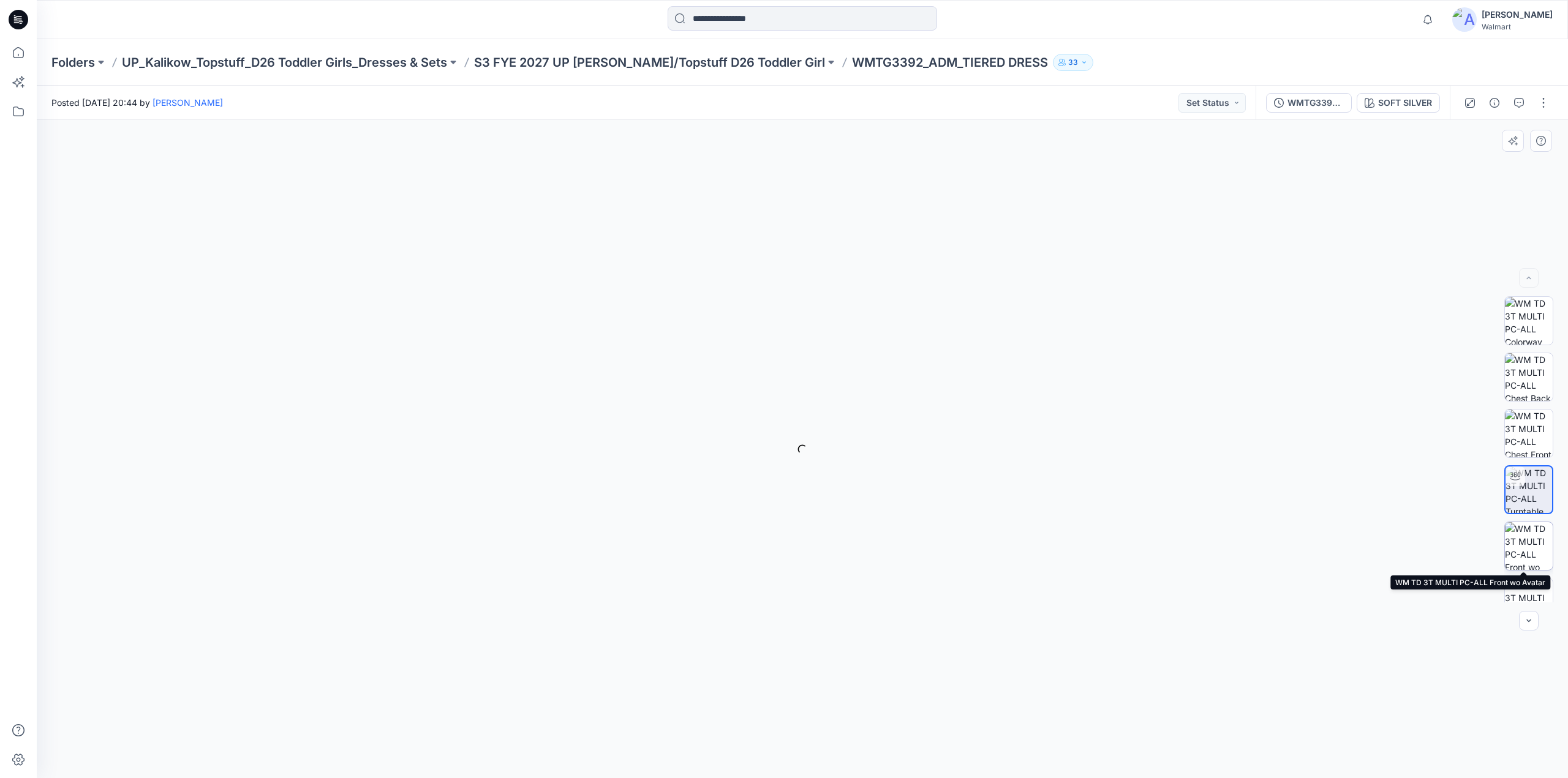
click at [1528, 549] on img at bounding box center [1528, 546] width 48 height 48
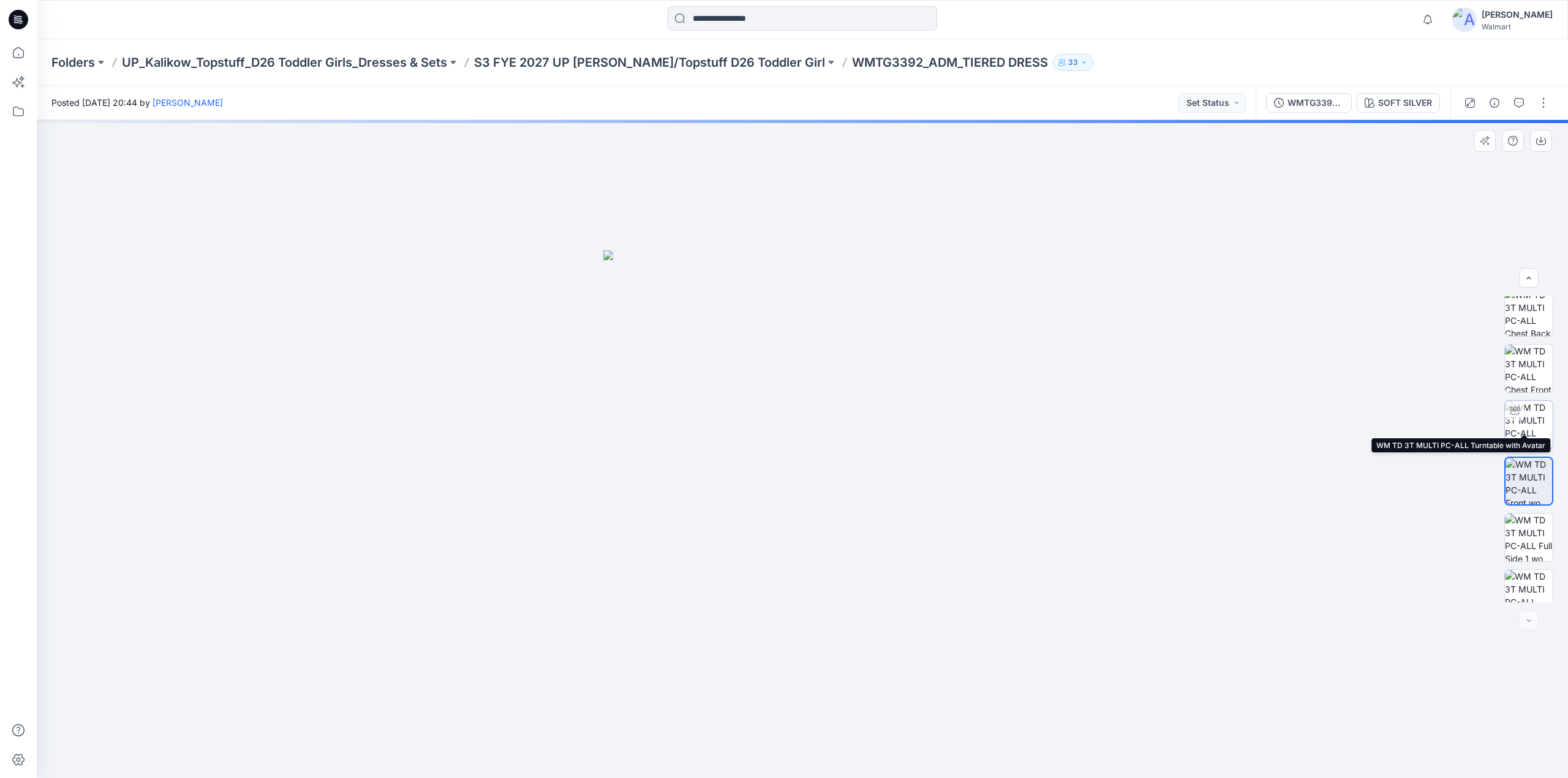
scroll to position [81, 0]
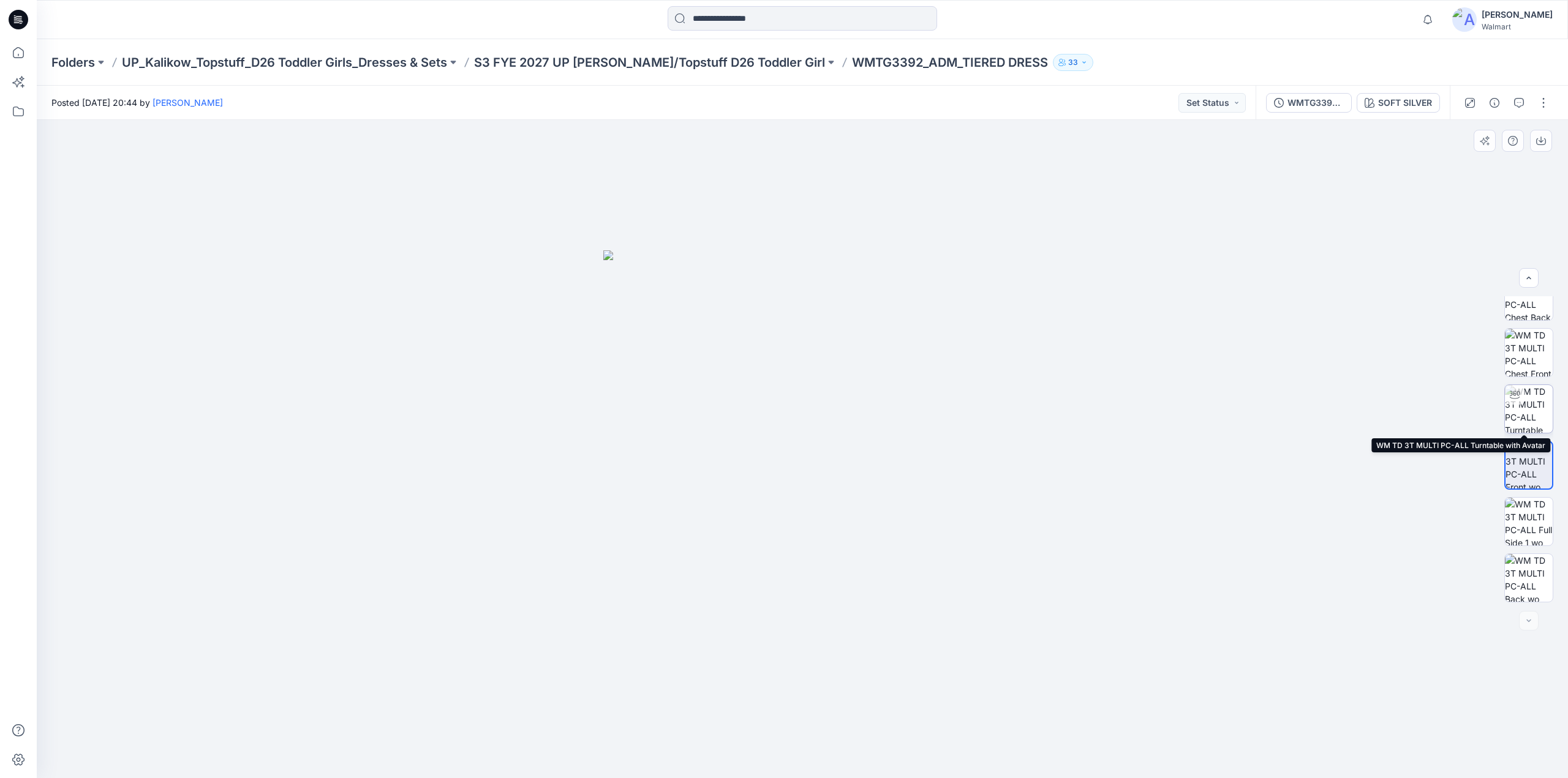
click at [1534, 414] on img at bounding box center [1528, 409] width 48 height 48
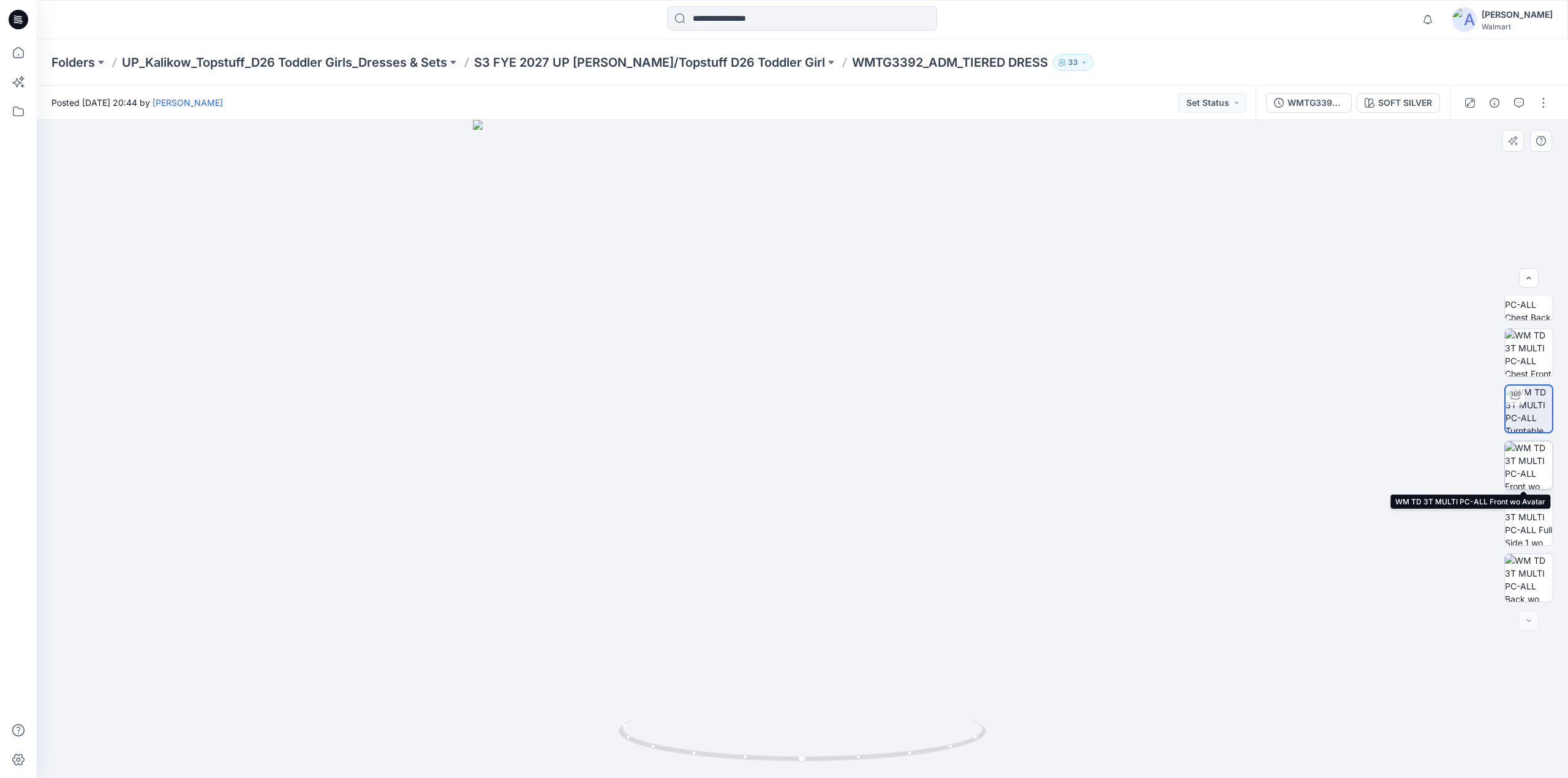
click at [1519, 466] on img at bounding box center [1528, 465] width 48 height 48
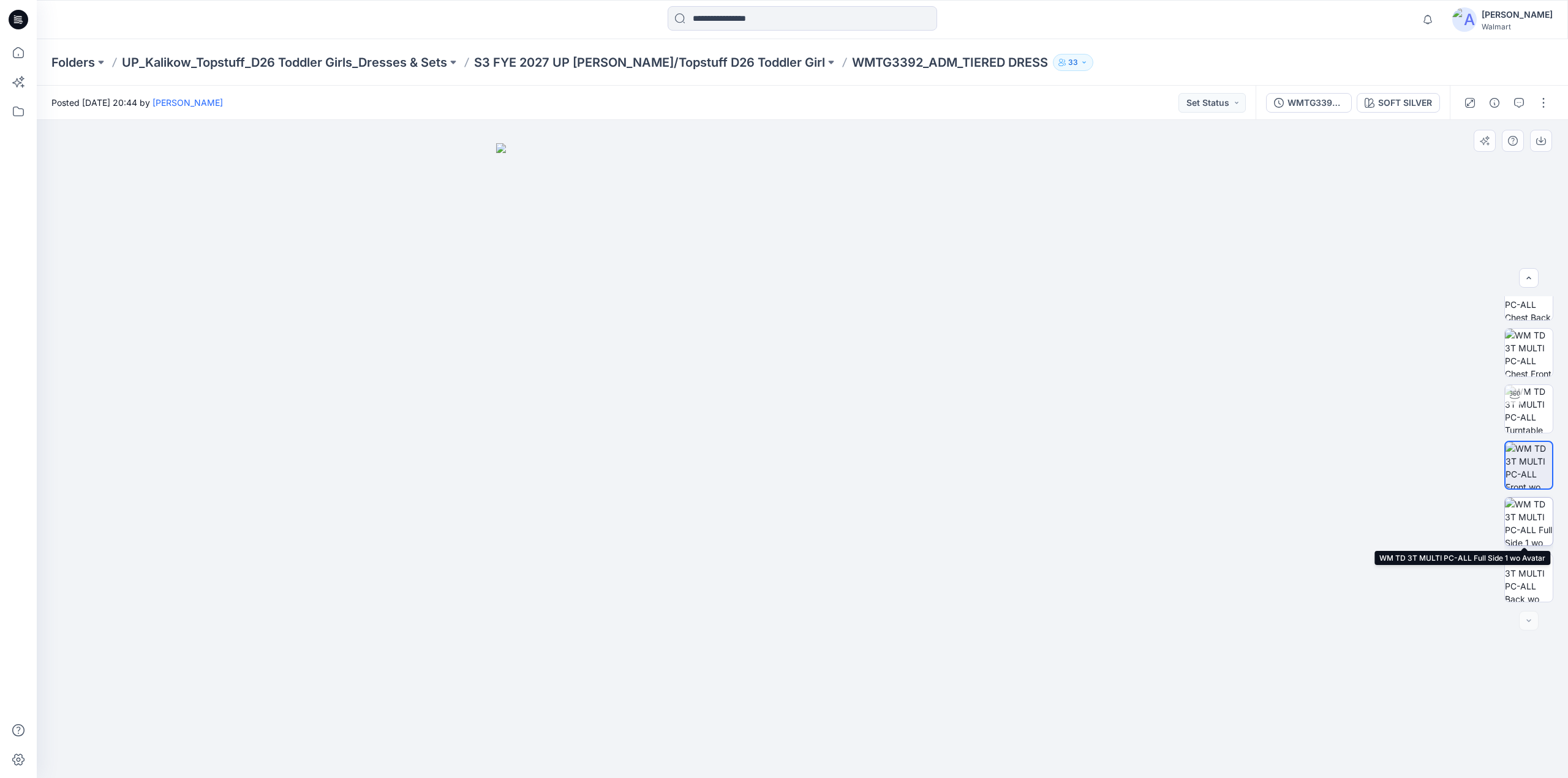
click at [1525, 518] on img at bounding box center [1528, 521] width 48 height 48
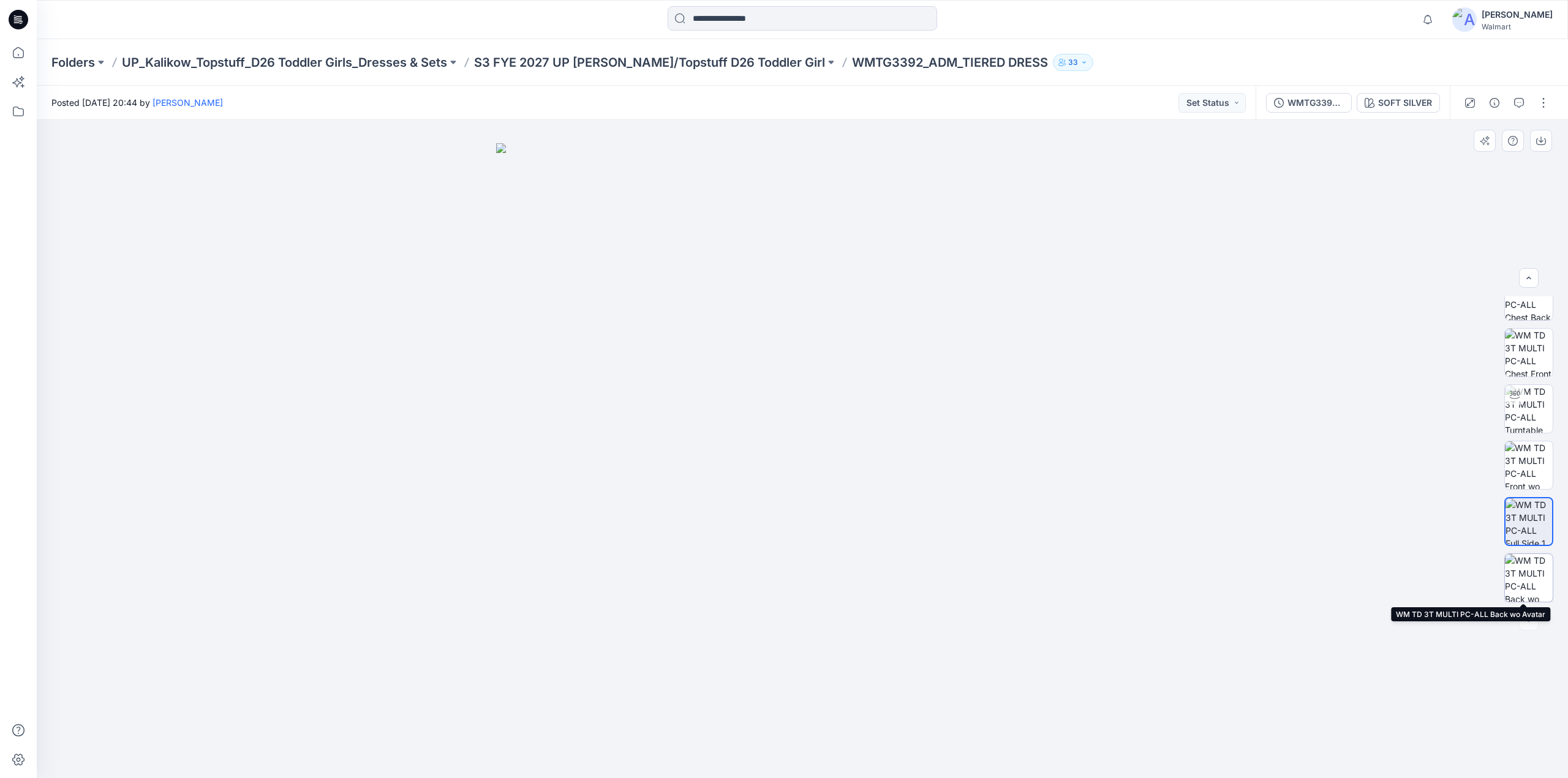
click at [1531, 577] on img at bounding box center [1528, 578] width 48 height 48
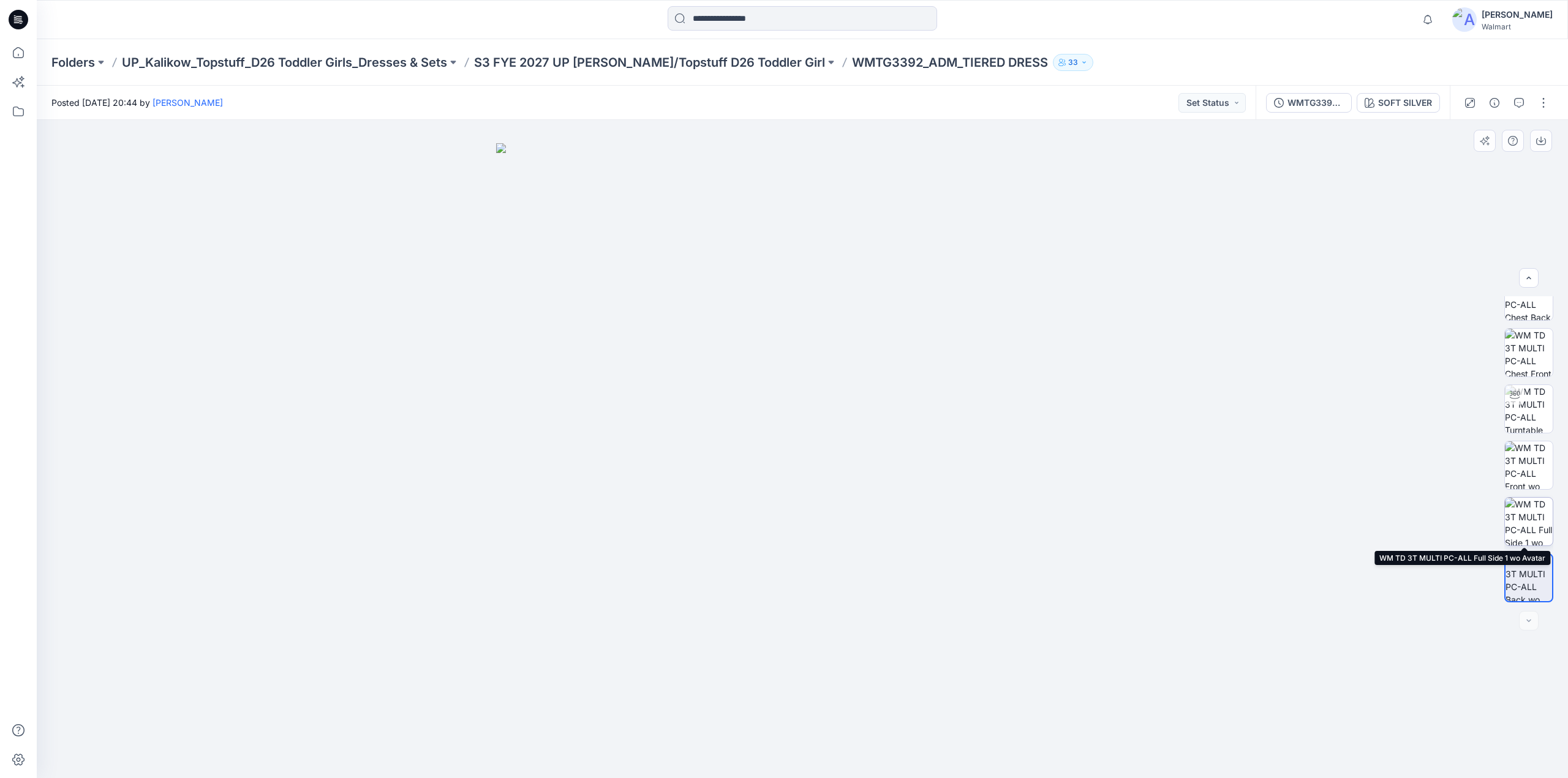
click at [1525, 508] on img at bounding box center [1528, 521] width 48 height 48
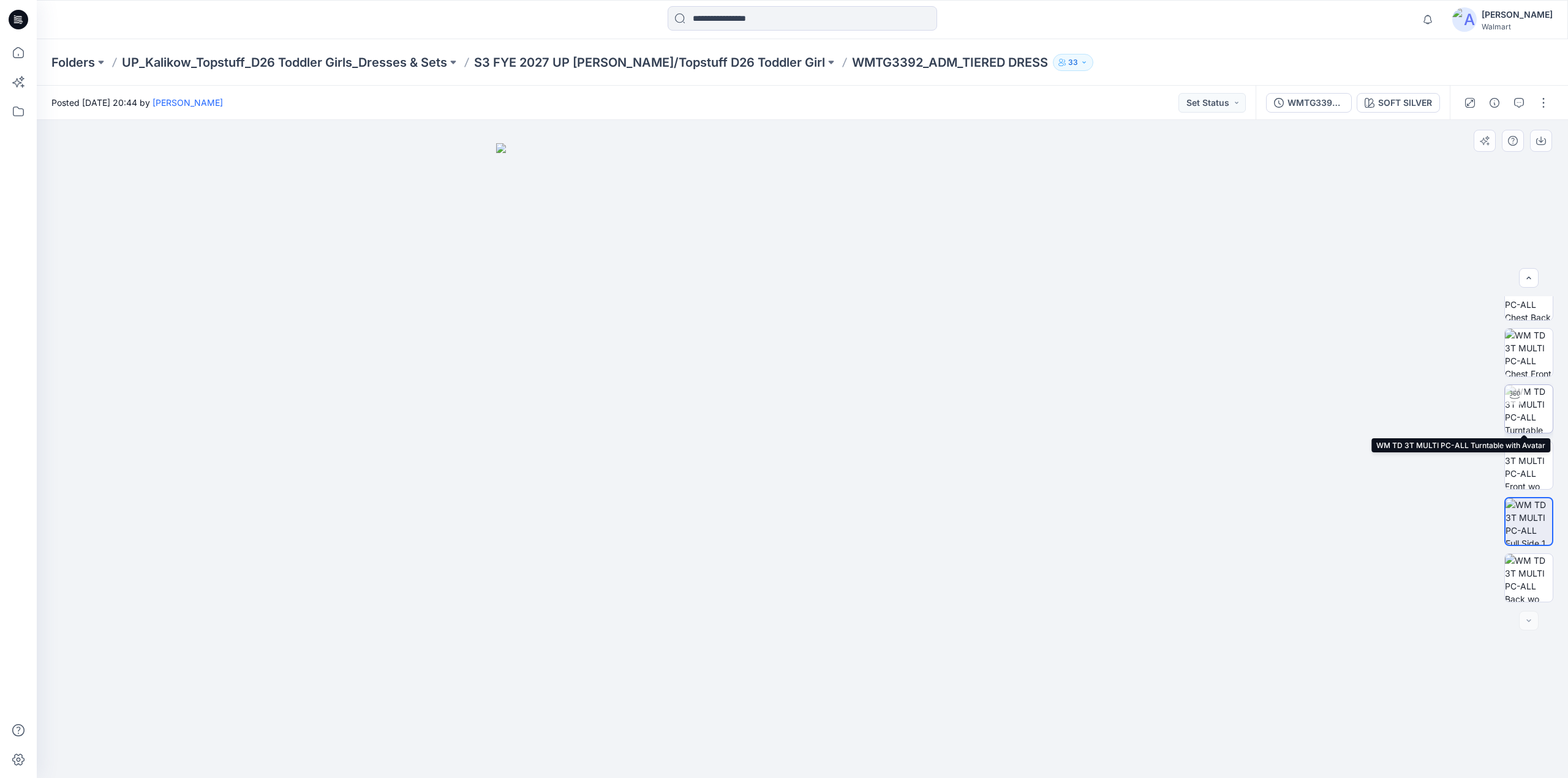
click at [1519, 411] on img at bounding box center [1528, 409] width 48 height 48
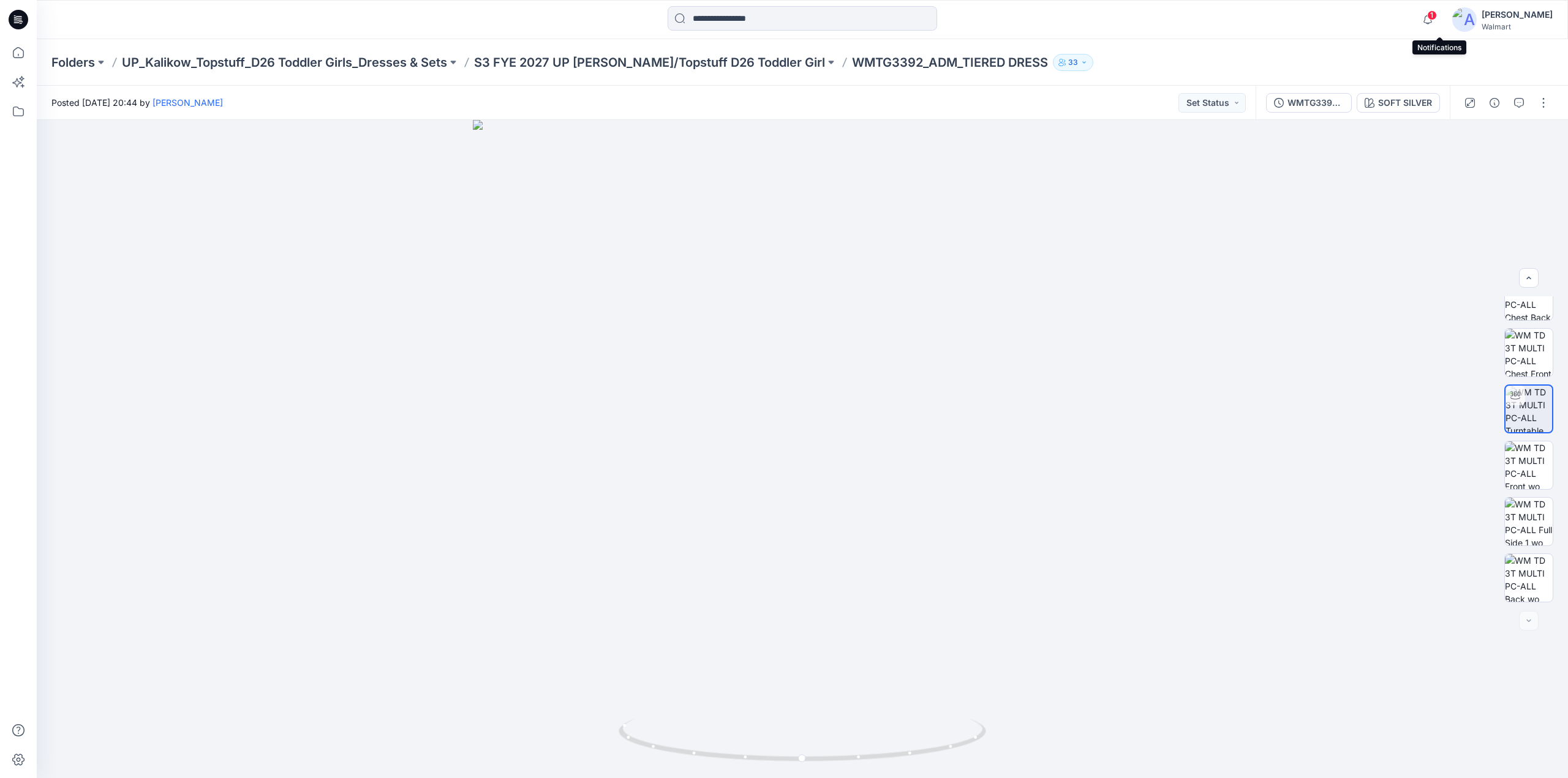
click at [1437, 18] on span "1" at bounding box center [1432, 15] width 10 height 10
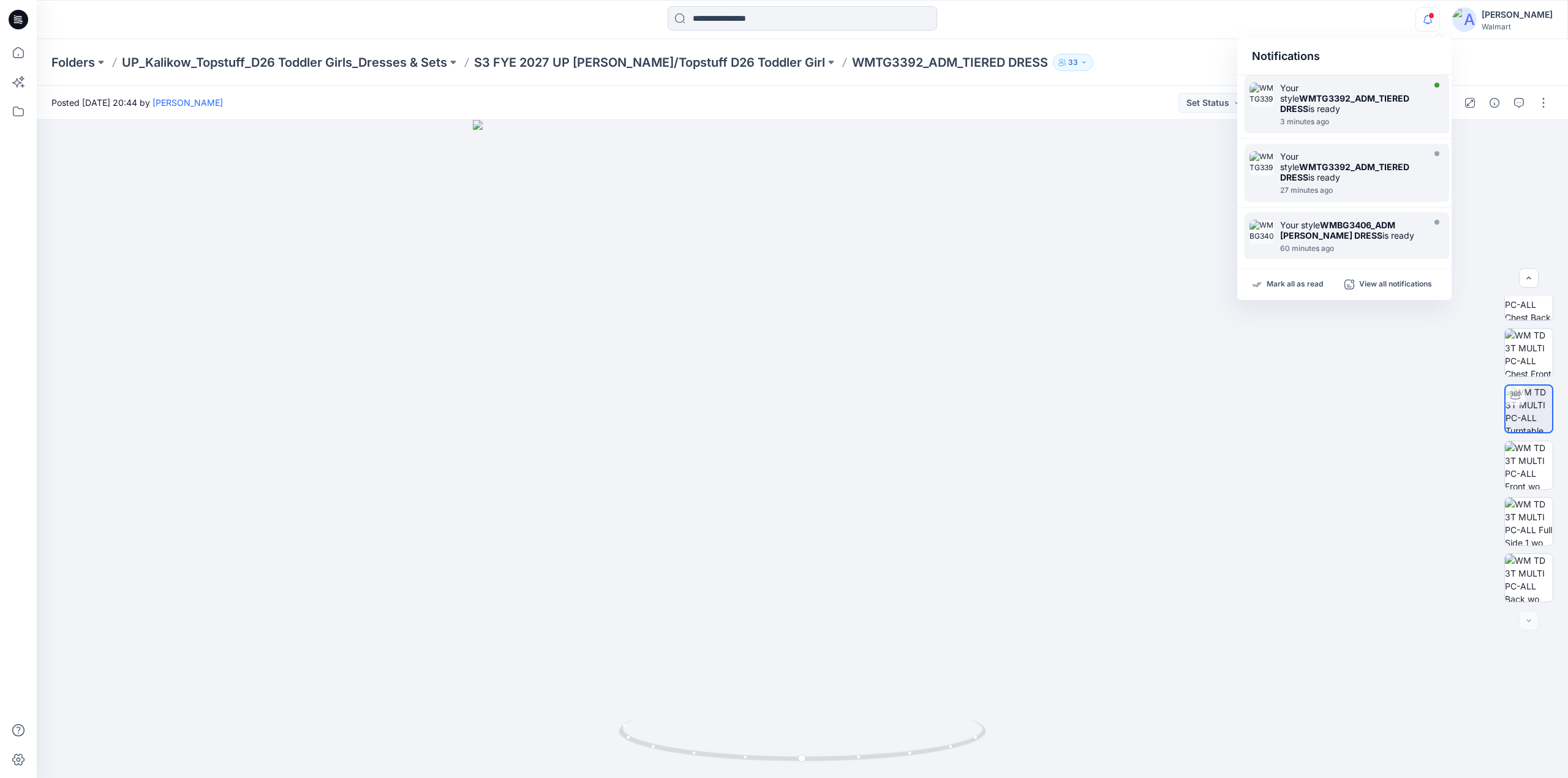
click at [1338, 101] on strong "WMTG3392_ADM_TIERED DRESS" at bounding box center [1345, 103] width 129 height 21
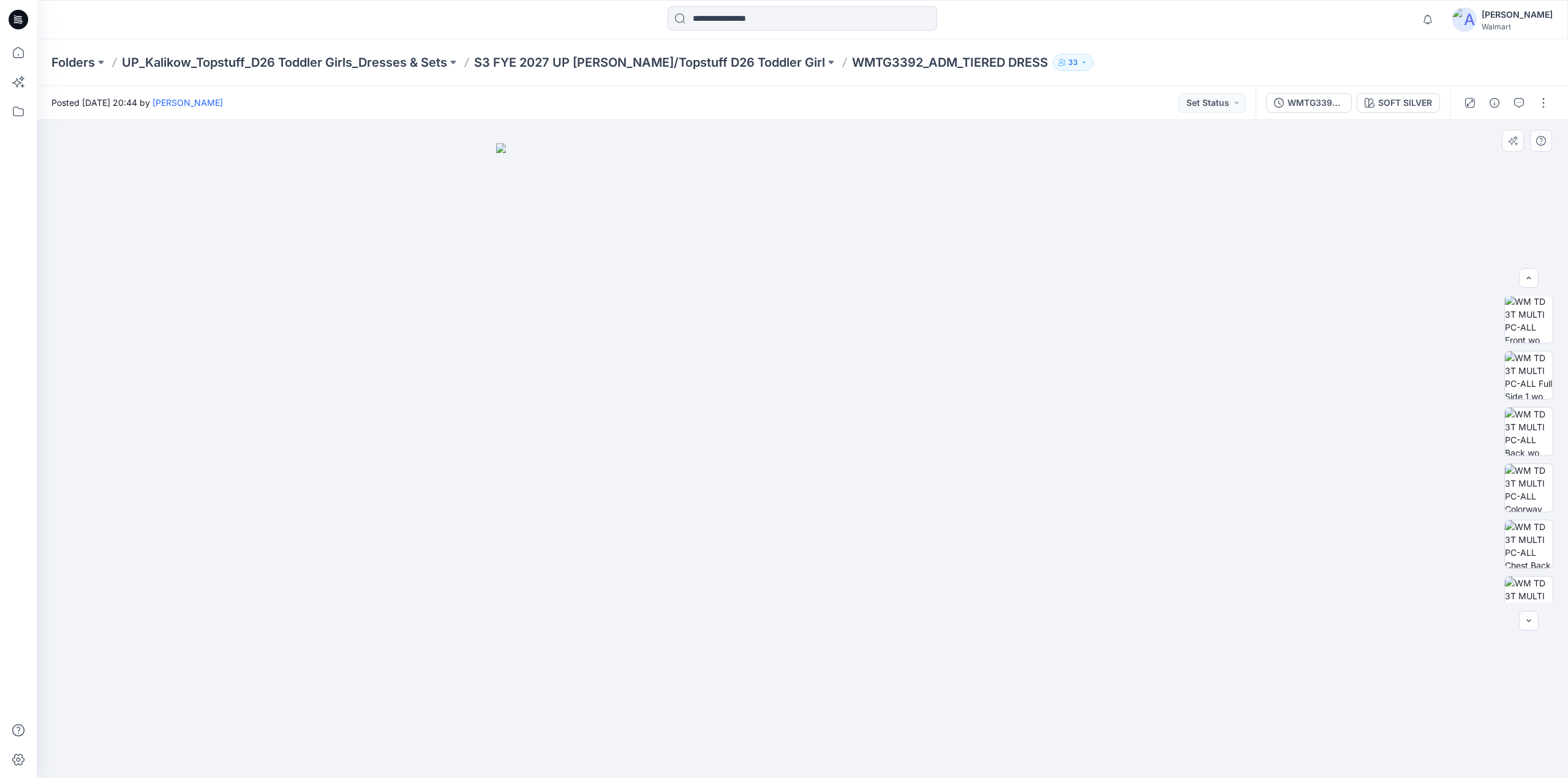
scroll to position [234, 0]
click at [1523, 484] on img at bounding box center [1528, 481] width 48 height 48
click at [1541, 96] on button "button" at bounding box center [1544, 103] width 20 height 20
click at [1467, 164] on p "Edit" at bounding box center [1465, 165] width 15 height 13
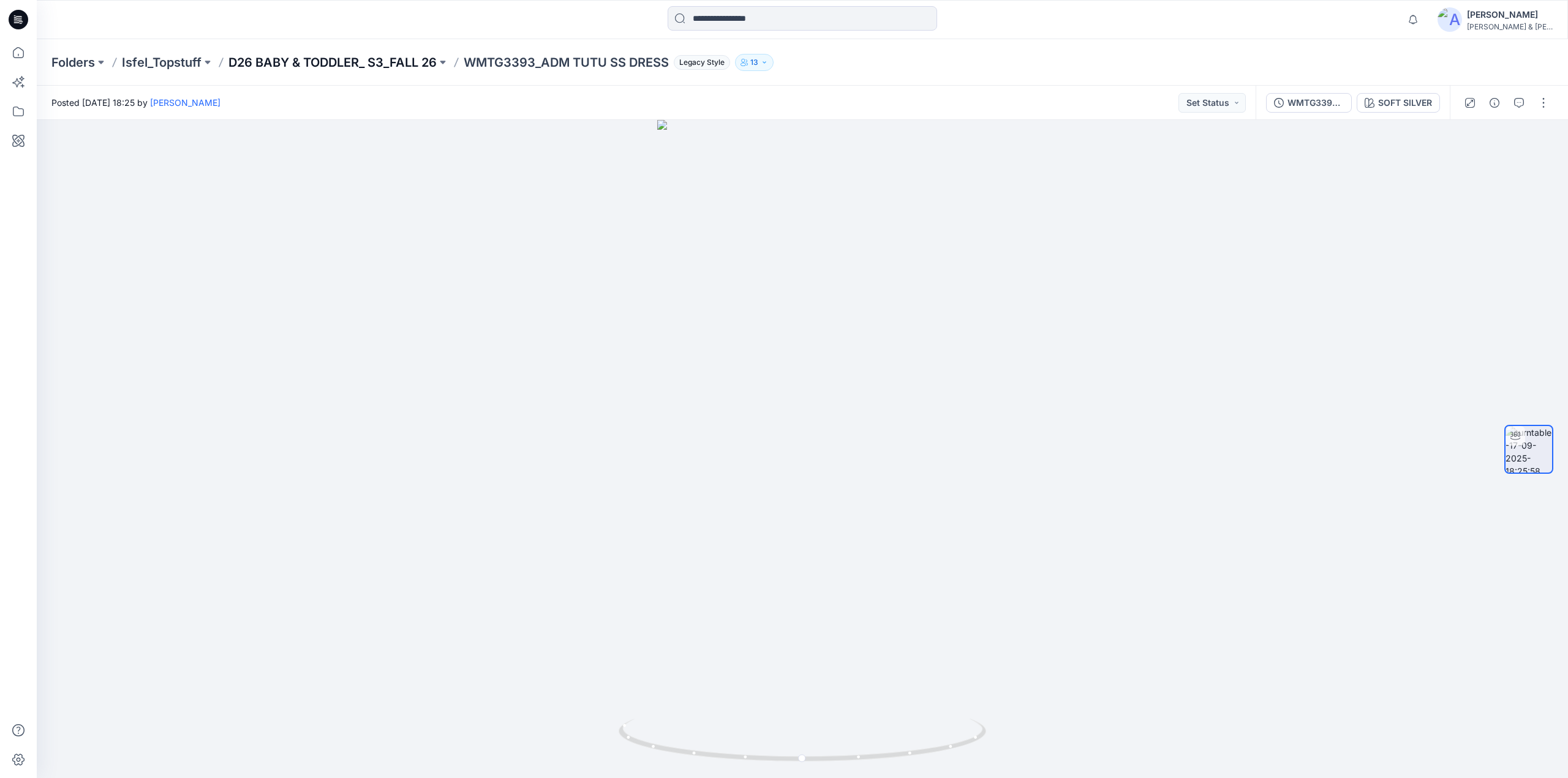
click at [347, 62] on p "D26 BABY & TODDLER_ S3_FALL 26" at bounding box center [332, 62] width 208 height 18
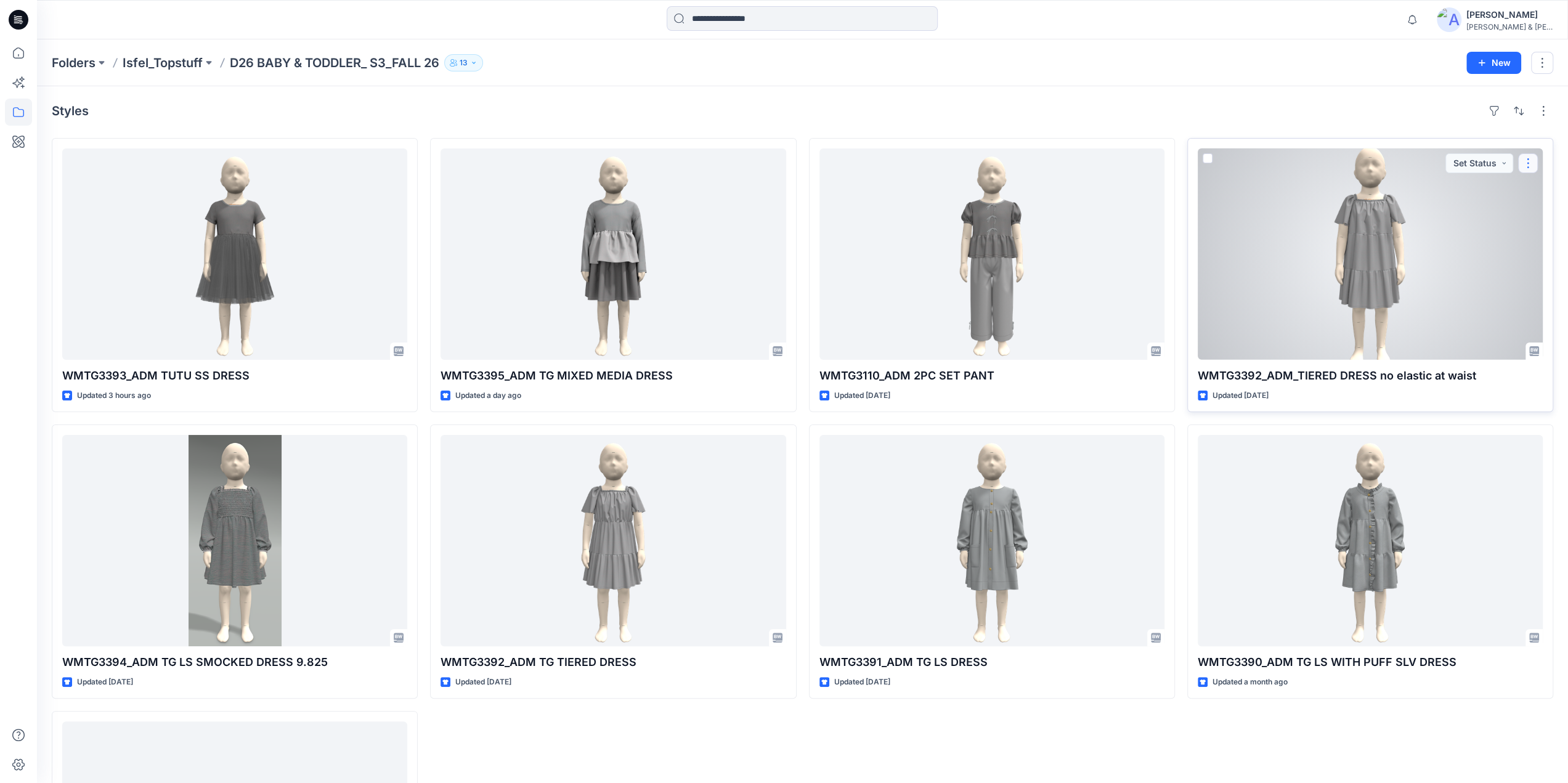
click at [1523, 165] on button "button" at bounding box center [1528, 163] width 20 height 20
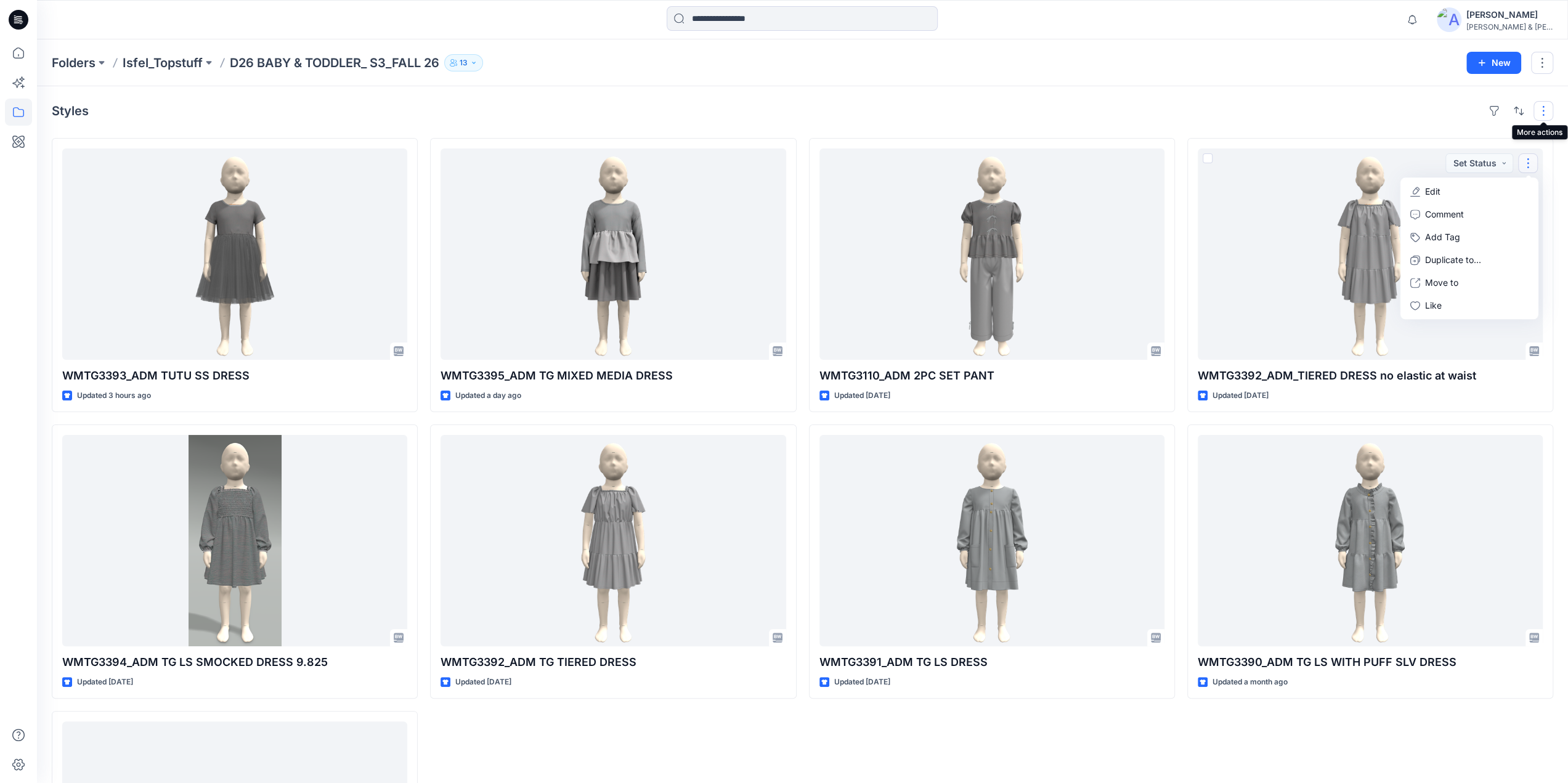
click at [1542, 112] on button "button" at bounding box center [1543, 111] width 20 height 20
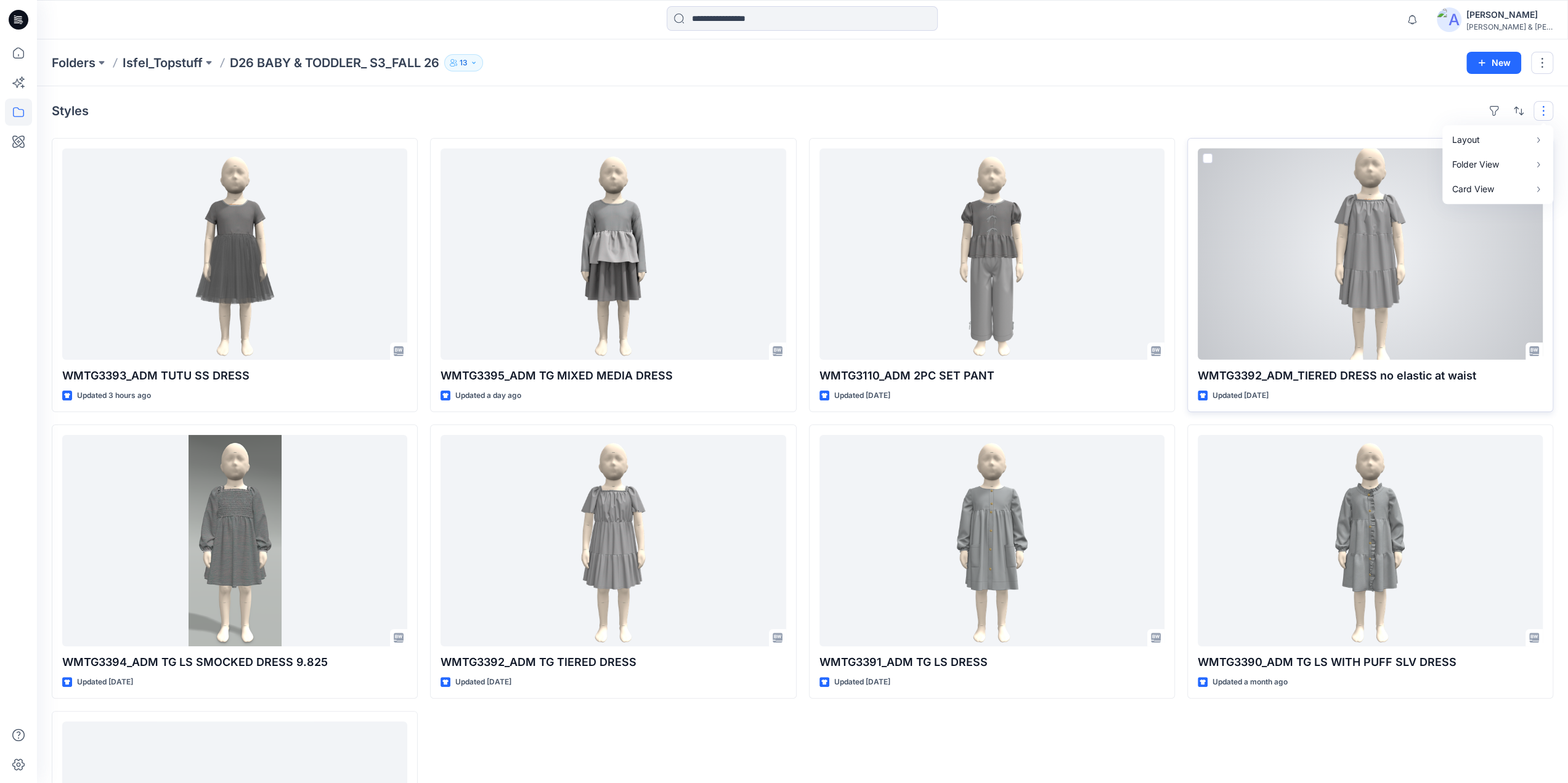
click at [1349, 215] on div at bounding box center [1370, 254] width 345 height 211
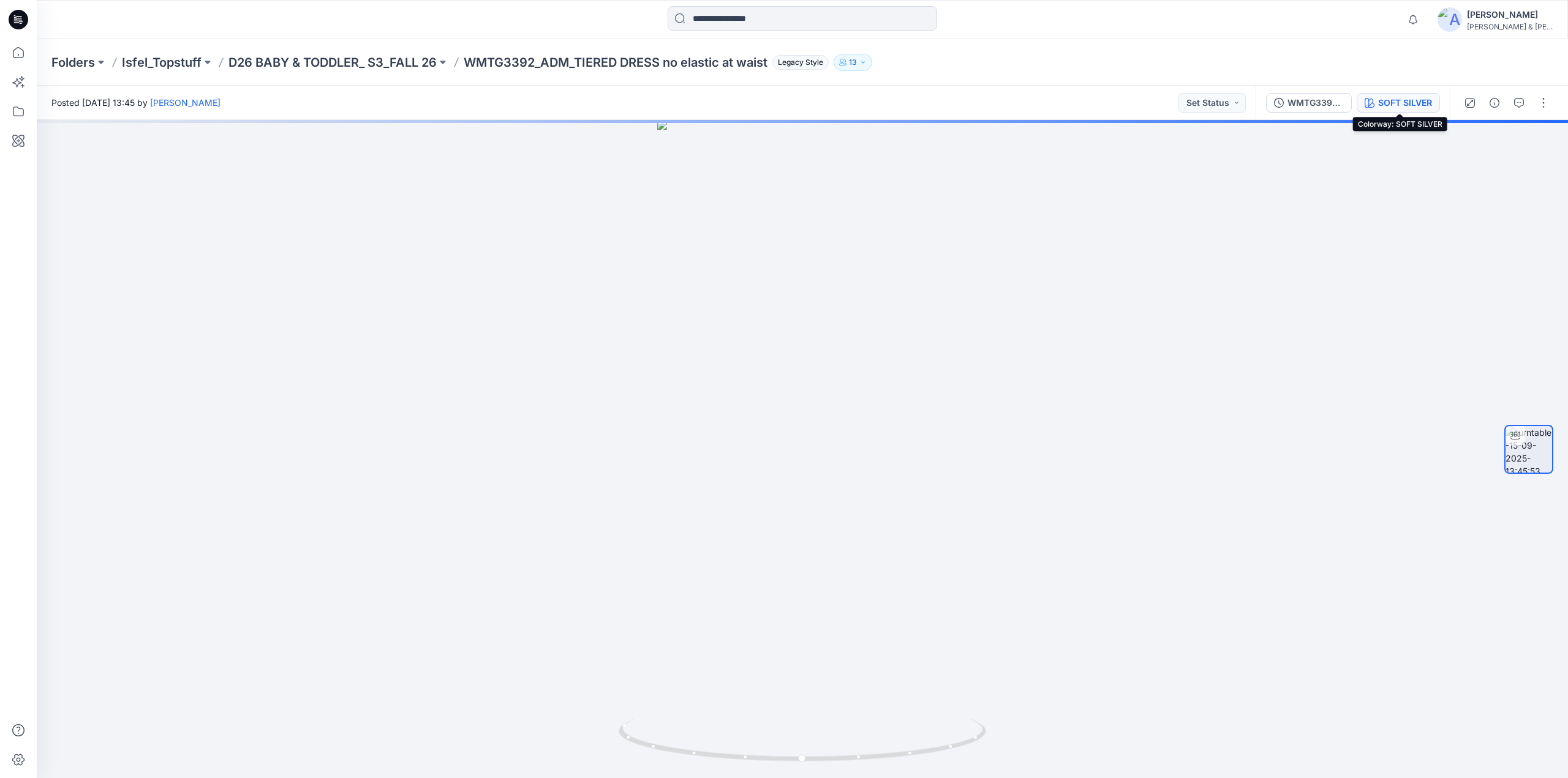
click at [1413, 107] on div "SOFT SILVER" at bounding box center [1405, 103] width 54 height 14
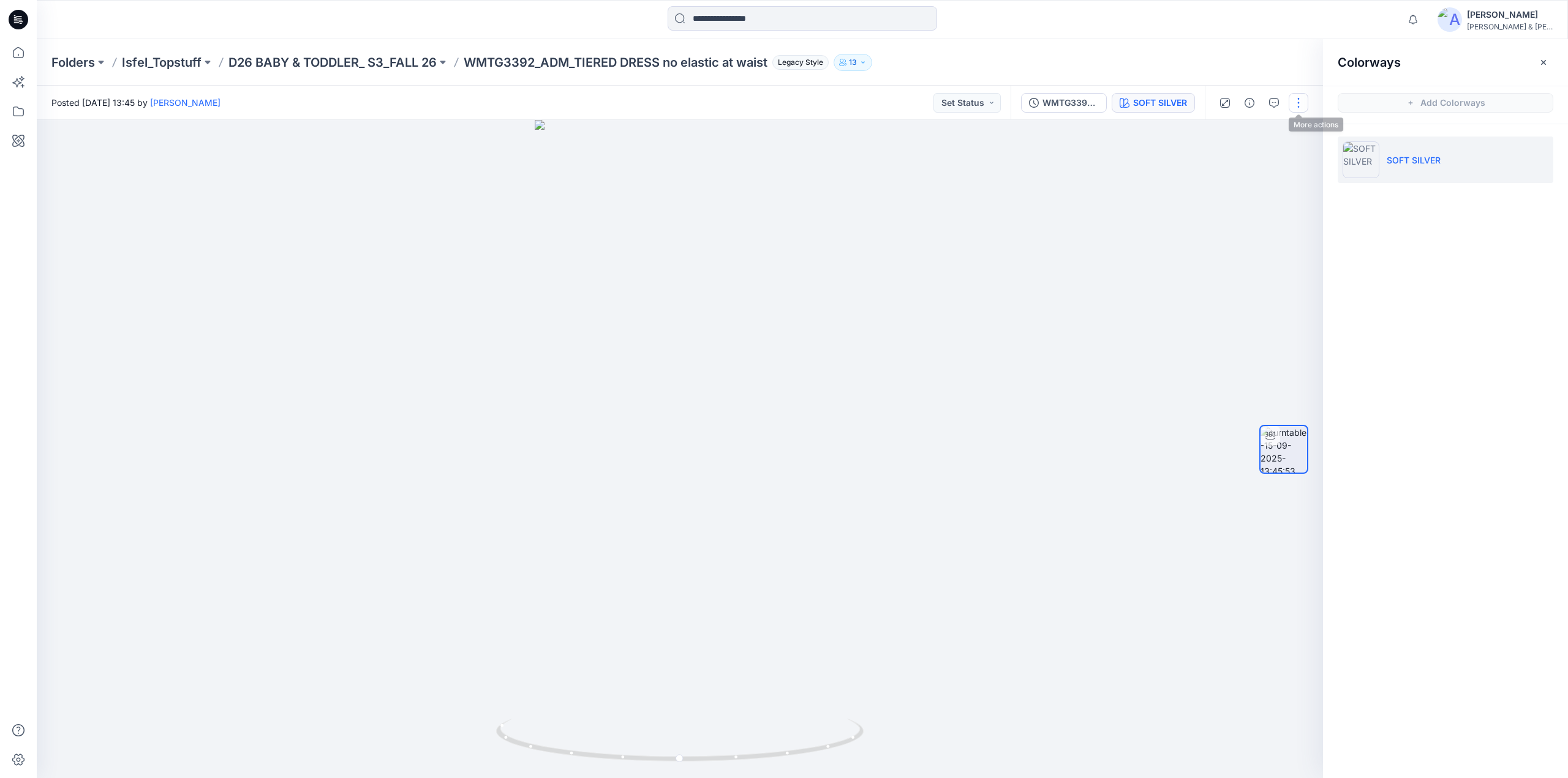
click at [1294, 97] on button "button" at bounding box center [1298, 103] width 20 height 20
click at [1233, 131] on button "Edit" at bounding box center [1247, 132] width 113 height 23
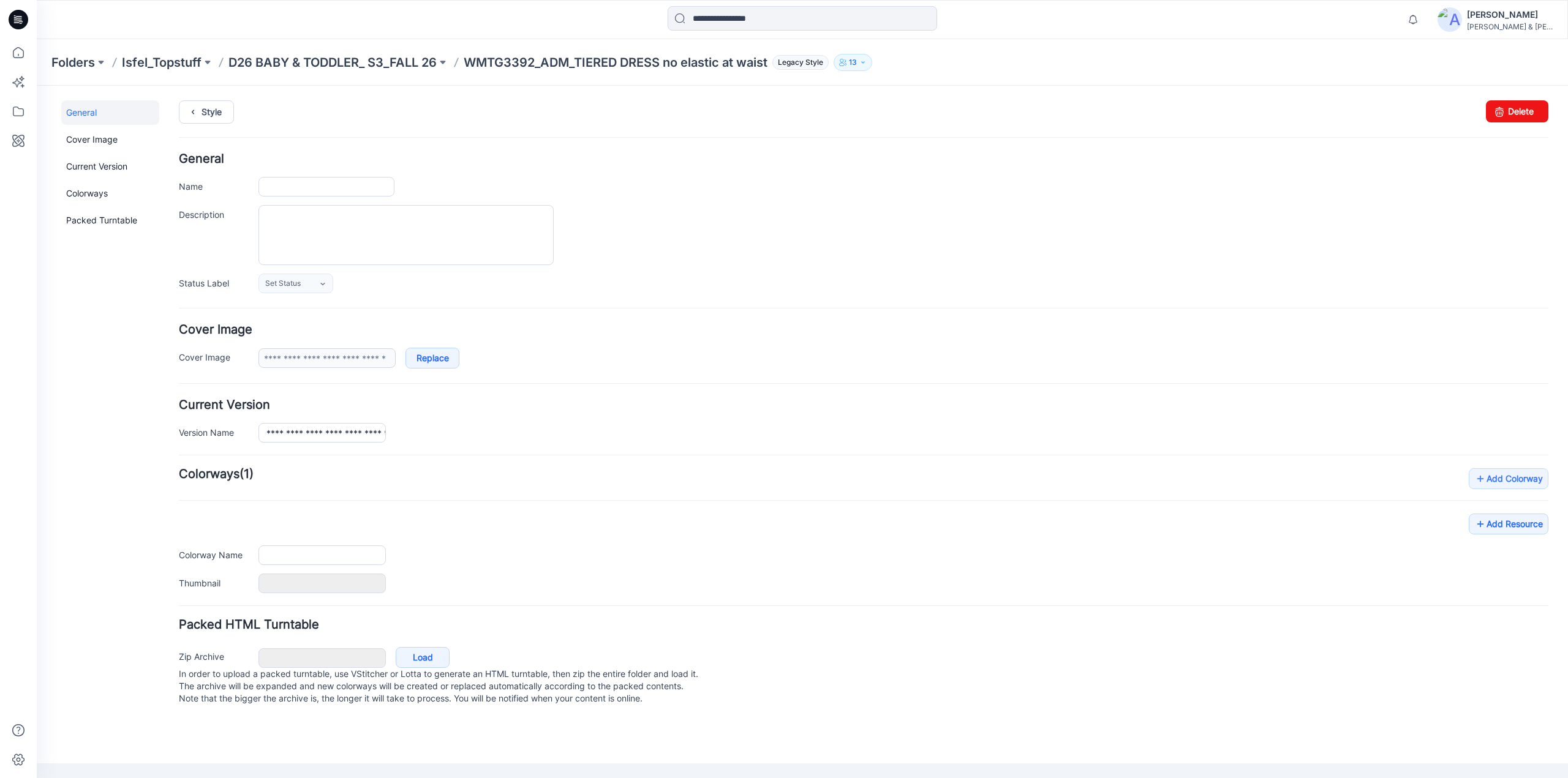
type input "**********"
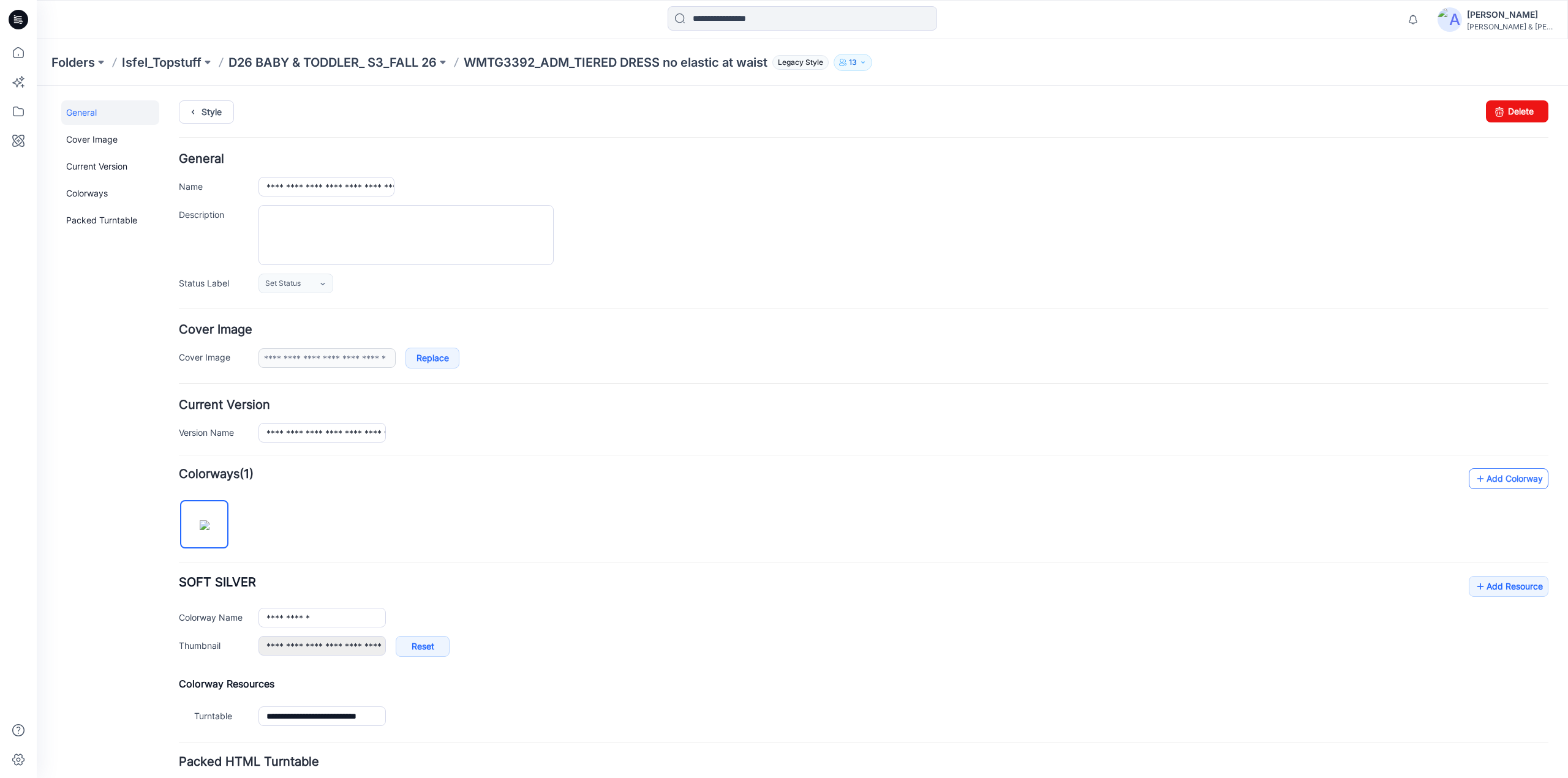
click at [1495, 472] on link "Add Colorway" at bounding box center [1509, 478] width 80 height 21
type input "**********"
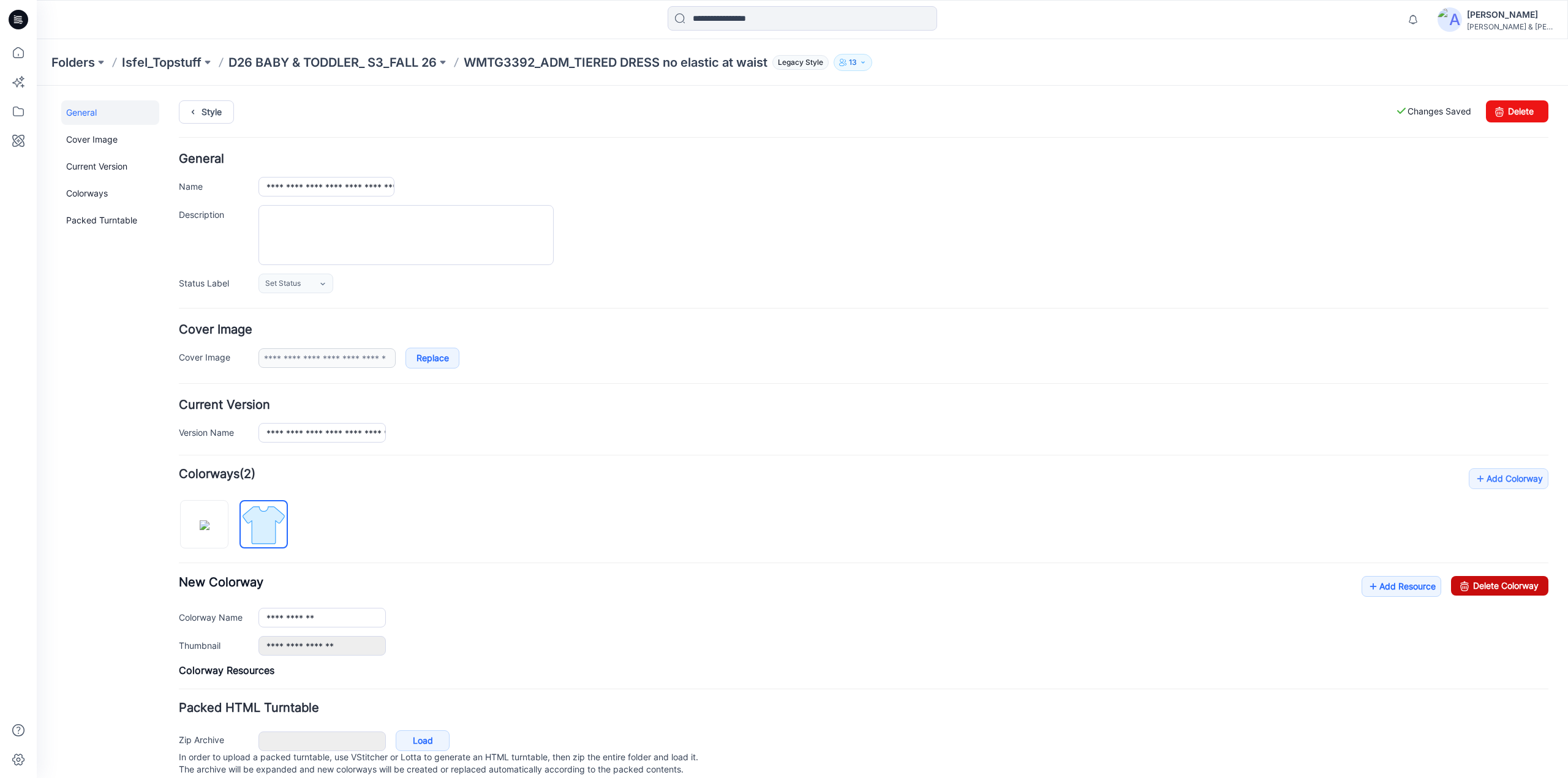
drag, startPoint x: 1464, startPoint y: 577, endPoint x: 886, endPoint y: 126, distance: 733.1
click at [1464, 577] on link "Delete Colorway" at bounding box center [1499, 586] width 97 height 20
type input "**********"
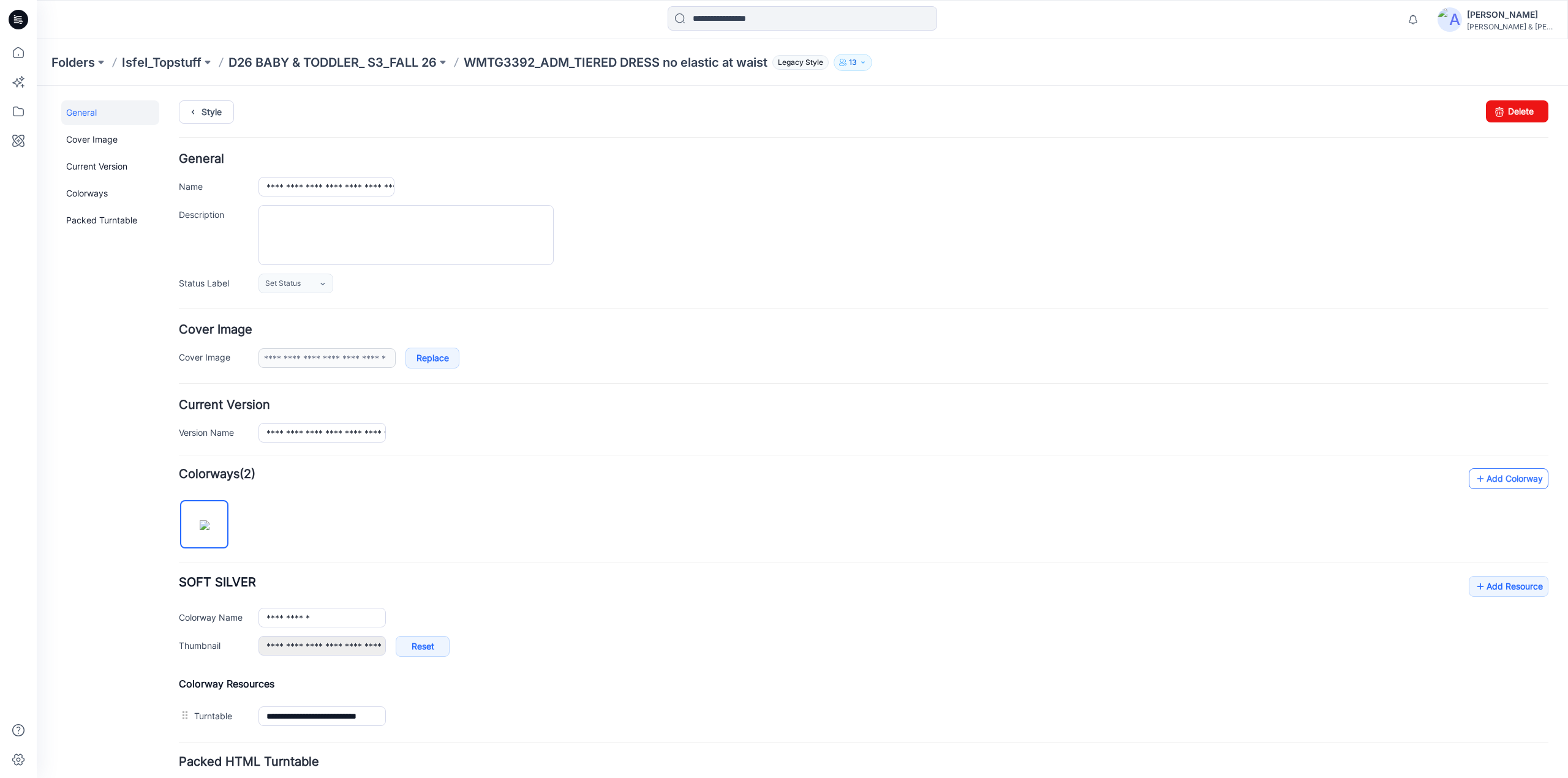
click at [1507, 473] on link "Add Colorway" at bounding box center [1509, 478] width 80 height 21
type input "**********"
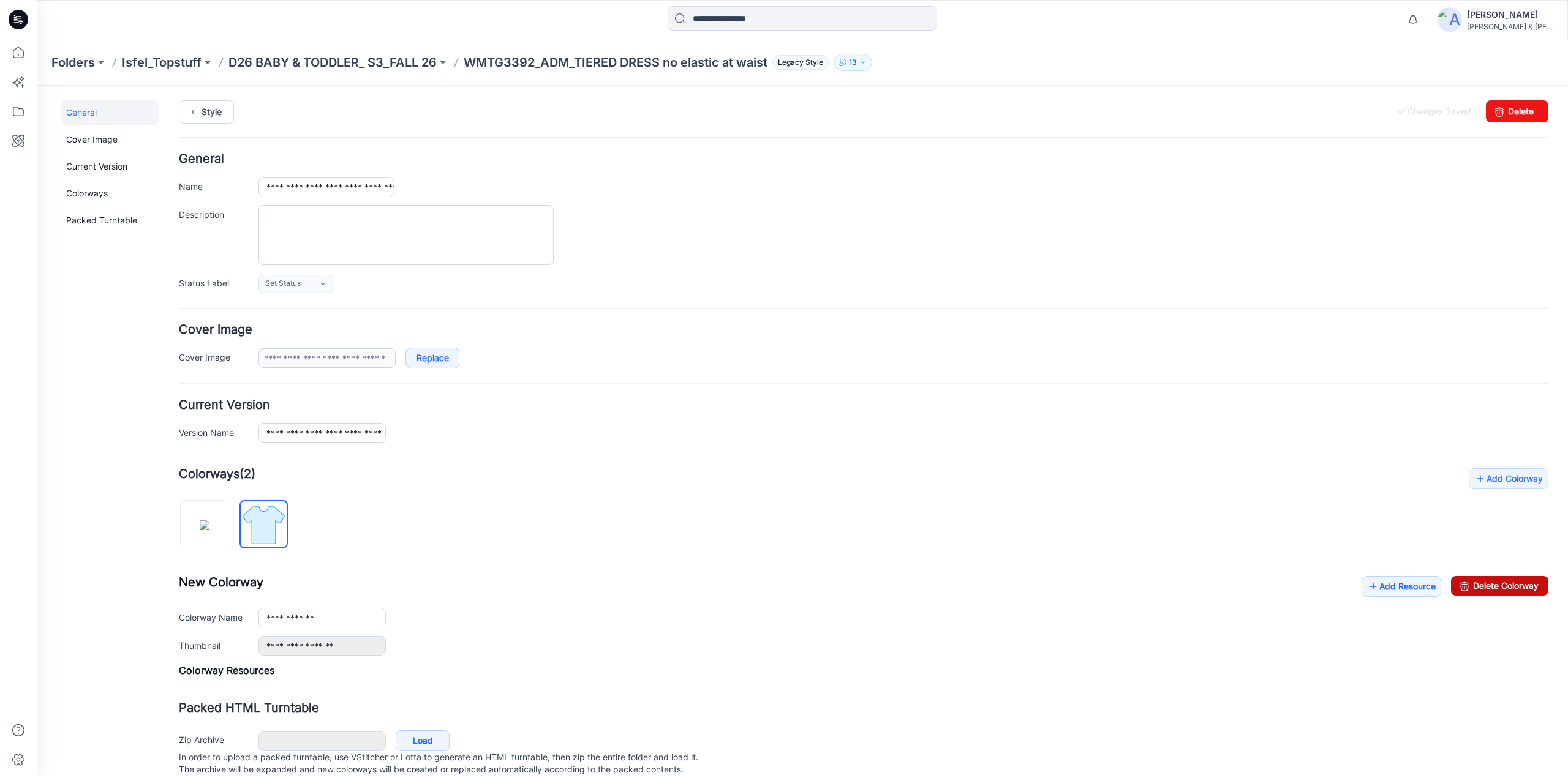
drag, startPoint x: 1504, startPoint y: 581, endPoint x: 865, endPoint y: 122, distance: 786.8
click at [1504, 581] on link "Delete Colorway" at bounding box center [1499, 586] width 97 height 20
type input "**********"
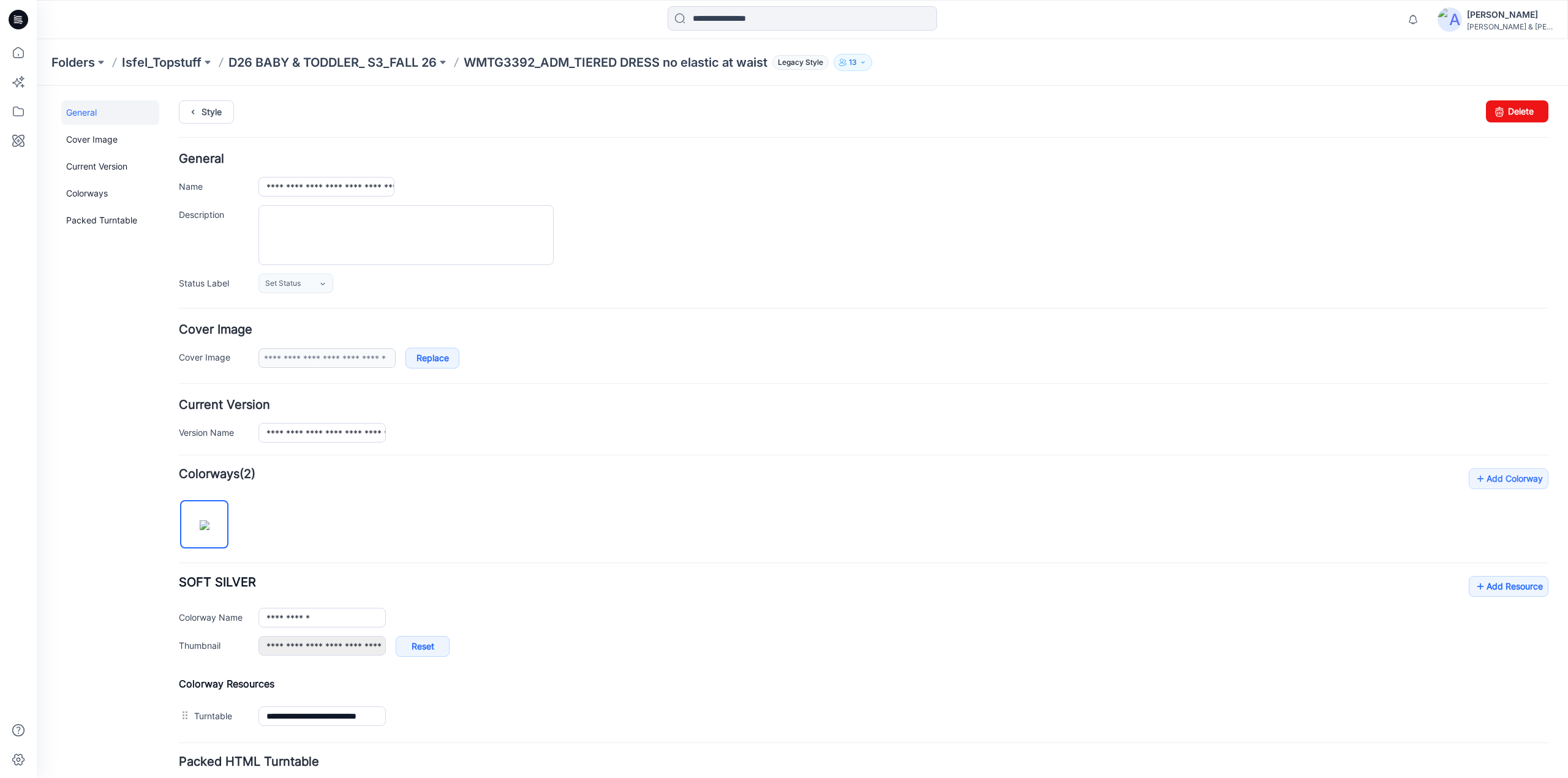
click at [209, 525] on img at bounding box center [204, 525] width 10 height 10
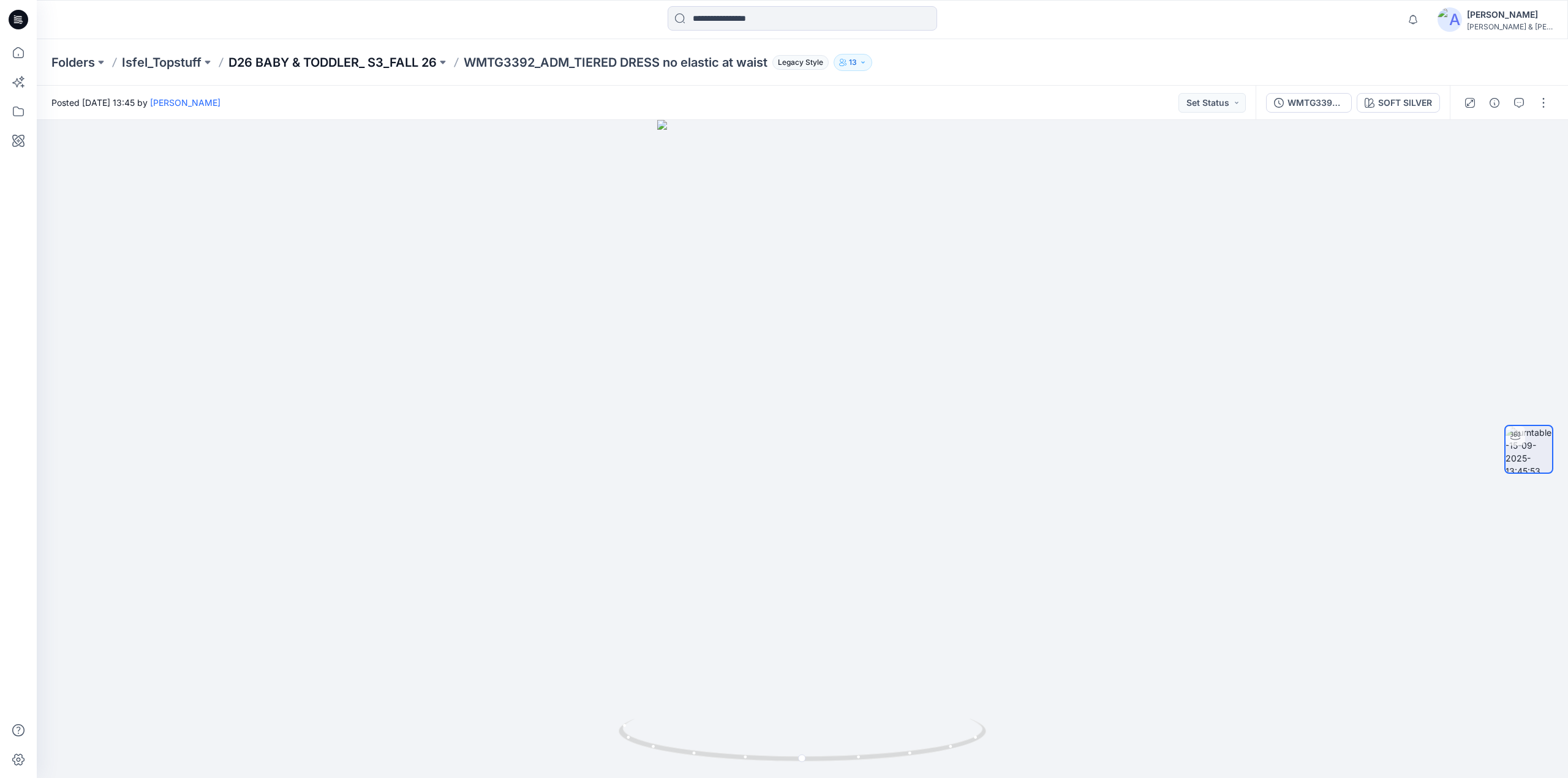
click at [369, 64] on p "D26 BABY & TODDLER_ S3_FALL 26" at bounding box center [332, 62] width 208 height 18
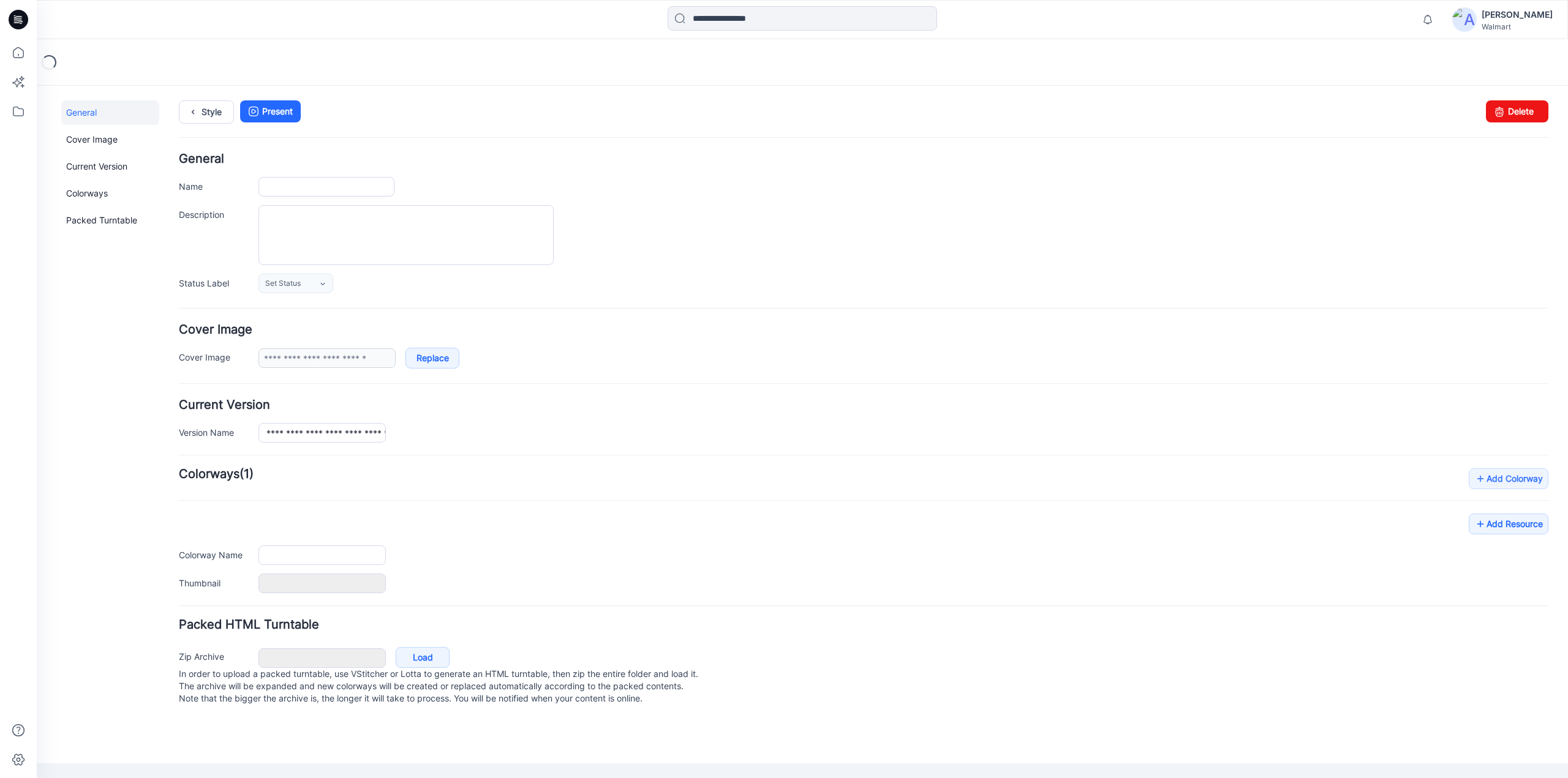
type input "**********"
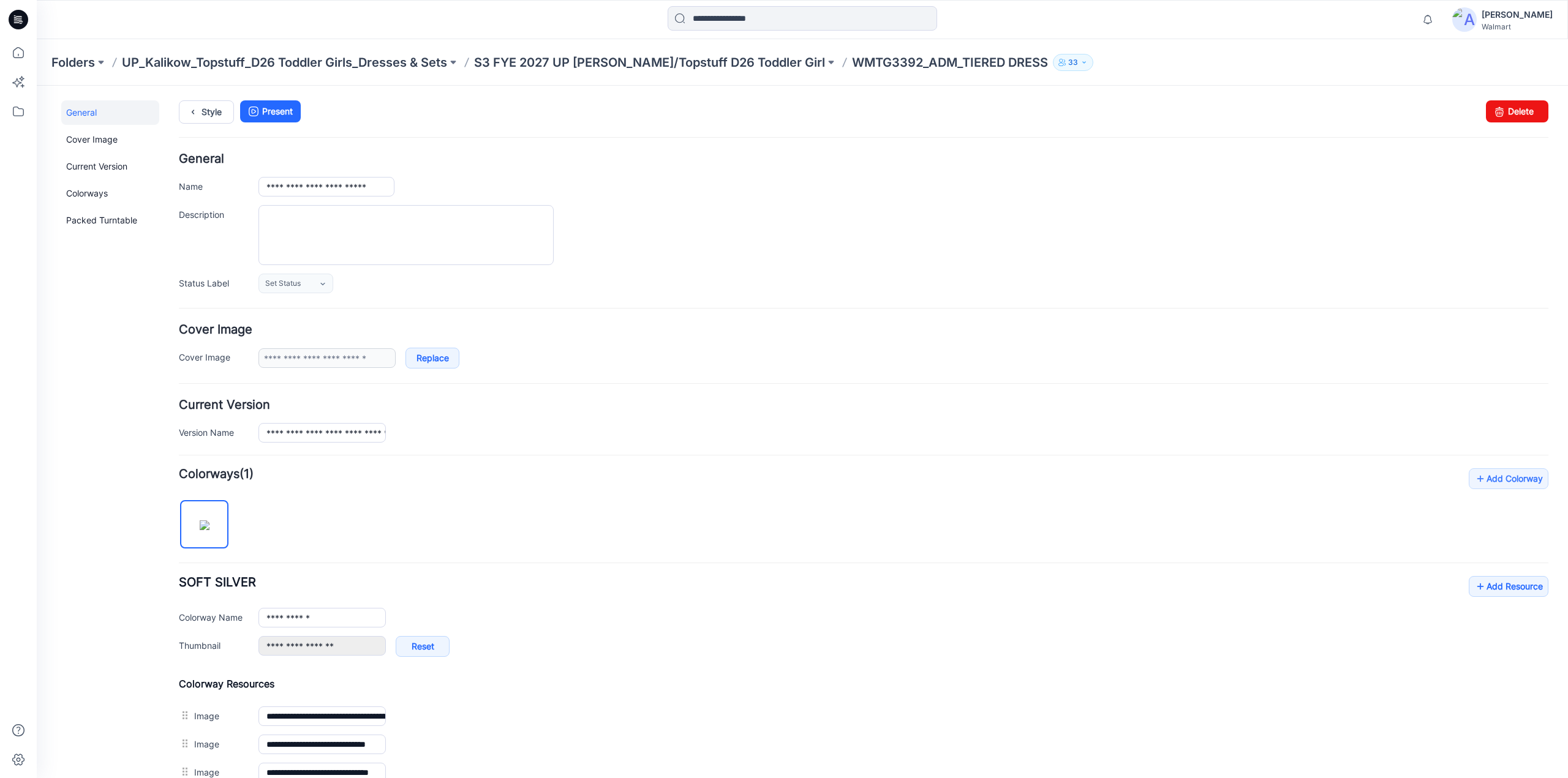
scroll to position [449, 0]
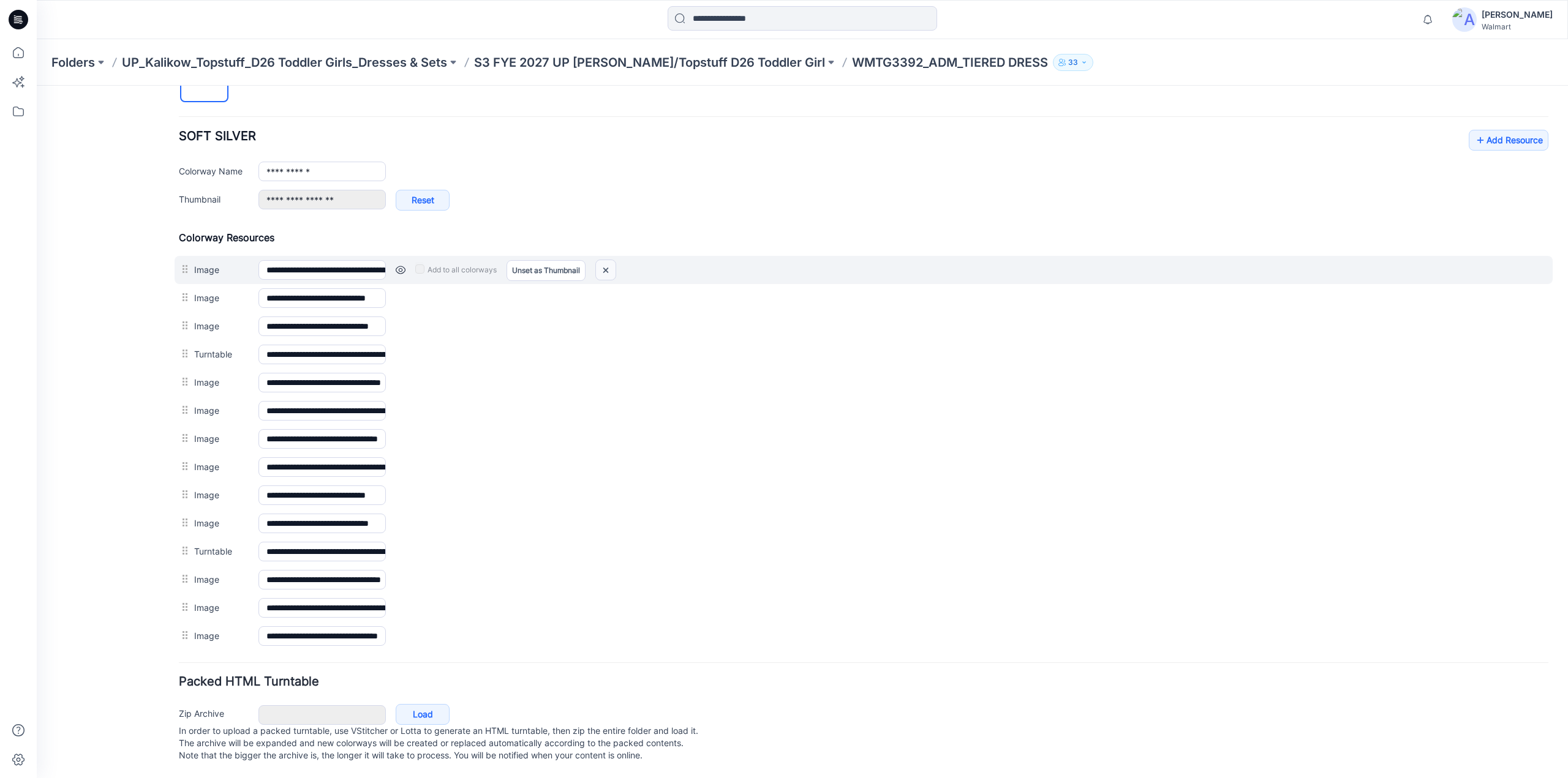
click at [605, 261] on img at bounding box center [606, 270] width 20 height 21
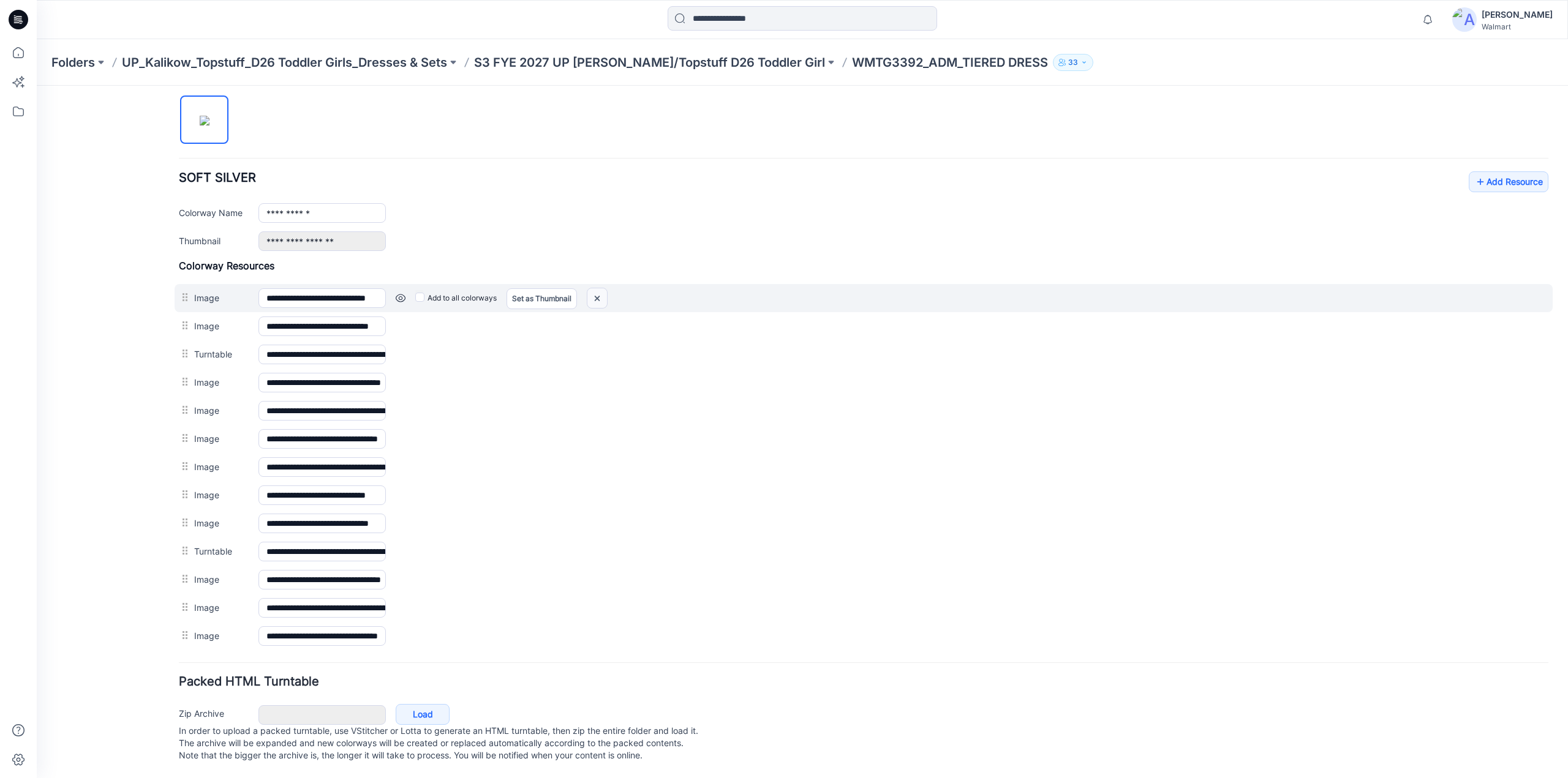
scroll to position [408, 0]
drag, startPoint x: 595, startPoint y: 291, endPoint x: 866, endPoint y: 144, distance: 308.3
click at [595, 291] on img at bounding box center [597, 298] width 20 height 21
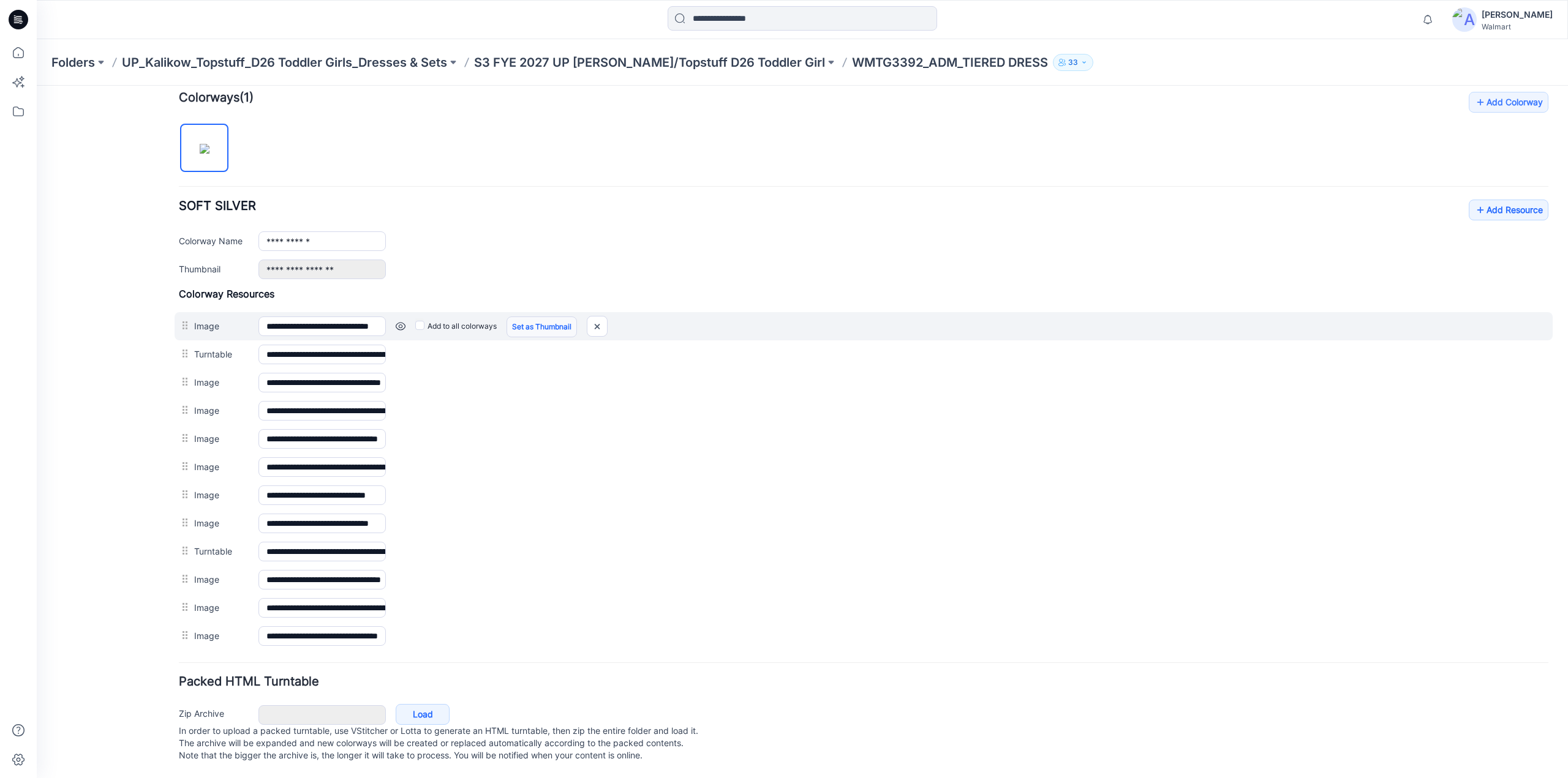
scroll to position [381, 0]
click at [593, 317] on img at bounding box center [597, 327] width 20 height 21
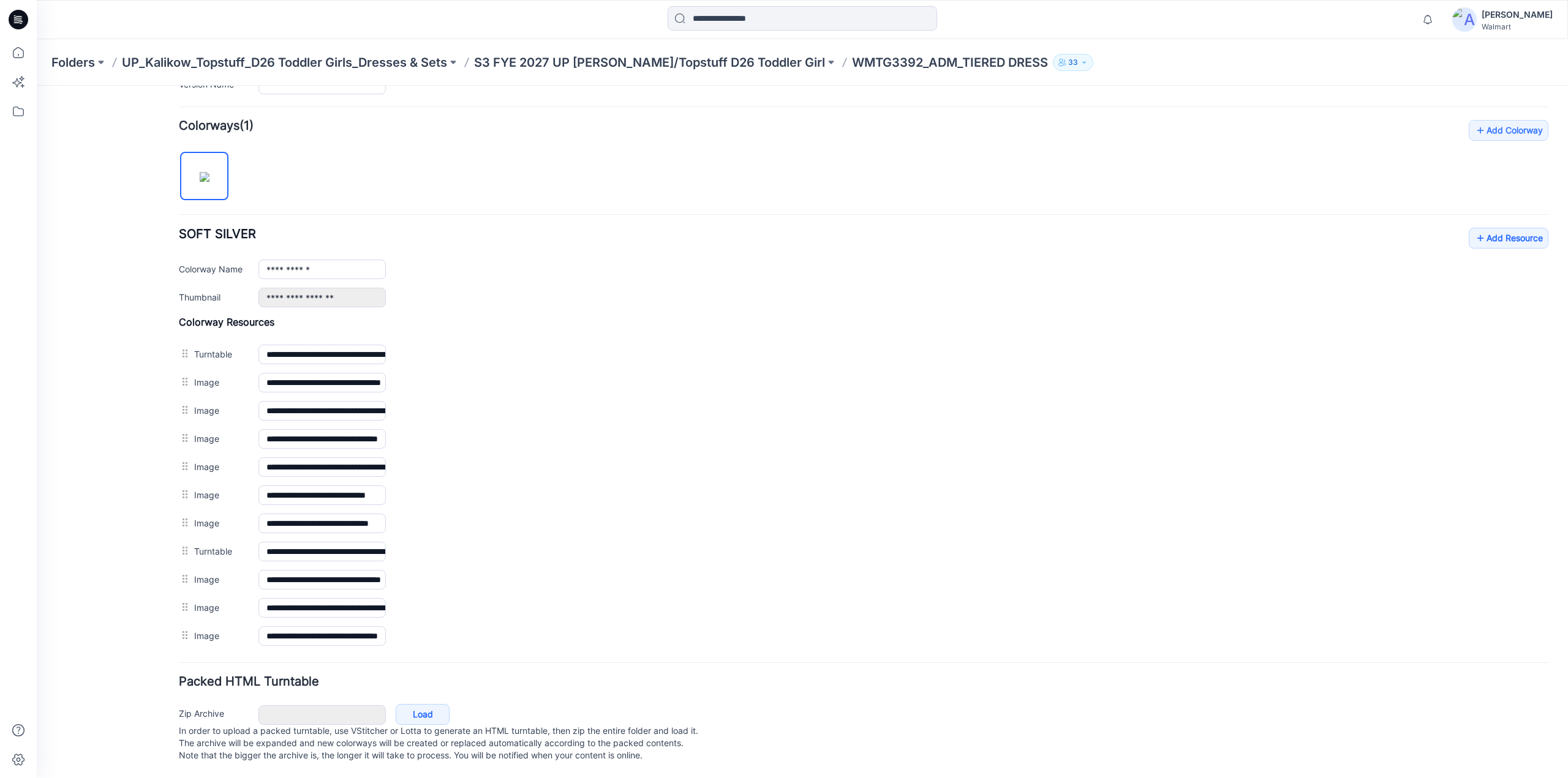
scroll to position [352, 0]
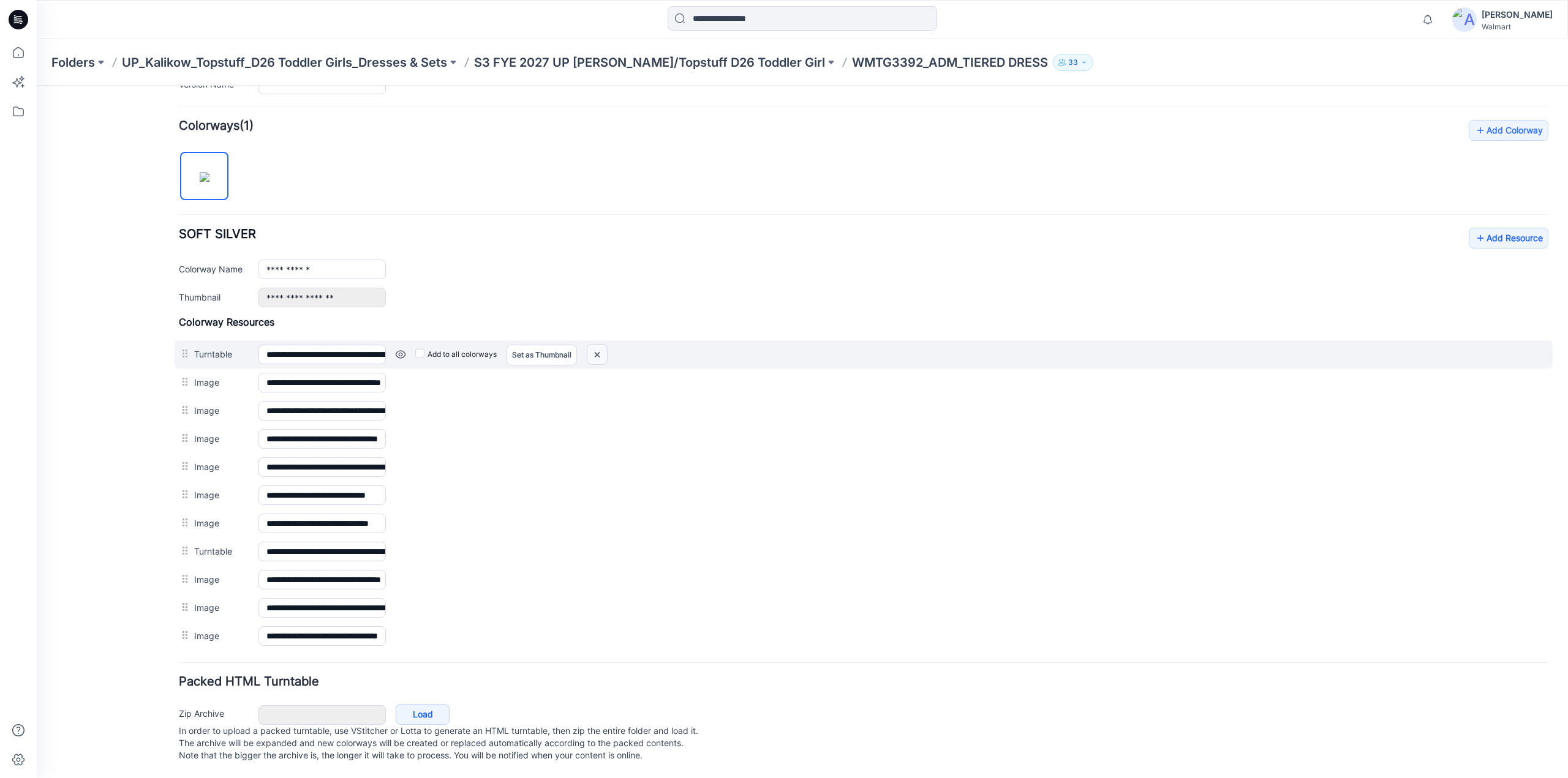
click at [599, 345] on img at bounding box center [597, 355] width 20 height 21
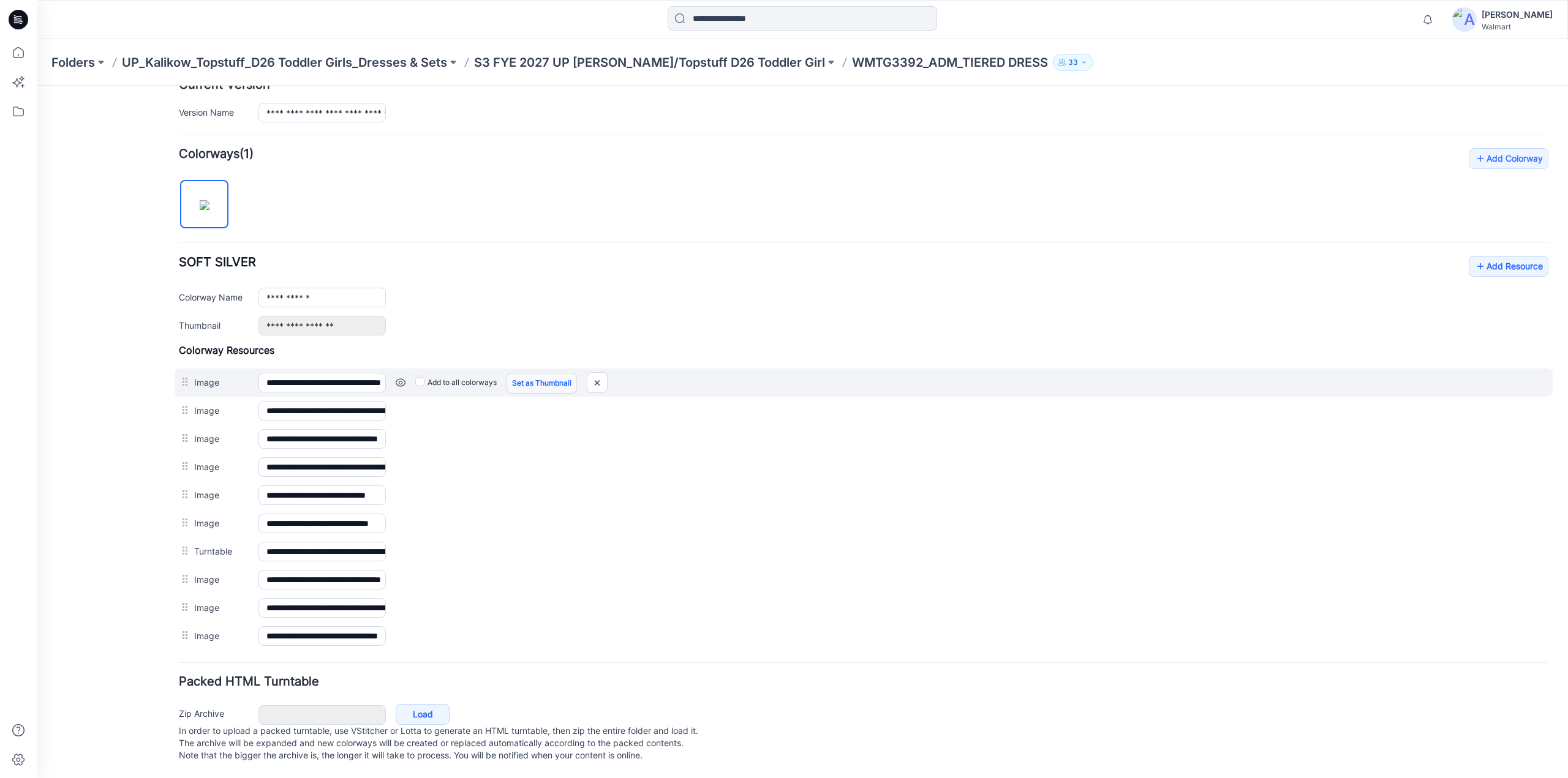
scroll to position [325, 0]
click at [599, 375] on img at bounding box center [597, 383] width 20 height 21
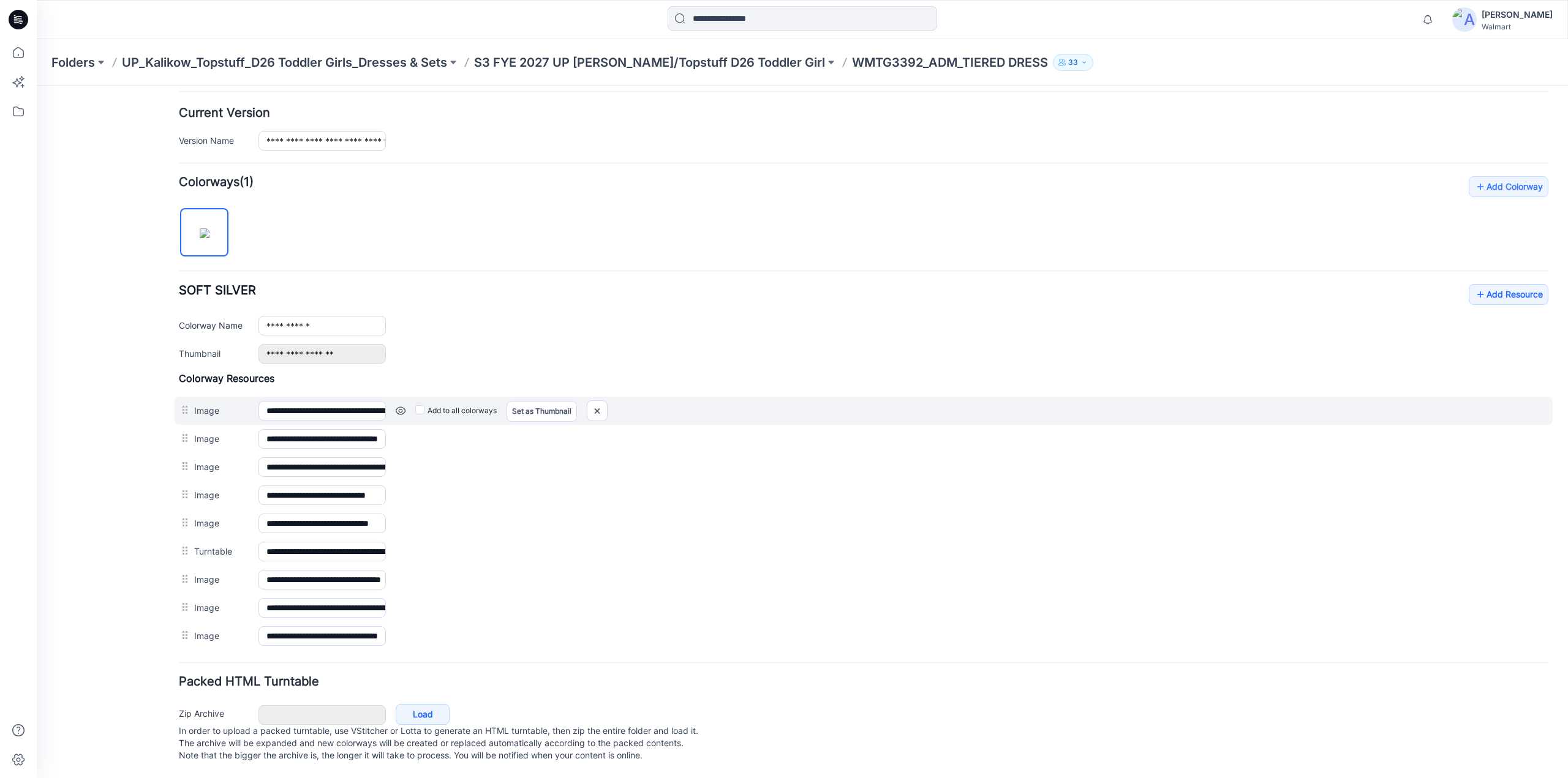
scroll to position [298, 0]
click at [604, 403] on img at bounding box center [597, 411] width 20 height 21
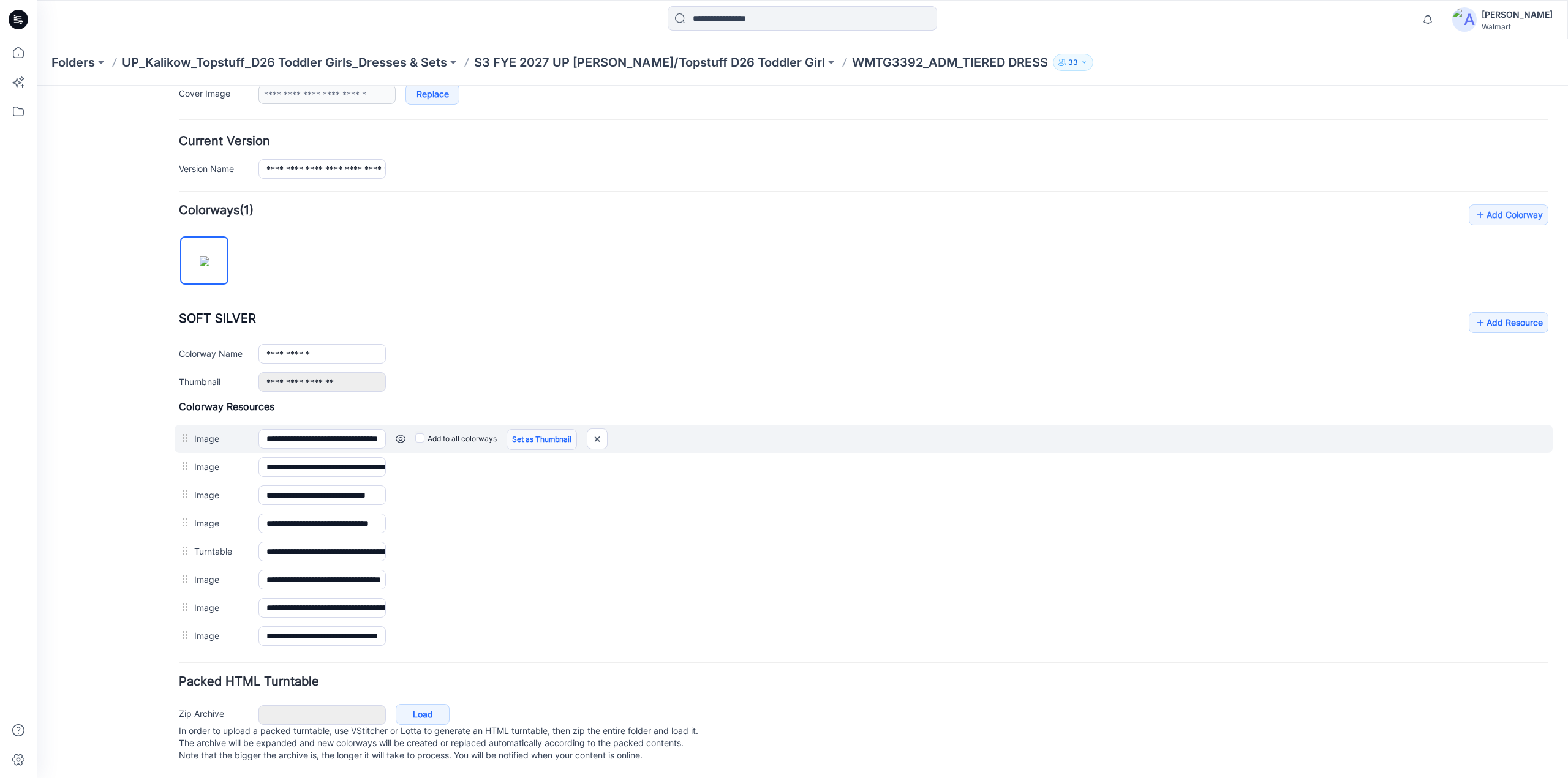
scroll to position [269, 0]
drag, startPoint x: 872, startPoint y: 142, endPoint x: 591, endPoint y: 427, distance: 400.2
click at [591, 429] on img at bounding box center [597, 439] width 20 height 21
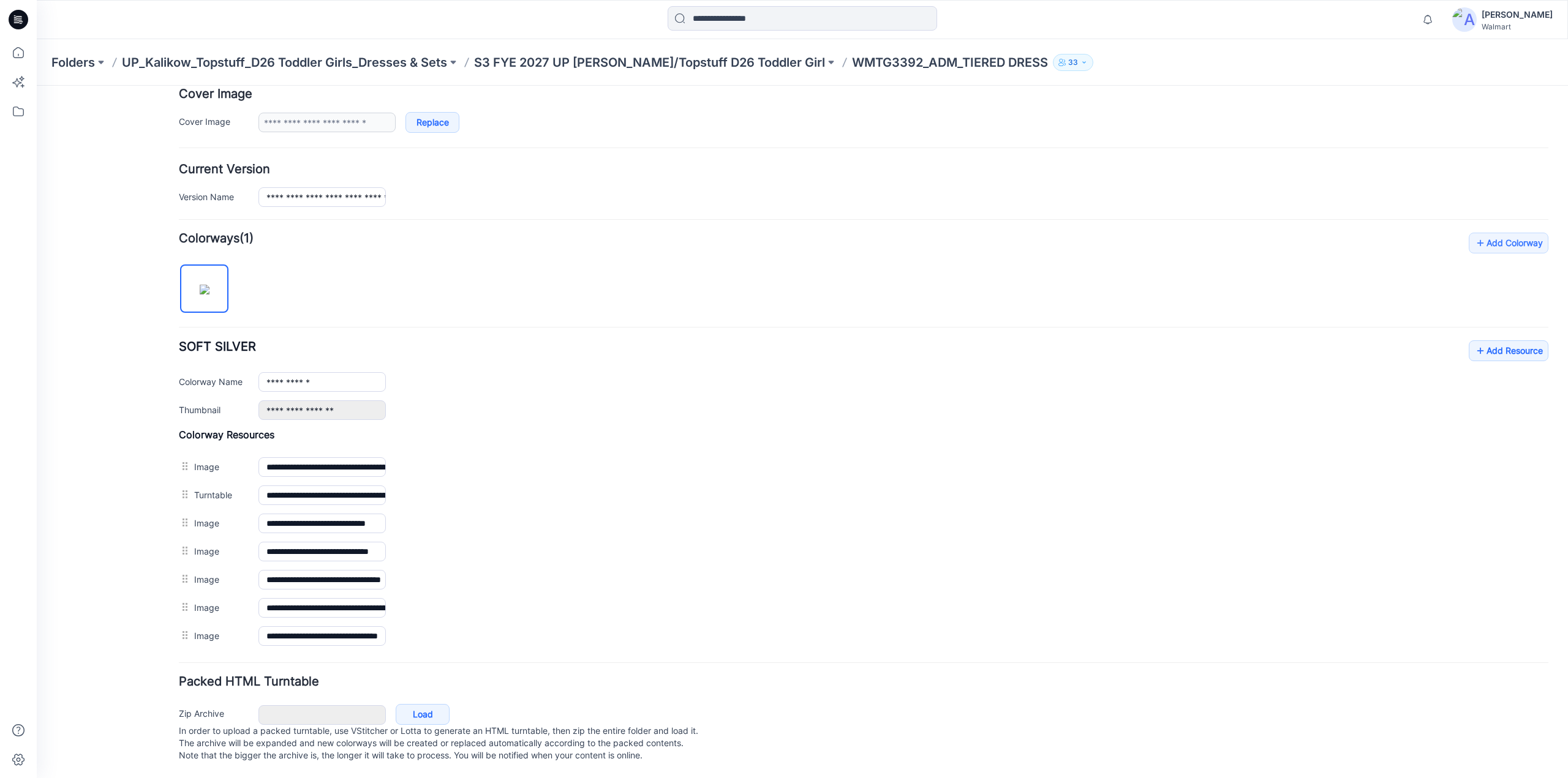
scroll to position [0, 0]
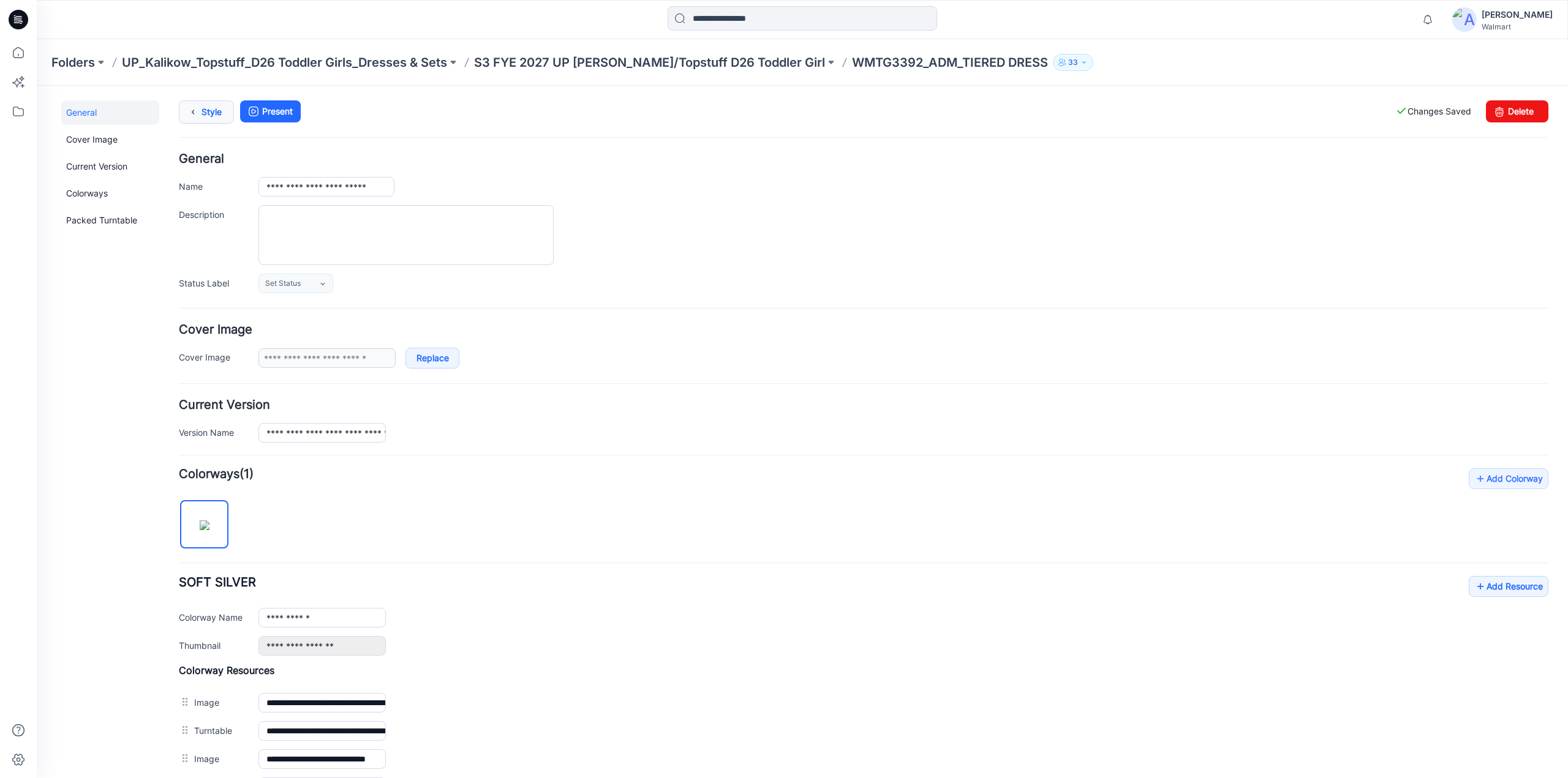
click at [199, 112] on icon at bounding box center [193, 112] width 18 height 22
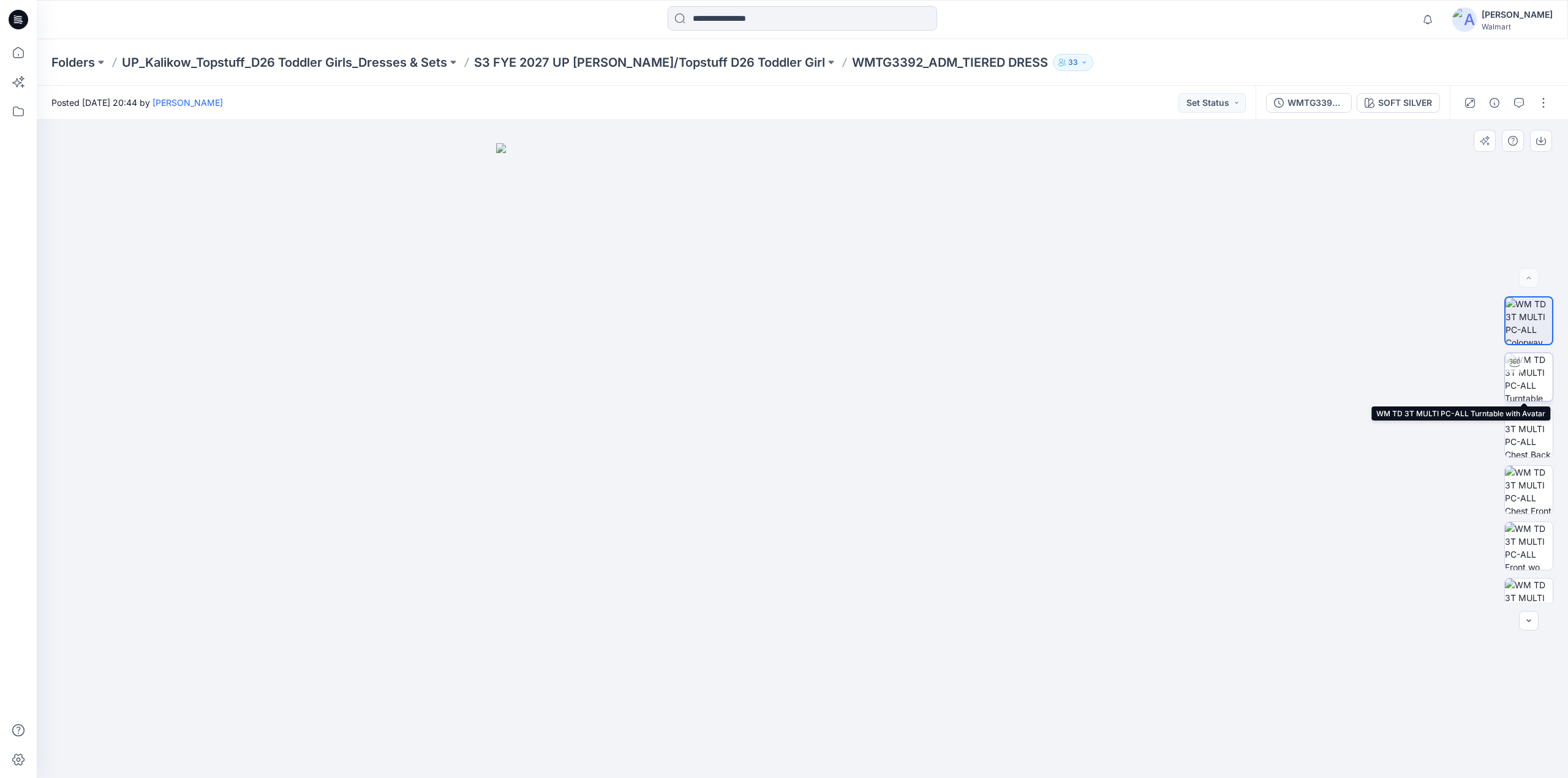
click at [1526, 373] on img at bounding box center [1528, 377] width 48 height 48
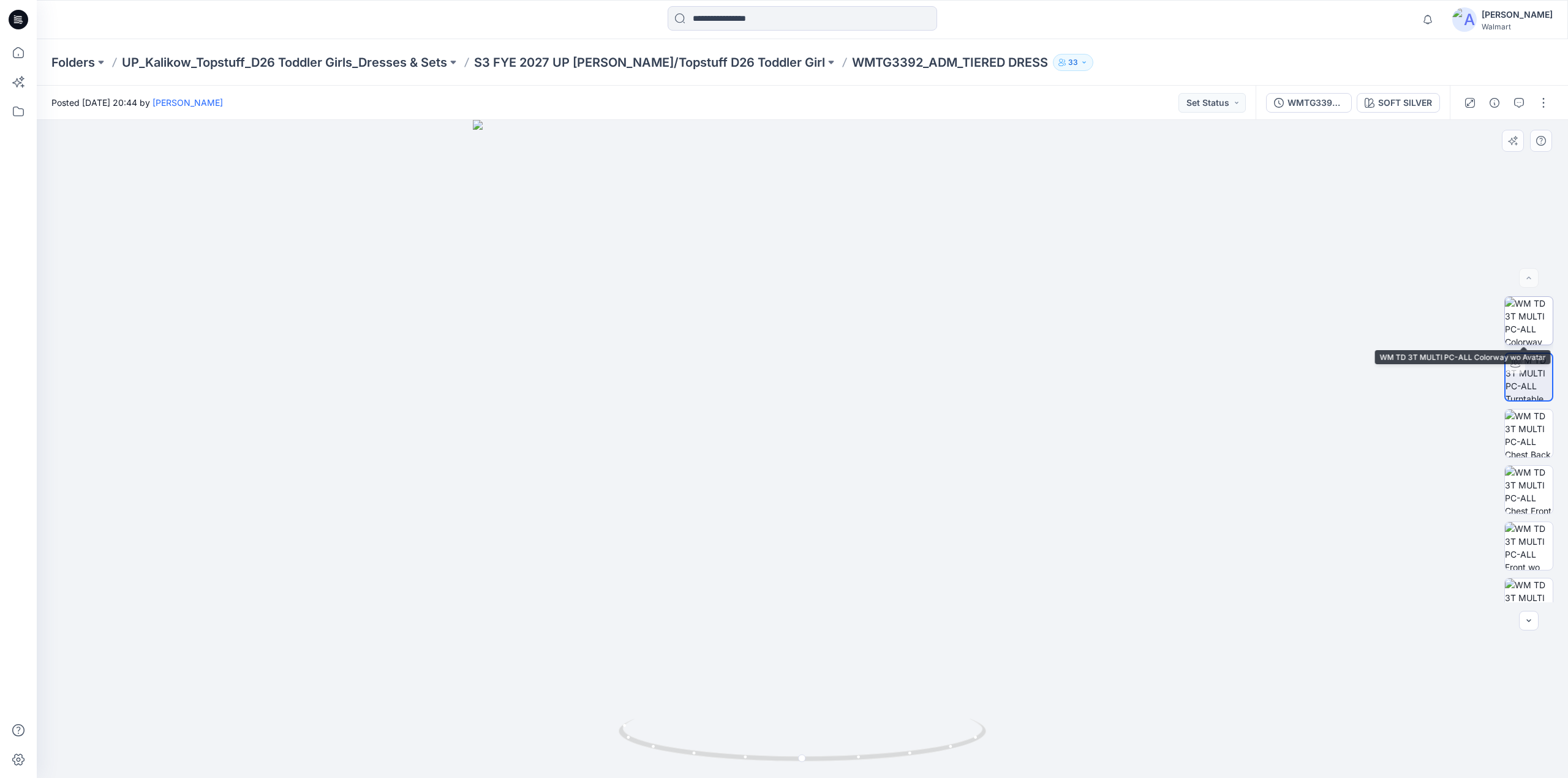
click at [1519, 333] on img at bounding box center [1528, 320] width 48 height 48
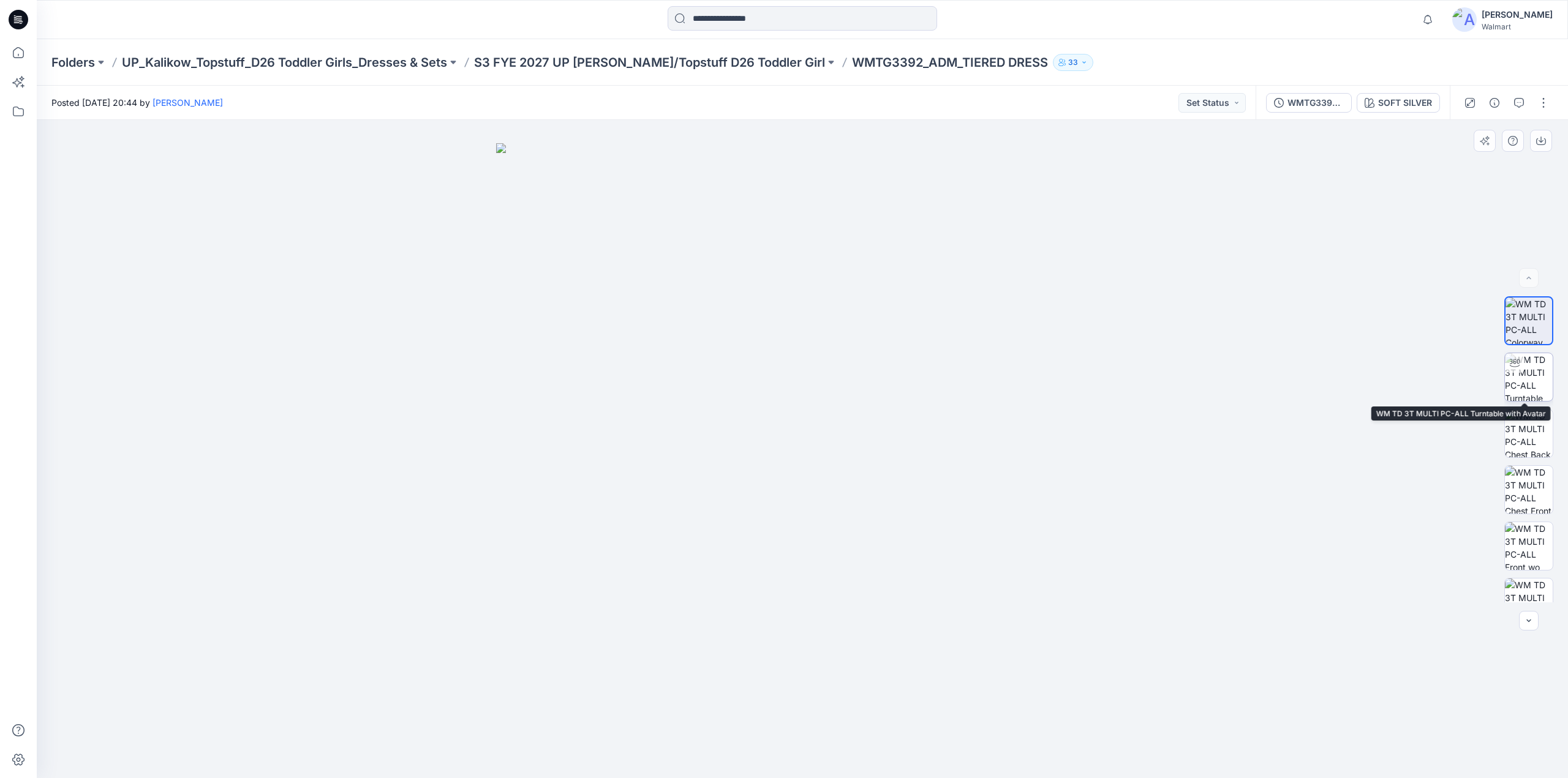
click at [1522, 381] on img at bounding box center [1528, 377] width 48 height 48
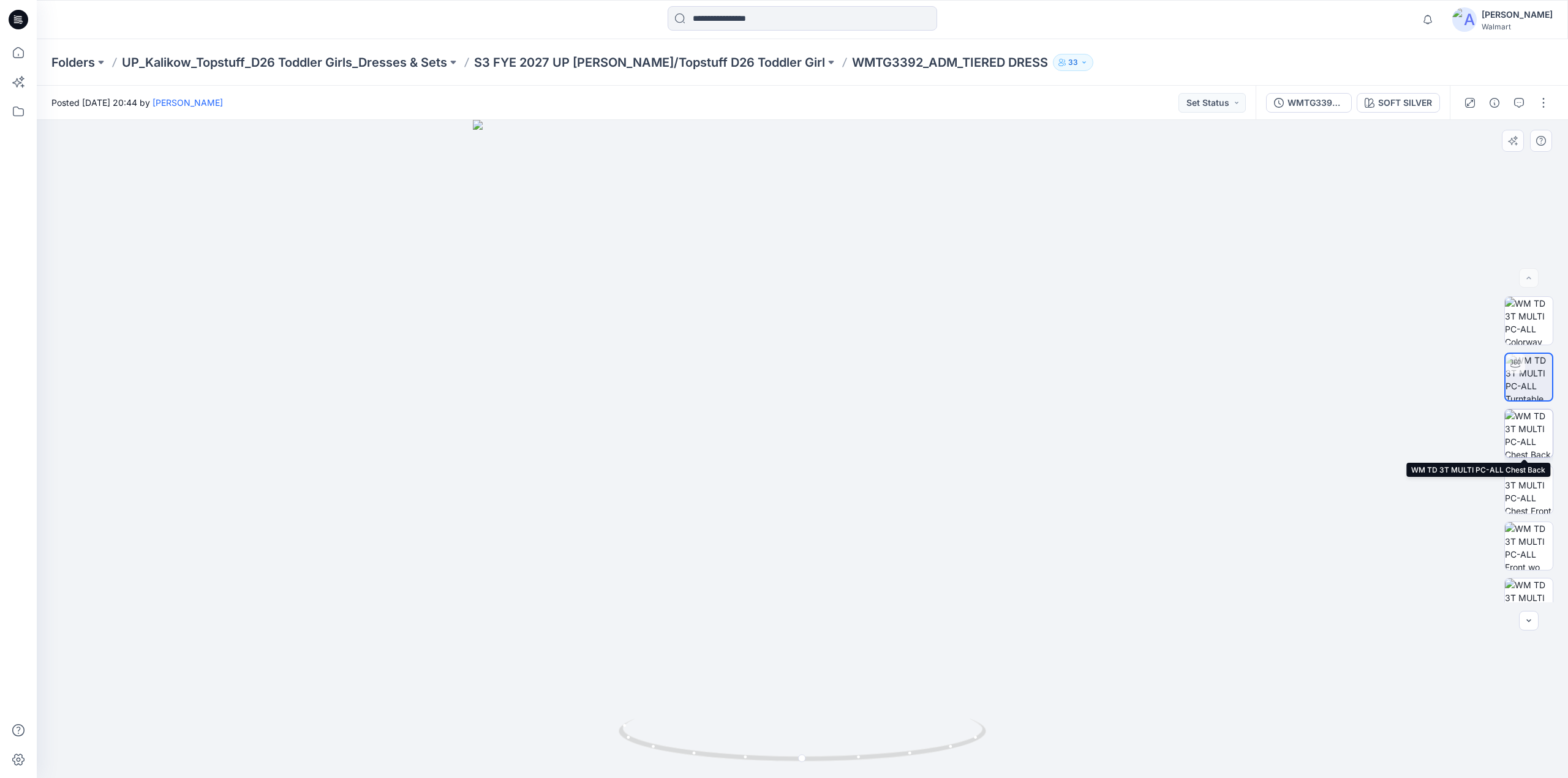
click at [1528, 435] on img at bounding box center [1528, 433] width 48 height 48
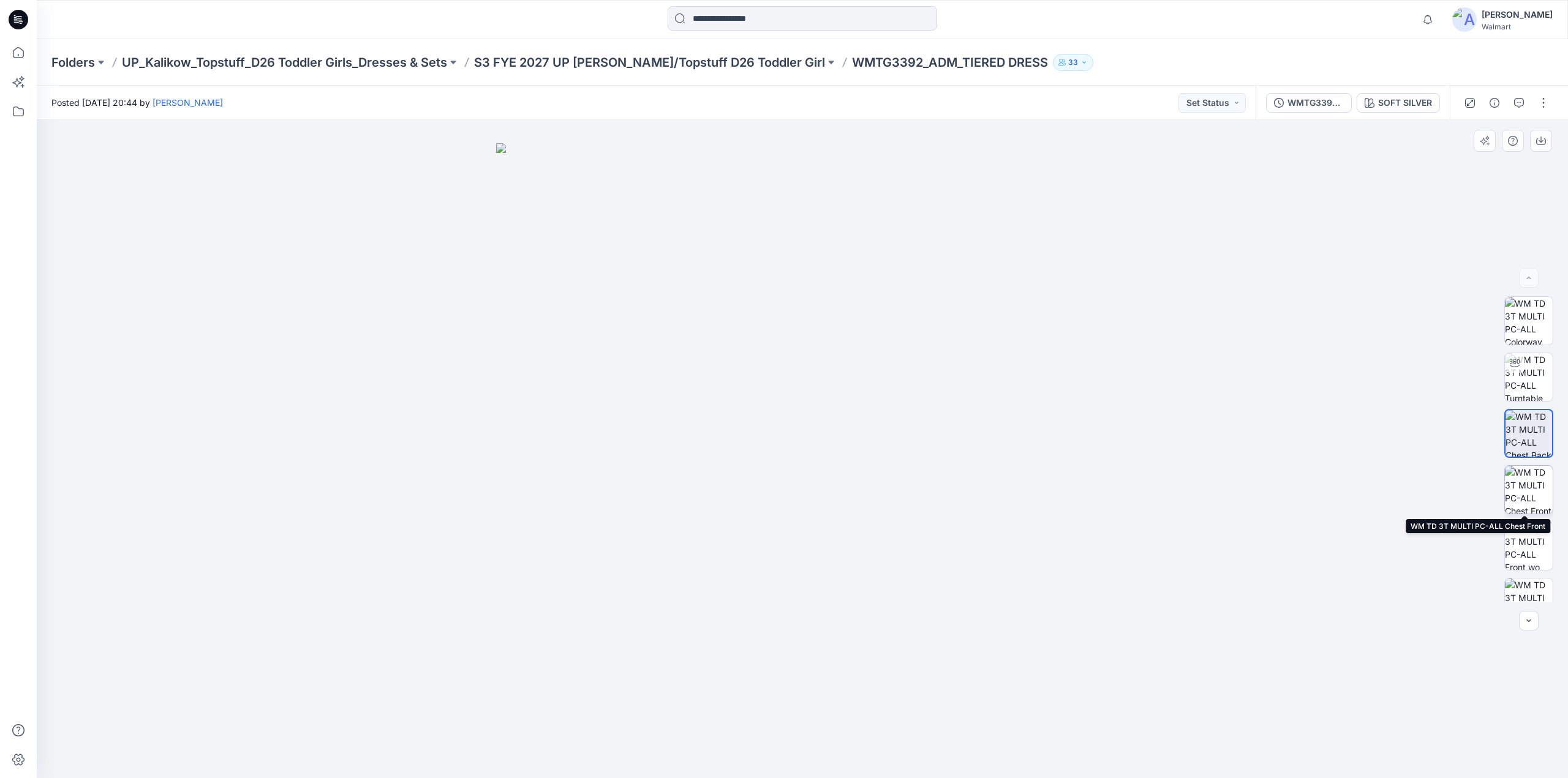
click at [1530, 477] on img at bounding box center [1528, 489] width 48 height 48
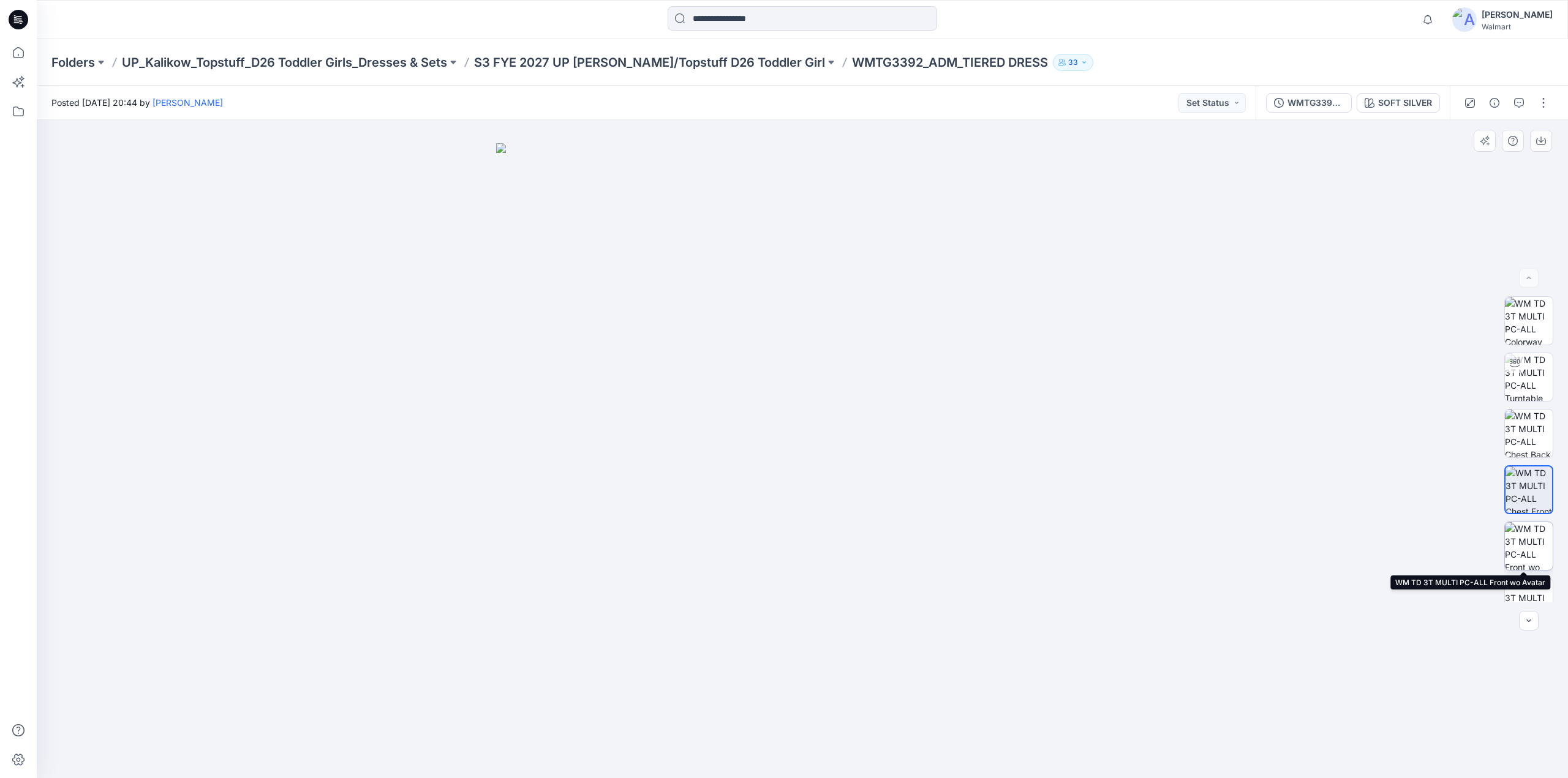
click at [1530, 540] on img at bounding box center [1528, 546] width 48 height 48
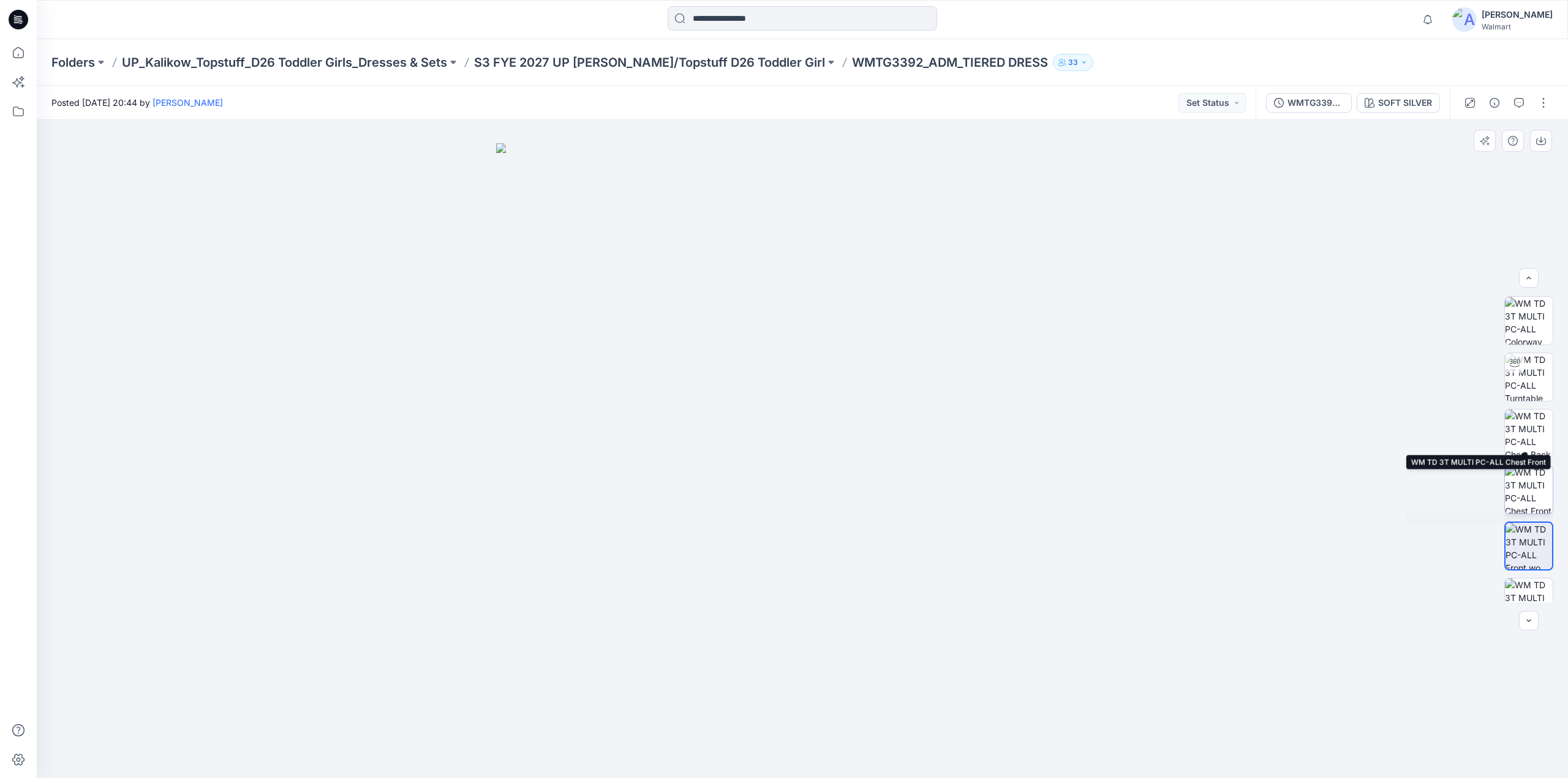
scroll to position [81, 0]
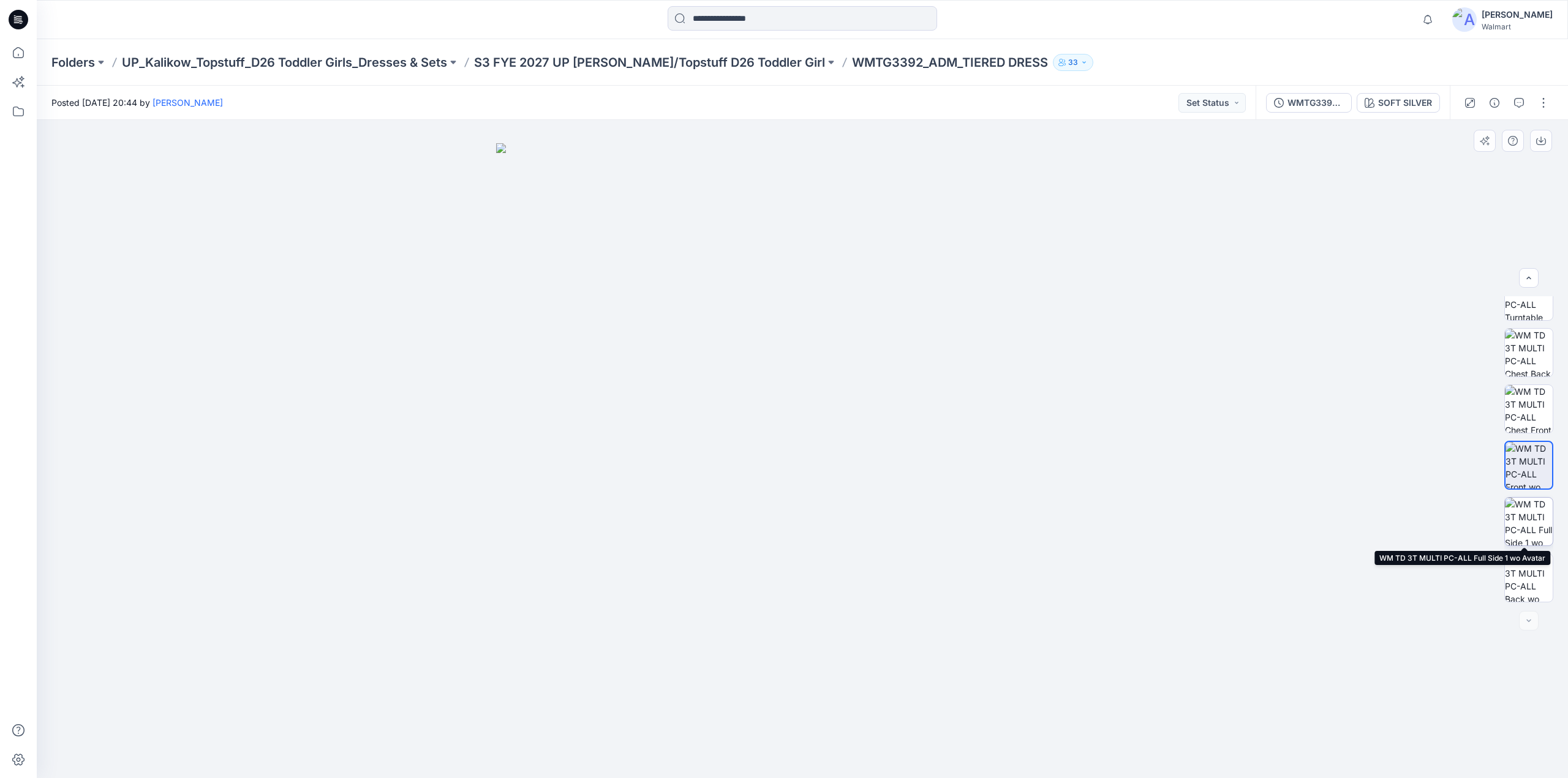
click at [1529, 514] on img at bounding box center [1528, 521] width 48 height 48
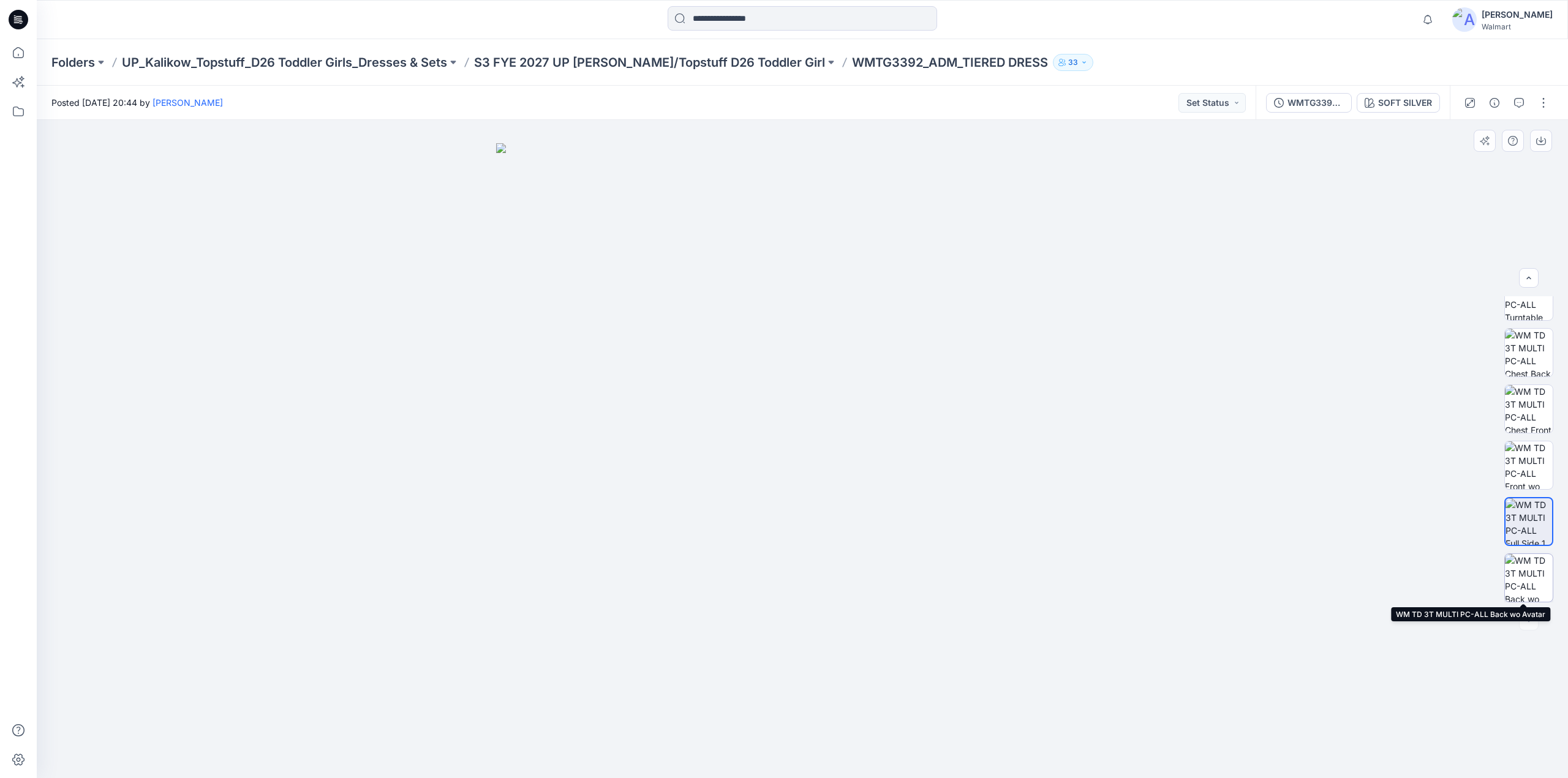
click at [1524, 575] on img at bounding box center [1528, 578] width 48 height 48
click at [1526, 465] on img at bounding box center [1528, 465] width 48 height 48
click at [1524, 410] on img at bounding box center [1528, 409] width 48 height 48
click at [1513, 343] on img at bounding box center [1528, 352] width 48 height 48
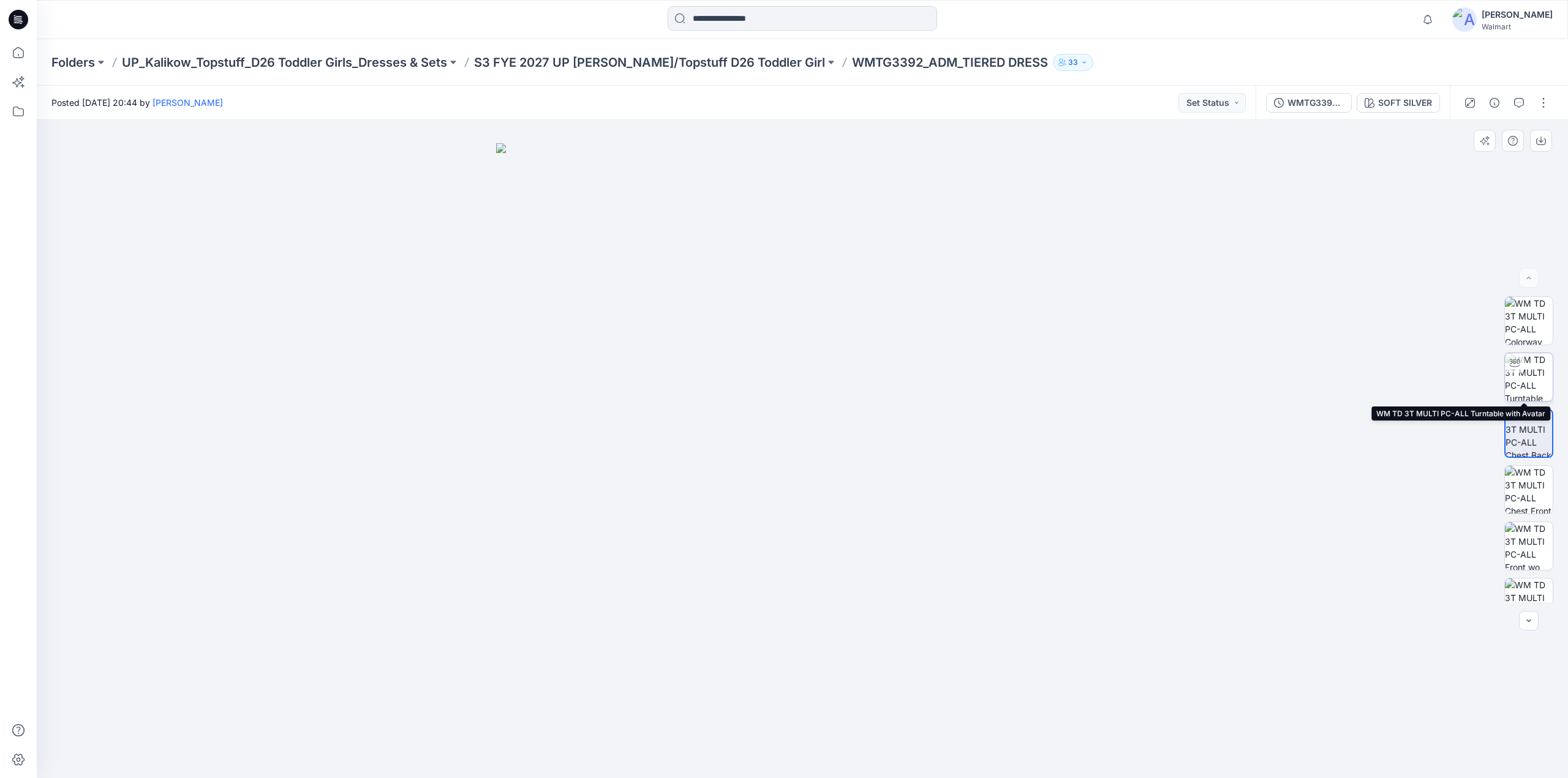
click at [1540, 377] on img at bounding box center [1528, 377] width 48 height 48
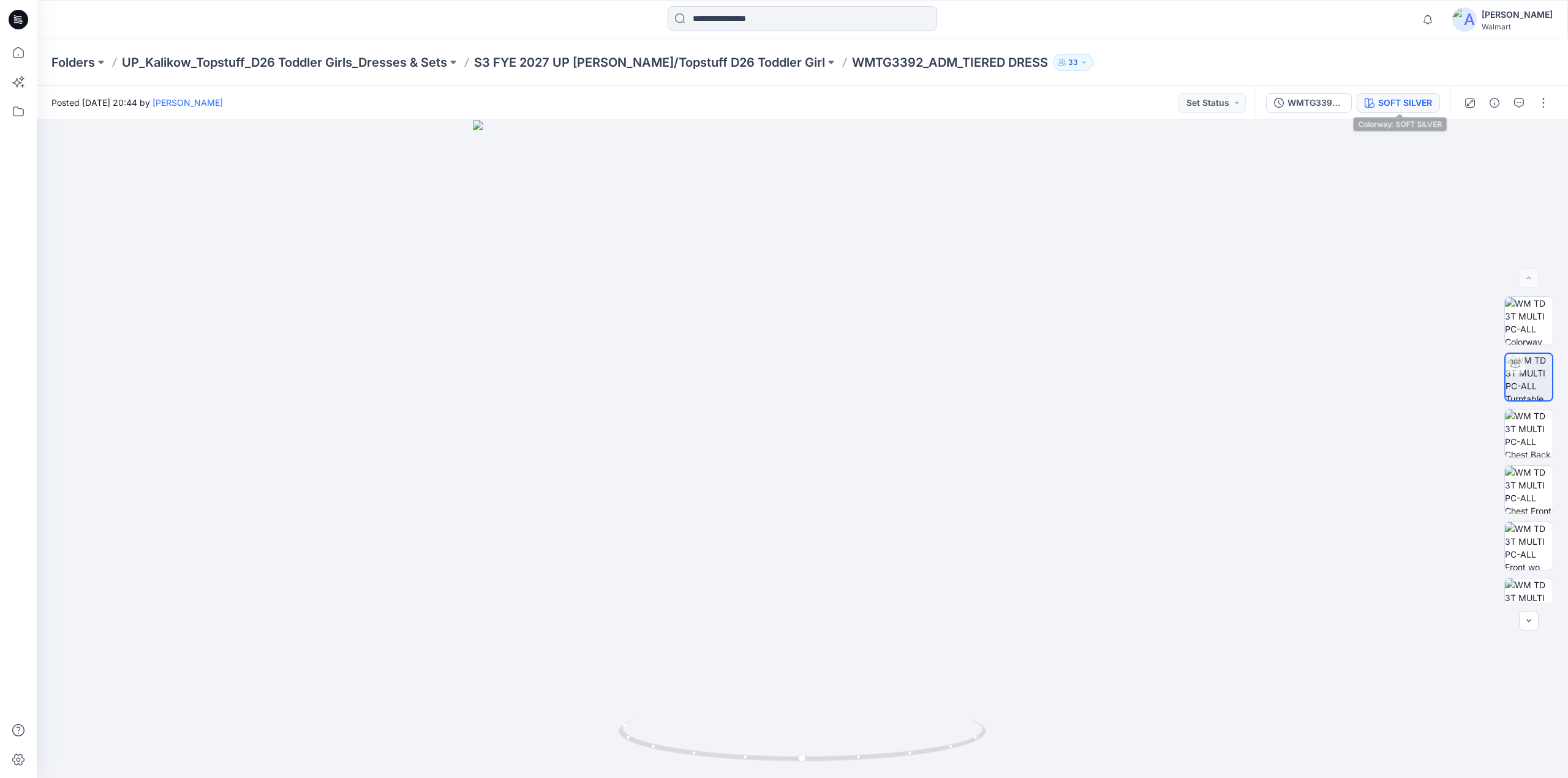
click at [1393, 109] on div "SOFT SILVER" at bounding box center [1405, 103] width 54 height 14
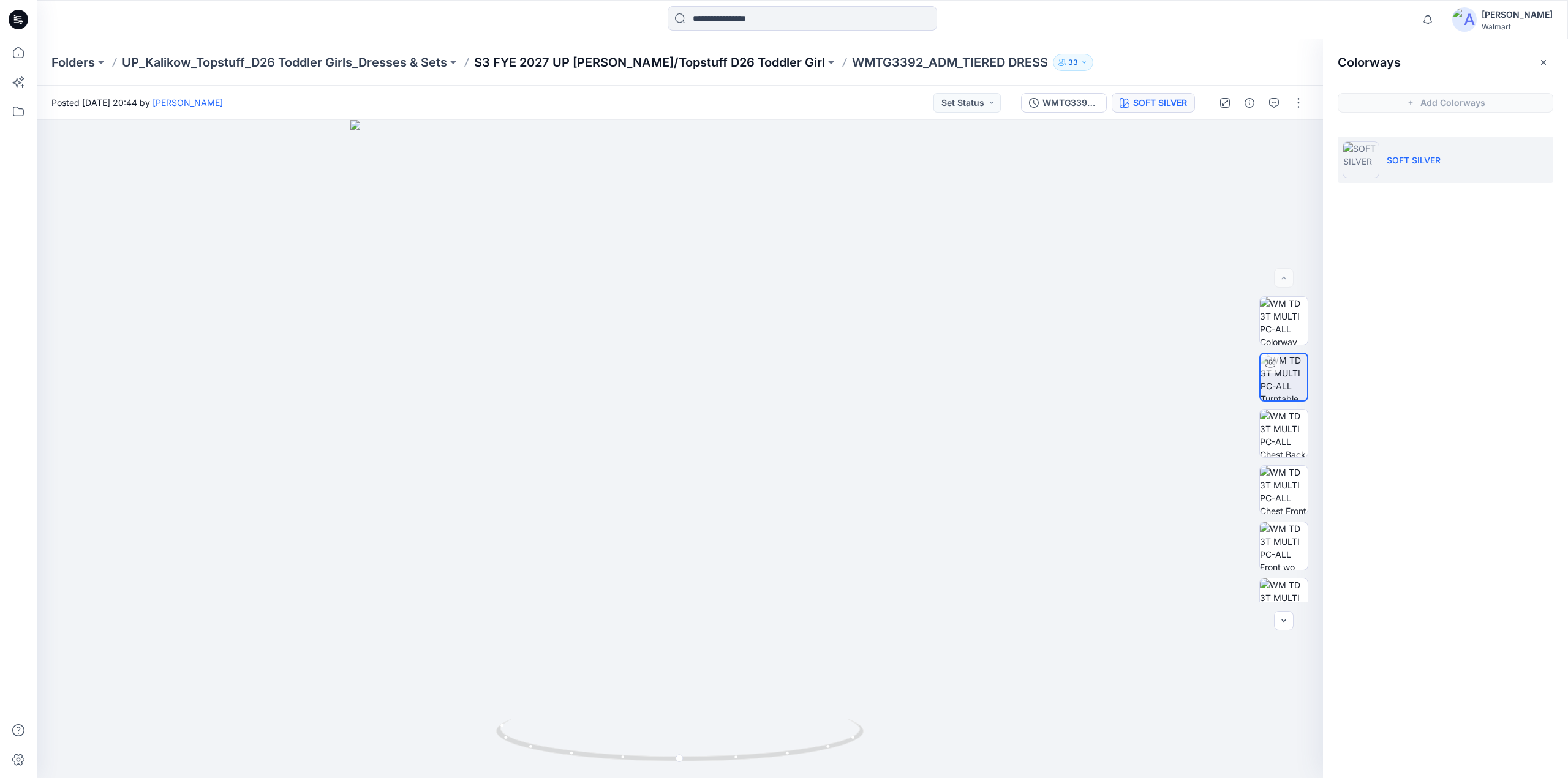
click at [719, 62] on p "S3 FYE 2027 UP [PERSON_NAME]/Topstuff D26 Toddler Girl" at bounding box center [650, 62] width 351 height 18
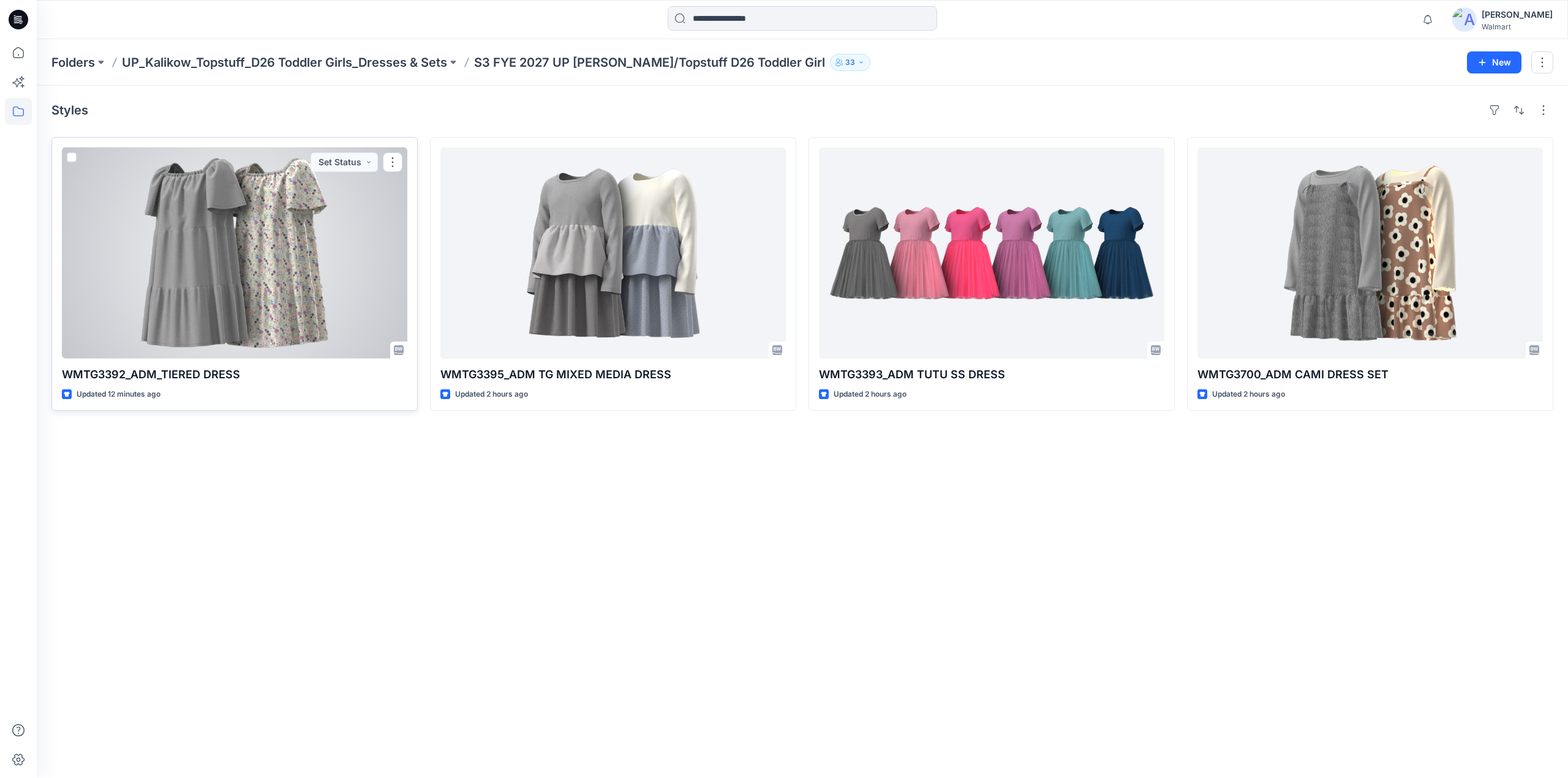
click at [334, 230] on div at bounding box center [235, 253] width 346 height 211
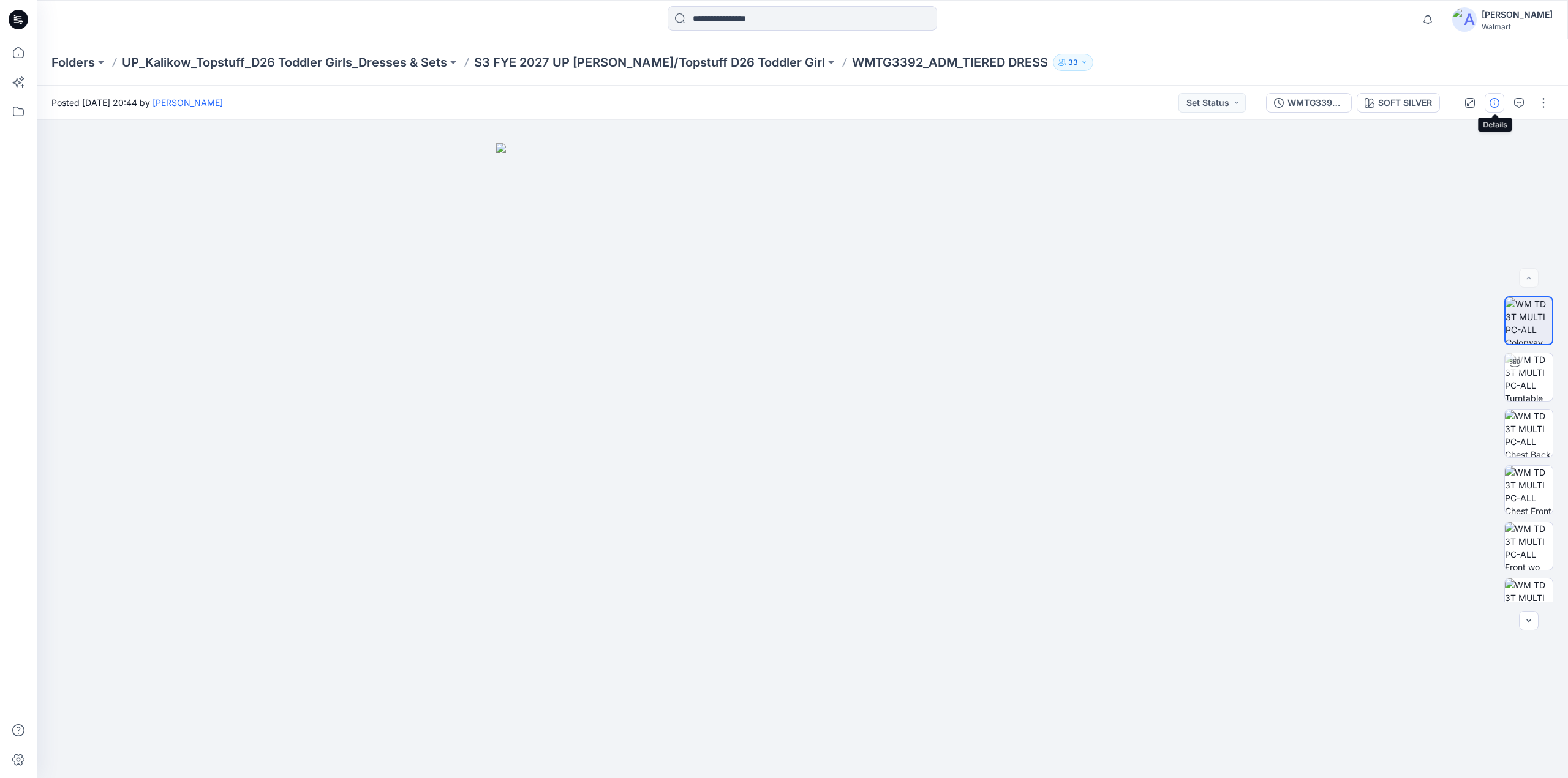
click at [1499, 101] on icon "button" at bounding box center [1494, 103] width 10 height 10
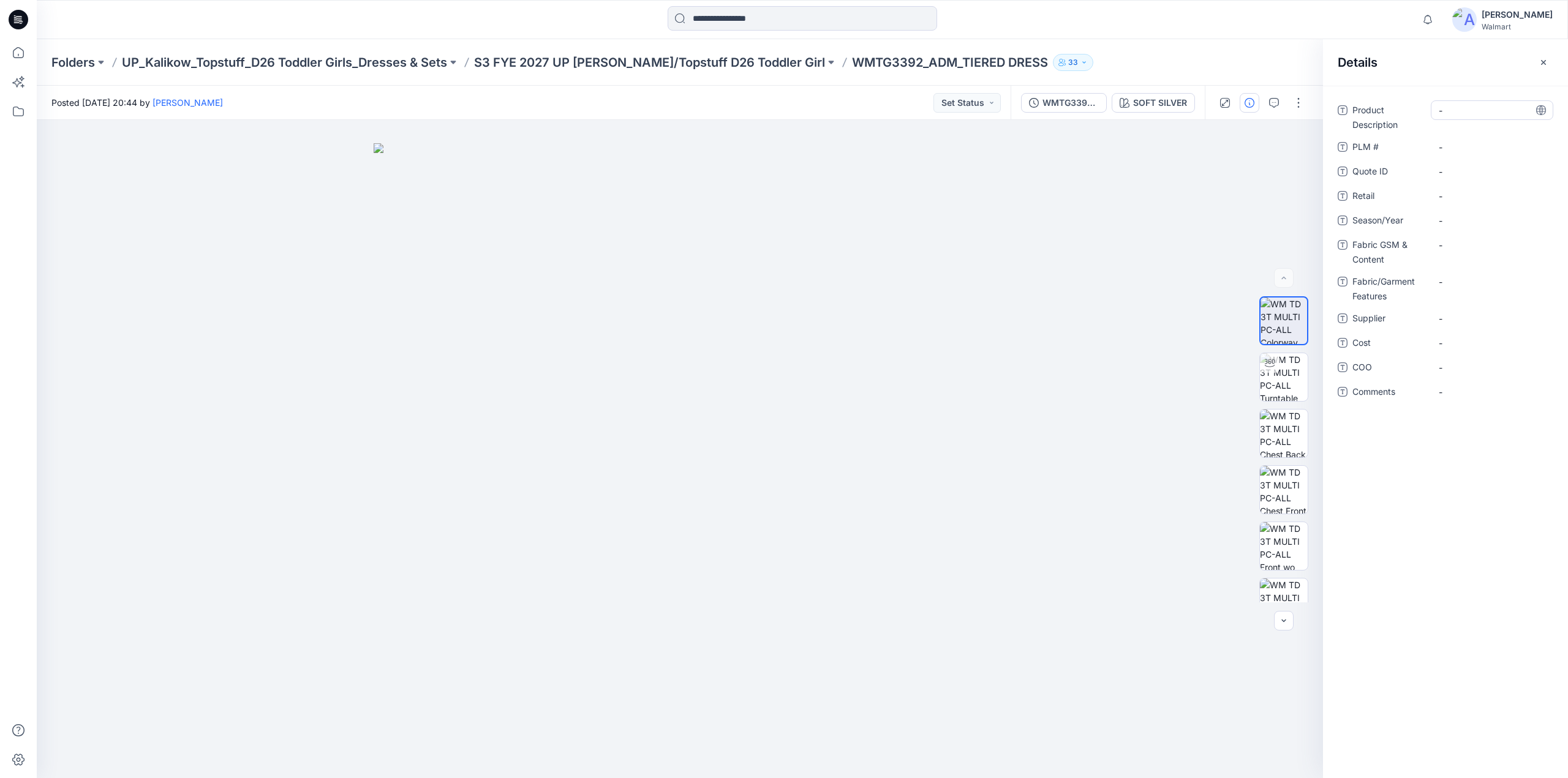
click at [1467, 107] on Description "-" at bounding box center [1492, 110] width 107 height 13
type textarea "**********"
click at [1467, 151] on \ "-" at bounding box center [1492, 147] width 107 height 13
drag, startPoint x: 800, startPoint y: 66, endPoint x: 875, endPoint y: 64, distance: 75.0
click at [875, 64] on div "Folders UP_Kalikow_Topstuff_D26 Toddler Girls_Dresses & Sets S3 FYE 2027 UP [PE…" at bounding box center [755, 62] width 1407 height 18
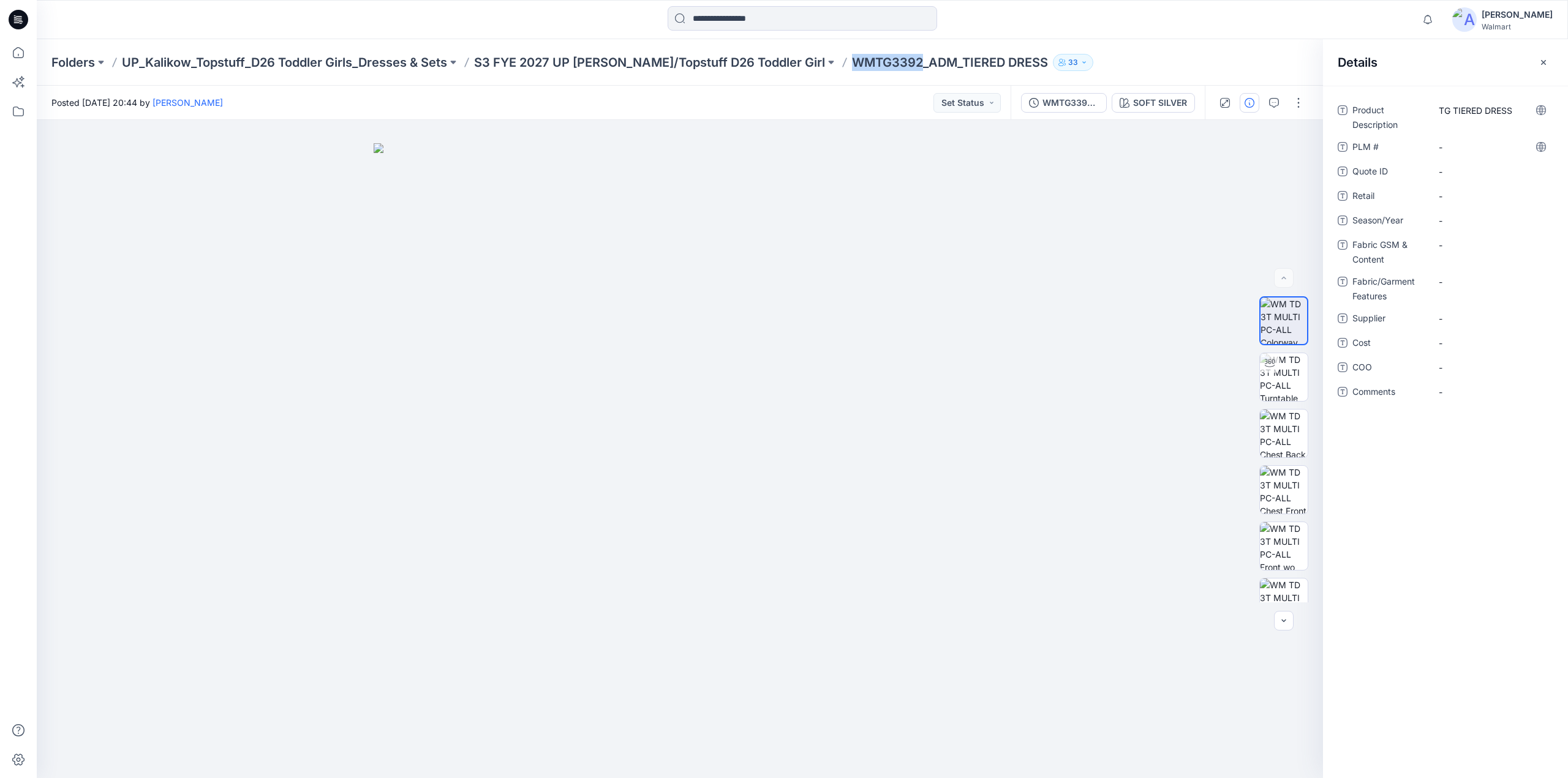
copy p "WMTG3392"
click at [1465, 143] on \ "-" at bounding box center [1492, 147] width 107 height 13
type textarea "********"
click at [1473, 170] on ID "-" at bounding box center [1492, 171] width 107 height 13
type textarea "********"
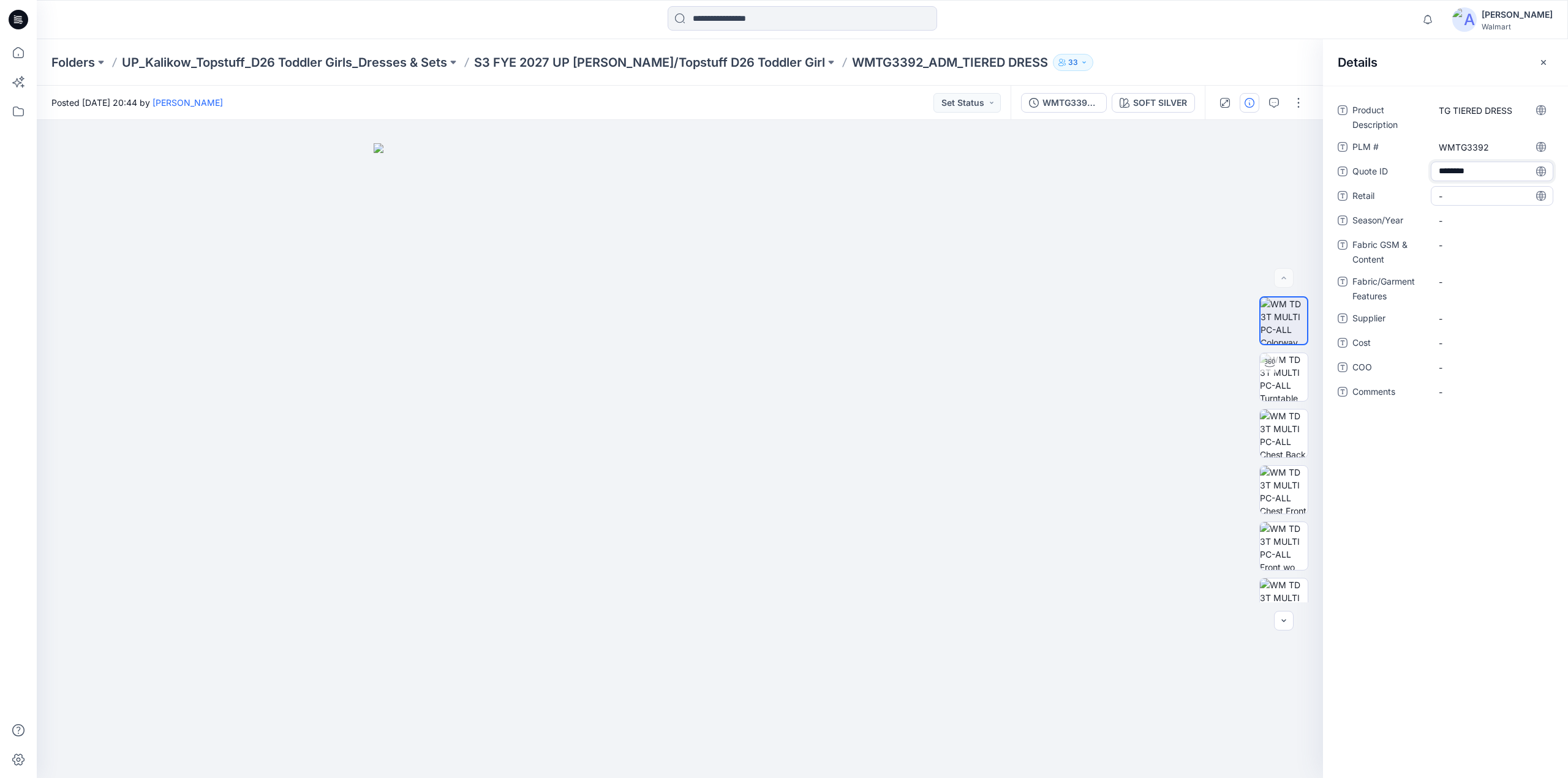
click at [1474, 190] on span "-" at bounding box center [1492, 196] width 107 height 13
type textarea "********"
drag, startPoint x: 471, startPoint y: 75, endPoint x: 550, endPoint y: 66, distance: 79.5
click at [550, 66] on div "Folders UP_Kalikow_Topstuff_D26 Toddler Girls_Dresses & Sets S3 FYE 2027 UP [PE…" at bounding box center [802, 62] width 1531 height 46
copy p "S3 FYE 2027"
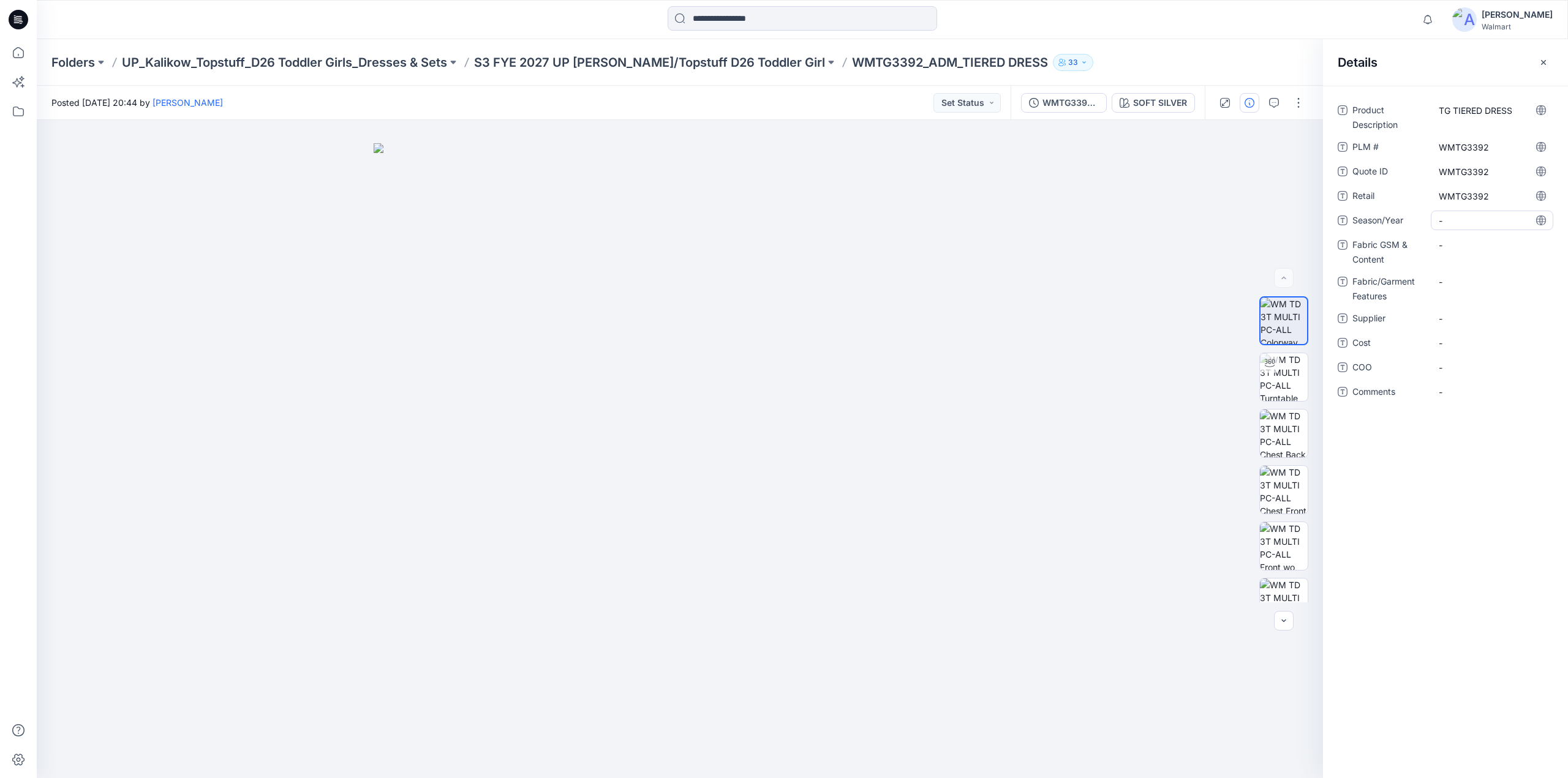
click at [1460, 221] on span "-" at bounding box center [1492, 221] width 107 height 13
type textarea "**********"
click at [1461, 255] on div "-" at bounding box center [1492, 251] width 123 height 32
click at [1457, 248] on Content "-" at bounding box center [1492, 245] width 107 height 13
click at [1455, 242] on Content "-" at bounding box center [1492, 245] width 107 height 13
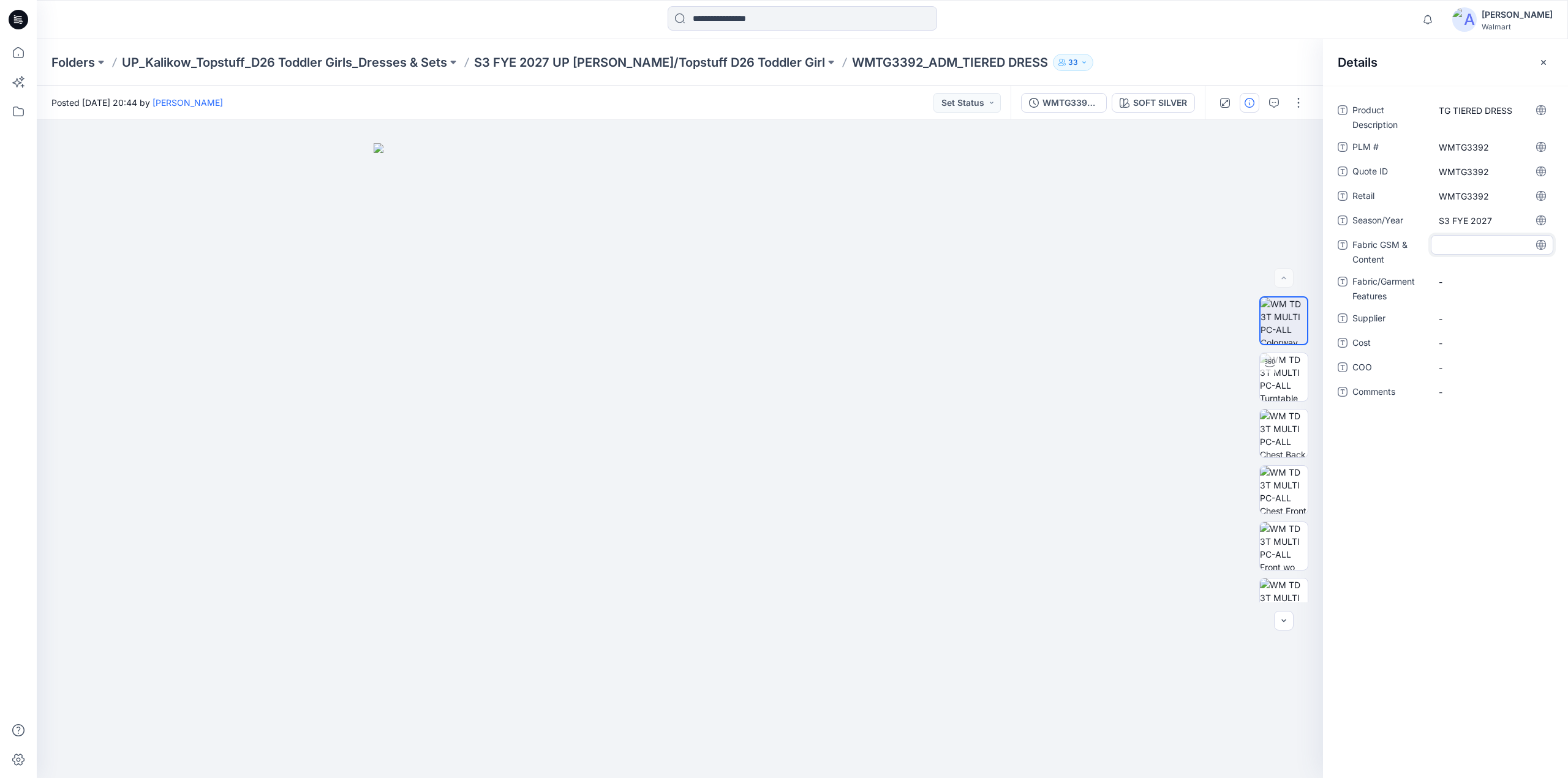
type textarea "**********"
click at [1461, 329] on span "-" at bounding box center [1492, 327] width 107 height 13
type textarea "********"
click at [1382, 604] on div "Product Description TG TIERED DRESS PLM # WMTG3392 Quote ID WMTG3392 Retail WMT…" at bounding box center [1445, 432] width 245 height 693
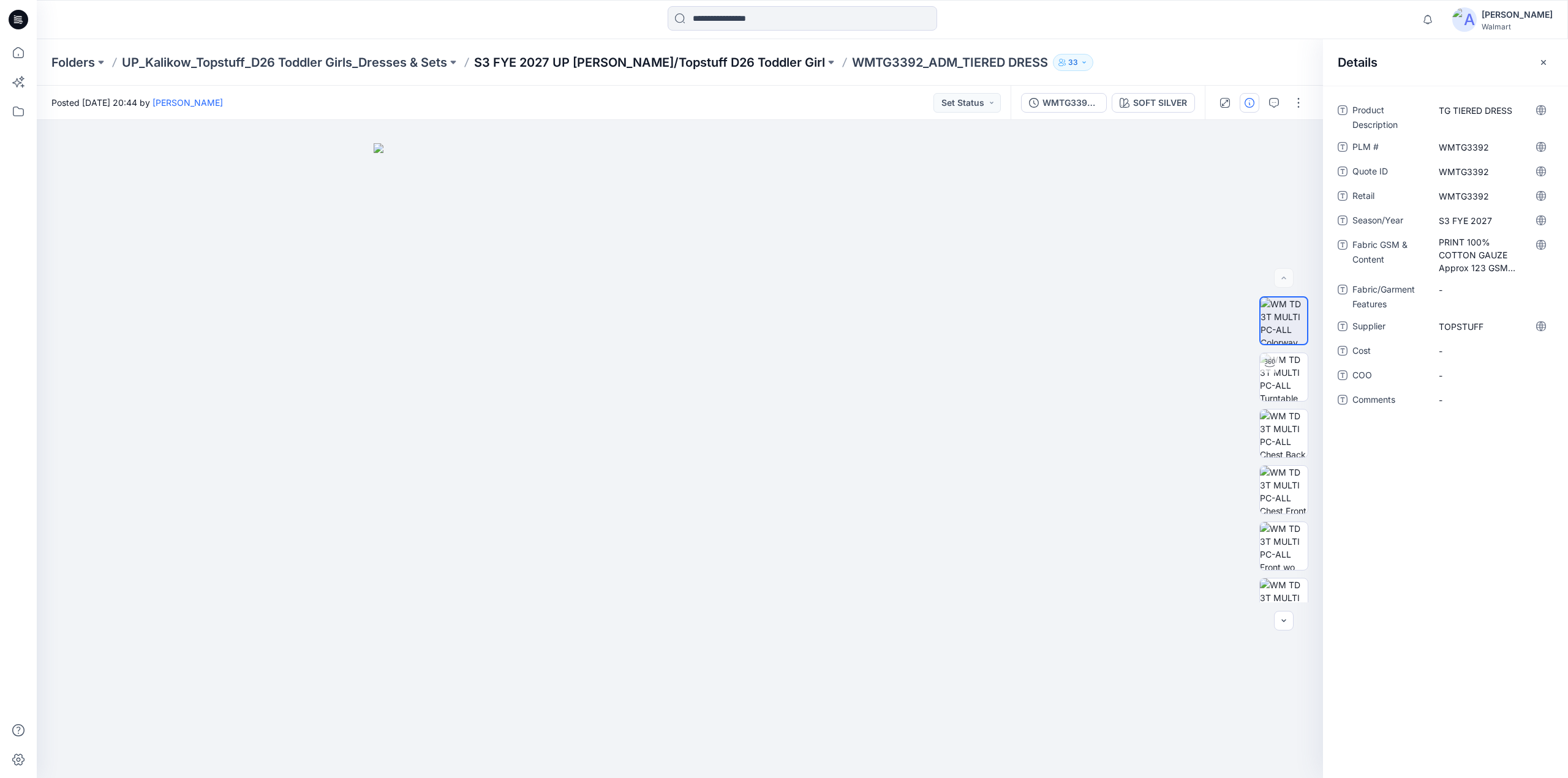
click at [599, 63] on p "S3 FYE 2027 UP [PERSON_NAME]/Topstuff D26 Toddler Girl" at bounding box center [650, 62] width 351 height 18
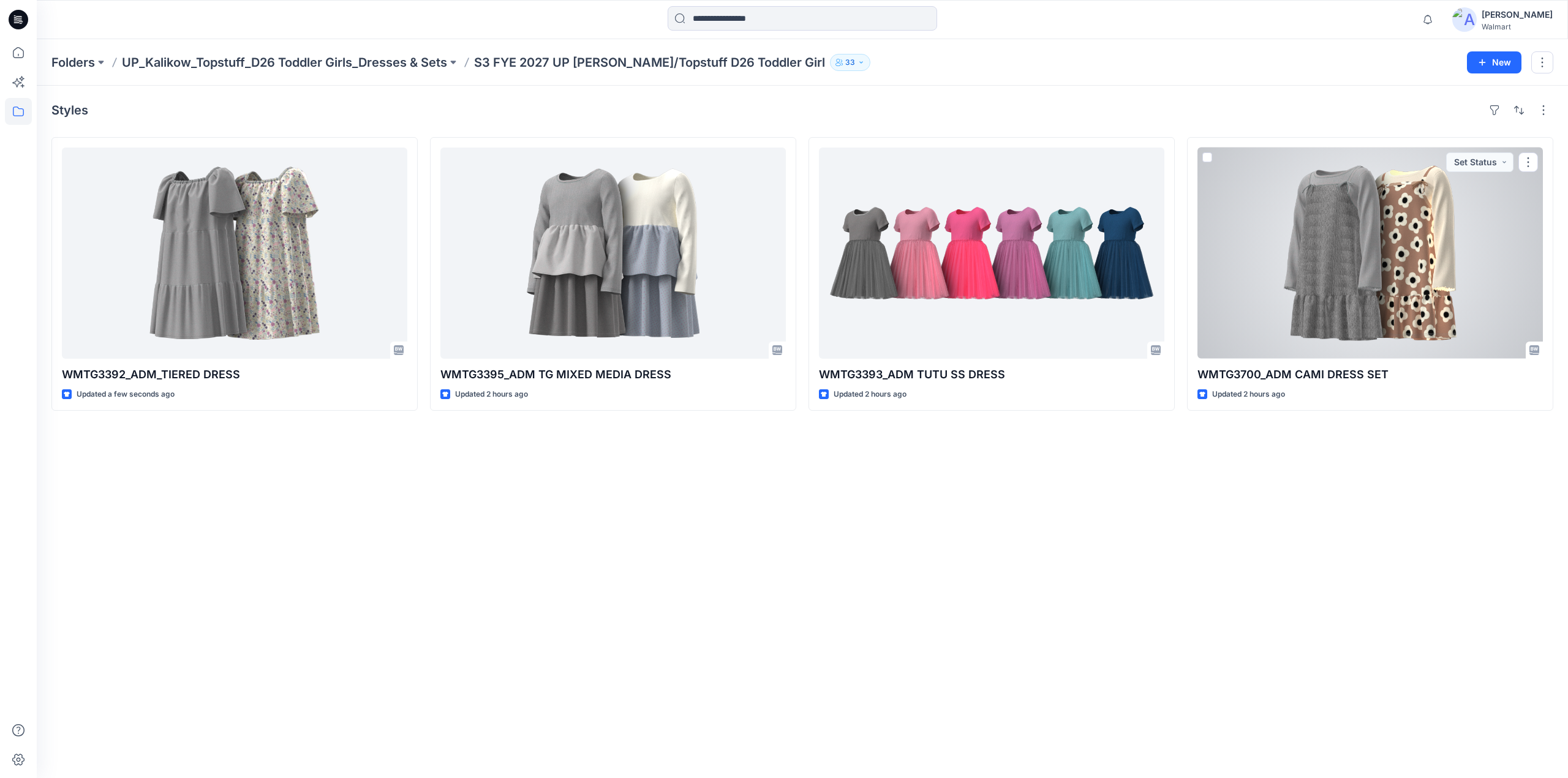
click at [1361, 225] on div at bounding box center [1370, 253] width 346 height 211
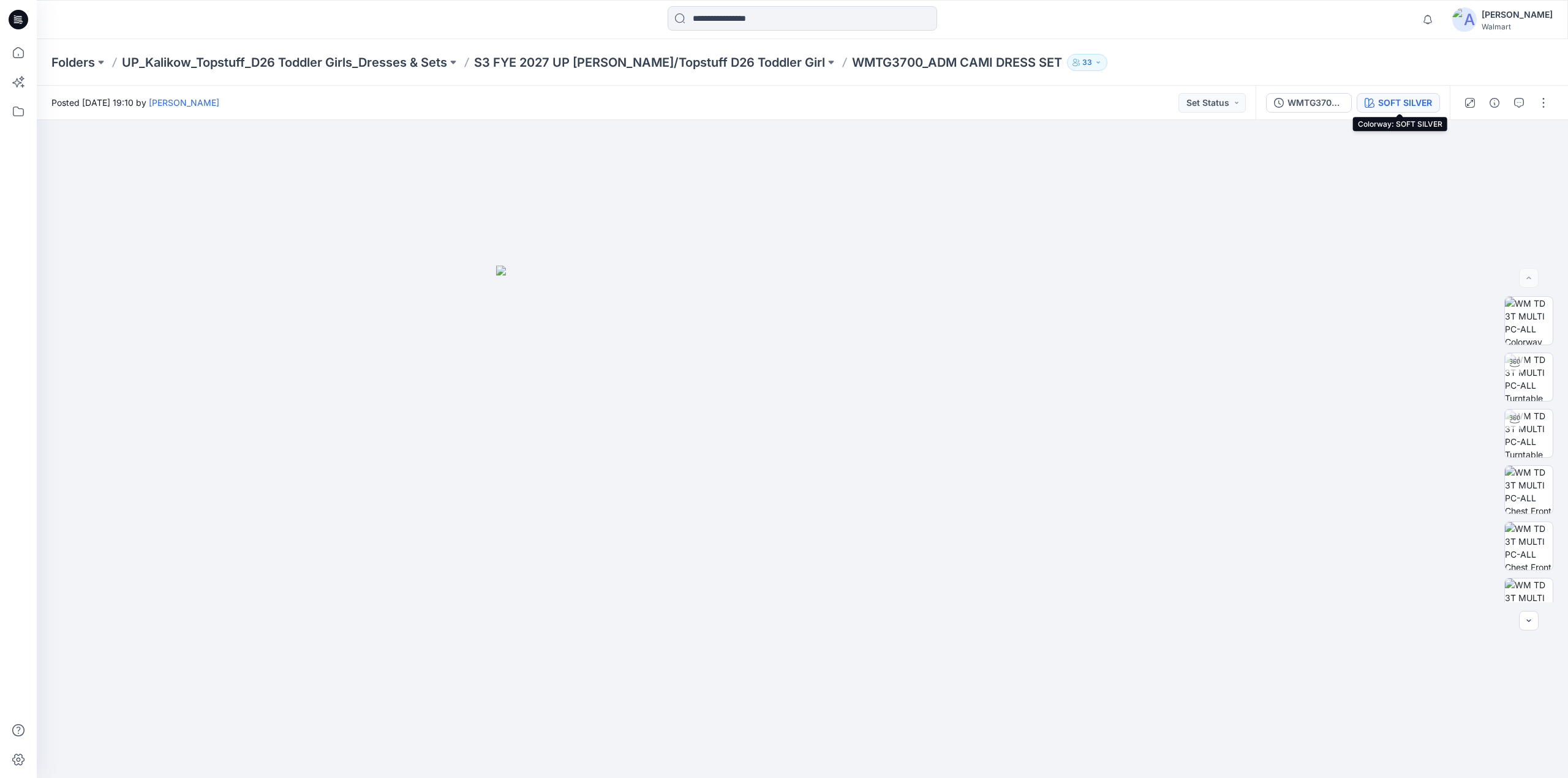
click at [1421, 102] on div "SOFT SILVER" at bounding box center [1405, 103] width 54 height 14
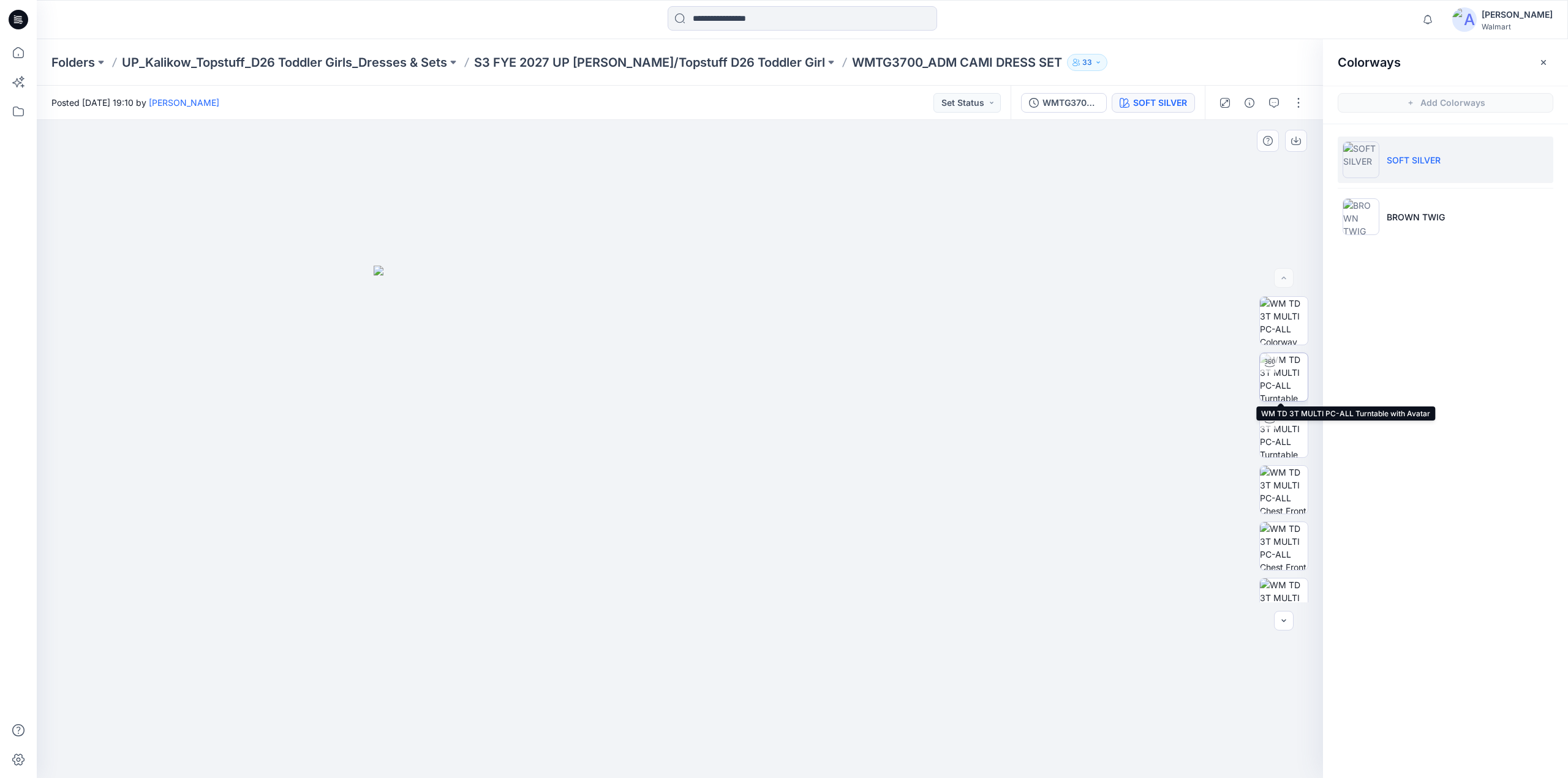
click at [1291, 373] on img at bounding box center [1283, 377] width 48 height 48
click at [1279, 105] on icon "button" at bounding box center [1274, 103] width 10 height 10
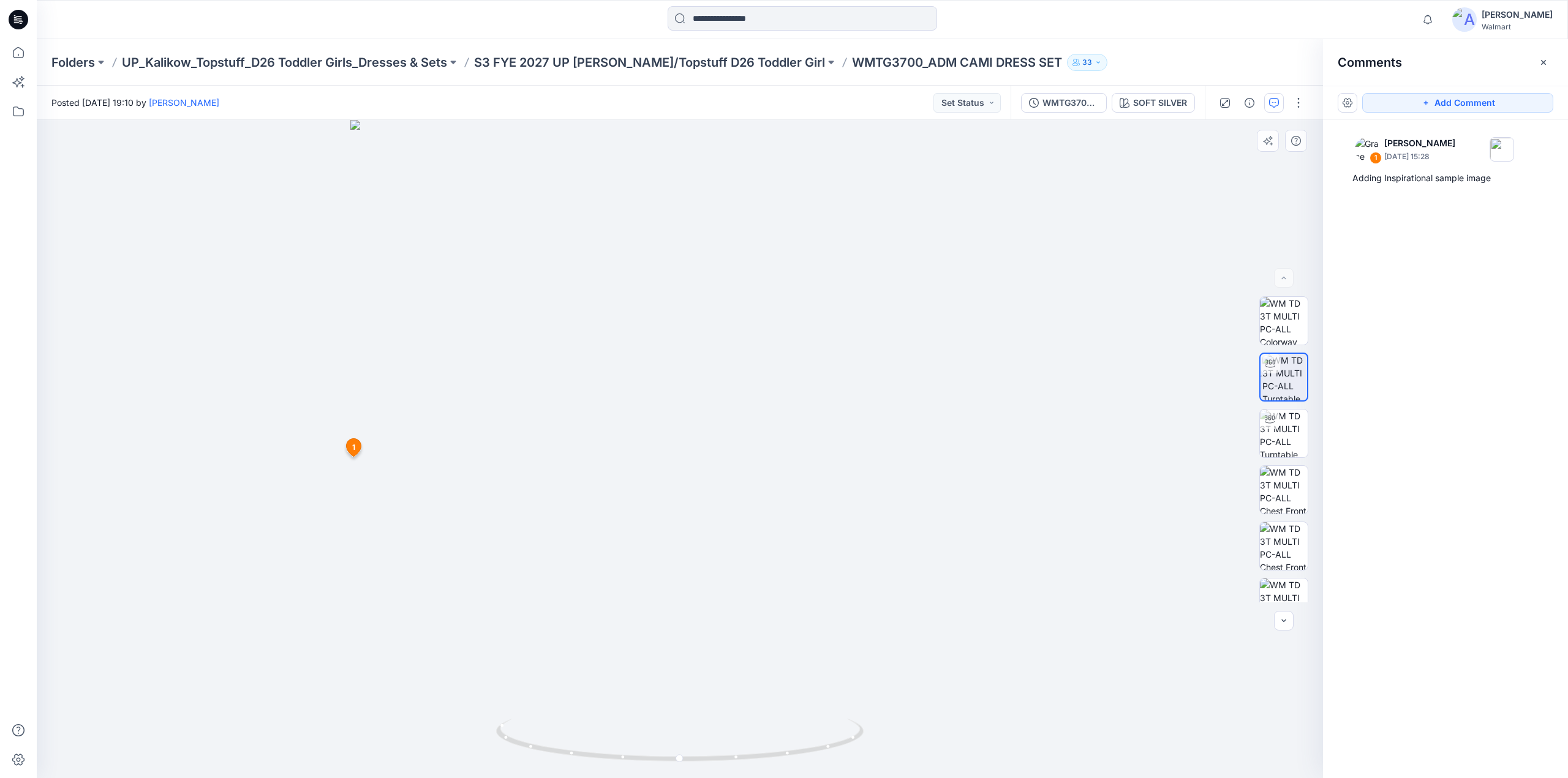
click at [360, 454] on icon at bounding box center [353, 450] width 21 height 24
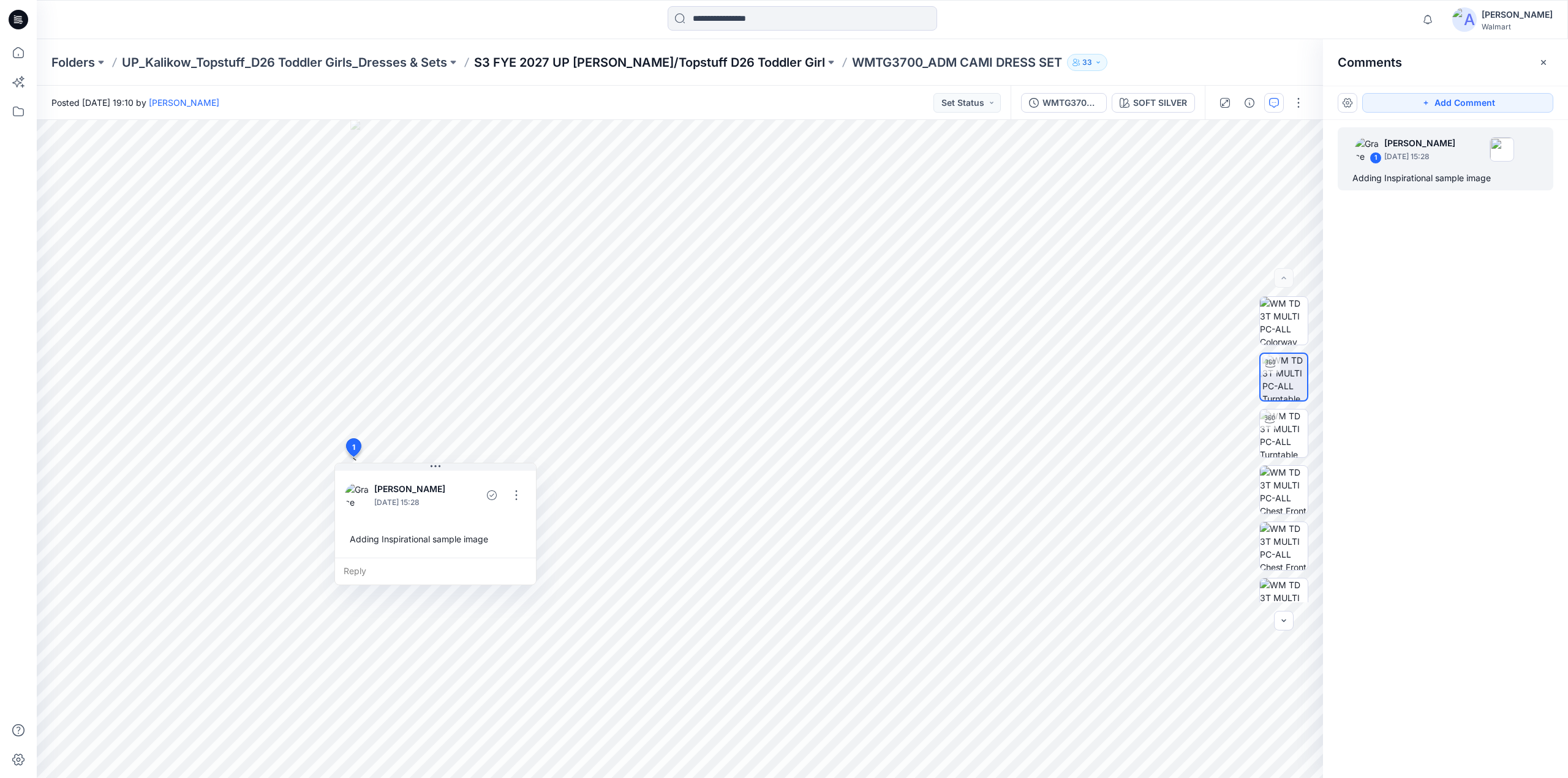
click at [707, 64] on p "S3 FYE 2027 UP [PERSON_NAME]/Topstuff D26 Toddler Girl" at bounding box center [650, 62] width 351 height 18
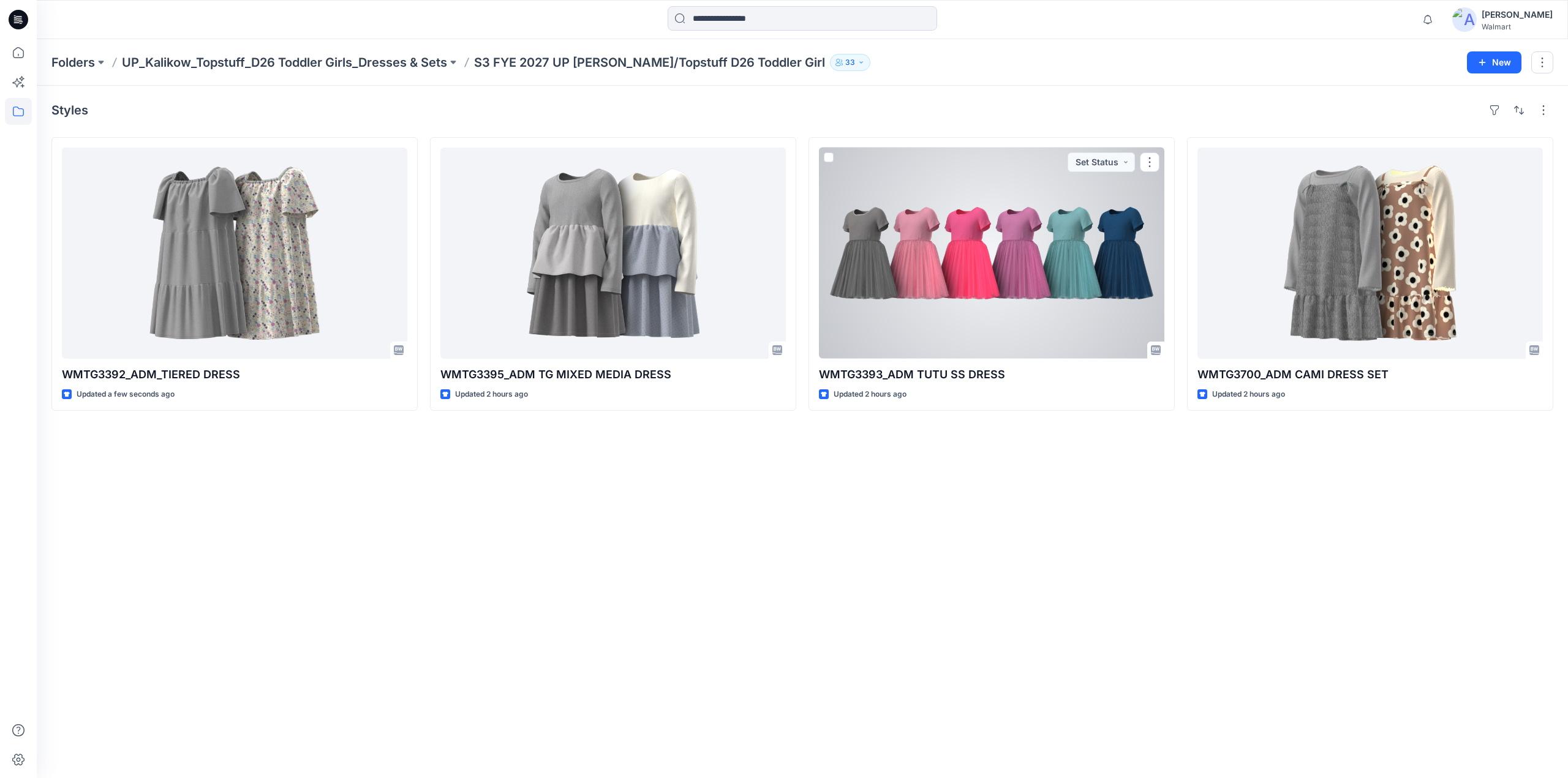
click at [1074, 228] on div at bounding box center [992, 253] width 346 height 211
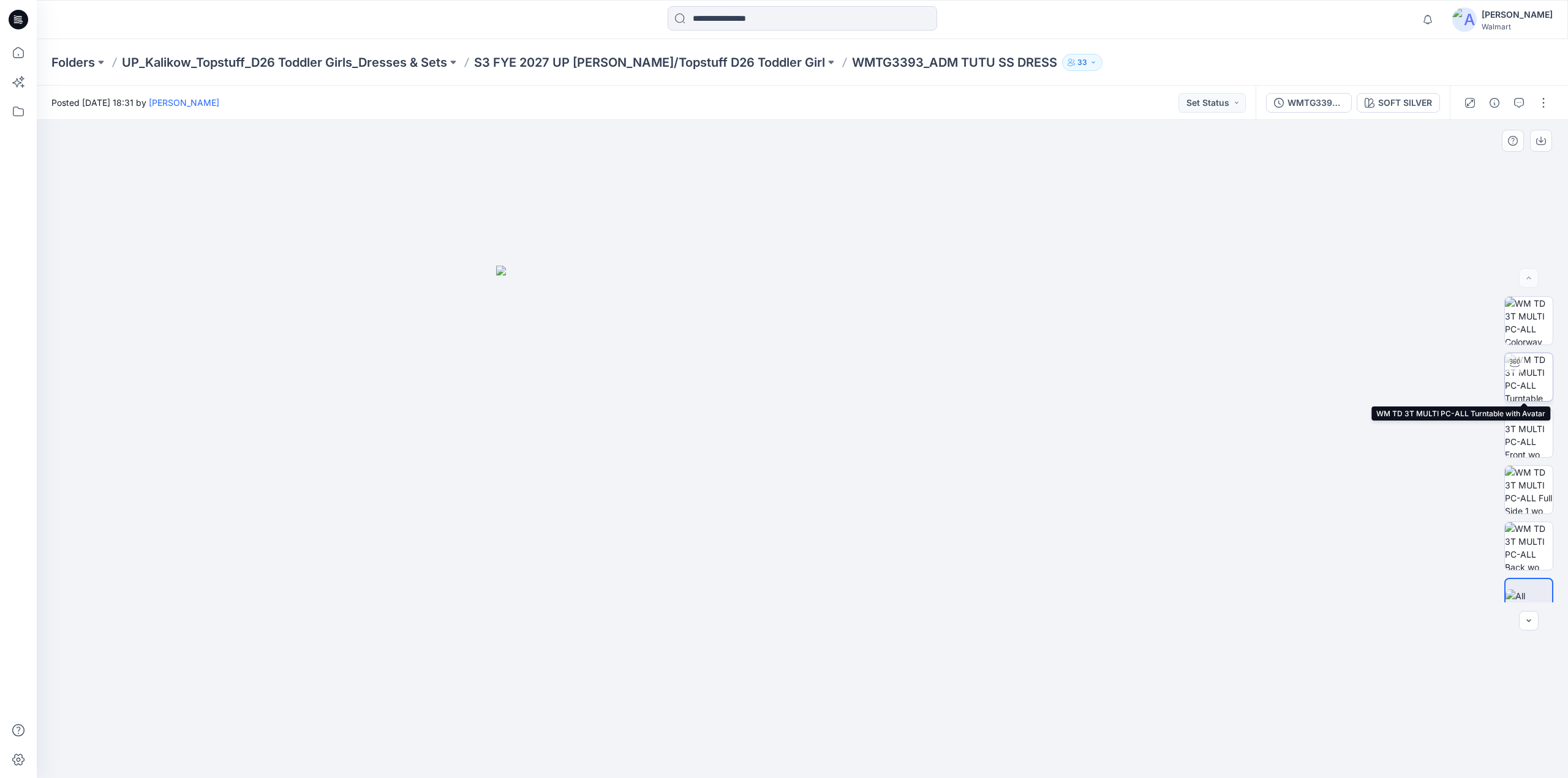
click at [1532, 374] on img at bounding box center [1528, 377] width 48 height 48
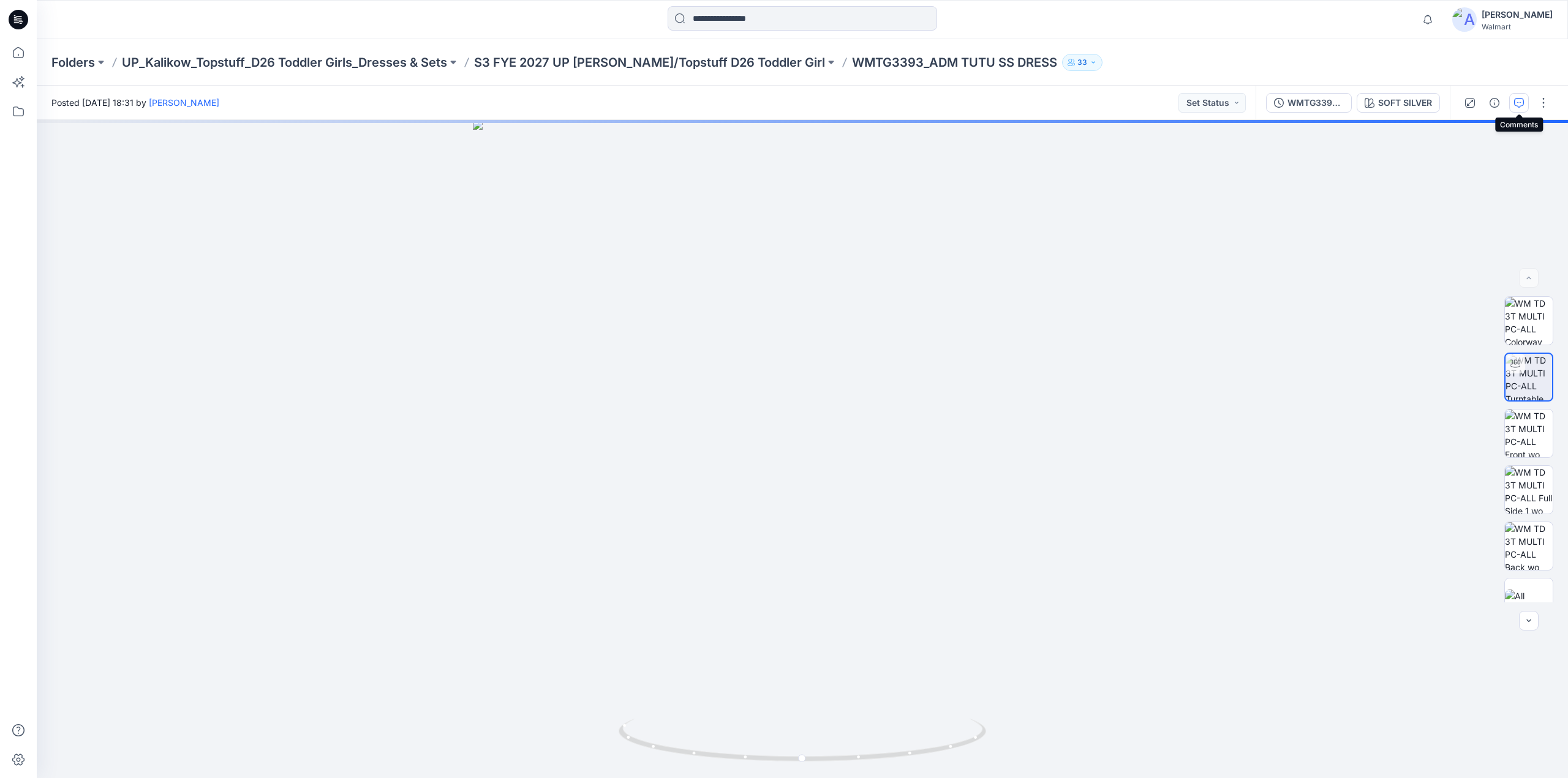
click at [1525, 104] on button "button" at bounding box center [1519, 103] width 20 height 20
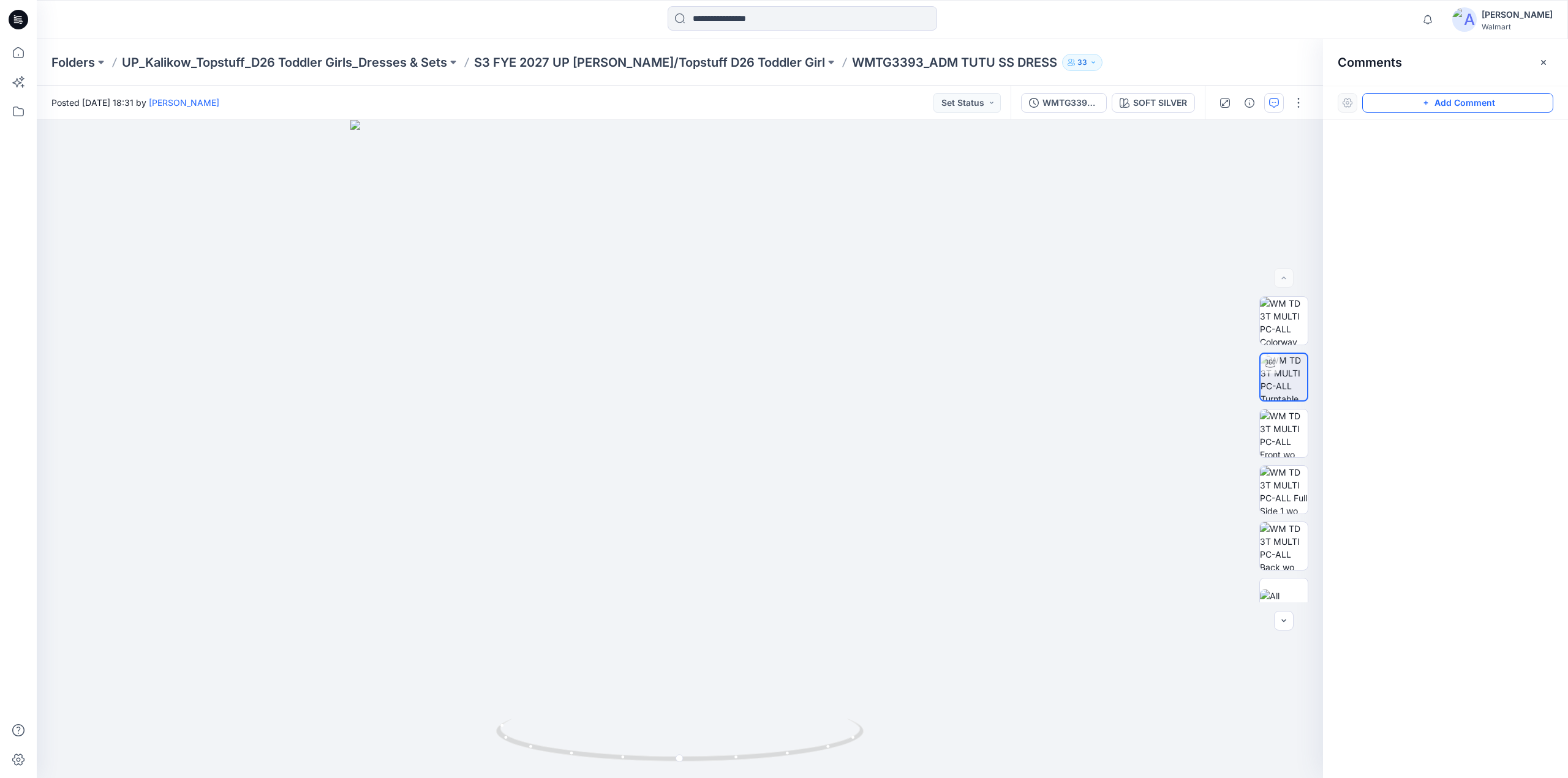
click at [1404, 97] on button "Add Comment" at bounding box center [1458, 103] width 191 height 20
click at [741, 294] on div "1" at bounding box center [679, 449] width 1286 height 658
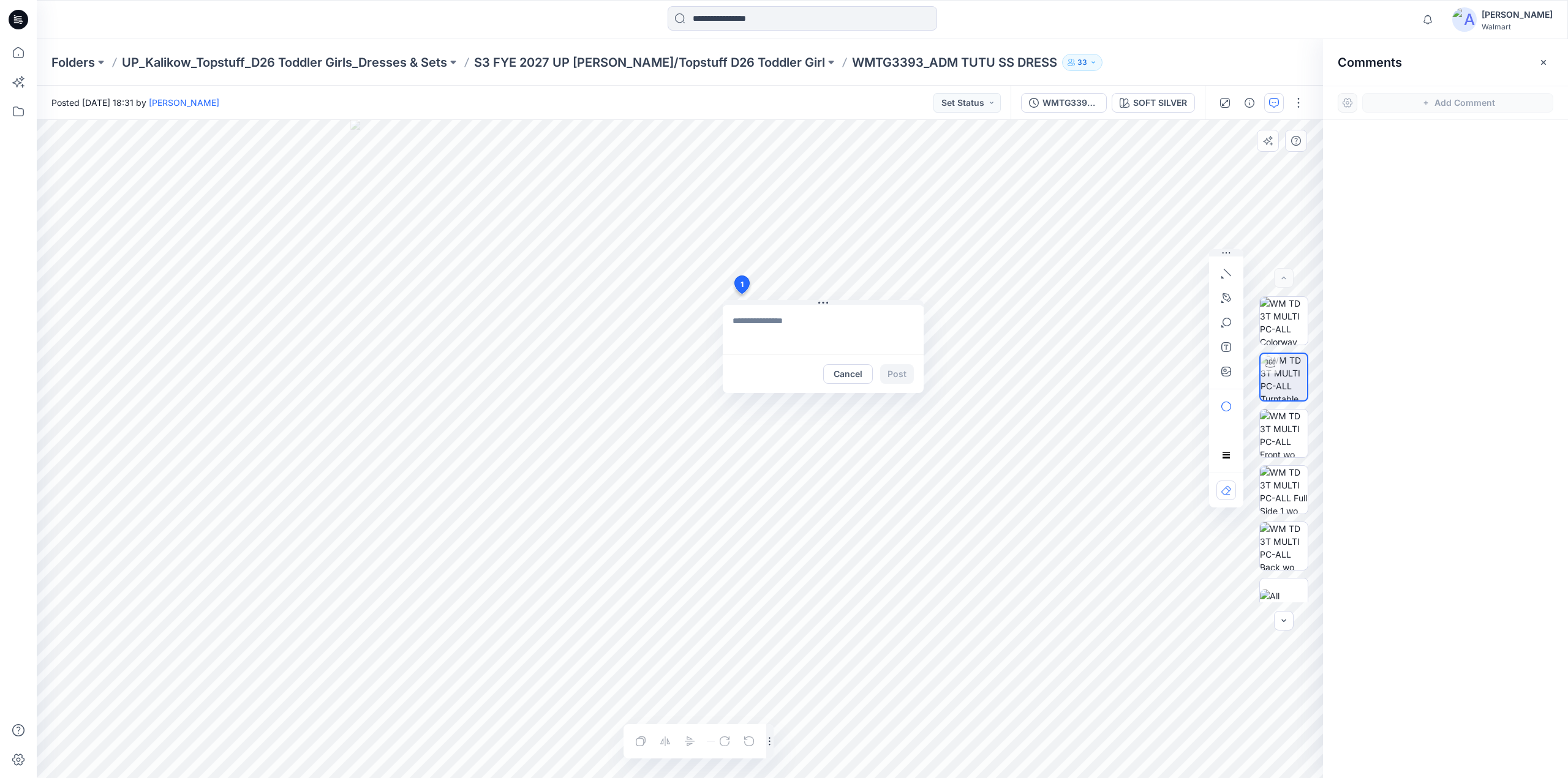
click at [759, 323] on textarea at bounding box center [823, 330] width 201 height 49
type textarea "*"
type textarea "**********"
click at [912, 373] on button "Post" at bounding box center [897, 375] width 34 height 20
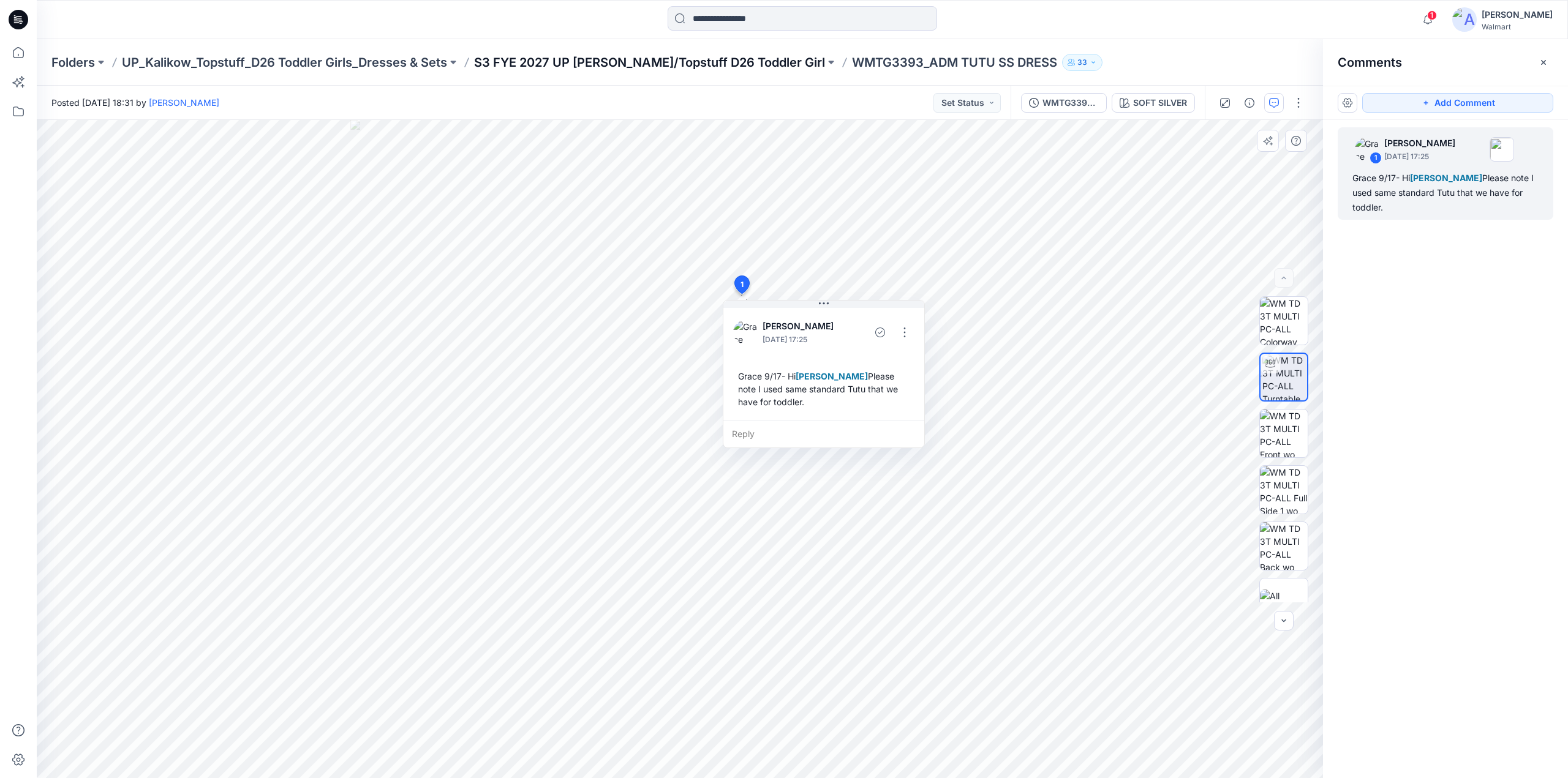
click at [681, 57] on p "S3 FYE 2027 UP [PERSON_NAME]/Topstuff D26 Toddler Girl" at bounding box center [650, 62] width 351 height 18
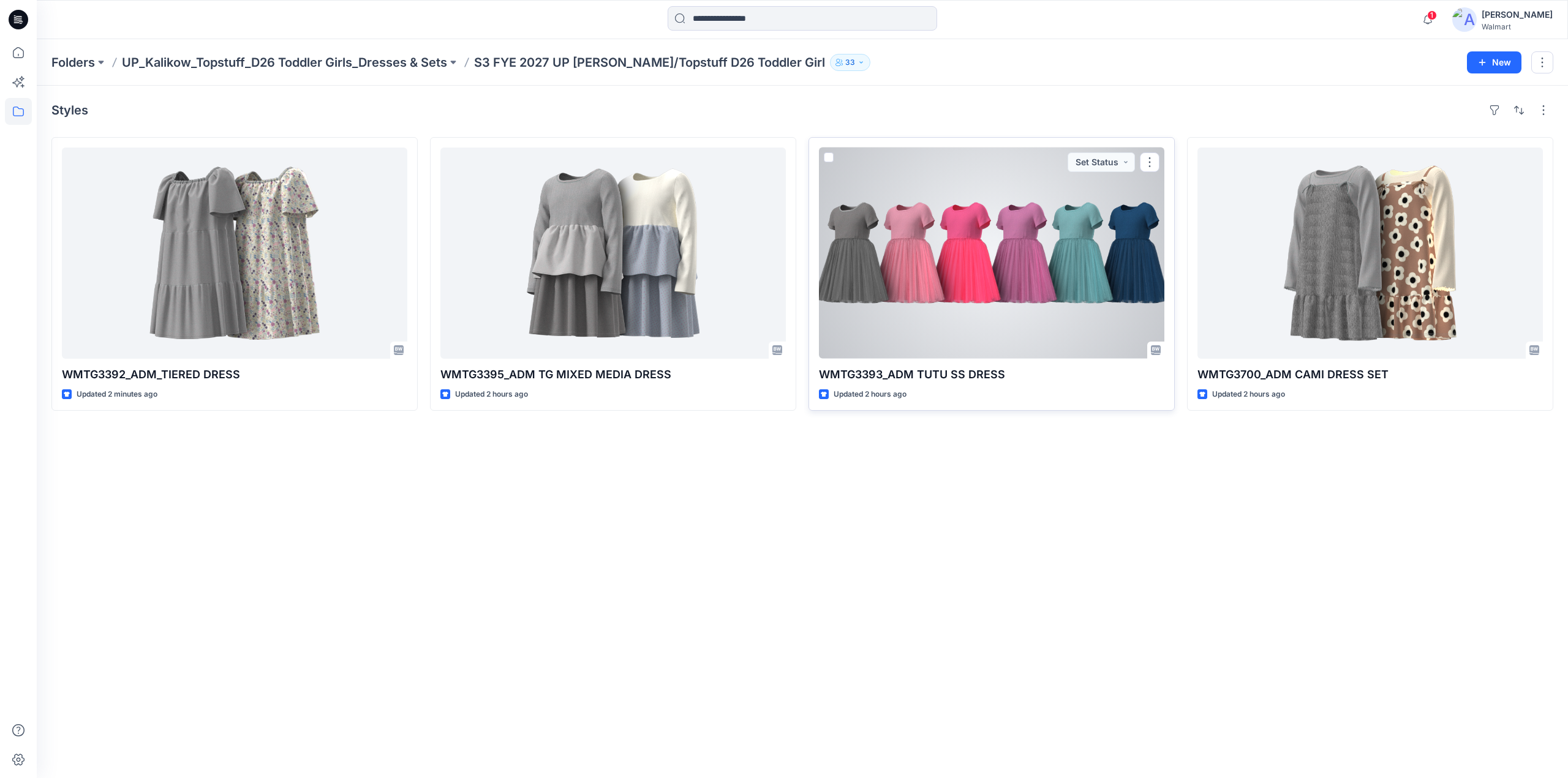
click at [1037, 259] on div at bounding box center [992, 253] width 346 height 211
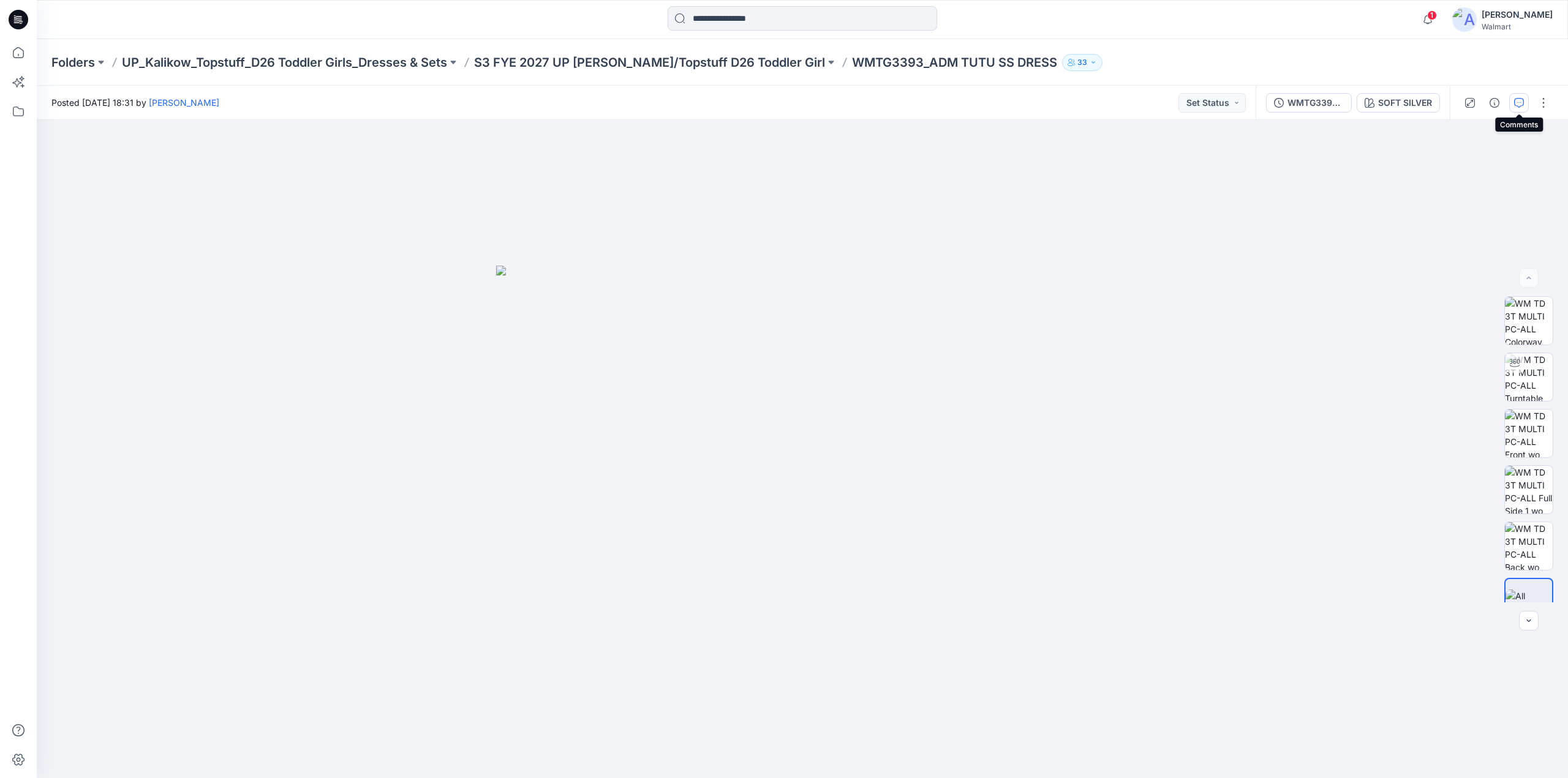
click at [1520, 100] on icon "button" at bounding box center [1519, 103] width 10 height 10
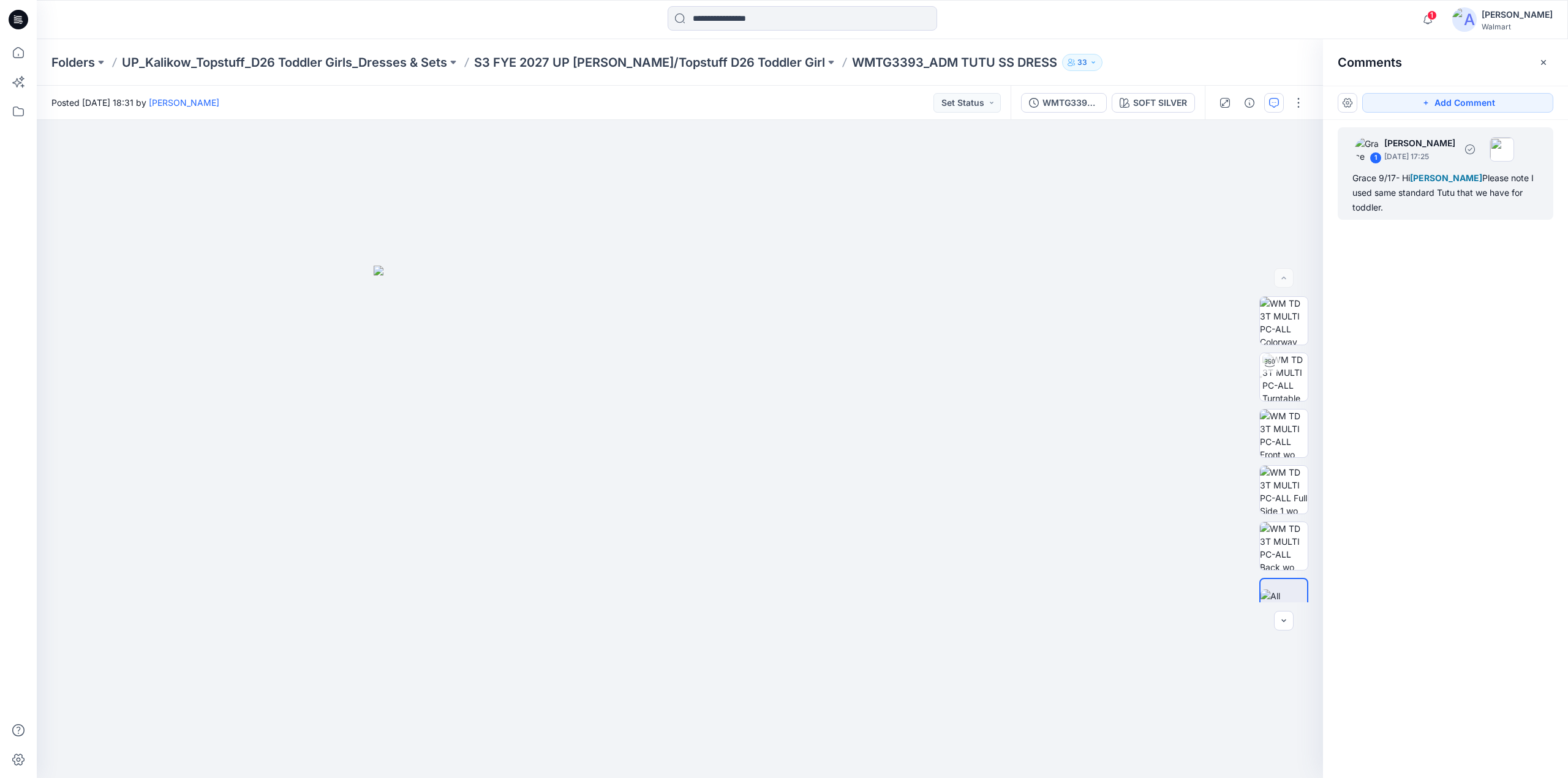
click at [1392, 178] on div "Grace 9/17- Hi [PERSON_NAME] Please note I used same standard Tutu that we have…" at bounding box center [1445, 193] width 187 height 44
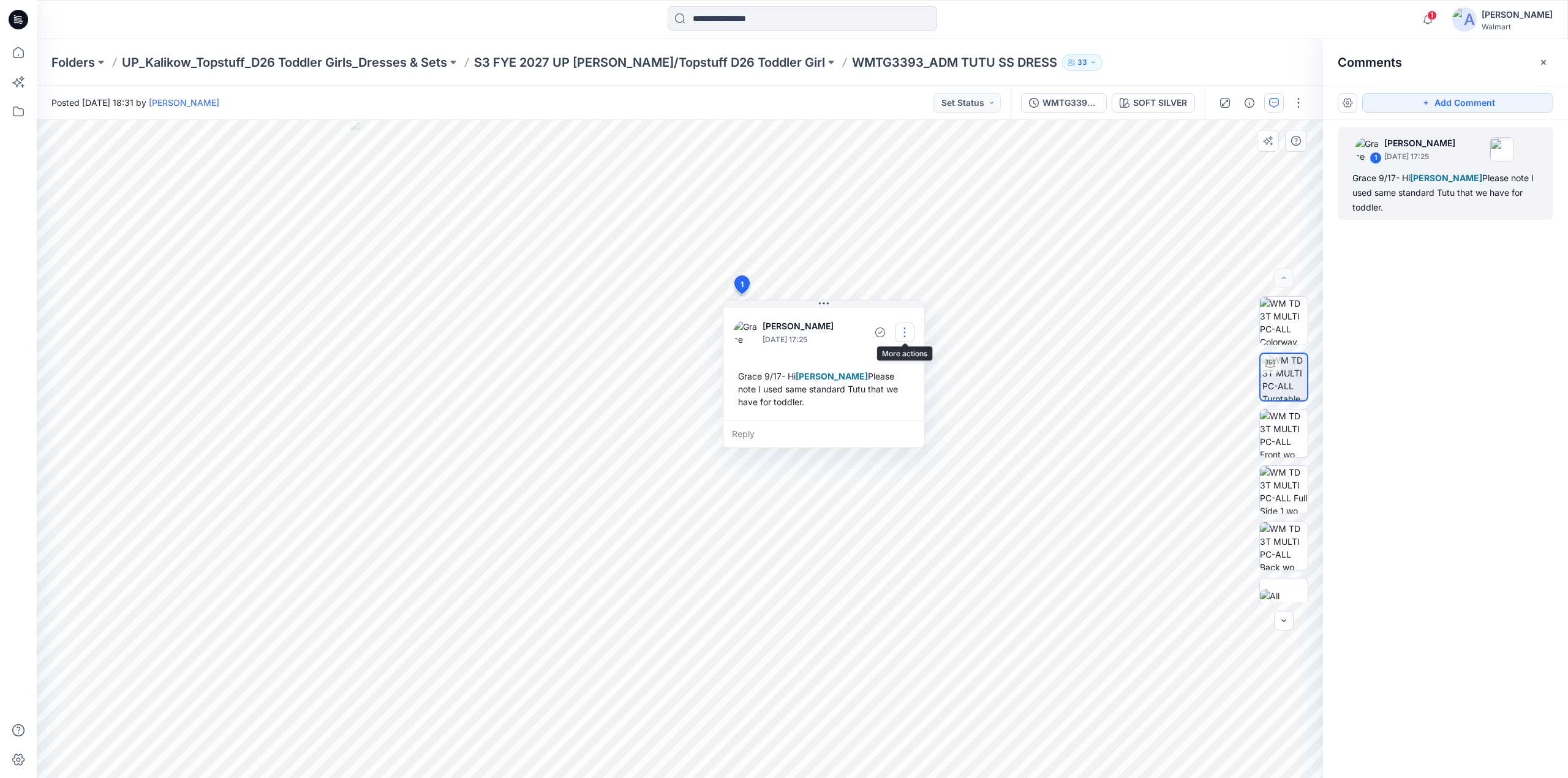
click at [902, 329] on button "button" at bounding box center [905, 333] width 20 height 20
click at [900, 359] on p "Edit comment" at bounding box center [908, 360] width 55 height 13
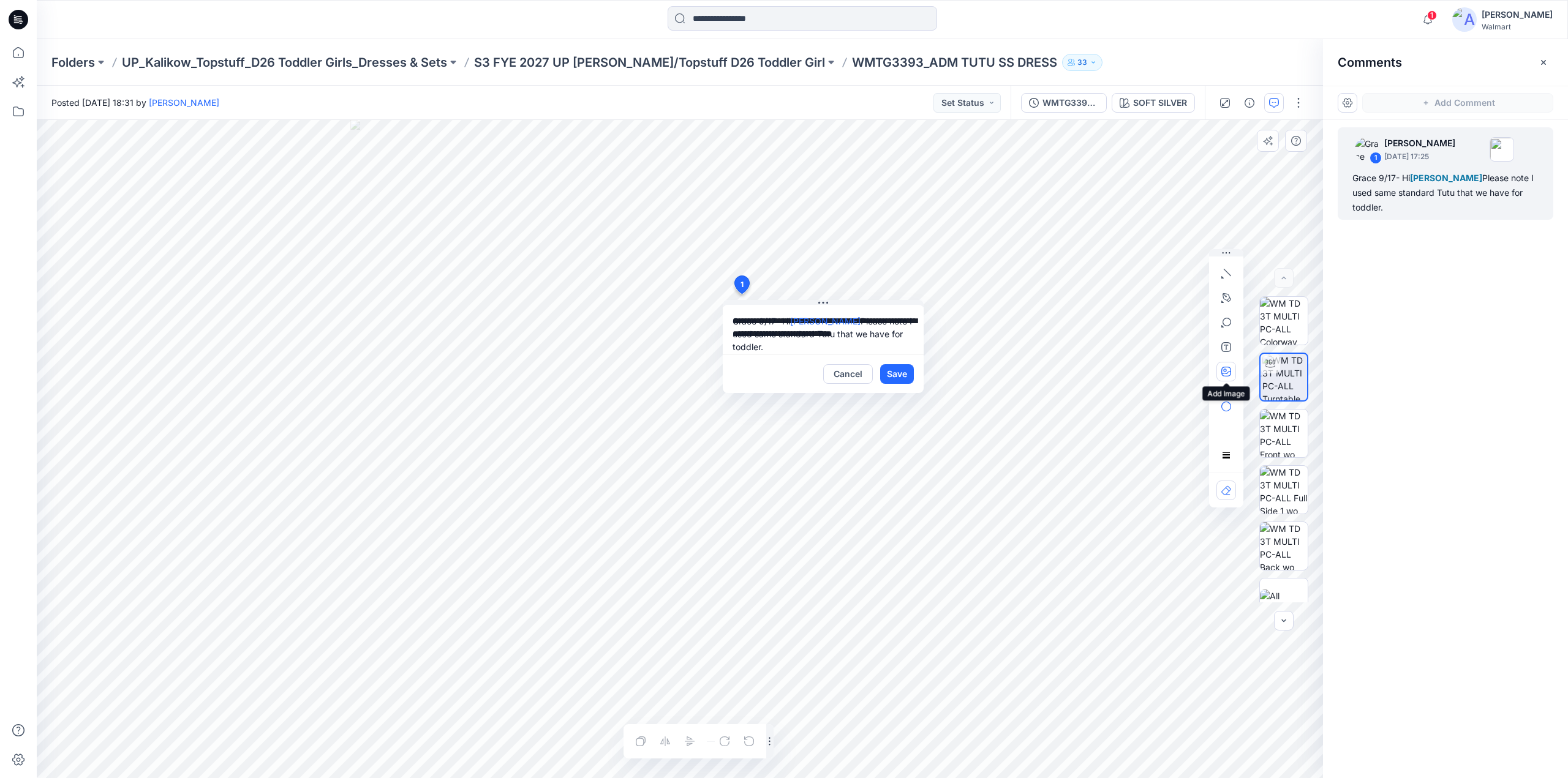
click at [1231, 367] on button "button" at bounding box center [1226, 371] width 20 height 20
type input"] "**********"
click at [1228, 371] on icon "button" at bounding box center [1226, 371] width 10 height 10
type input"] "**********"
click at [896, 374] on button "Save" at bounding box center [897, 375] width 34 height 20
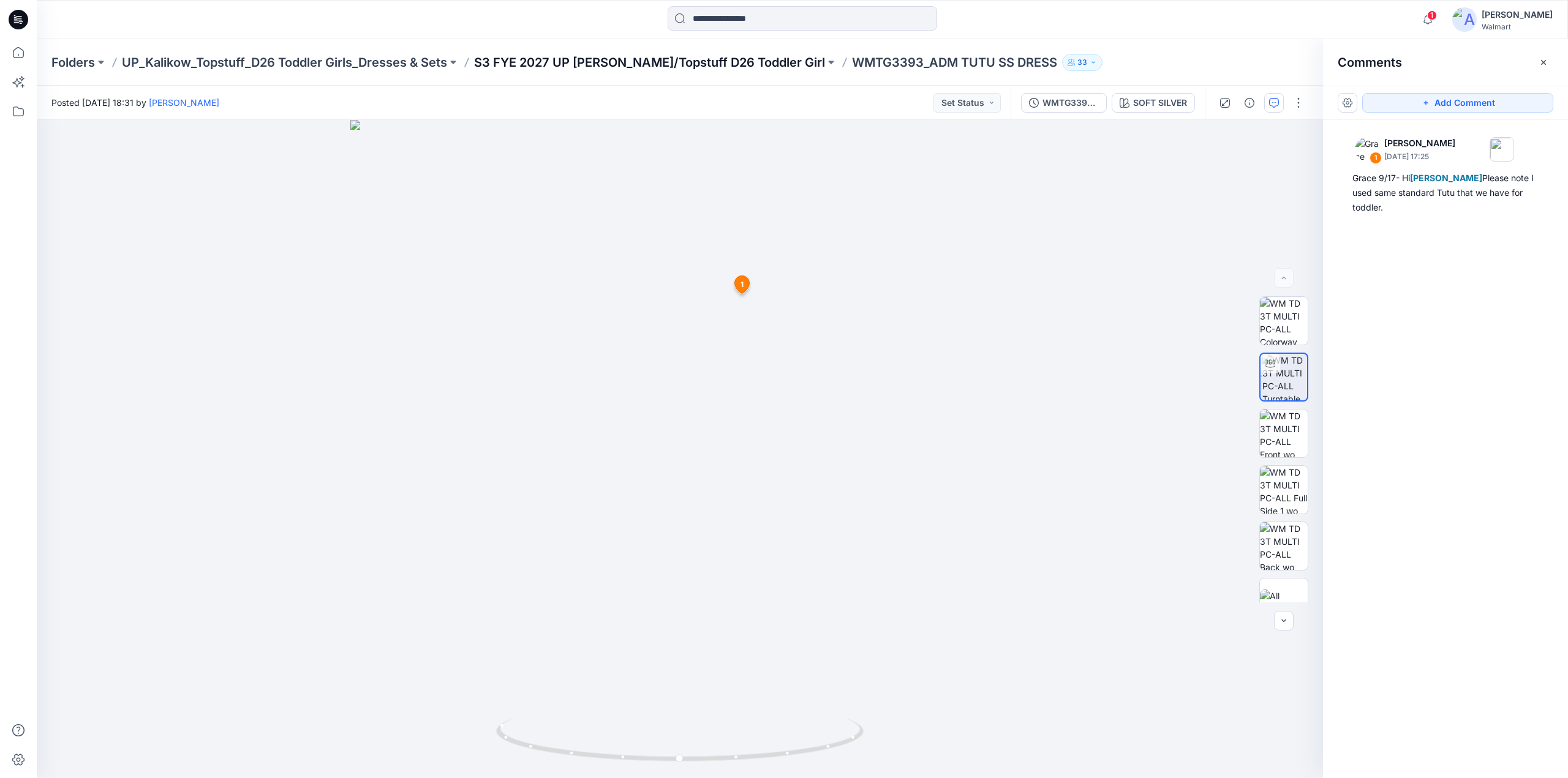
click at [626, 62] on p "S3 FYE 2027 UP [PERSON_NAME]/Topstuff D26 Toddler Girl" at bounding box center [650, 62] width 351 height 18
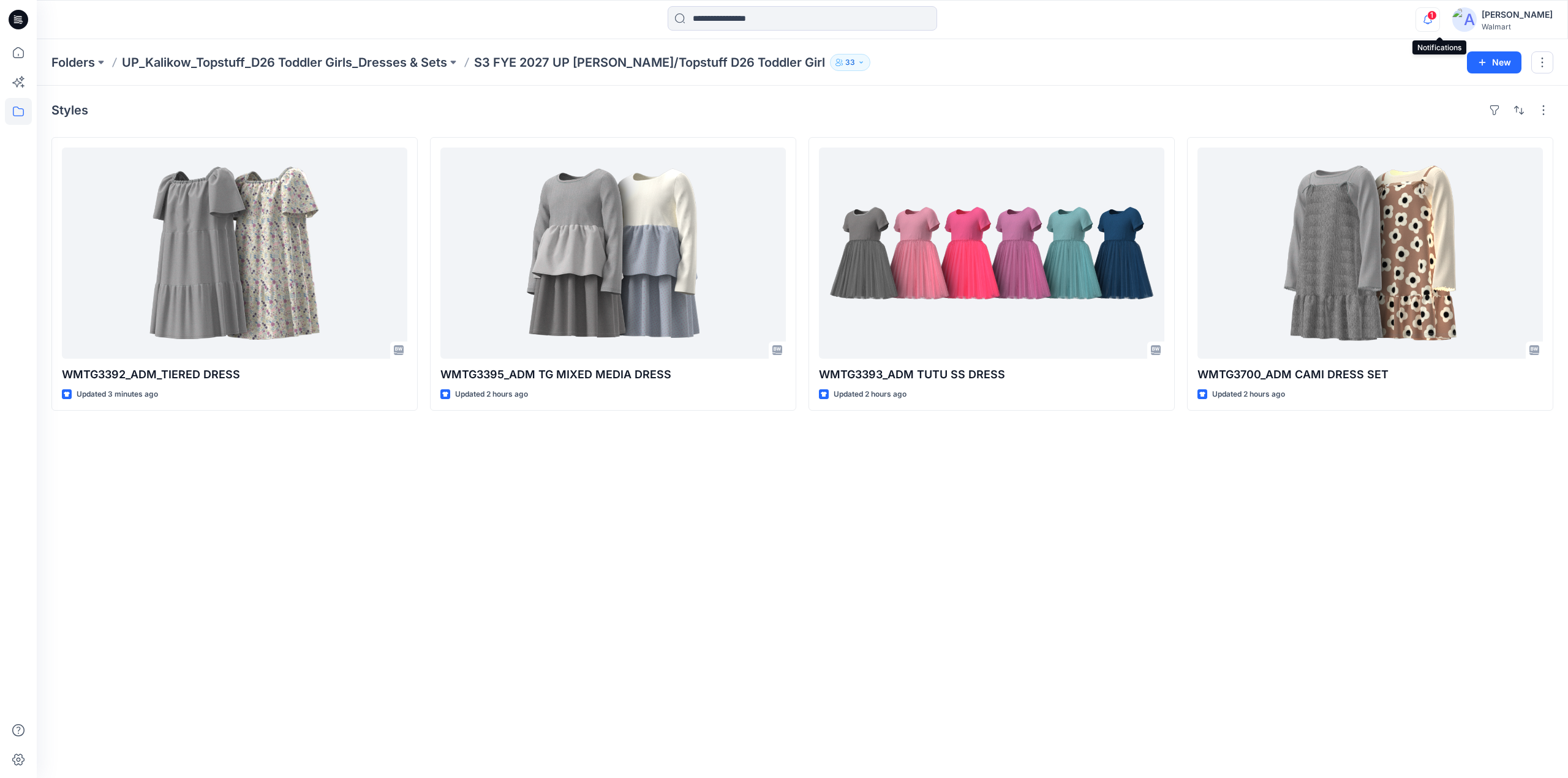
click at [1439, 22] on icon "button" at bounding box center [1428, 20] width 24 height 24
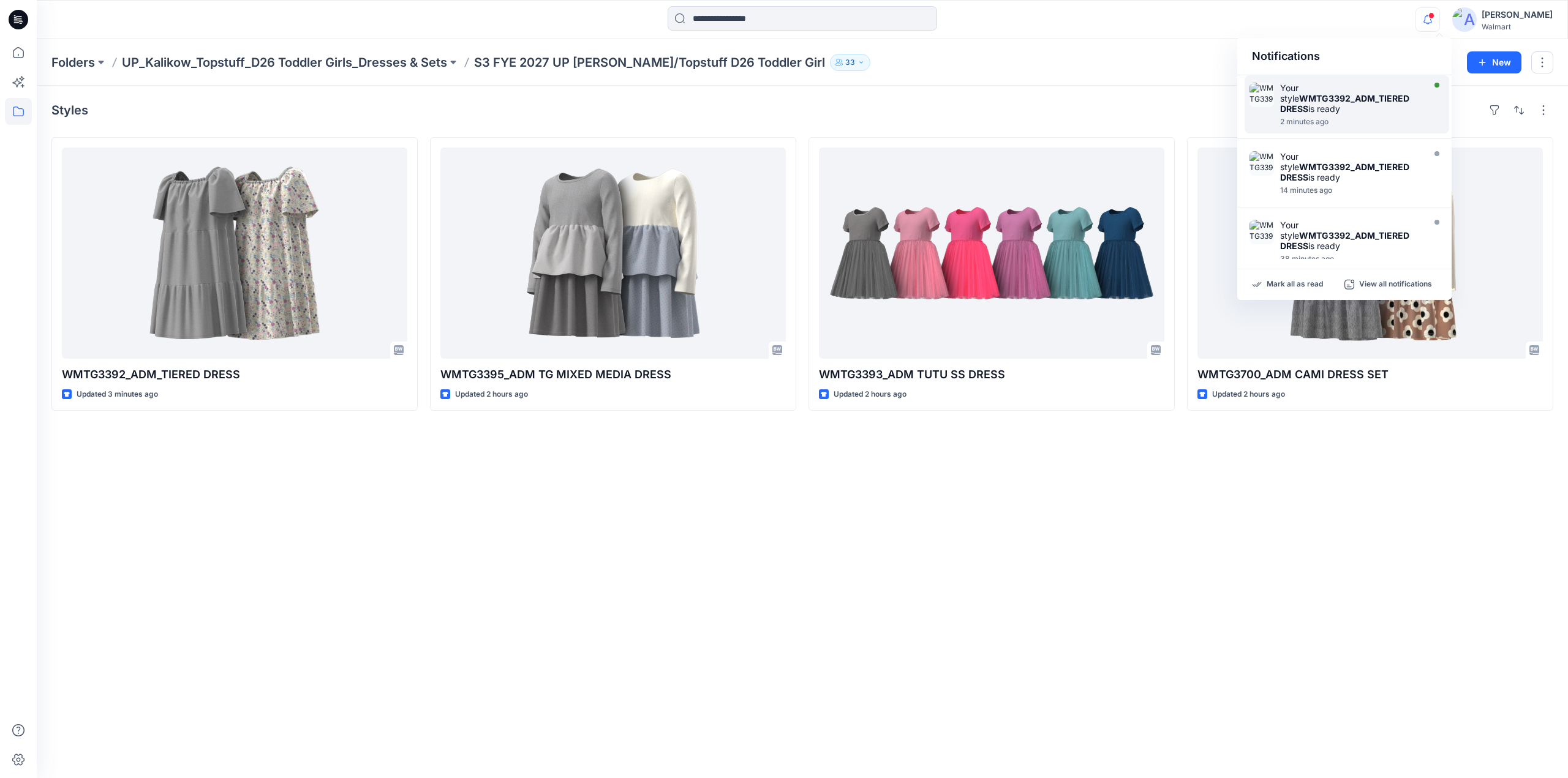
click at [1343, 104] on div "Your style WMTG3392_ADM_TIERED DRESS is ready" at bounding box center [1350, 98] width 141 height 31
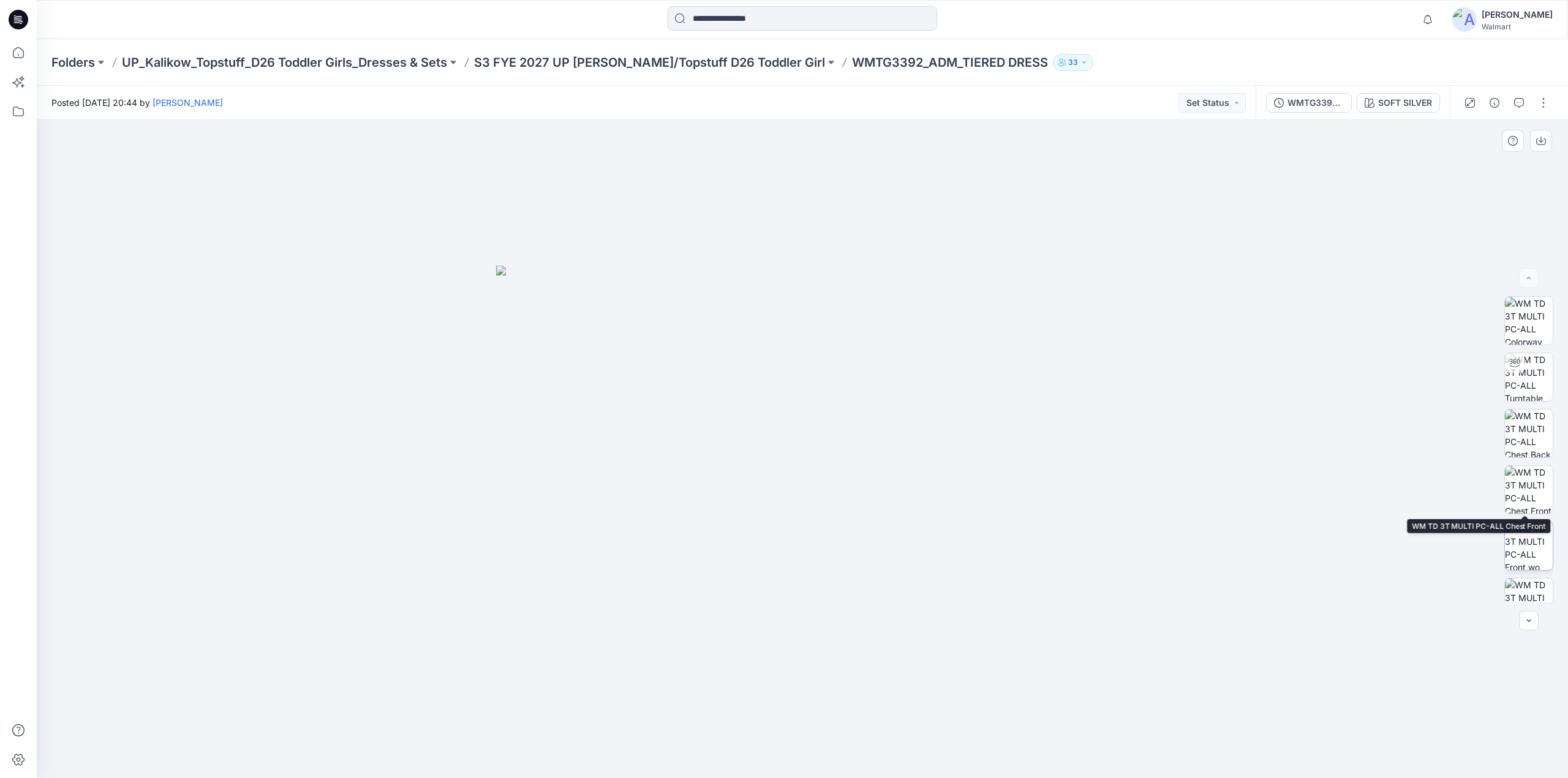
scroll to position [137, 0]
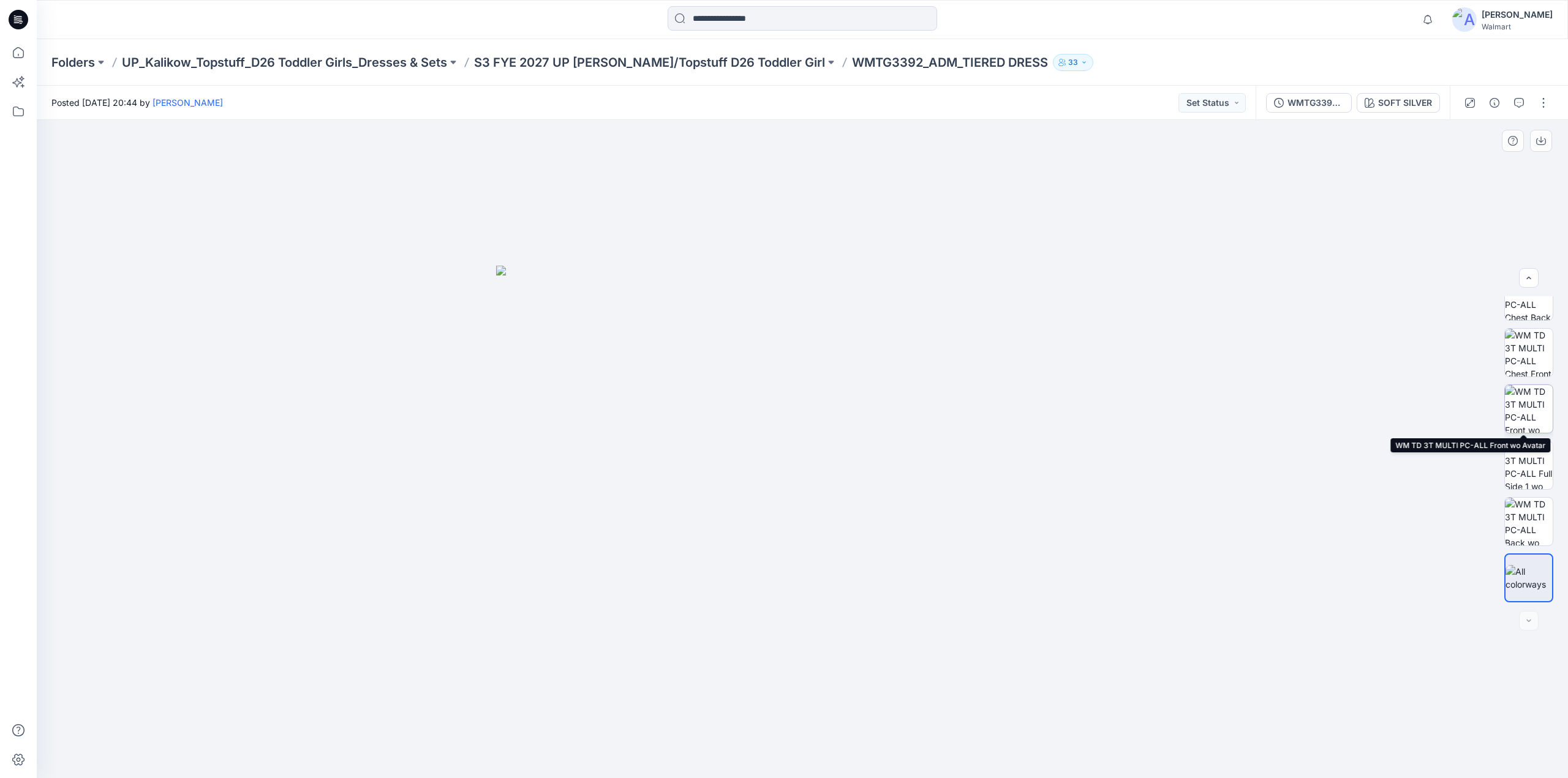
click at [1525, 410] on img at bounding box center [1528, 409] width 48 height 48
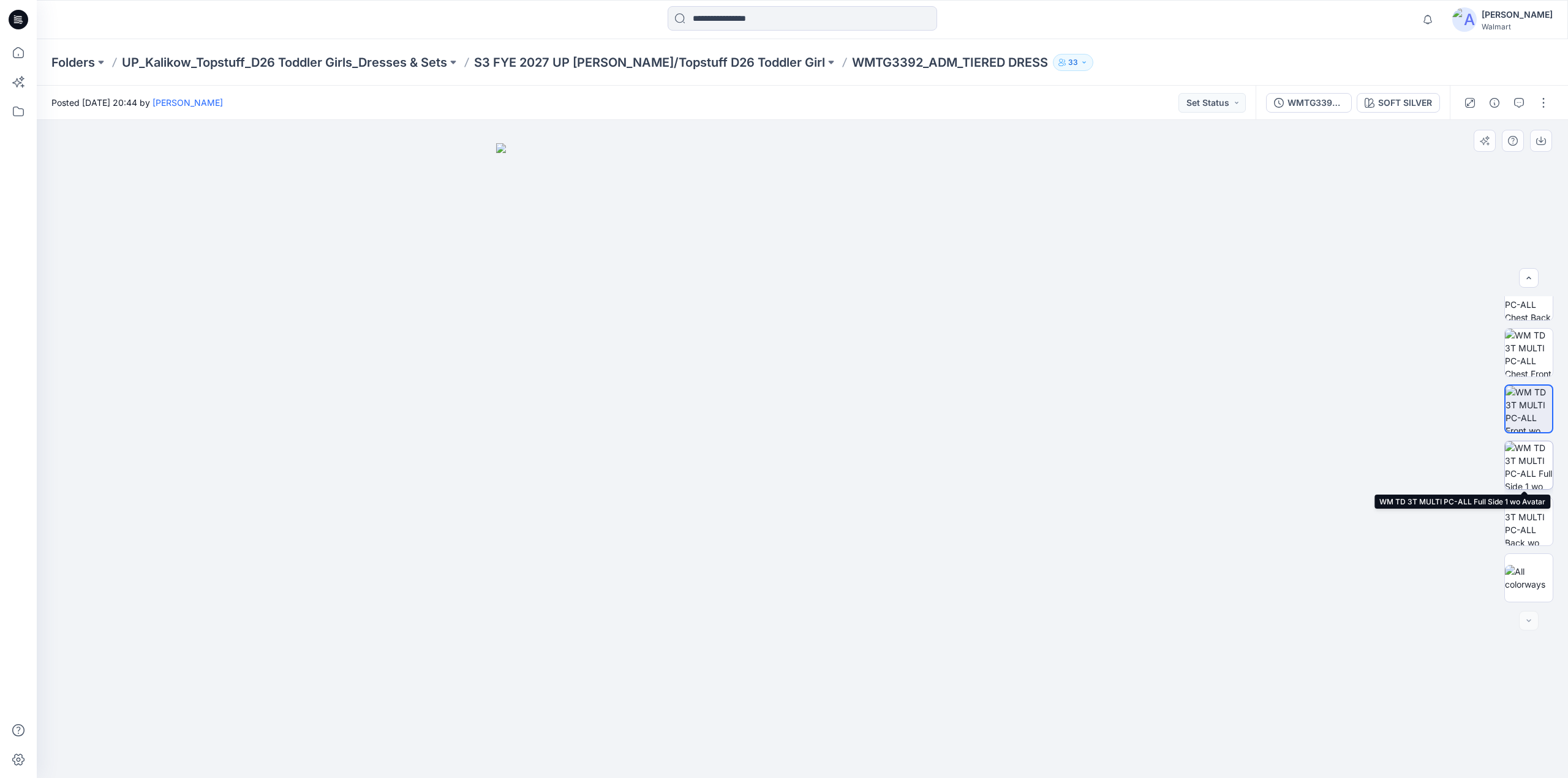
click at [1528, 461] on img at bounding box center [1528, 465] width 48 height 48
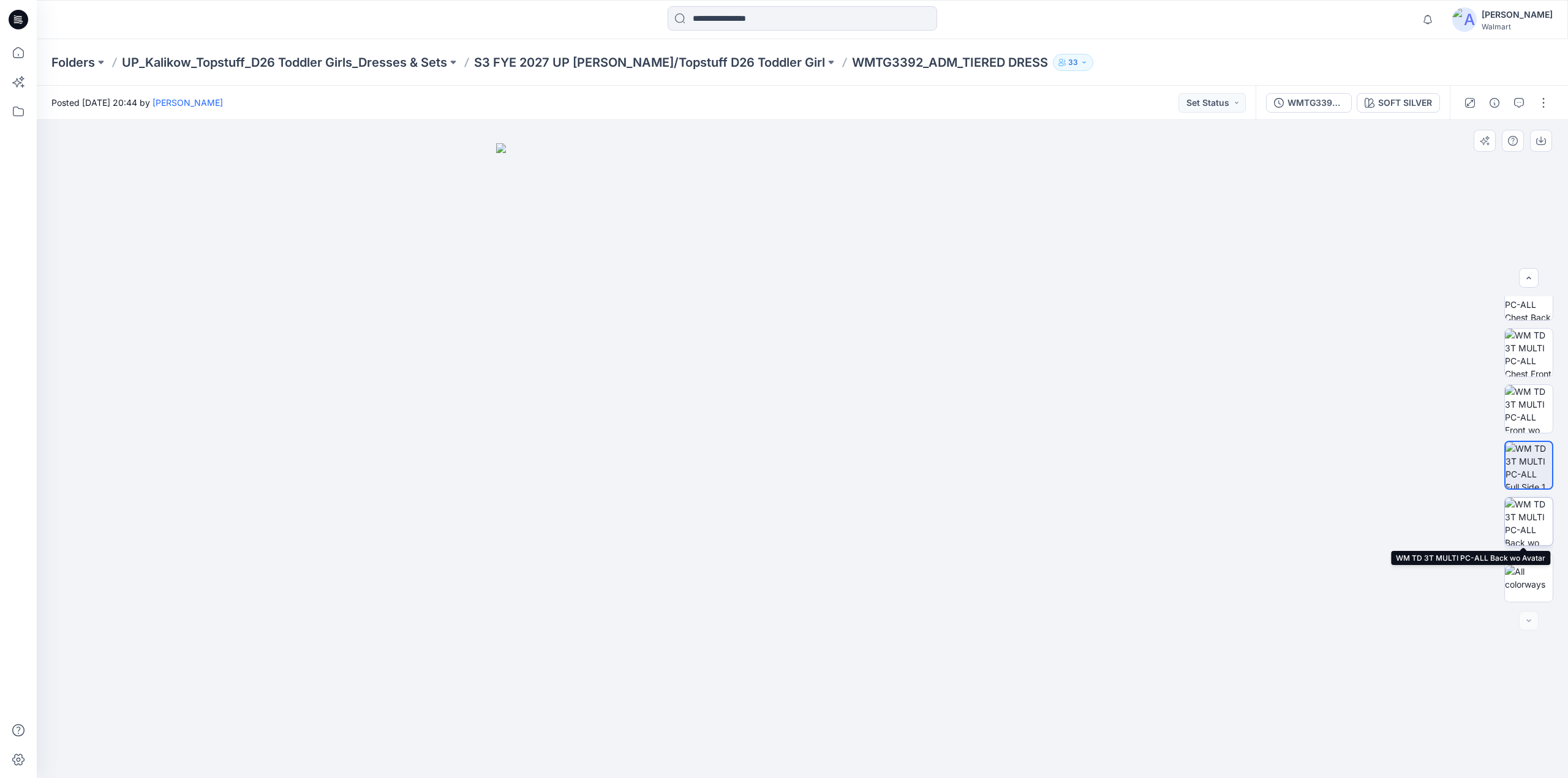
click at [1526, 514] on img at bounding box center [1528, 521] width 48 height 48
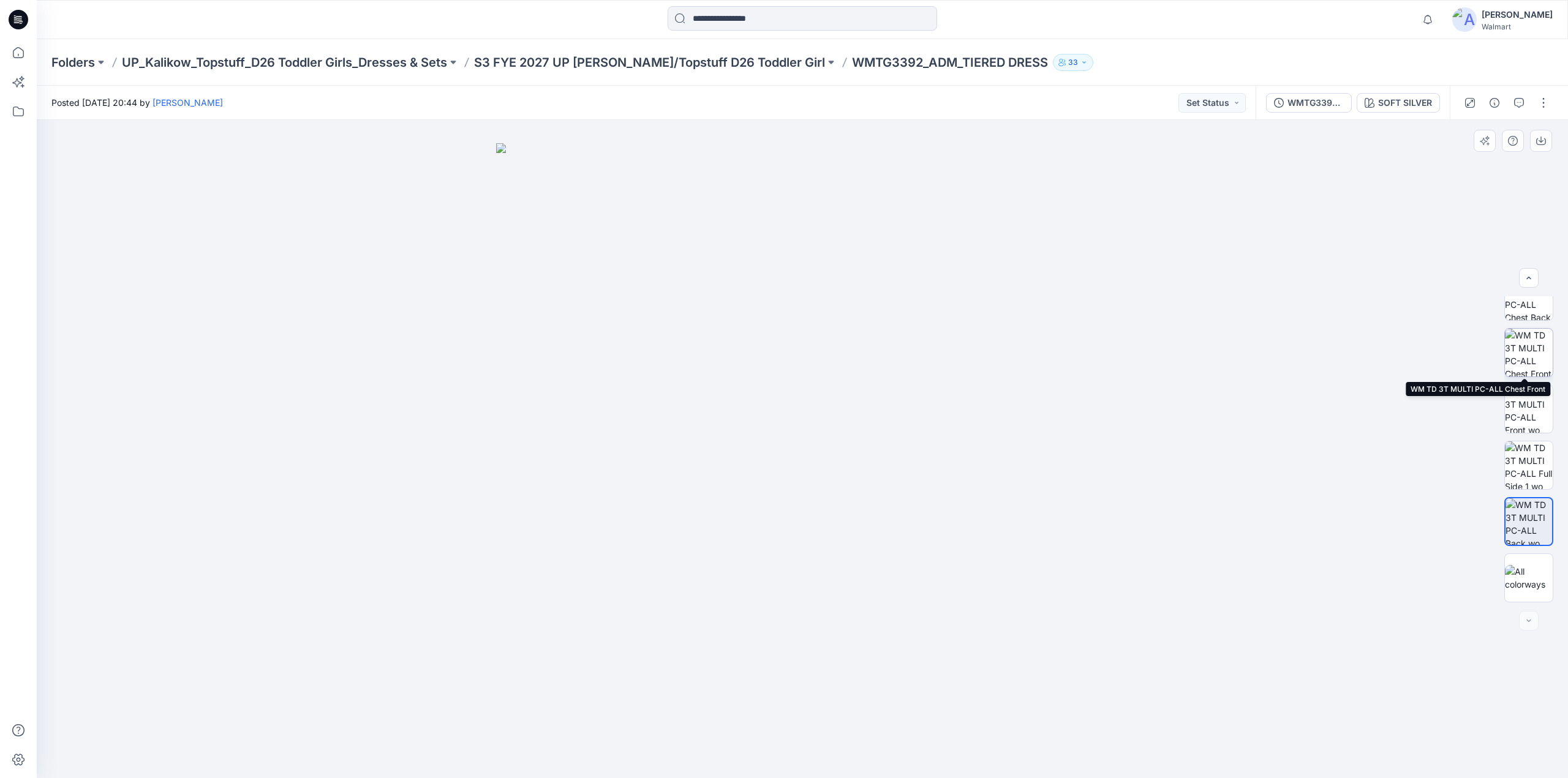
scroll to position [0, 0]
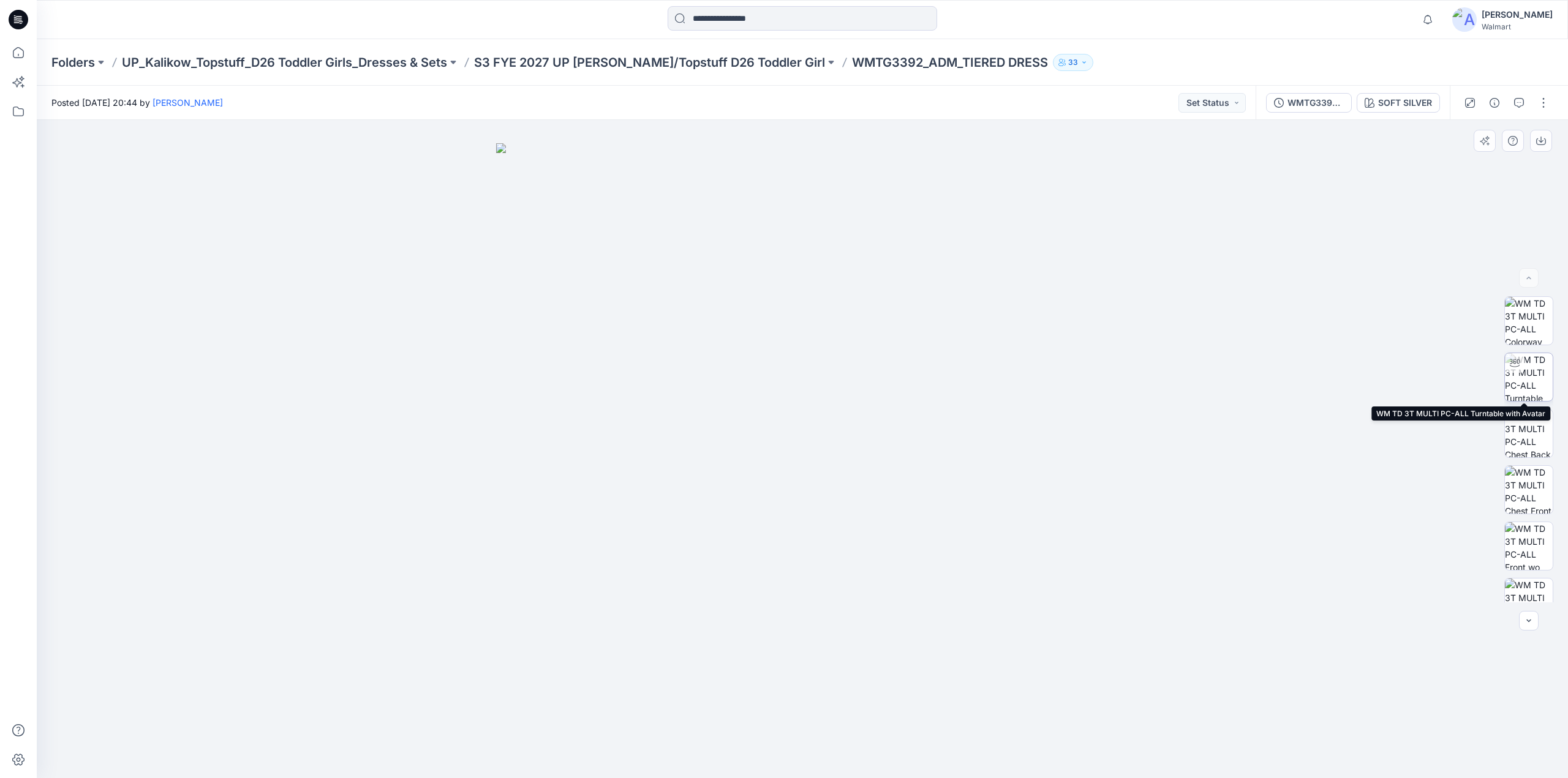
click at [1532, 387] on img at bounding box center [1528, 377] width 48 height 48
drag, startPoint x: 881, startPoint y: 512, endPoint x: 792, endPoint y: 515, distance: 89.1
click at [792, 515] on div at bounding box center [802, 449] width 1531 height 658
click at [1498, 110] on button "button" at bounding box center [1495, 103] width 20 height 20
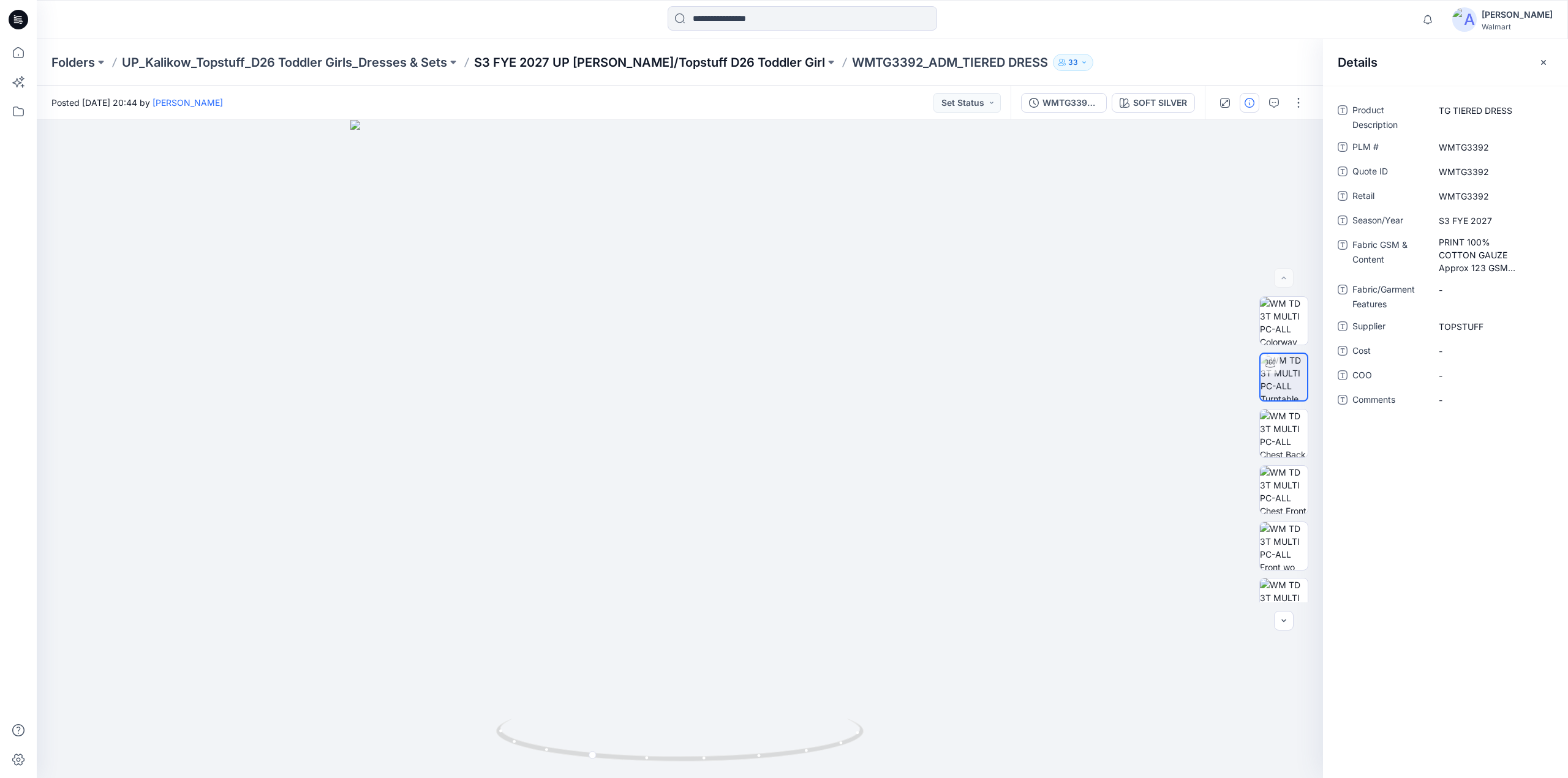
click at [631, 64] on p "S3 FYE 2027 UP [PERSON_NAME]/Topstuff D26 Toddler Girl" at bounding box center [650, 62] width 351 height 18
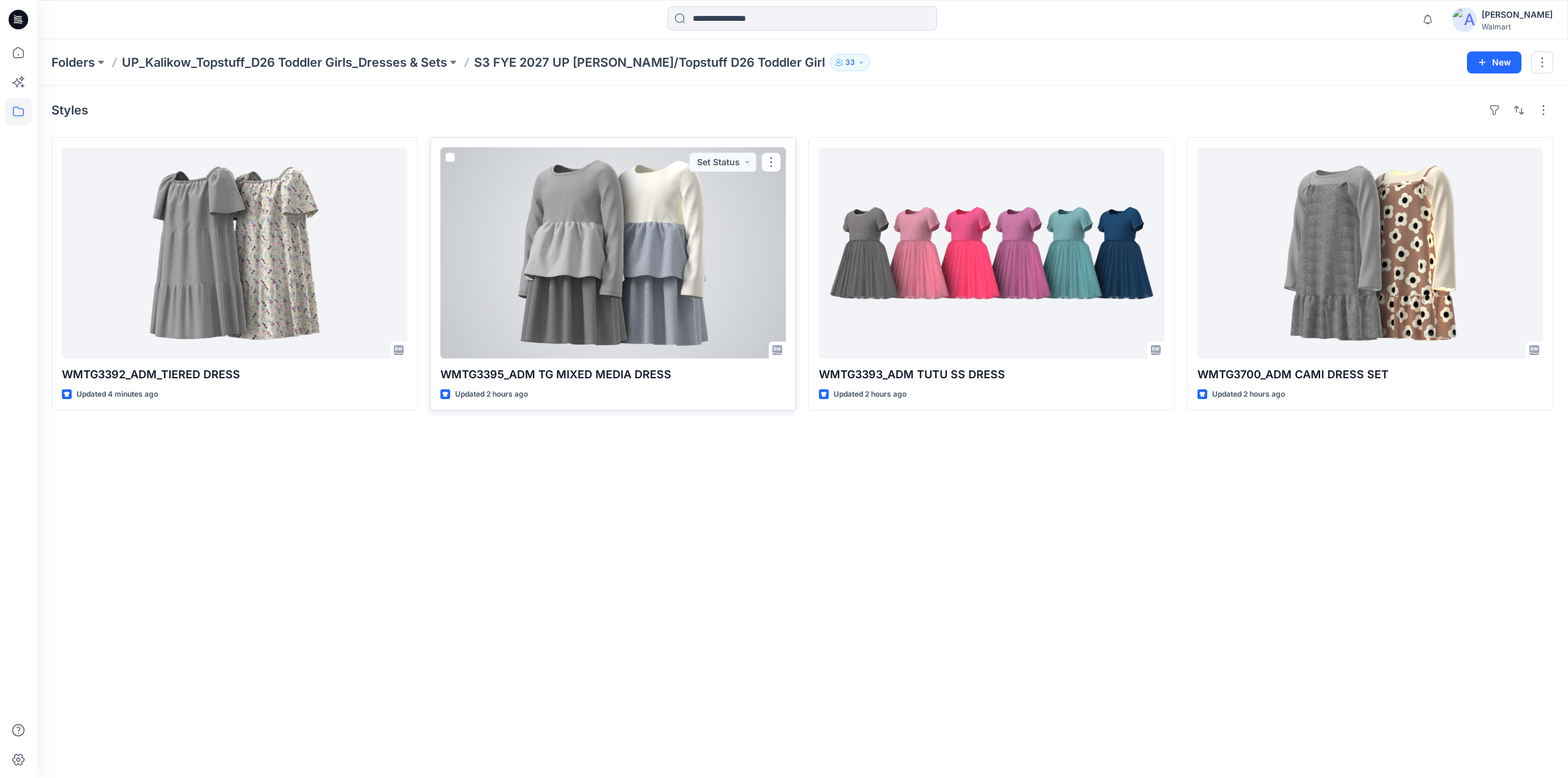
click at [715, 222] on div at bounding box center [613, 253] width 346 height 211
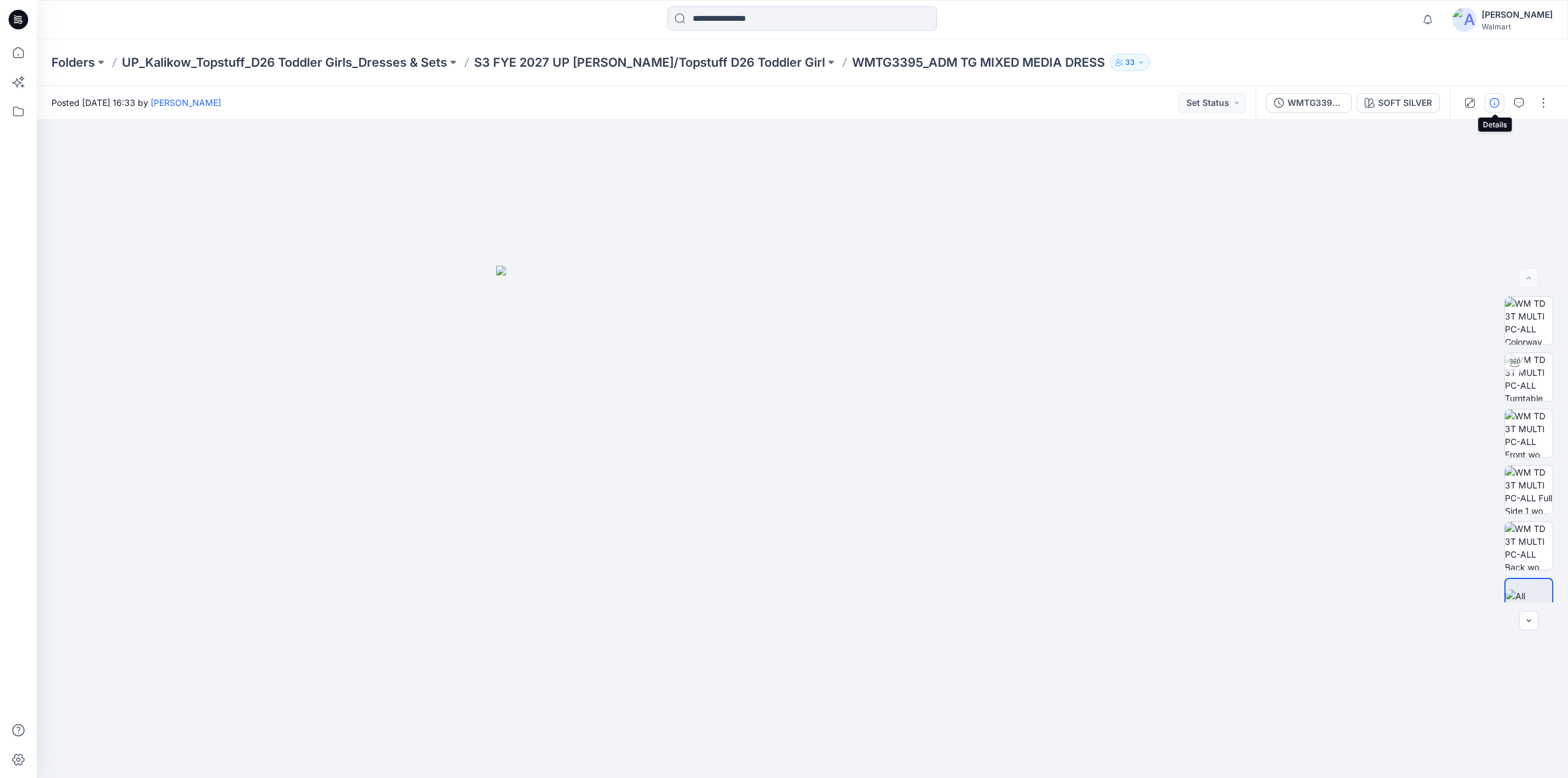
click at [1498, 102] on icon "button" at bounding box center [1494, 103] width 10 height 10
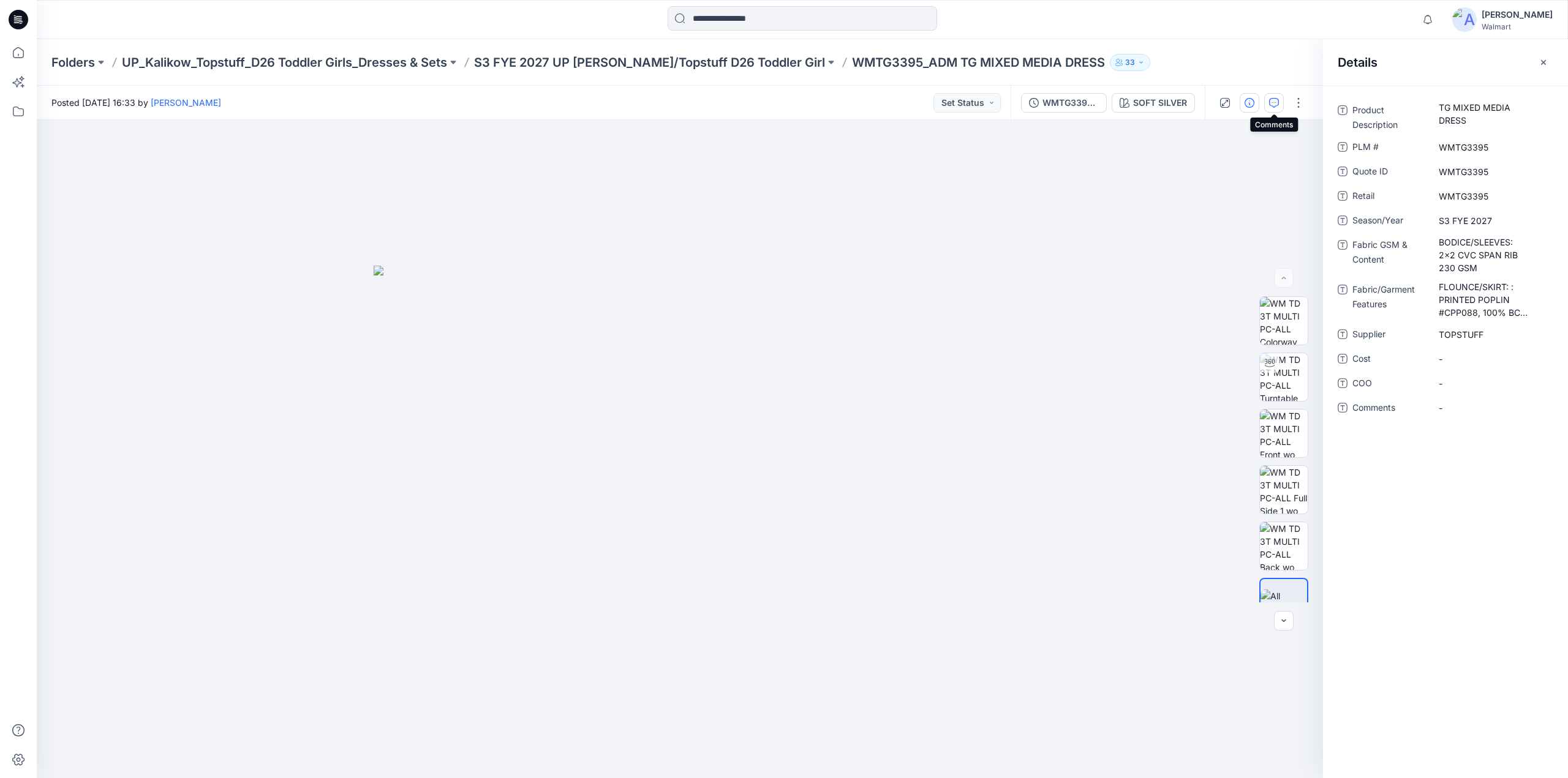
click at [1273, 101] on icon "button" at bounding box center [1274, 103] width 10 height 10
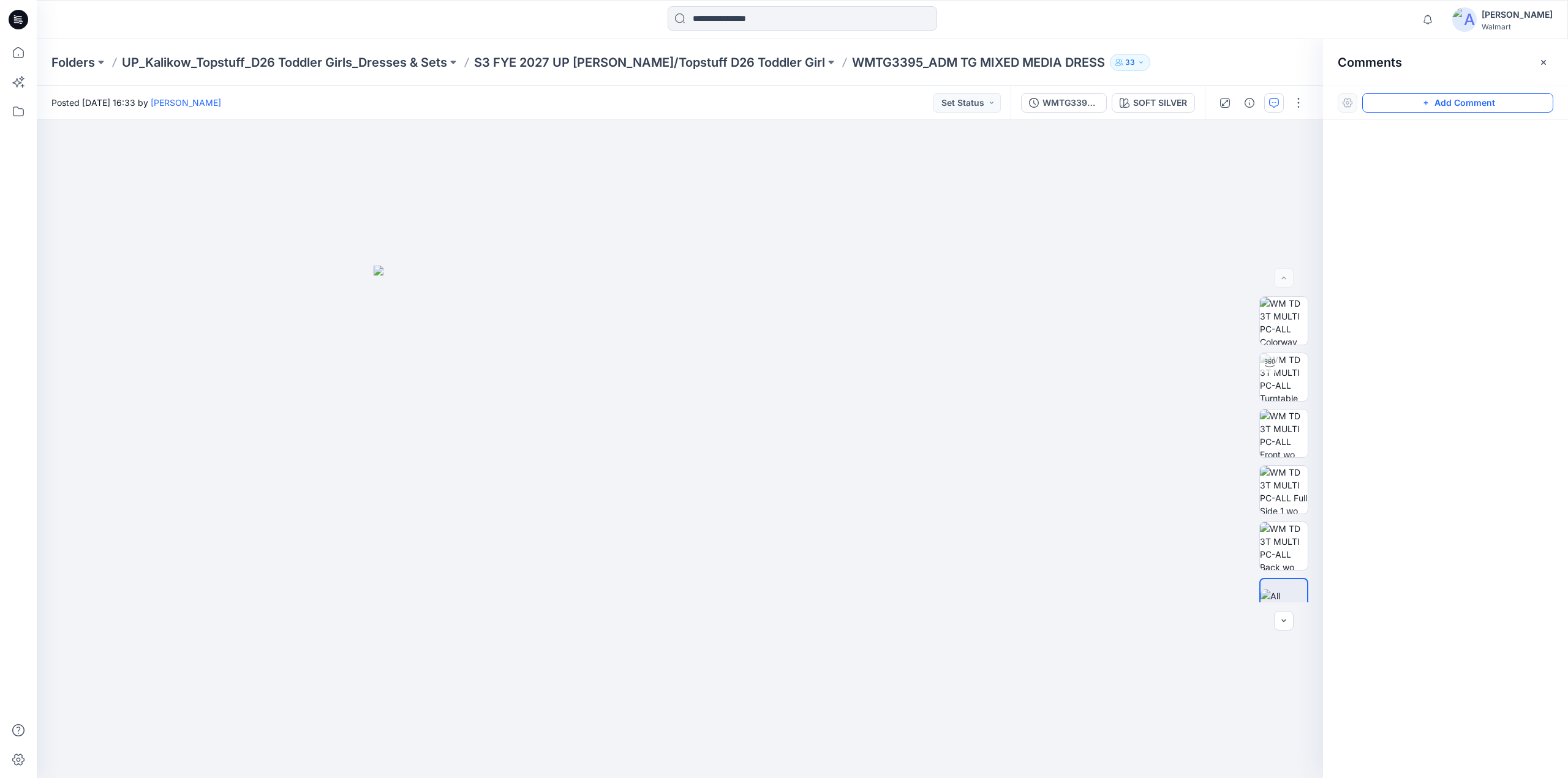
click at [1429, 104] on icon "button" at bounding box center [1426, 103] width 10 height 10
click at [1277, 374] on img at bounding box center [1283, 377] width 48 height 48
click at [1477, 106] on button "Add Comment" at bounding box center [1458, 103] width 191 height 20
click at [611, 291] on div "1" at bounding box center [679, 449] width 1286 height 658
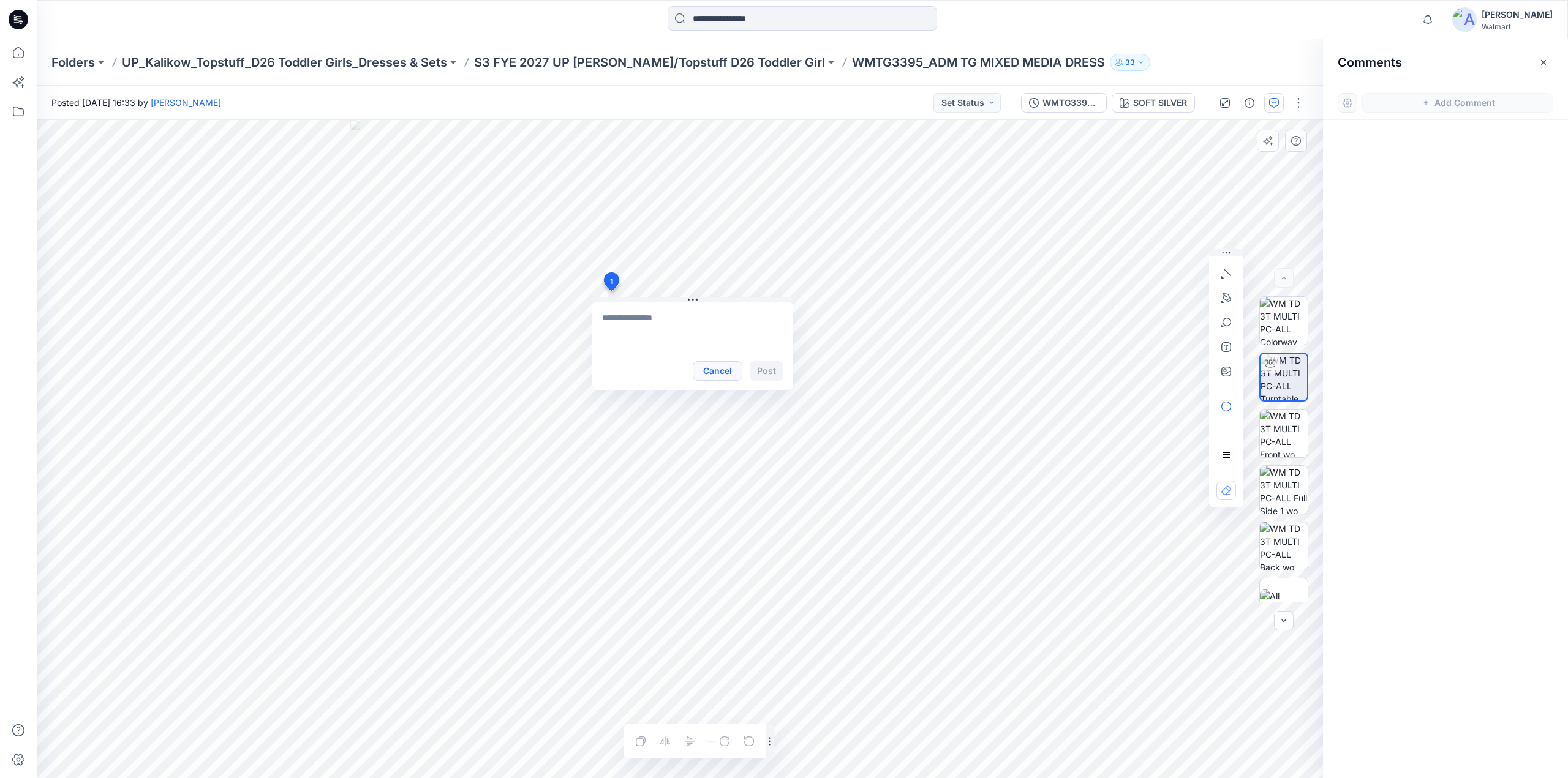
click at [719, 368] on button "Cancel" at bounding box center [717, 371] width 49 height 20
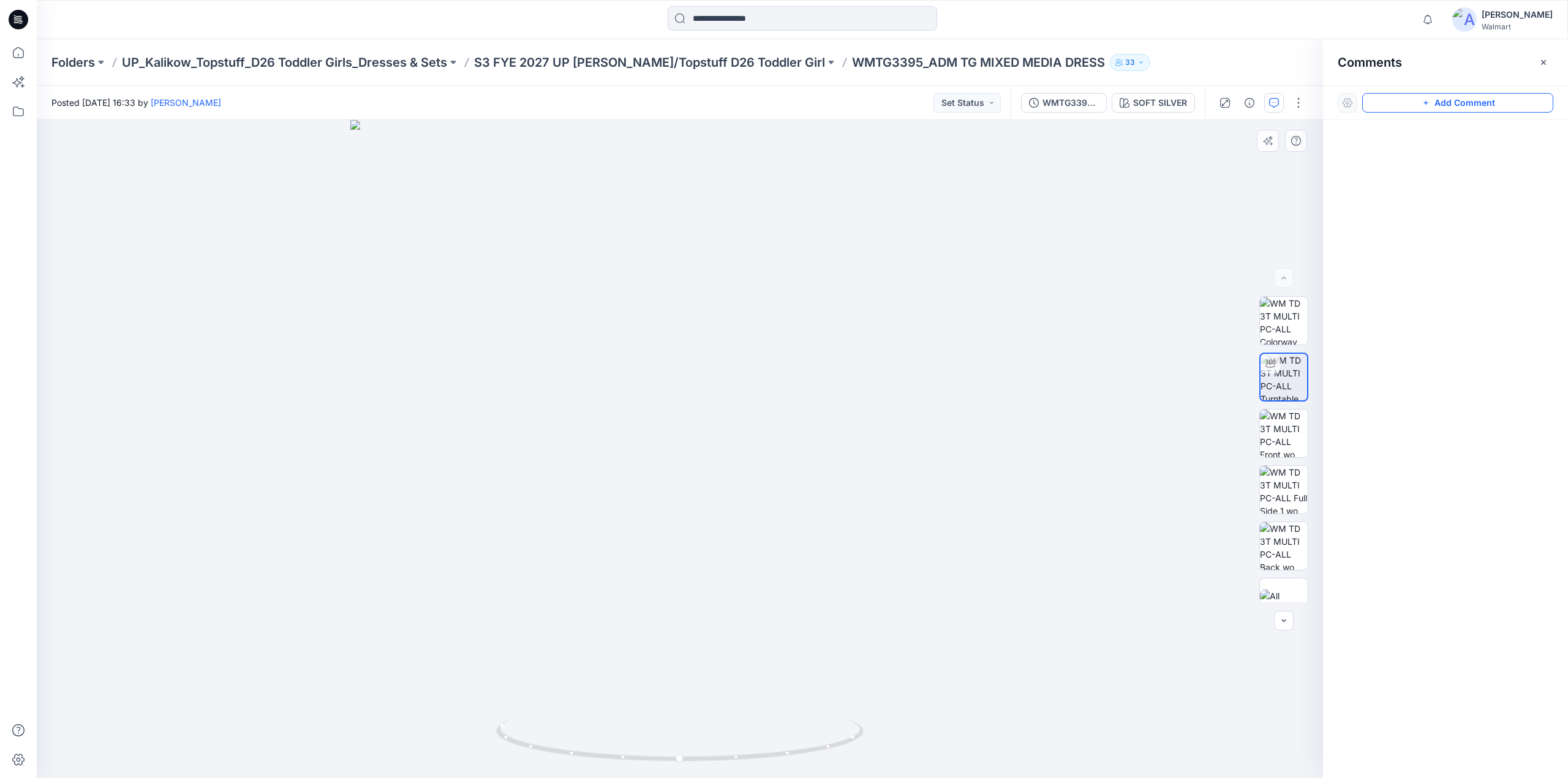
click at [1432, 102] on button "Add Comment" at bounding box center [1458, 103] width 191 height 20
click at [629, 287] on div "1" at bounding box center [679, 449] width 1286 height 658
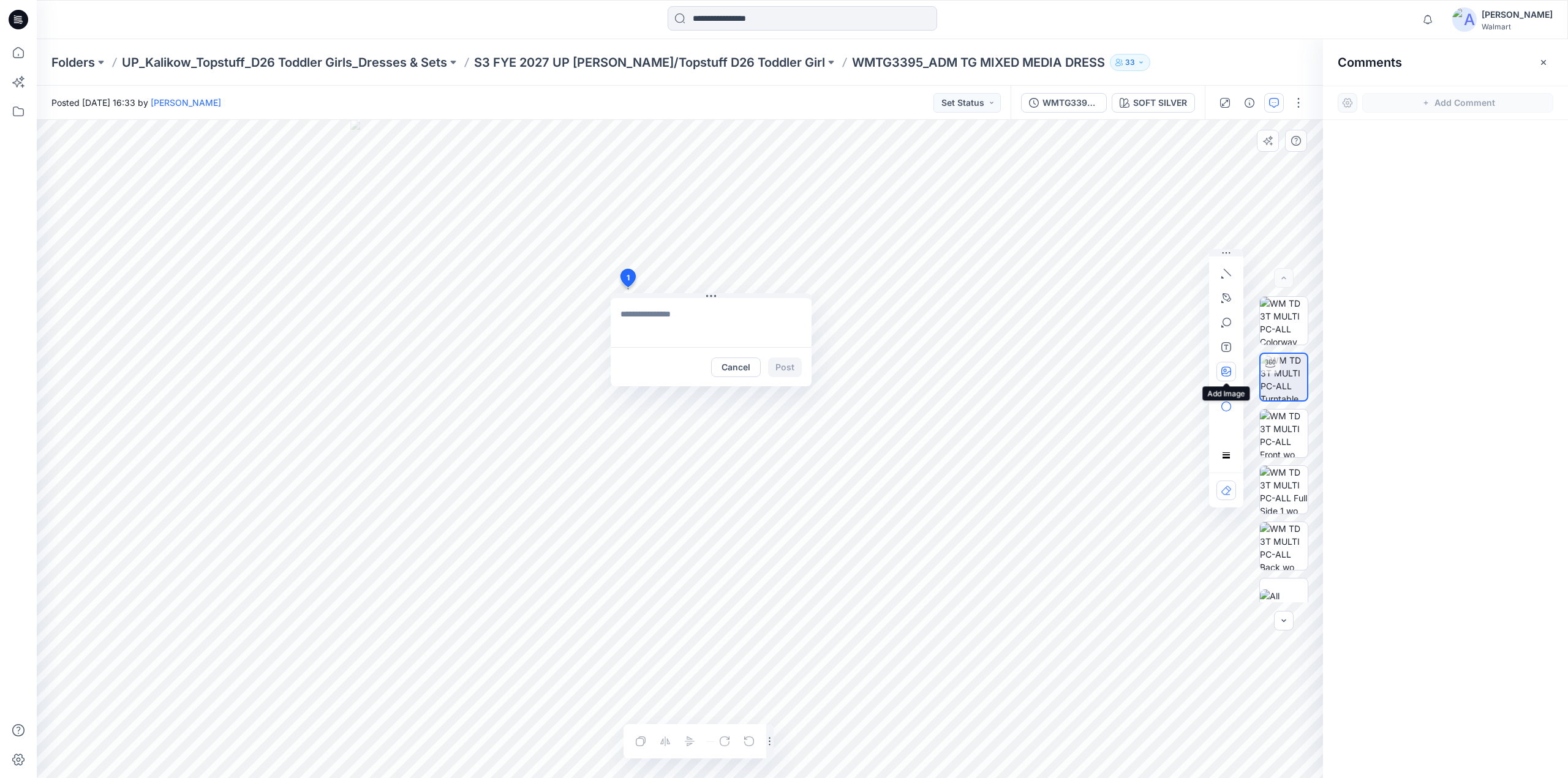
click at [1222, 373] on icon "button" at bounding box center [1226, 371] width 10 height 10
type input"] "**********"
click at [576, 314] on div "1 Cancel Post Layer 1" at bounding box center [679, 449] width 1286 height 658
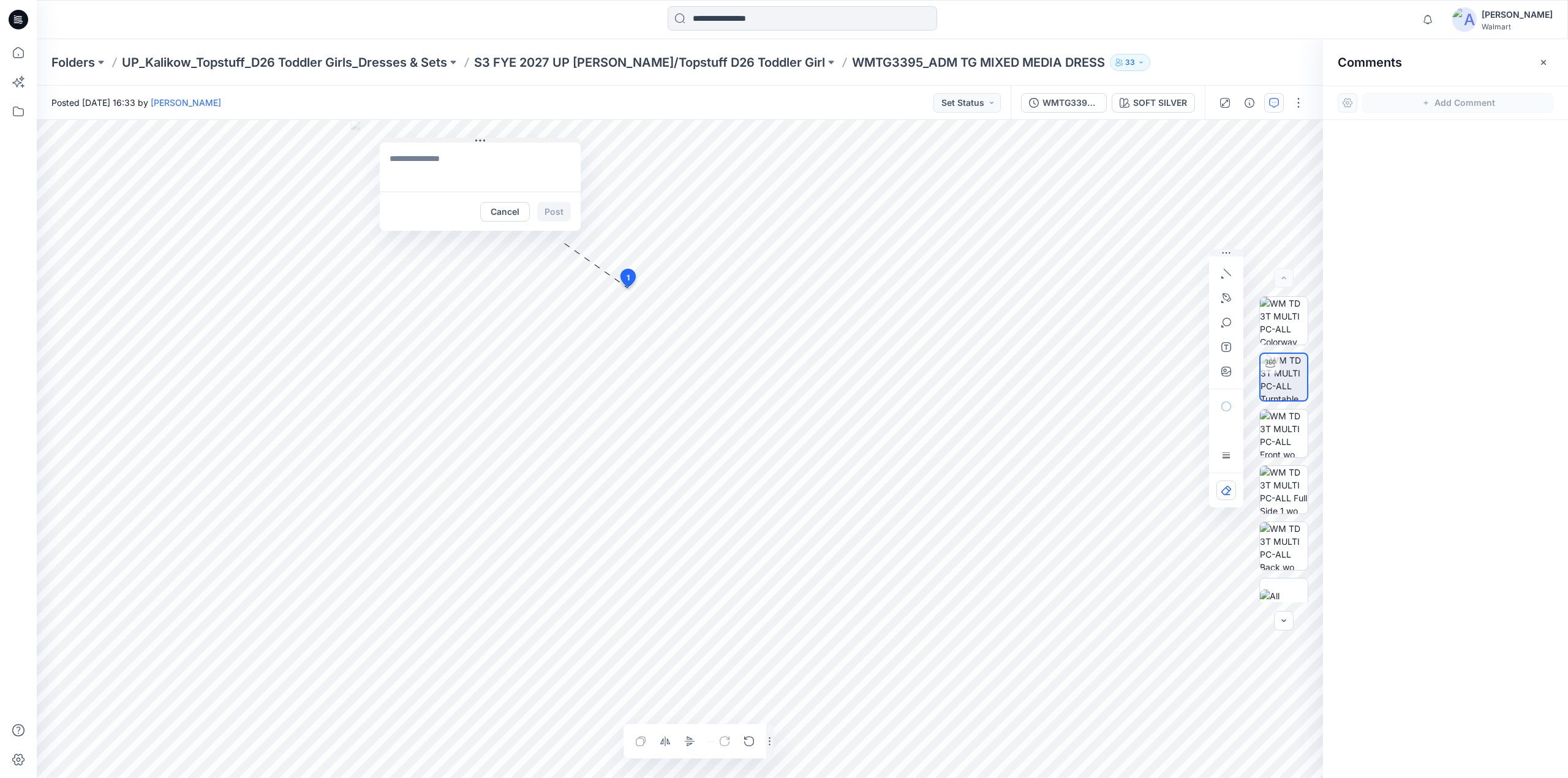
drag, startPoint x: 755, startPoint y: 293, endPoint x: 524, endPoint y: 138, distance: 278.2
click at [524, 138] on button at bounding box center [481, 142] width 201 height 8
click at [453, 171] on textarea at bounding box center [481, 167] width 201 height 49
type textarea "*"
type textarea "**********"
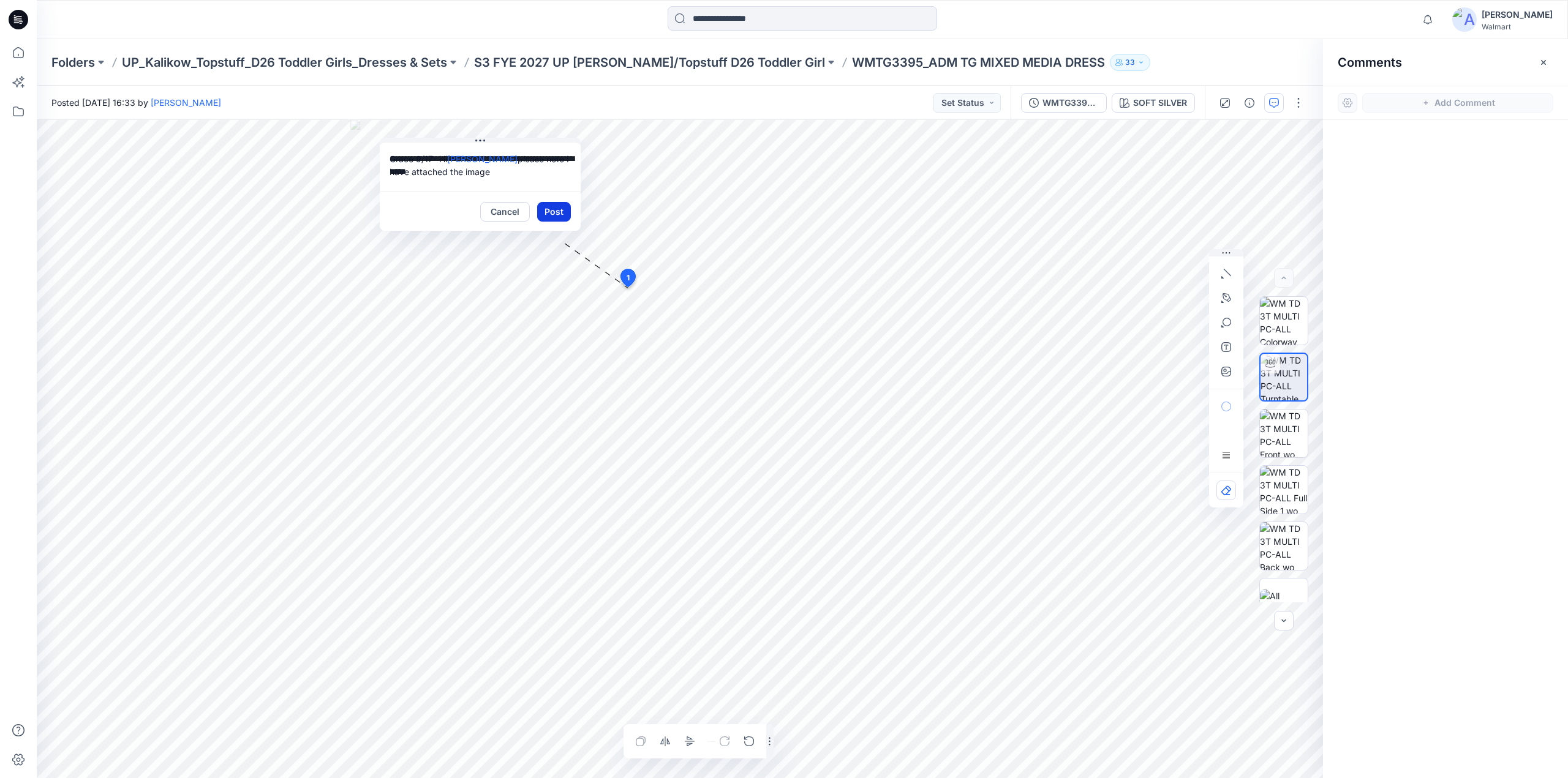
click at [548, 212] on button "Post" at bounding box center [554, 212] width 34 height 20
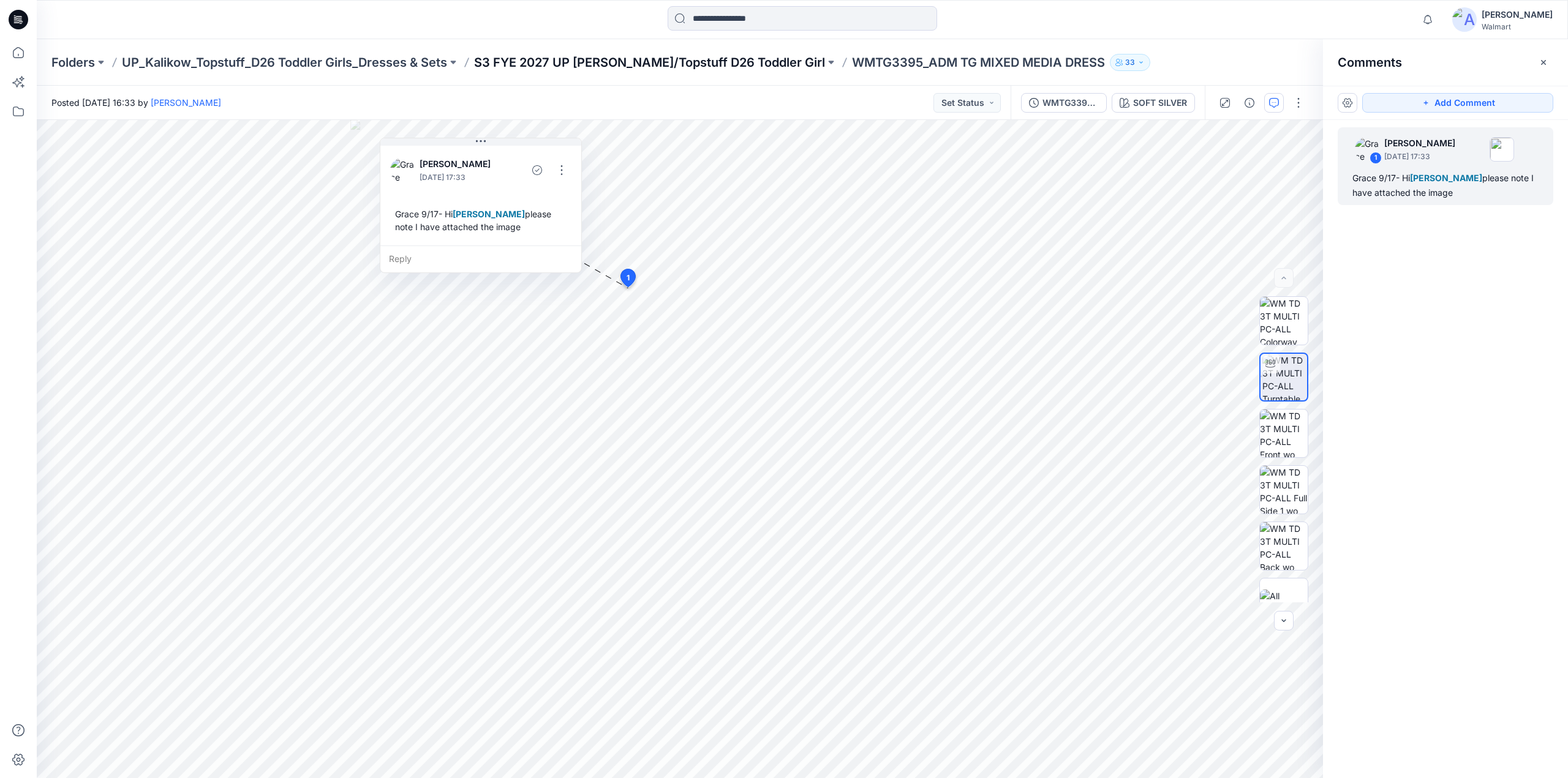
click at [685, 54] on p "S3 FYE 2027 UP [PERSON_NAME]/Topstuff D26 Toddler Girl" at bounding box center [650, 62] width 351 height 18
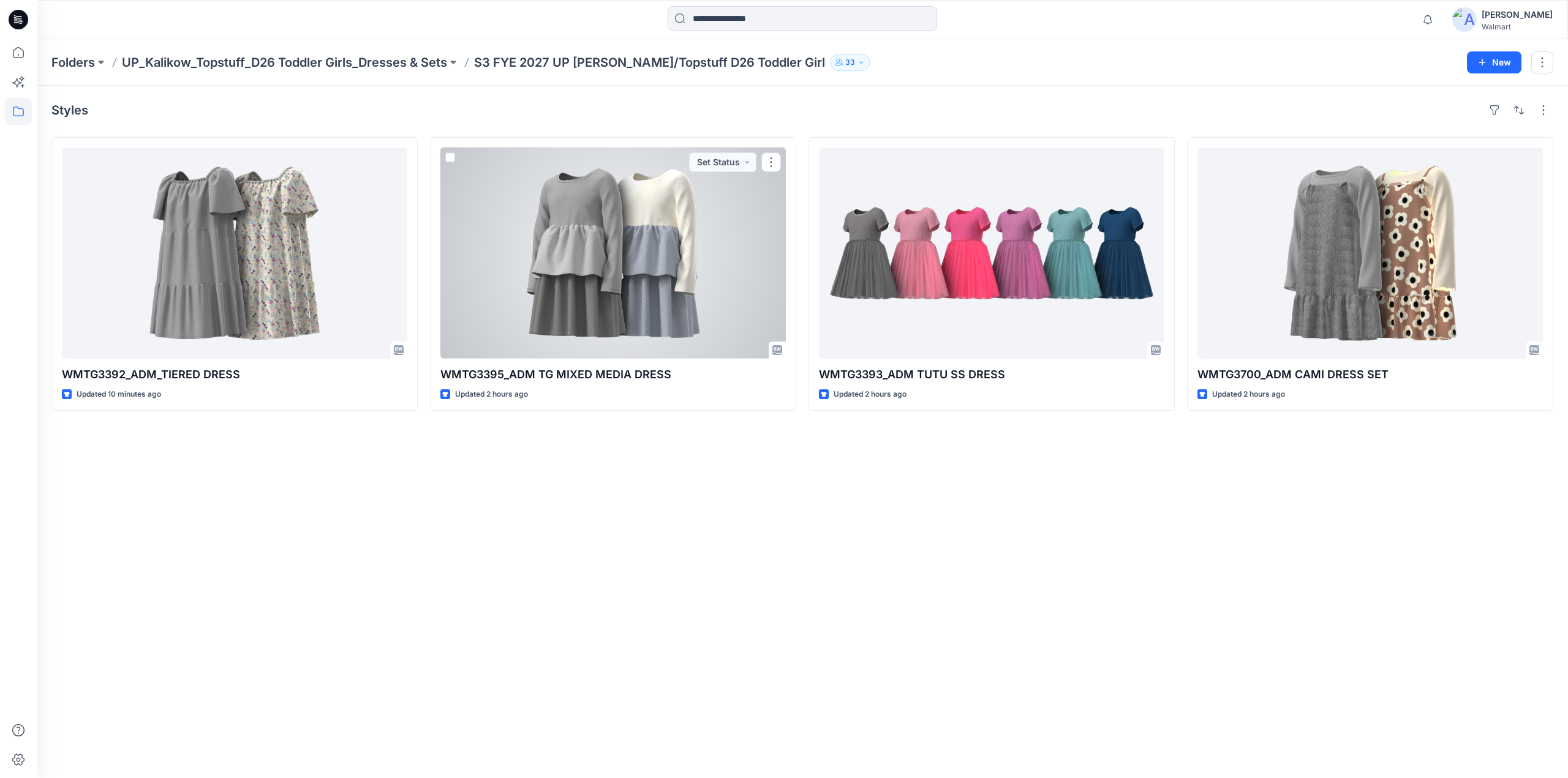
click at [607, 212] on div at bounding box center [613, 253] width 346 height 211
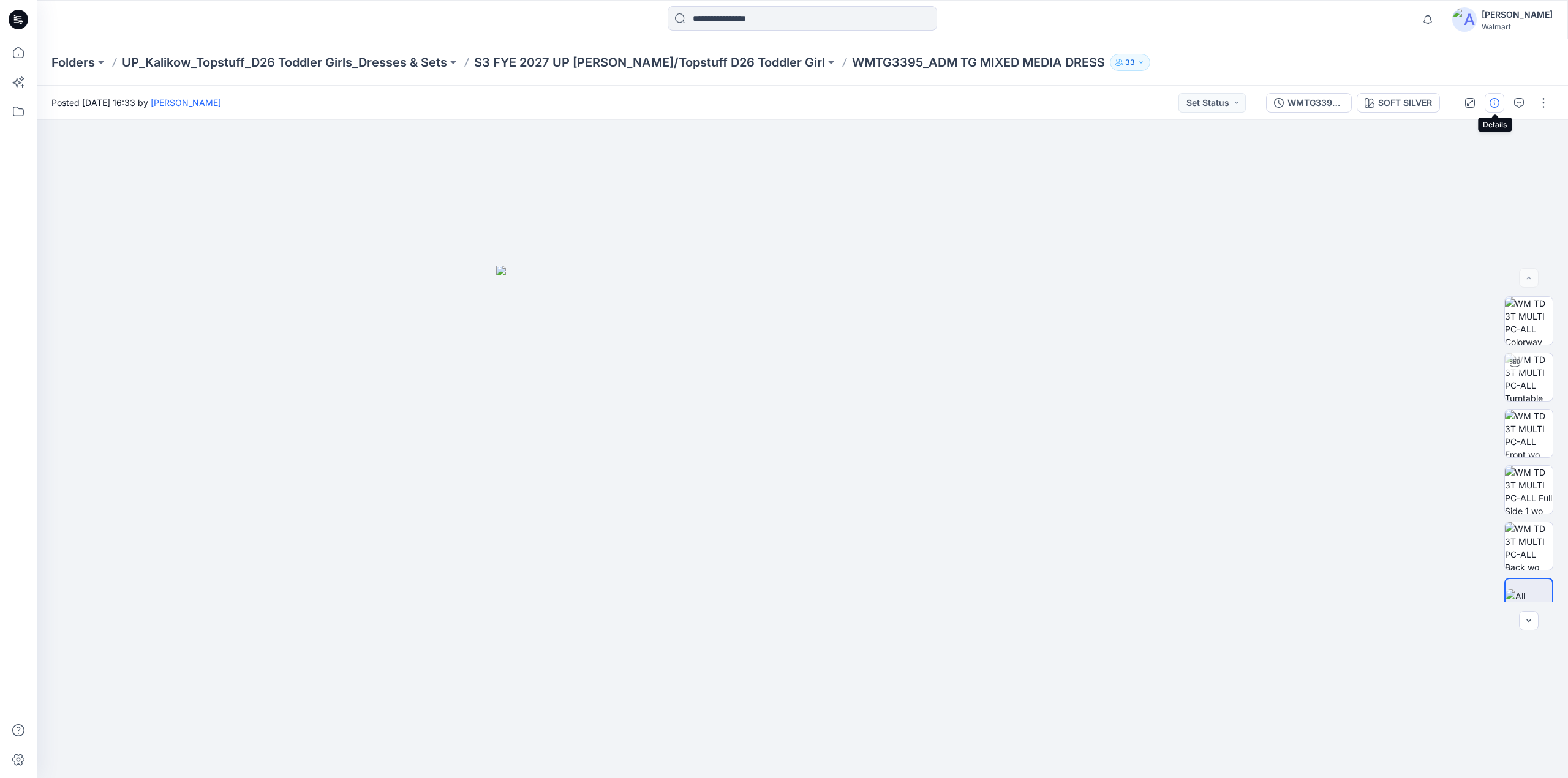
click at [1494, 107] on icon "button" at bounding box center [1494, 103] width 10 height 10
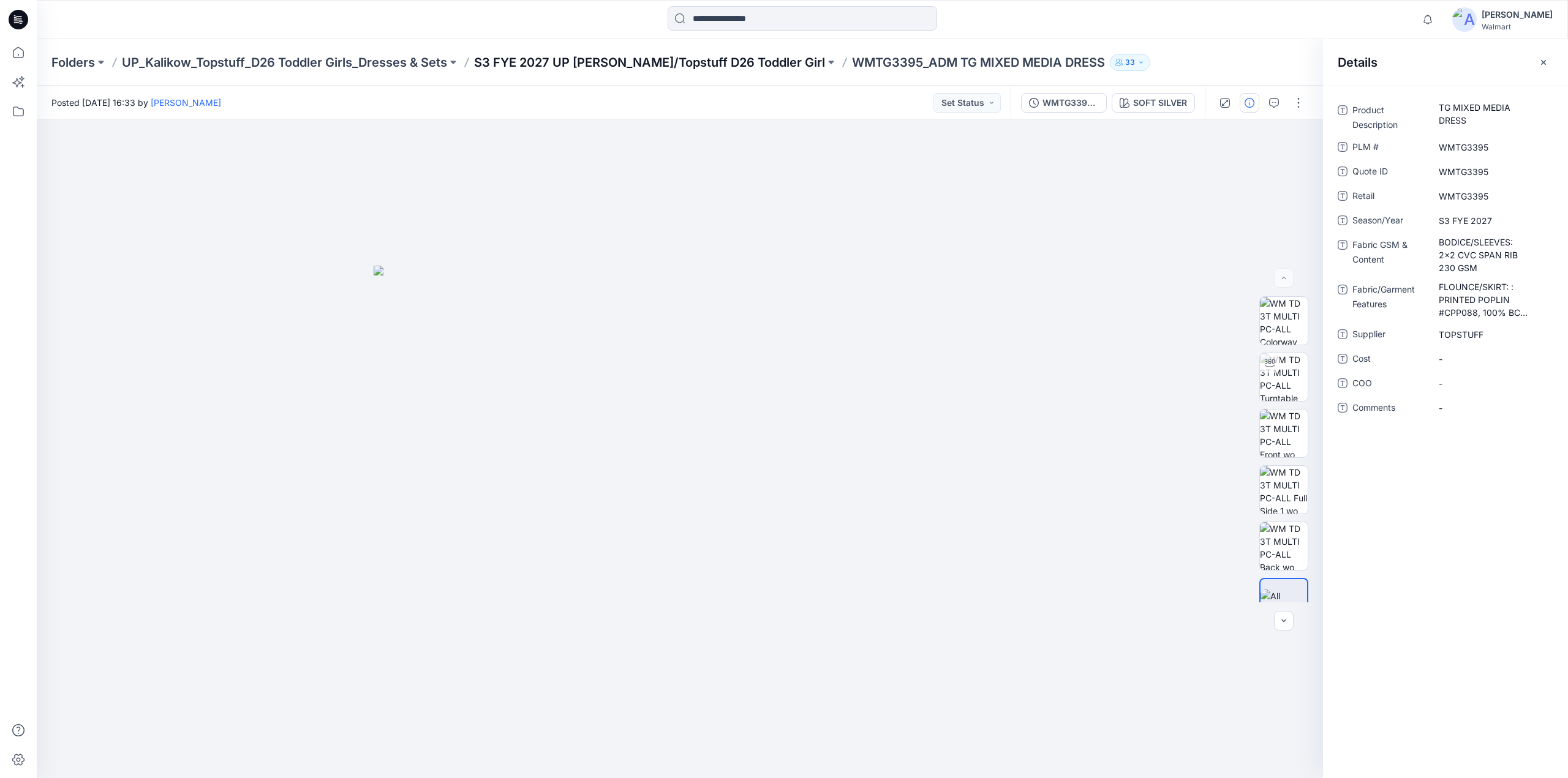
click at [617, 55] on p "S3 FYE 2027 UP [PERSON_NAME]/Topstuff D26 Toddler Girl" at bounding box center [650, 62] width 351 height 18
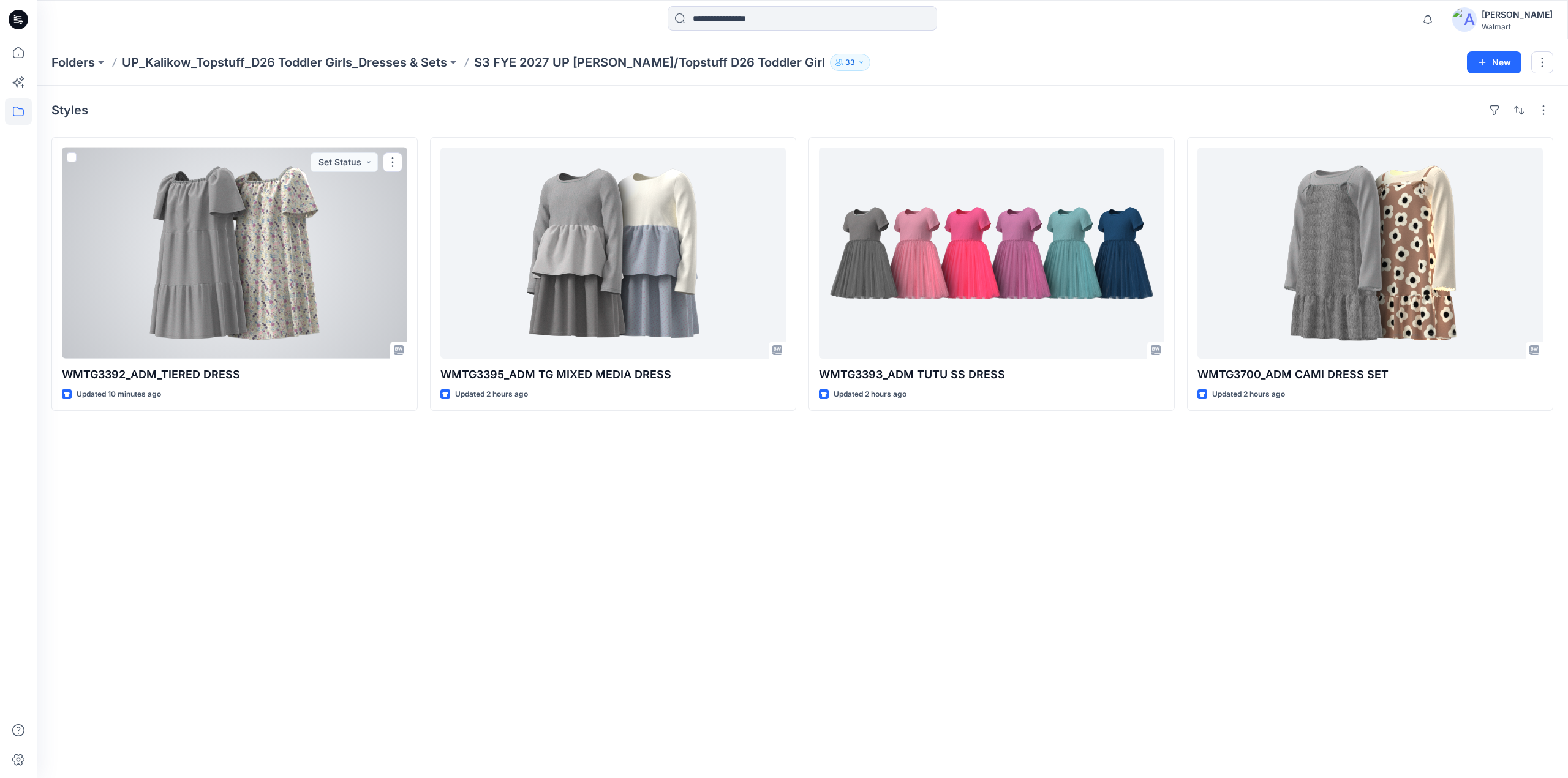
click at [329, 232] on div at bounding box center [235, 253] width 346 height 211
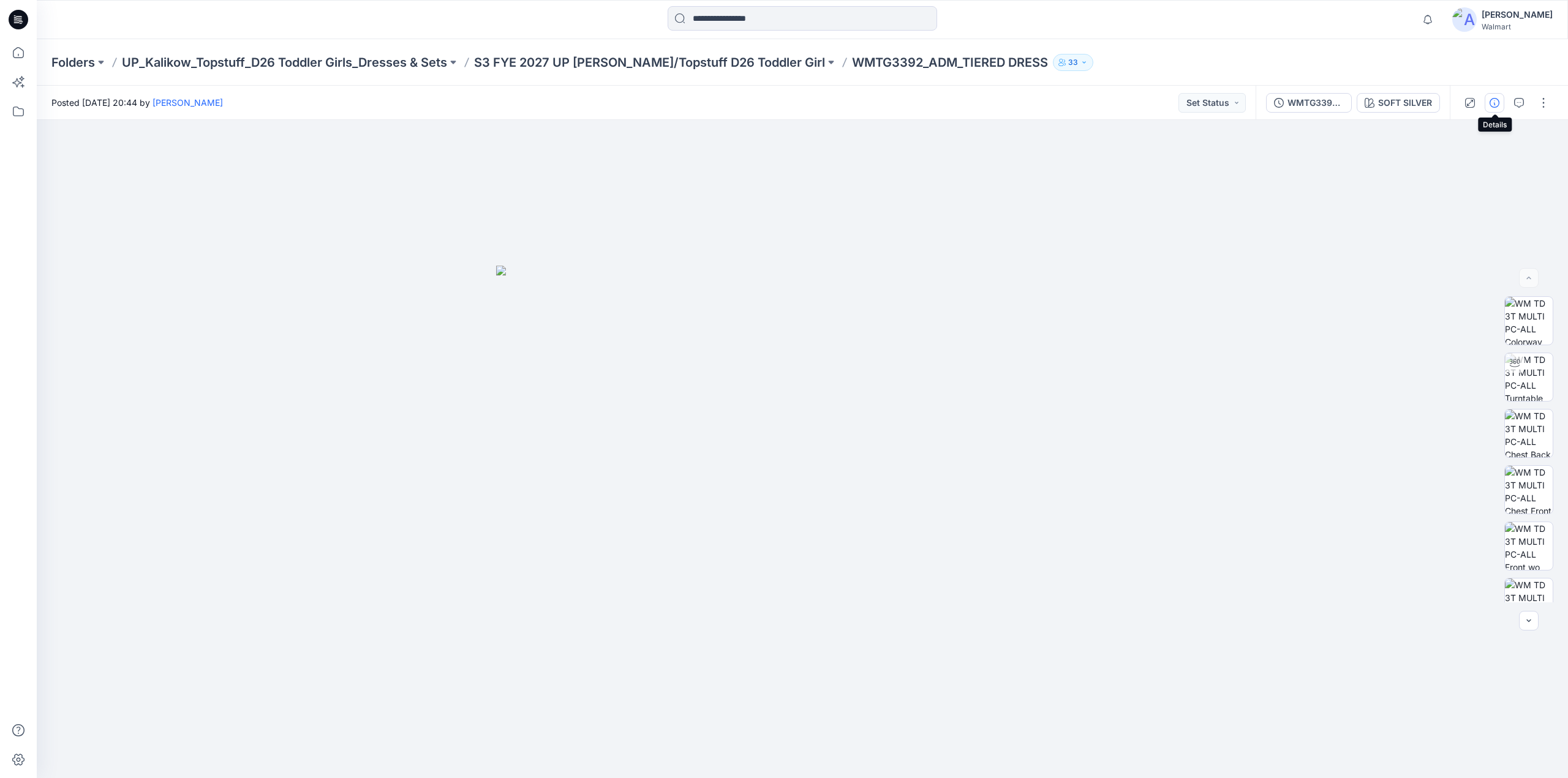
click at [1492, 100] on icon "button" at bounding box center [1494, 103] width 10 height 10
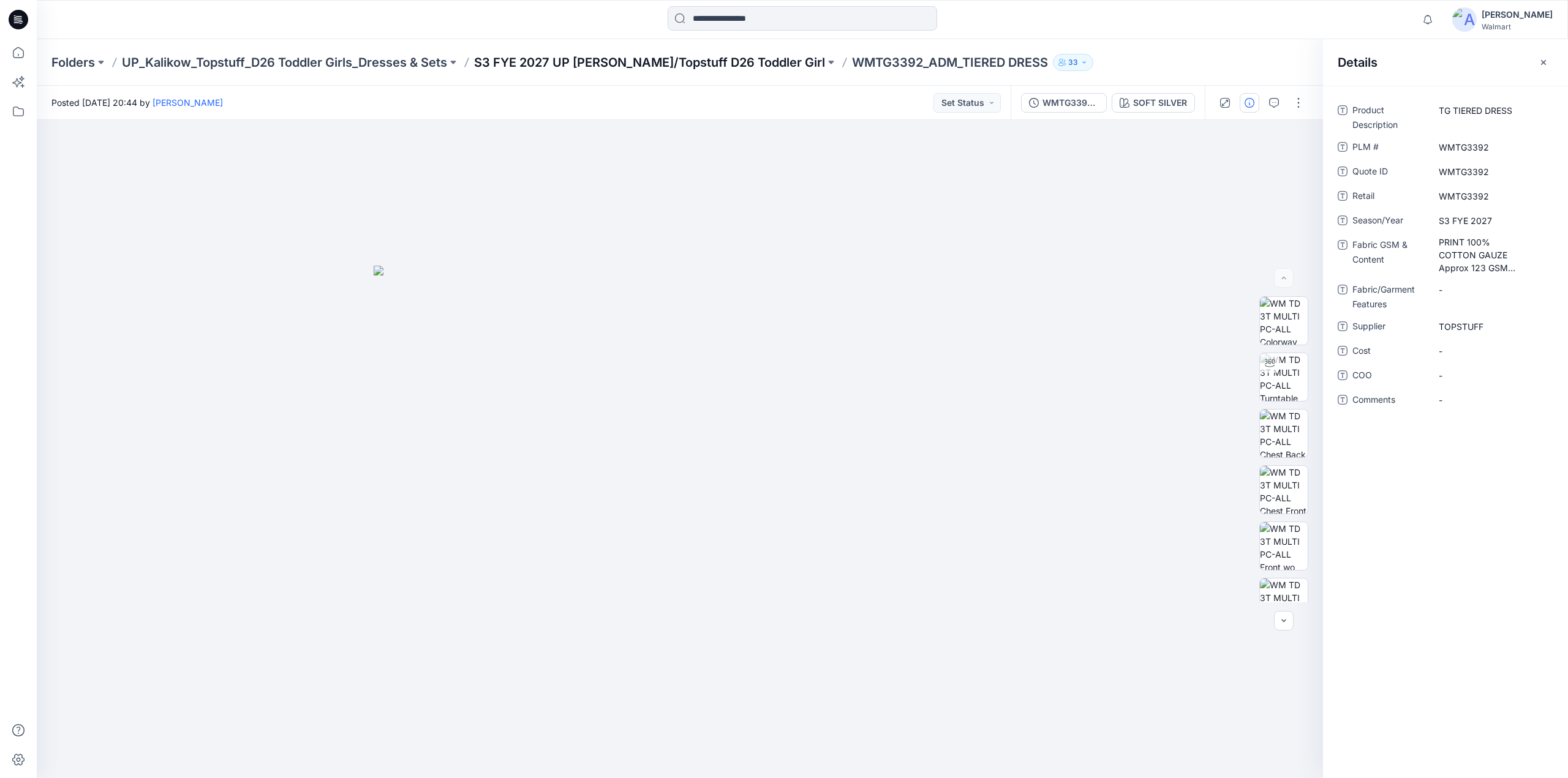
click at [538, 59] on p "S3 FYE 2027 UP [PERSON_NAME]/Topstuff D26 Toddler Girl" at bounding box center [650, 62] width 351 height 18
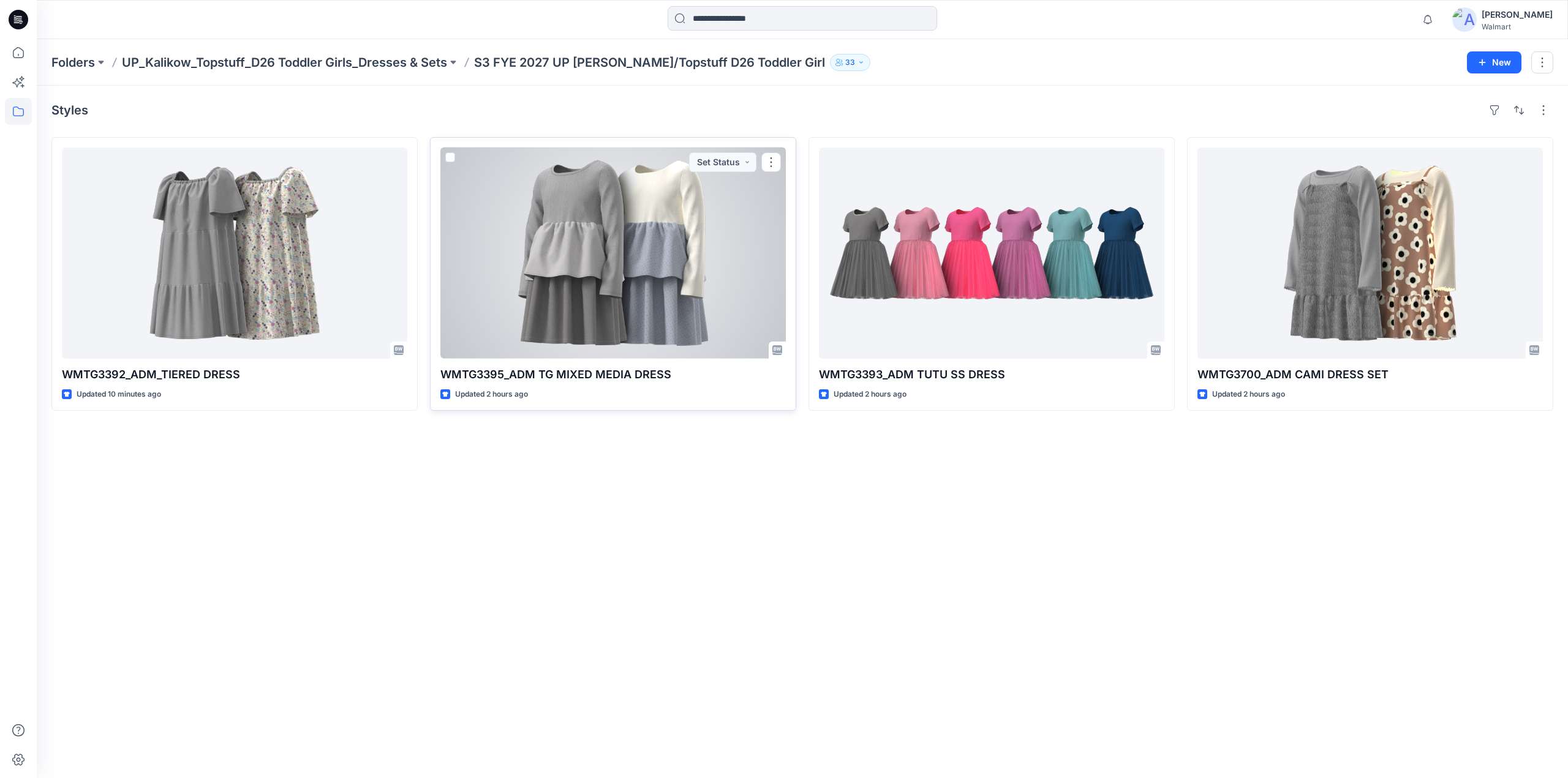
click at [590, 198] on div at bounding box center [613, 253] width 346 height 211
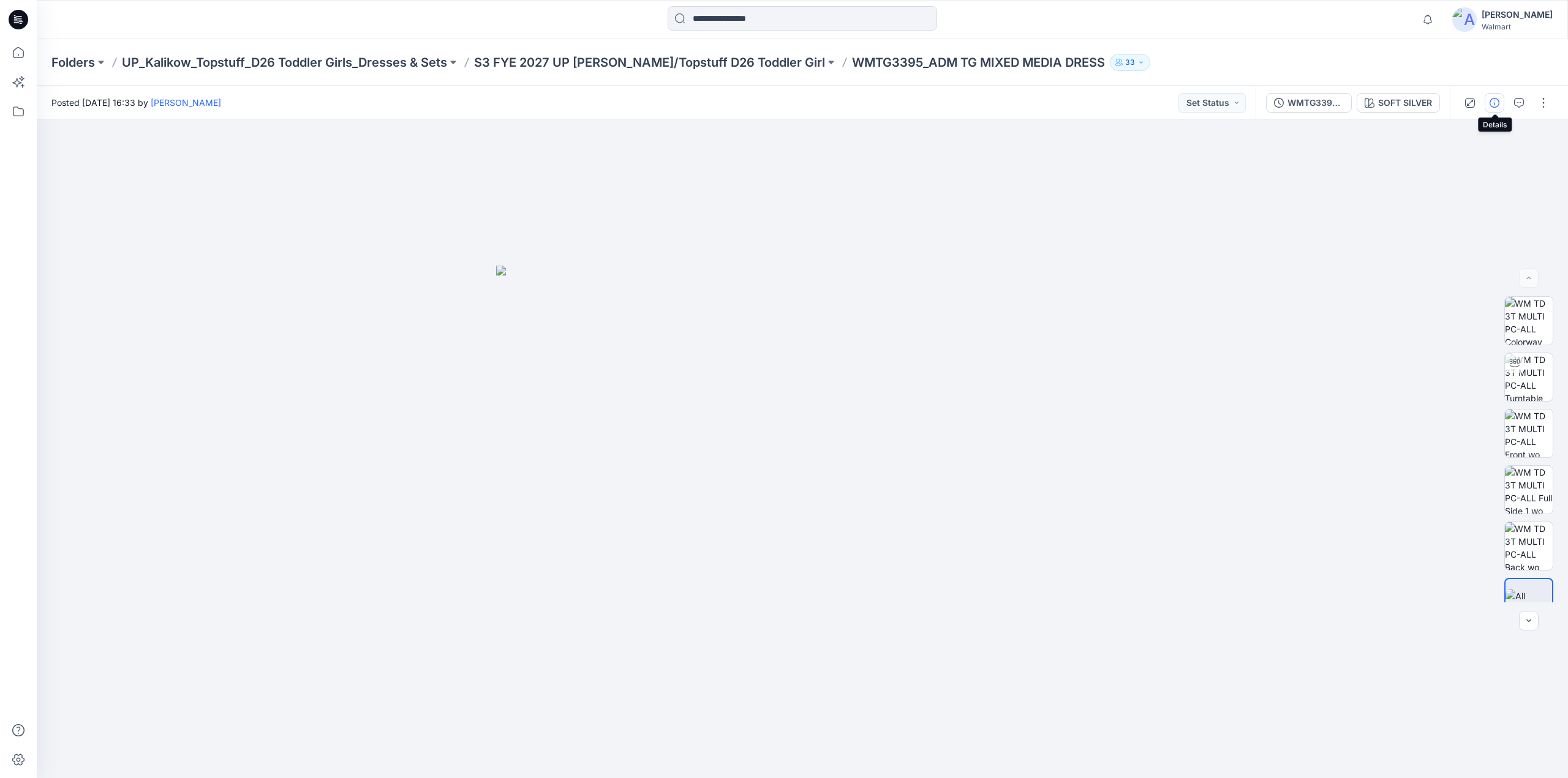
click at [1493, 96] on button "button" at bounding box center [1495, 103] width 20 height 20
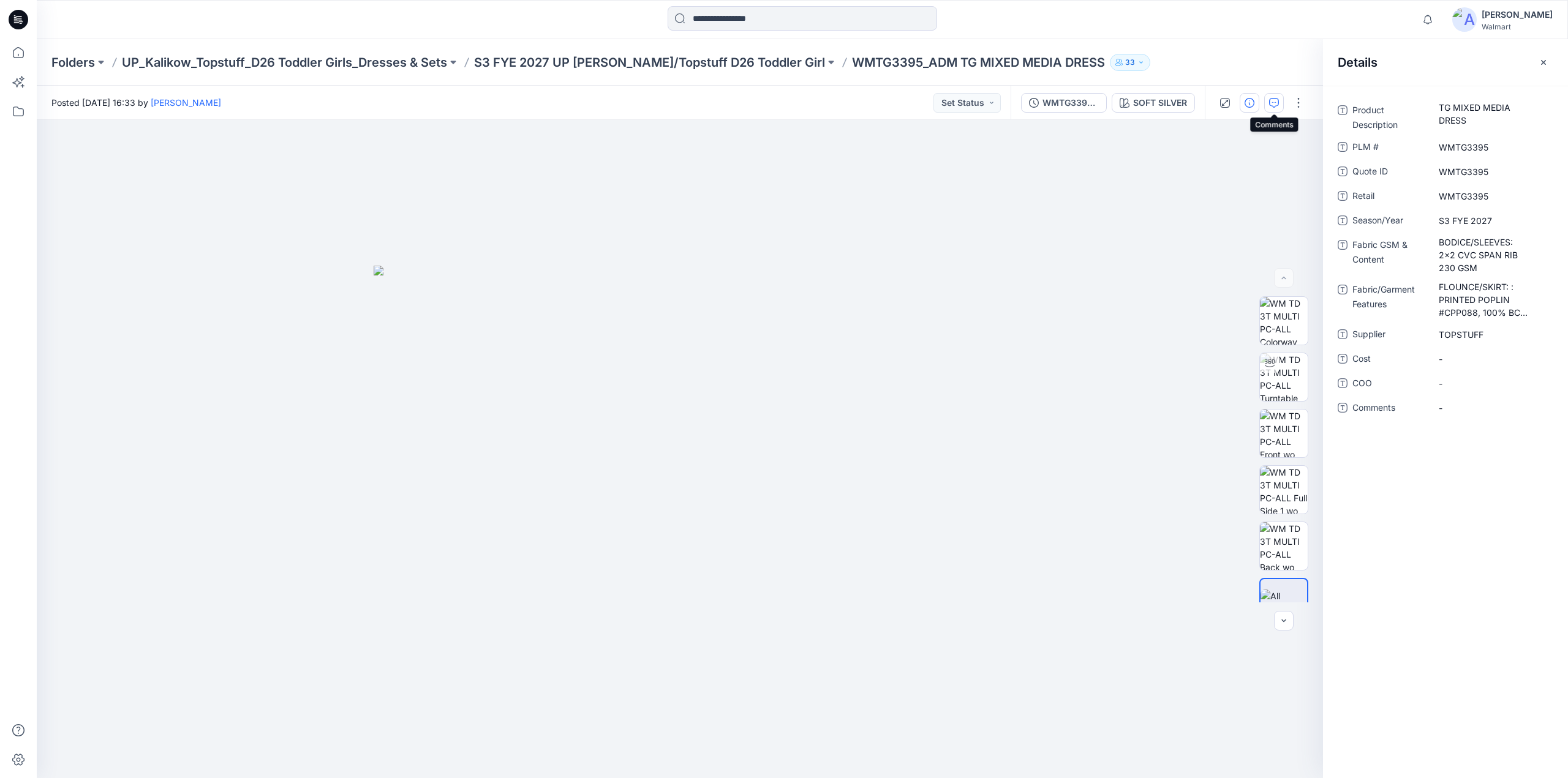
click at [1272, 98] on icon "button" at bounding box center [1274, 103] width 10 height 10
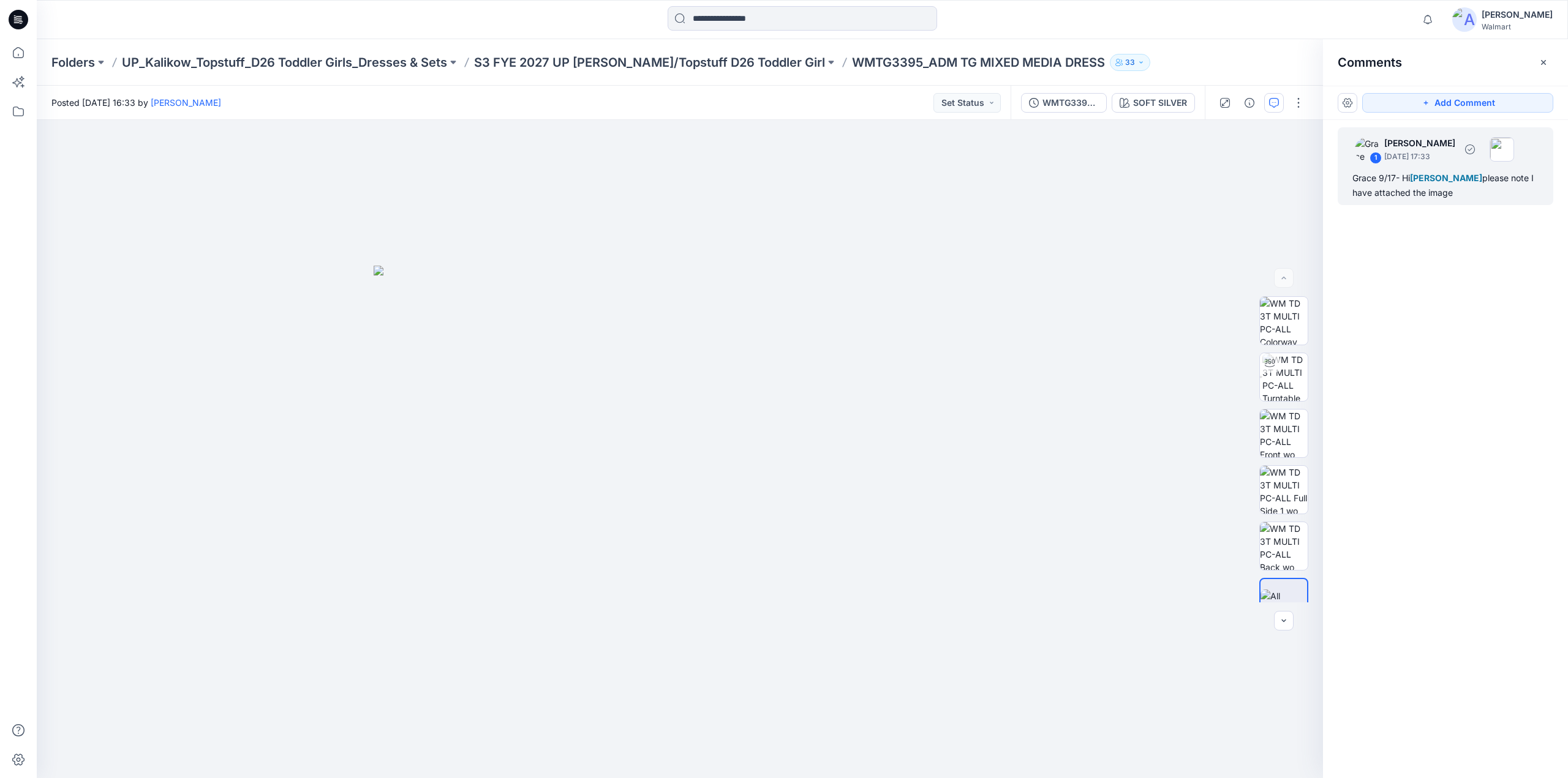
click at [1427, 187] on div "Grace 9/17- Hi [PERSON_NAME] please note I have attached the image" at bounding box center [1445, 185] width 187 height 30
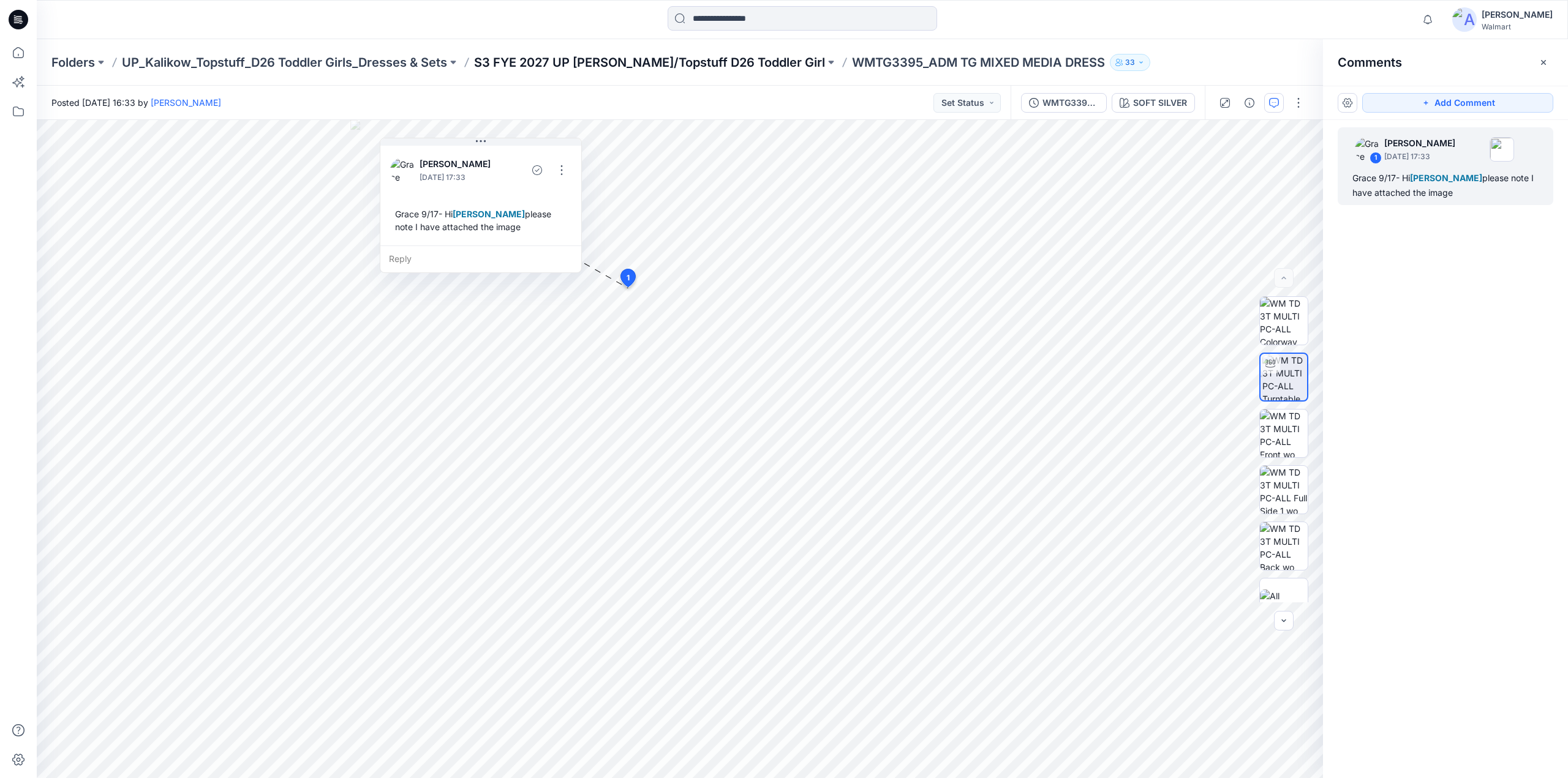
click at [598, 62] on p "S3 FYE 2027 UP [PERSON_NAME]/Topstuff D26 Toddler Girl" at bounding box center [650, 62] width 351 height 18
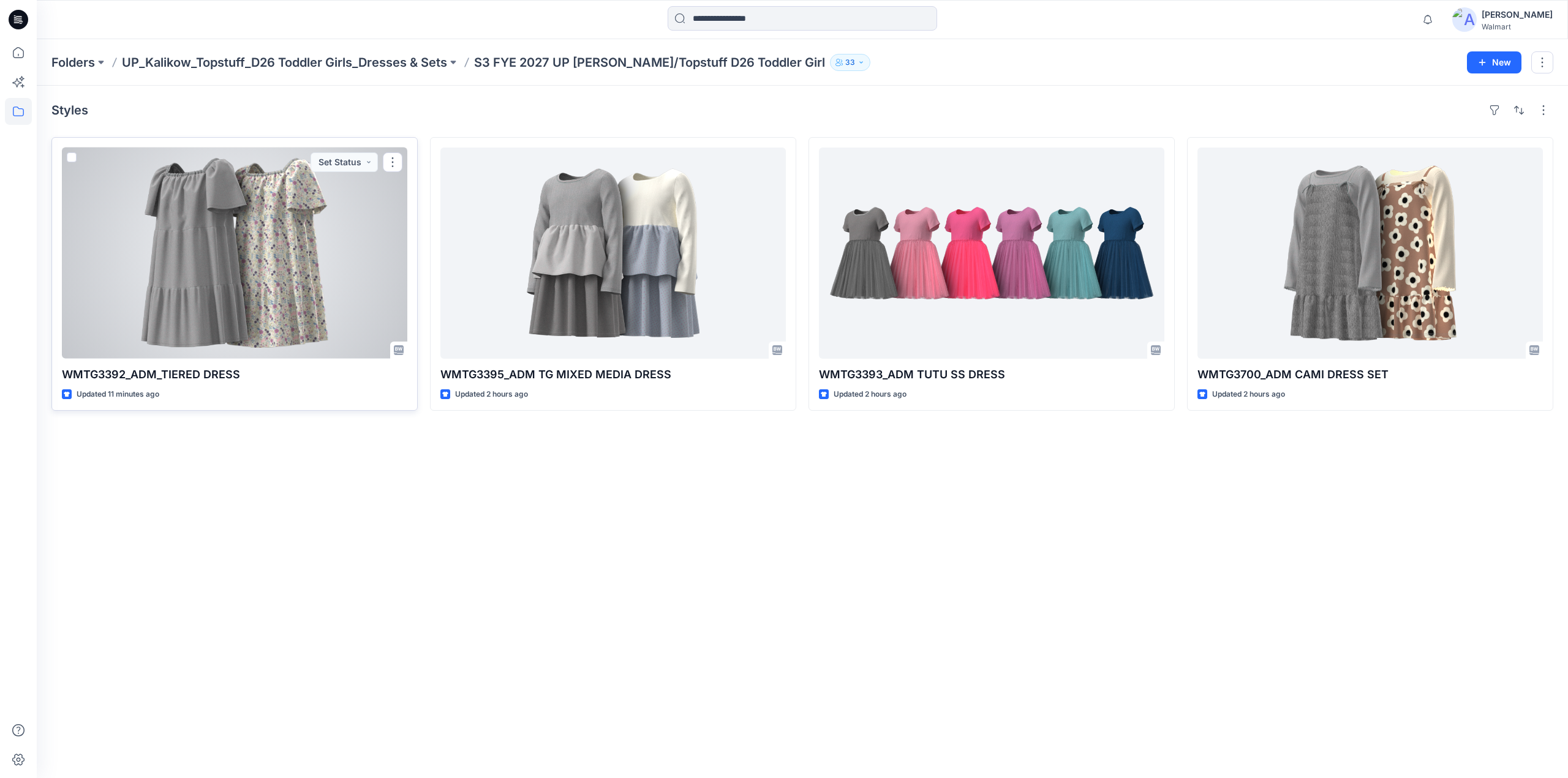
click at [270, 234] on div at bounding box center [235, 253] width 346 height 211
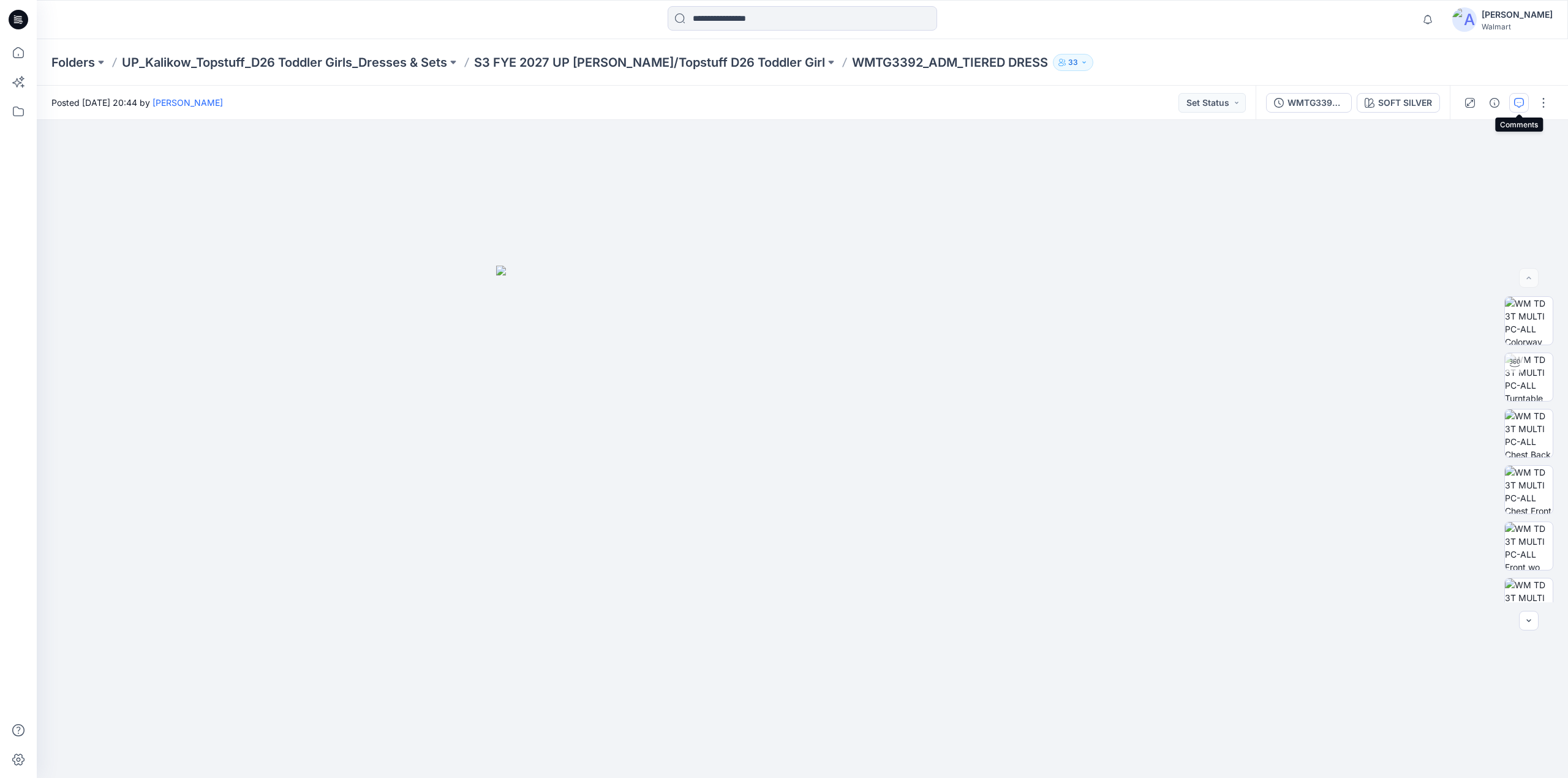
click at [1524, 99] on icon "button" at bounding box center [1519, 103] width 10 height 10
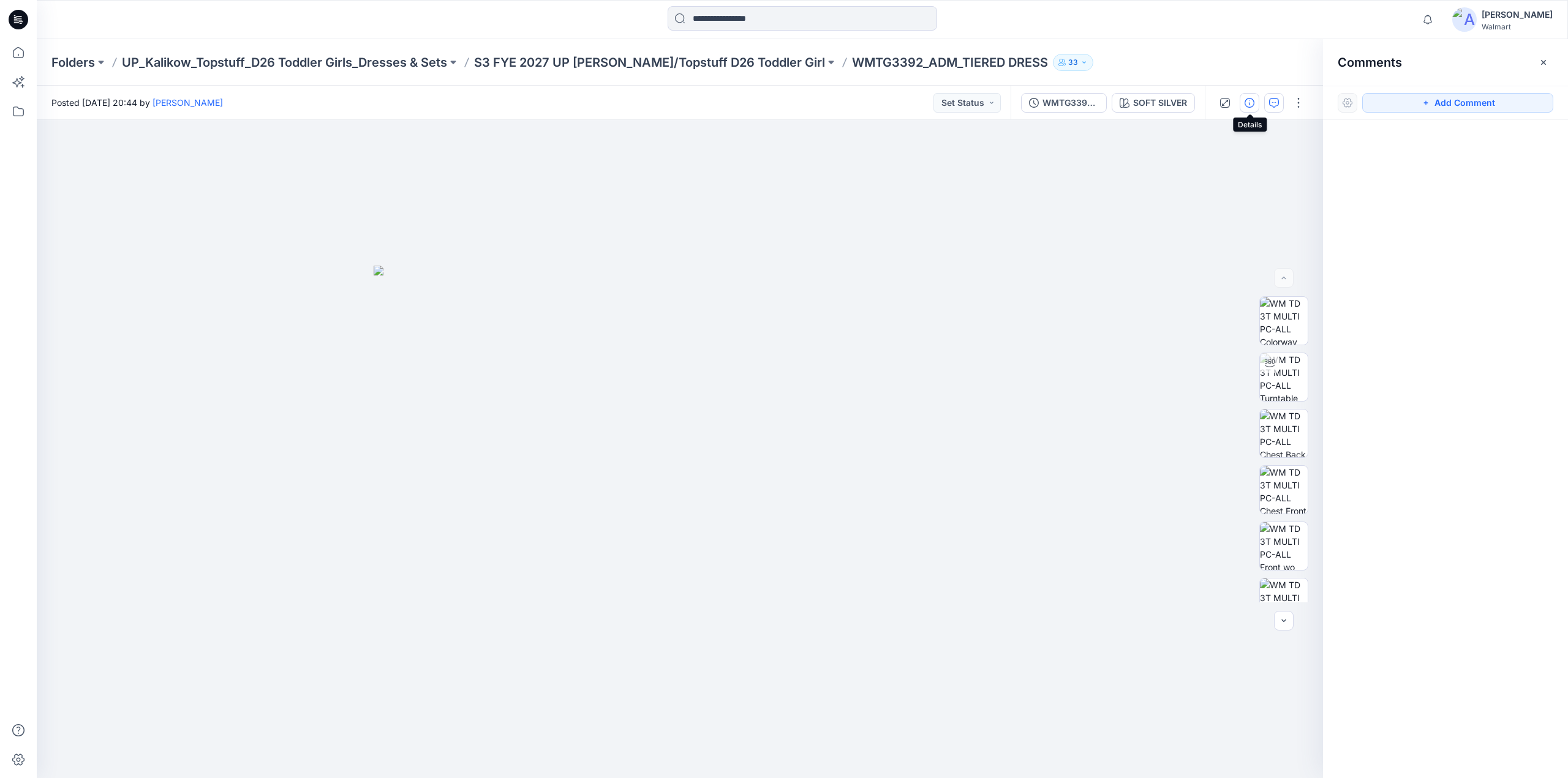
click at [1243, 100] on button "button" at bounding box center [1250, 103] width 20 height 20
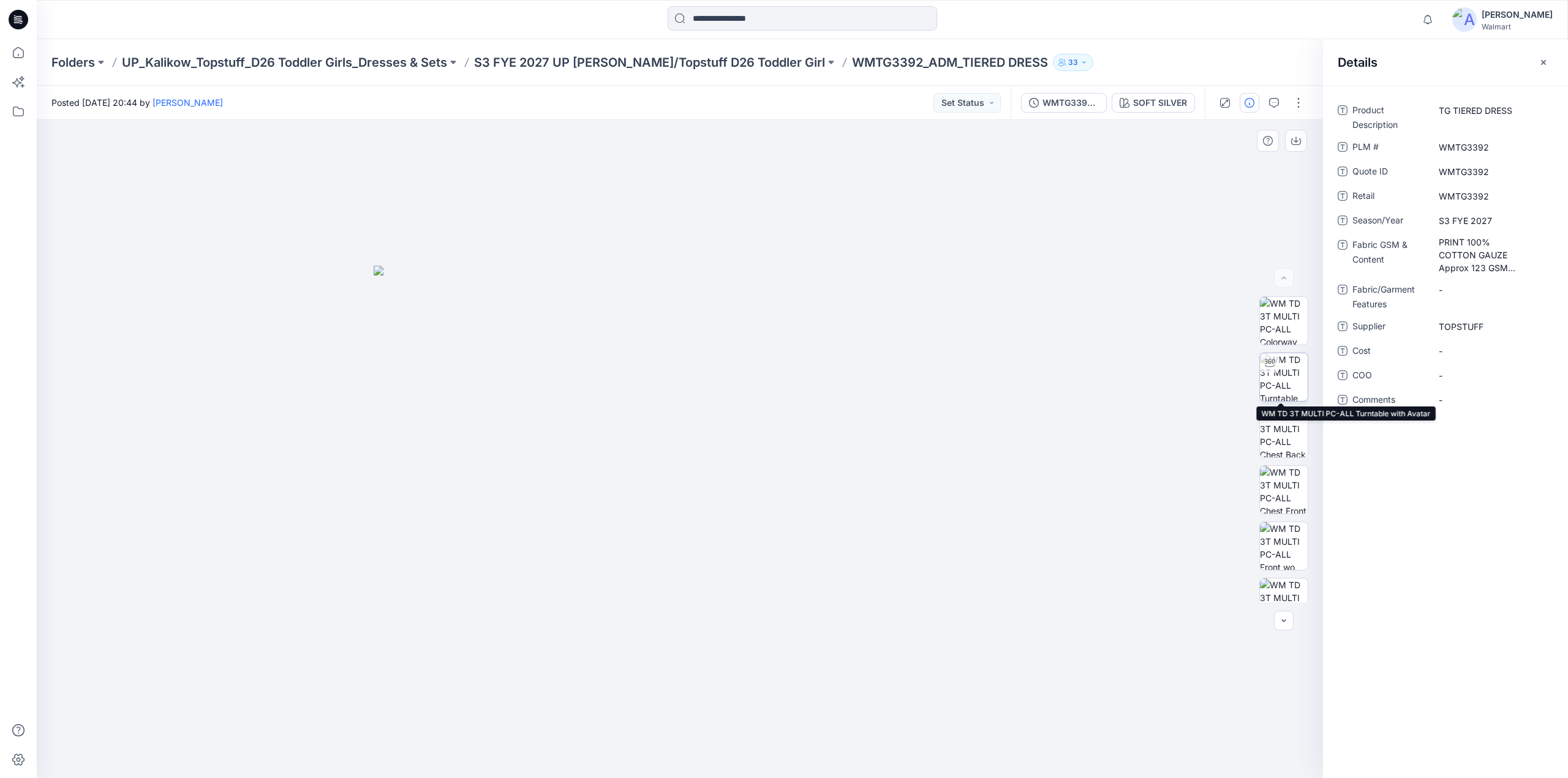
click at [1290, 371] on img at bounding box center [1283, 377] width 48 height 48
click at [1279, 96] on button "button" at bounding box center [1274, 103] width 20 height 20
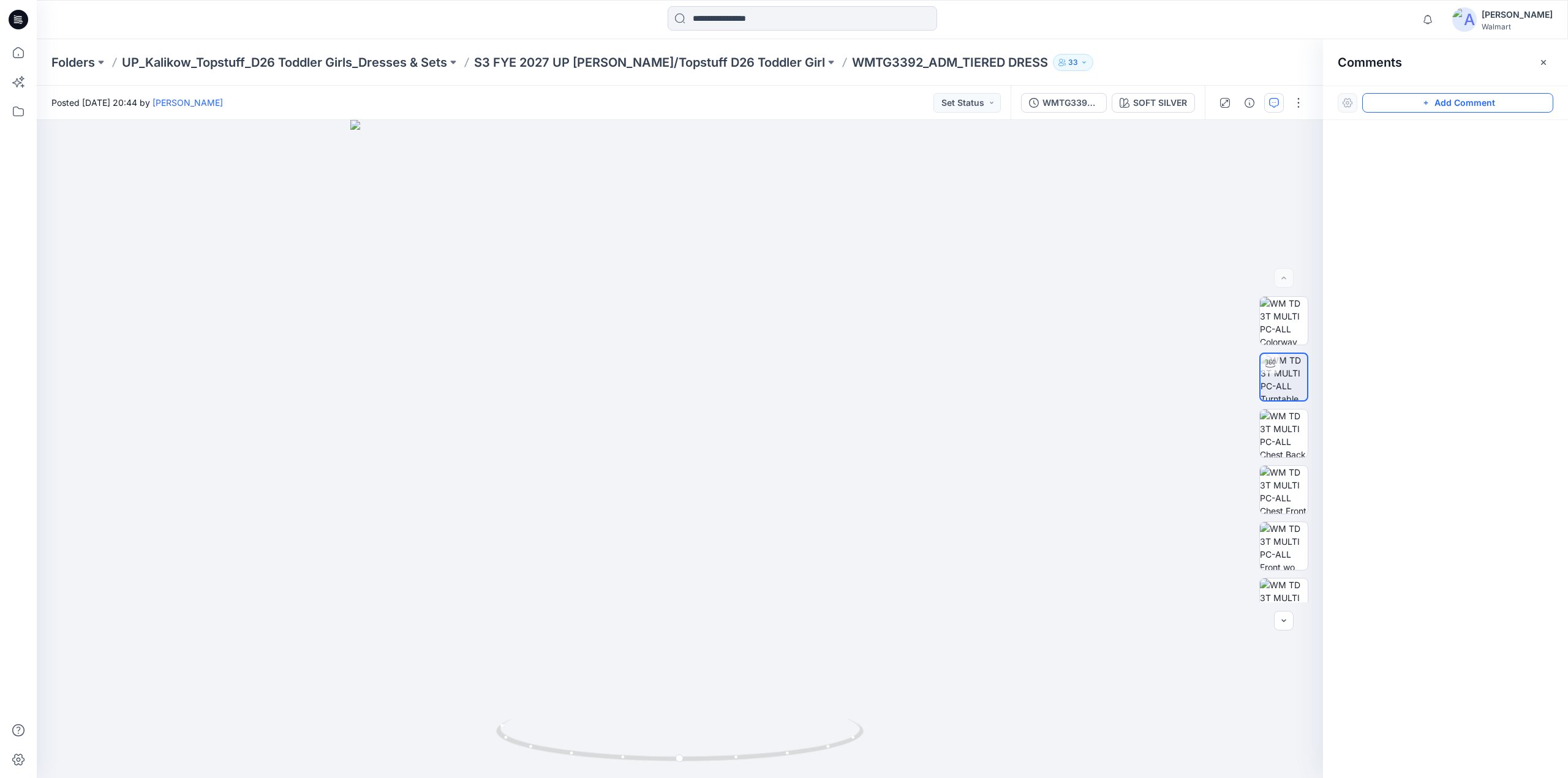
click at [1439, 99] on button "Add Comment" at bounding box center [1458, 103] width 191 height 20
click at [630, 275] on div "1" at bounding box center [679, 449] width 1286 height 658
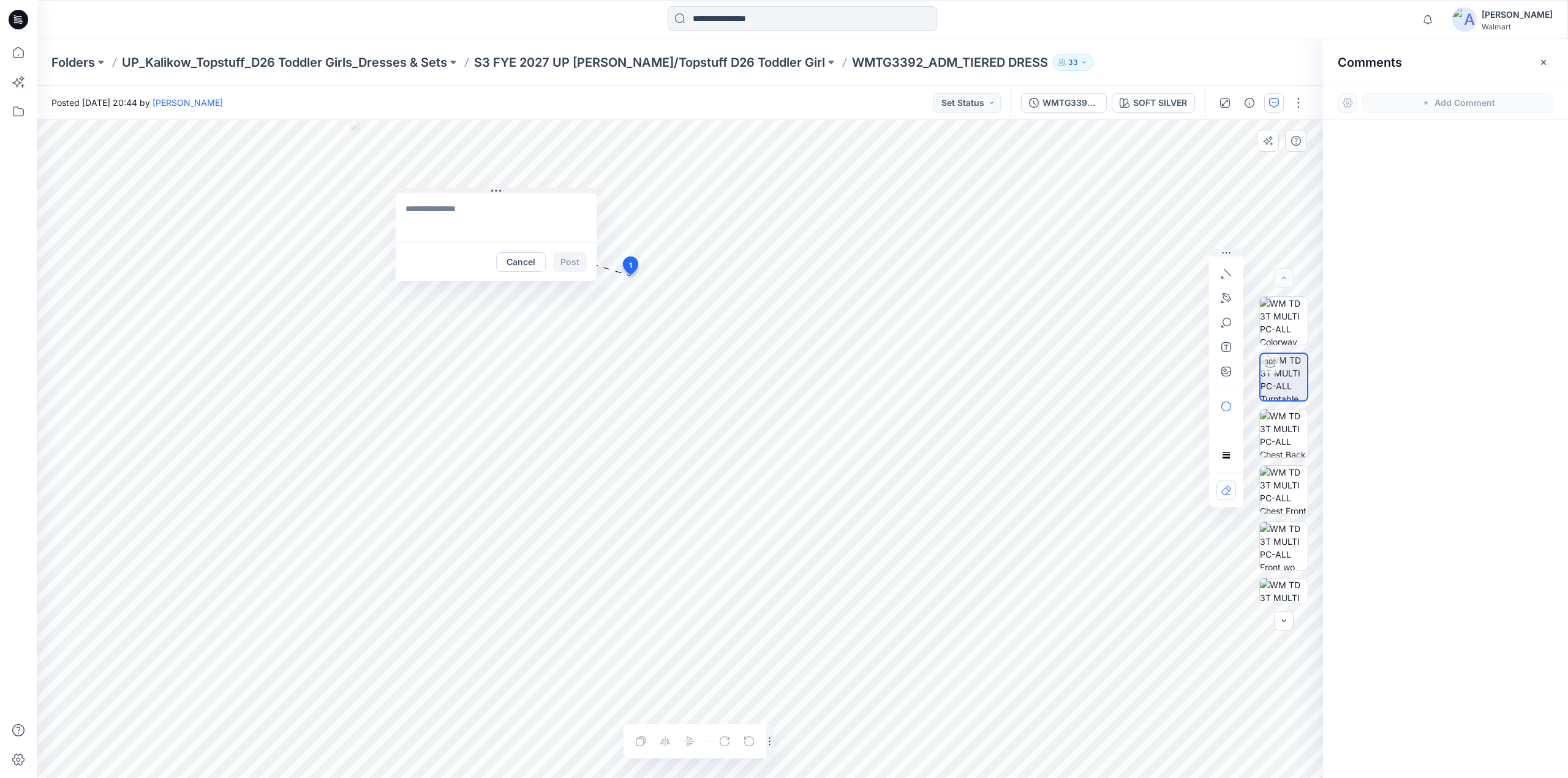
drag, startPoint x: 713, startPoint y: 283, endPoint x: 497, endPoint y: 190, distance: 235.2
click at [497, 190] on icon at bounding box center [496, 191] width 10 height 10
click at [1222, 367] on icon "button" at bounding box center [1226, 371] width 10 height 10
type input"] "**********"
click at [444, 214] on textarea at bounding box center [497, 217] width 201 height 49
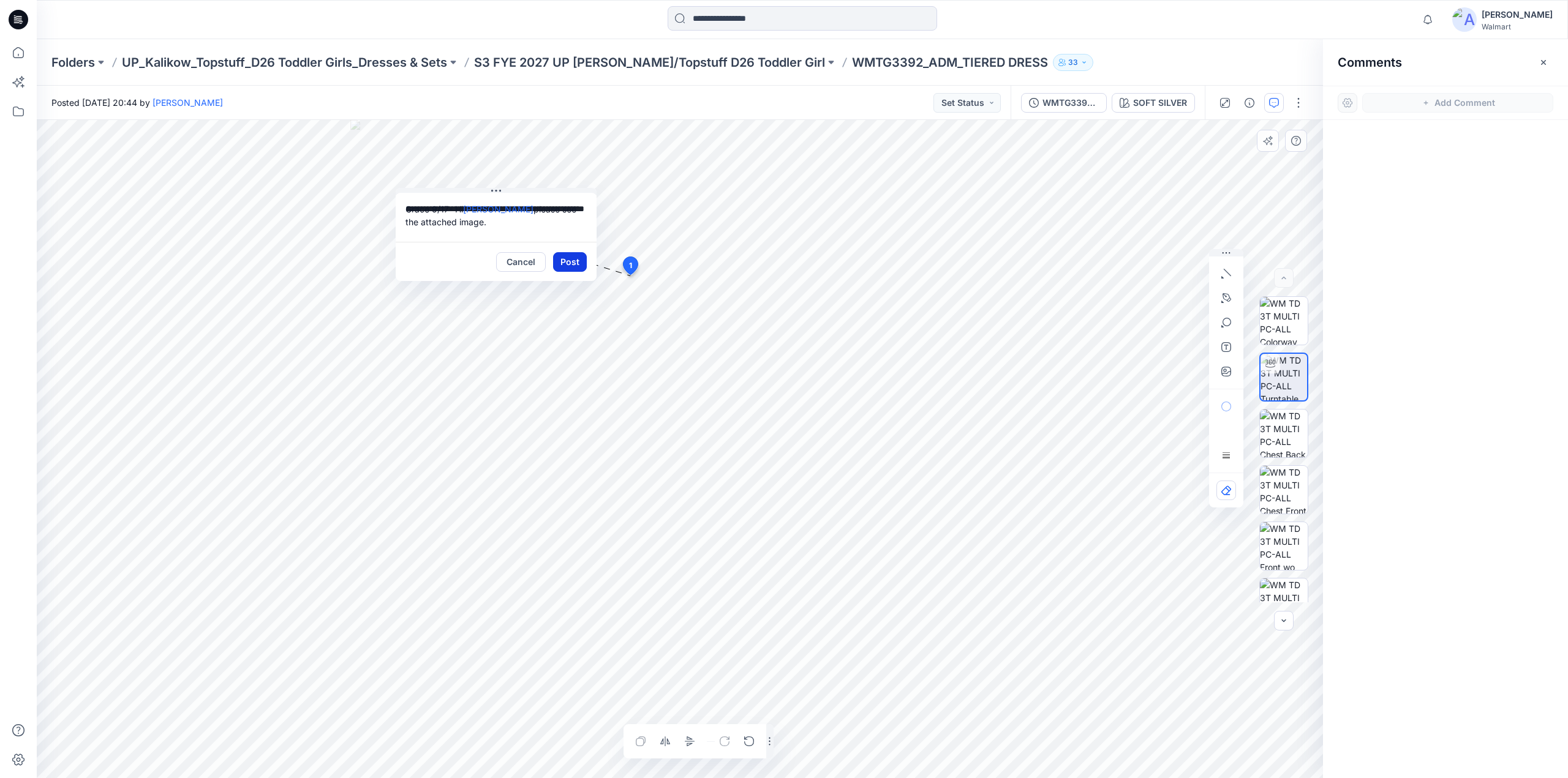
type textarea "**********"
click at [573, 261] on button "Post" at bounding box center [570, 262] width 34 height 20
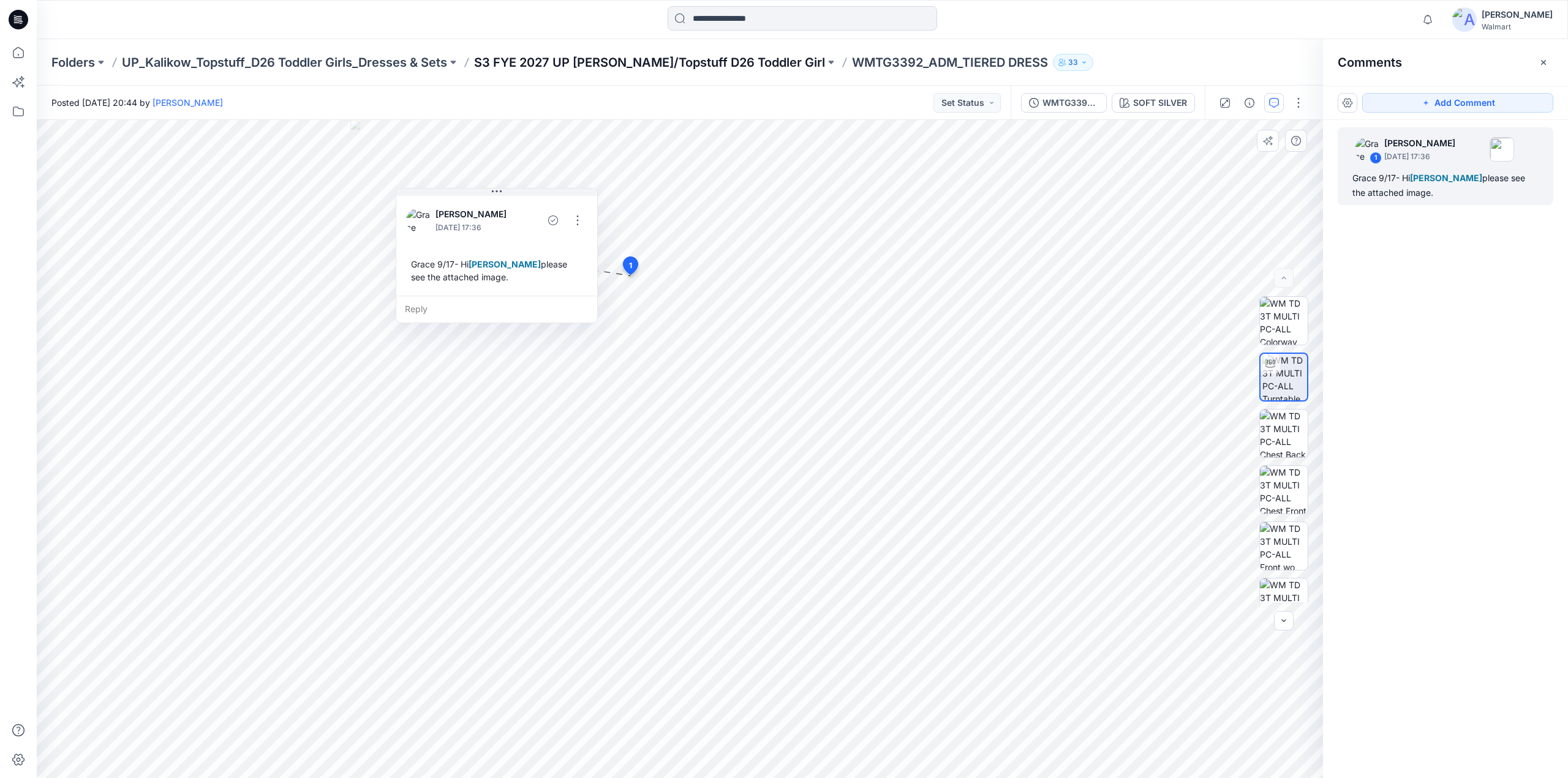
click at [672, 62] on p "S3 FYE 2027 UP [PERSON_NAME]/Topstuff D26 Toddler Girl" at bounding box center [650, 62] width 351 height 18
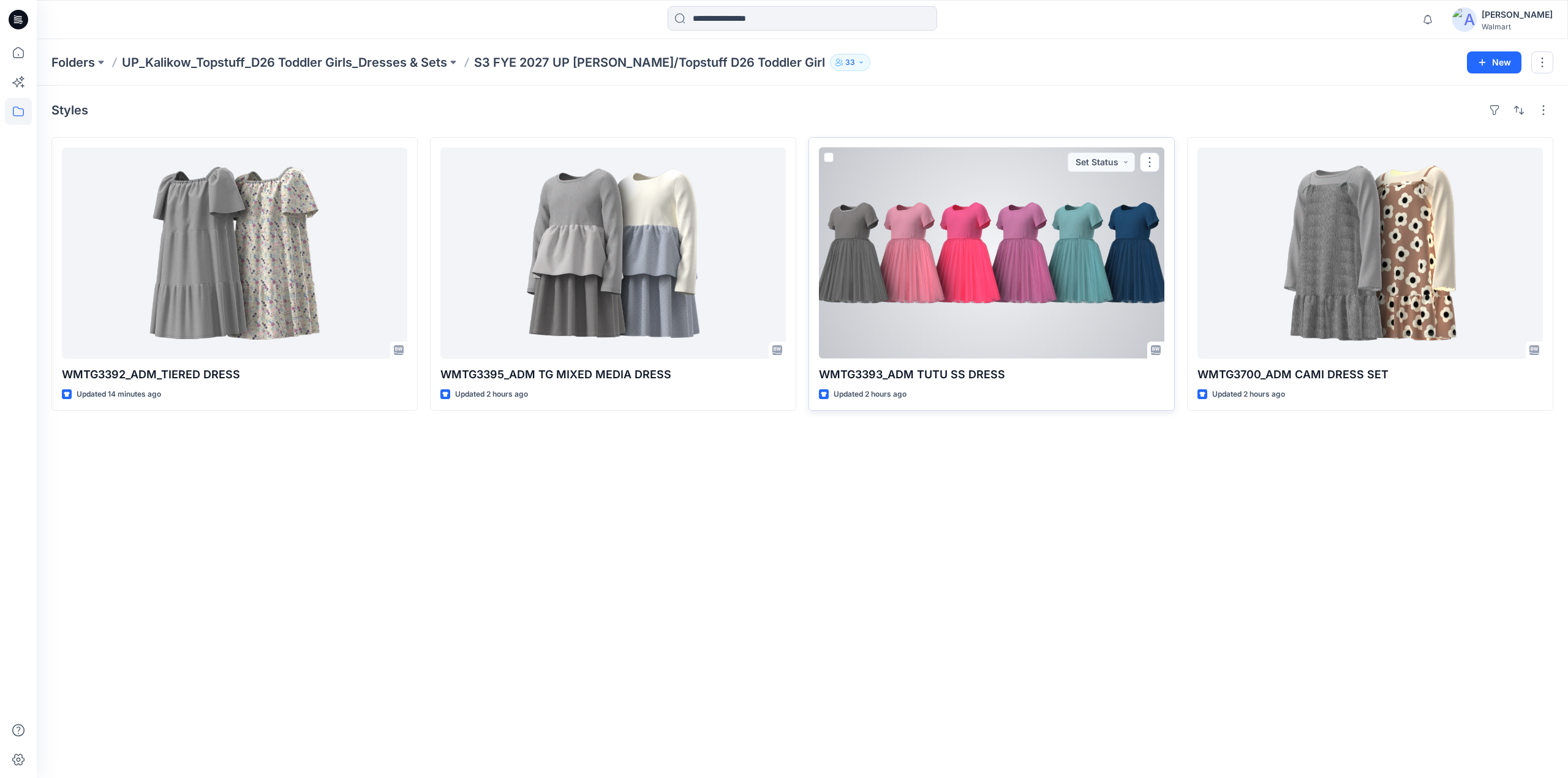
click at [958, 238] on div at bounding box center [992, 253] width 346 height 211
